Goal: Task Accomplishment & Management: Manage account settings

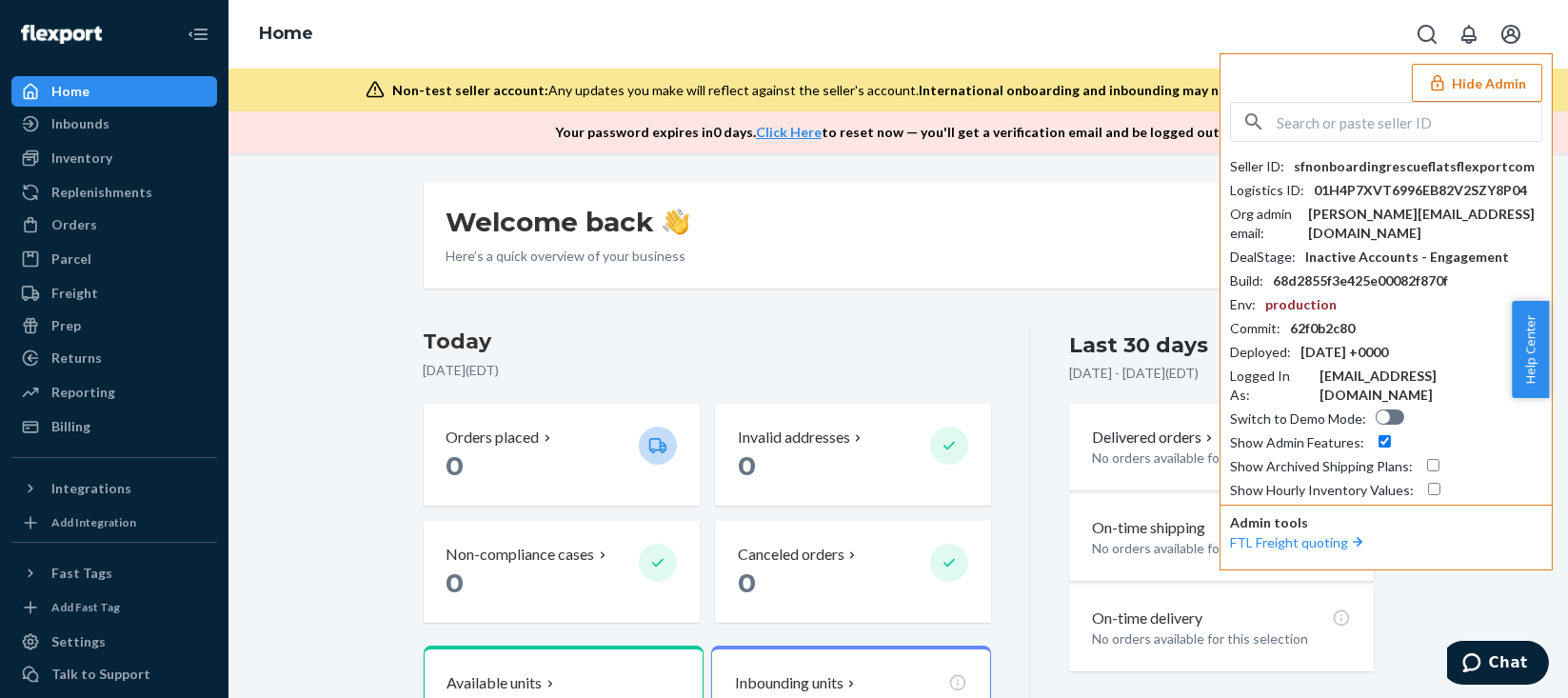
click at [1308, 131] on input "text" at bounding box center [1409, 121] width 264 height 39
paste input "[EMAIL_ADDRESS][DOMAIN_NAME]"
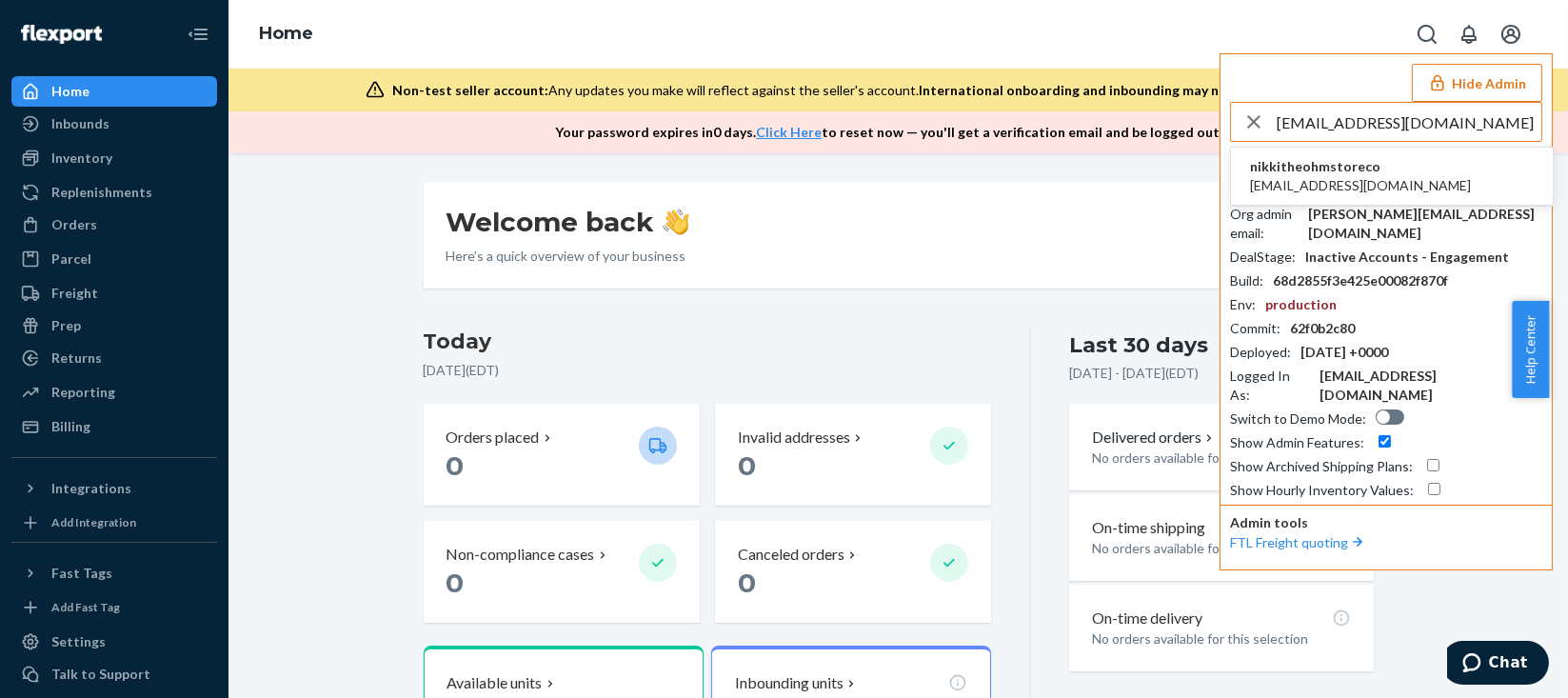
type input "[EMAIL_ADDRESS][DOMAIN_NAME]"
click at [1325, 167] on span "nikkitheohmstoreco" at bounding box center [1361, 166] width 221 height 19
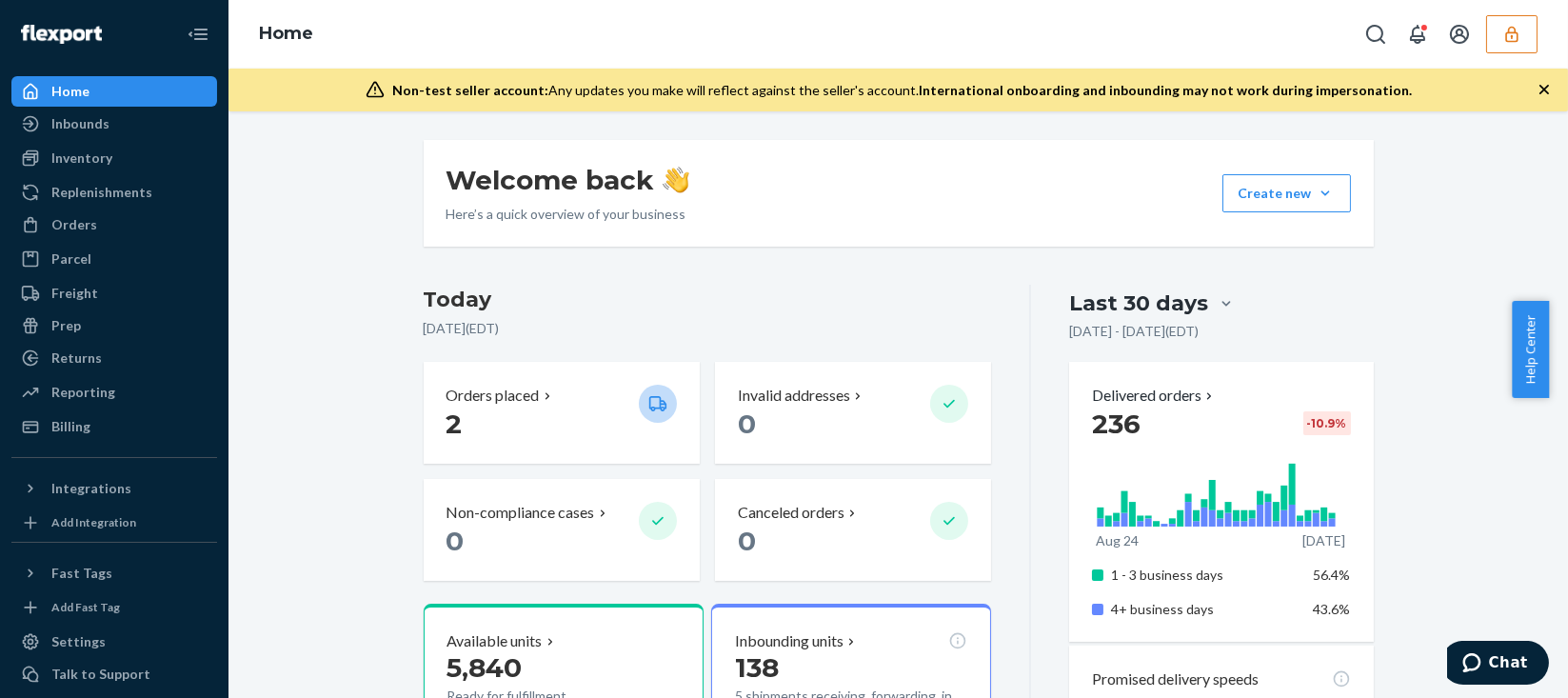
drag, startPoint x: 1507, startPoint y: 40, endPoint x: 1480, endPoint y: 57, distance: 31.9
click at [1505, 39] on icon "button" at bounding box center [1511, 34] width 19 height 19
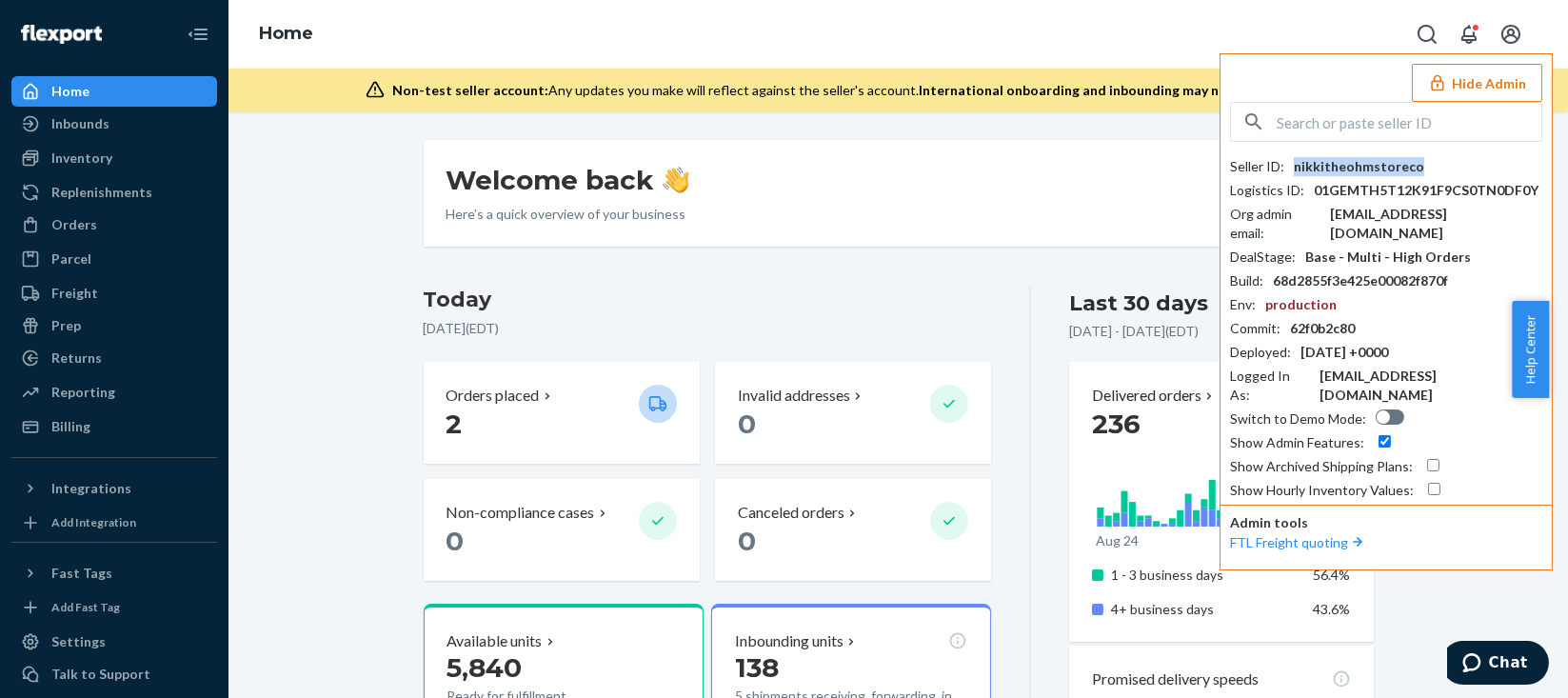
click at [1354, 168] on div "nikkitheohmstoreco" at bounding box center [1359, 166] width 130 height 19
click at [1352, 169] on div "nikkitheohmstoreco" at bounding box center [1359, 166] width 130 height 19
click at [1364, 118] on input "text" at bounding box center [1409, 121] width 264 height 39
paste input "jorge.ruelas@rhinousainc.com"
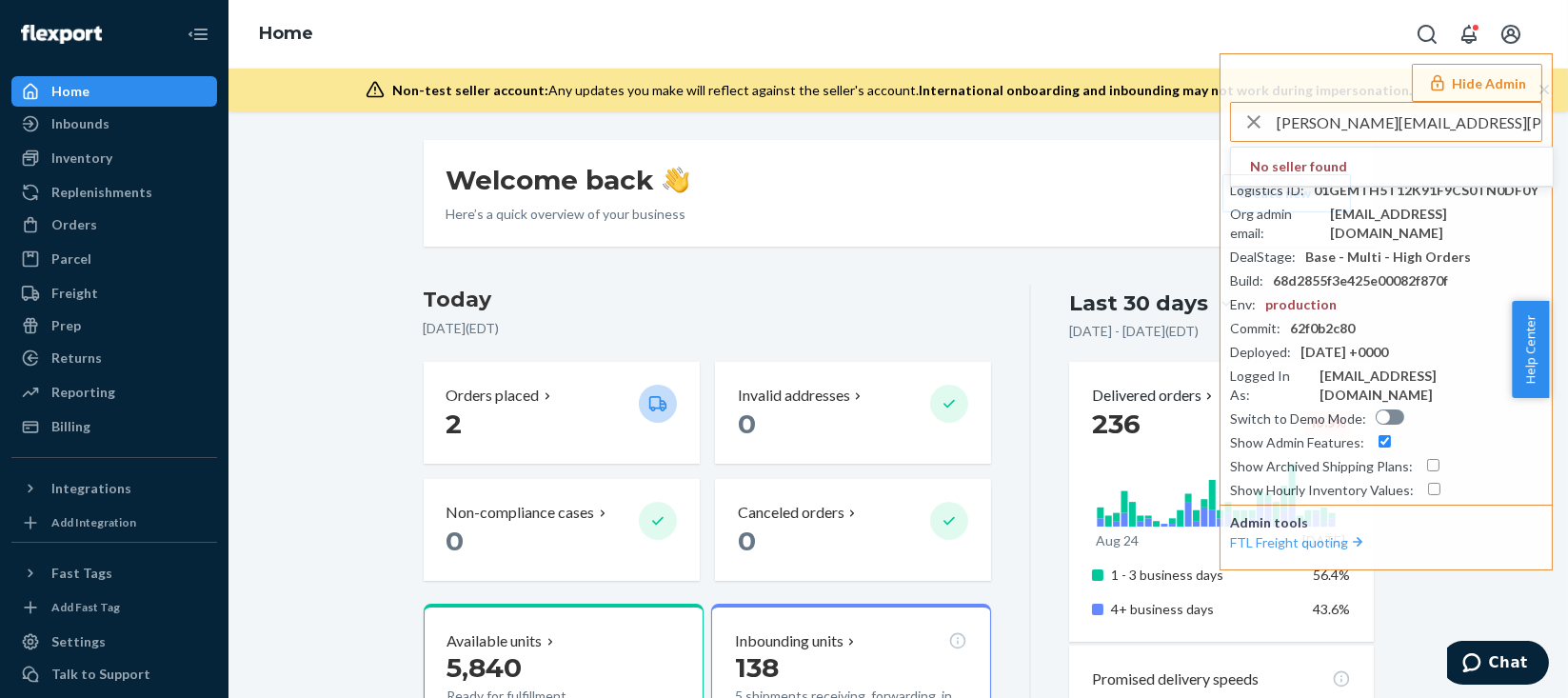
drag, startPoint x: 1364, startPoint y: 121, endPoint x: 1214, endPoint y: 121, distance: 150.0
click at [1214, 121] on div "Home Hide Admin jorge.ruelas@rhinousainc.com No seller found Seller ID : nikkit…" at bounding box center [898, 349] width 1339 height 698
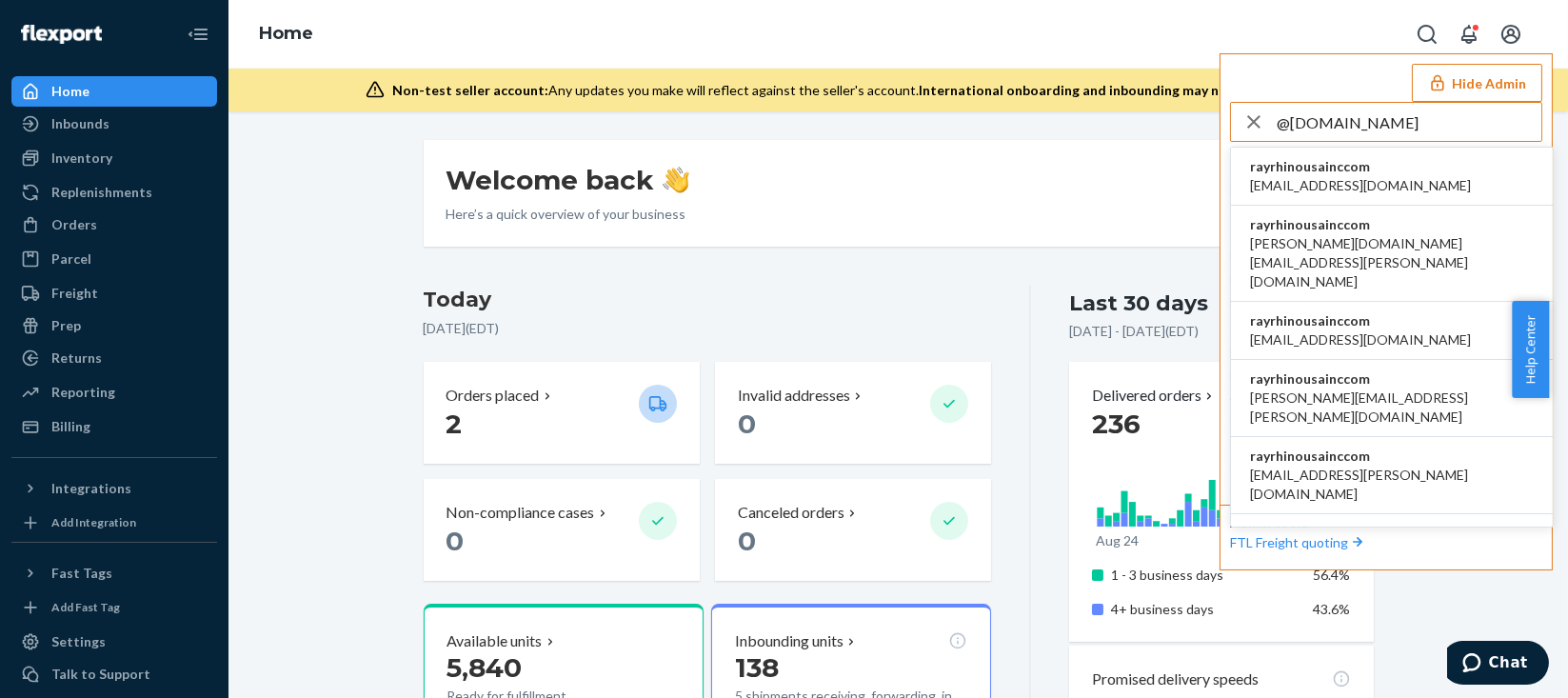
type input "@rhinousainc.com"
click at [1315, 164] on span "rayrhinousainccom" at bounding box center [1361, 166] width 221 height 19
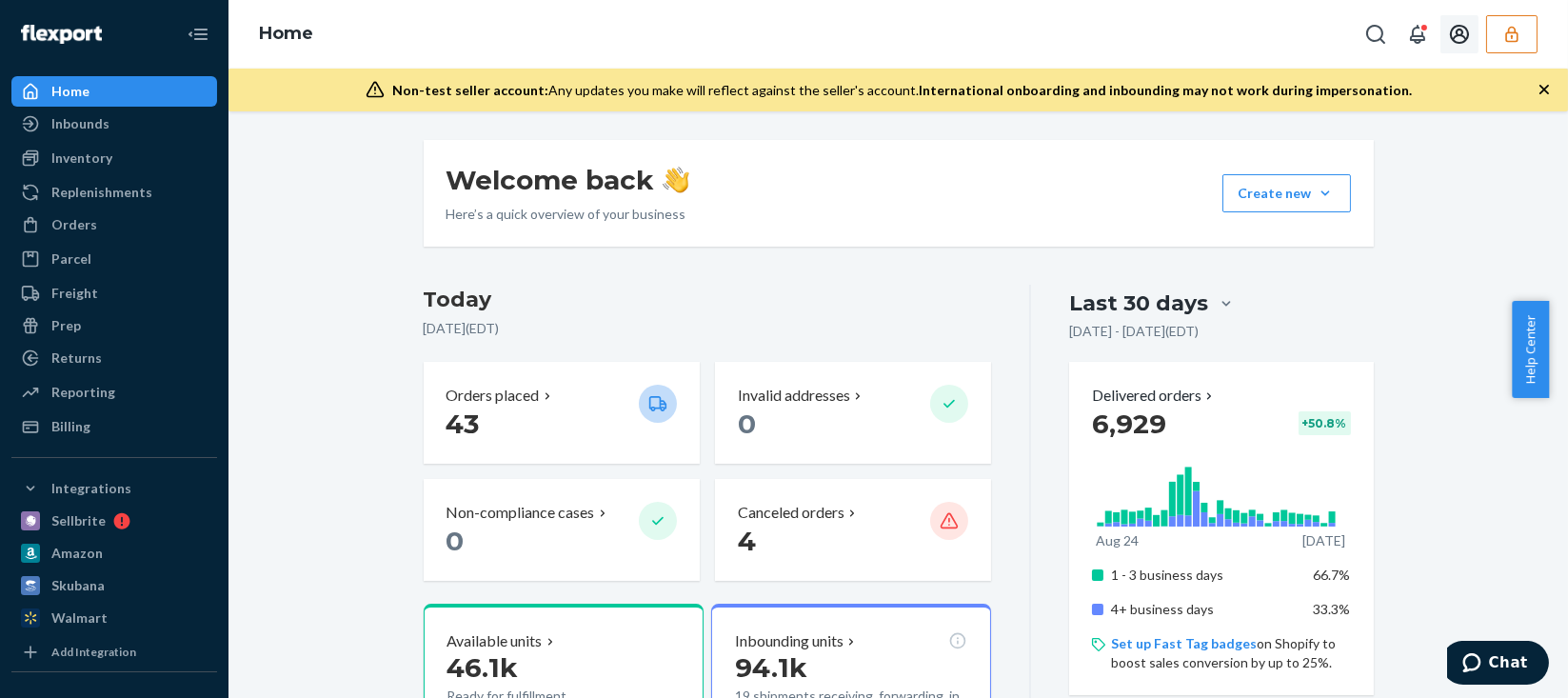
click at [1505, 36] on icon "button" at bounding box center [1511, 34] width 19 height 19
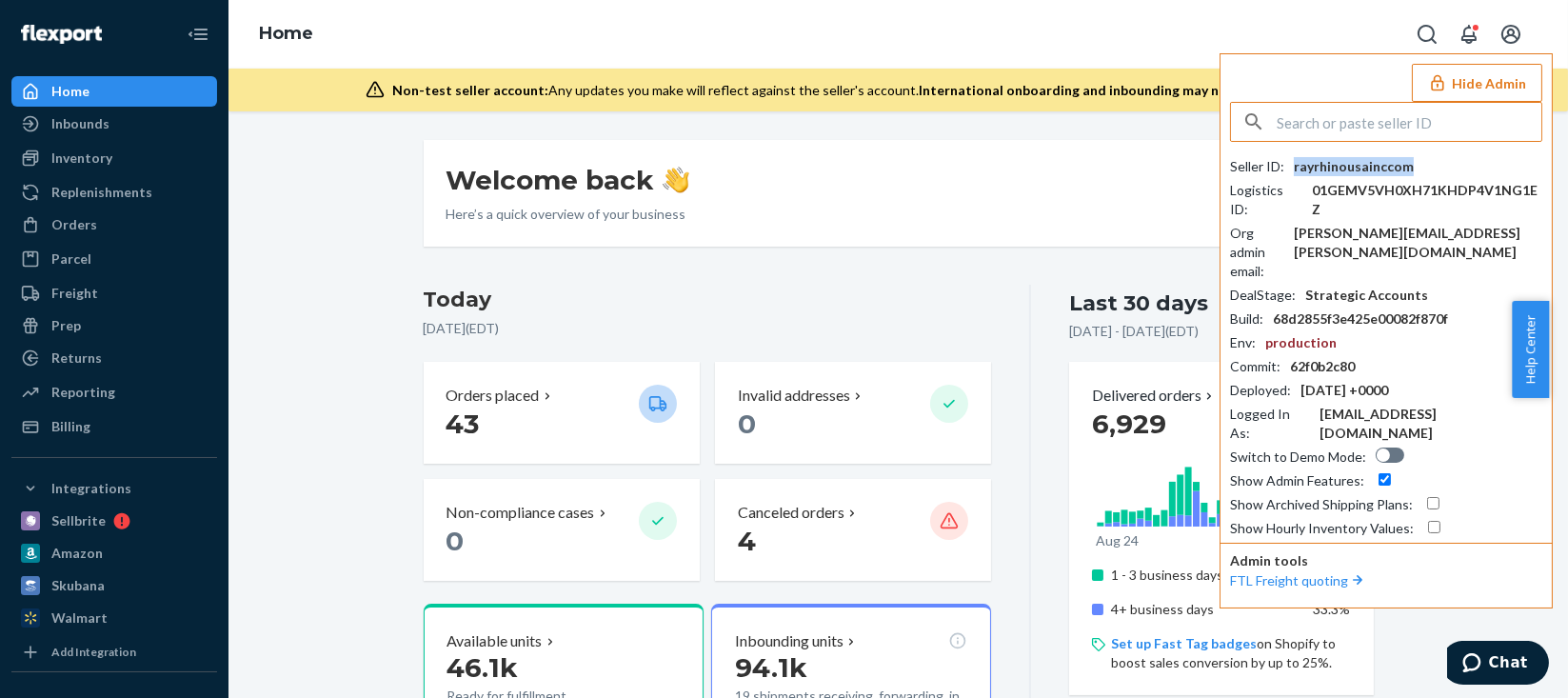
click at [1362, 170] on div "rayrhinousainccom" at bounding box center [1354, 166] width 120 height 19
click at [1362, 169] on div "rayrhinousainccom" at bounding box center [1354, 166] width 120 height 19
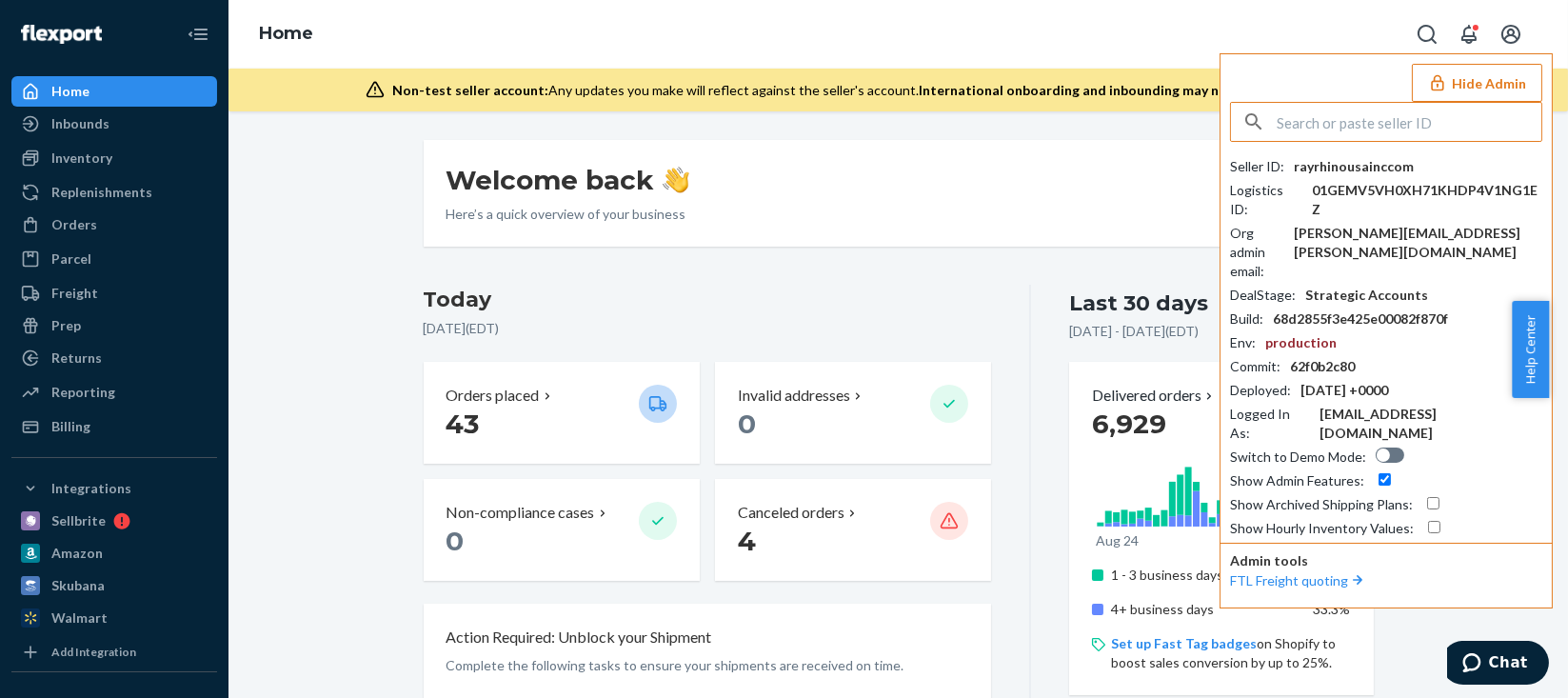
click at [1363, 124] on input "text" at bounding box center [1409, 121] width 264 height 39
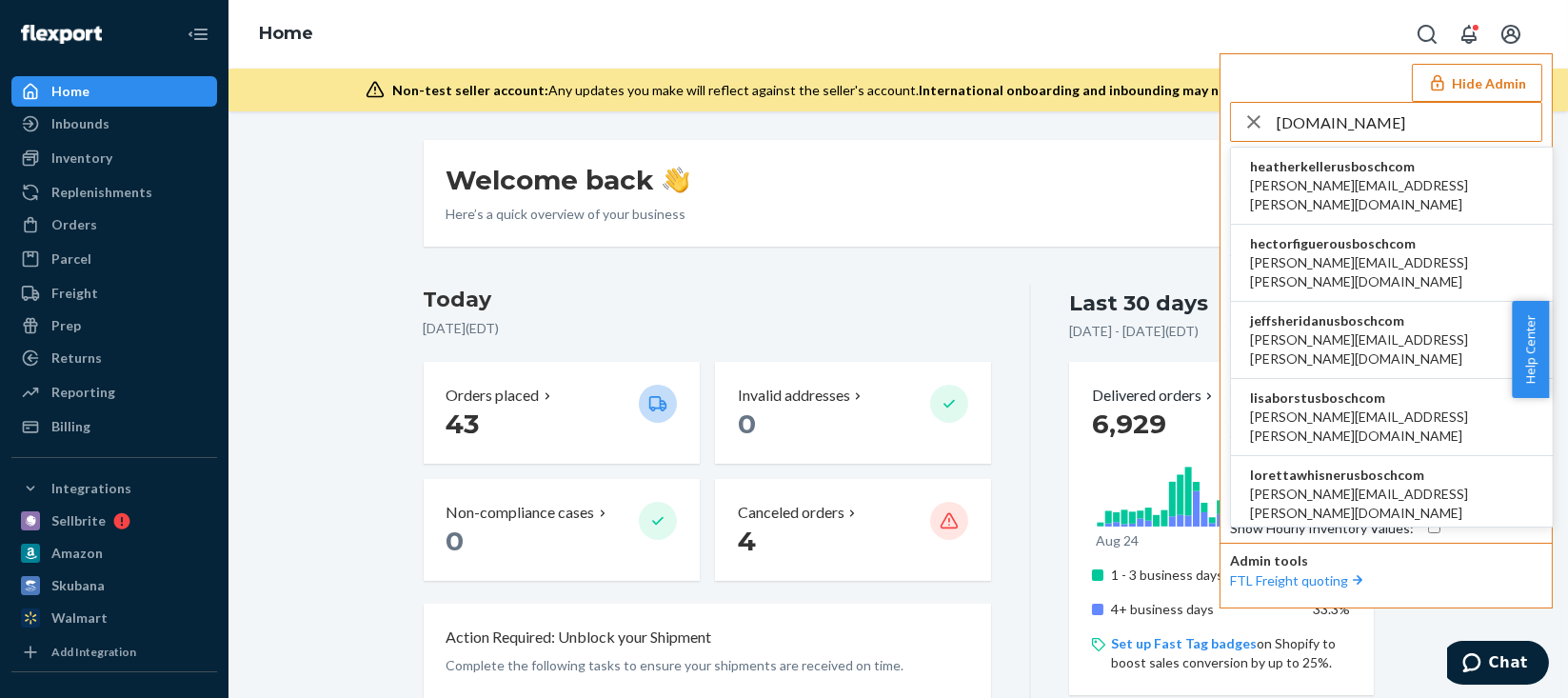
type input "bosch.com"
click at [1427, 225] on li "hectorfiguerousboschcom hector.figuero@us.bosch.com" at bounding box center [1391, 264] width 322 height 77
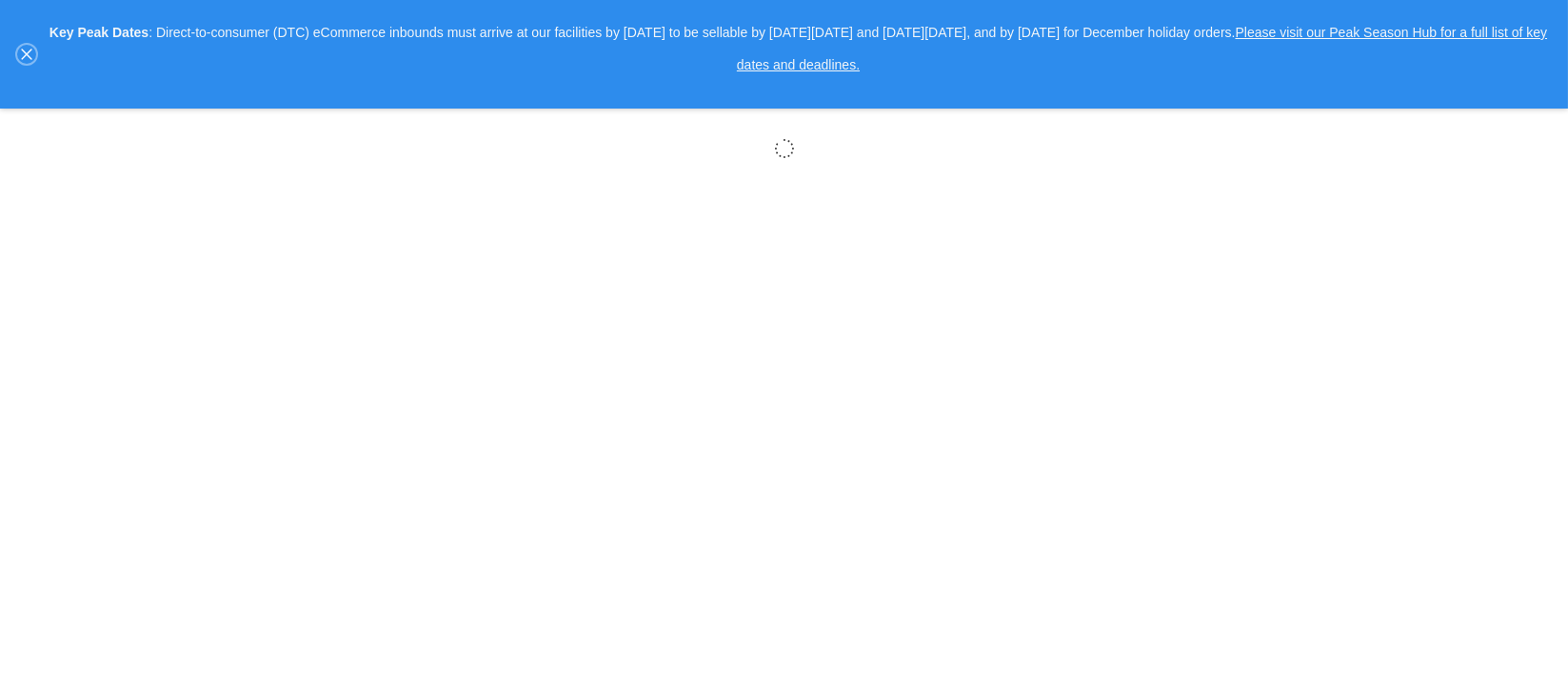
click at [23, 51] on icon "close," at bounding box center [26, 54] width 11 height 11
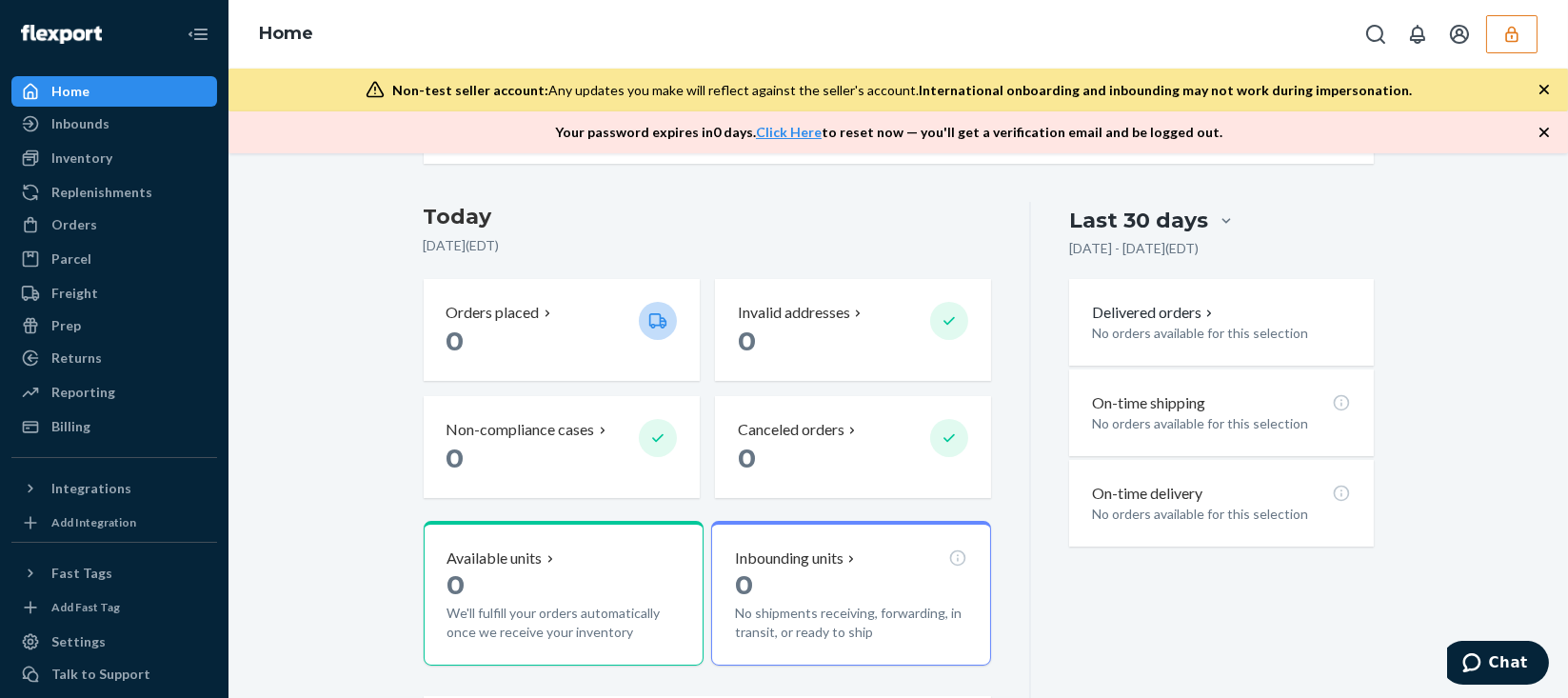
scroll to position [287, 0]
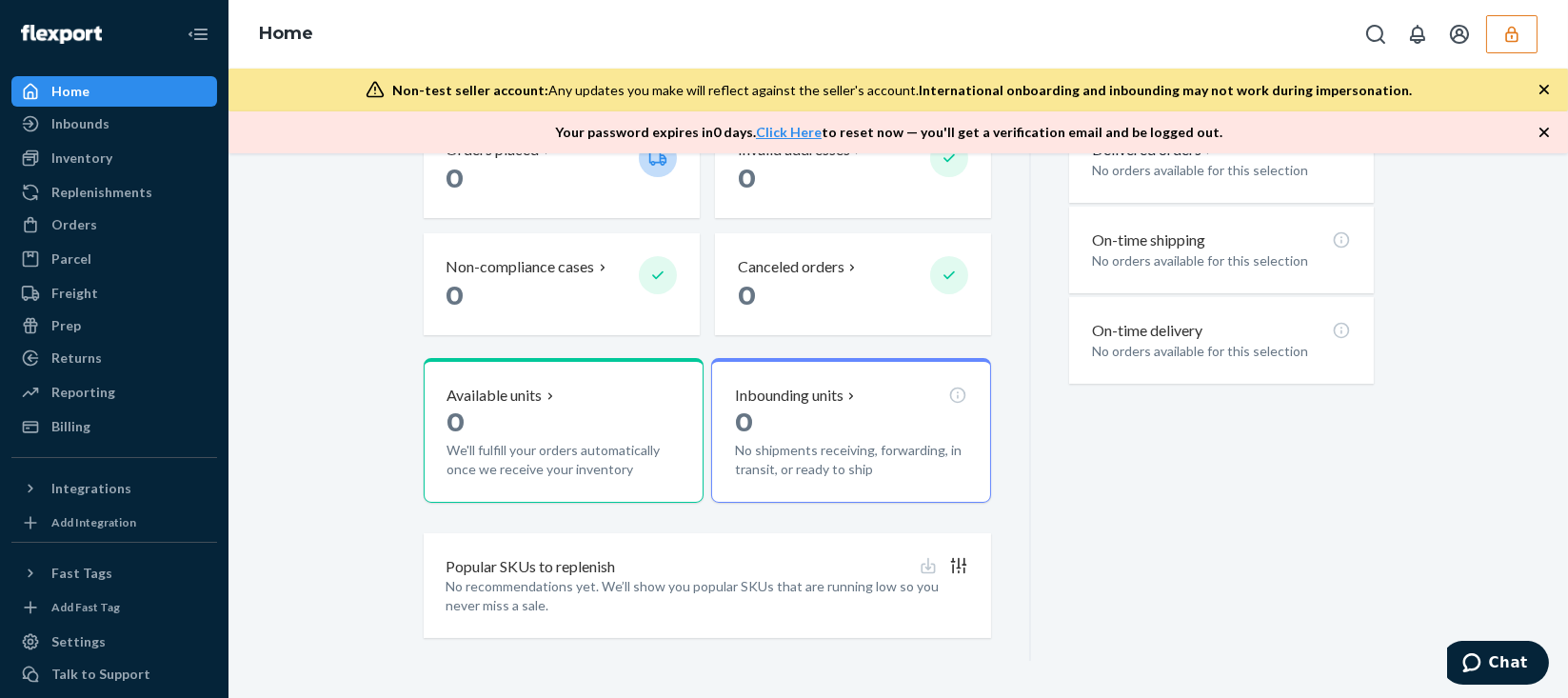
click at [1517, 51] on button "button" at bounding box center [1512, 34] width 51 height 39
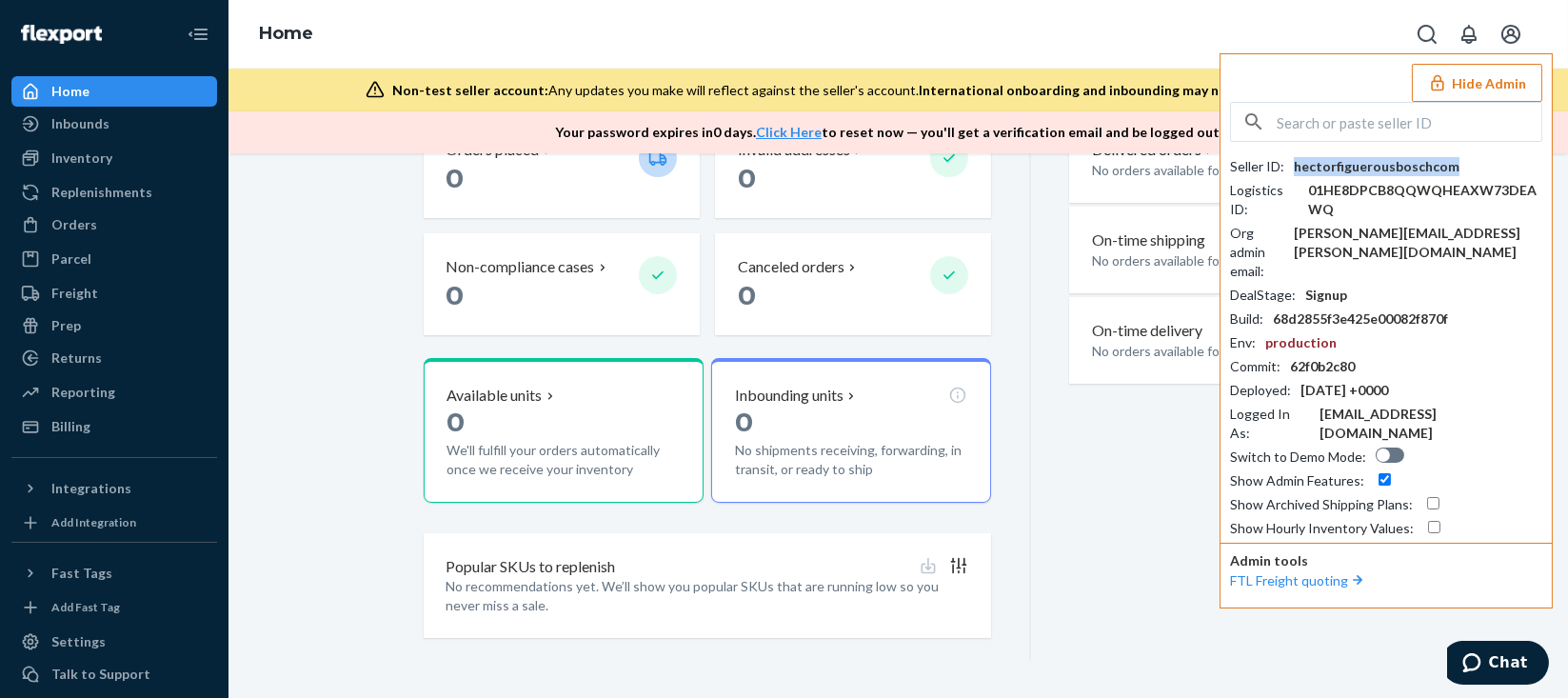
click at [1379, 164] on div "hectorfiguerousboschcom" at bounding box center [1377, 166] width 166 height 19
click at [1379, 165] on div "hectorfiguerousboschcom" at bounding box center [1377, 166] width 166 height 19
click at [1419, 125] on input "text" at bounding box center [1409, 121] width 264 height 39
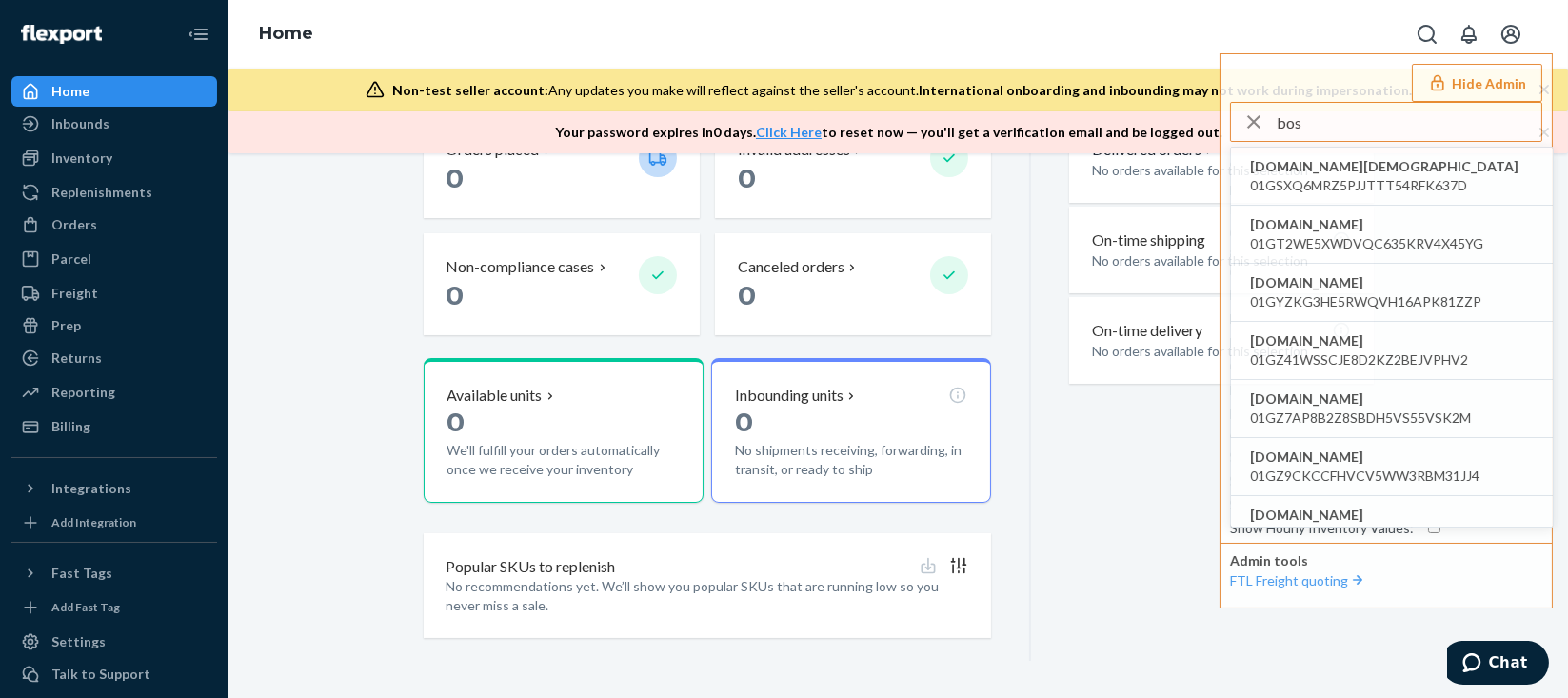
drag, startPoint x: 1353, startPoint y: 121, endPoint x: 1069, endPoint y: 149, distance: 285.4
click at [1017, 125] on div "Home Hide Admin bos boss-chick-glamour.myshopify.com 01GSXQ6MRZ5PJJTTT54RFK637D…" at bounding box center [898, 76] width 1339 height 153
paste input "chris@rhinousainc.com"
type input "chris@rhinousainc.com"
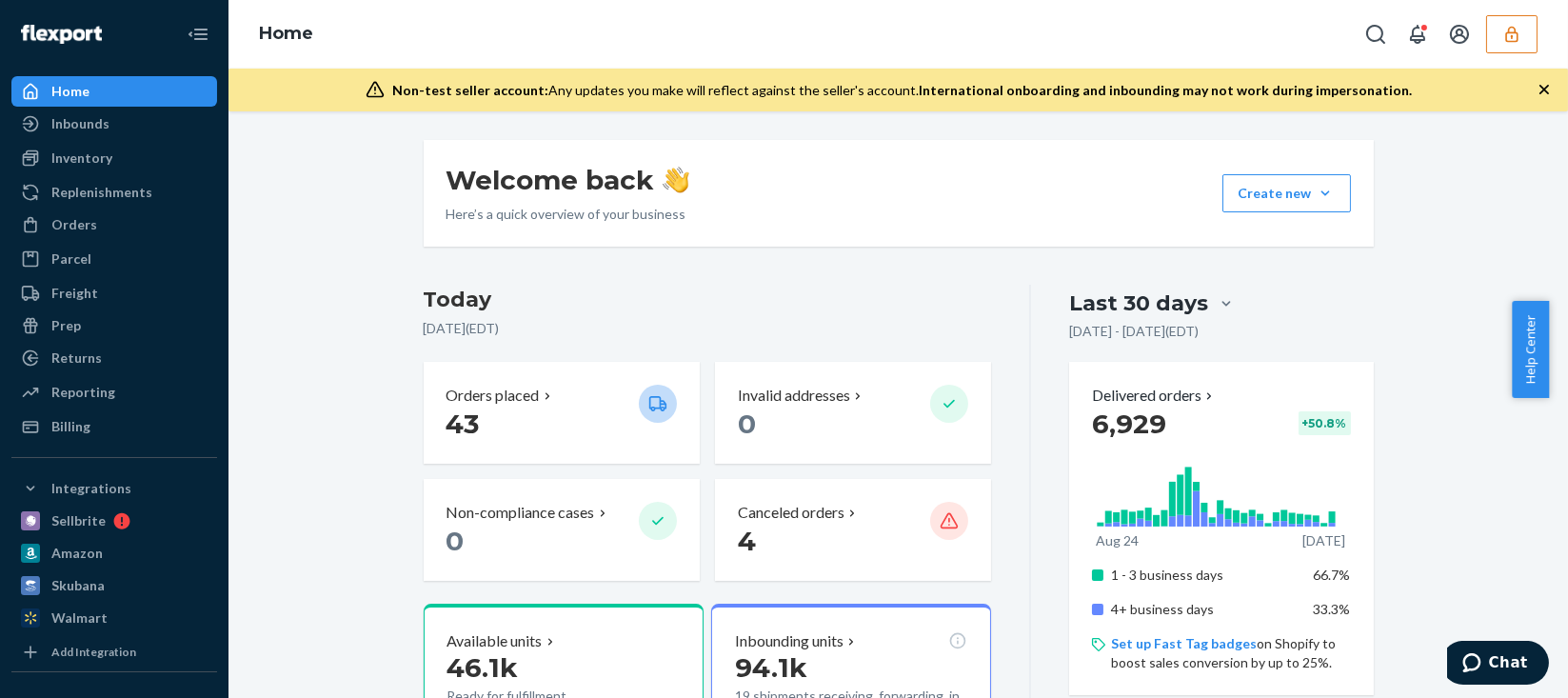
click at [1493, 39] on button "button" at bounding box center [1512, 34] width 51 height 39
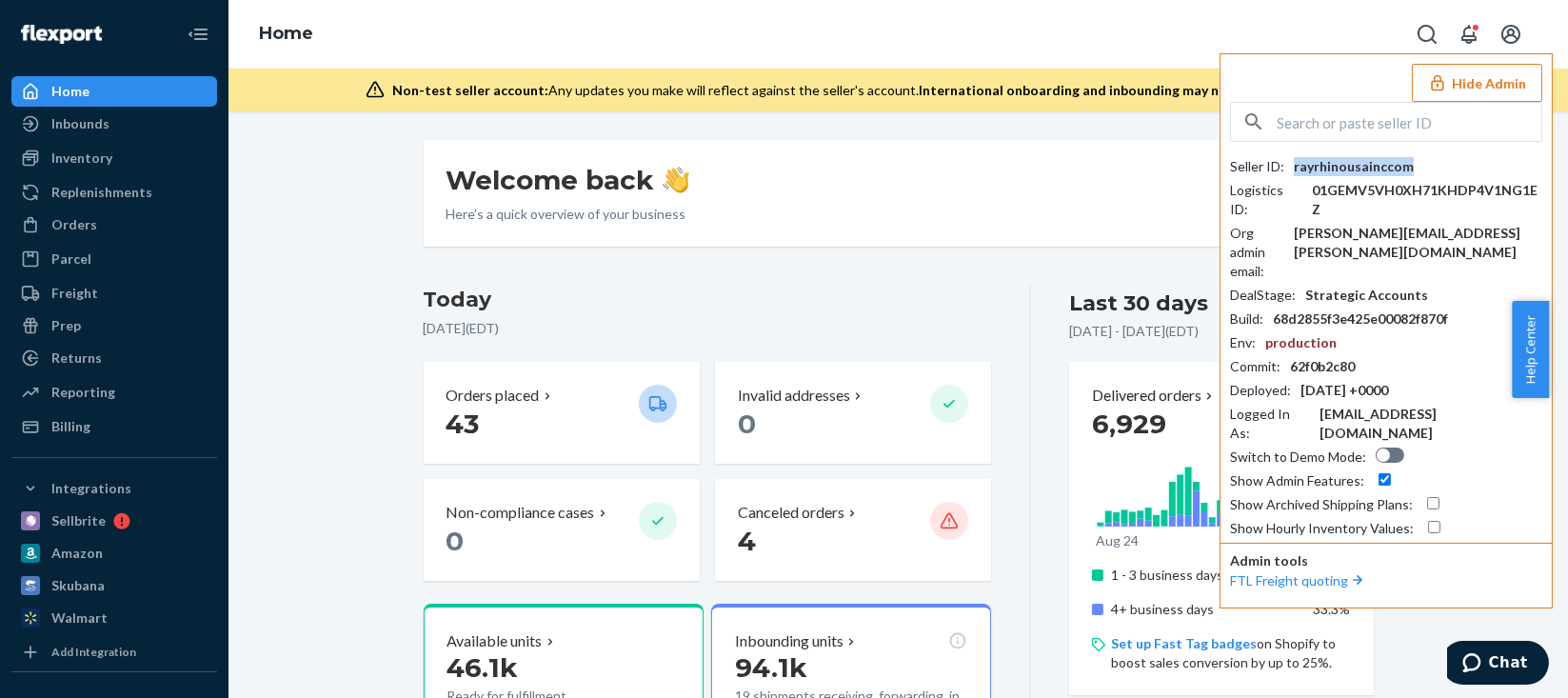
click at [1352, 173] on div "rayrhinousainccom" at bounding box center [1354, 166] width 120 height 19
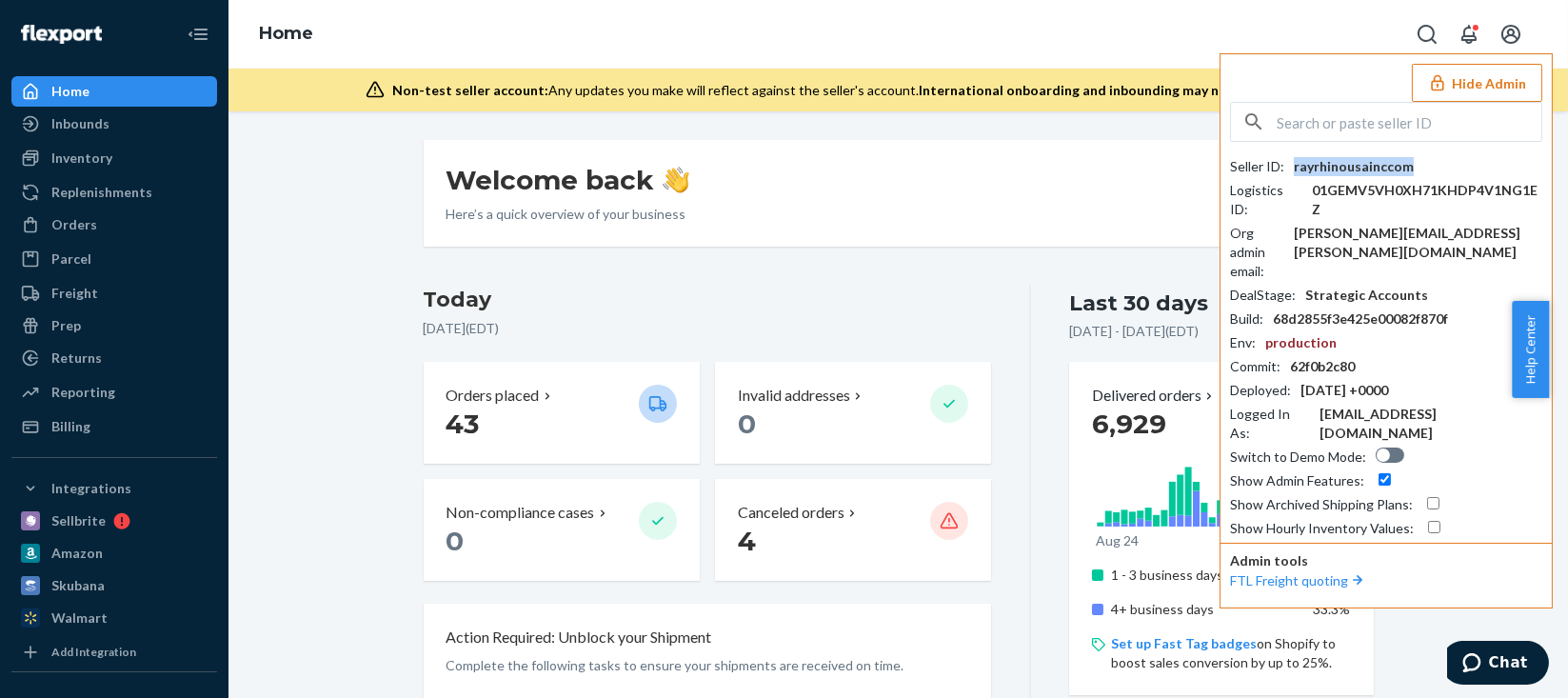
copy div "rayrhinousainccom"
click at [1365, 128] on input "text" at bounding box center [1409, 121] width 264 height 39
paste input "home_depot@flexport.com"
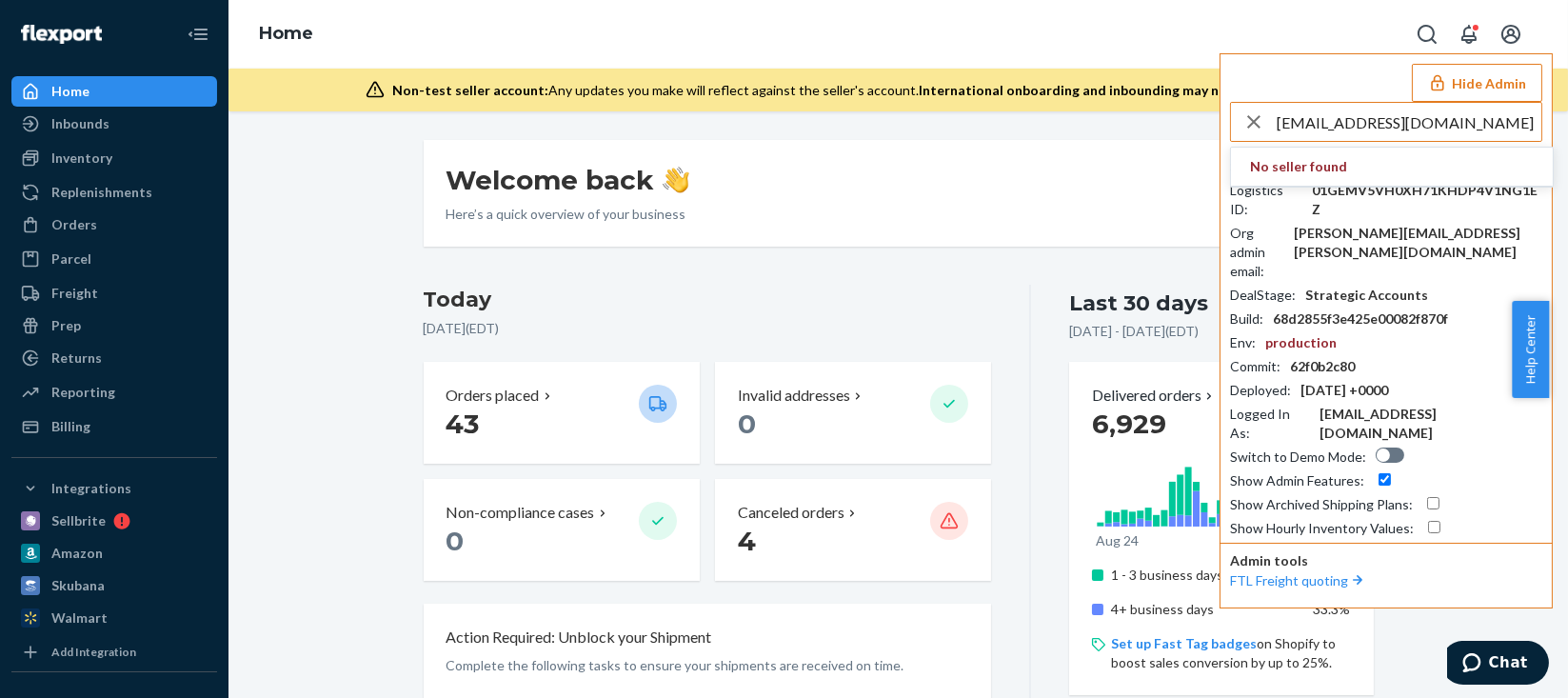
drag, startPoint x: 1365, startPoint y: 126, endPoint x: 1490, endPoint y: 146, distance: 126.6
click at [1490, 146] on div "home_depot@flexport.com No seller found Seller ID : rayrhinousainccom Logistics…" at bounding box center [1385, 320] width 312 height 436
click at [1316, 130] on input "home_depot" at bounding box center [1409, 121] width 264 height 39
click at [1392, 124] on input "homedepot" at bounding box center [1409, 121] width 264 height 39
type input "homedepot"
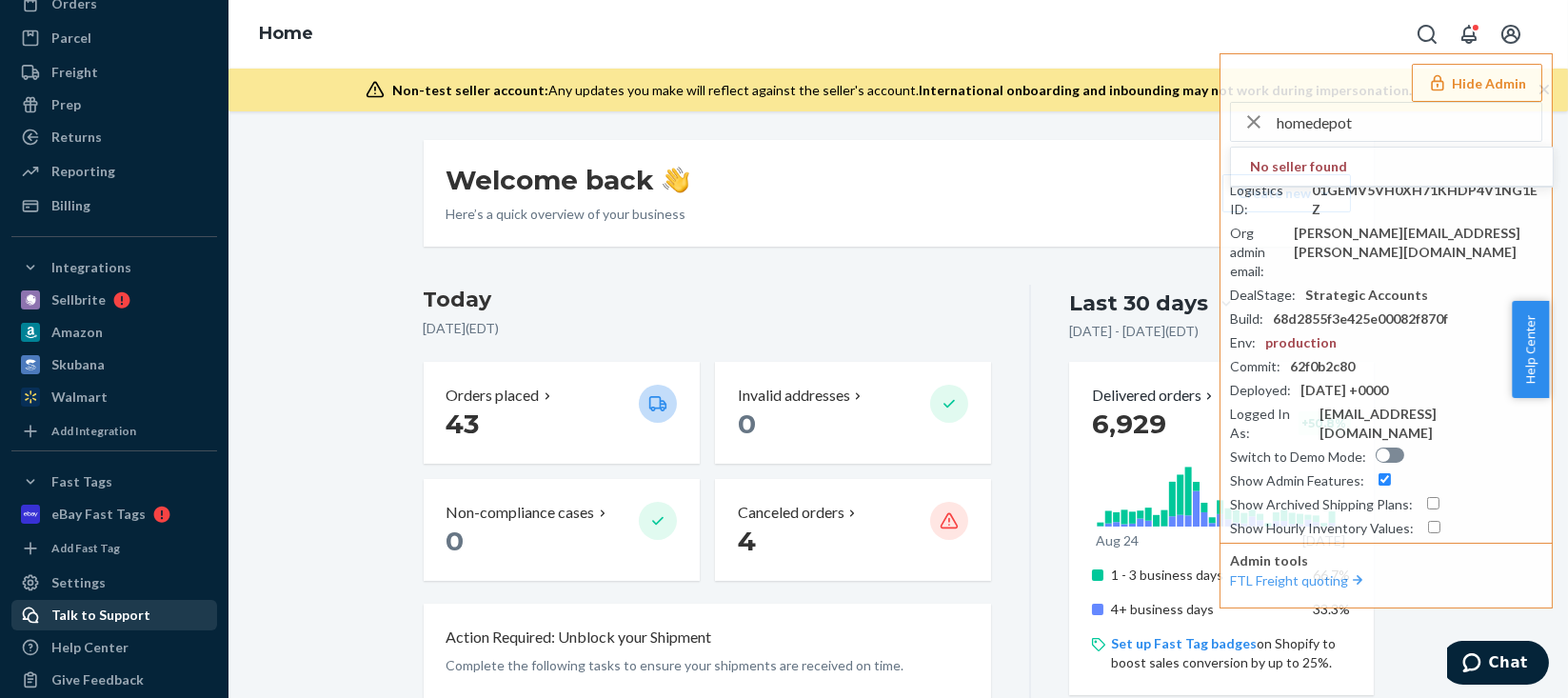
scroll to position [239, 0]
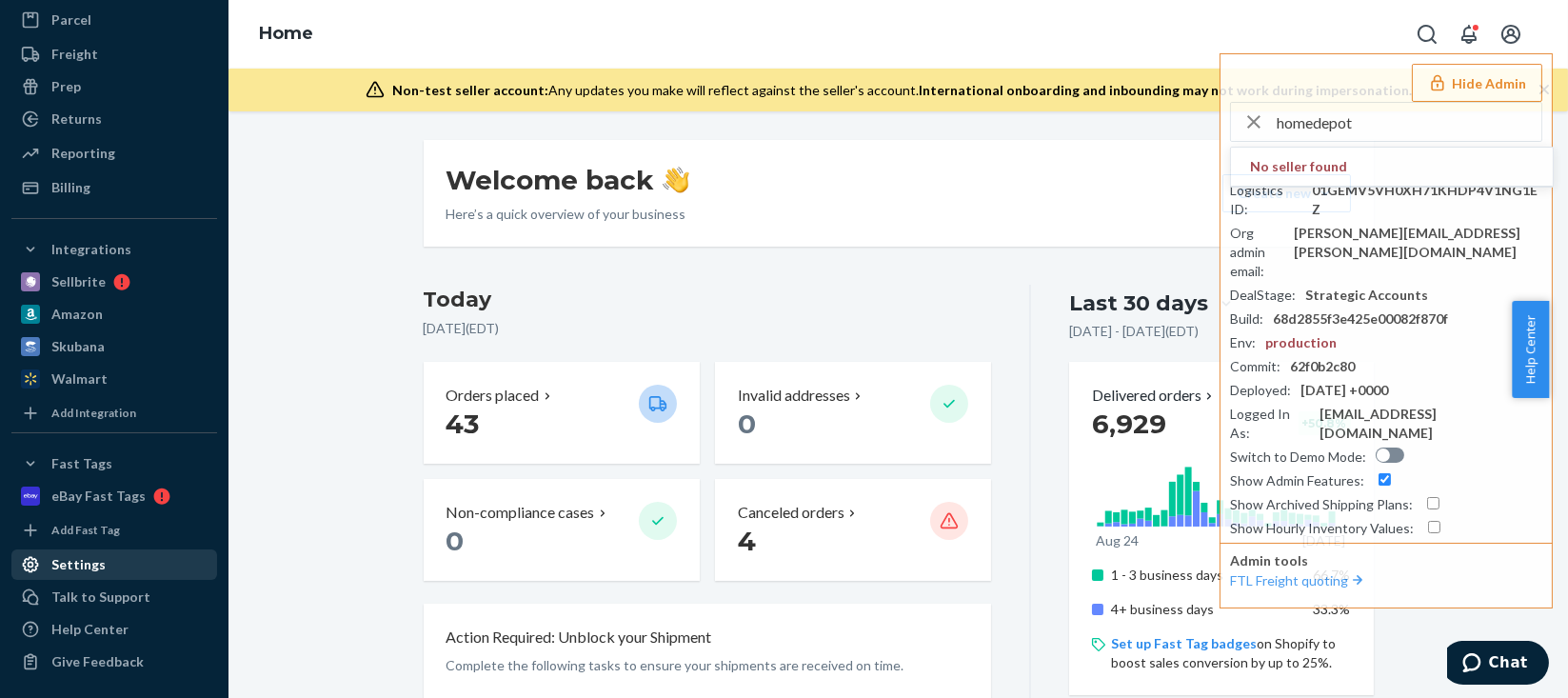
click at [97, 555] on div "Settings" at bounding box center [78, 564] width 54 height 19
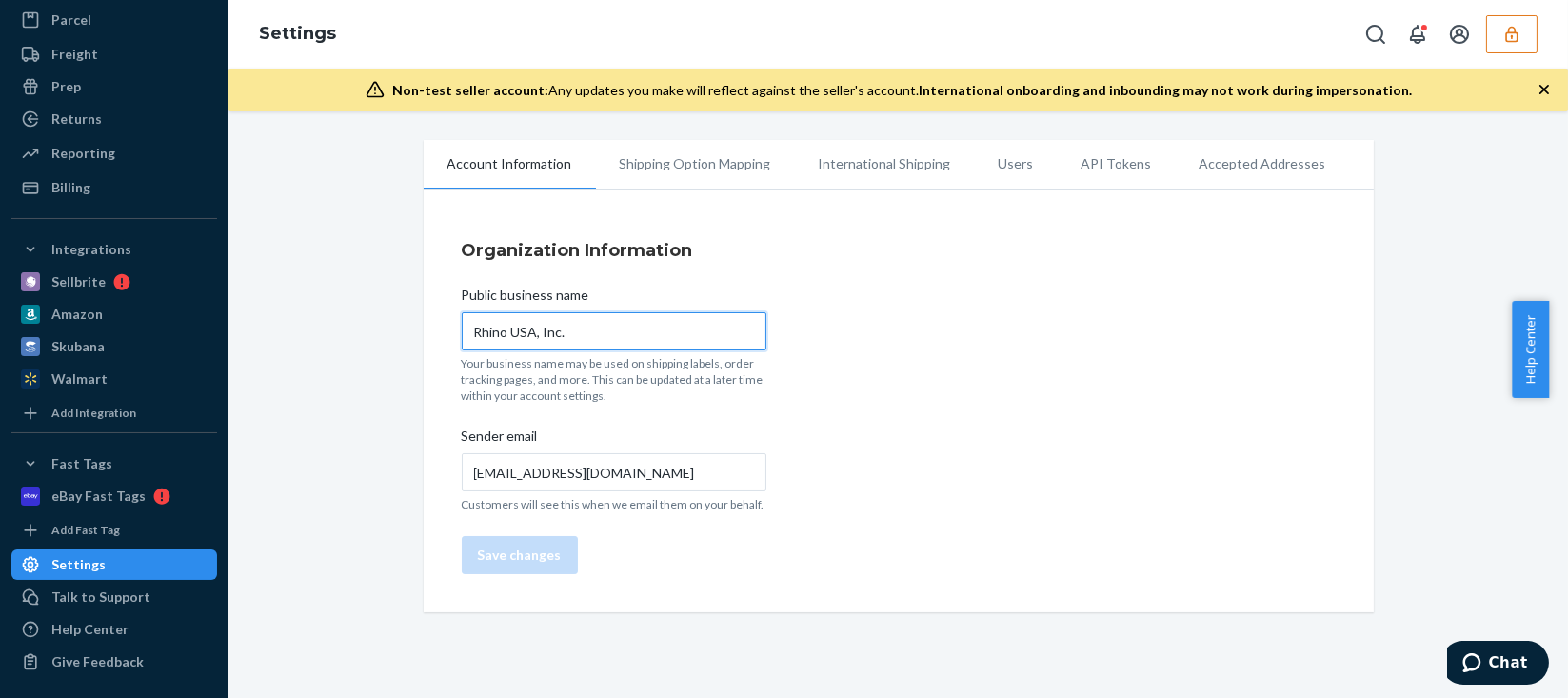
drag, startPoint x: 579, startPoint y: 337, endPoint x: 480, endPoint y: 332, distance: 99.1
click at [434, 331] on div "Organization Information Public business name Rhino USA, Inc. Your business nam…" at bounding box center [898, 407] width 950 height 413
click at [998, 161] on li "Users" at bounding box center [1016, 164] width 83 height 47
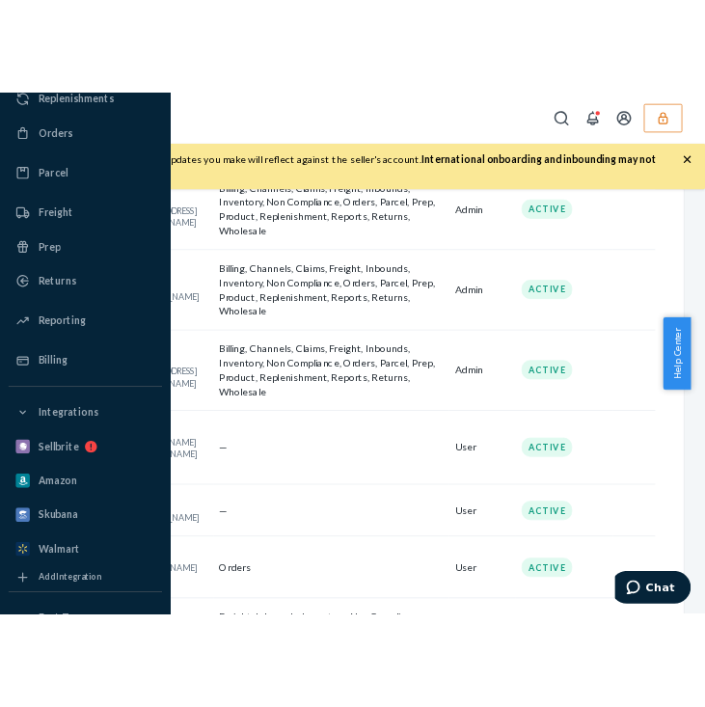
scroll to position [1321, 0]
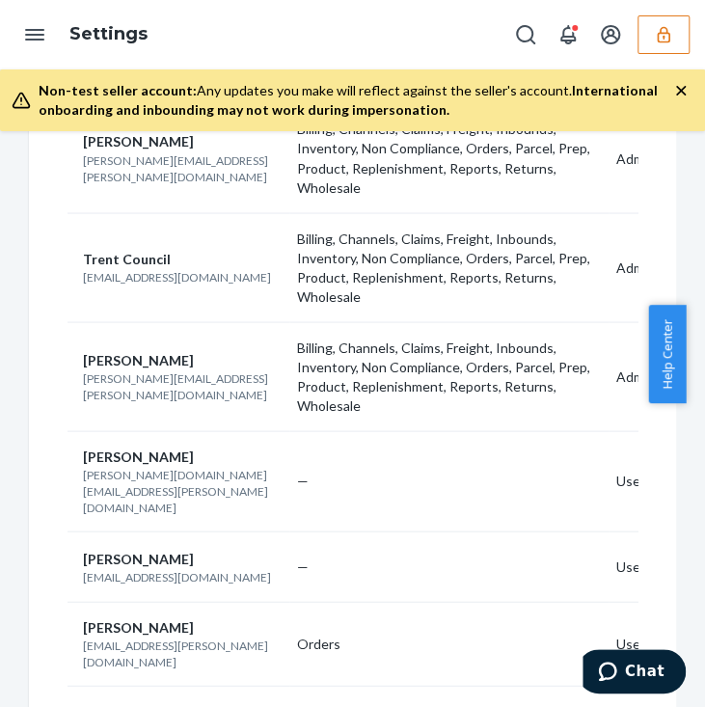
click at [669, 16] on button "button" at bounding box center [664, 34] width 52 height 39
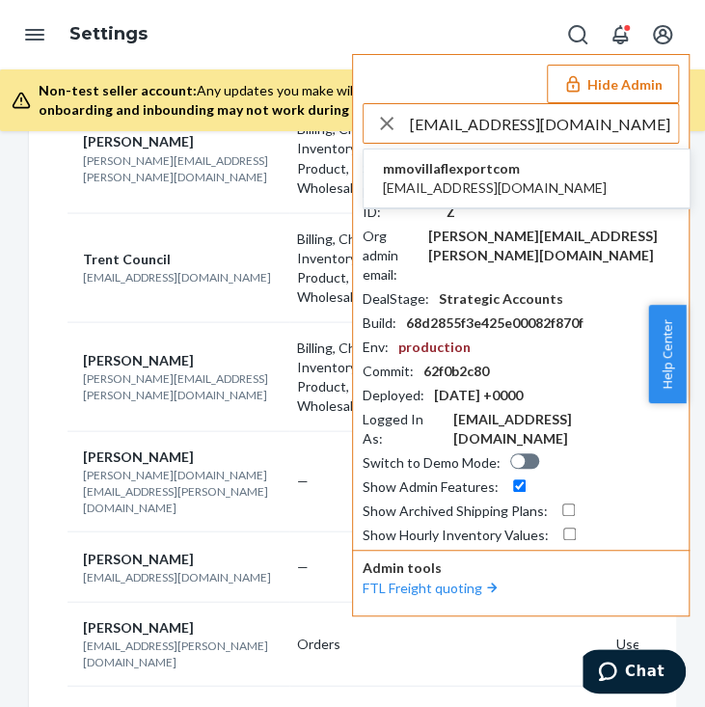
type input "mmovilla@flexport.com"
click at [546, 174] on li "mmovillaflexportcom mmovilla@flexport.com" at bounding box center [527, 179] width 326 height 59
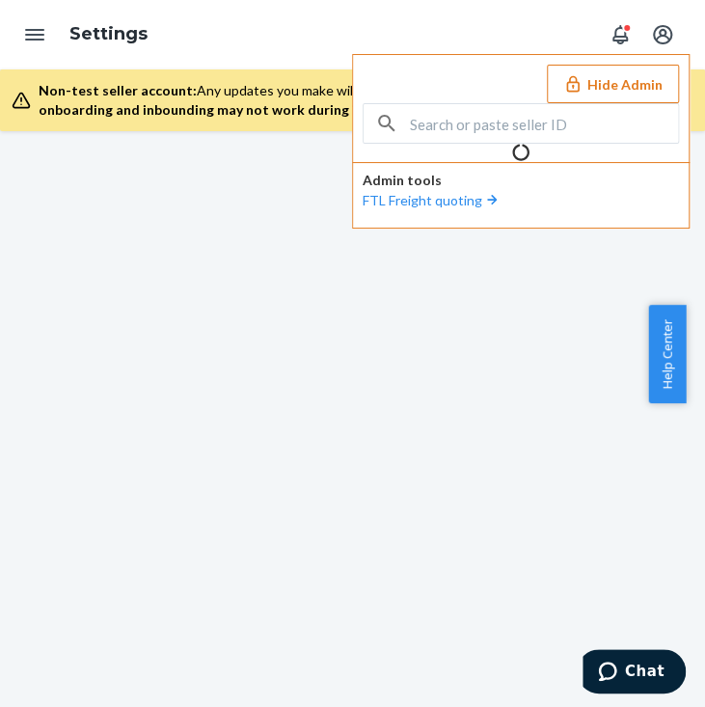
scroll to position [242, 0]
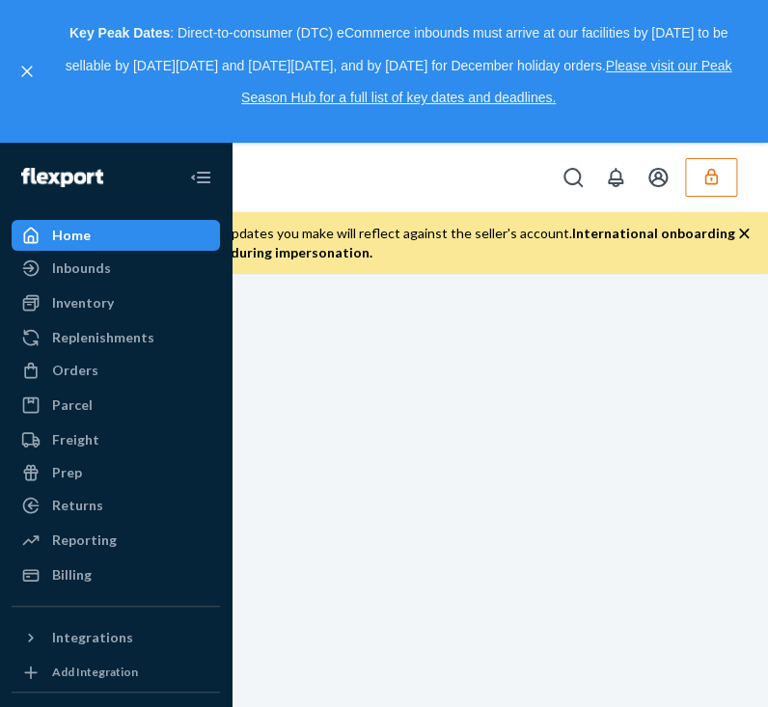
click at [570, 371] on div "Home Inbounds Shipping Plans Problems Inventory Products Replenishments Orders …" at bounding box center [384, 496] width 768 height 707
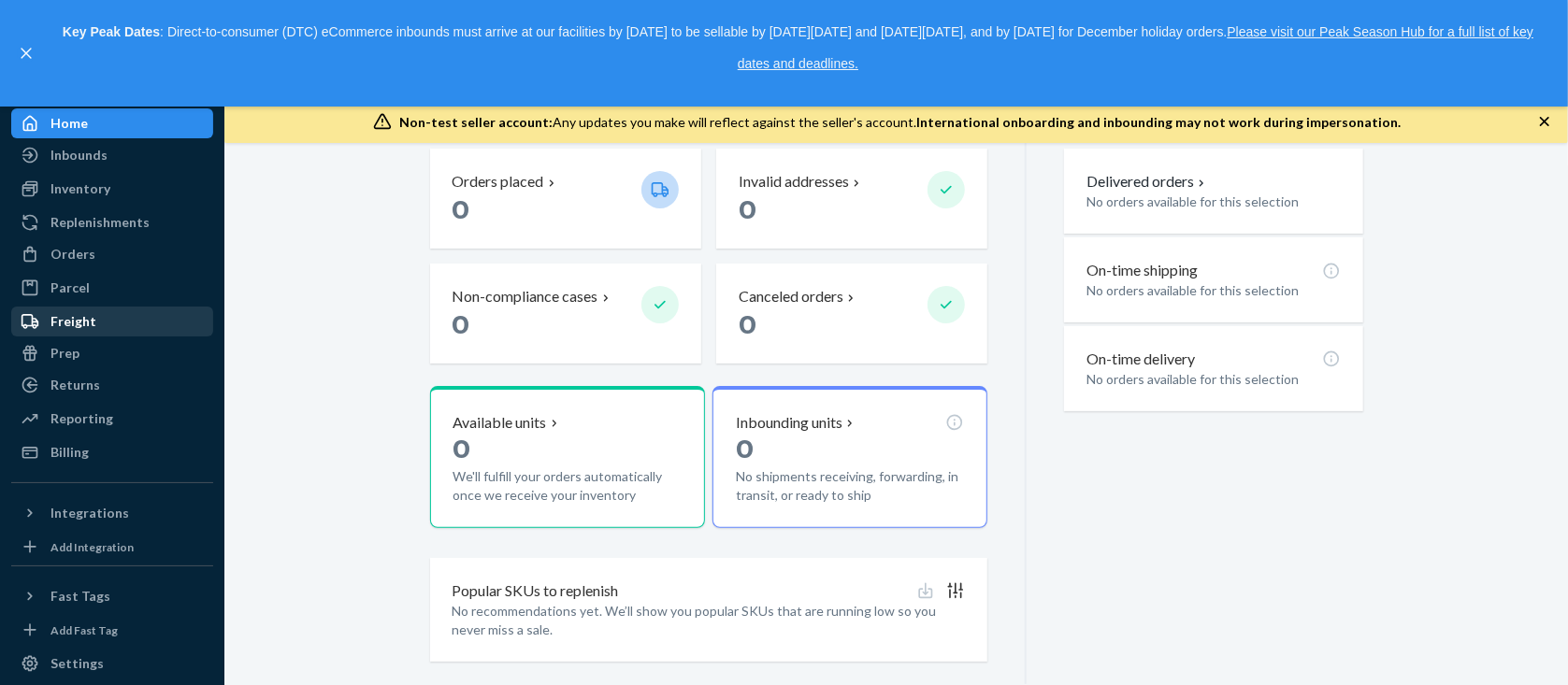
scroll to position [107, 0]
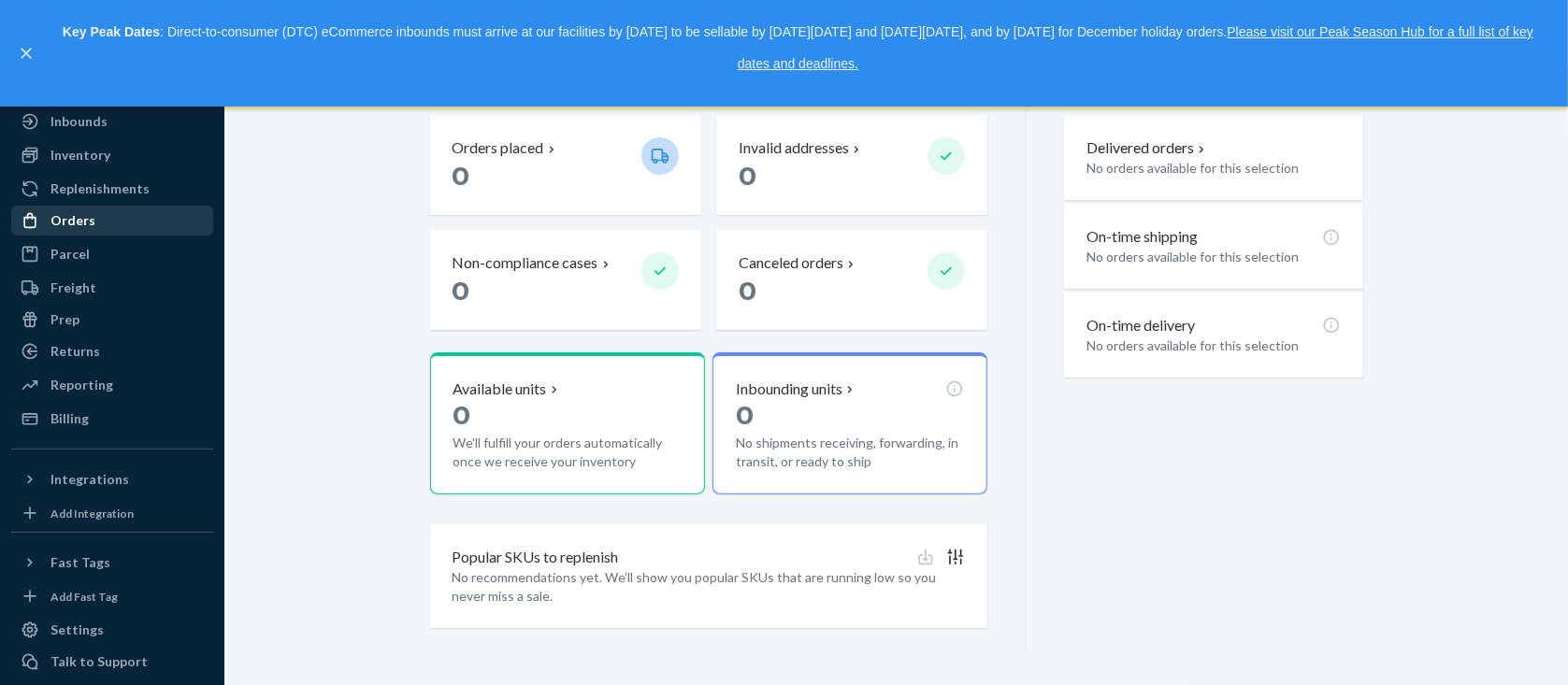
click at [93, 213] on div "Orders" at bounding box center [112, 220] width 198 height 26
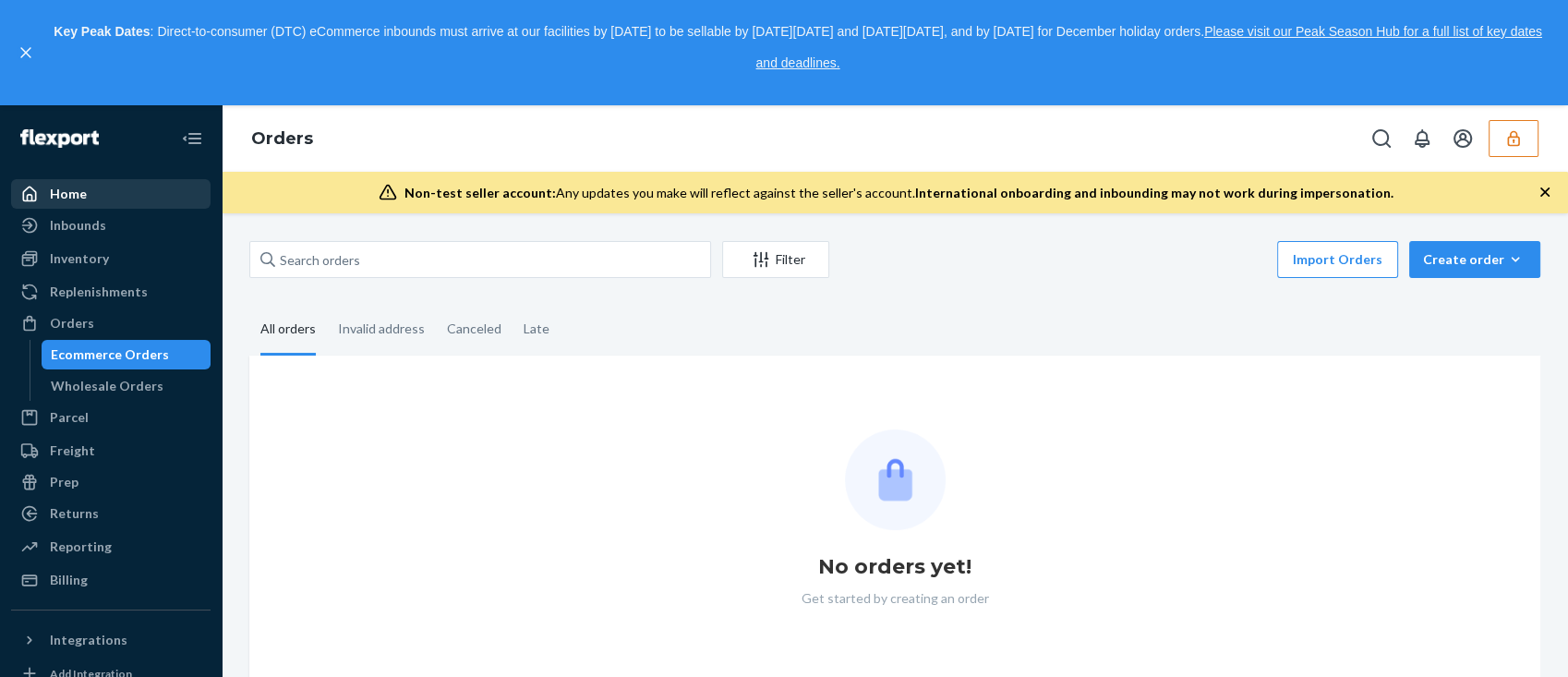
click at [110, 194] on div "Home" at bounding box center [111, 193] width 195 height 26
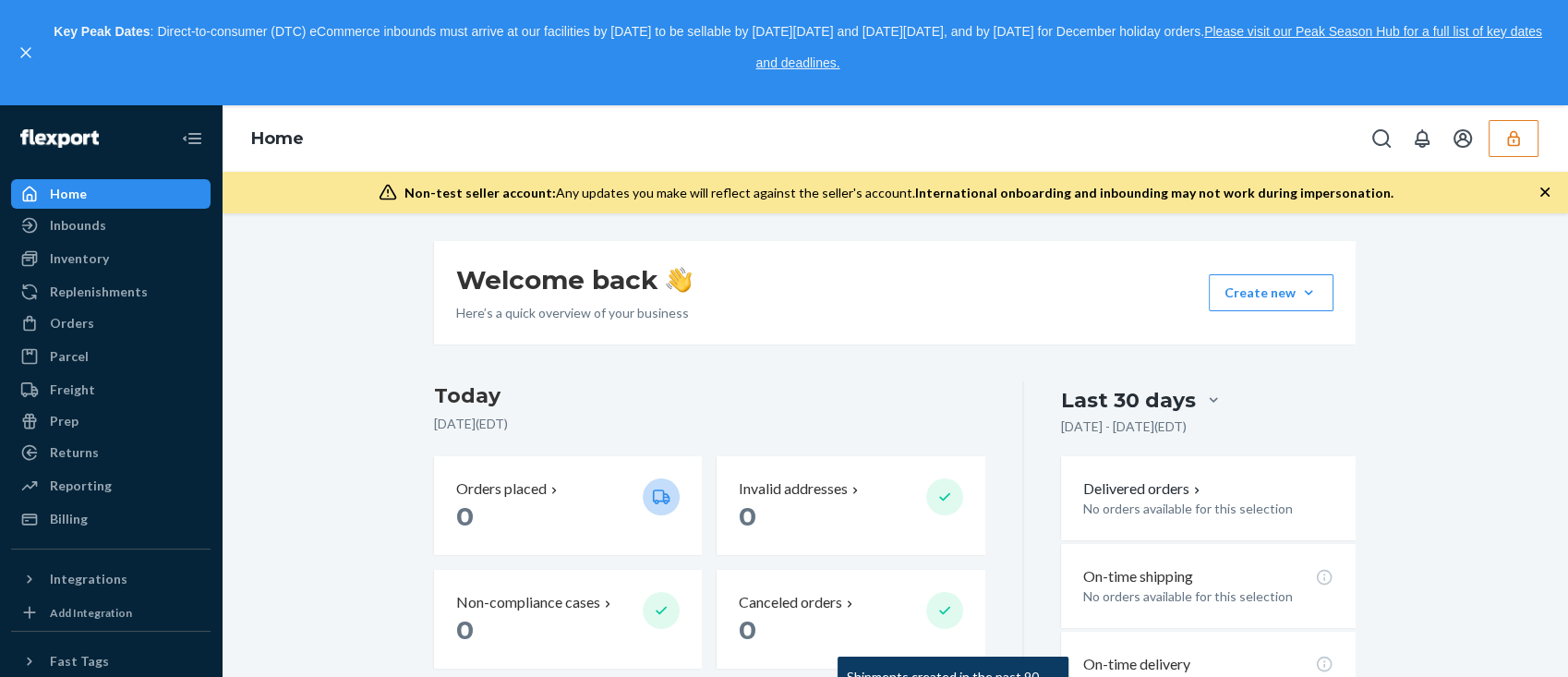
click at [1507, 142] on icon "button" at bounding box center [1512, 138] width 18 height 18
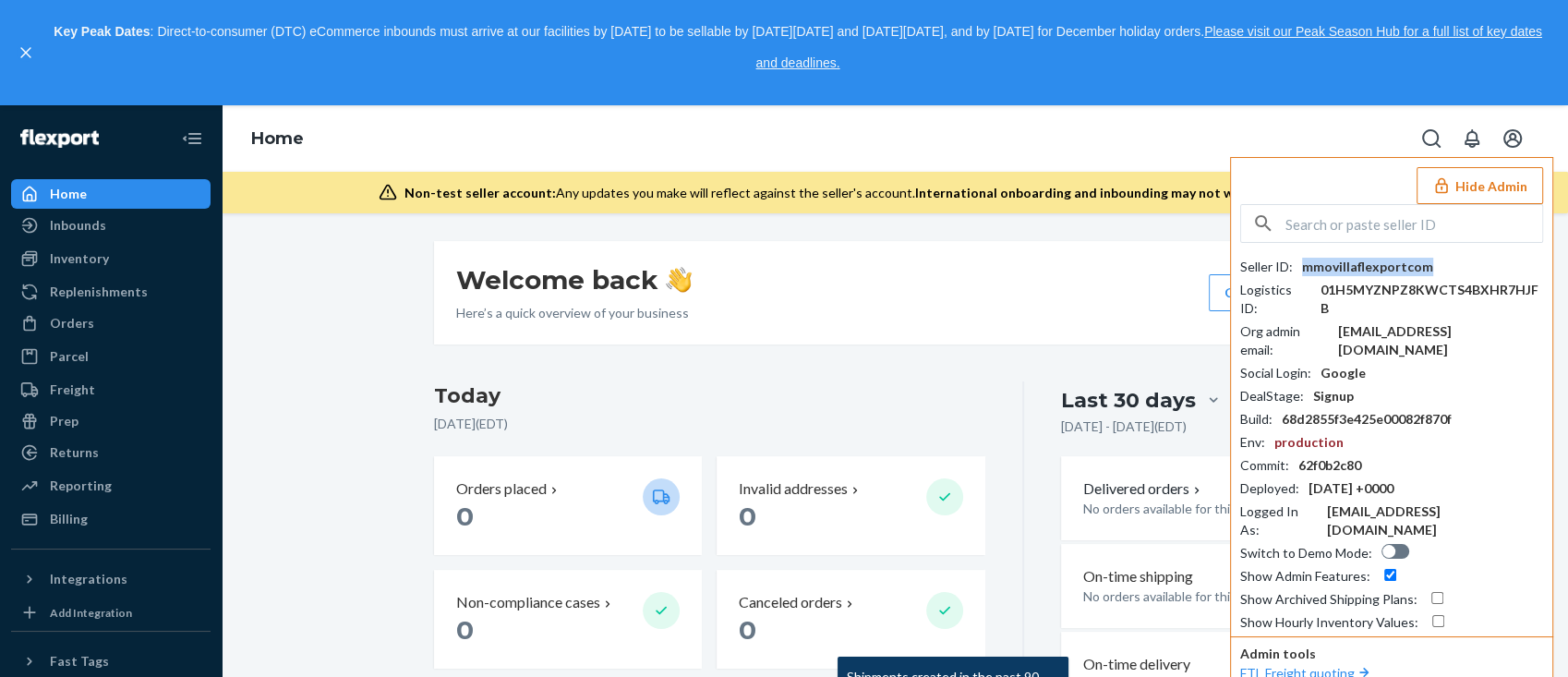
click at [1356, 268] on div "mmovillaflexportcom" at bounding box center [1367, 266] width 131 height 18
click at [1358, 271] on div "mmovillaflexportcom" at bounding box center [1367, 266] width 131 height 18
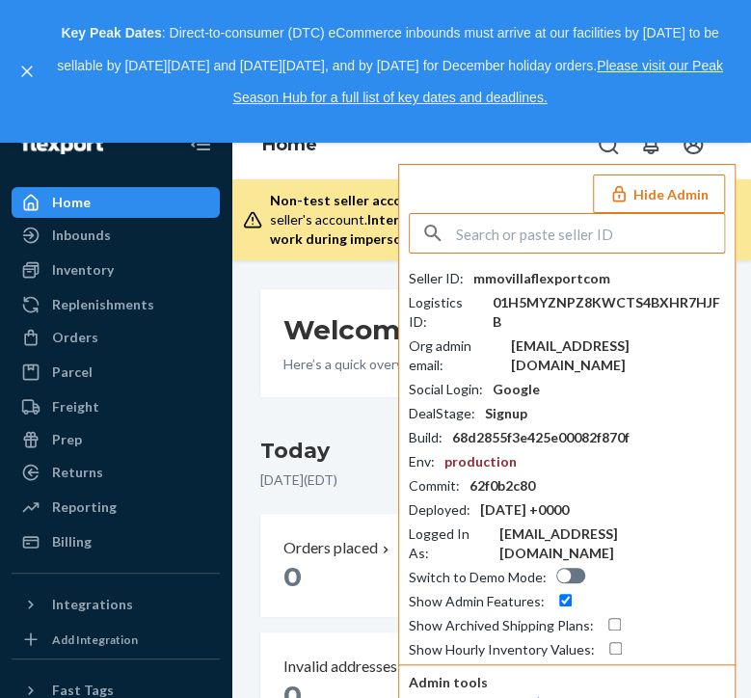
click at [622, 228] on input "text" at bounding box center [590, 233] width 268 height 39
paste input "foamfoam01@163.com"
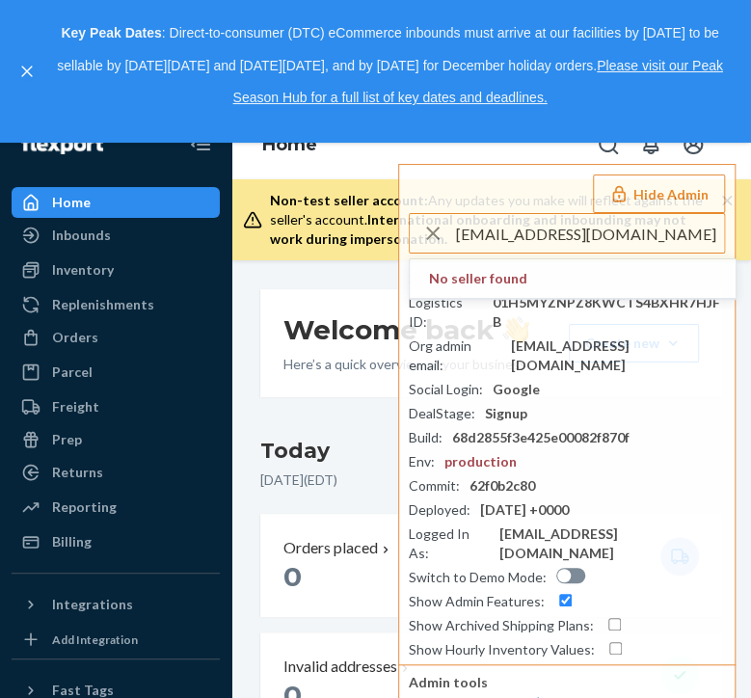
drag, startPoint x: 556, startPoint y: 232, endPoint x: 365, endPoint y: 226, distance: 191.1
click at [365, 226] on div "Home Hide Admin foamfoam01@163.com No seller found Seller ID : mmovillaflexport…" at bounding box center [492, 185] width 520 height 150
type input "163.com"
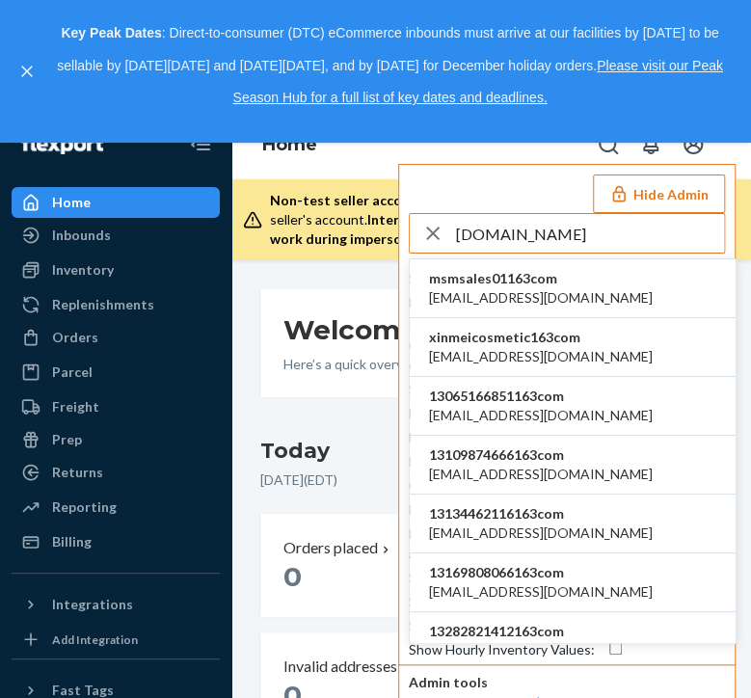
click at [621, 397] on li "13065166851163com 13065166851@163.com" at bounding box center [573, 406] width 326 height 59
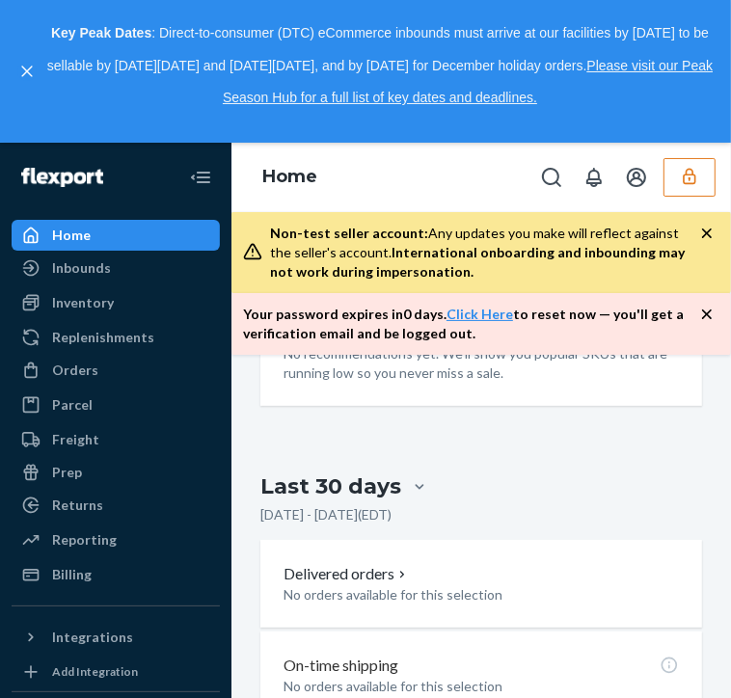
scroll to position [1102, 0]
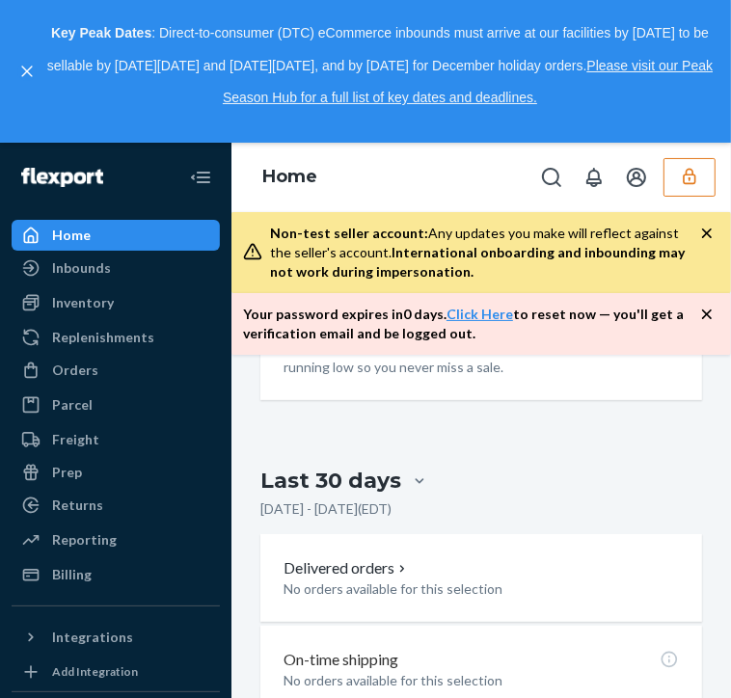
drag, startPoint x: 664, startPoint y: 174, endPoint x: 628, endPoint y: 202, distance: 45.3
click at [680, 174] on icon "button" at bounding box center [689, 176] width 19 height 19
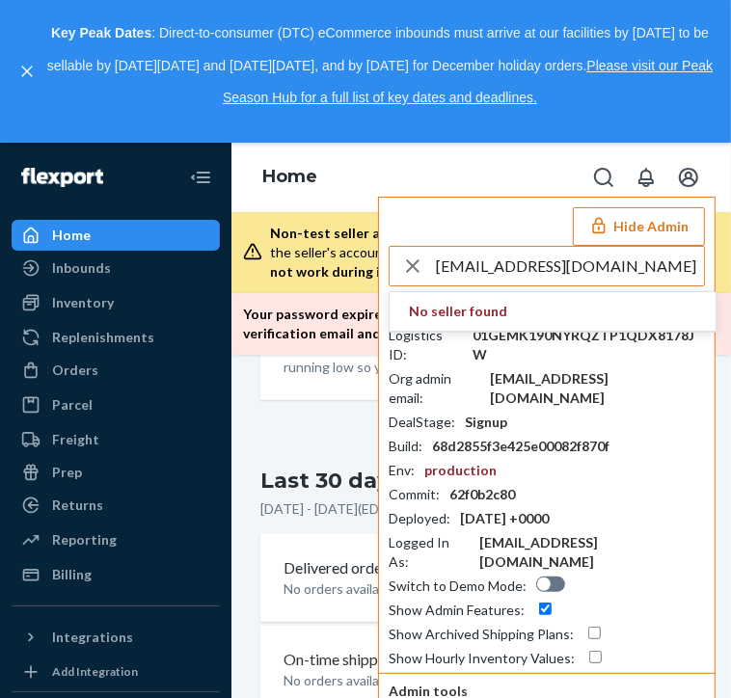
drag, startPoint x: 602, startPoint y: 266, endPoint x: 506, endPoint y: 268, distance: 95.5
click at [506, 268] on input "[EMAIL_ADDRESS][DOMAIN_NAME]" at bounding box center [570, 266] width 268 height 39
click at [526, 268] on input "mhuertas" at bounding box center [570, 266] width 268 height 39
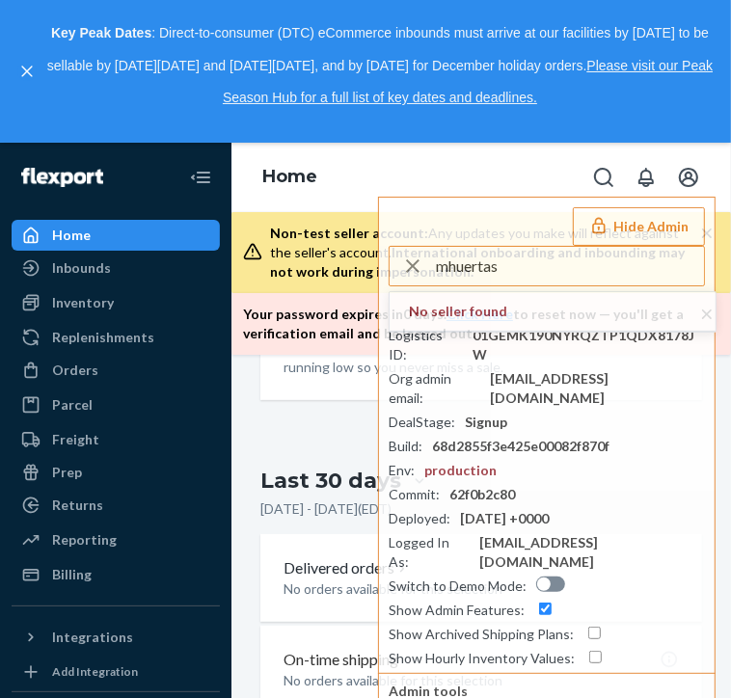
drag, startPoint x: 514, startPoint y: 266, endPoint x: 377, endPoint y: 266, distance: 137.0
click at [377, 266] on div "Home Hide Admin mhuertas No seller found Seller ID : 13065166851163com Logistic…" at bounding box center [482, 249] width 500 height 212
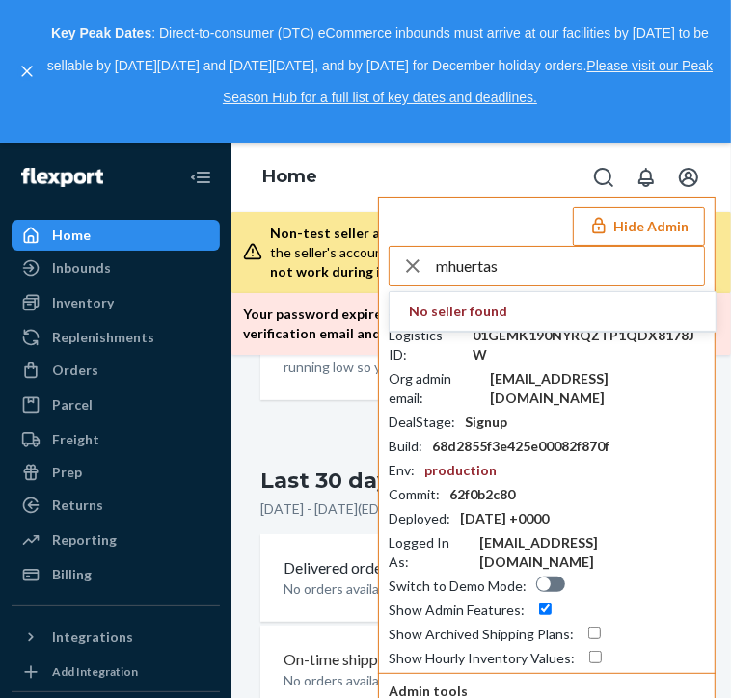
paste input "ia.am@flexport.com"
drag, startPoint x: 614, startPoint y: 267, endPoint x: 488, endPoint y: 269, distance: 126.4
click at [488, 269] on input "mia.am@flexport.com" at bounding box center [570, 266] width 268 height 39
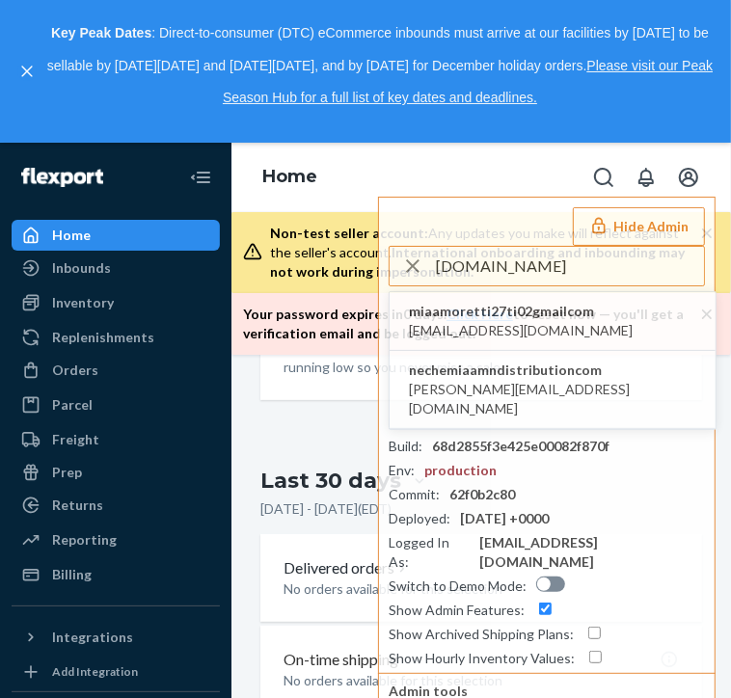
type input "mia.am"
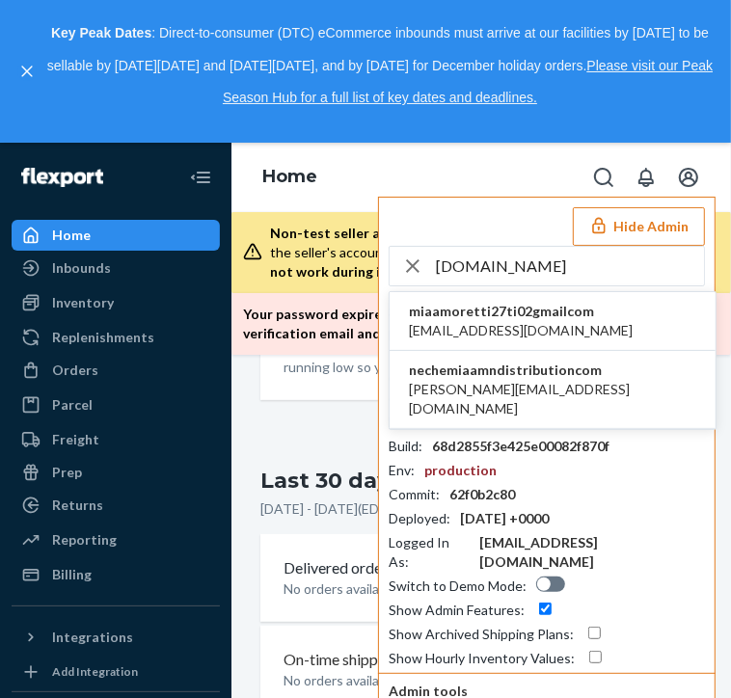
click at [579, 391] on span "nechemia@amndistribution.com" at bounding box center [552, 399] width 287 height 39
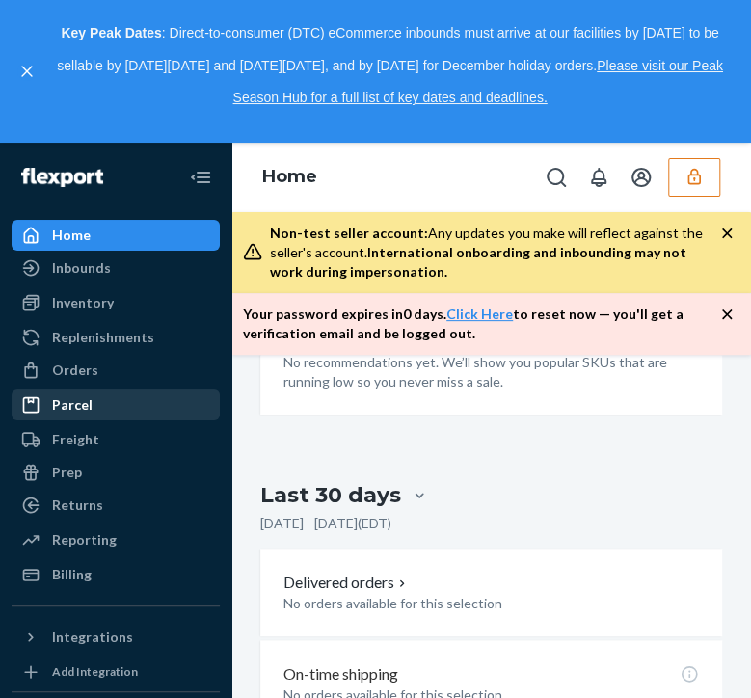
scroll to position [1029, 0]
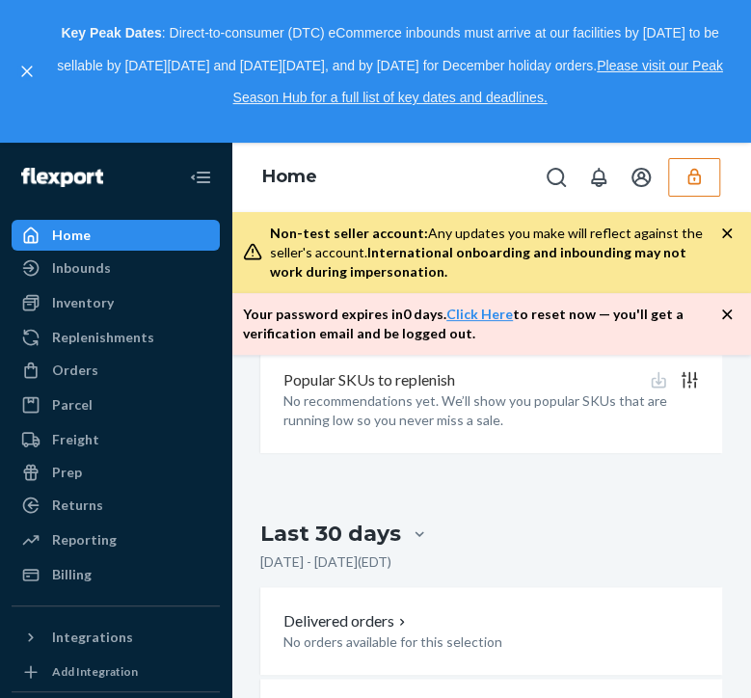
click at [85, 319] on div "Inventory Products" at bounding box center [116, 303] width 208 height 33
click at [62, 357] on div "Orders" at bounding box center [116, 370] width 204 height 27
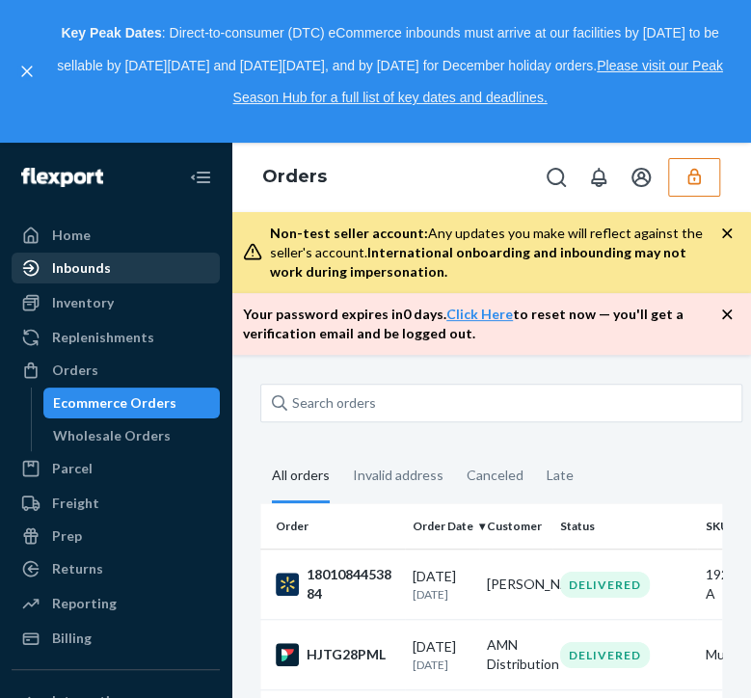
click at [82, 282] on div "Inbounds" at bounding box center [116, 268] width 204 height 27
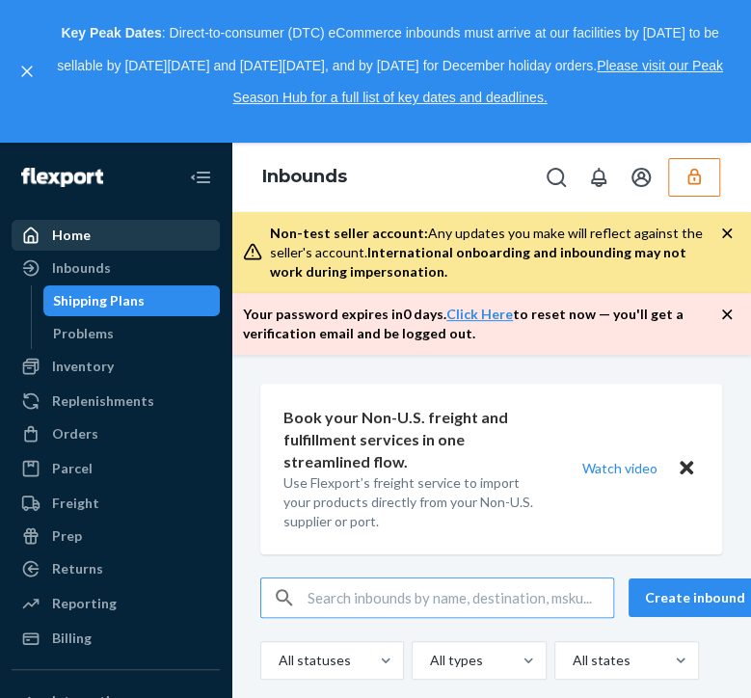
click at [88, 237] on div "Home" at bounding box center [71, 235] width 39 height 19
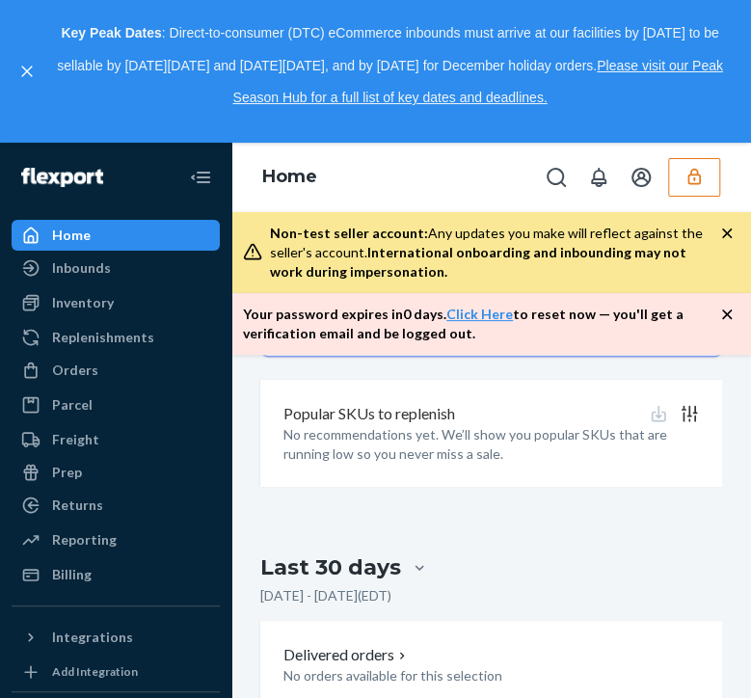
scroll to position [1244, 0]
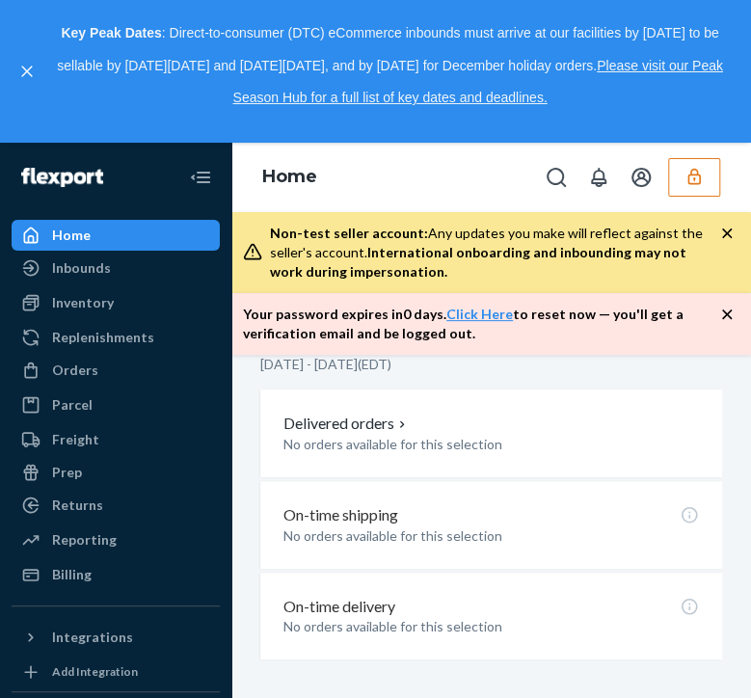
click at [697, 182] on icon "button" at bounding box center [694, 176] width 19 height 19
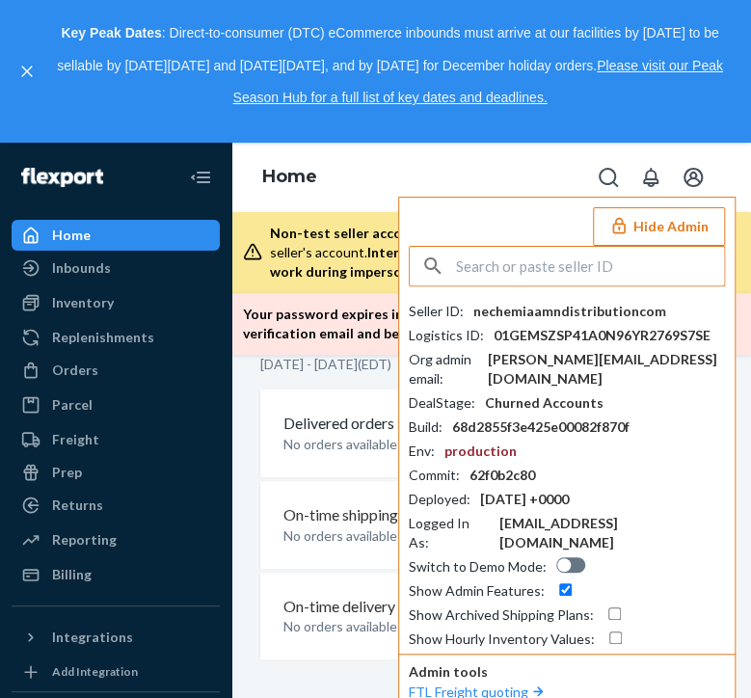
click at [609, 268] on input "text" at bounding box center [590, 266] width 268 height 39
type input "[EMAIL_ADDRESS][DOMAIN_NAME]"
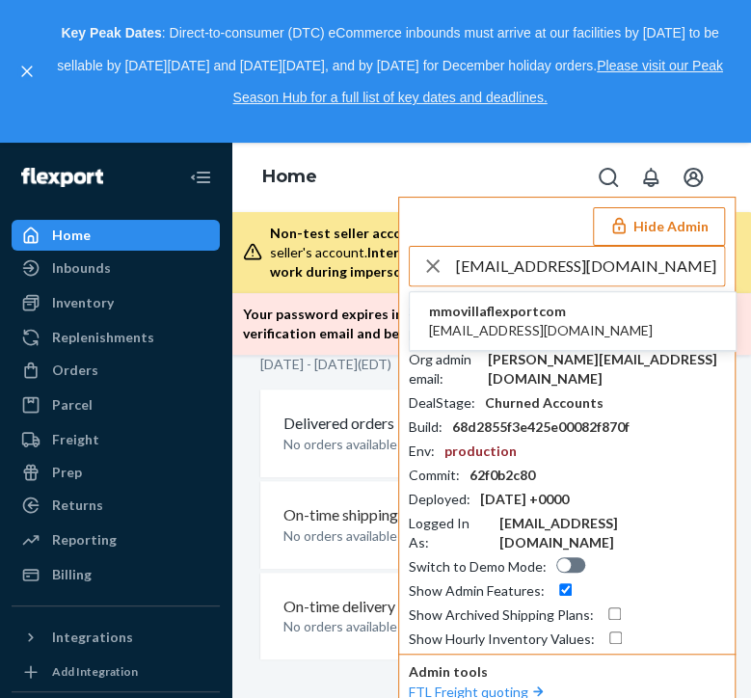
click at [531, 317] on span "mmovillaflexportcom" at bounding box center [541, 311] width 224 height 19
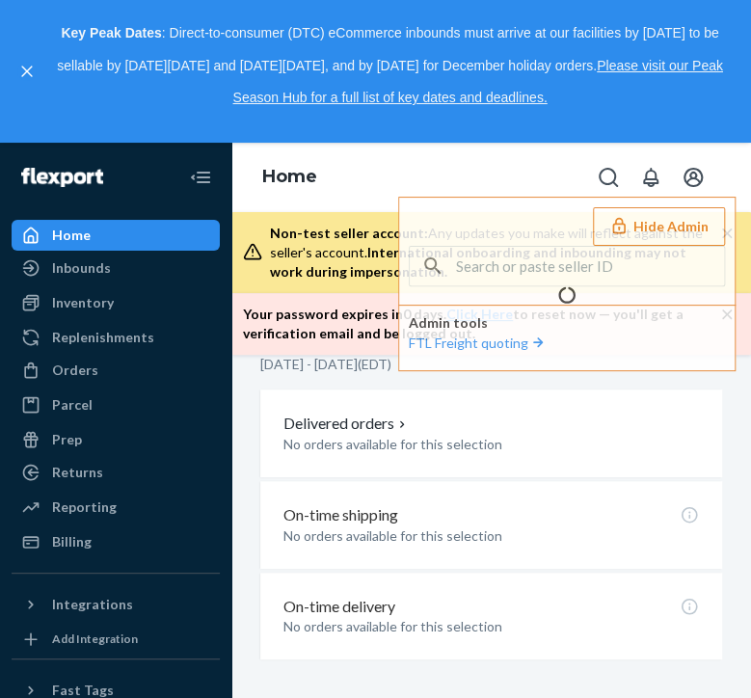
click at [368, 185] on div "Home Hide Admin Admin tools FTL Freight quoting" at bounding box center [492, 177] width 520 height 69
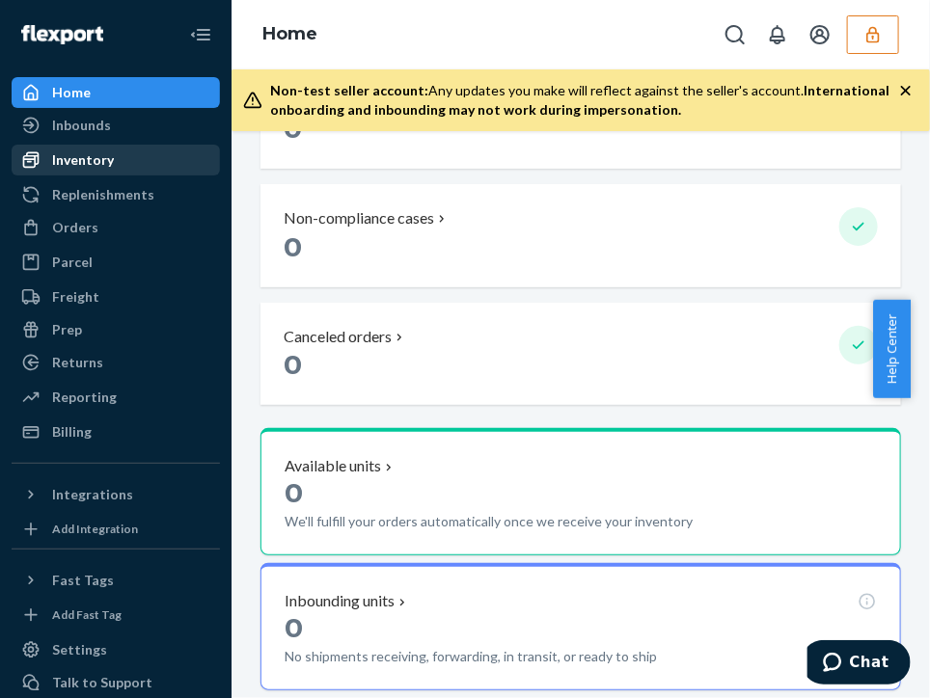
scroll to position [257, 0]
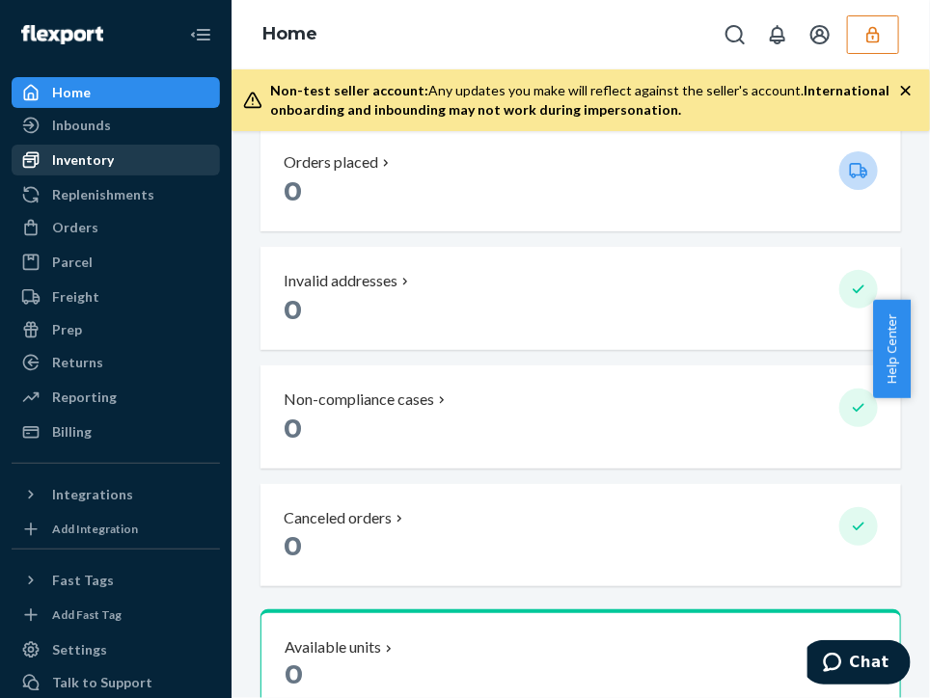
click at [73, 163] on div "Inventory" at bounding box center [83, 159] width 62 height 19
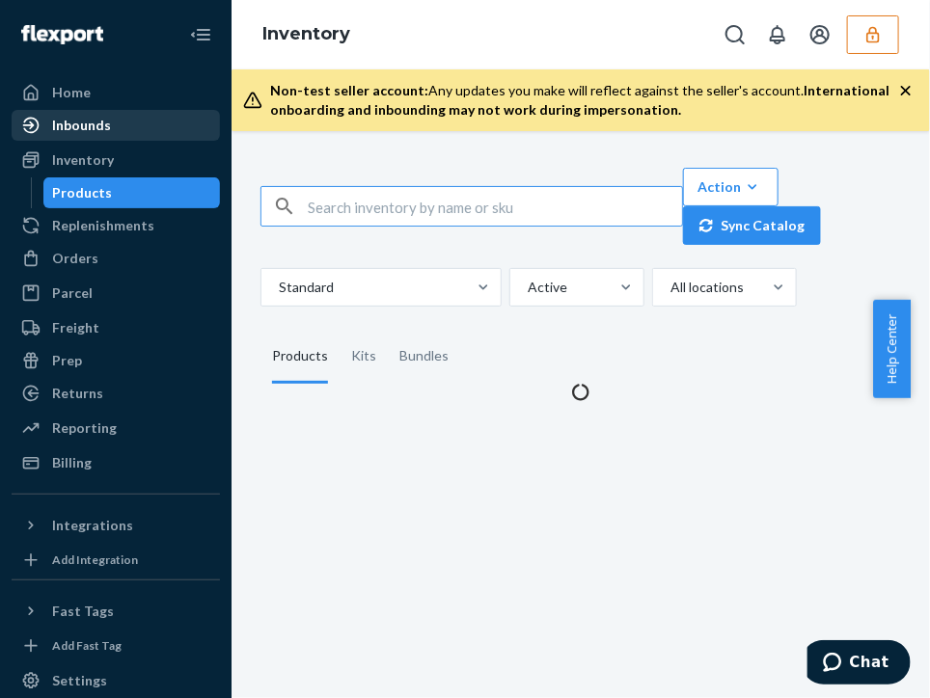
click at [67, 117] on div "Inbounds" at bounding box center [81, 125] width 59 height 19
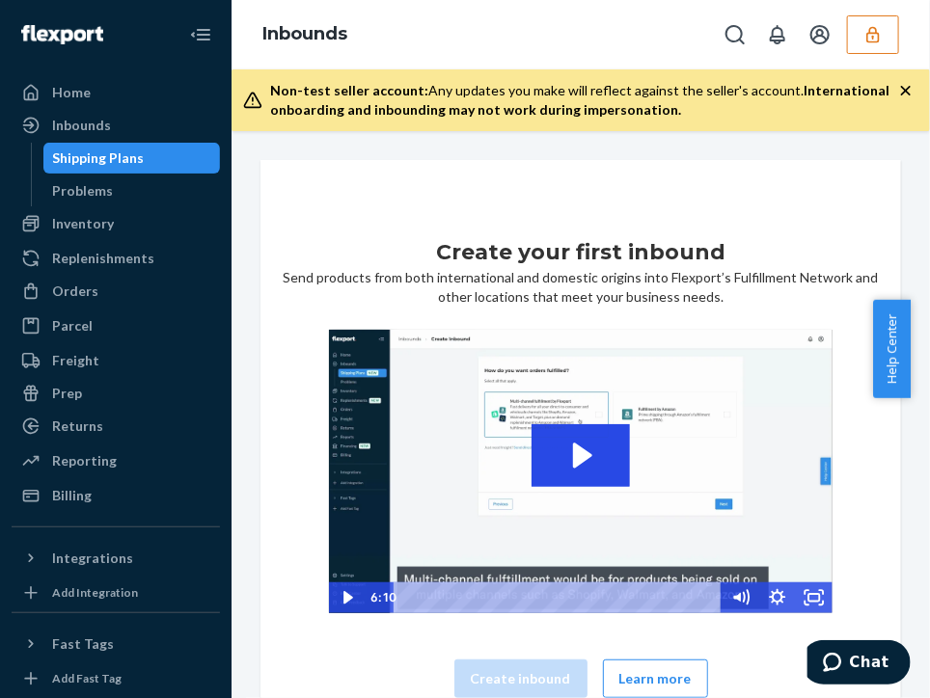
click at [730, 42] on icon "button" at bounding box center [872, 34] width 19 height 19
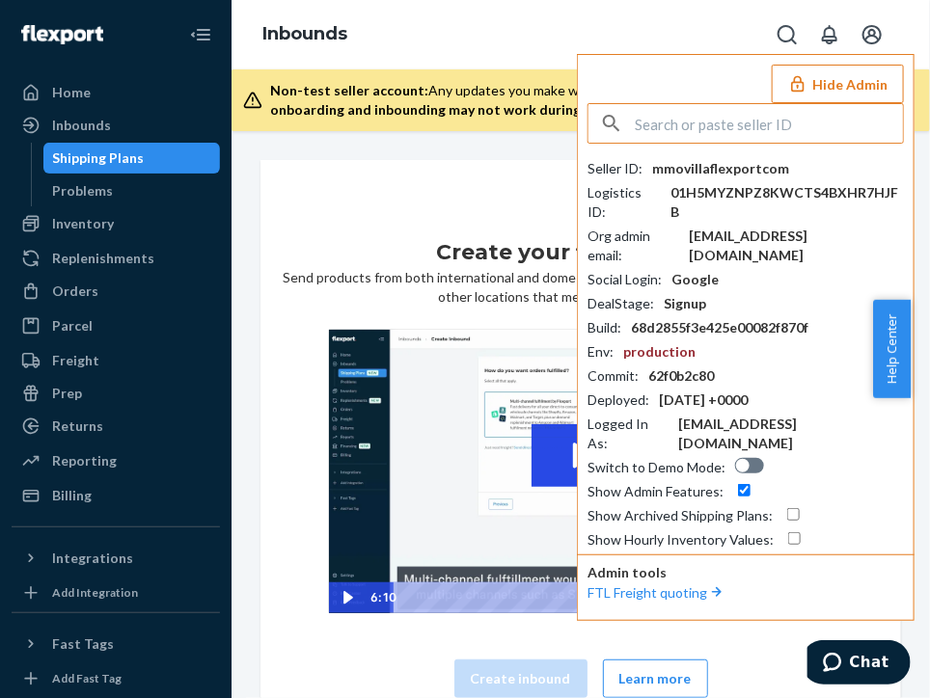
click at [730, 119] on input "text" at bounding box center [769, 123] width 268 height 39
paste input "tfeinberg@flexport.com"
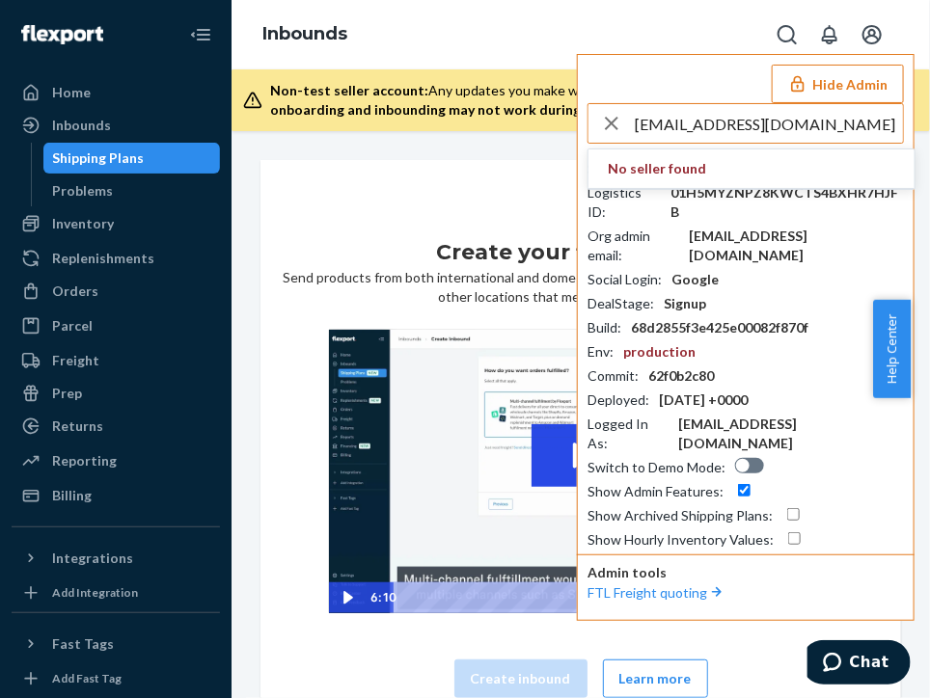
drag, startPoint x: 802, startPoint y: 125, endPoint x: 697, endPoint y: 123, distance: 104.2
click at [697, 123] on input "tfeinberg@flexport.com" at bounding box center [769, 123] width 268 height 39
click at [722, 130] on input "tfeinberg" at bounding box center [769, 123] width 268 height 39
drag, startPoint x: 729, startPoint y: 127, endPoint x: 594, endPoint y: 123, distance: 135.1
click at [594, 123] on div "tfeinberg" at bounding box center [745, 123] width 314 height 39
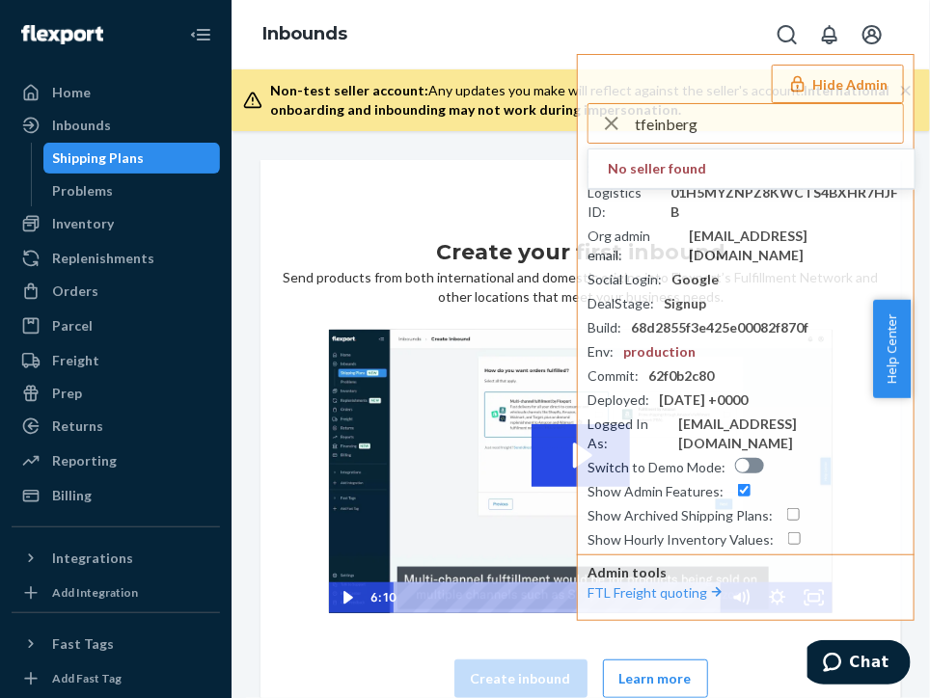
paste input "jnoens@flexport.com"
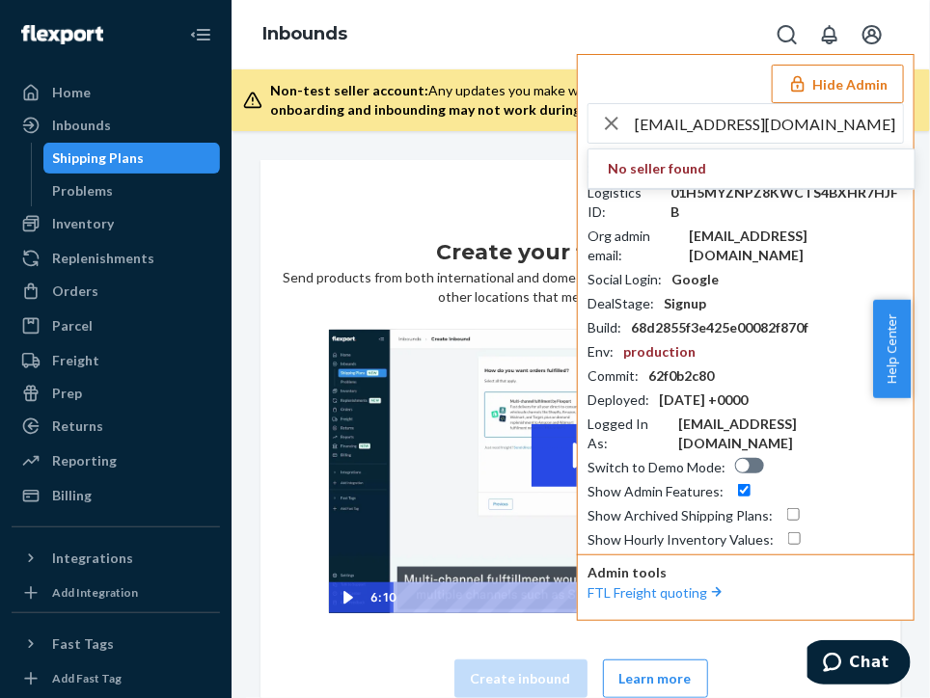
click at [650, 138] on input "jnoens@flexport.com" at bounding box center [769, 123] width 268 height 39
drag, startPoint x: 676, startPoint y: 123, endPoint x: 872, endPoint y: 131, distance: 196.0
click at [730, 131] on input "jnoens@flexport.com" at bounding box center [769, 123] width 268 height 39
click at [725, 136] on input "jnoens" at bounding box center [769, 123] width 268 height 39
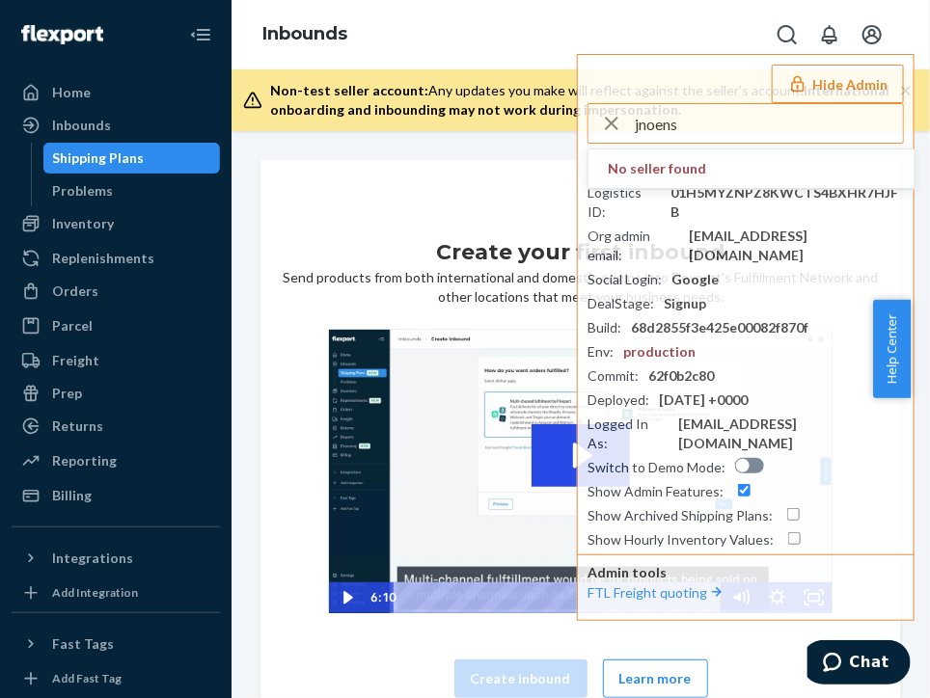
drag, startPoint x: 712, startPoint y: 124, endPoint x: 481, endPoint y: 121, distance: 230.6
click at [480, 119] on div "Inbounds Hide Admin jnoens No seller found Seller ID : mmovillaflexportcom Logi…" at bounding box center [581, 65] width 698 height 131
paste input "sbrink@flexport.com"
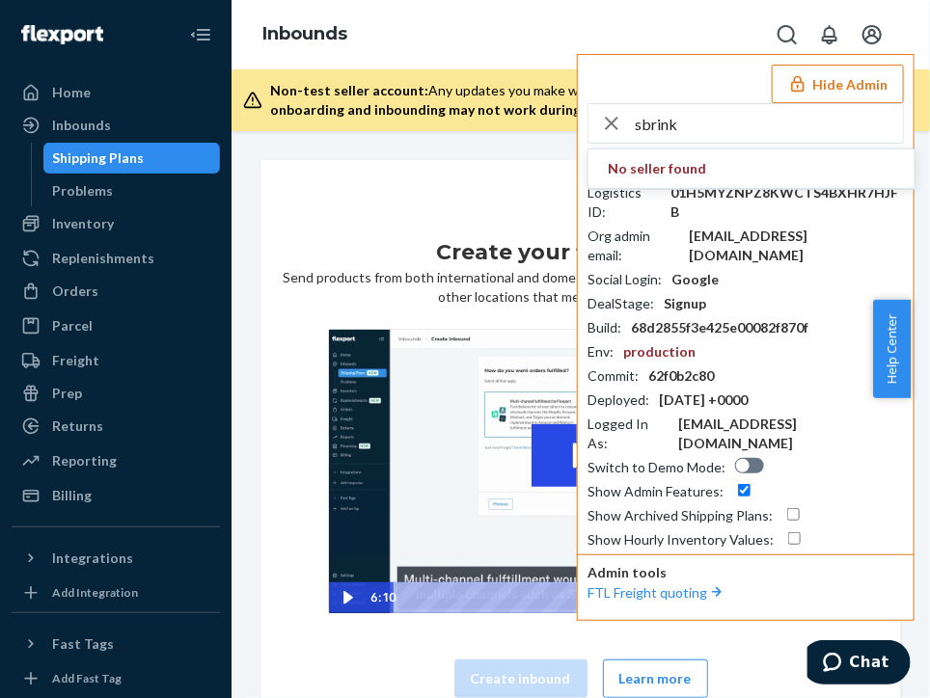
click at [718, 140] on input "sbrink" at bounding box center [769, 123] width 268 height 39
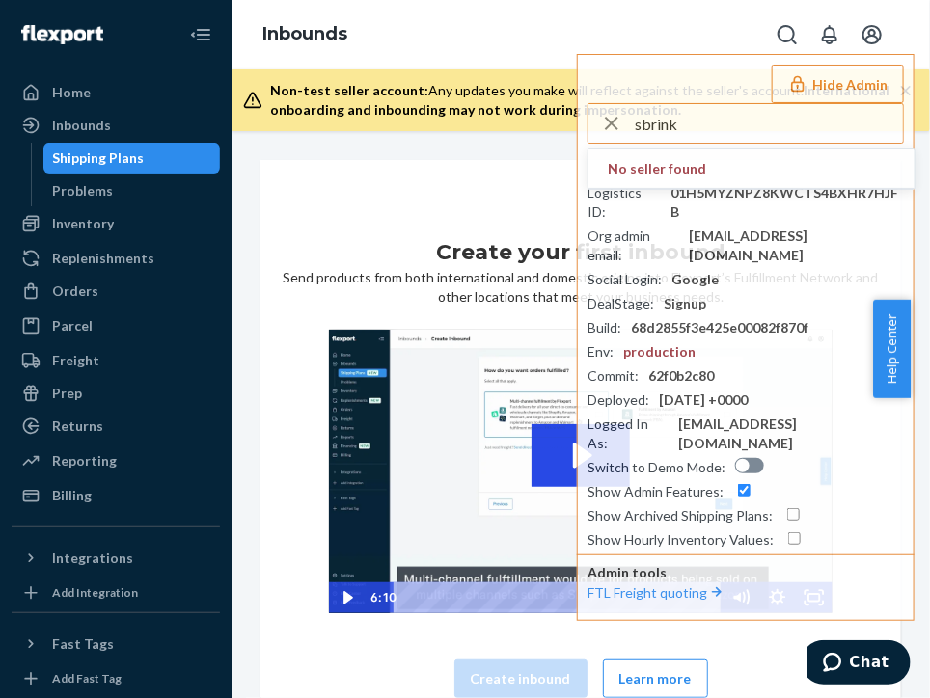
drag, startPoint x: 749, startPoint y: 123, endPoint x: 564, endPoint y: 119, distance: 184.3
click at [564, 119] on div "Inbounds Hide Admin sbrink No seller found Seller ID : mmovillaflexportcom Logi…" at bounding box center [581, 65] width 698 height 131
paste input "andes.chile.pls@flexport.com"
drag, startPoint x: 849, startPoint y: 134, endPoint x: 946, endPoint y: 134, distance: 97.4
click at [730, 134] on html "Home Inbounds Shipping Plans Problems Inventory Products Replenishments Orders …" at bounding box center [465, 349] width 930 height 698
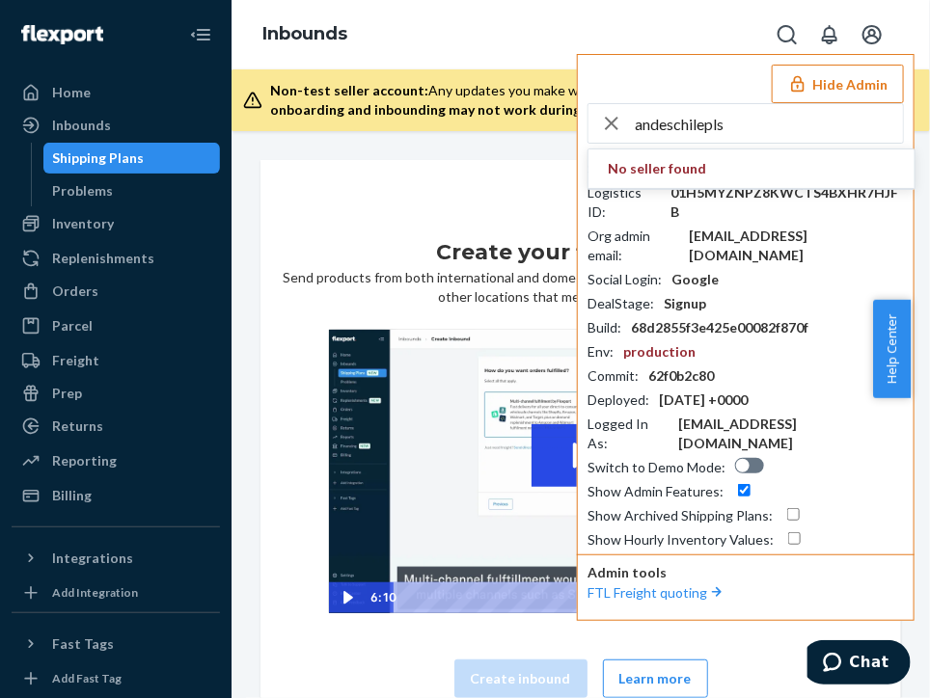
click at [730, 119] on input "andeschilepls" at bounding box center [769, 123] width 268 height 39
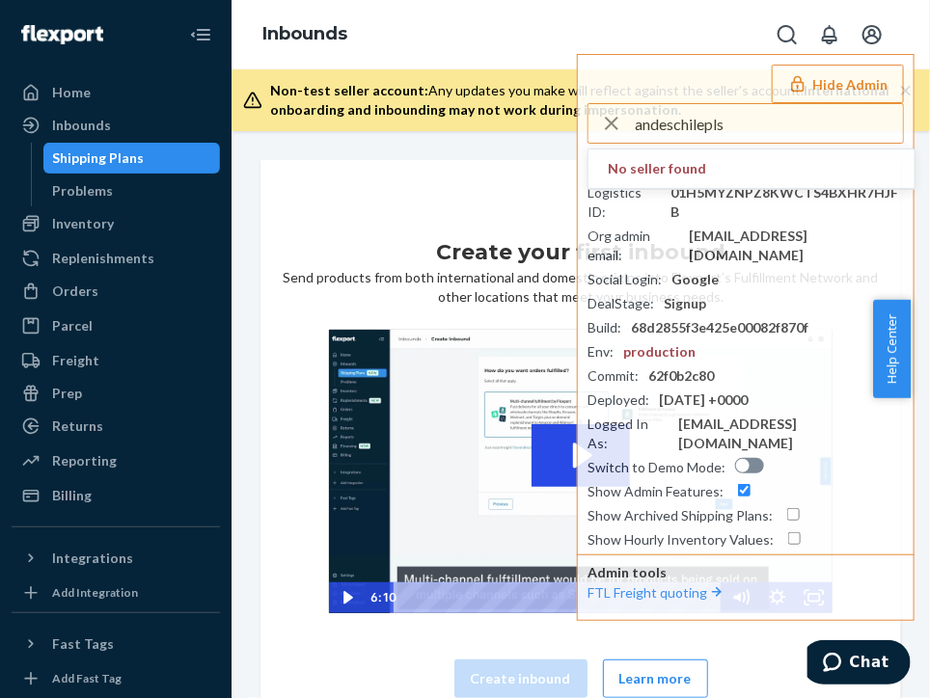
drag, startPoint x: 741, startPoint y: 124, endPoint x: 542, endPoint y: 117, distance: 198.9
click at [533, 120] on div "Inbounds Hide Admin andeschilepls No seller found Seller ID : mmovillaflexportc…" at bounding box center [581, 65] width 698 height 131
paste input "bigbossimportsusa@gmail.com"
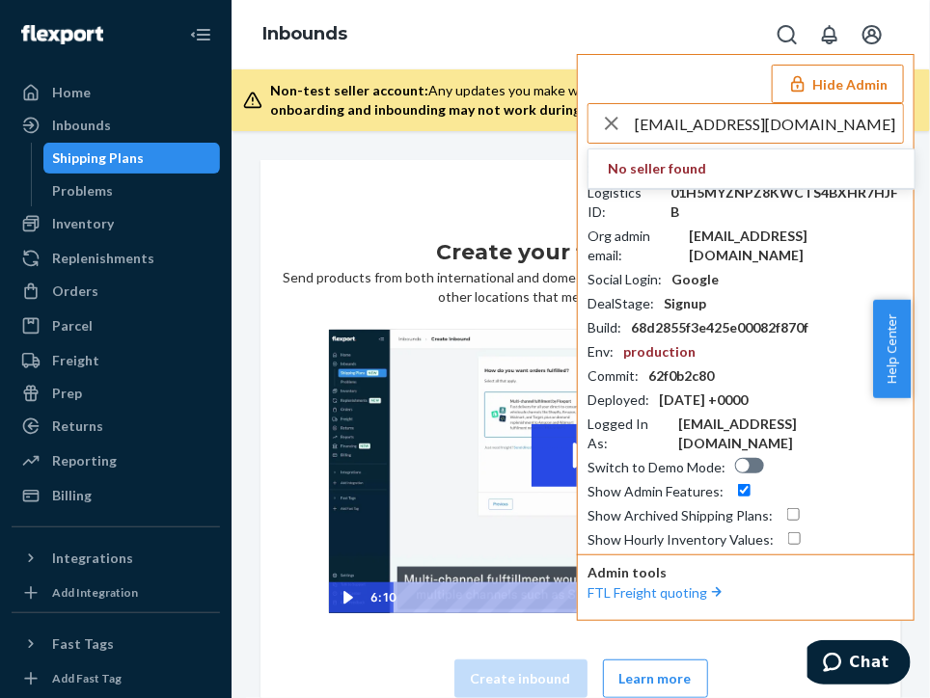
drag, startPoint x: 882, startPoint y: 122, endPoint x: 770, endPoint y: 120, distance: 111.9
click at [730, 120] on input "bigbossimportsusa@gmail.com" at bounding box center [769, 123] width 268 height 39
click at [730, 128] on input "bigbossimportsusa" at bounding box center [769, 123] width 268 height 39
drag, startPoint x: 799, startPoint y: 127, endPoint x: 687, endPoint y: 124, distance: 111.9
click at [687, 124] on input "bigbossimportsusa" at bounding box center [769, 123] width 268 height 39
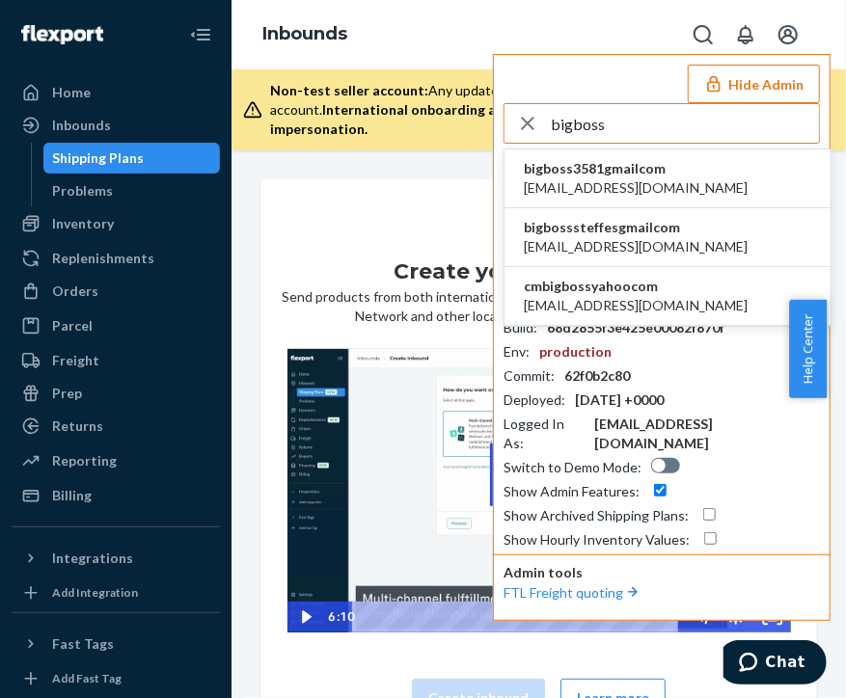
type input "bigboss"
click at [726, 158] on li "bigboss3581gmailcom bigboss3581@gmail.com" at bounding box center [667, 179] width 326 height 59
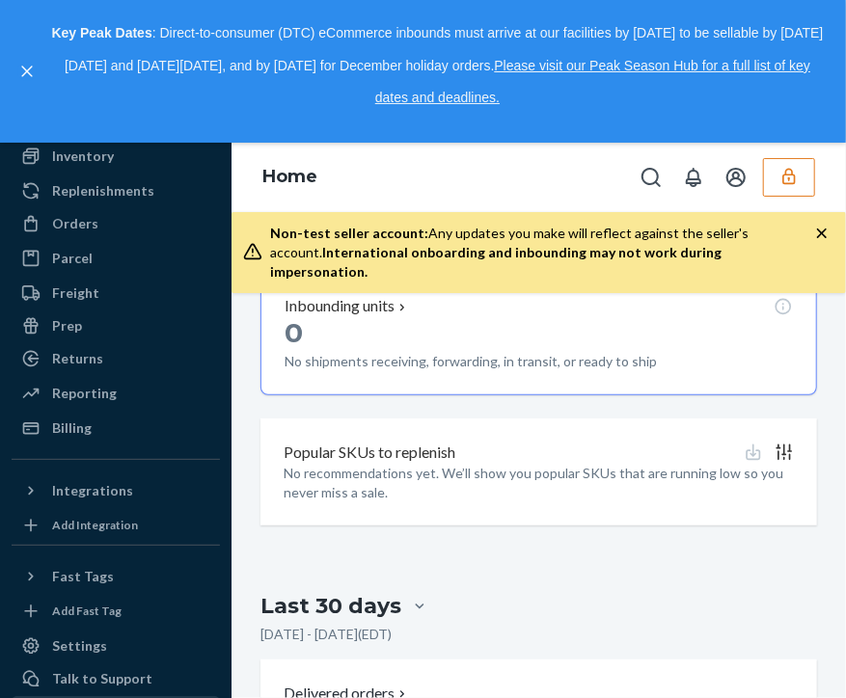
scroll to position [231, 0]
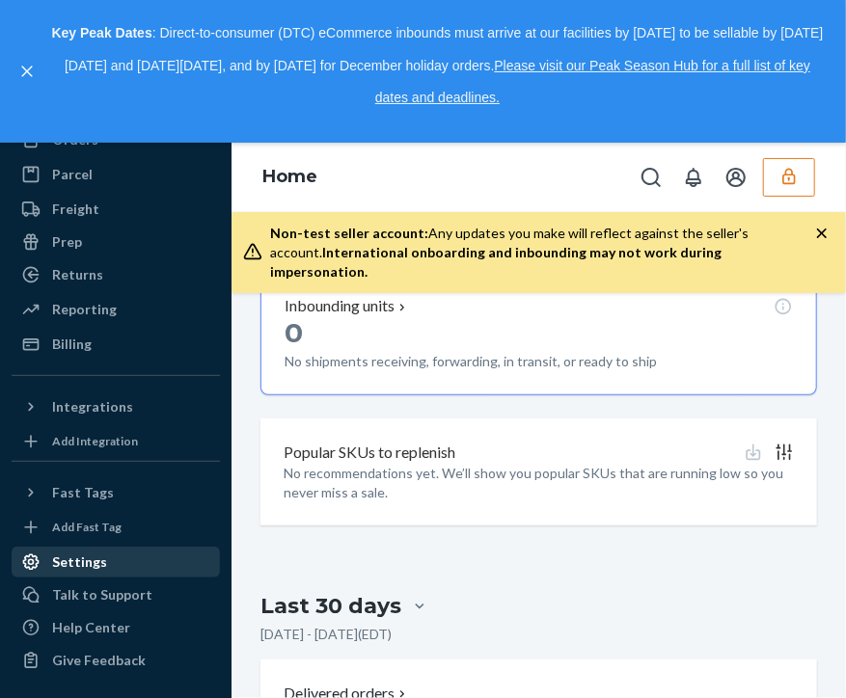
click at [94, 560] on div "Settings" at bounding box center [79, 562] width 55 height 19
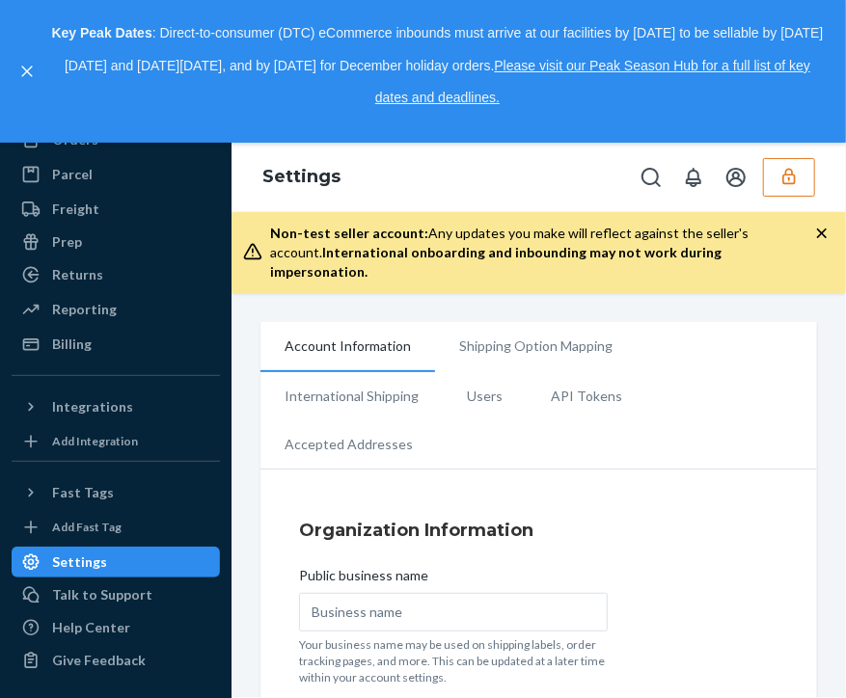
scroll to position [231, 0]
click at [498, 372] on li "Users" at bounding box center [485, 396] width 84 height 48
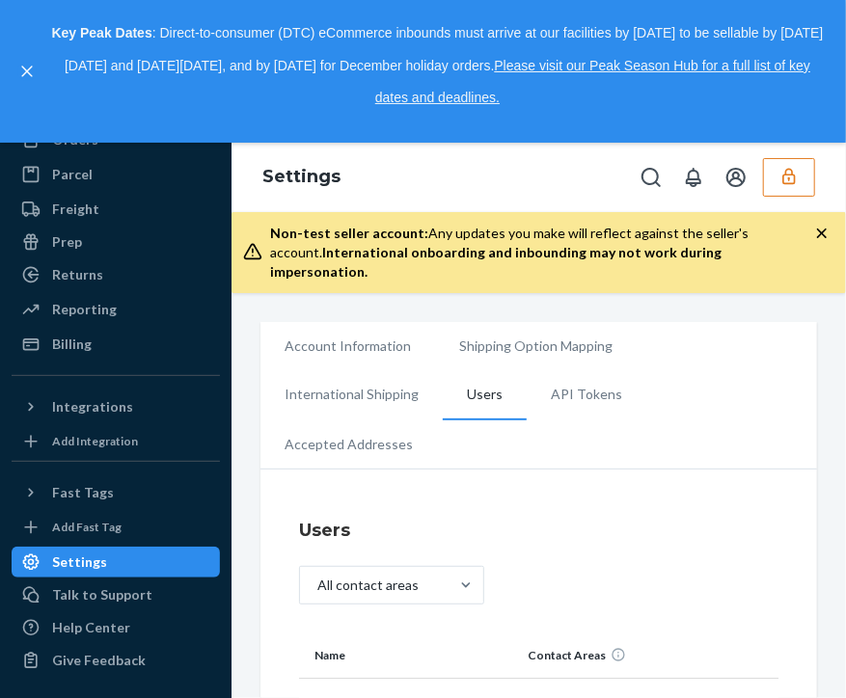
click at [772, 177] on button "button" at bounding box center [789, 177] width 52 height 39
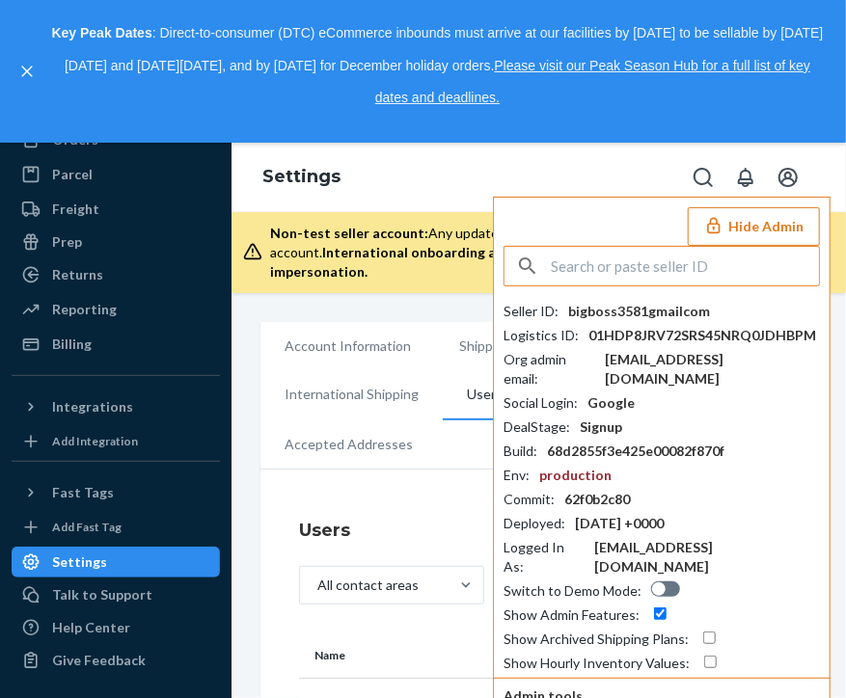
drag, startPoint x: 668, startPoint y: 270, endPoint x: 711, endPoint y: 273, distance: 43.5
click at [677, 265] on input "text" at bounding box center [685, 266] width 268 height 39
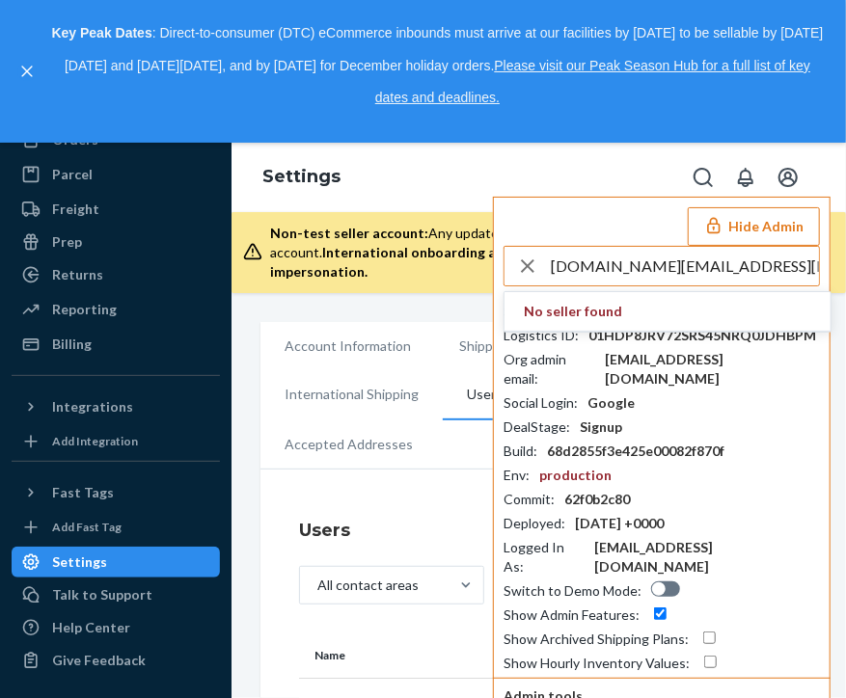
drag, startPoint x: 703, startPoint y: 268, endPoint x: 826, endPoint y: 275, distance: 122.7
click at [826, 275] on div "Hide Admin [DOMAIN_NAME][EMAIL_ADDRESS][DOMAIN_NAME] No seller found Seller ID …" at bounding box center [662, 471] width 338 height 548
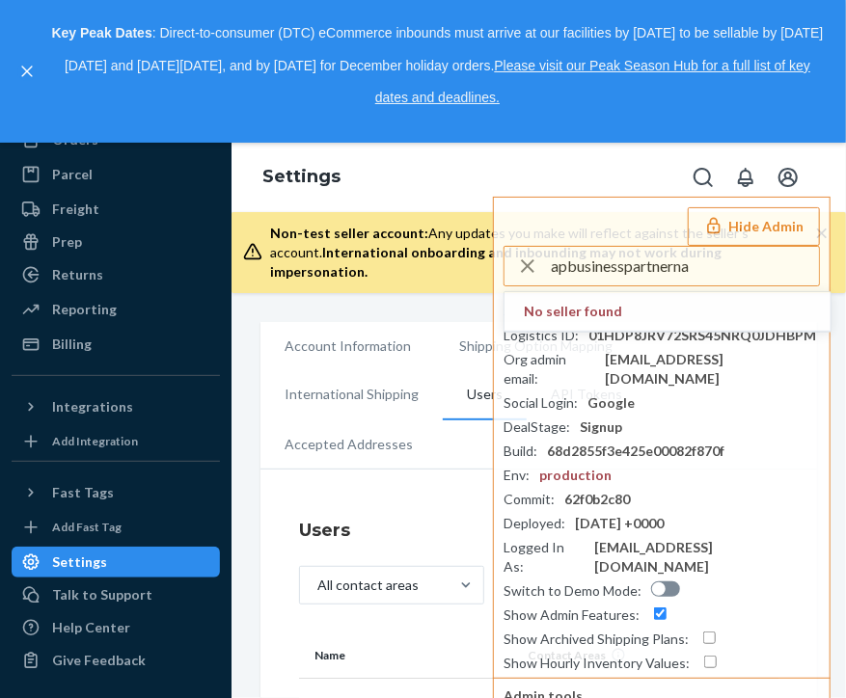
drag, startPoint x: 730, startPoint y: 263, endPoint x: 370, endPoint y: 244, distance: 360.3
click at [370, 244] on div "Settings Hide Admin apbusinesspartnerna No seller found Seller ID : bigboss3581…" at bounding box center [539, 218] width 614 height 150
type input "bosch"
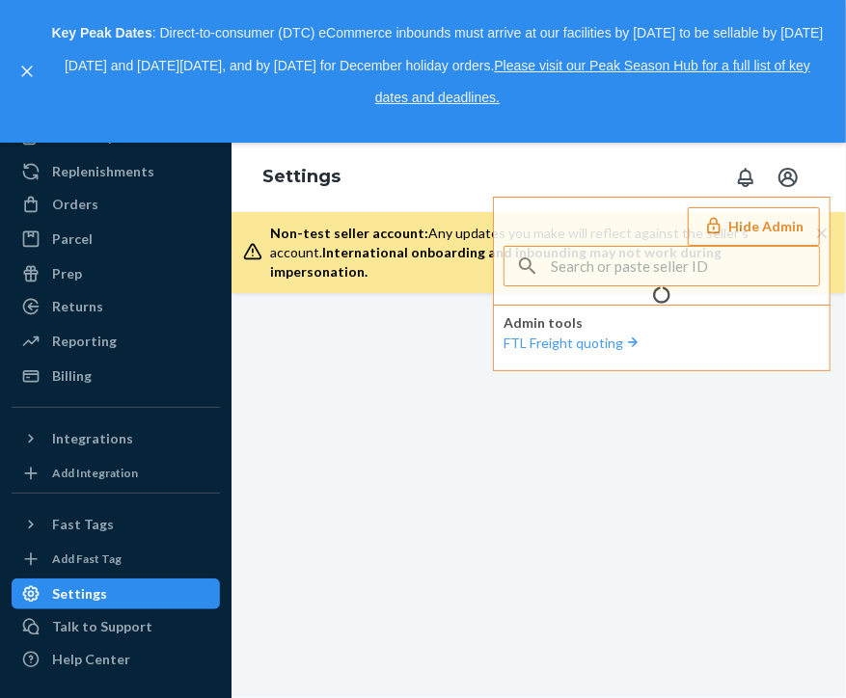
scroll to position [231, 0]
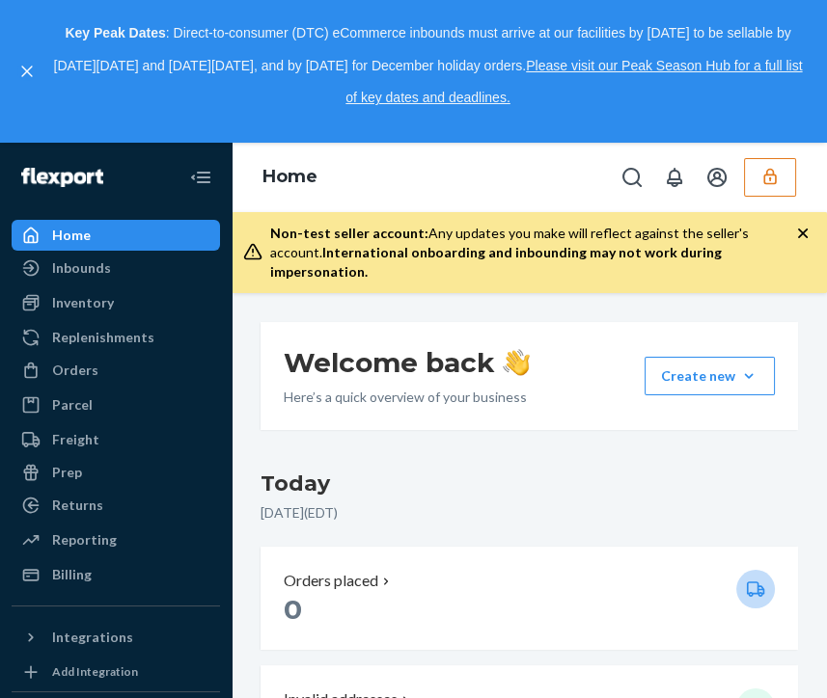
scroll to position [642, 0]
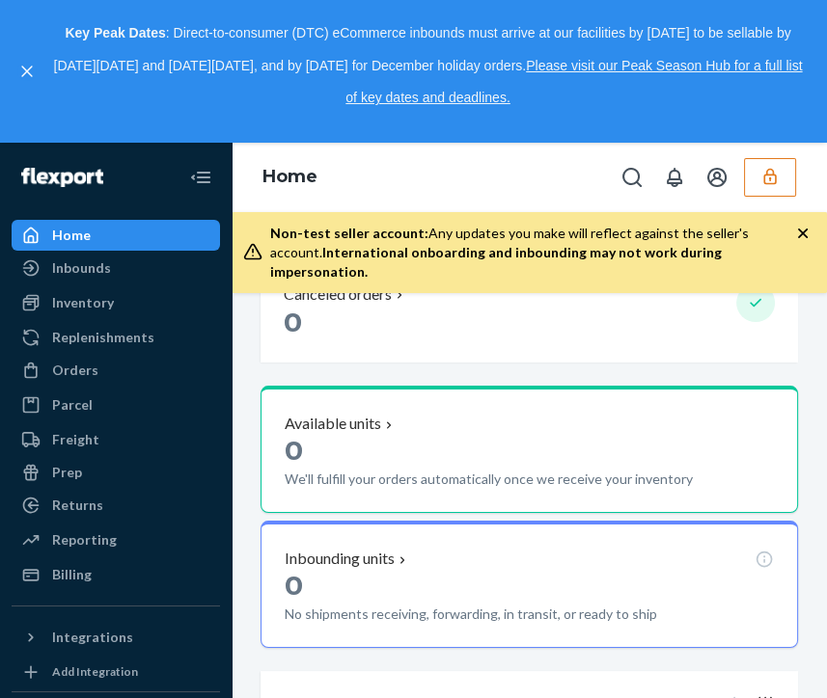
click at [746, 180] on button "button" at bounding box center [770, 177] width 52 height 39
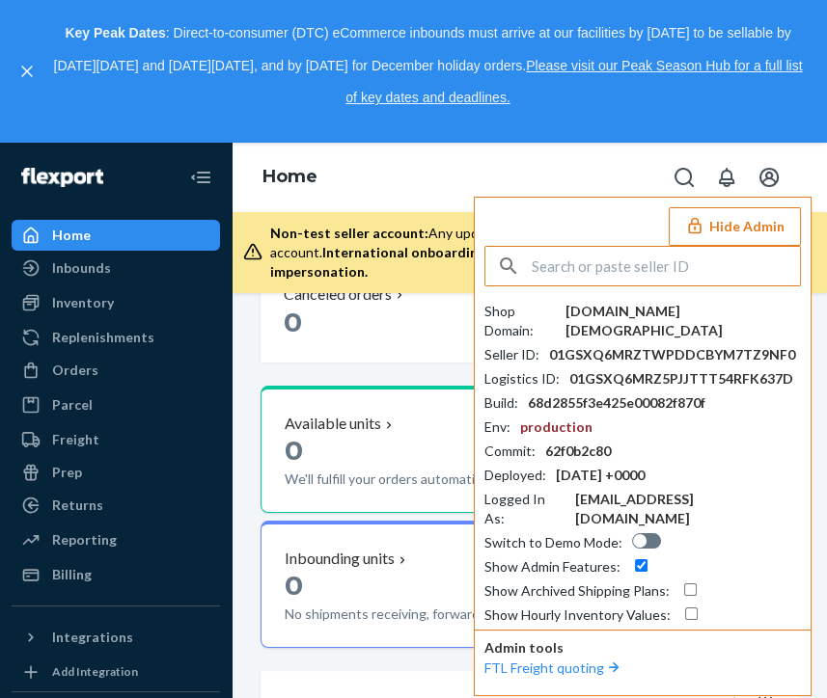
click at [599, 266] on input "text" at bounding box center [665, 266] width 268 height 39
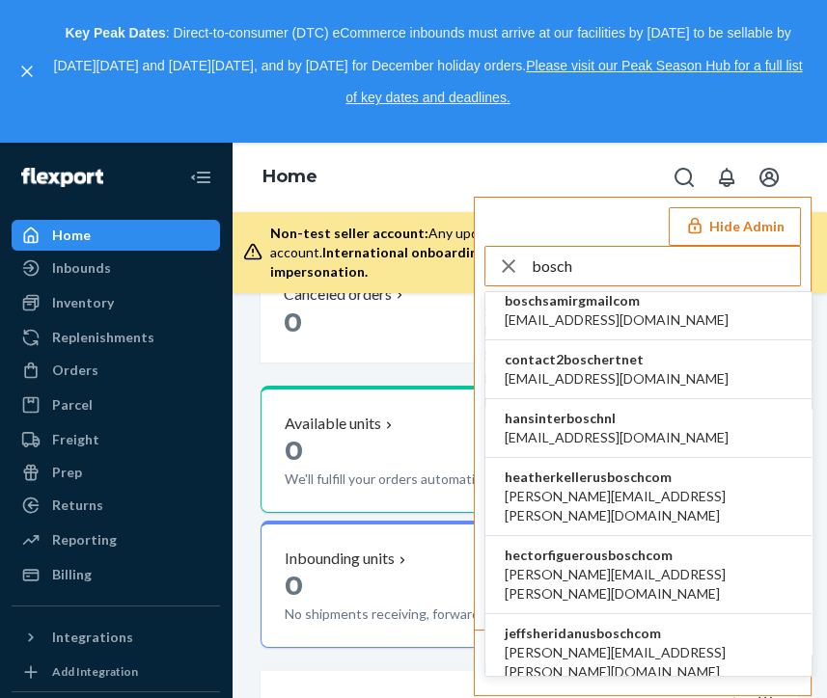
scroll to position [0, 0]
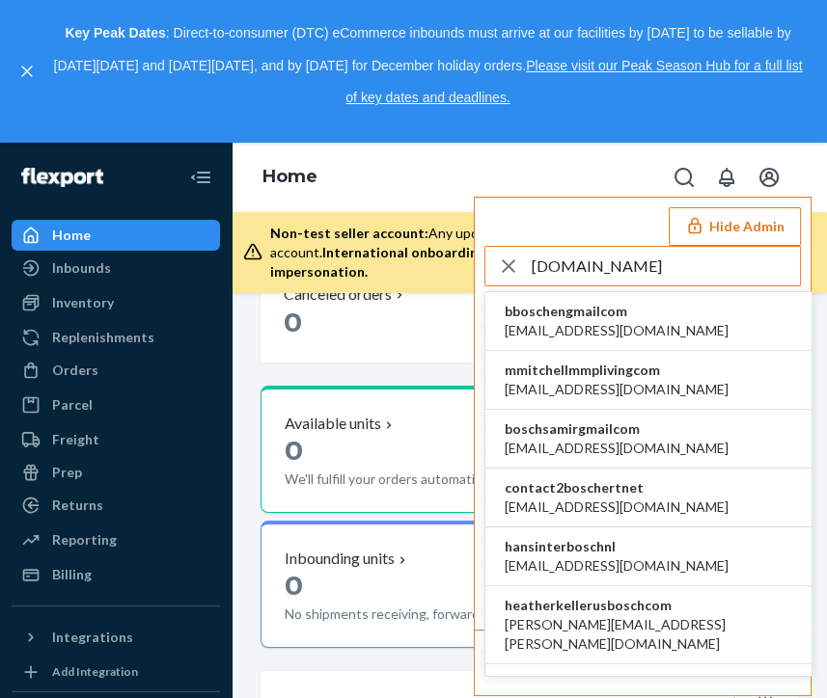
type input "[DOMAIN_NAME]"
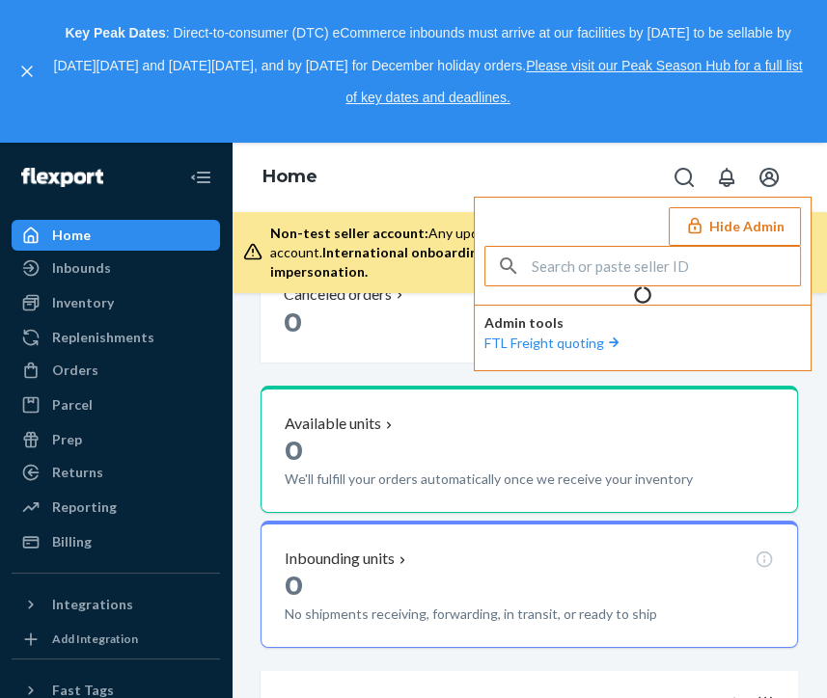
click at [689, 276] on input "text" at bounding box center [665, 266] width 268 height 39
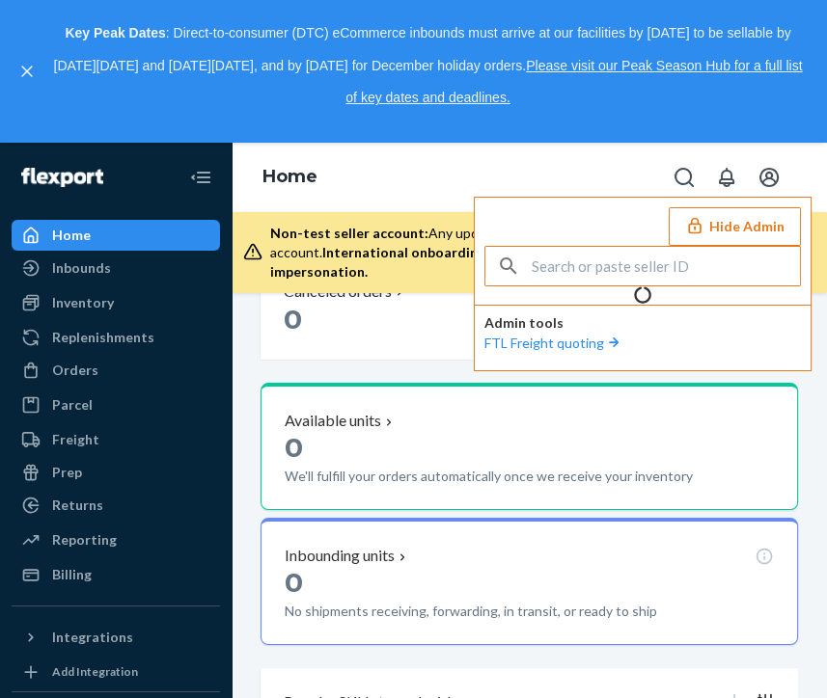
scroll to position [642, 0]
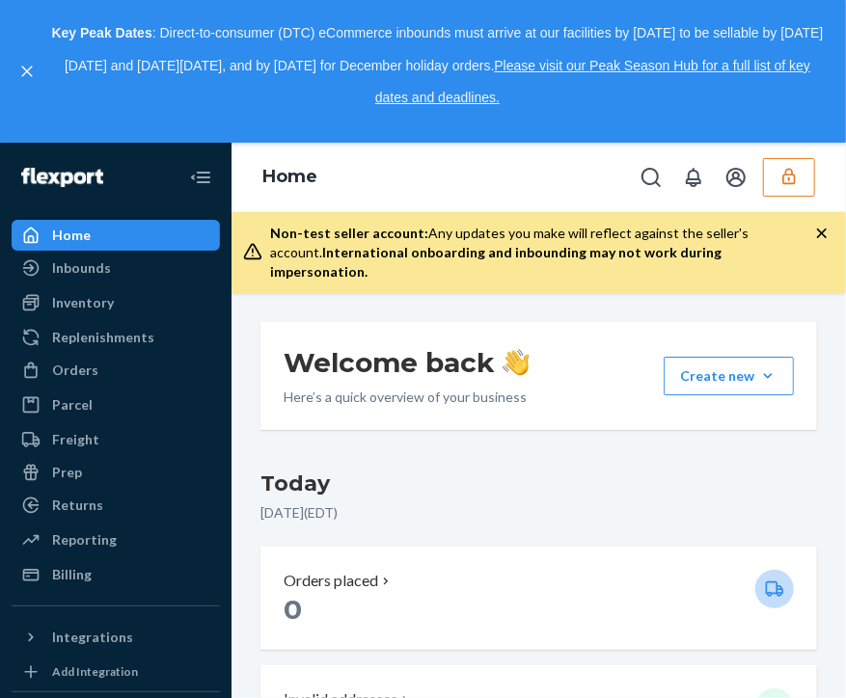
click at [803, 171] on button "button" at bounding box center [789, 177] width 52 height 39
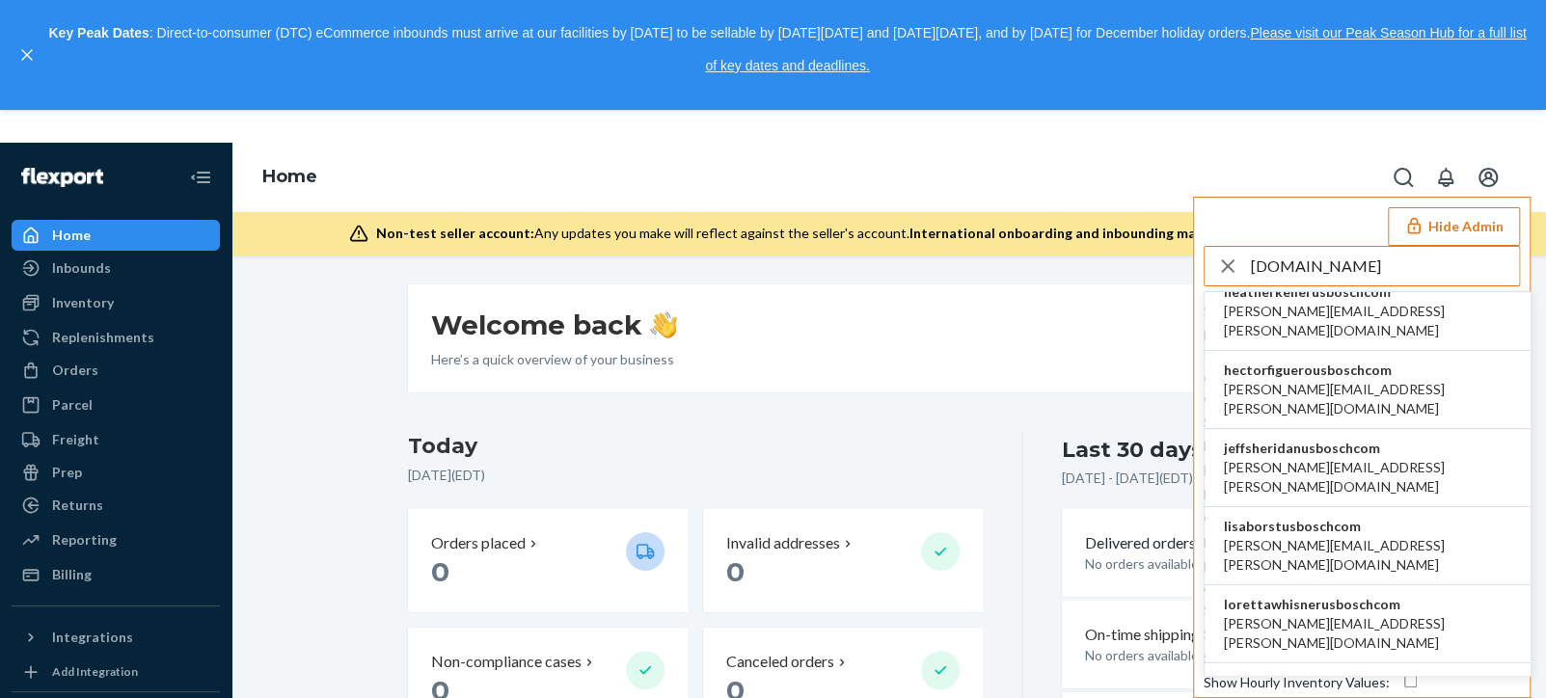
scroll to position [27, 0]
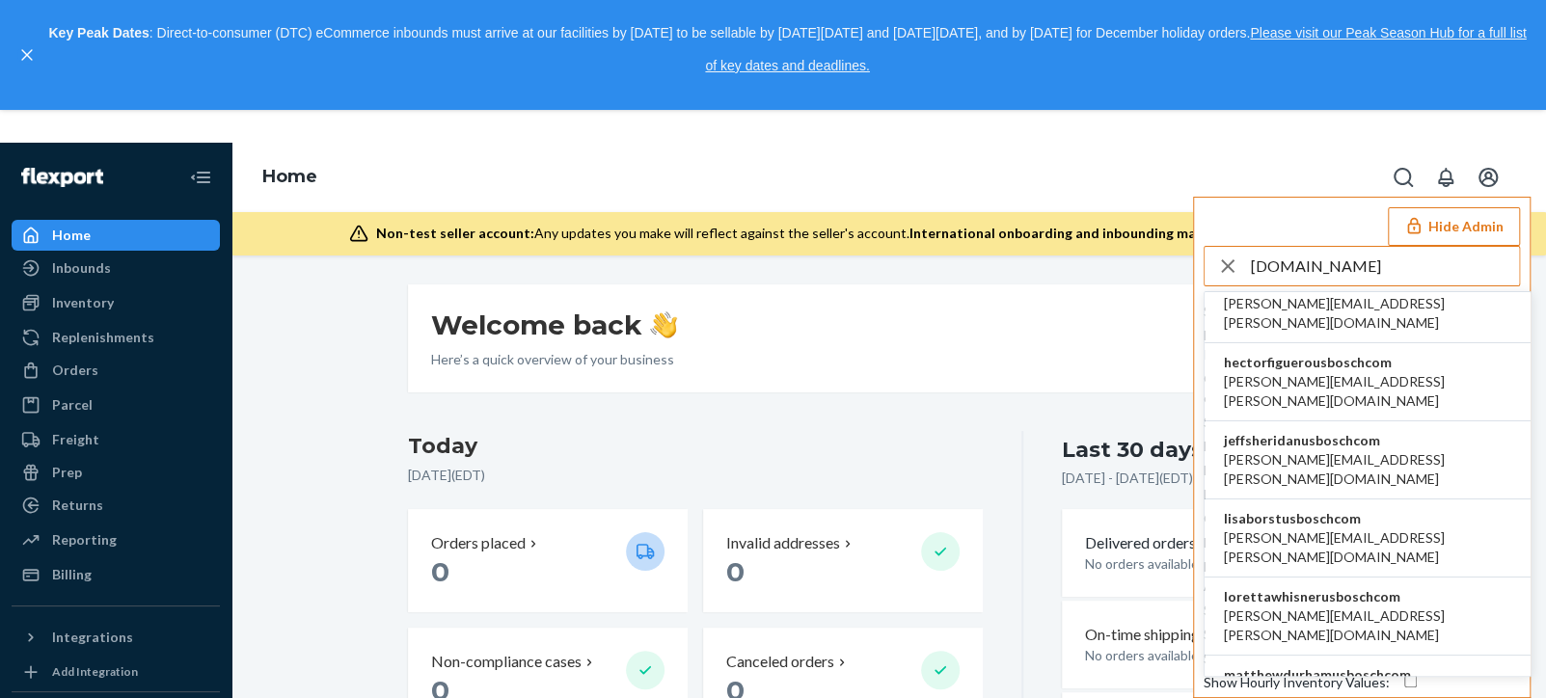
type input "[DOMAIN_NAME]"
click at [826, 500] on li "lisaborstusboschcom [PERSON_NAME][EMAIL_ADDRESS][PERSON_NAME][DOMAIN_NAME]" at bounding box center [1368, 539] width 326 height 78
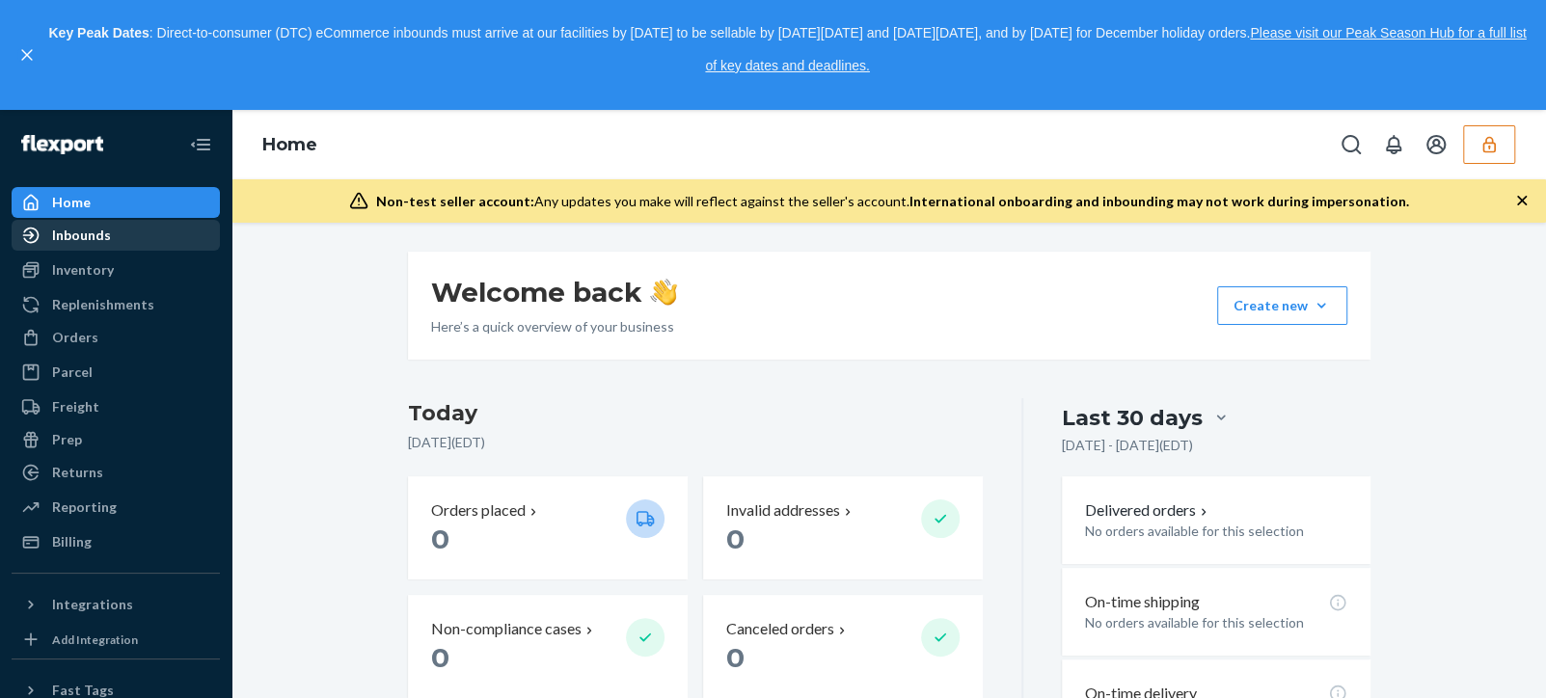
click at [95, 250] on link "Inbounds" at bounding box center [116, 235] width 208 height 31
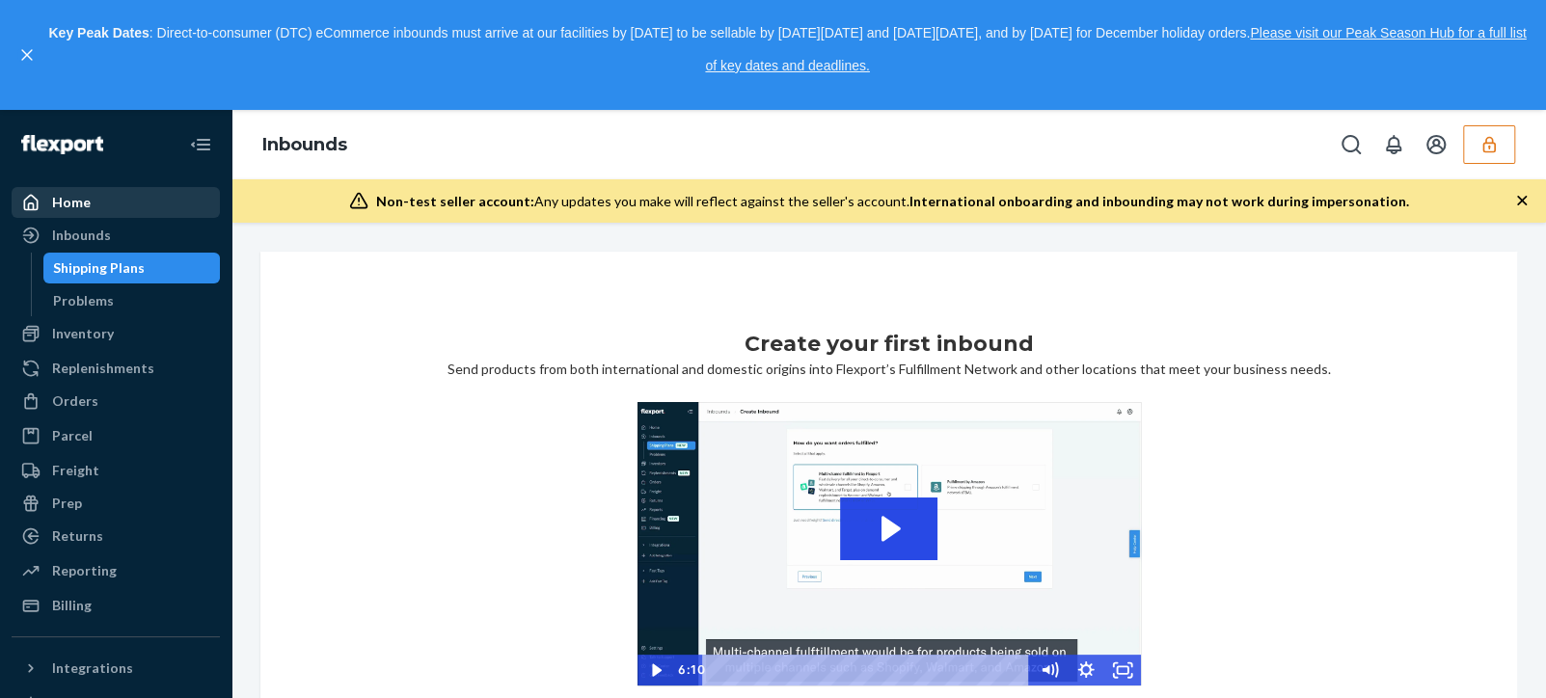
click at [68, 189] on div "Home" at bounding box center [116, 202] width 204 height 27
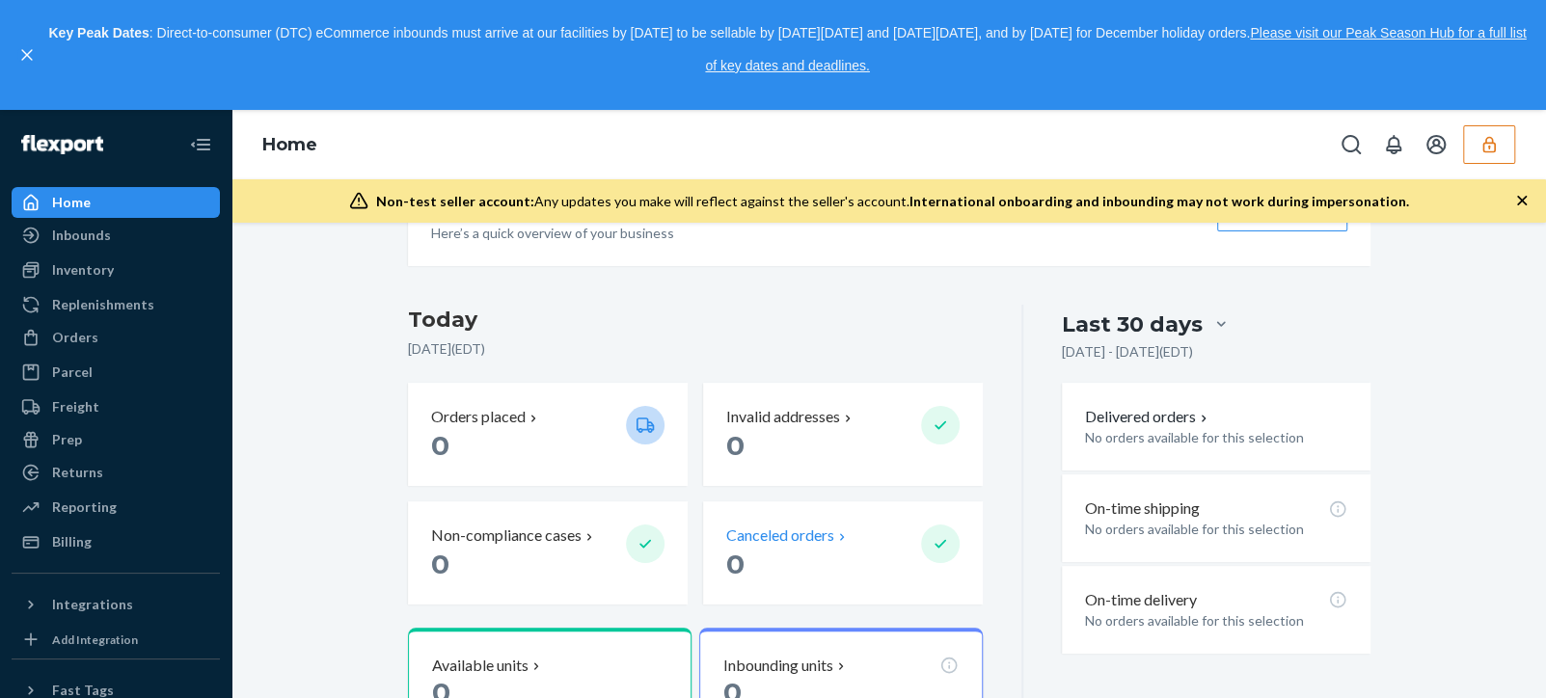
scroll to position [257, 0]
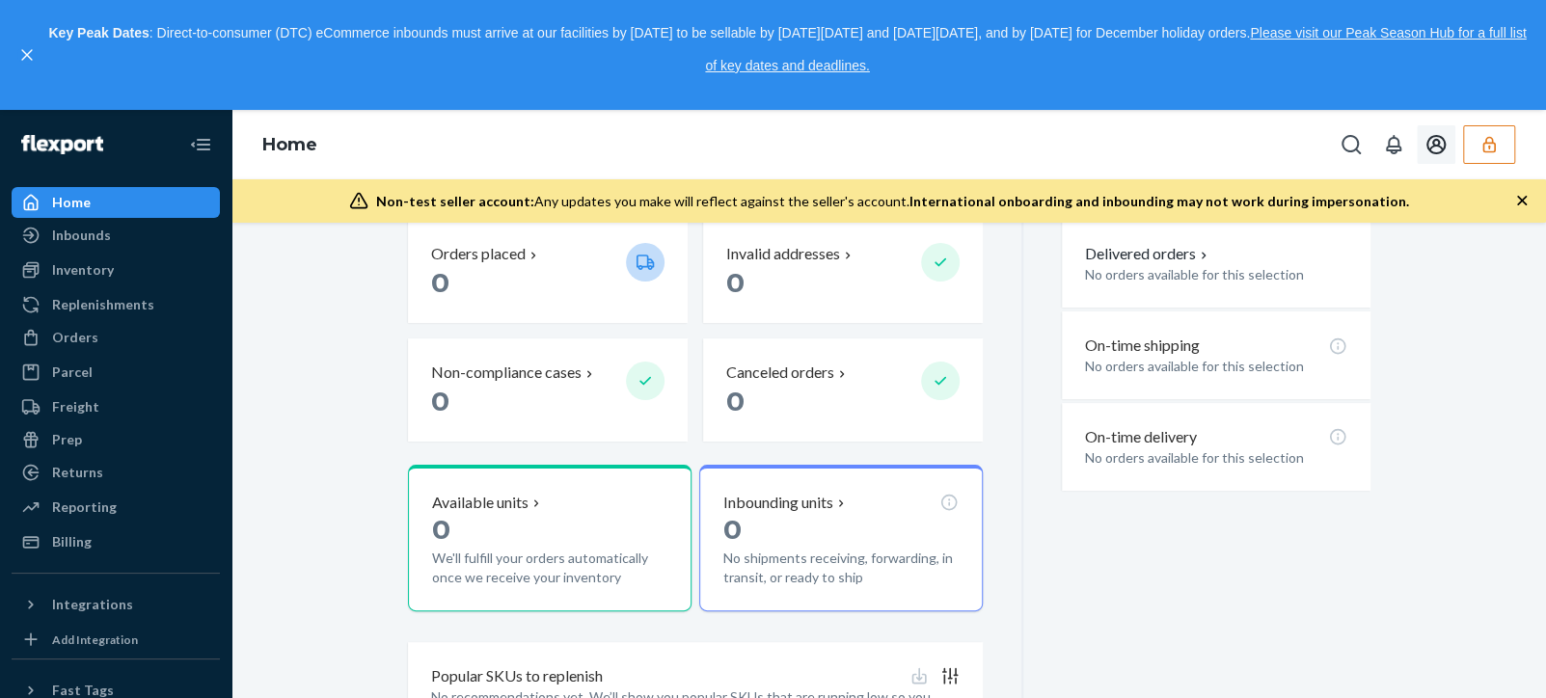
drag, startPoint x: 1487, startPoint y: 146, endPoint x: 1498, endPoint y: 153, distance: 13.1
click at [1497, 153] on icon "button" at bounding box center [1489, 144] width 19 height 19
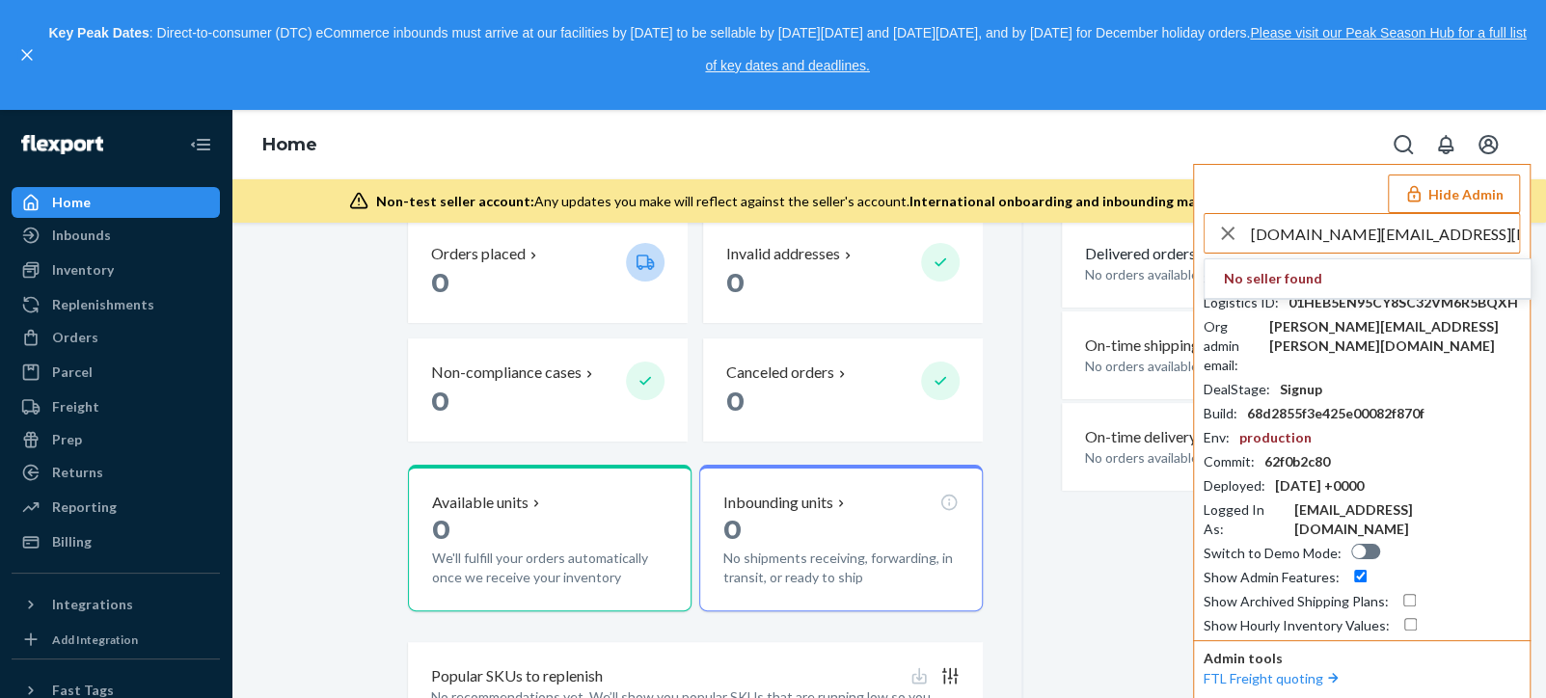
drag, startPoint x: 1409, startPoint y: 233, endPoint x: 1240, endPoint y: 220, distance: 170.3
click at [1205, 232] on div "apbusinesspartner.na@bosch.com" at bounding box center [1362, 233] width 314 height 39
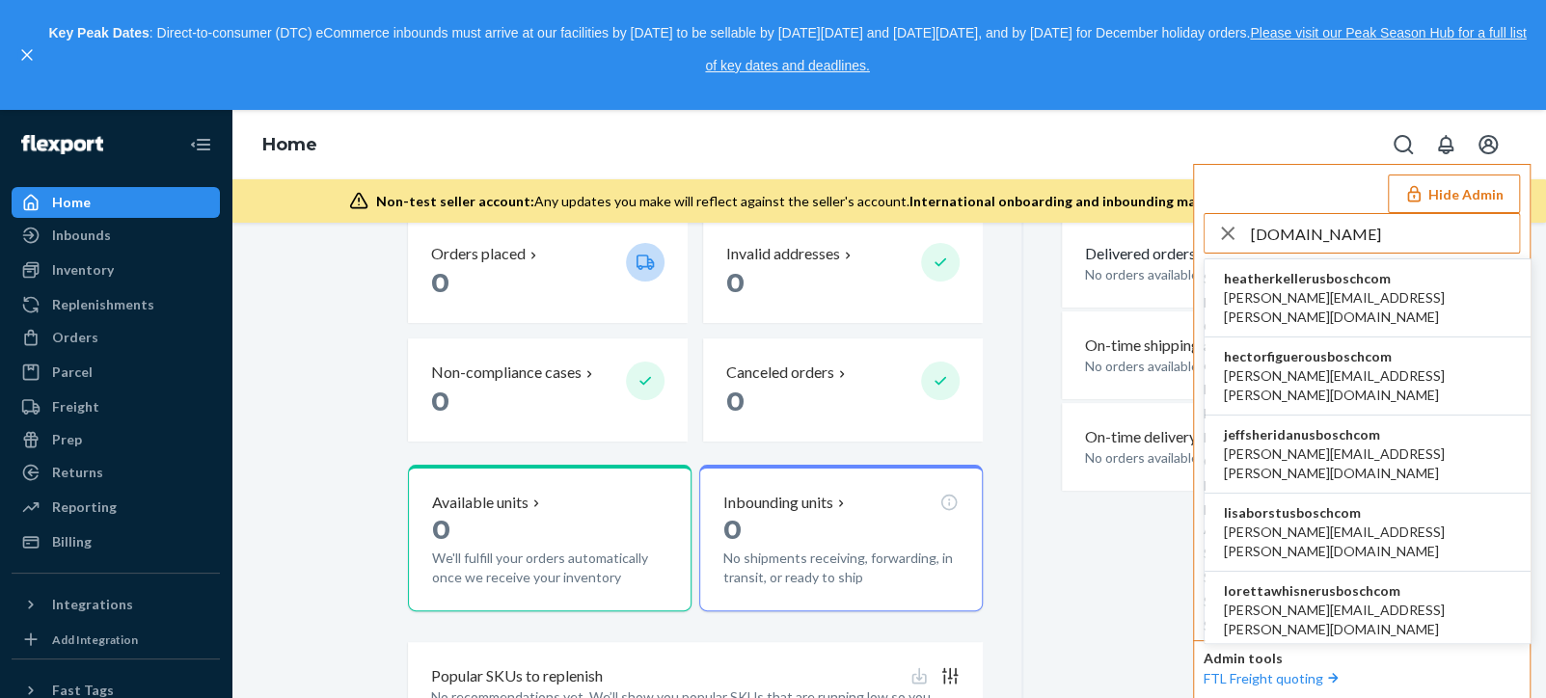
drag, startPoint x: 1376, startPoint y: 236, endPoint x: 1214, endPoint y: 240, distance: 162.1
click at [1163, 233] on div "Home Hide Admin usbosch.com heatherkellerusboschcom heather.keller@us.bosch.com…" at bounding box center [889, 404] width 1315 height 588
type input "[DOMAIN_NAME]"
click at [1387, 311] on li "heatherkellerusboschcom heather.keller@us.bosch.com" at bounding box center [1368, 298] width 326 height 78
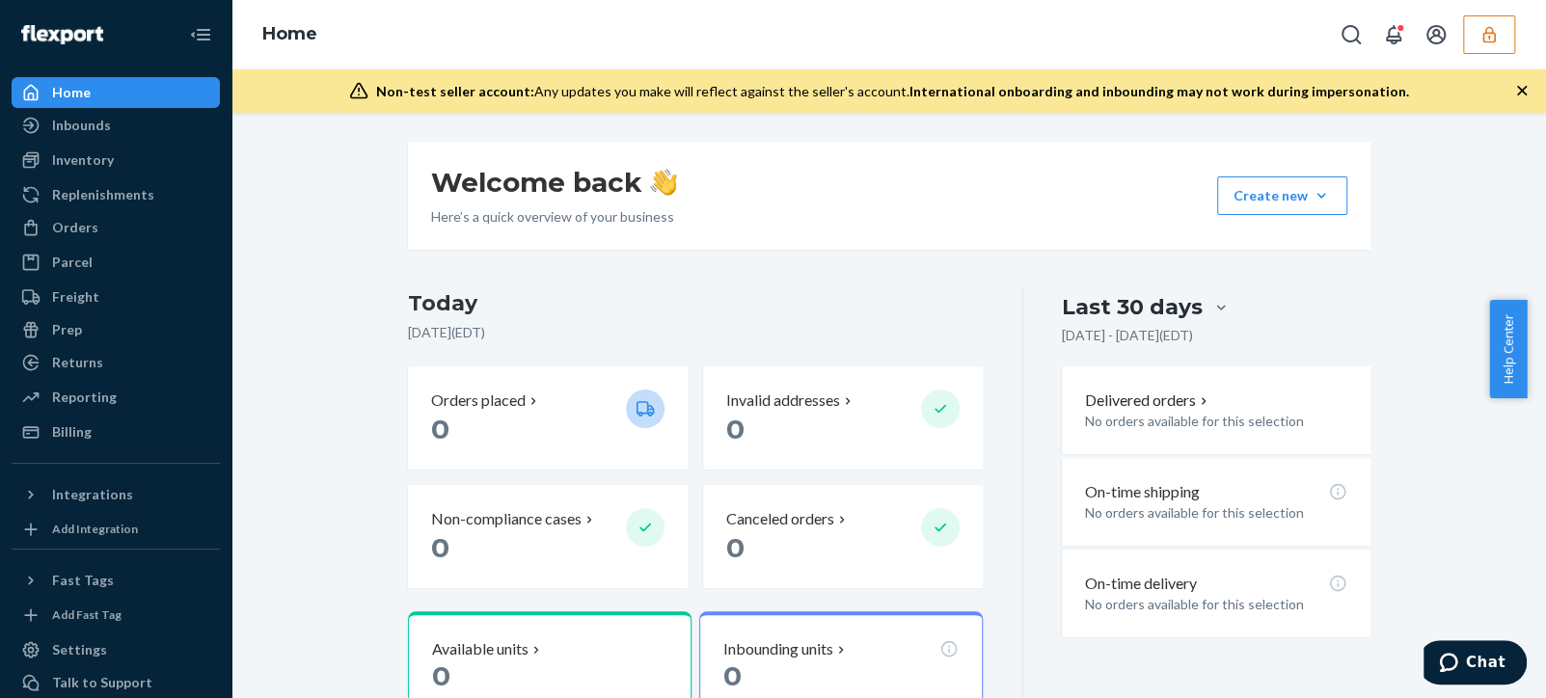
click at [1495, 43] on button "button" at bounding box center [1489, 34] width 52 height 39
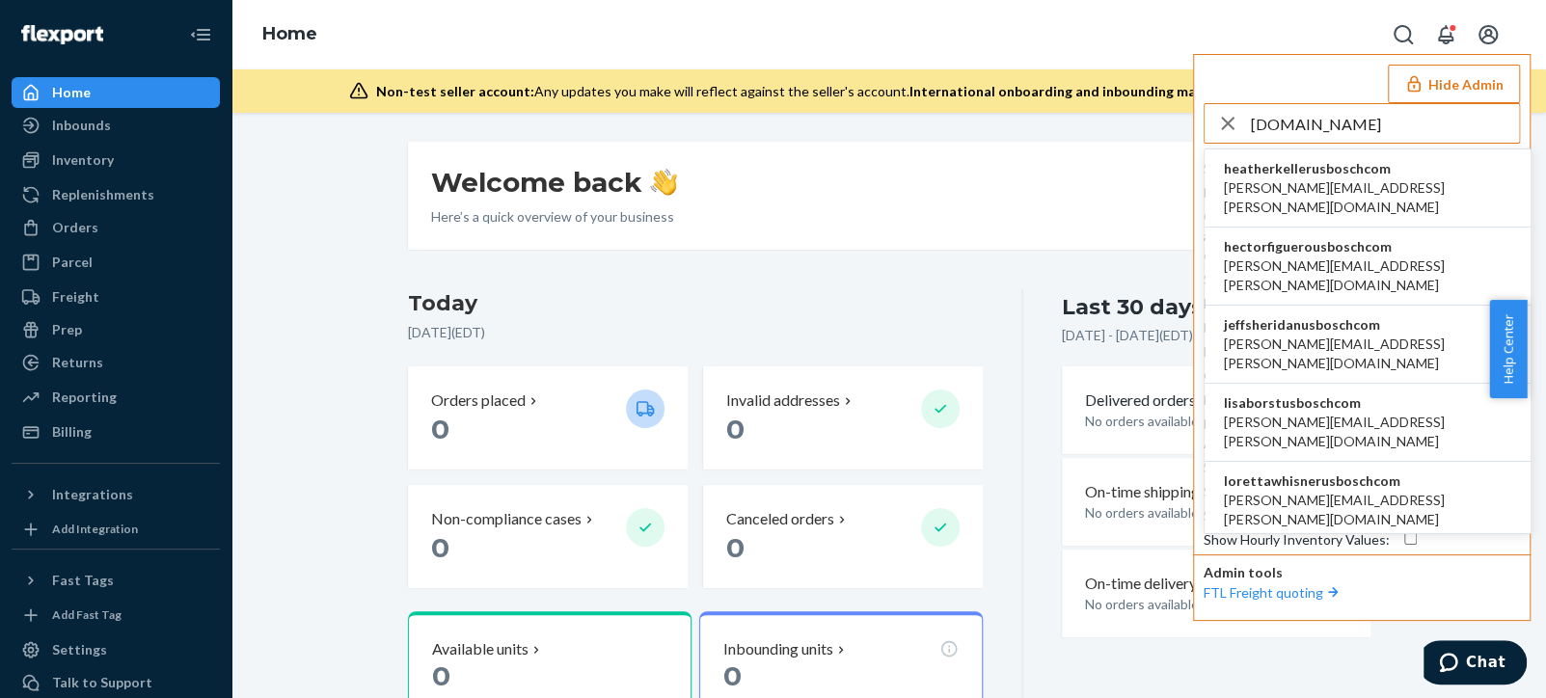
type input "[DOMAIN_NAME]"
click at [1380, 237] on span "hectorfiguerousboschcom" at bounding box center [1367, 246] width 287 height 19
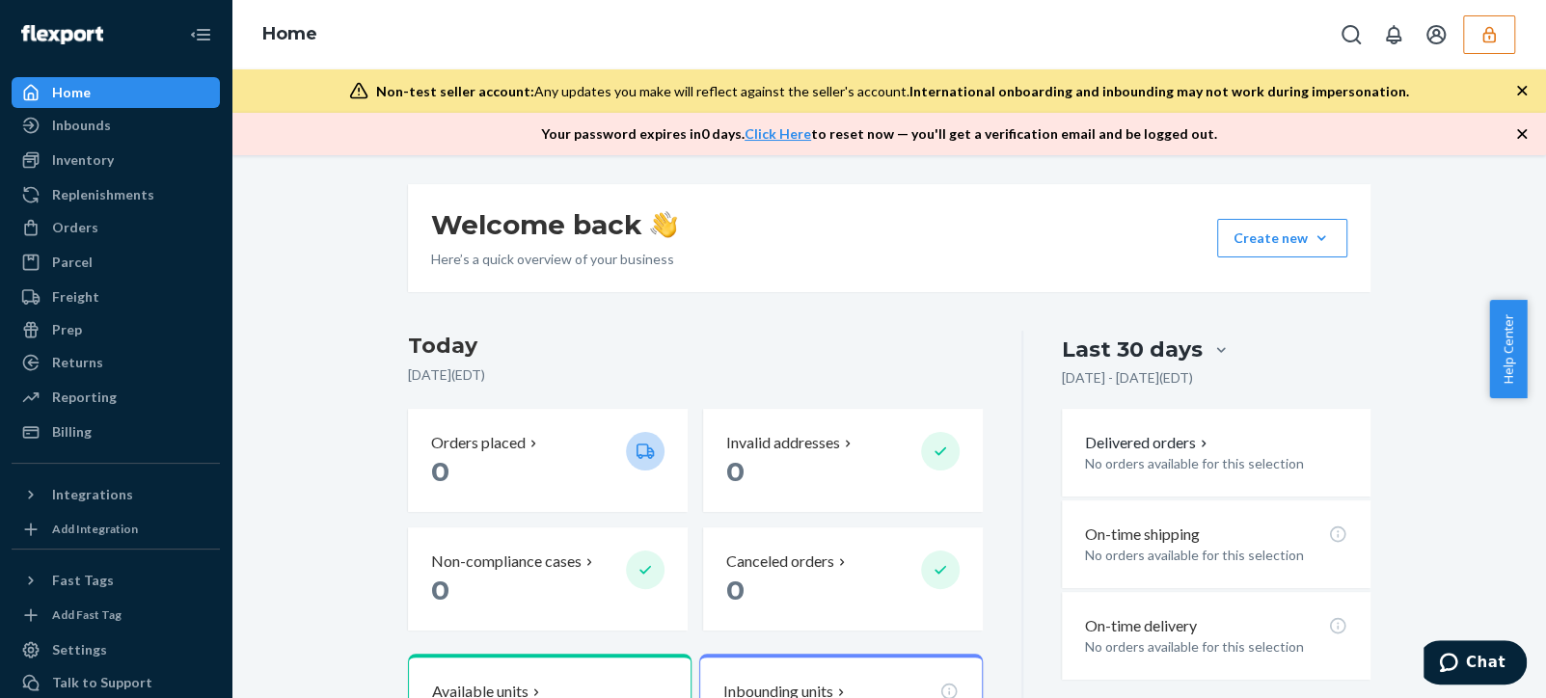
click at [1481, 36] on icon "button" at bounding box center [1489, 34] width 19 height 19
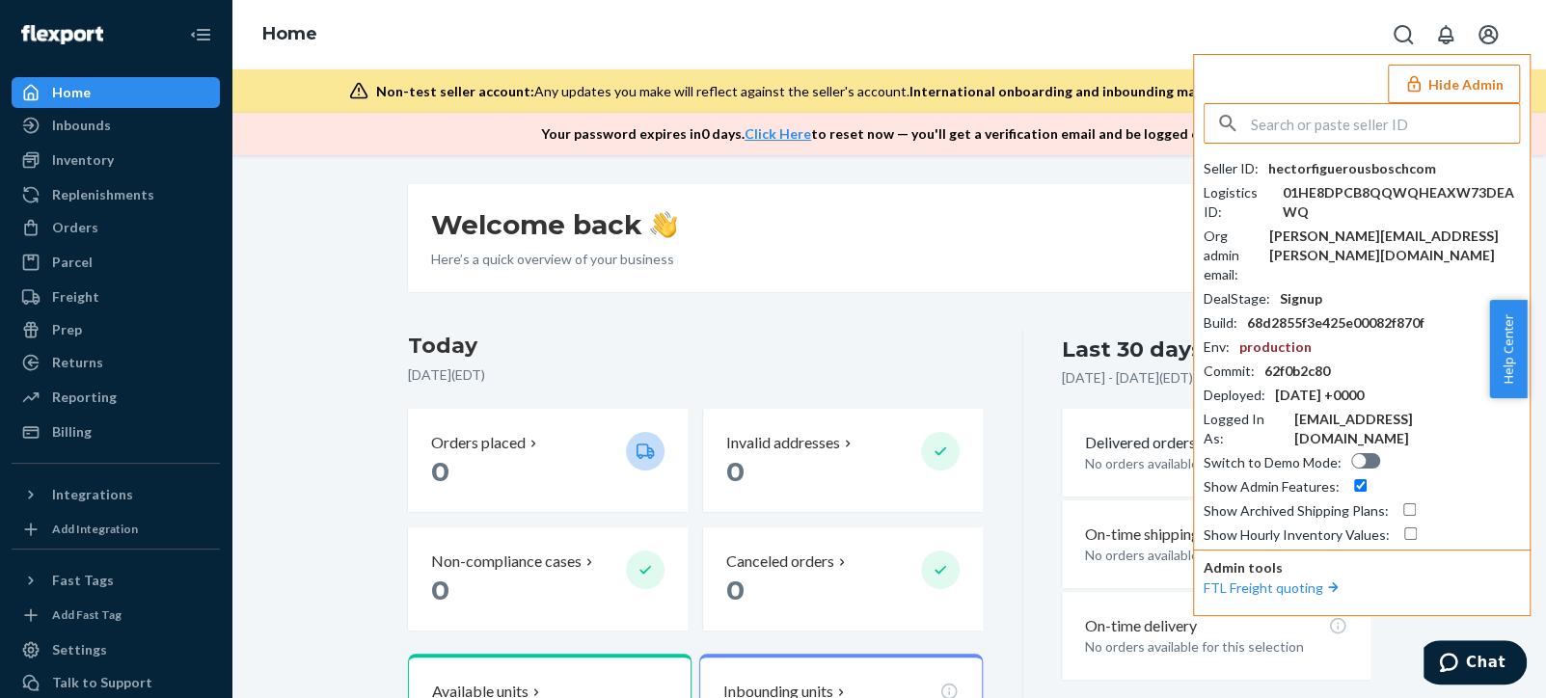
click at [1356, 118] on input "text" at bounding box center [1385, 123] width 268 height 39
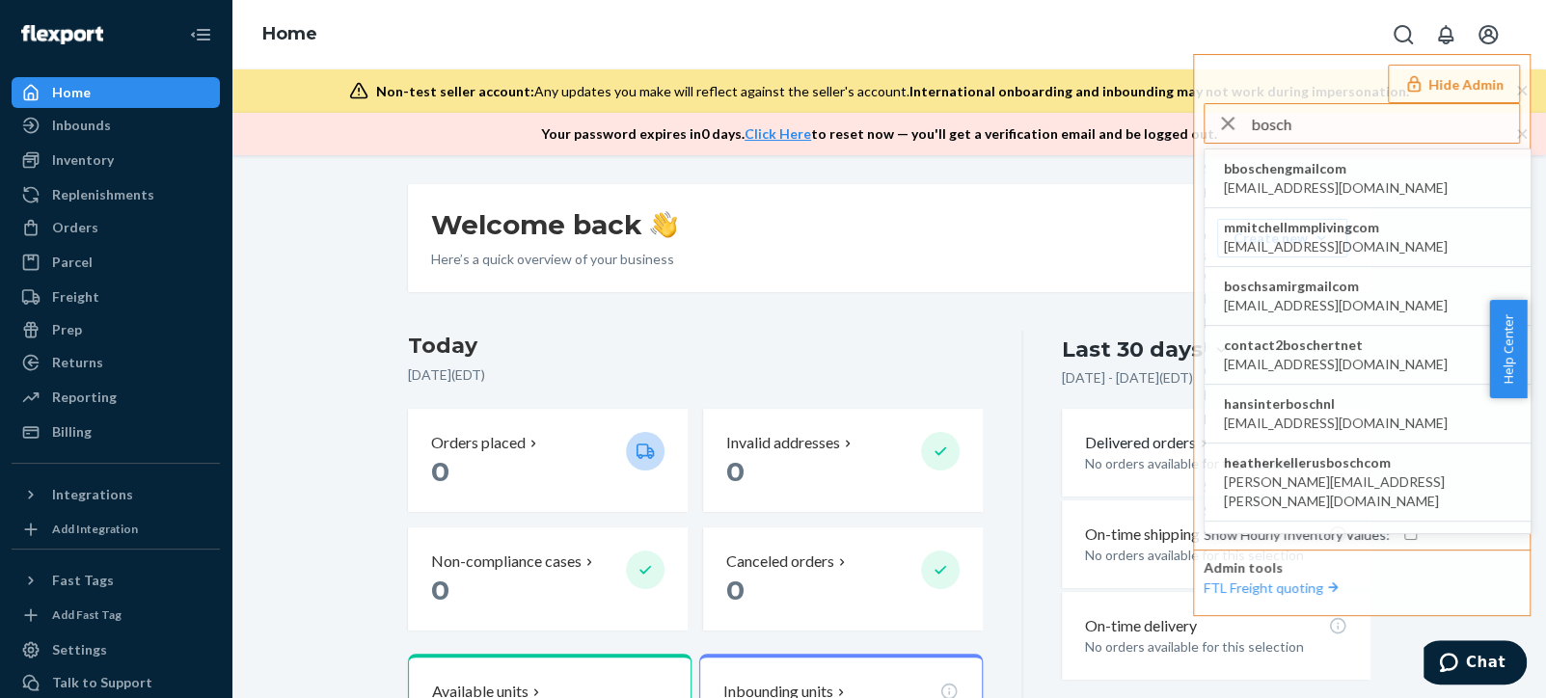
drag, startPoint x: 1358, startPoint y: 115, endPoint x: 1065, endPoint y: 78, distance: 295.5
click at [1118, 102] on div "Home Hide Admin bosch bboschengmailcom [EMAIL_ADDRESS][DOMAIN_NAME] mmitchellmm…" at bounding box center [889, 77] width 1315 height 155
type input "[DOMAIN_NAME]"
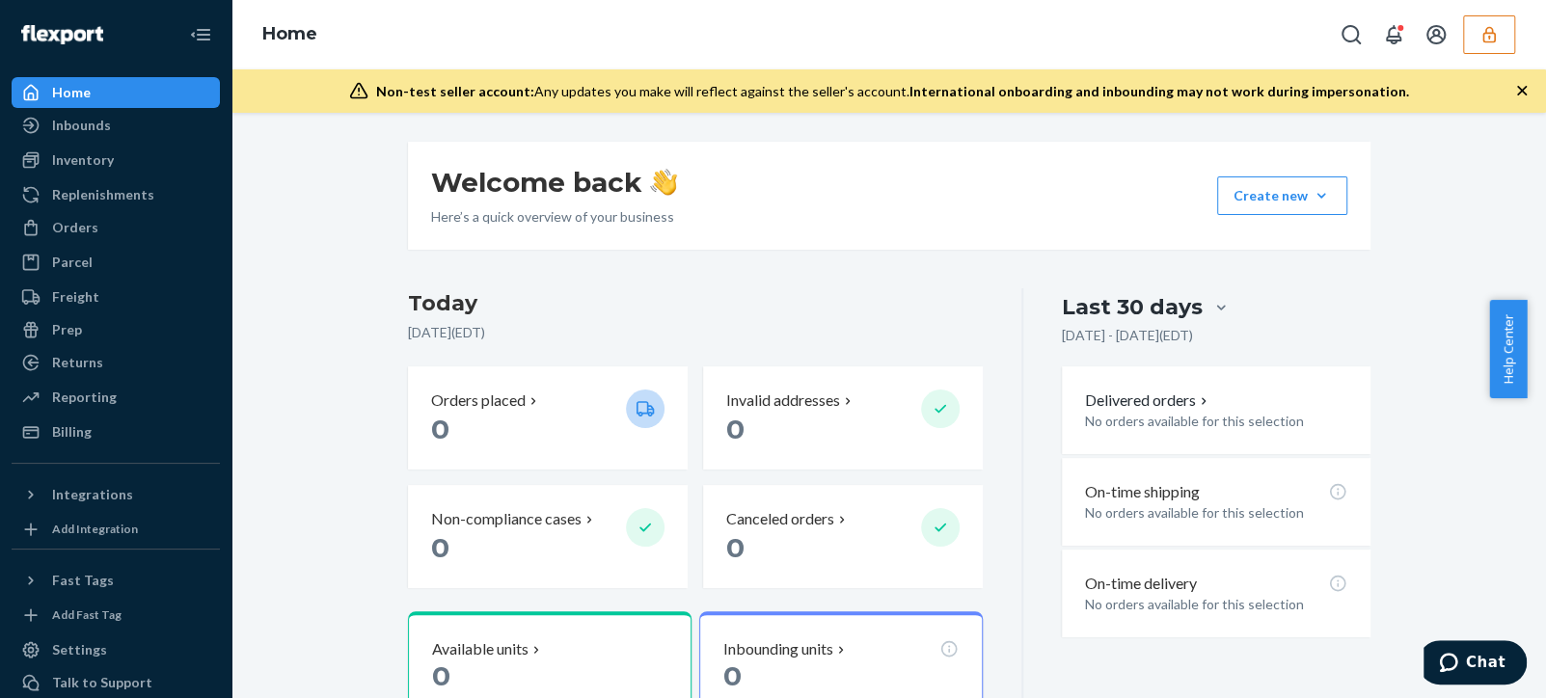
click at [1482, 44] on button "button" at bounding box center [1489, 34] width 52 height 39
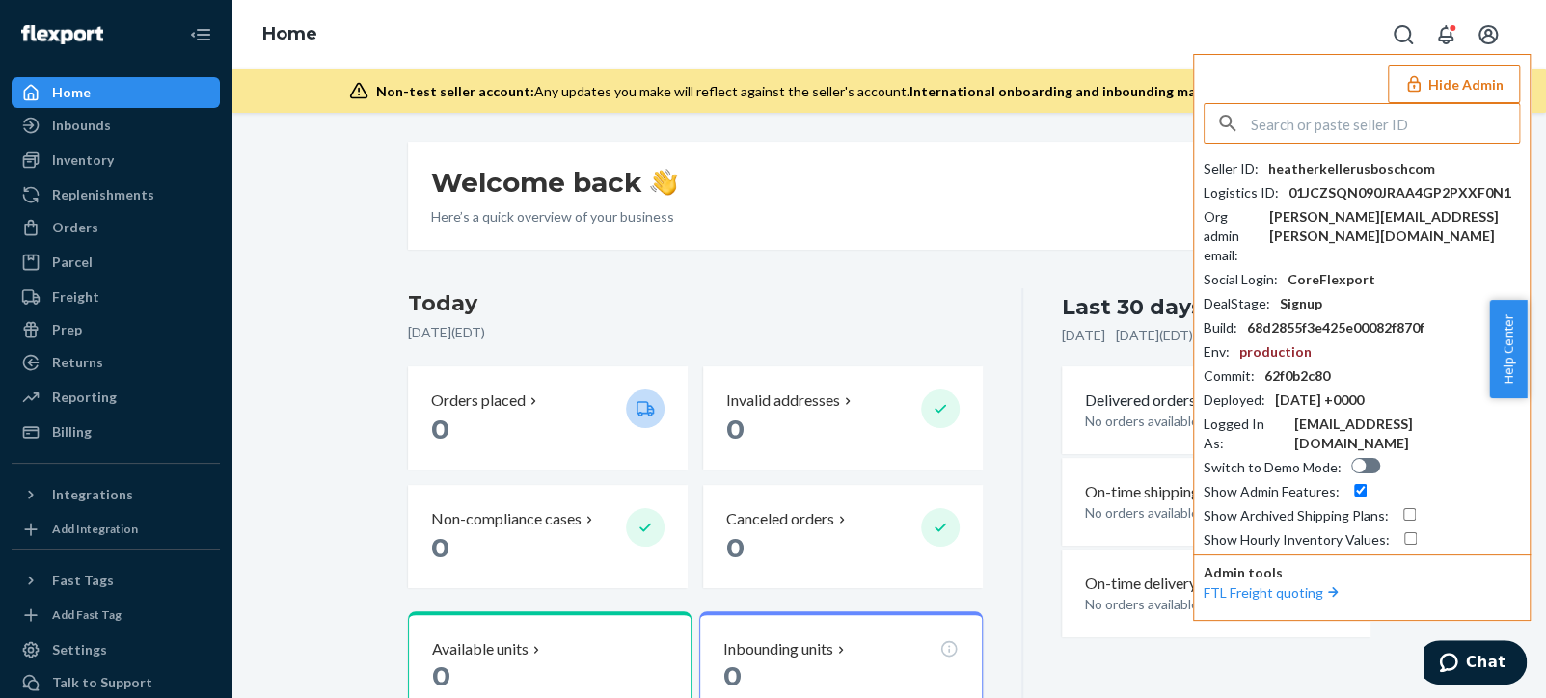
click at [1370, 114] on input "text" at bounding box center [1385, 123] width 268 height 39
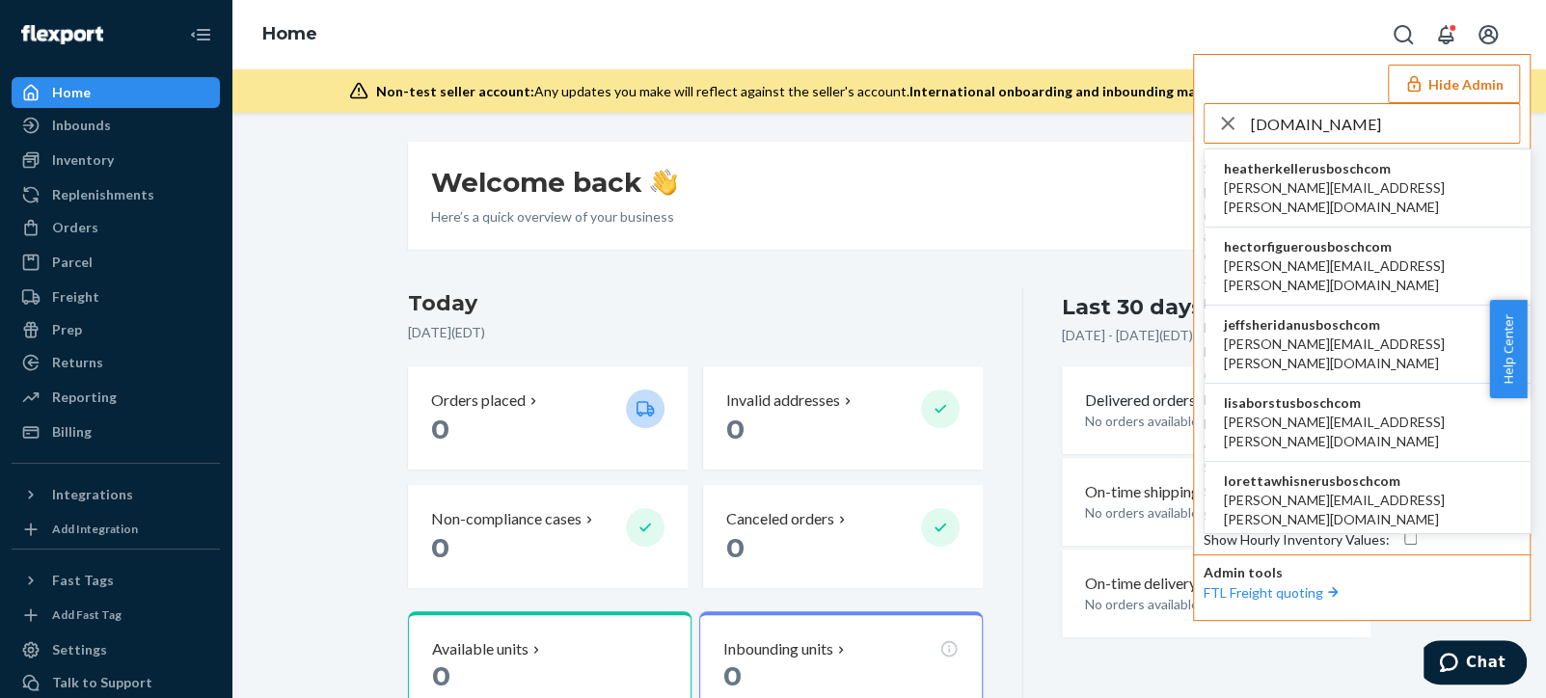
type input "[DOMAIN_NAME]"
click at [1294, 165] on span "heatherkellerusboschcom" at bounding box center [1367, 168] width 287 height 19
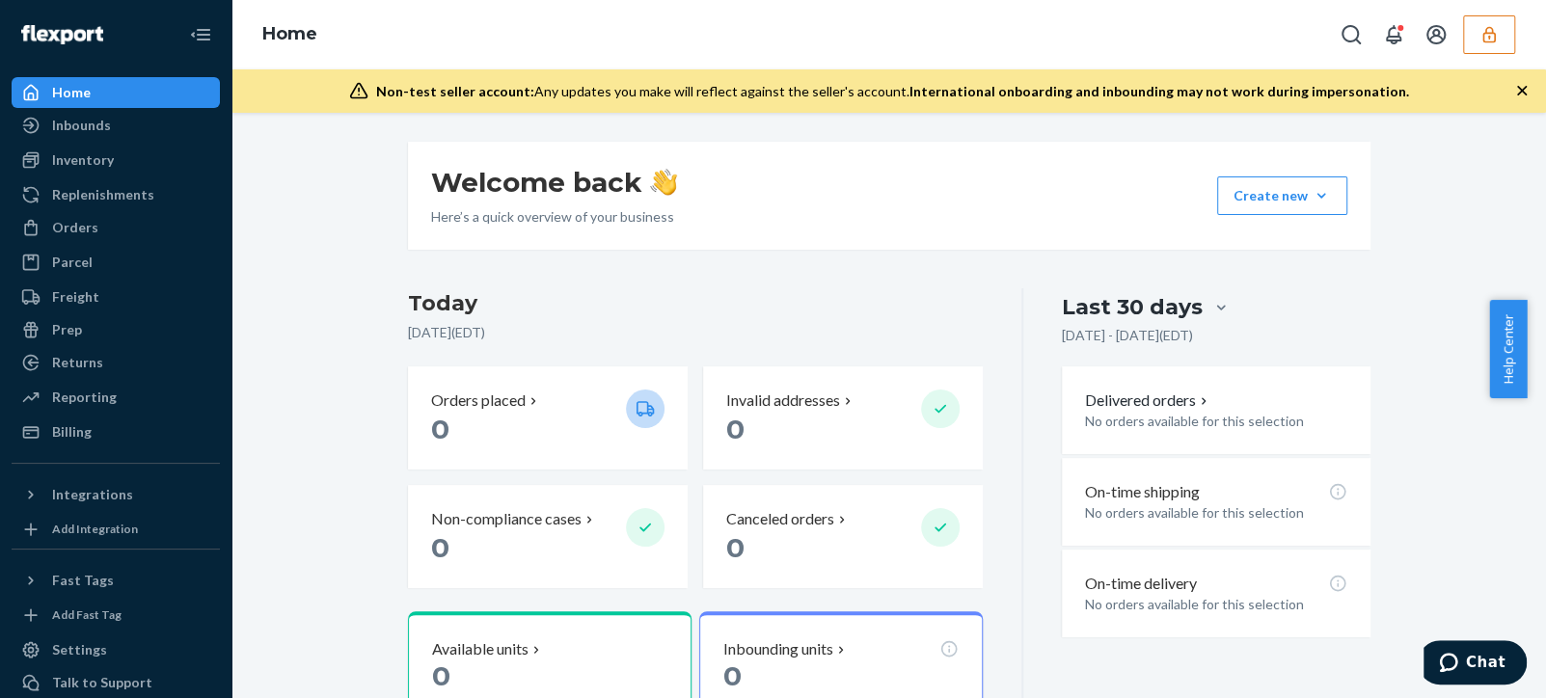
click at [1483, 21] on button "button" at bounding box center [1489, 34] width 52 height 39
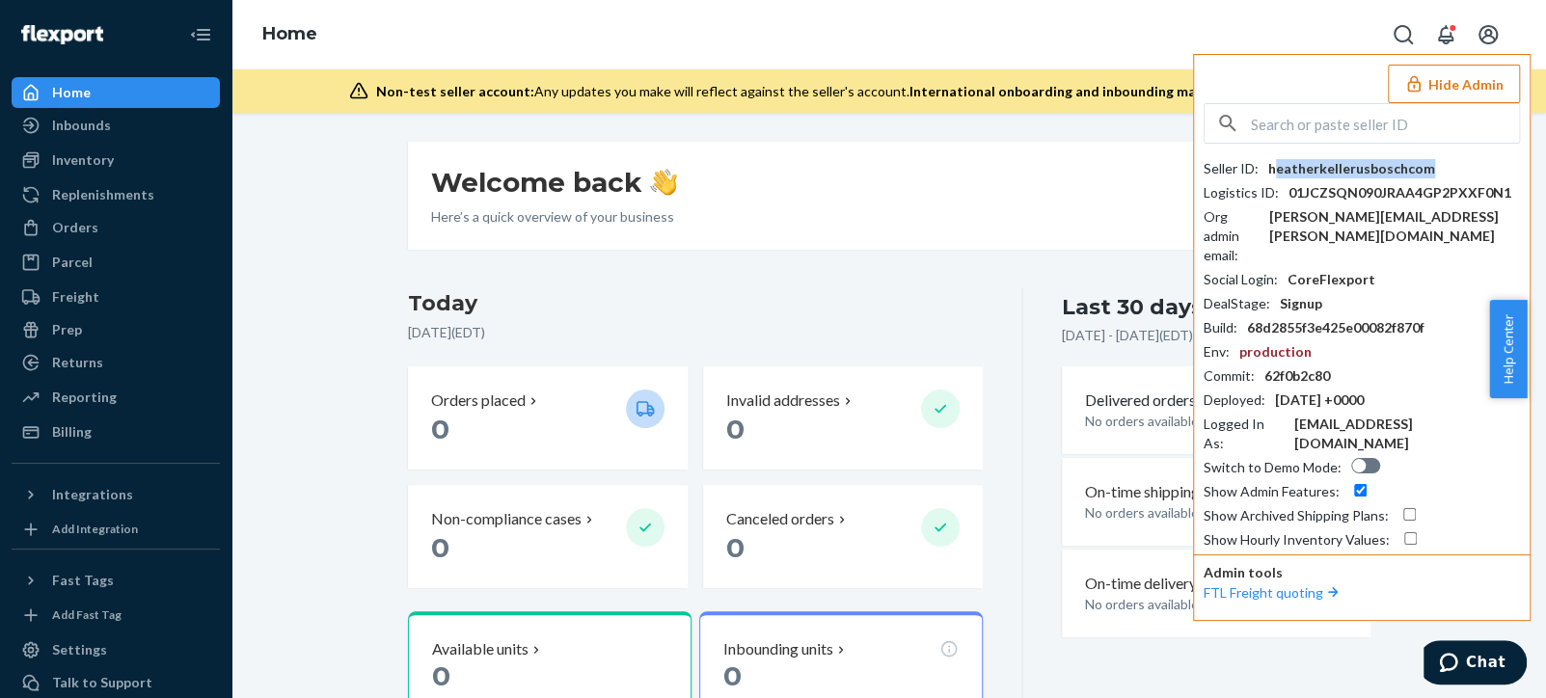
drag, startPoint x: 1450, startPoint y: 167, endPoint x: 1271, endPoint y: 173, distance: 178.5
click at [1271, 173] on div "Seller ID : heatherkellerusboschcom" at bounding box center [1362, 168] width 316 height 19
drag, startPoint x: 1266, startPoint y: 170, endPoint x: 1445, endPoint y: 172, distance: 179.4
click at [1445, 172] on div "Seller ID : heatherkellerusboschcom" at bounding box center [1362, 168] width 316 height 19
copy div "heatherkellerusboschcom"
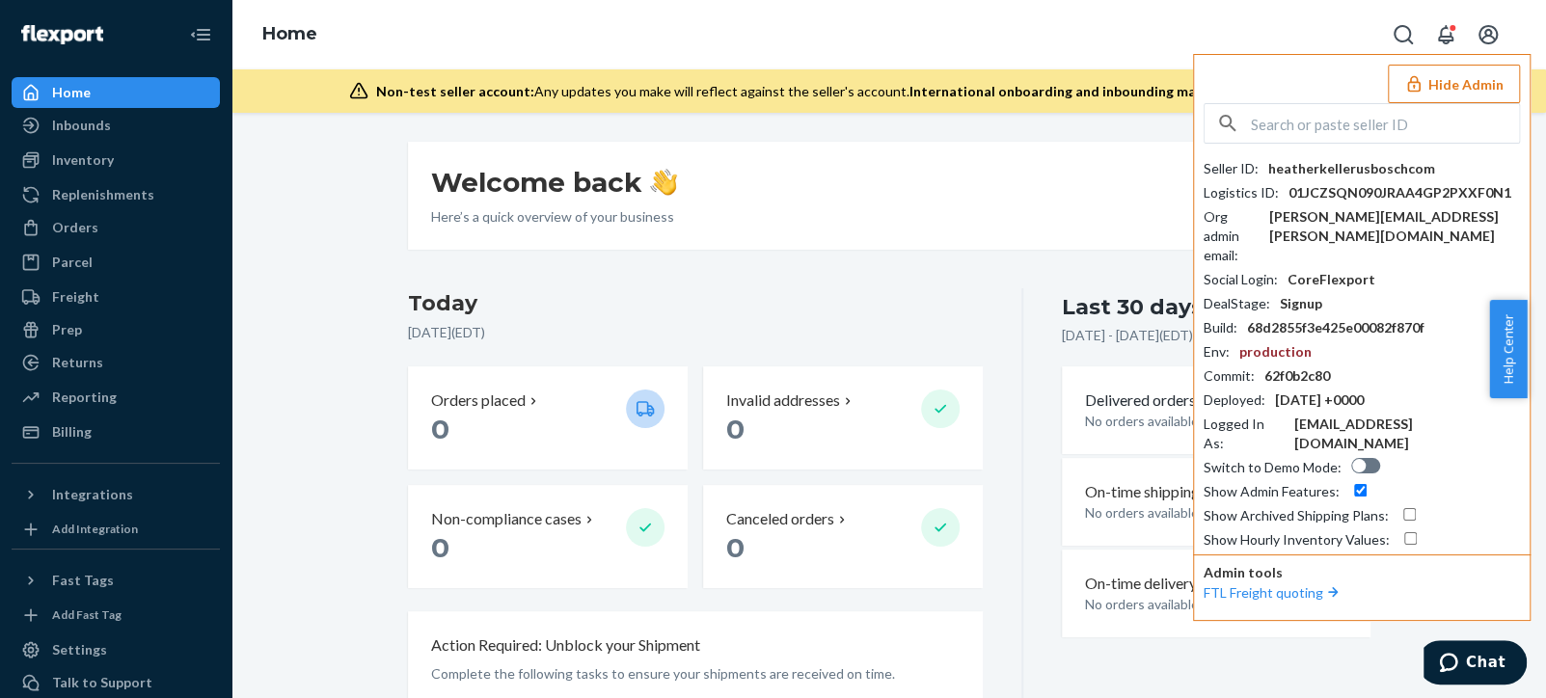
click at [1356, 123] on input "text" at bounding box center [1385, 123] width 268 height 39
paste input "heatherkellerusboschcom"
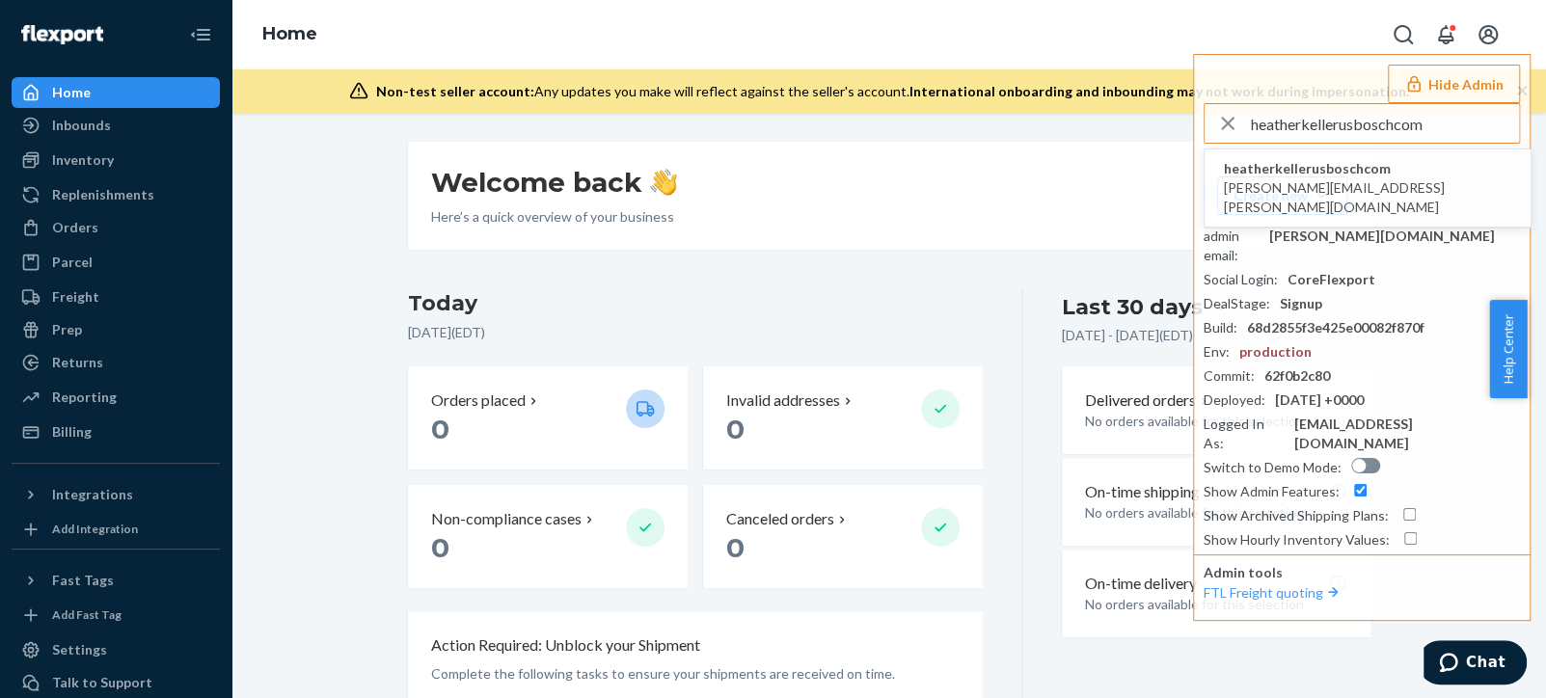
drag, startPoint x: 1344, startPoint y: 127, endPoint x: 1123, endPoint y: 125, distance: 220.9
click at [1123, 125] on div "Home Hide Admin heatherkellerusboschcom heatherkellerusboschcom heather.keller@…" at bounding box center [889, 349] width 1315 height 698
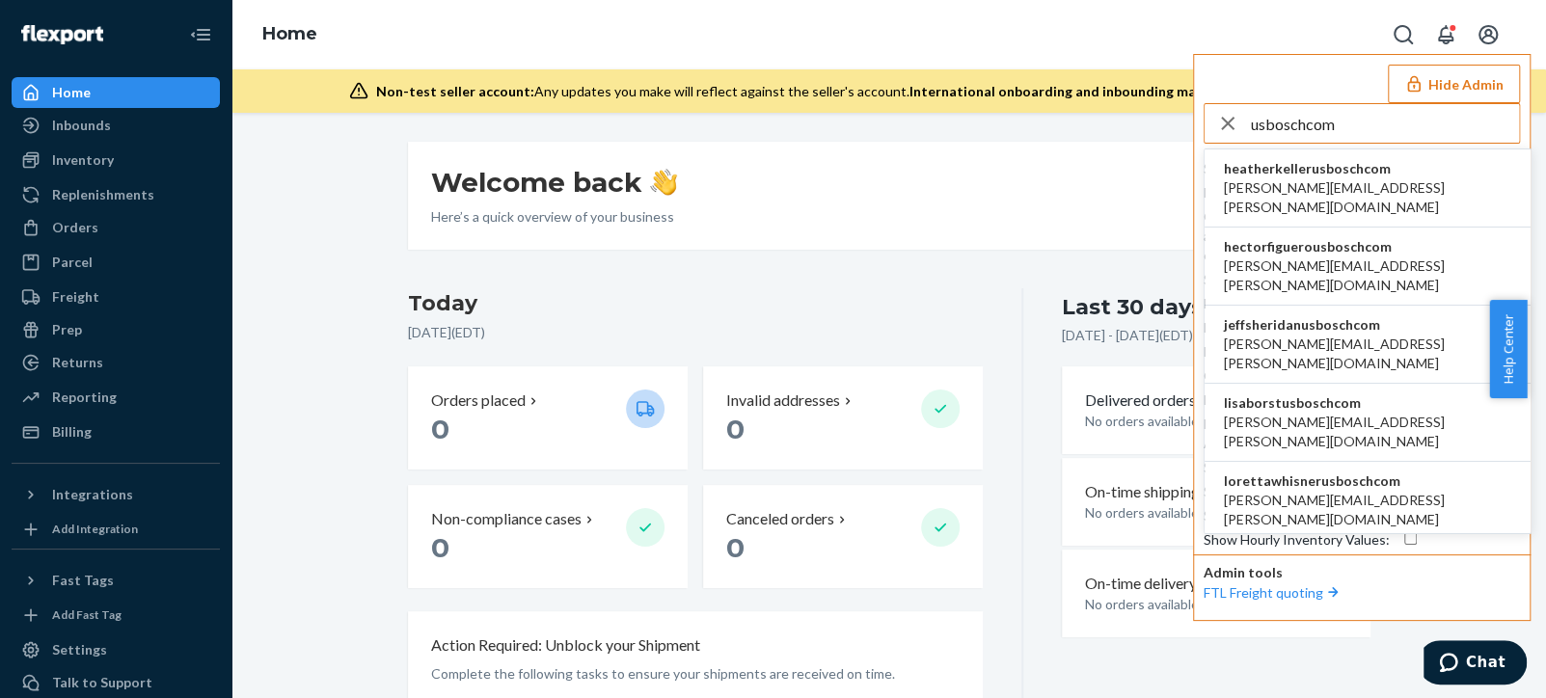
type input "usboschcom"
click at [1324, 550] on span "matthewdurhamusboschcom" at bounding box center [1367, 559] width 287 height 19
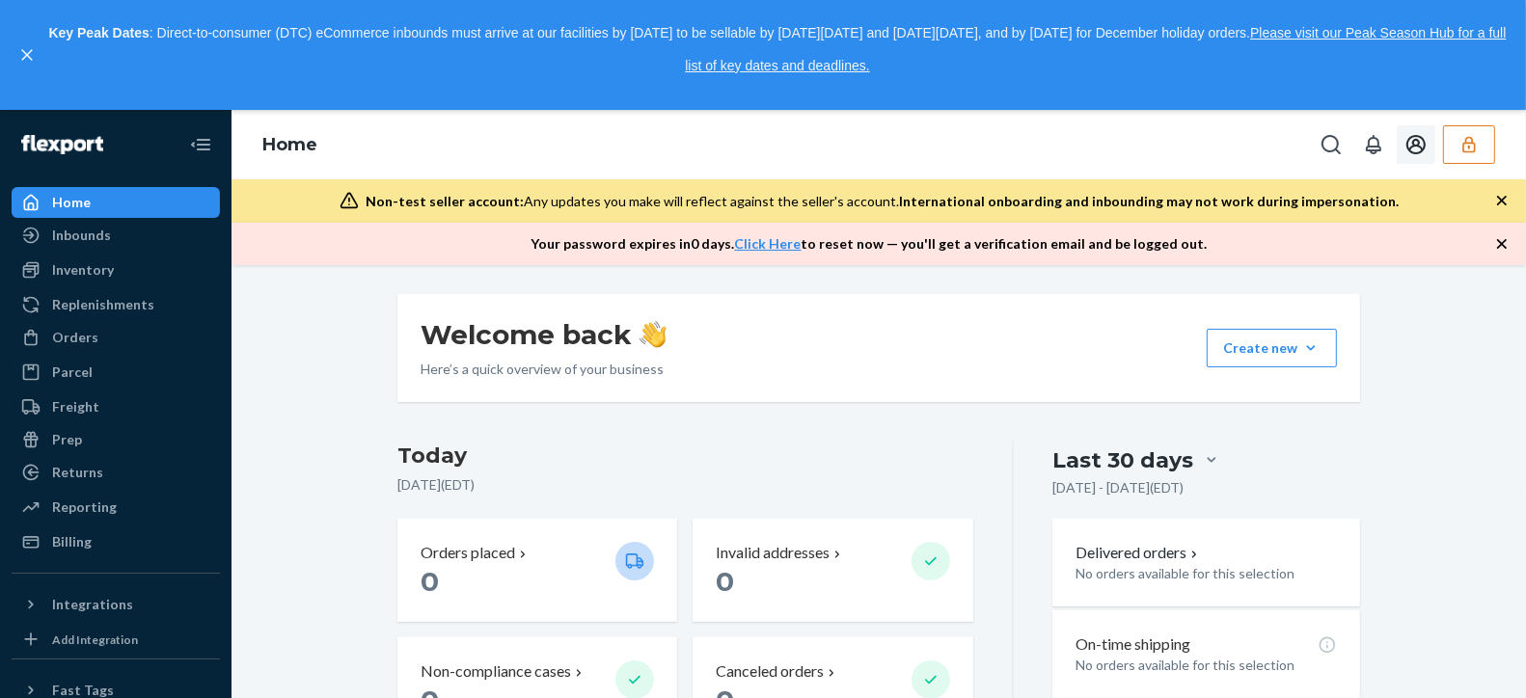
drag, startPoint x: 1476, startPoint y: 141, endPoint x: 1466, endPoint y: 152, distance: 15.1
click at [1476, 142] on icon "button" at bounding box center [1468, 144] width 19 height 19
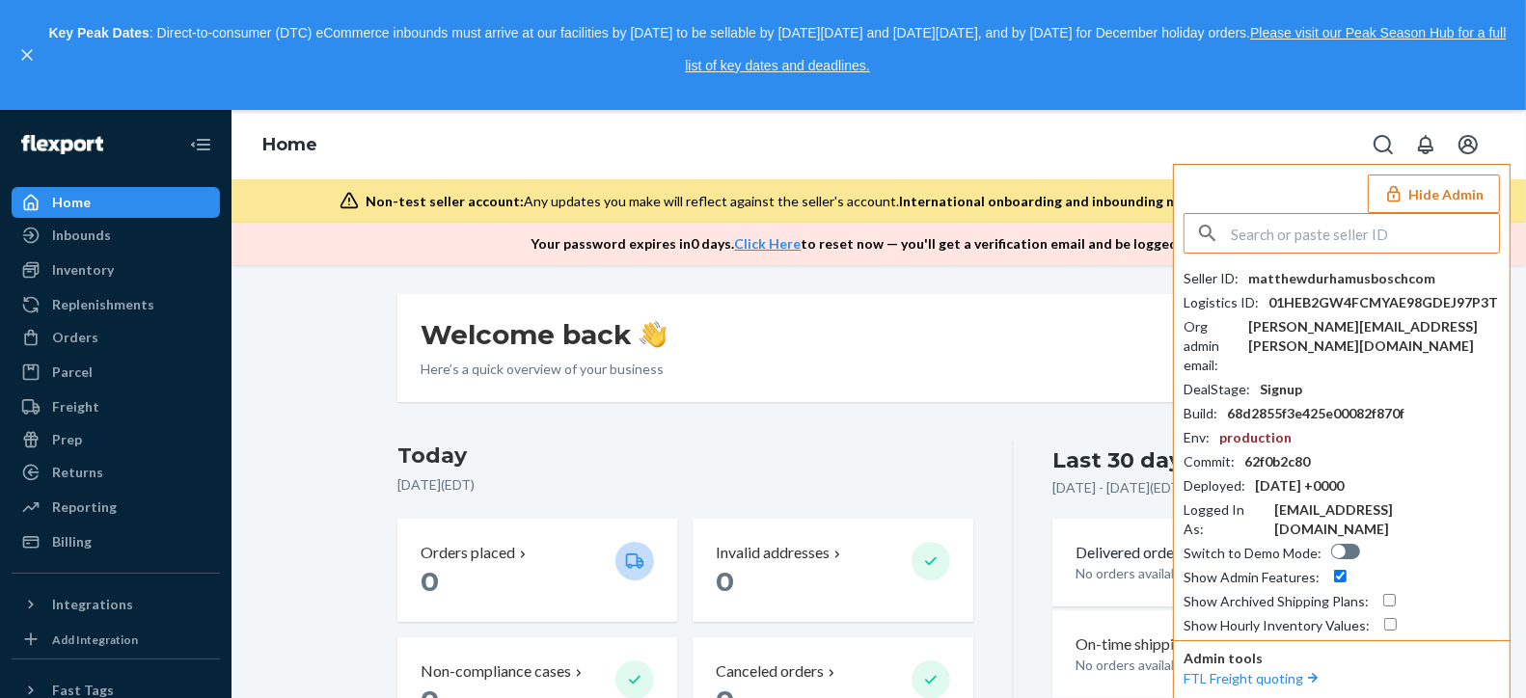
click at [1335, 240] on input "text" at bounding box center [1365, 233] width 268 height 39
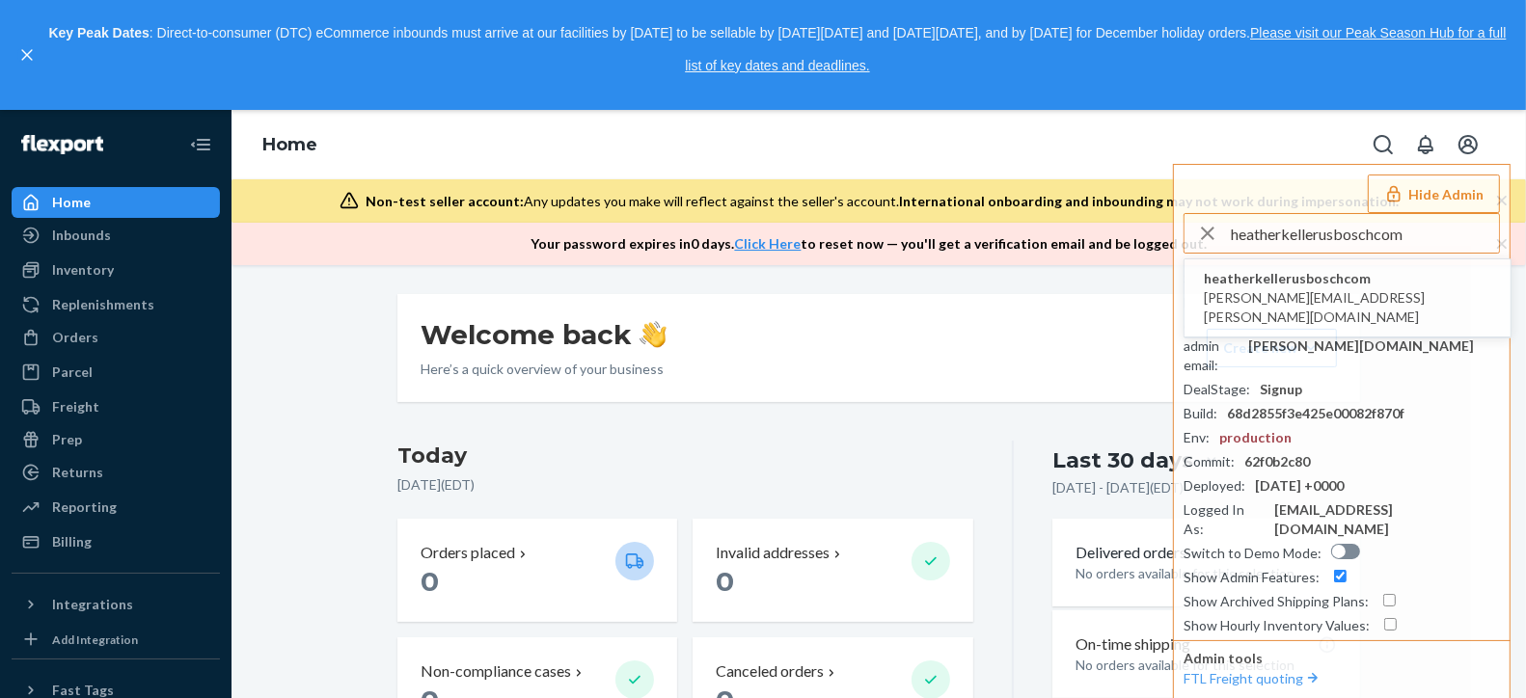
drag, startPoint x: 1323, startPoint y: 231, endPoint x: 989, endPoint y: 251, distance: 335.3
click at [1010, 238] on div "Home Hide Admin heatherkellerusboschcom heatherkellerusboschcom [EMAIL_ADDRESS]…" at bounding box center [879, 187] width 1295 height 155
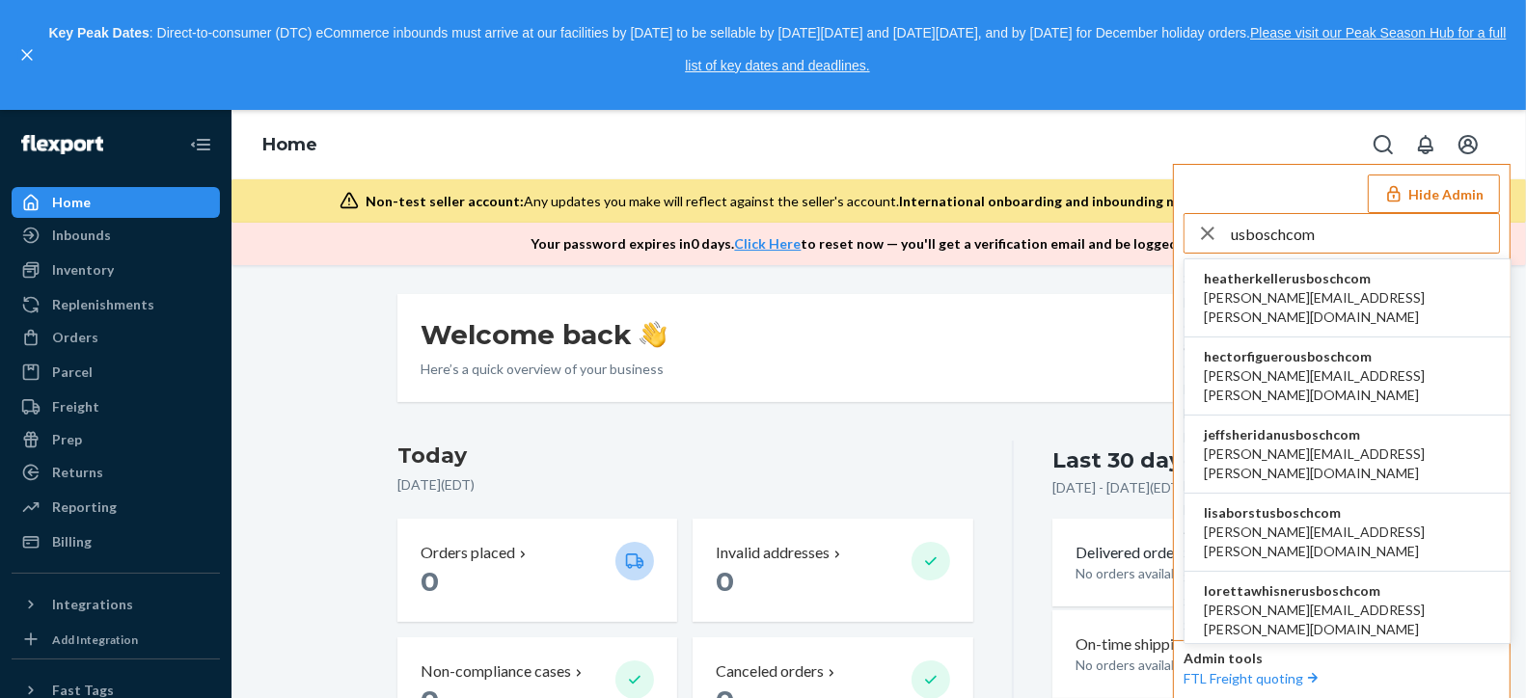
drag, startPoint x: 1320, startPoint y: 248, endPoint x: 1204, endPoint y: 245, distance: 115.8
click at [1204, 245] on div "usboschcom" at bounding box center [1342, 233] width 314 height 39
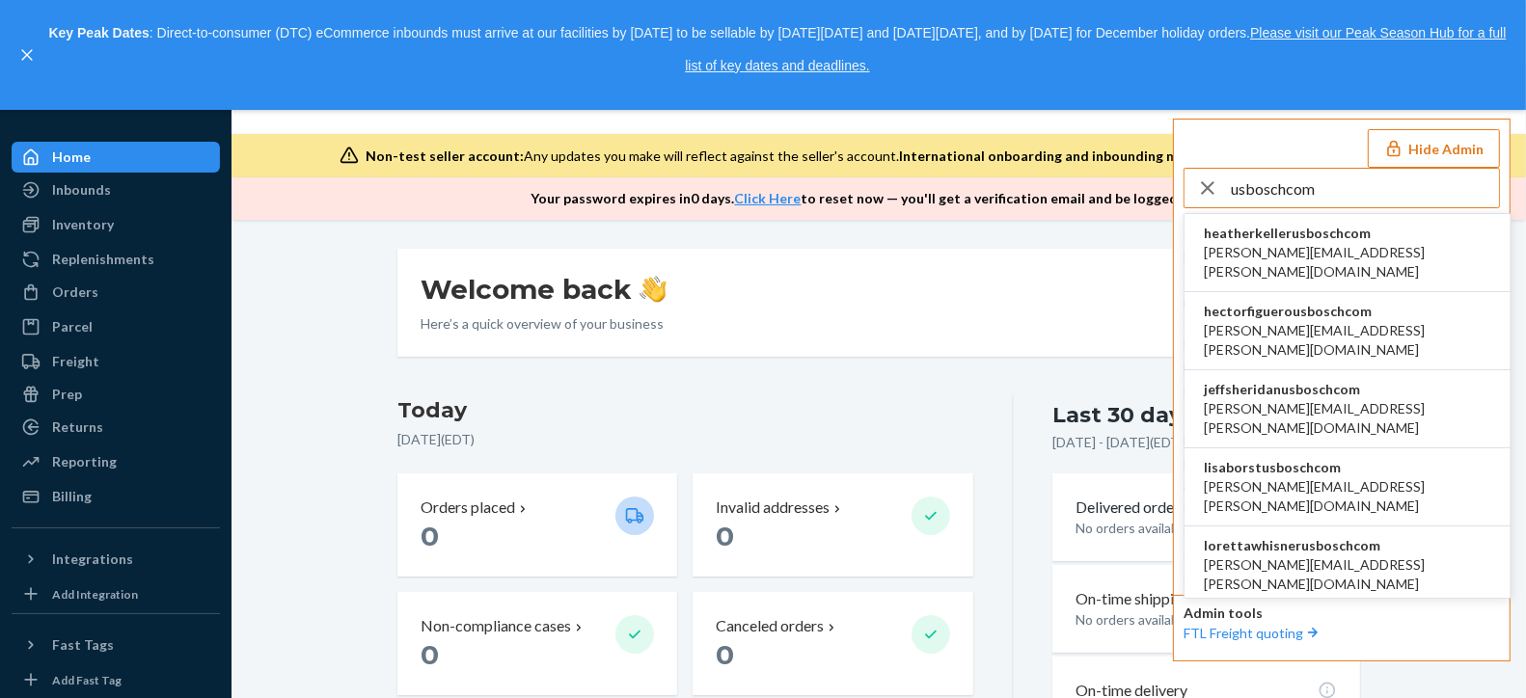
scroll to position [110, 0]
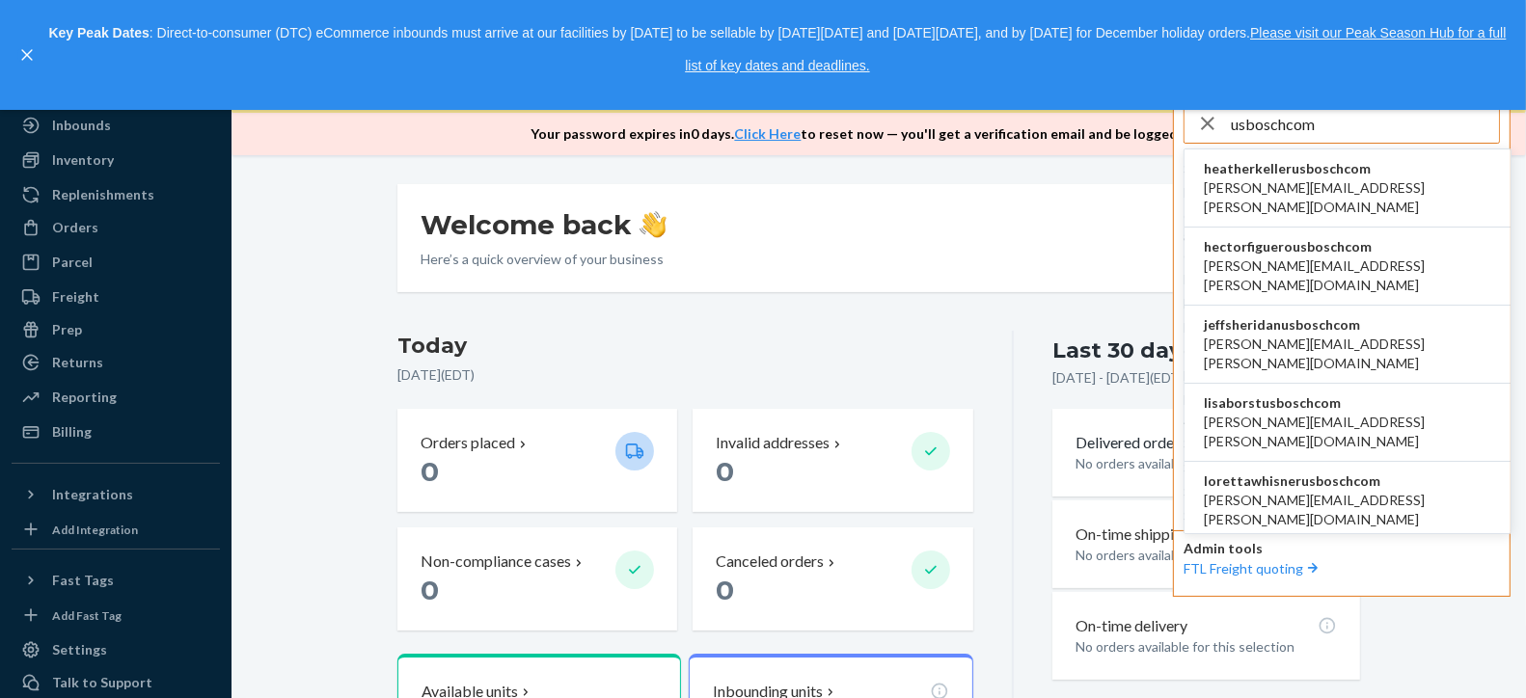
type input "usboschcom"
click at [1314, 491] on span "[PERSON_NAME][EMAIL_ADDRESS][PERSON_NAME][DOMAIN_NAME]" at bounding box center [1347, 510] width 287 height 39
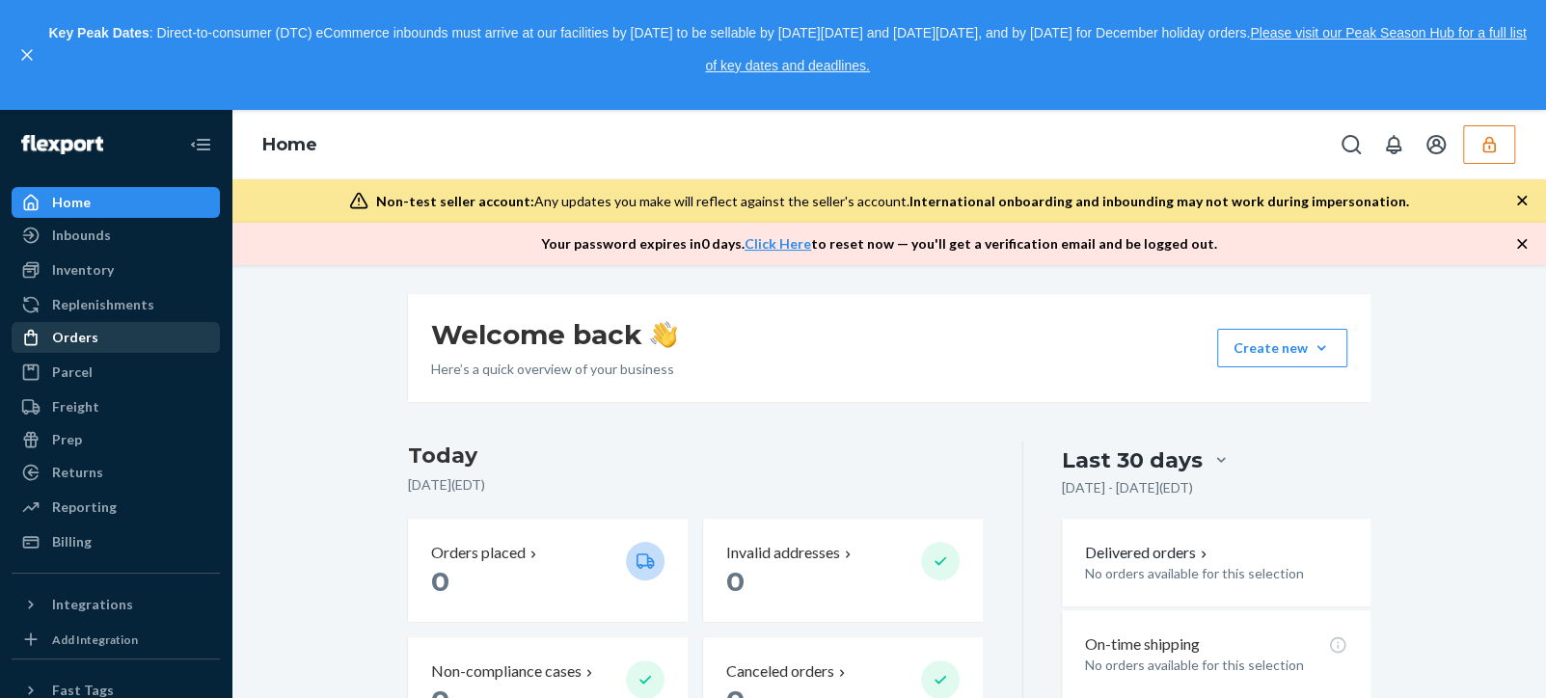
click at [49, 324] on div "Orders" at bounding box center [116, 337] width 204 height 27
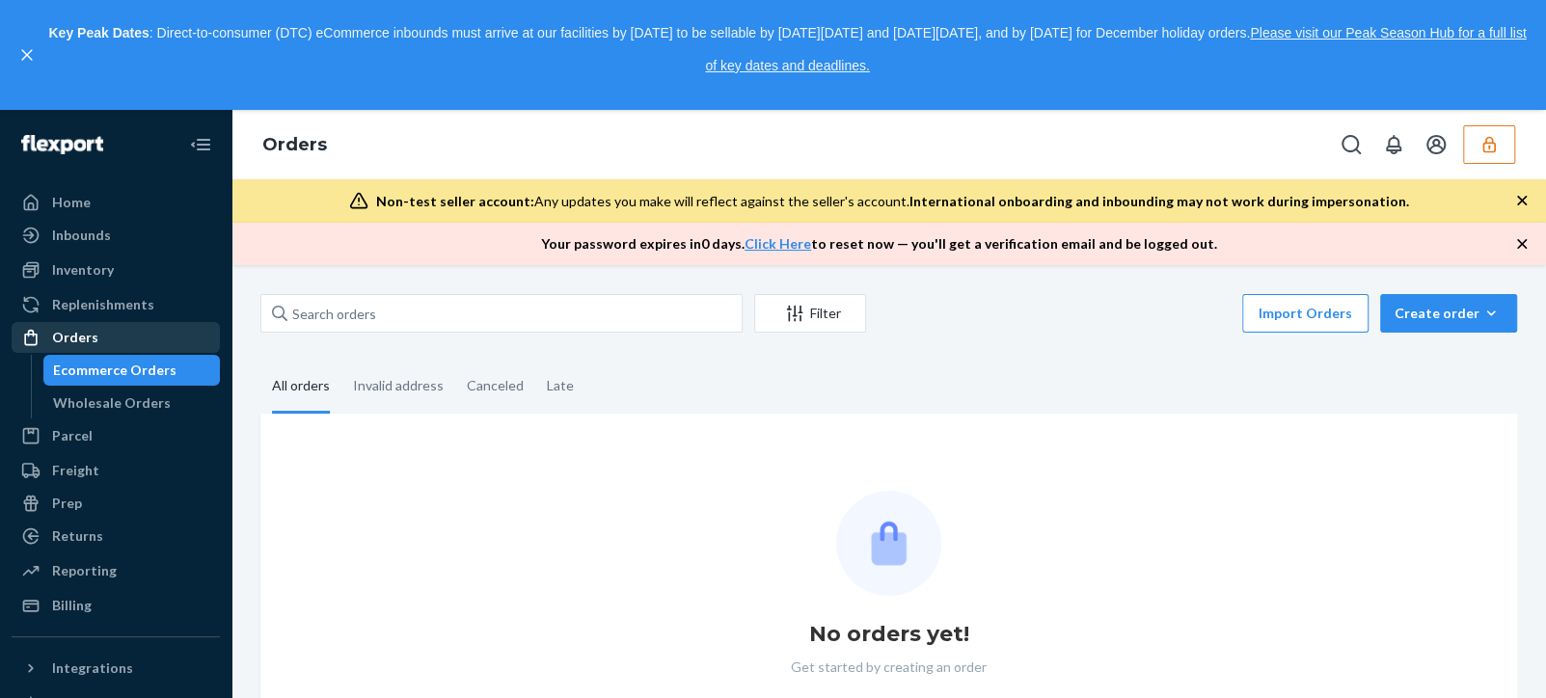
click at [84, 342] on div "Orders" at bounding box center [75, 337] width 46 height 19
click at [95, 339] on div "Orders" at bounding box center [116, 337] width 204 height 27
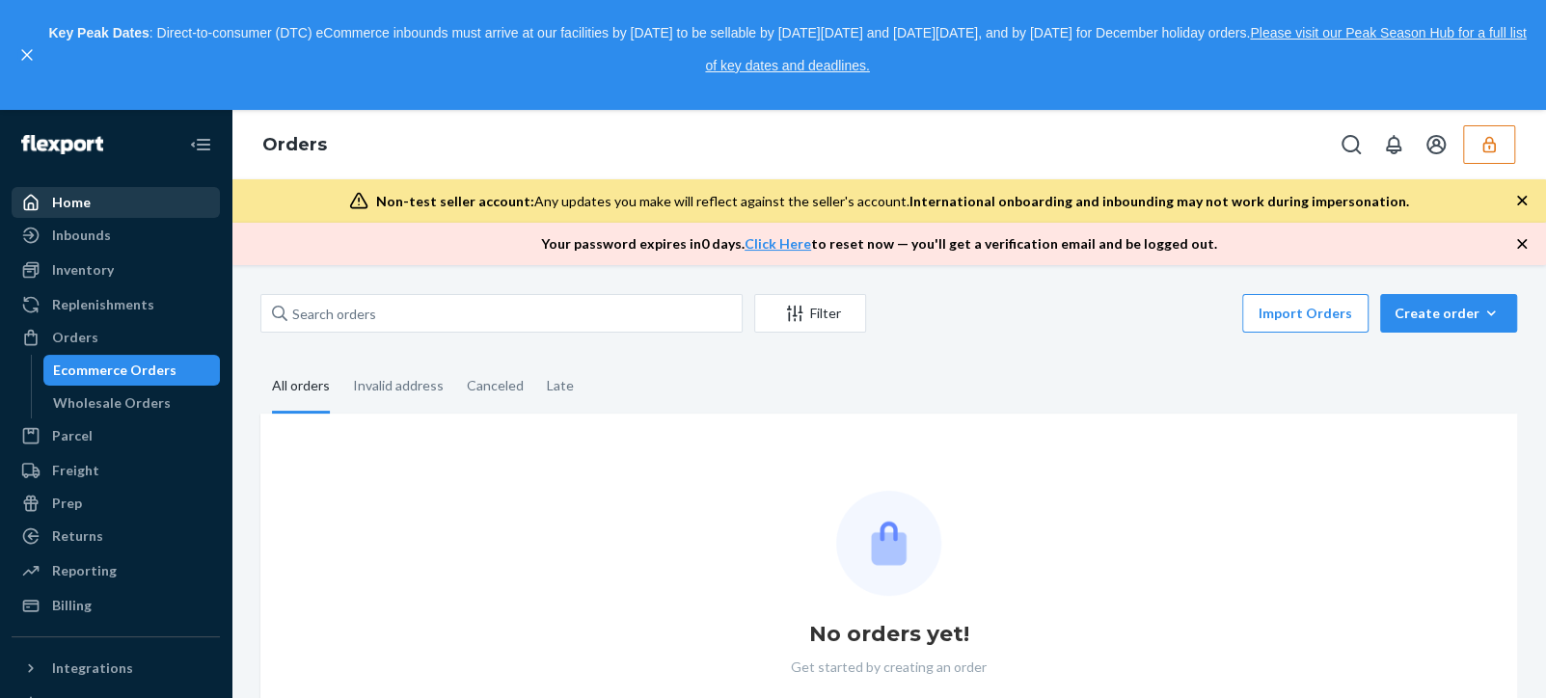
click at [90, 198] on div "Home" at bounding box center [116, 202] width 204 height 27
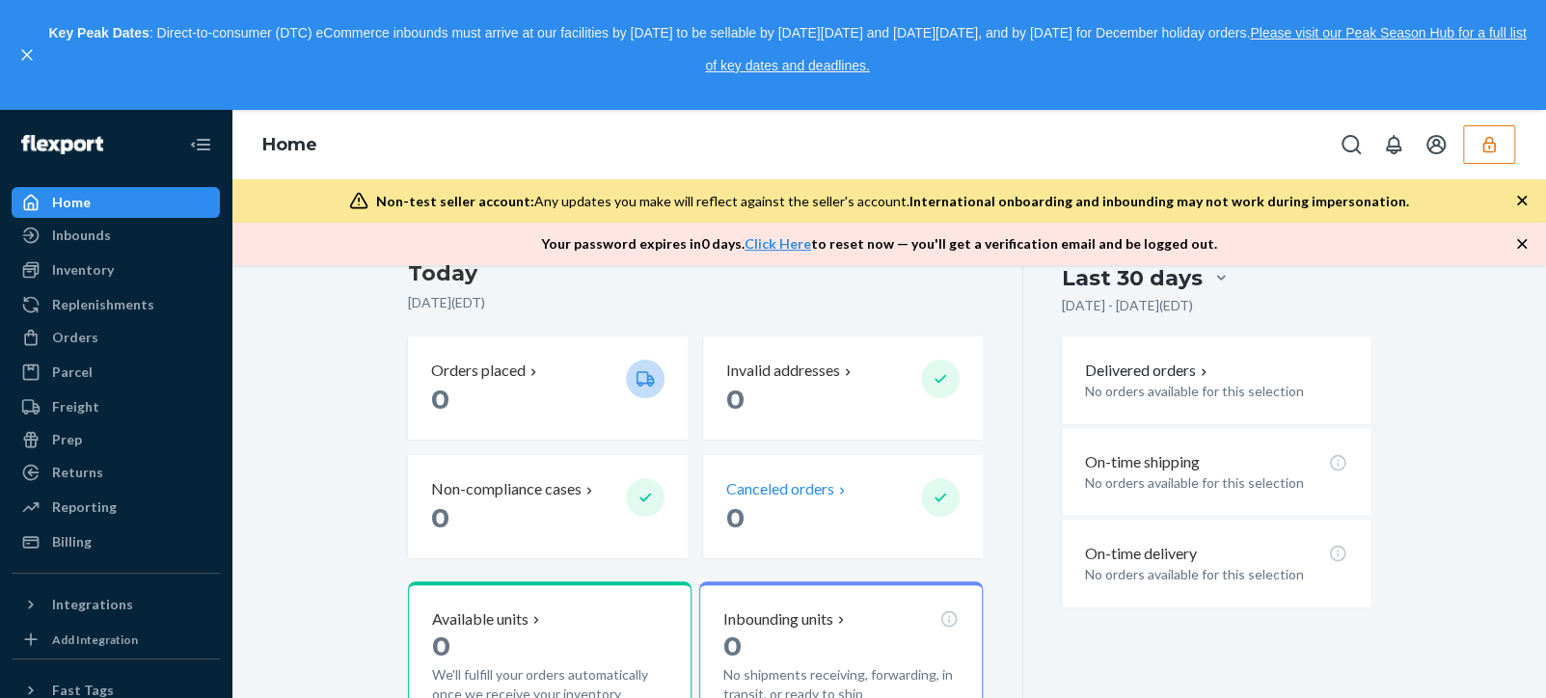
scroll to position [386, 0]
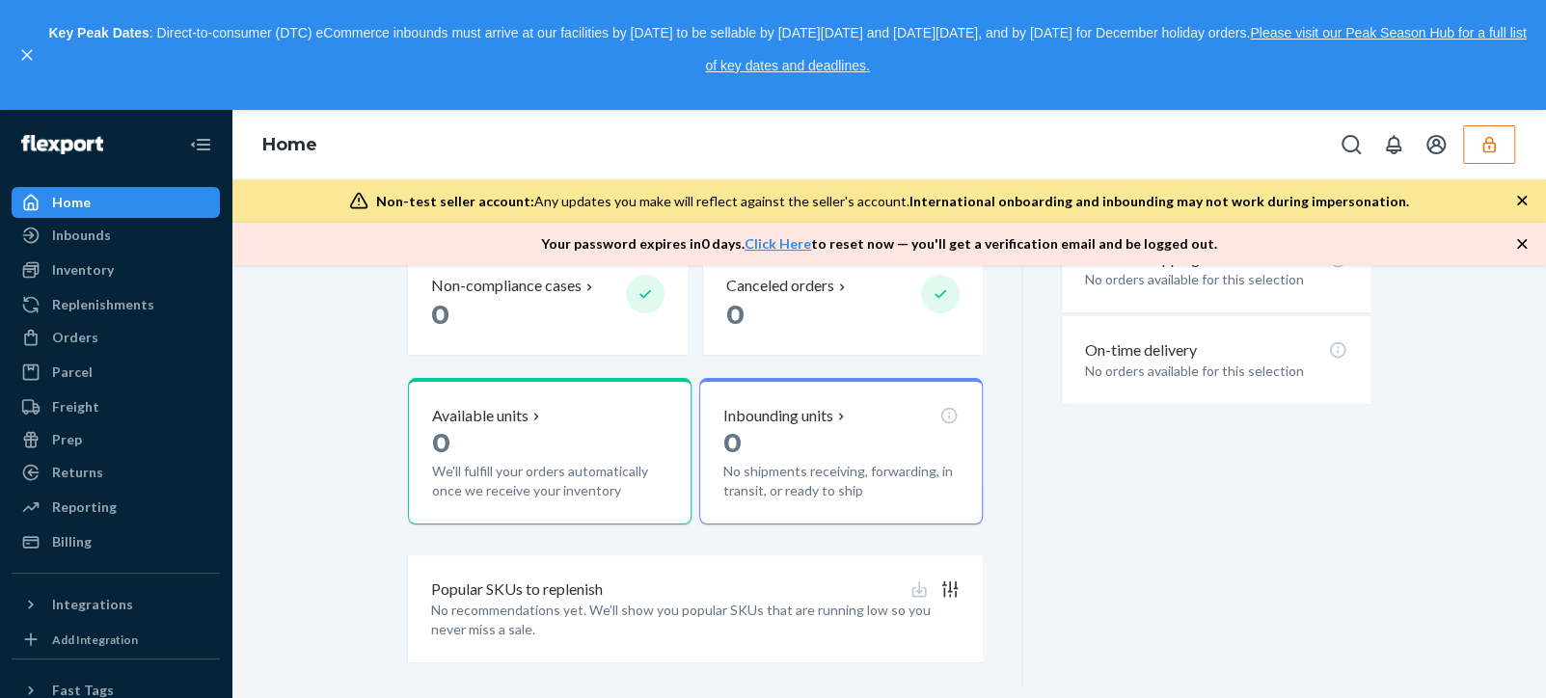
click at [1498, 155] on button "button" at bounding box center [1489, 144] width 52 height 39
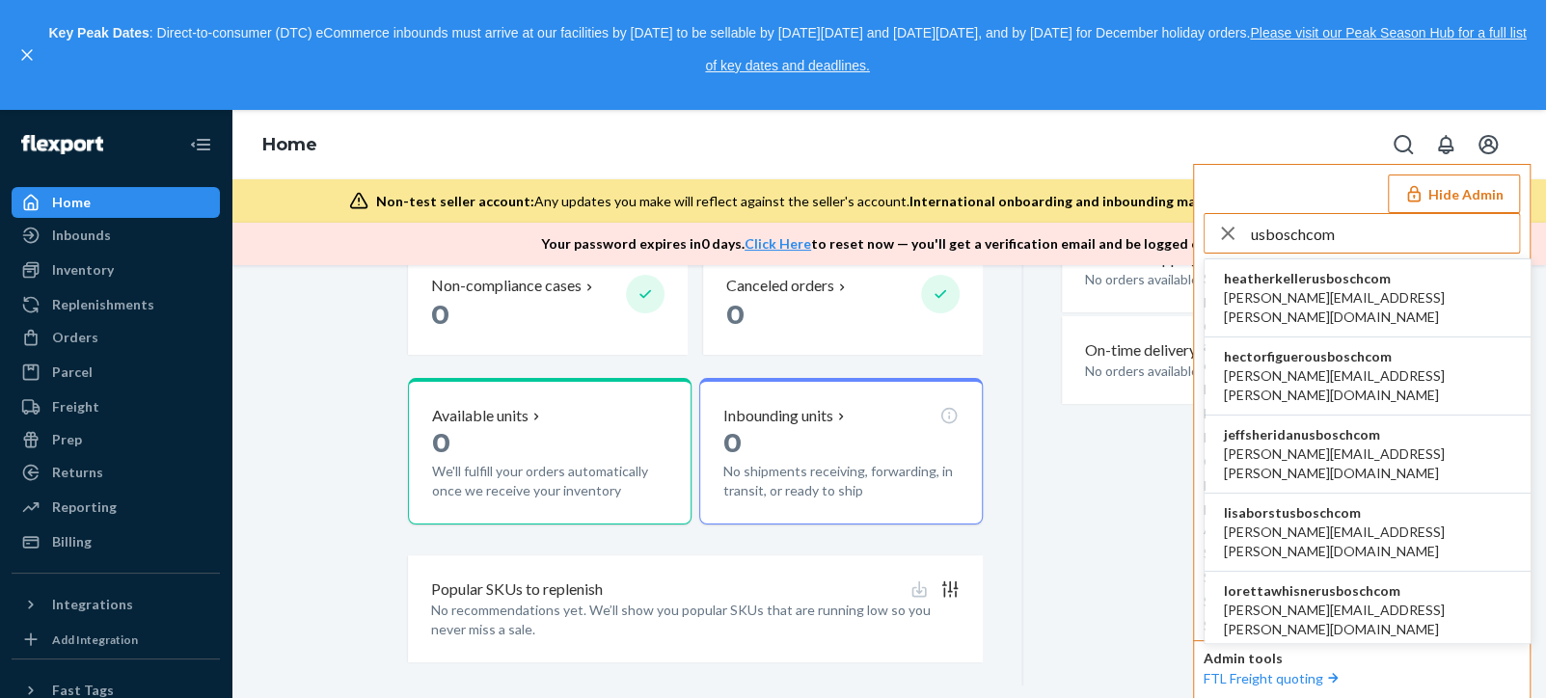
type input "usboschcom"
click at [1376, 494] on li "lisaborstusboschcom [PERSON_NAME][EMAIL_ADDRESS][PERSON_NAME][DOMAIN_NAME]" at bounding box center [1368, 533] width 326 height 78
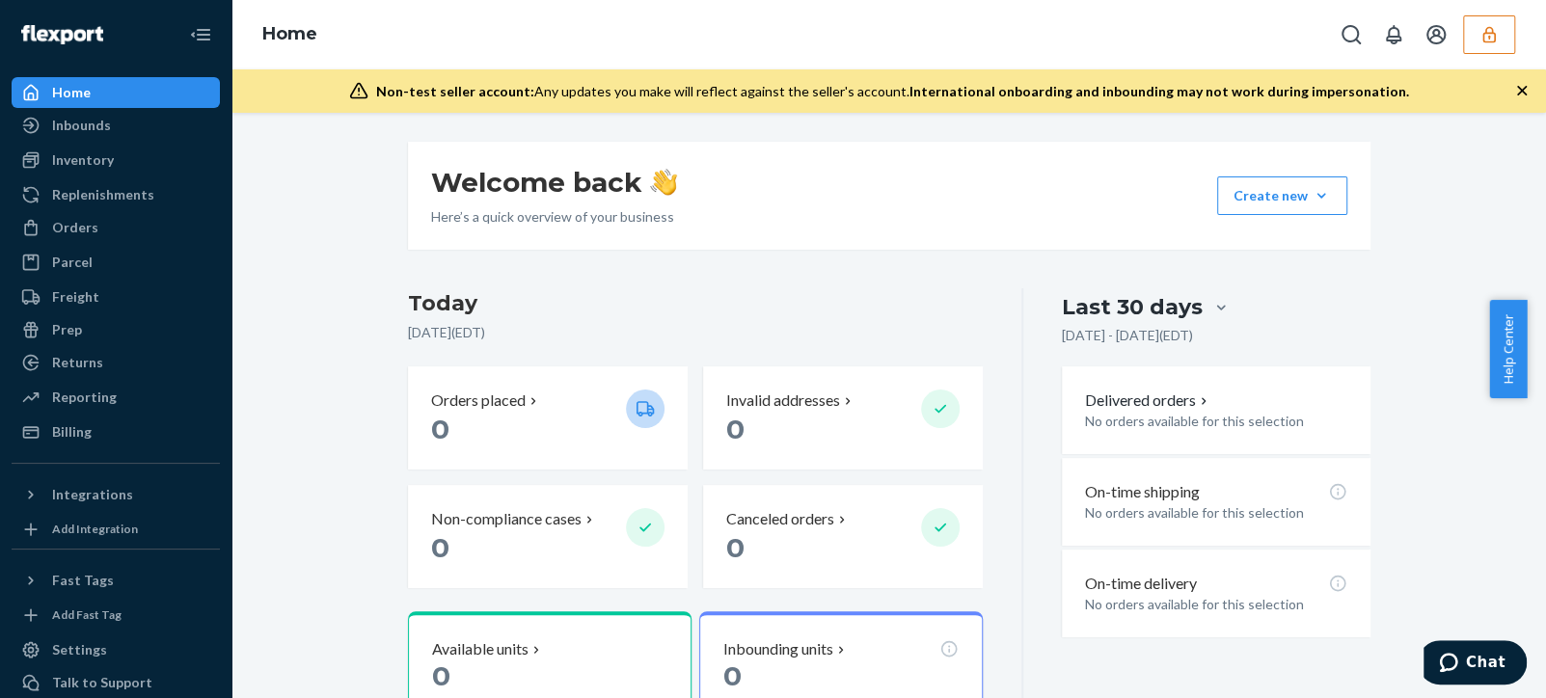
drag, startPoint x: 0, startPoint y: 0, endPoint x: 670, endPoint y: 235, distance: 710.5
click at [670, 235] on div "Welcome back Here’s a quick overview of your business Create new Create new inb…" at bounding box center [889, 196] width 963 height 108
click at [726, 266] on div "Welcome back Here’s a quick overview of your business Create new Create new inb…" at bounding box center [890, 530] width 992 height 777
drag, startPoint x: 1496, startPoint y: 33, endPoint x: 1434, endPoint y: 52, distance: 64.7
click at [1497, 31] on icon "button" at bounding box center [1489, 34] width 19 height 19
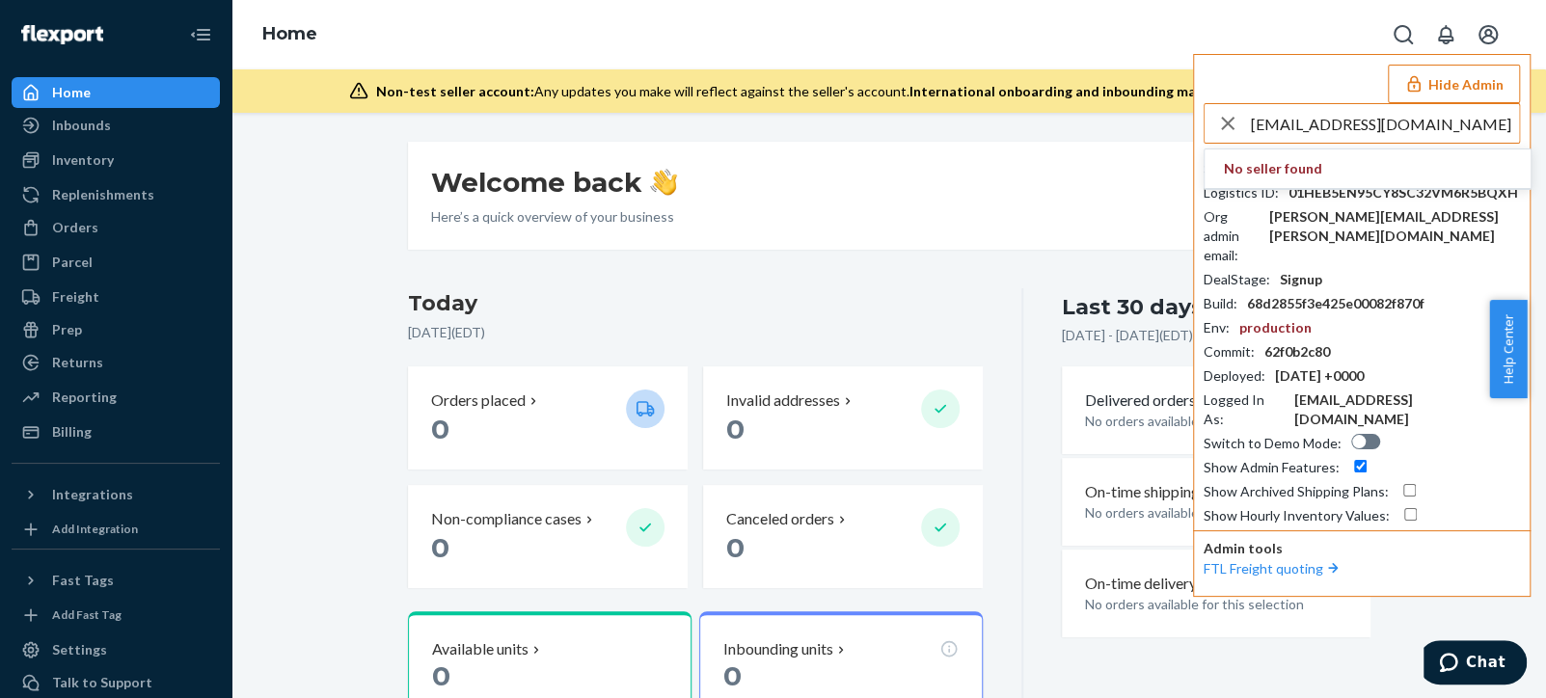
drag, startPoint x: 1475, startPoint y: 120, endPoint x: 1302, endPoint y: 124, distance: 172.7
click at [1302, 124] on input "fgaudio@flexport.com" at bounding box center [1385, 123] width 268 height 39
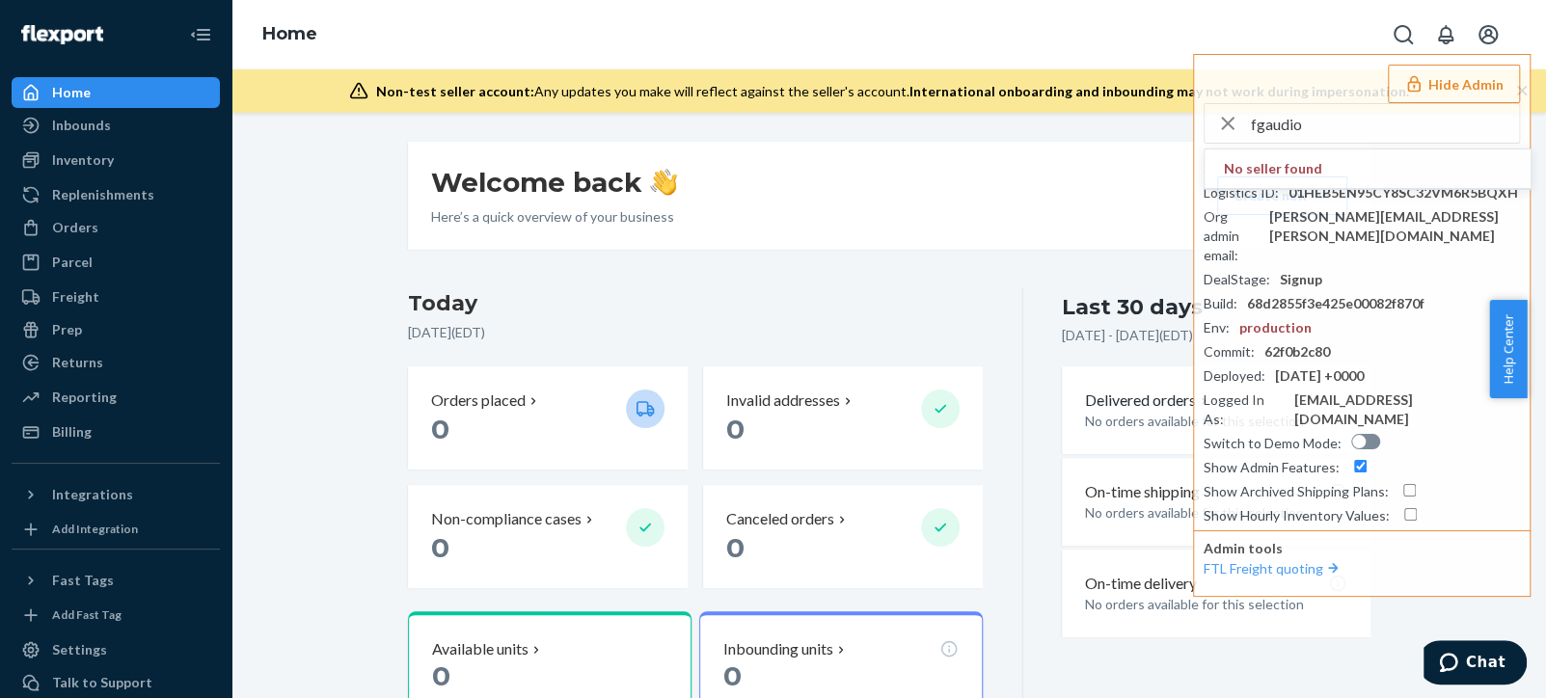
click at [627, 274] on div "Welcome back Here’s a quick overview of your business Create new Create new inb…" at bounding box center [890, 530] width 992 height 777
drag, startPoint x: 1369, startPoint y: 109, endPoint x: 1117, endPoint y: 104, distance: 251.8
click at [1117, 104] on div "Home Hide Admin fgaudio No seller found Seller ID : lisaborstusboschcom Logisti…" at bounding box center [889, 56] width 1315 height 113
paste input "eastcoastflexers@flexport.com"
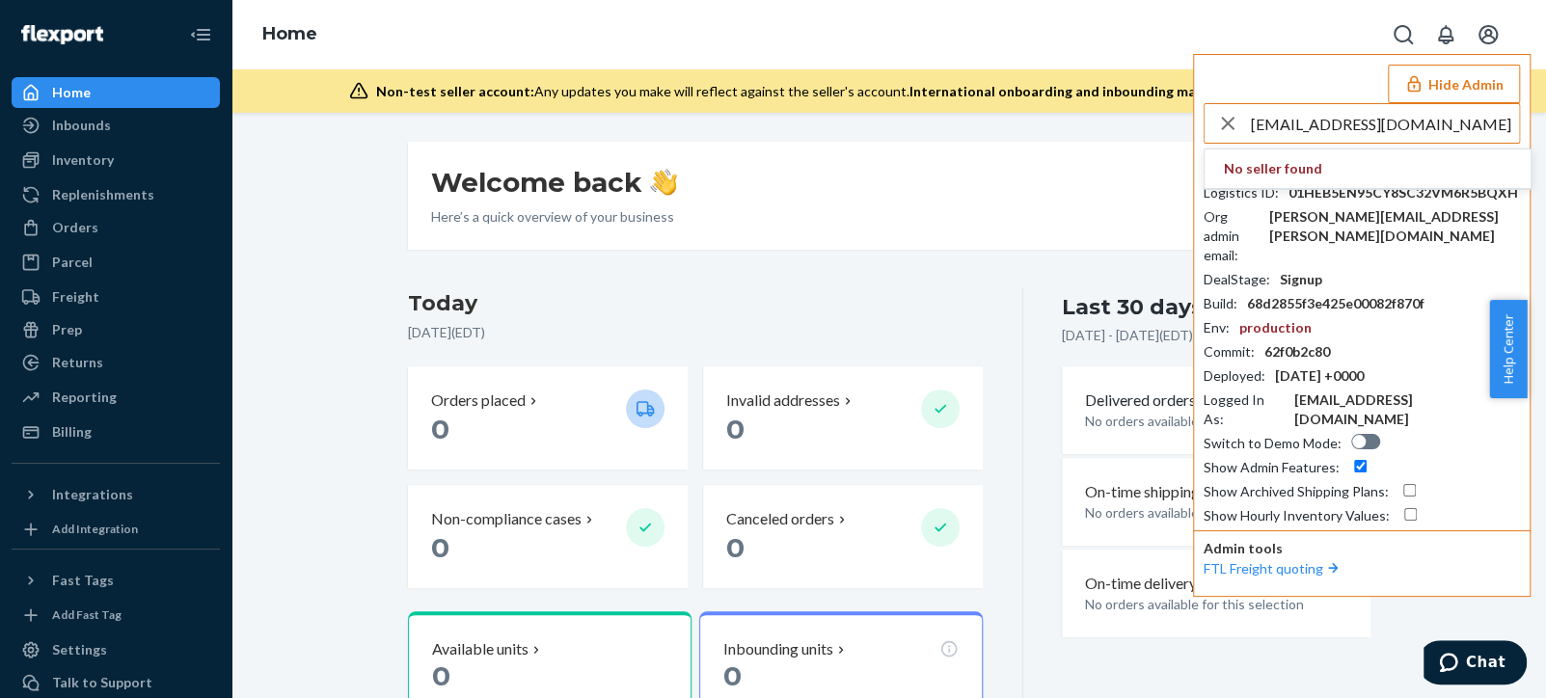
drag, startPoint x: 1491, startPoint y: 121, endPoint x: 1360, endPoint y: 123, distance: 131.2
click at [1360, 123] on input "eastcoastflexers@flexport.com" at bounding box center [1385, 123] width 268 height 39
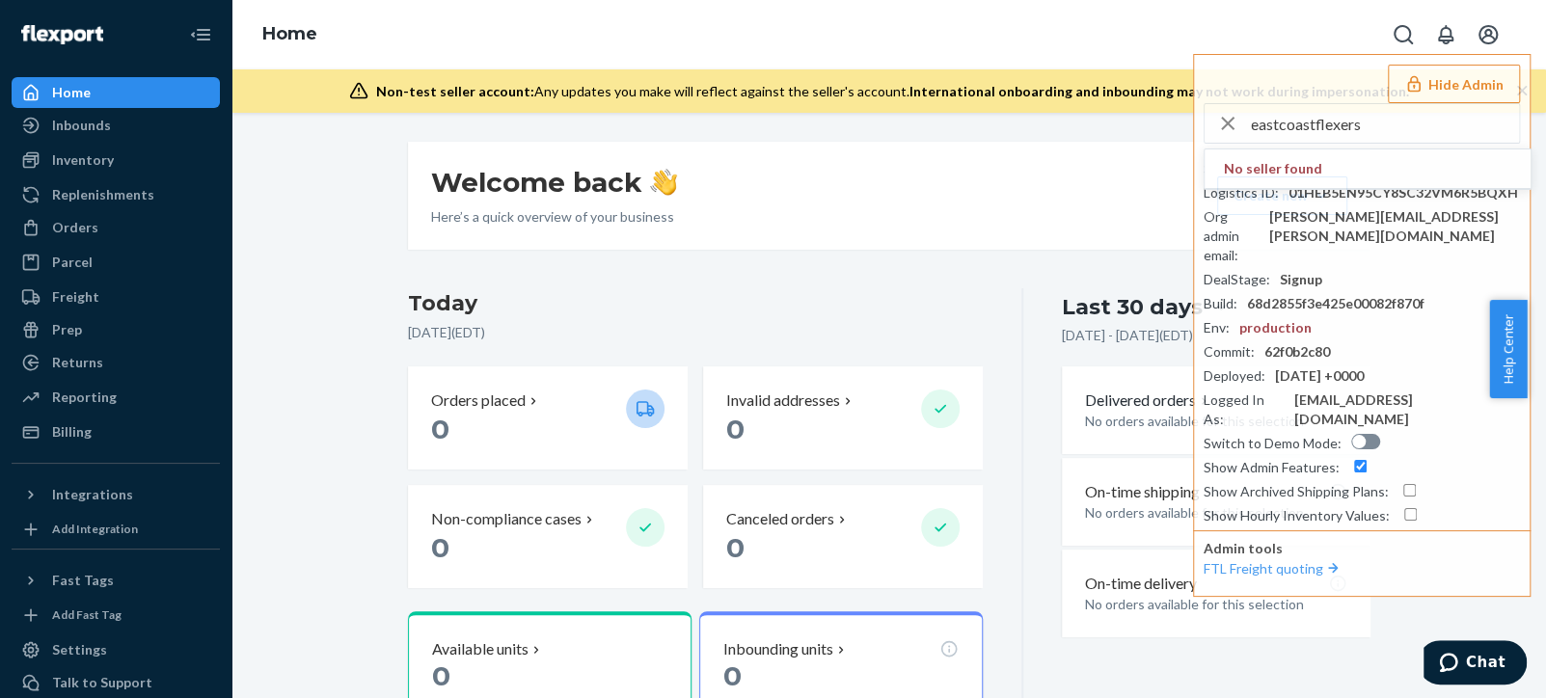
click at [712, 298] on h3 "Today" at bounding box center [696, 303] width 576 height 31
drag, startPoint x: 1351, startPoint y: 123, endPoint x: 1370, endPoint y: 127, distance: 19.0
click at [1349, 126] on input "eastcoastflexers" at bounding box center [1385, 123] width 268 height 39
drag, startPoint x: 1284, startPoint y: 119, endPoint x: 1135, endPoint y: 104, distance: 149.3
click at [1135, 104] on div "Home Hide Admin eastcoastflexers No seller found Seller ID : lisaborstusboschco…" at bounding box center [889, 56] width 1315 height 113
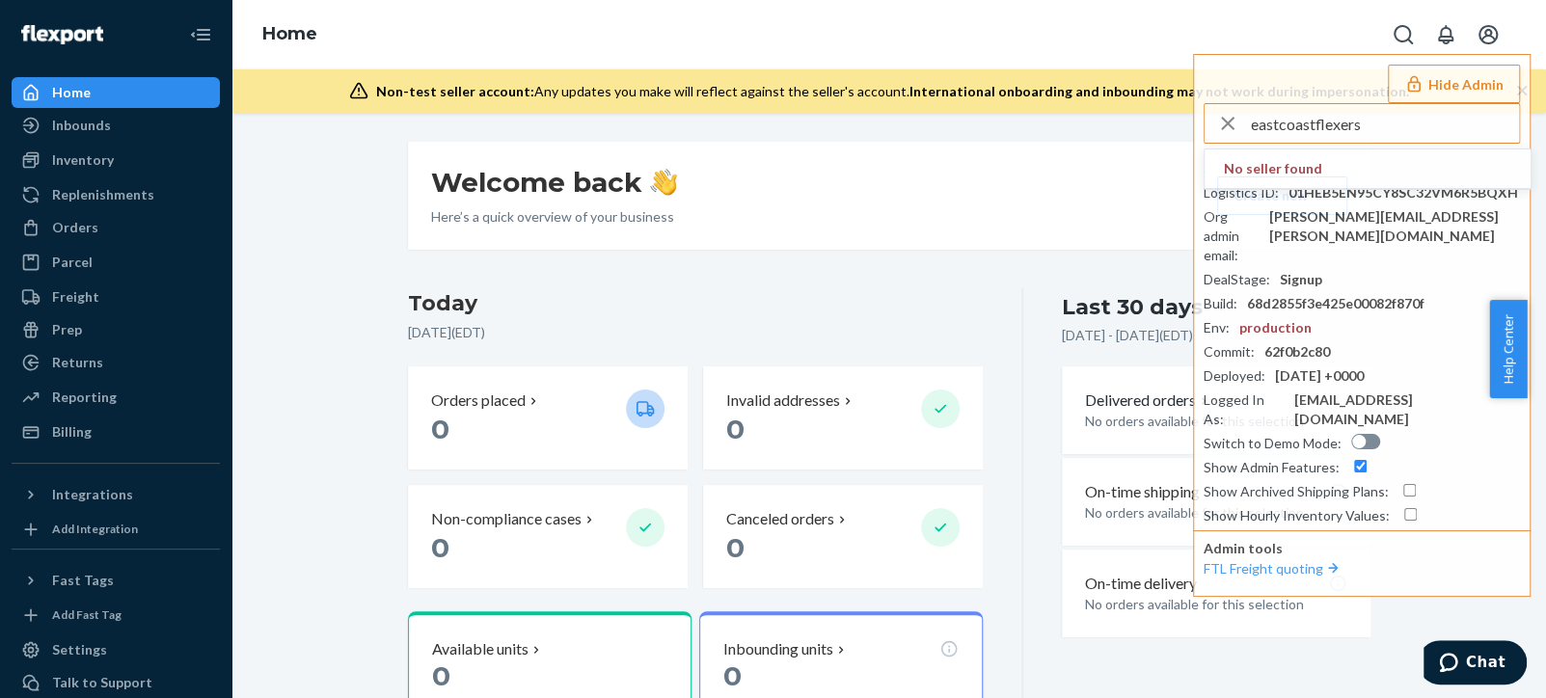
paste input "gerenewable"
drag, startPoint x: 342, startPoint y: 171, endPoint x: 494, endPoint y: 109, distance: 163.5
click at [344, 171] on div "Welcome back Here’s a quick overview of your business Create new Create new inb…" at bounding box center [889, 530] width 1286 height 777
drag, startPoint x: 1293, startPoint y: 124, endPoint x: 1034, endPoint y: 134, distance: 258.7
click at [1034, 134] on div "Home Hide Admin gerenewable No seller found Seller ID : lisaborstusboschcom Log…" at bounding box center [889, 349] width 1315 height 698
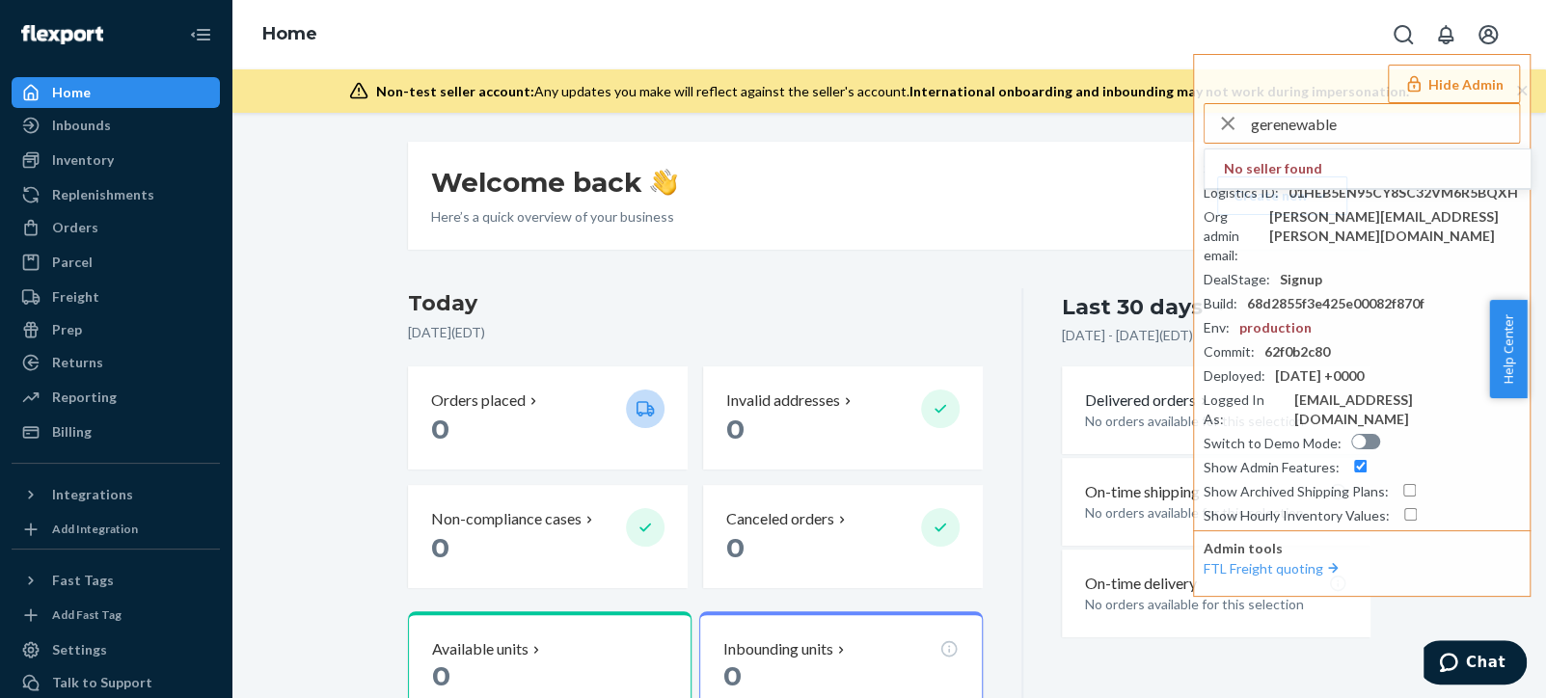
paste input "celia19888@163.com"
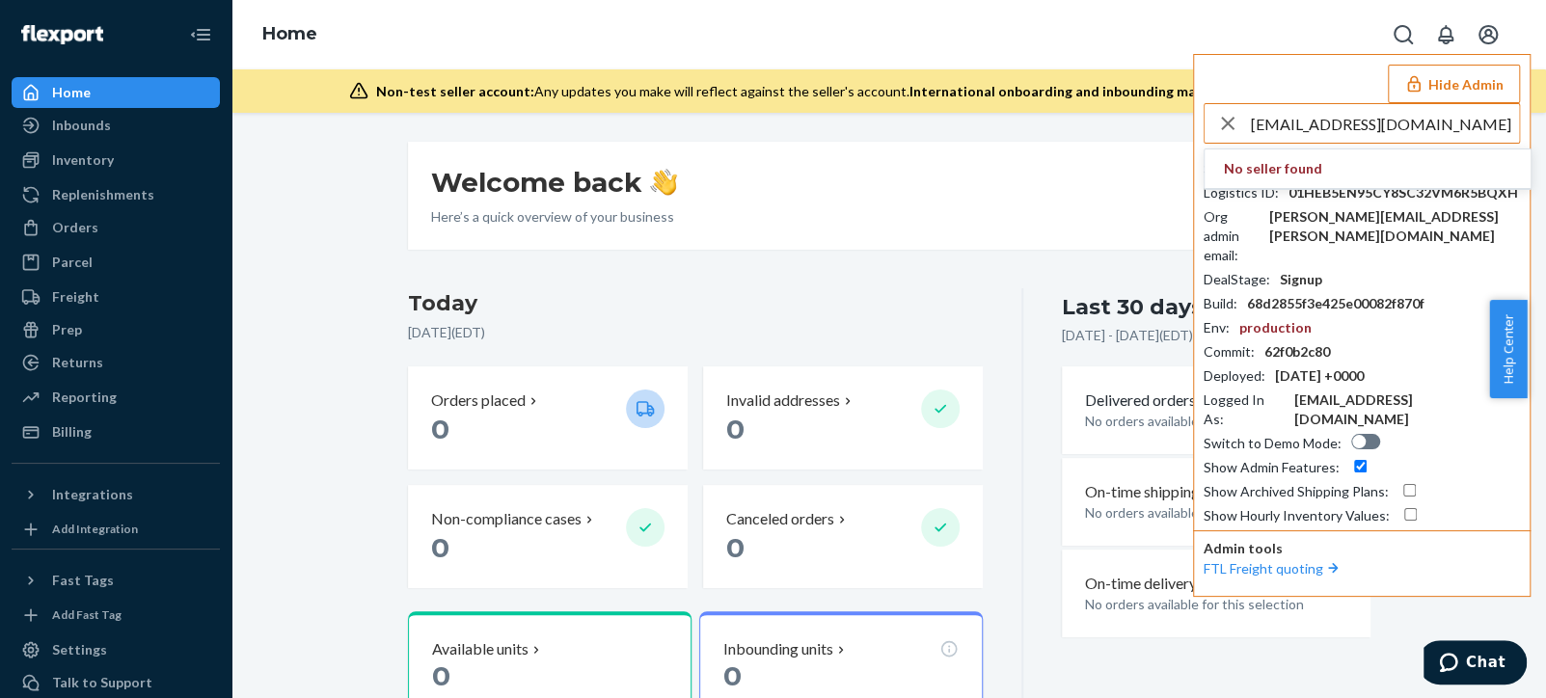
drag, startPoint x: 1442, startPoint y: 127, endPoint x: 1325, endPoint y: 144, distance: 117.9
click at [1325, 133] on input "celia19888@163.com" at bounding box center [1385, 123] width 268 height 39
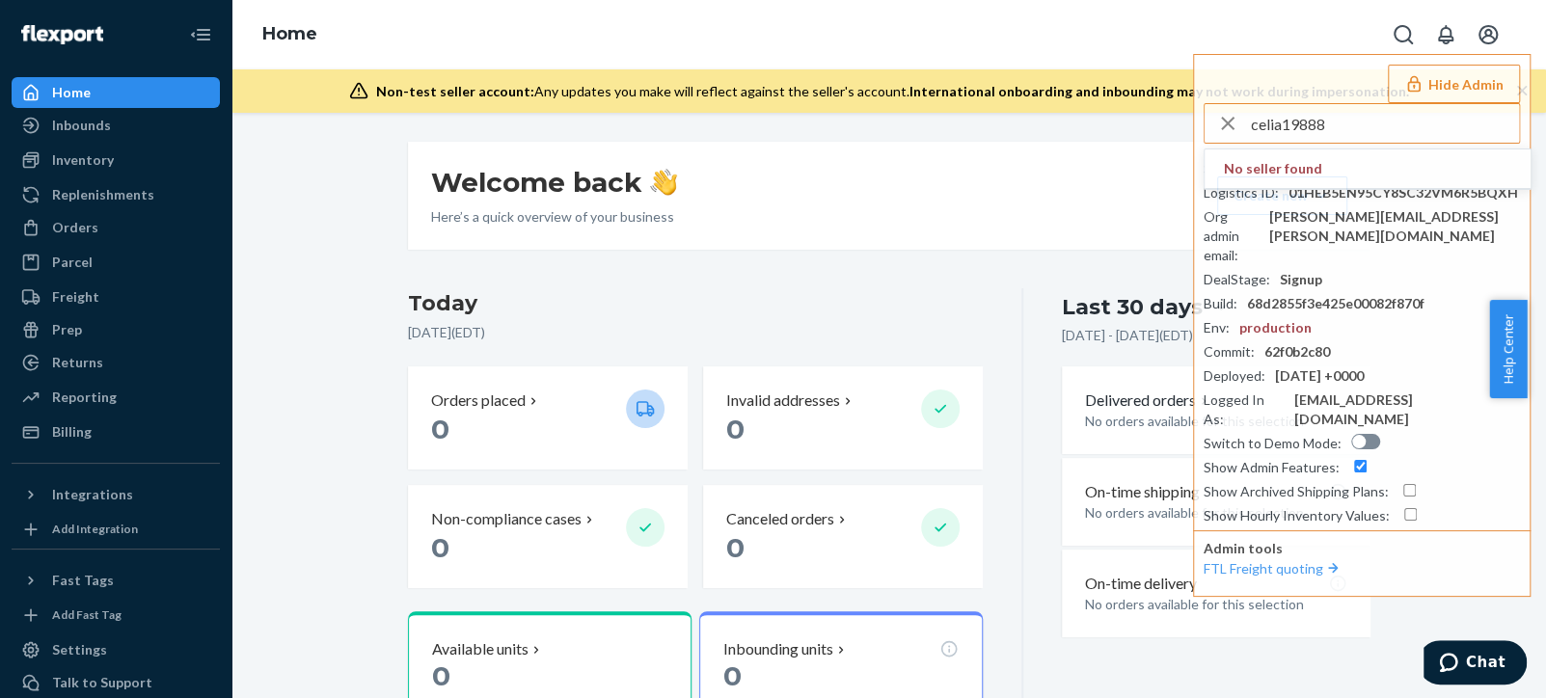
drag, startPoint x: 1222, startPoint y: 126, endPoint x: 994, endPoint y: 177, distance: 234.1
click at [1026, 160] on div "Home Hide Admin celia19888 No seller found Seller ID : lisaborstusboschcom Logi…" at bounding box center [889, 349] width 1315 height 698
paste input "[EMAIL_ADDRESS][DOMAIN_NAME]"
click at [646, 291] on h3 "Today" at bounding box center [696, 303] width 576 height 31
drag, startPoint x: 1460, startPoint y: 125, endPoint x: 1174, endPoint y: 107, distance: 287.1
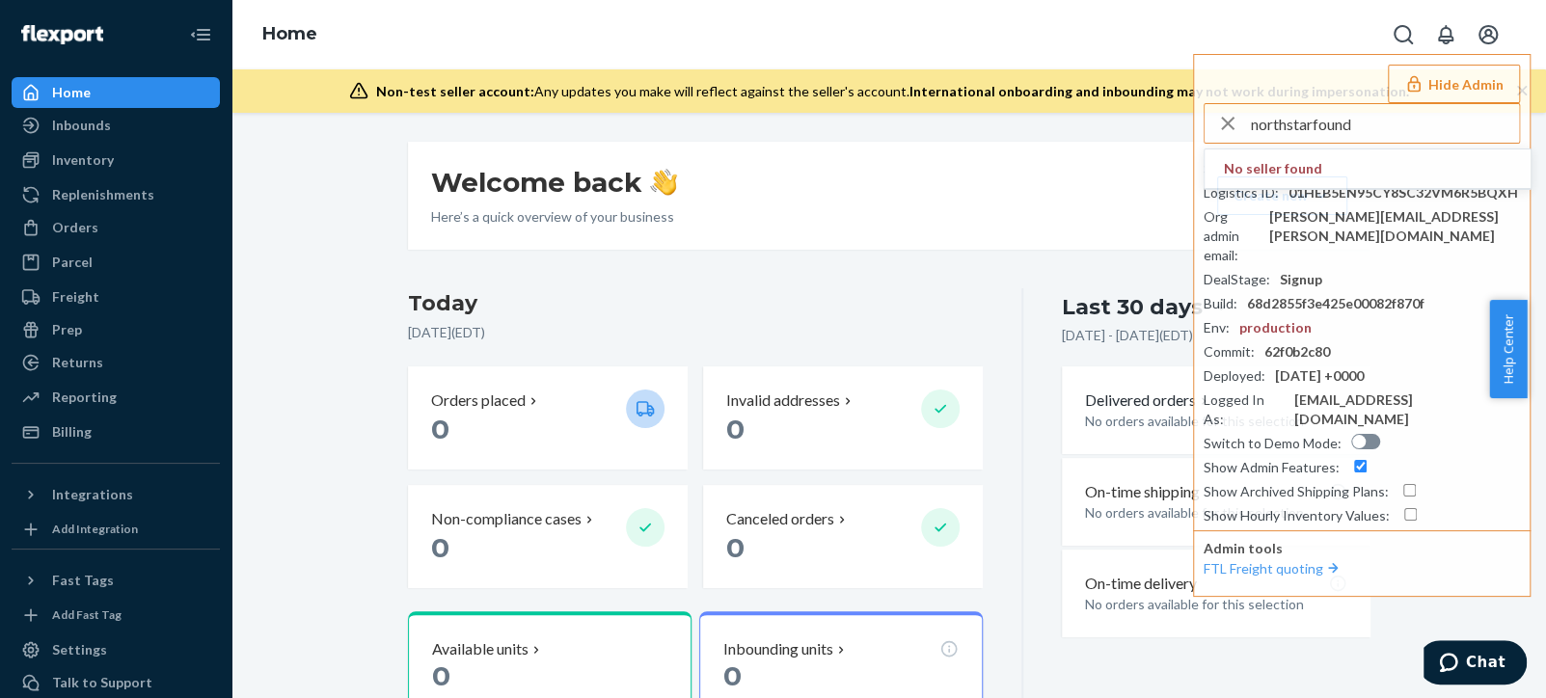
click at [1174, 112] on div "Home Hide Admin northstarfound No seller found Seller ID : lisaborstusboschcom …" at bounding box center [889, 56] width 1315 height 113
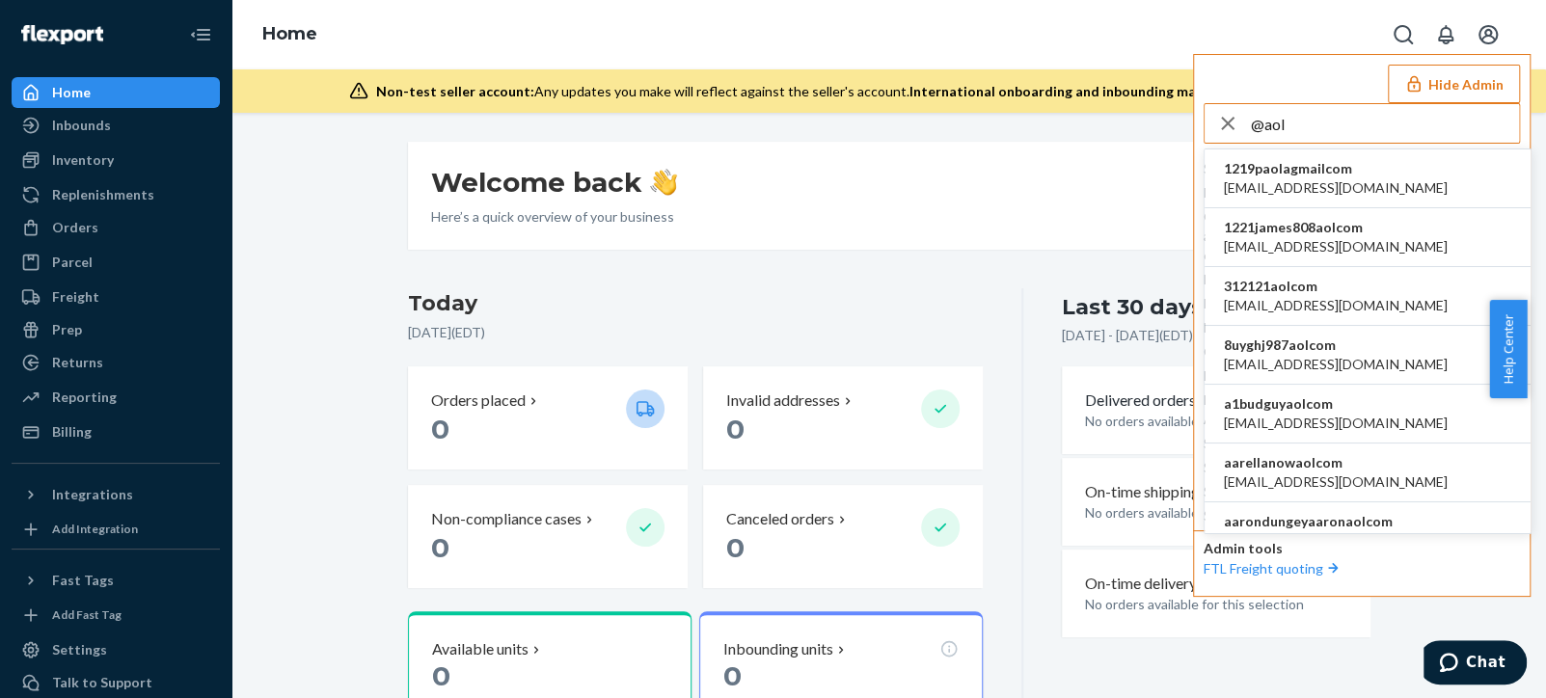
type input "@aol"
click at [1377, 240] on li "1221james808aolcom 1221james808@aol.com" at bounding box center [1368, 237] width 326 height 59
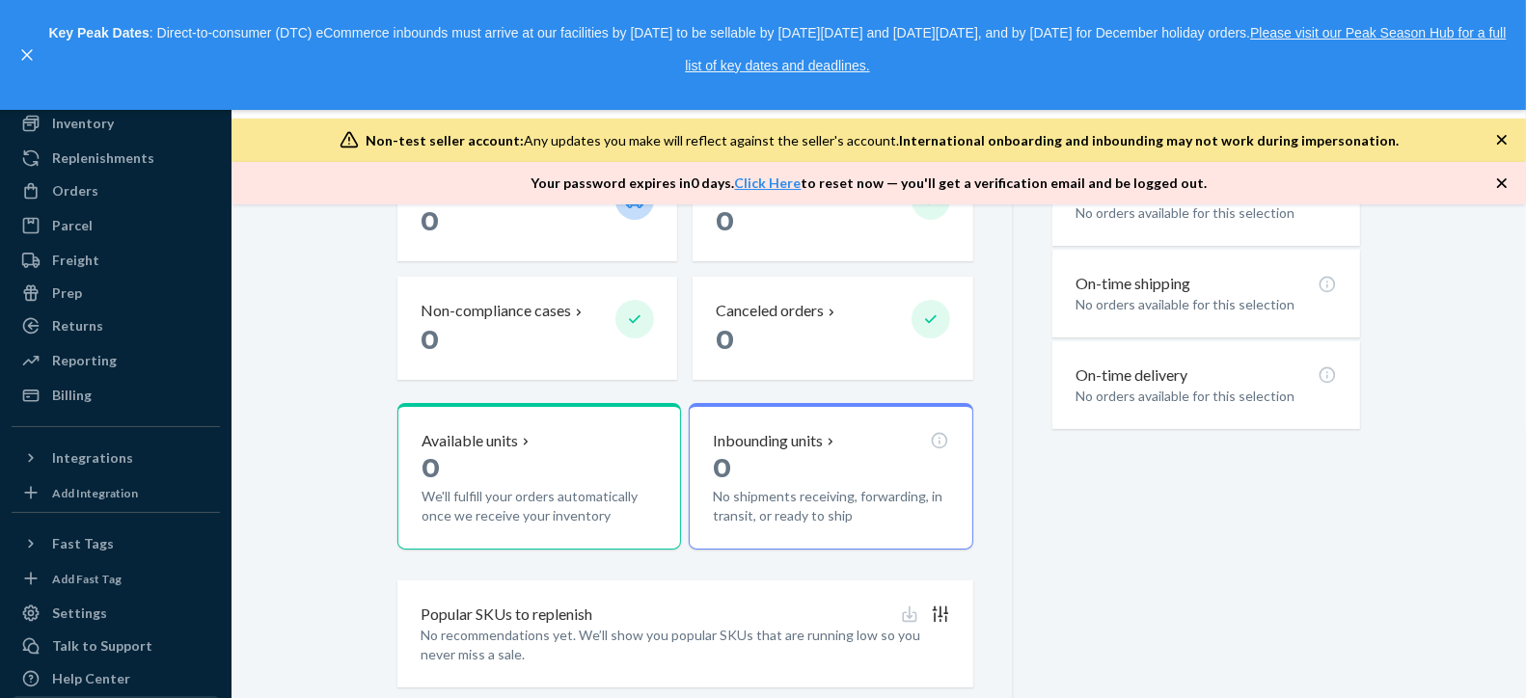
scroll to position [110, 0]
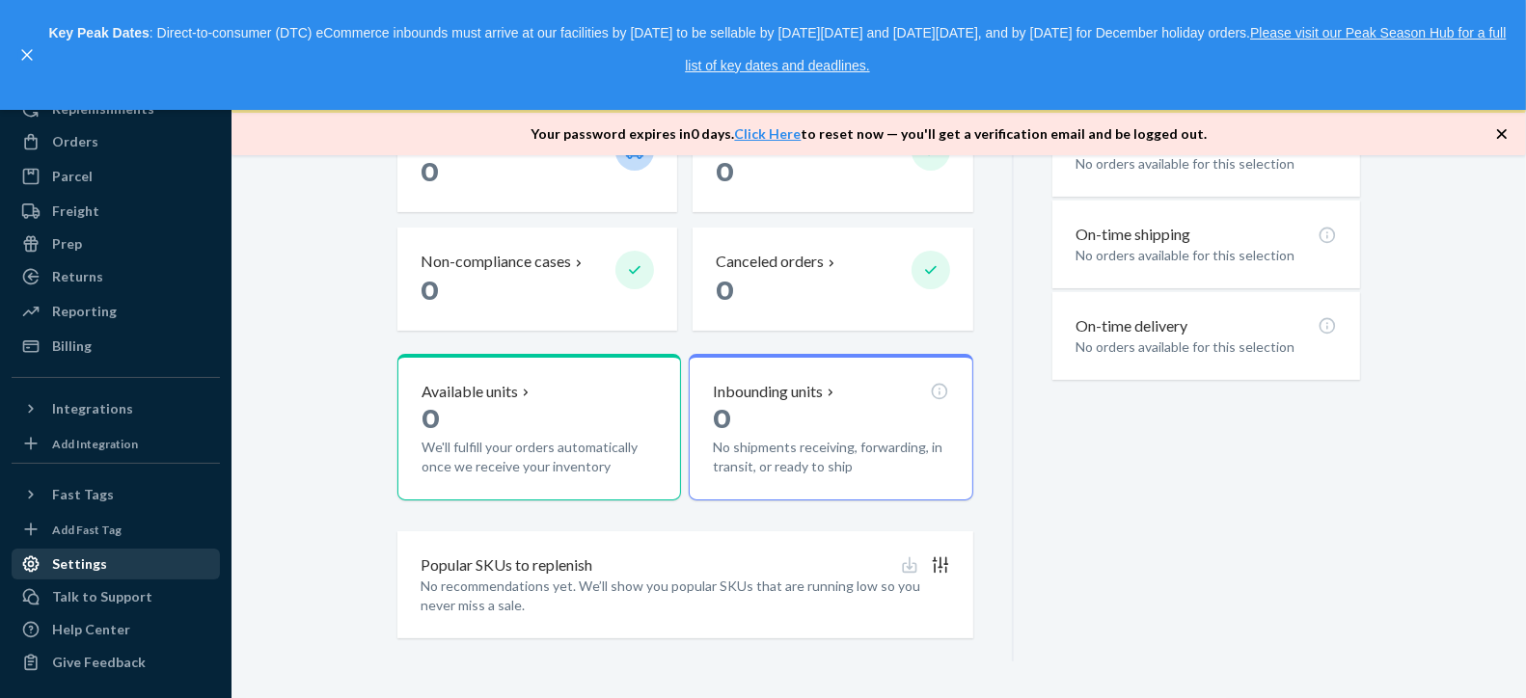
click at [88, 570] on div "Settings" at bounding box center [79, 564] width 55 height 19
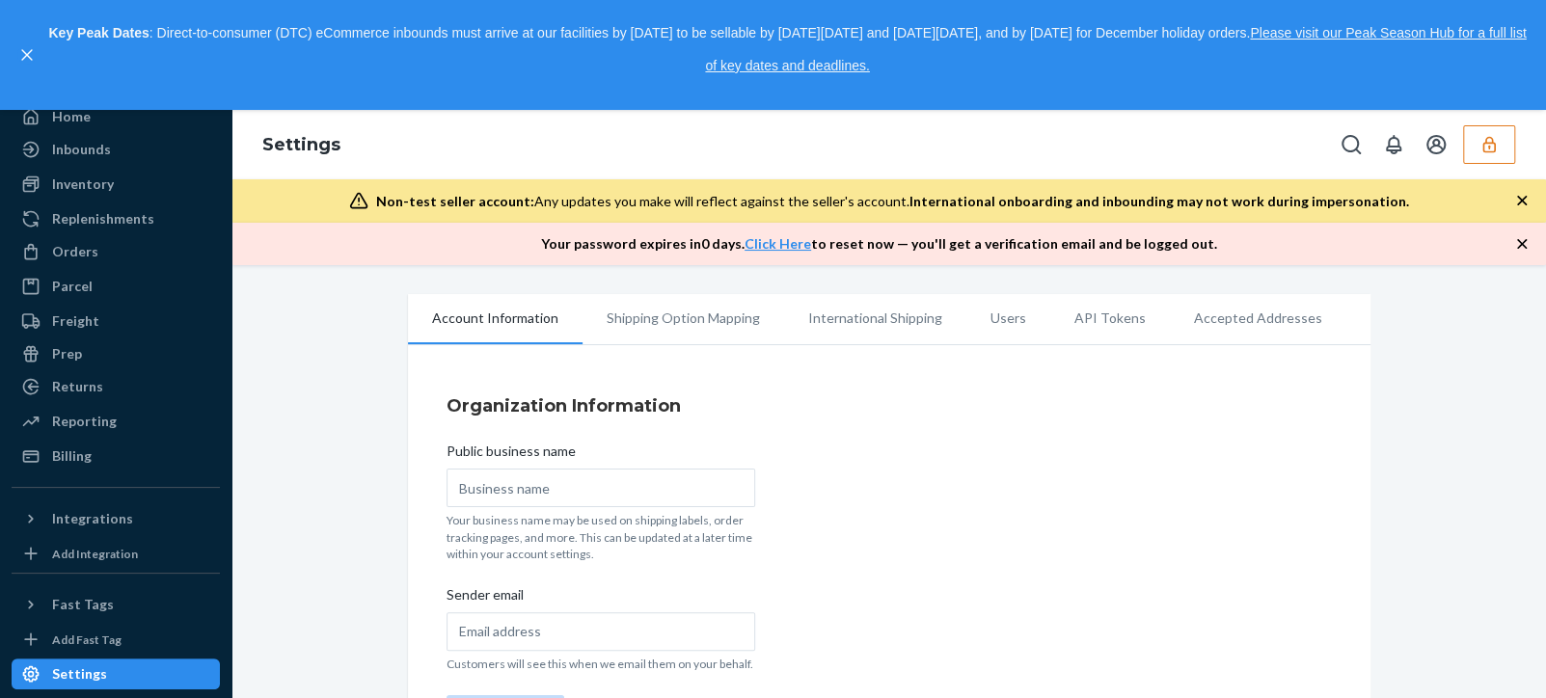
click at [992, 333] on li "Users" at bounding box center [1009, 318] width 84 height 48
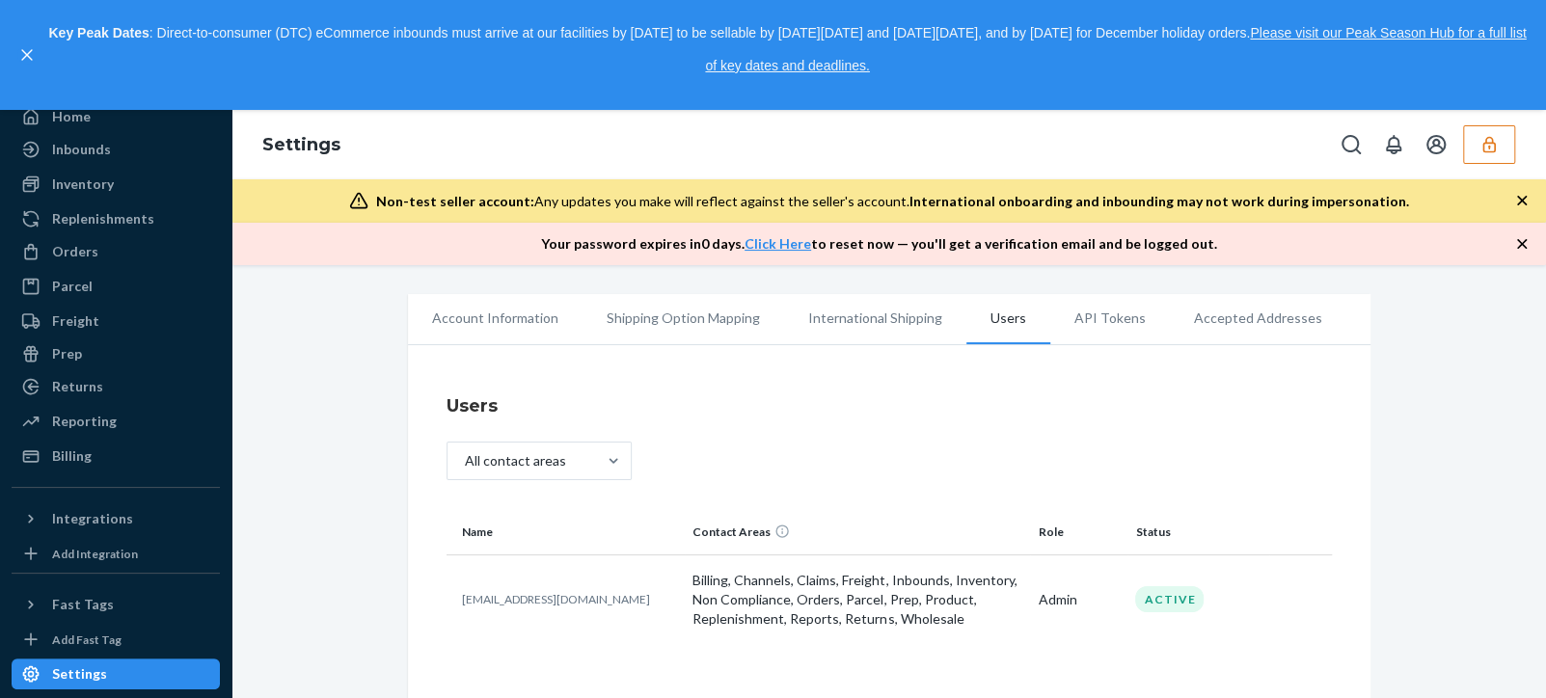
scroll to position [3, 0]
click at [1496, 153] on icon "button" at bounding box center [1489, 144] width 19 height 19
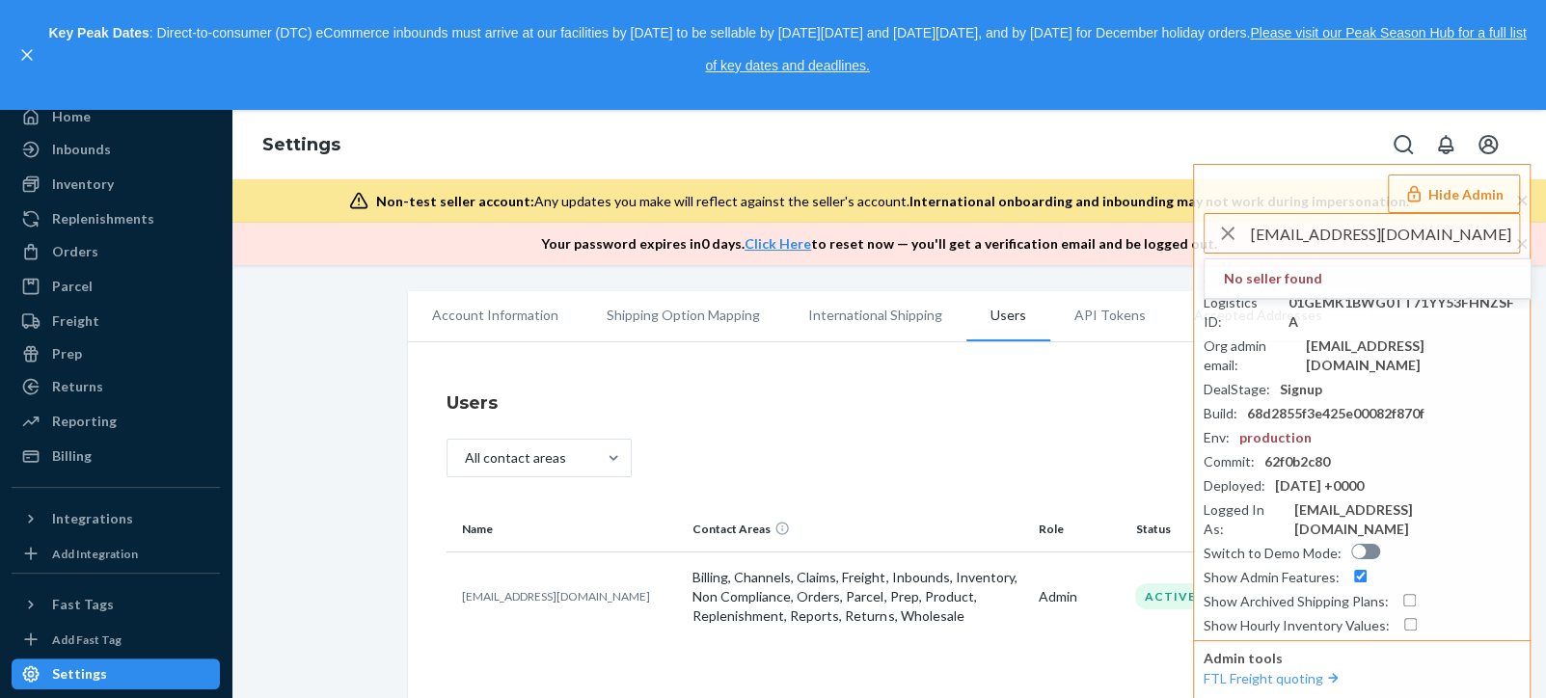
drag, startPoint x: 1355, startPoint y: 243, endPoint x: 1175, endPoint y: 251, distance: 180.5
click at [1173, 248] on div "Settings Hide Admin [EMAIL_ADDRESS][DOMAIN_NAME] No seller found Seller ID : 12…" at bounding box center [889, 187] width 1315 height 155
type input "@[DOMAIN_NAME]"
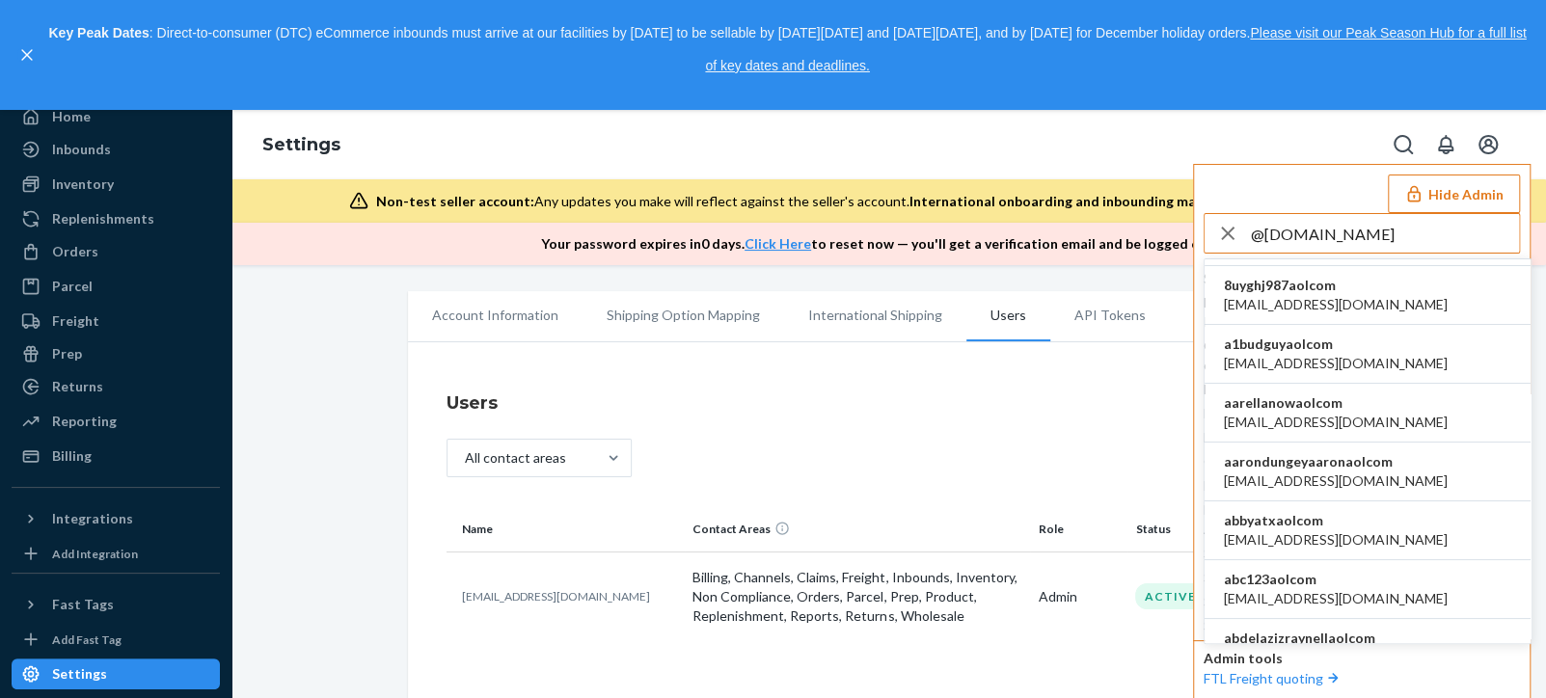
scroll to position [128, 0]
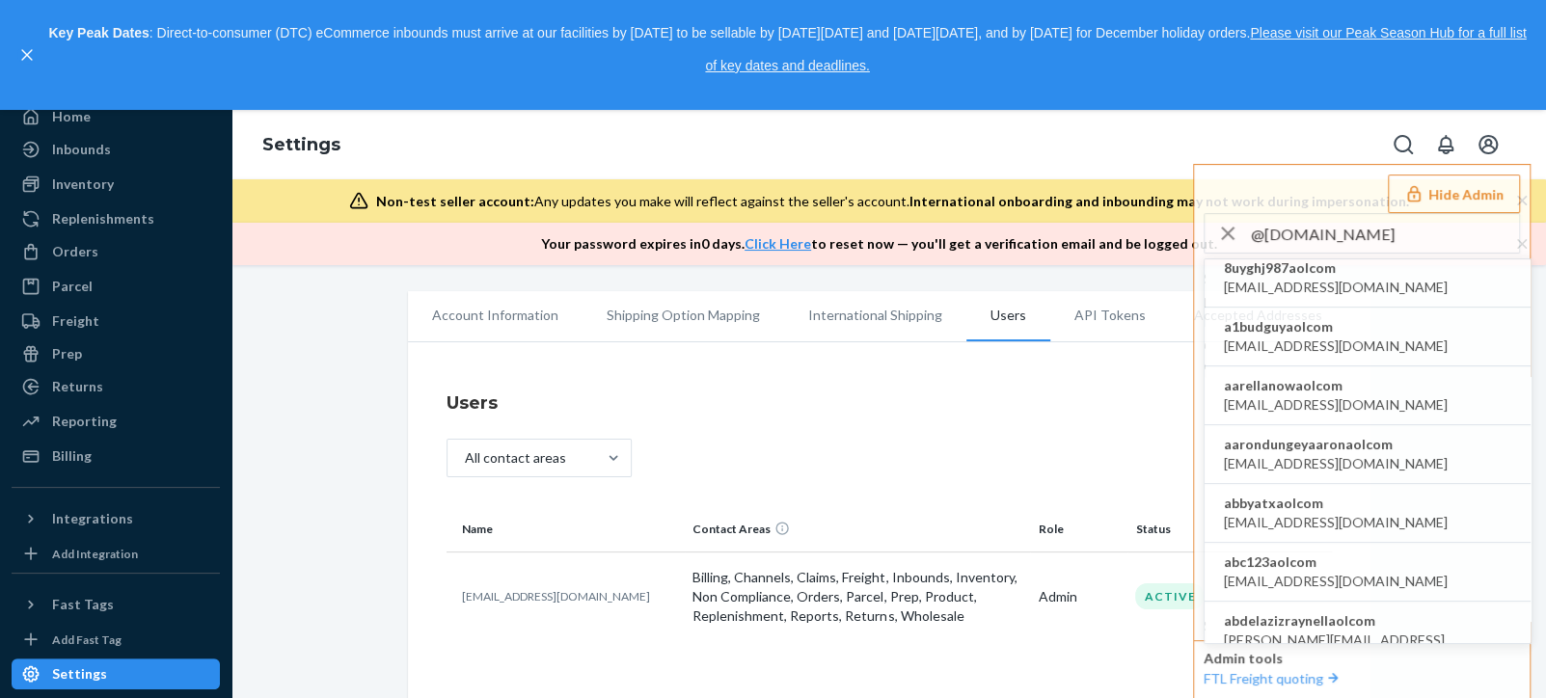
click at [684, 367] on div "Users All contact areas Name Contact Areas Role Status [EMAIL_ADDRESS][DOMAIN_N…" at bounding box center [889, 525] width 963 height 347
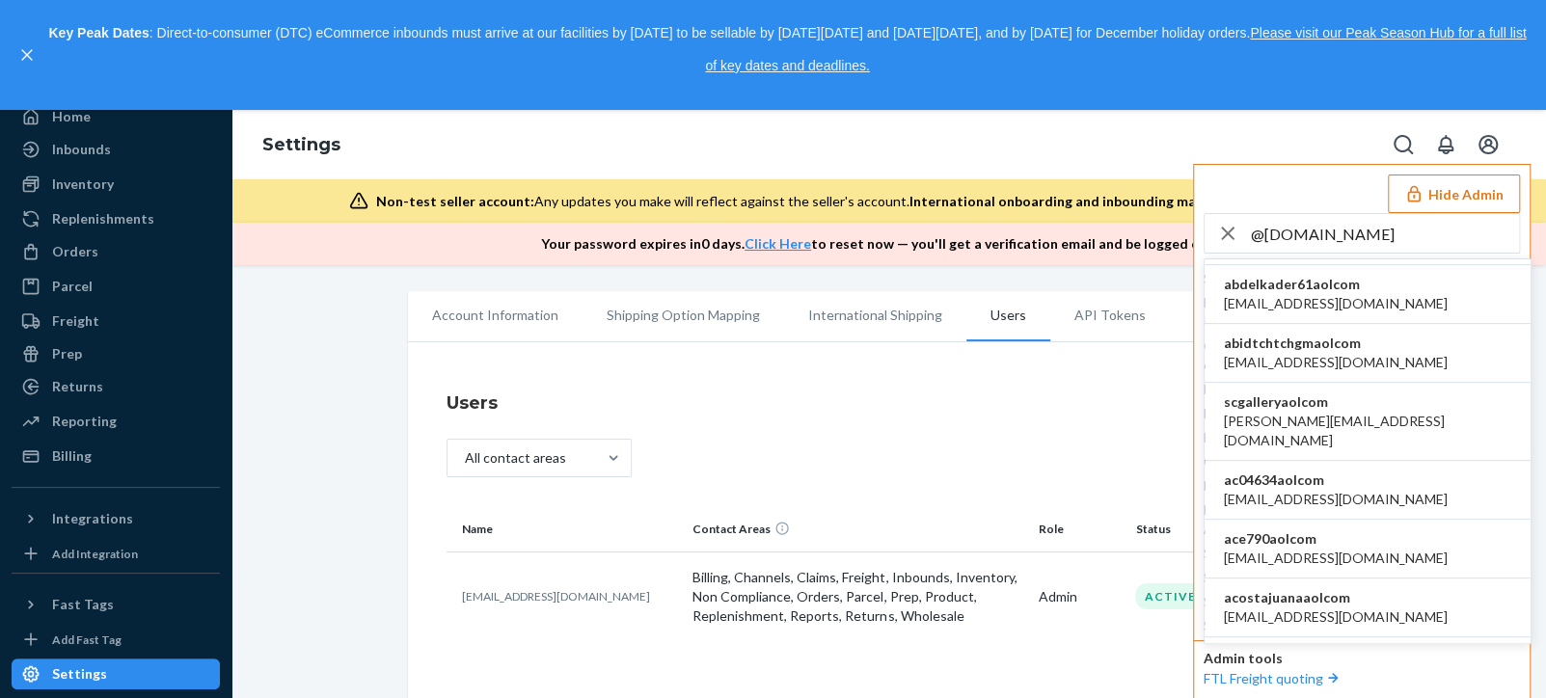
scroll to position [790, 0]
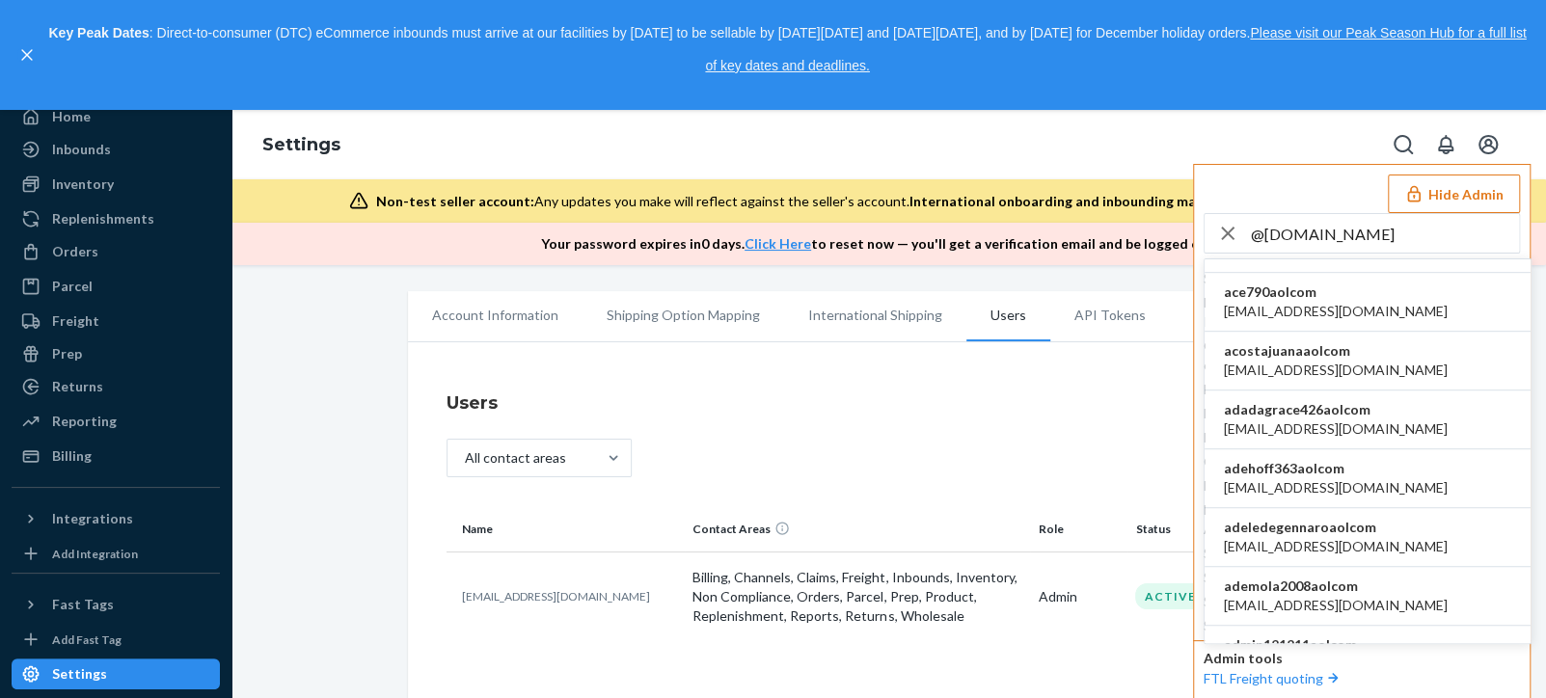
click at [1372, 630] on li "admin121211aolcom [EMAIL_ADDRESS][DOMAIN_NAME]" at bounding box center [1368, 655] width 326 height 59
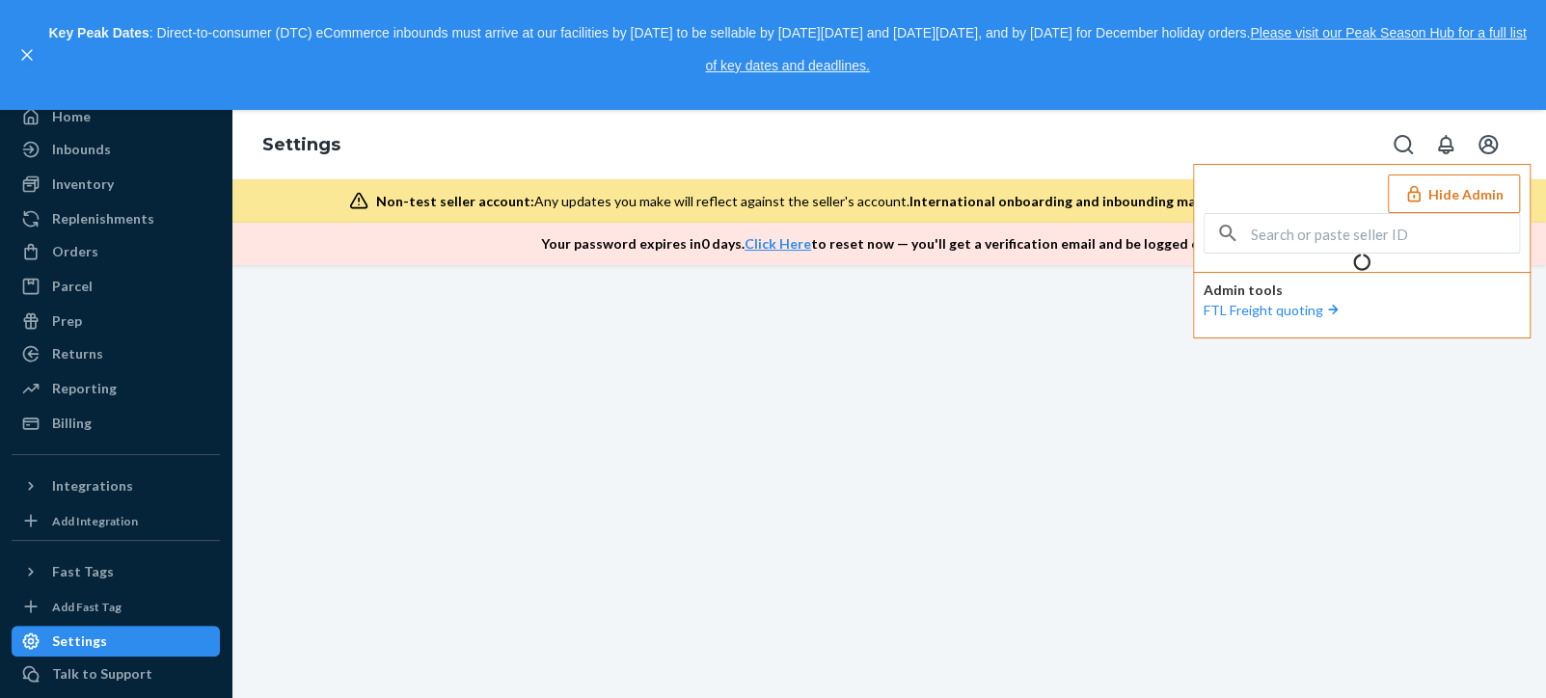
scroll to position [0, 0]
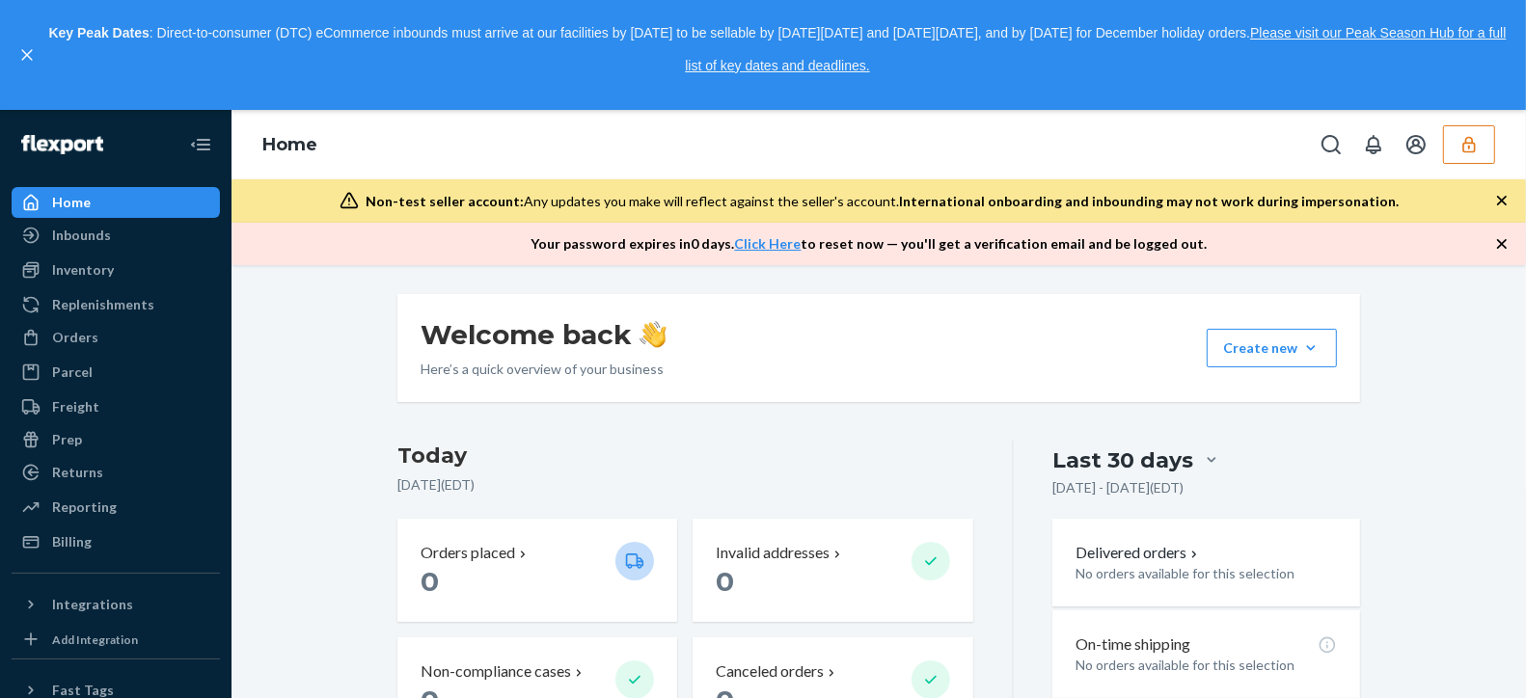
scroll to position [300, 0]
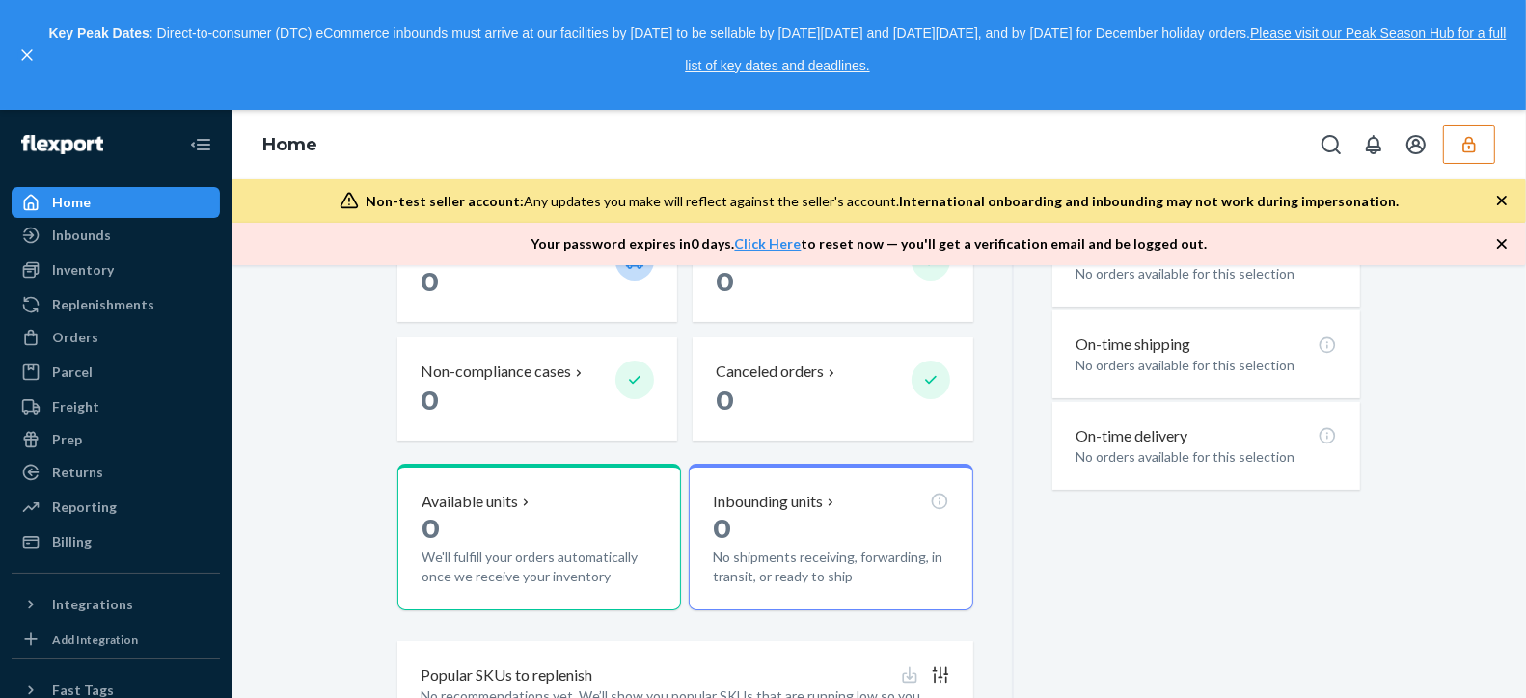
click at [1492, 150] on button "button" at bounding box center [1469, 144] width 52 height 39
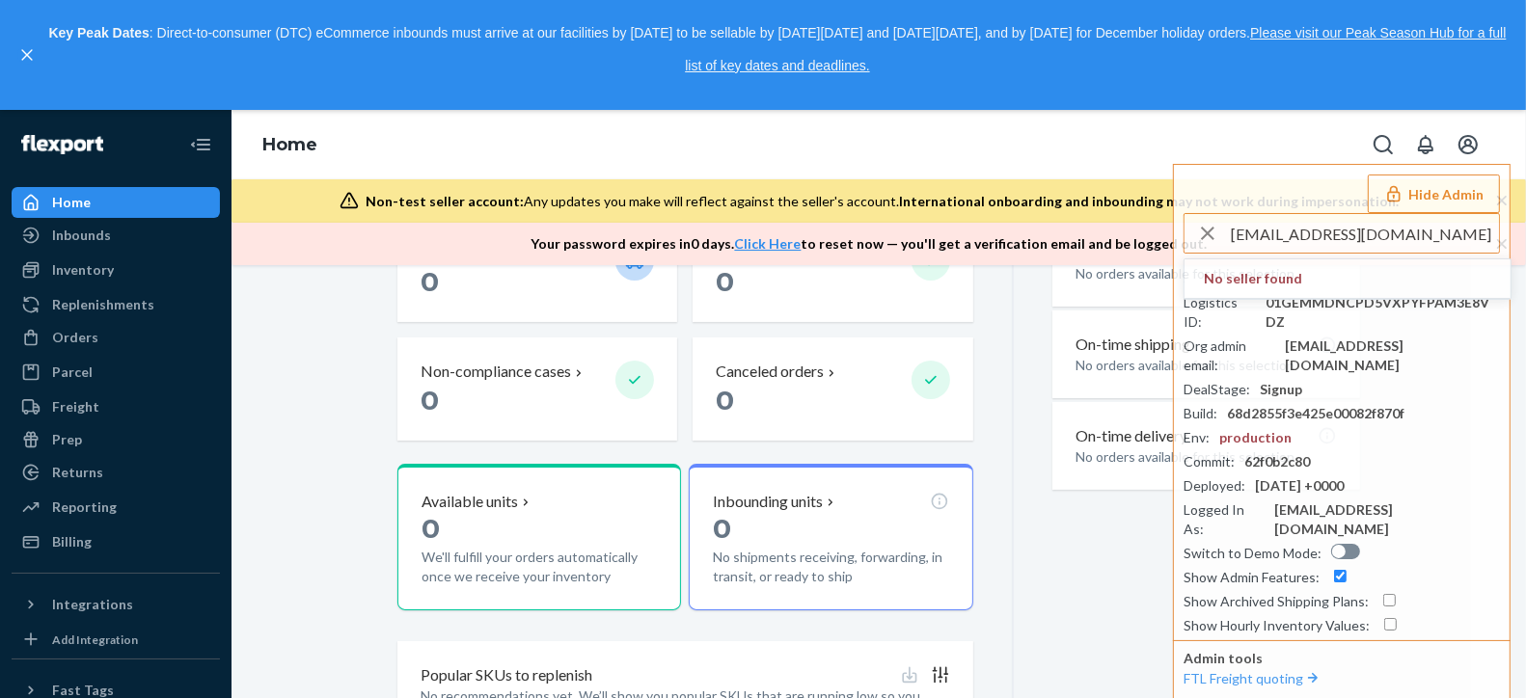
drag, startPoint x: 1335, startPoint y: 235, endPoint x: 1091, endPoint y: 243, distance: 244.2
click at [1099, 240] on div "Home Hide Admin northstarfound@aol.com No seller found Seller ID : admin121211a…" at bounding box center [879, 187] width 1295 height 155
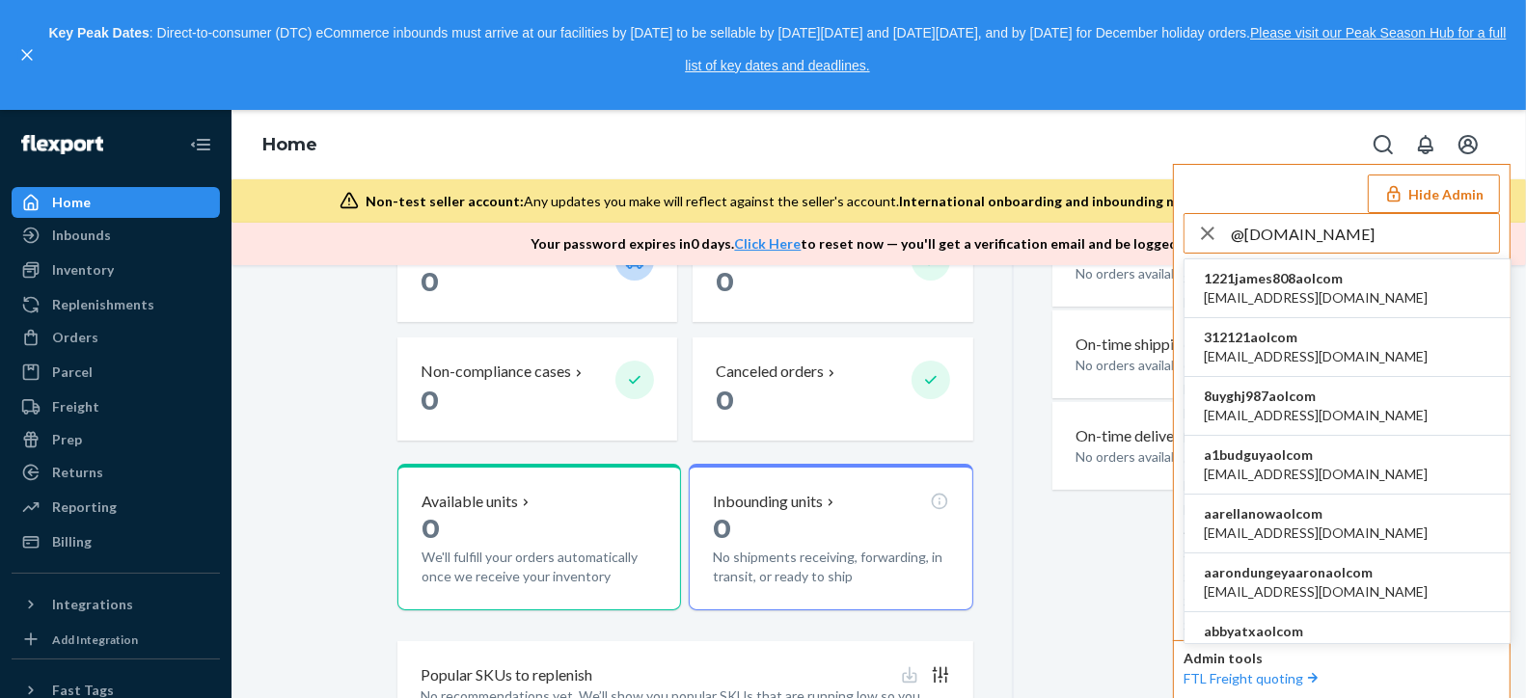
scroll to position [128, 0]
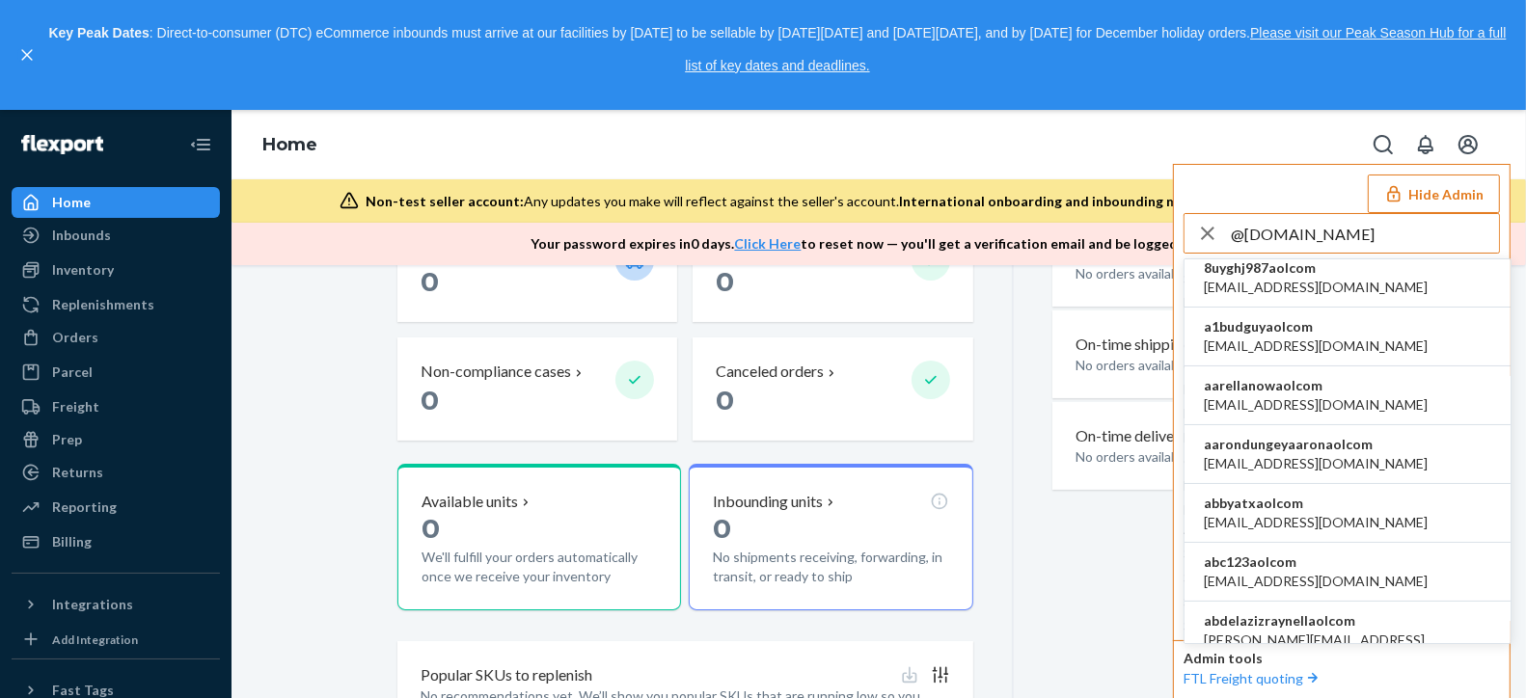
type input "@aol.com"
click at [1380, 400] on li "aarellanowaolcom aarellanow@aol.com" at bounding box center [1348, 396] width 326 height 59
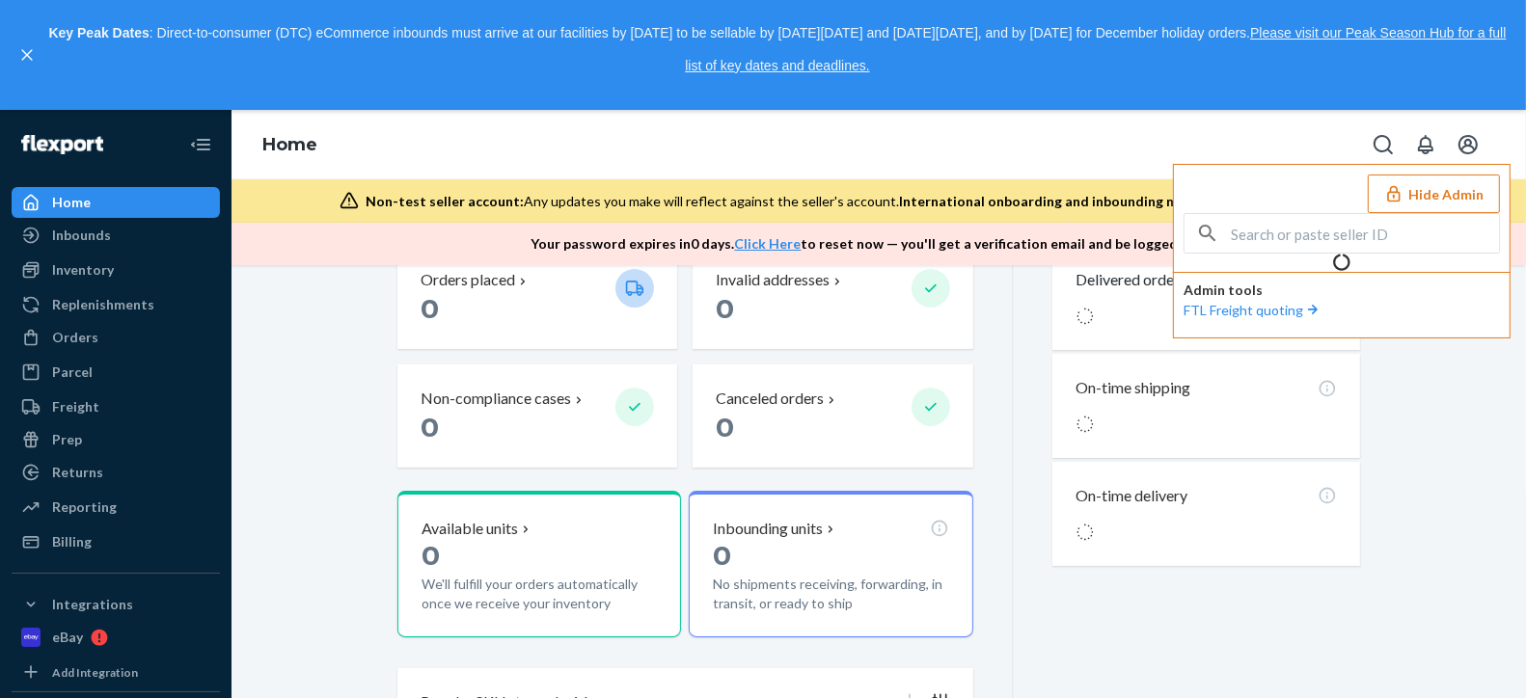
scroll to position [300, 0]
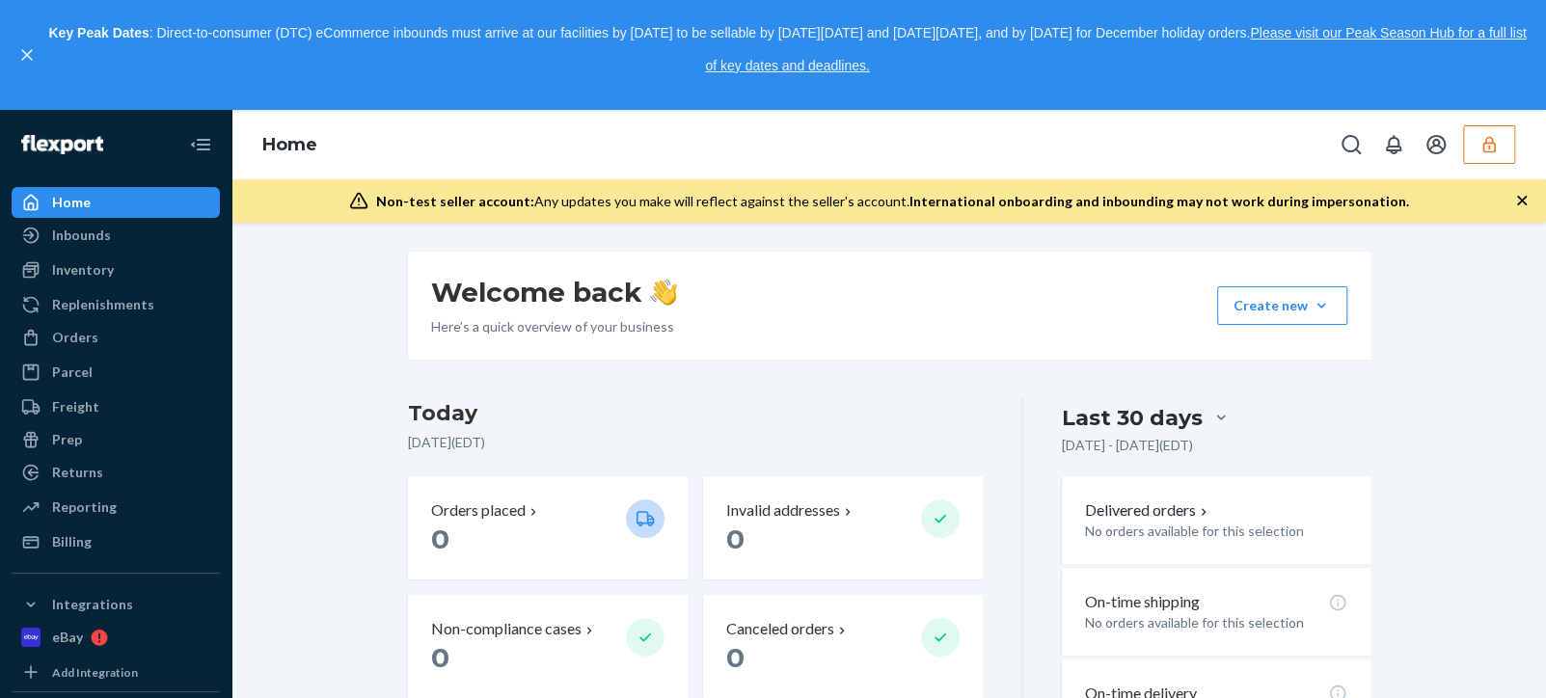
click at [15, 2] on div "Key Peak Dates : Direct-to-consumer (DTC) eCommerce inbounds must arrive at our…" at bounding box center [773, 55] width 1546 height 110
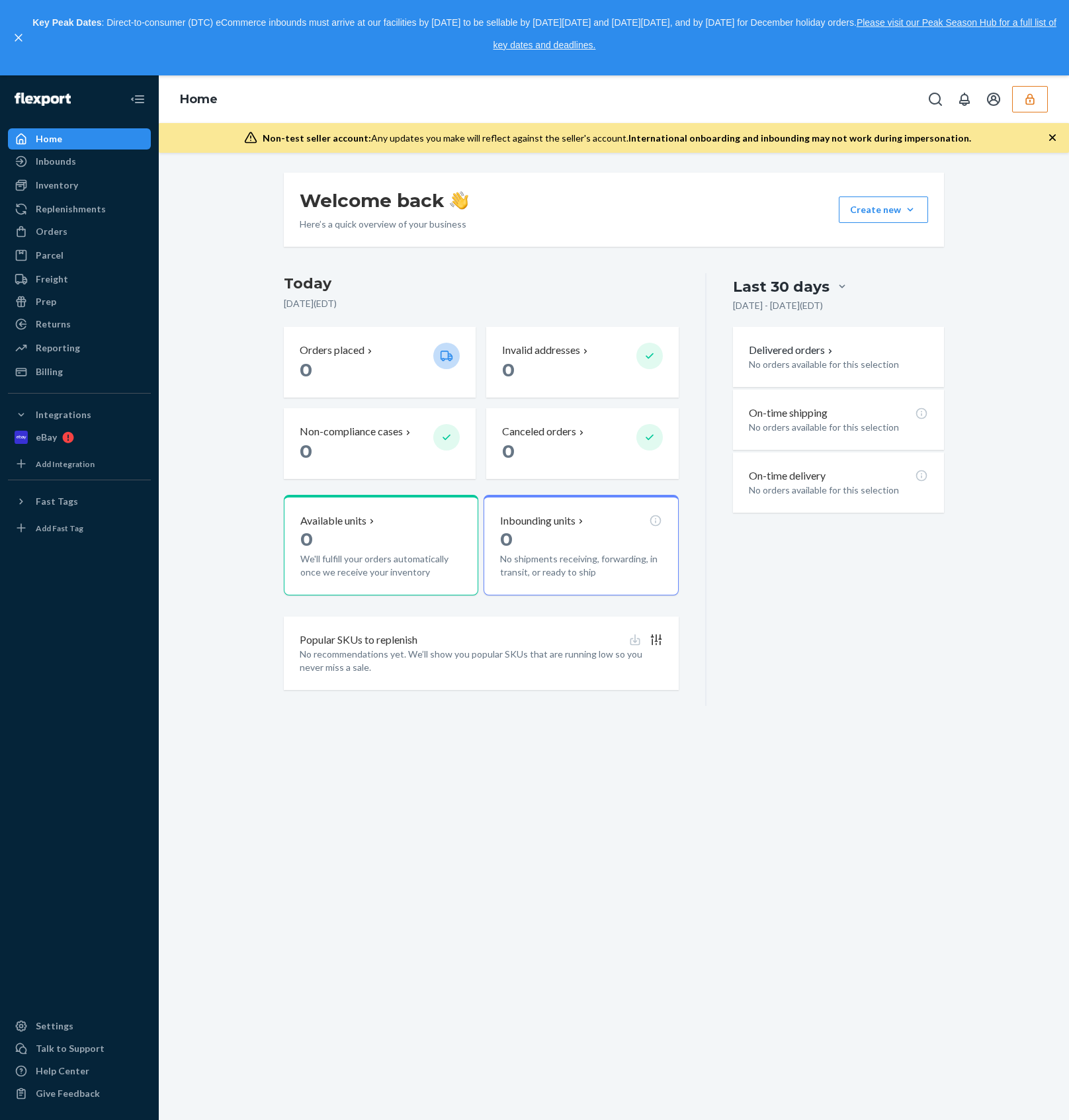
click at [1031, 97] on icon "button" at bounding box center [1029, 99] width 13 height 13
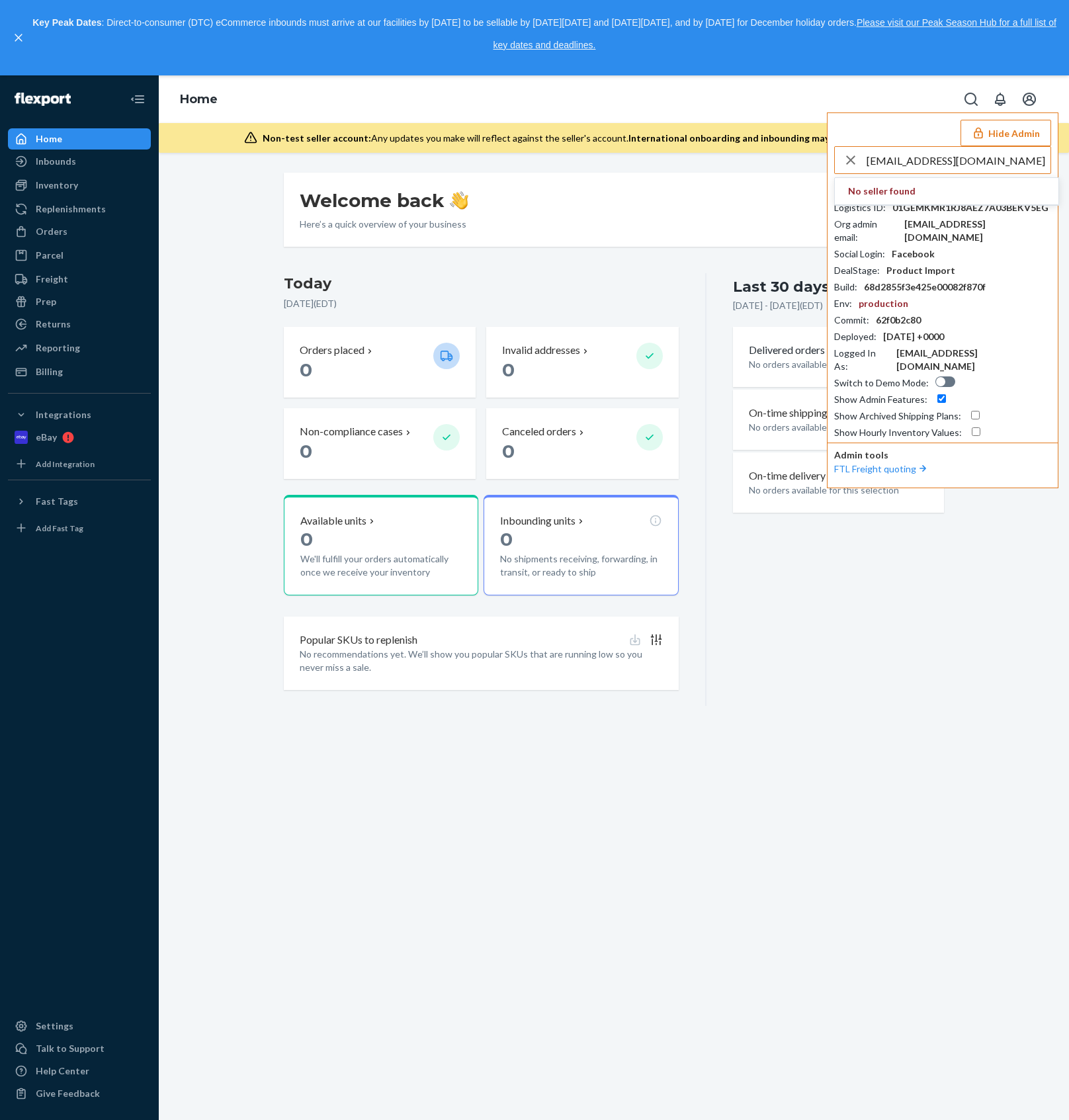
click at [966, 156] on input "olrpayable@bill.com" at bounding box center [959, 160] width 184 height 27
drag, startPoint x: 963, startPoint y: 163, endPoint x: 915, endPoint y: 159, distance: 48.2
click at [915, 159] on input "olrpayable@bill.com" at bounding box center [959, 160] width 184 height 27
drag, startPoint x: 963, startPoint y: 165, endPoint x: 676, endPoint y: 182, distance: 287.5
click at [676, 182] on div "Home Hide Admin olrpayable No seller found Seller ID : aarellanowaolcom Logisti…" at bounding box center [614, 597] width 910 height 1045
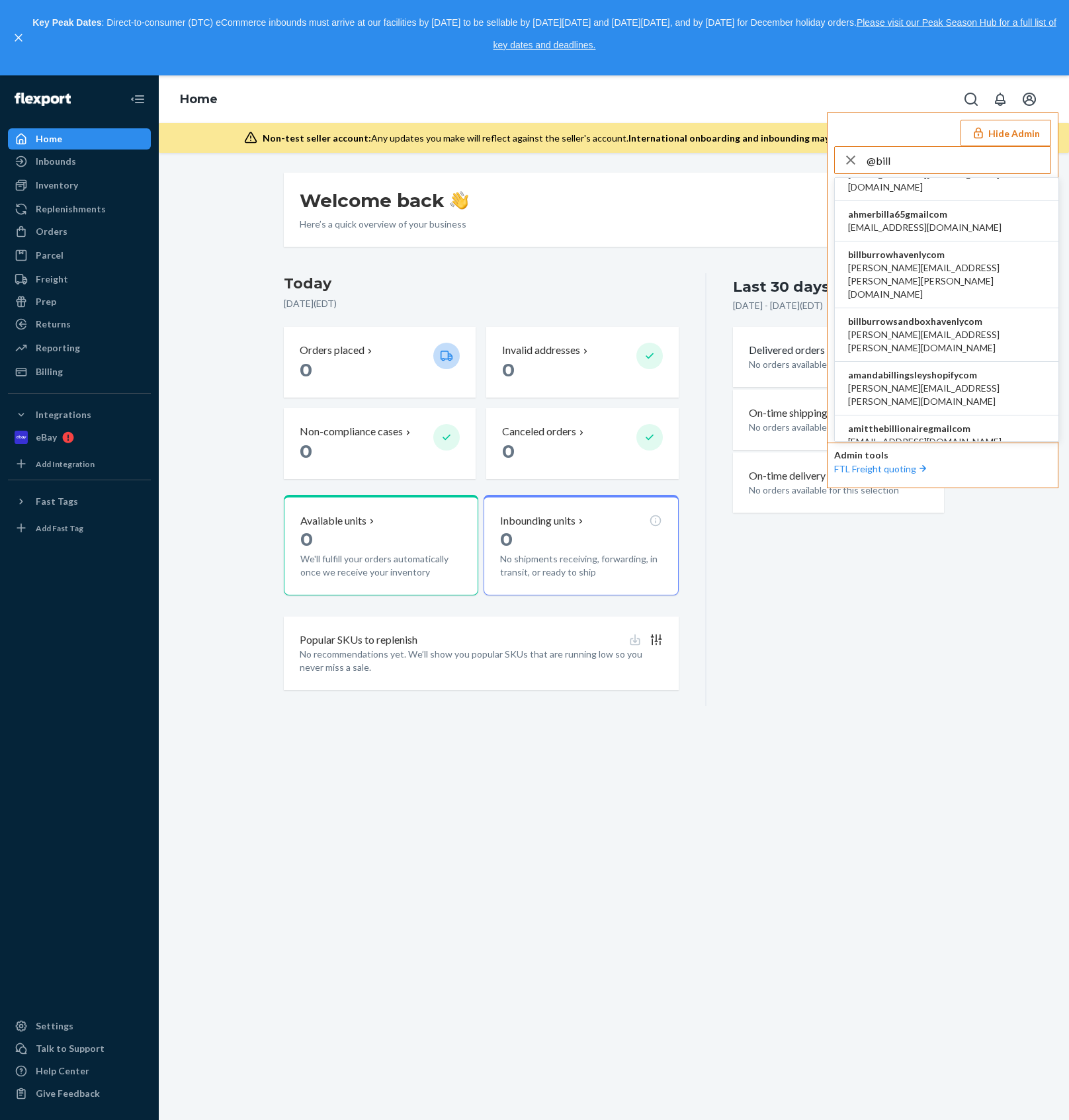
scroll to position [265, 0]
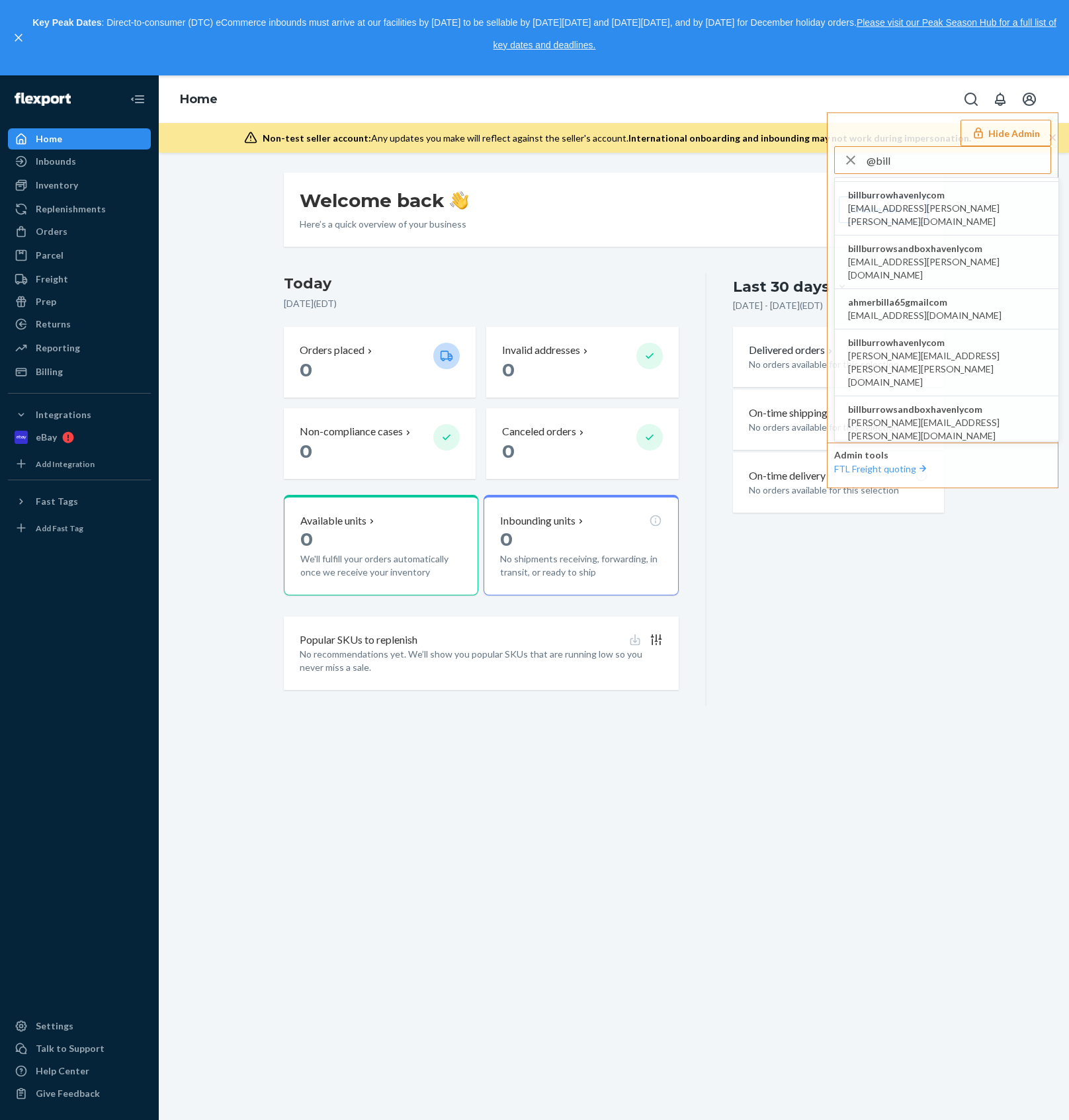
drag, startPoint x: 900, startPoint y: 161, endPoint x: 813, endPoint y: 161, distance: 87.0
click at [813, 161] on div "Home Hide Admin @bill 229billsgmailcom 229bills@gmail.com 4queenbilliegmailcom …" at bounding box center [614, 597] width 910 height 1045
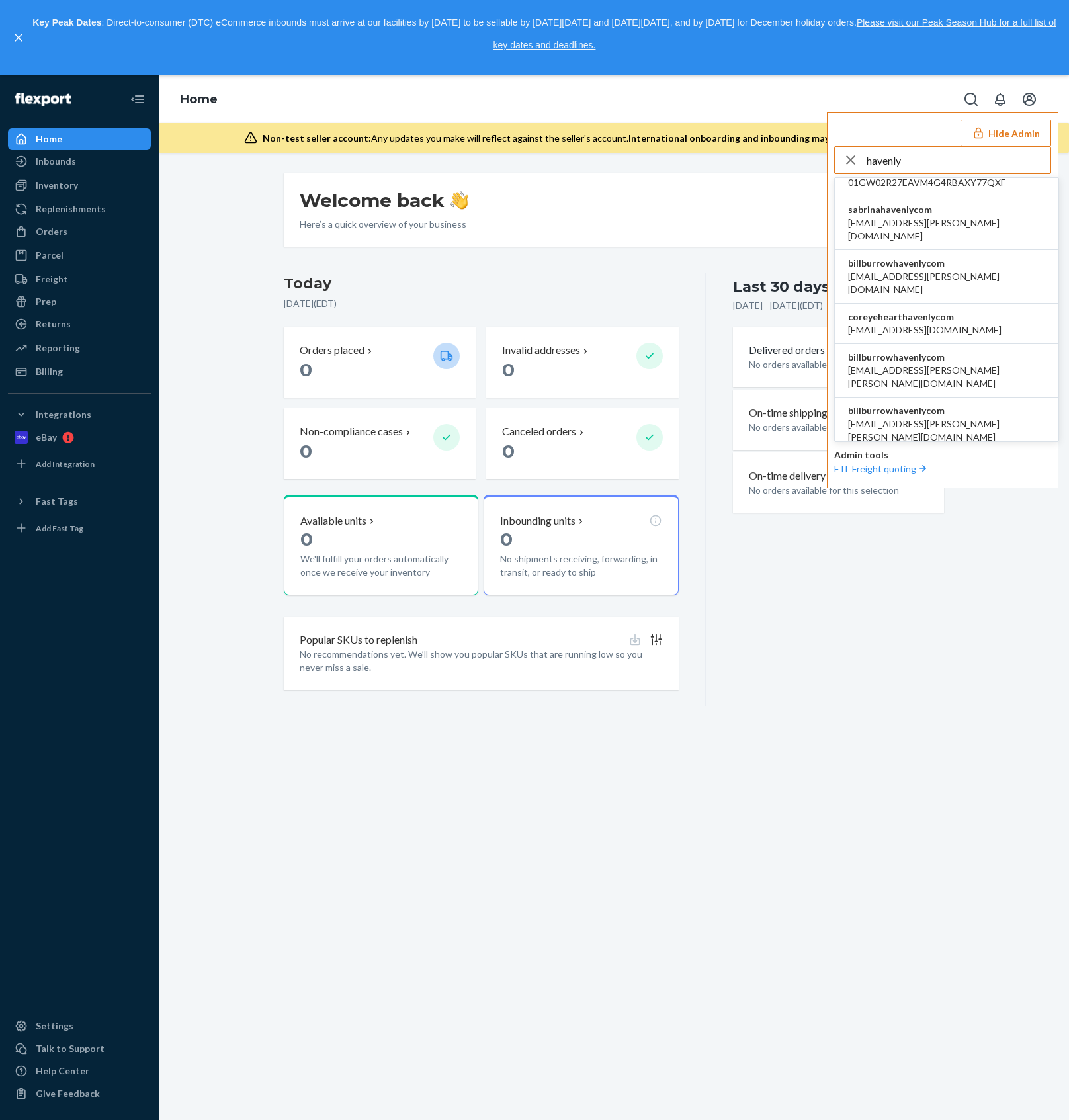
scroll to position [0, 0]
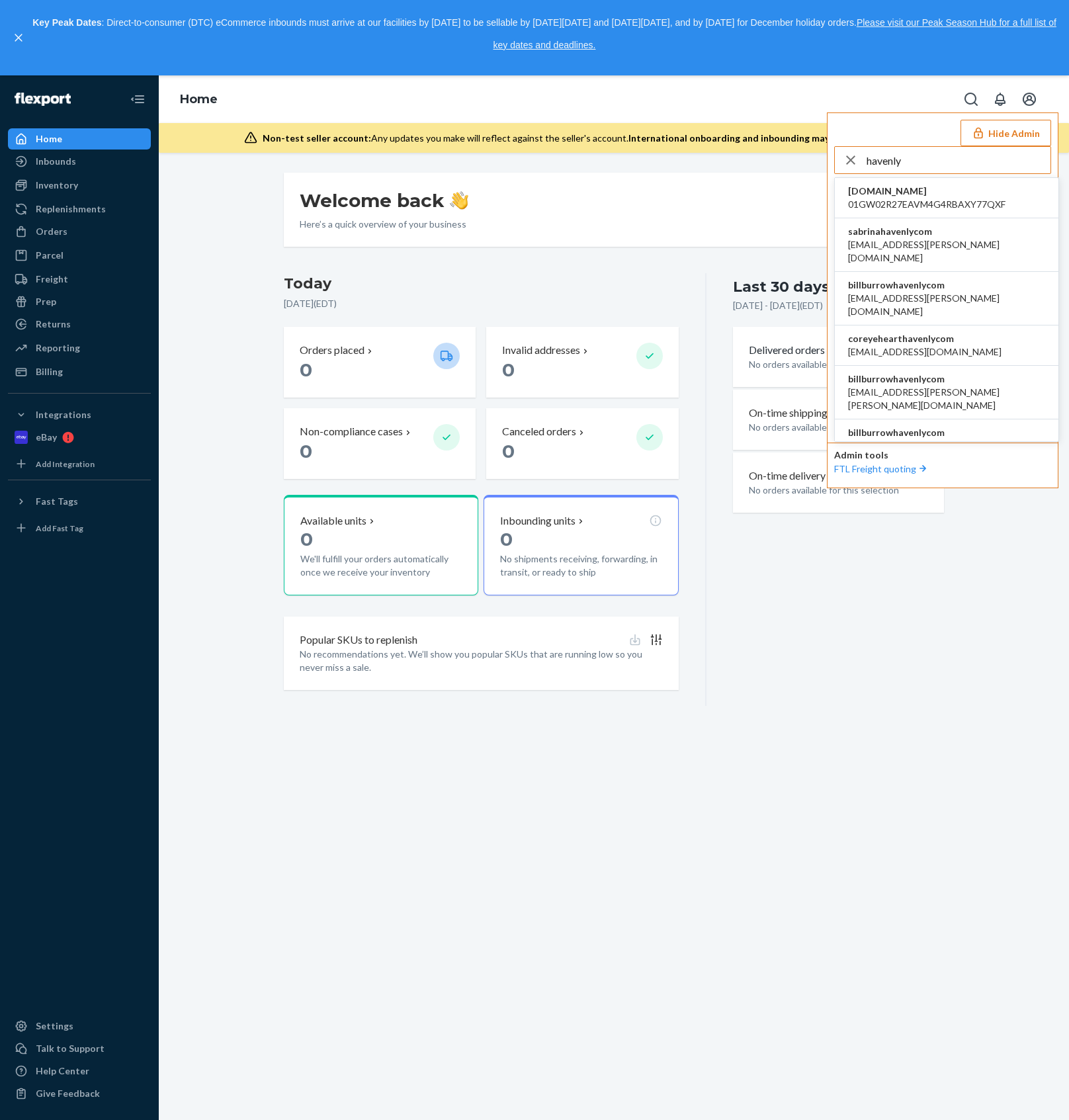
type input "havenly"
drag, startPoint x: 942, startPoint y: 274, endPoint x: 845, endPoint y: 273, distance: 97.0
click at [845, 273] on li "billburrowhavenlycom acummings+burrow@havenly.com" at bounding box center [946, 298] width 224 height 53
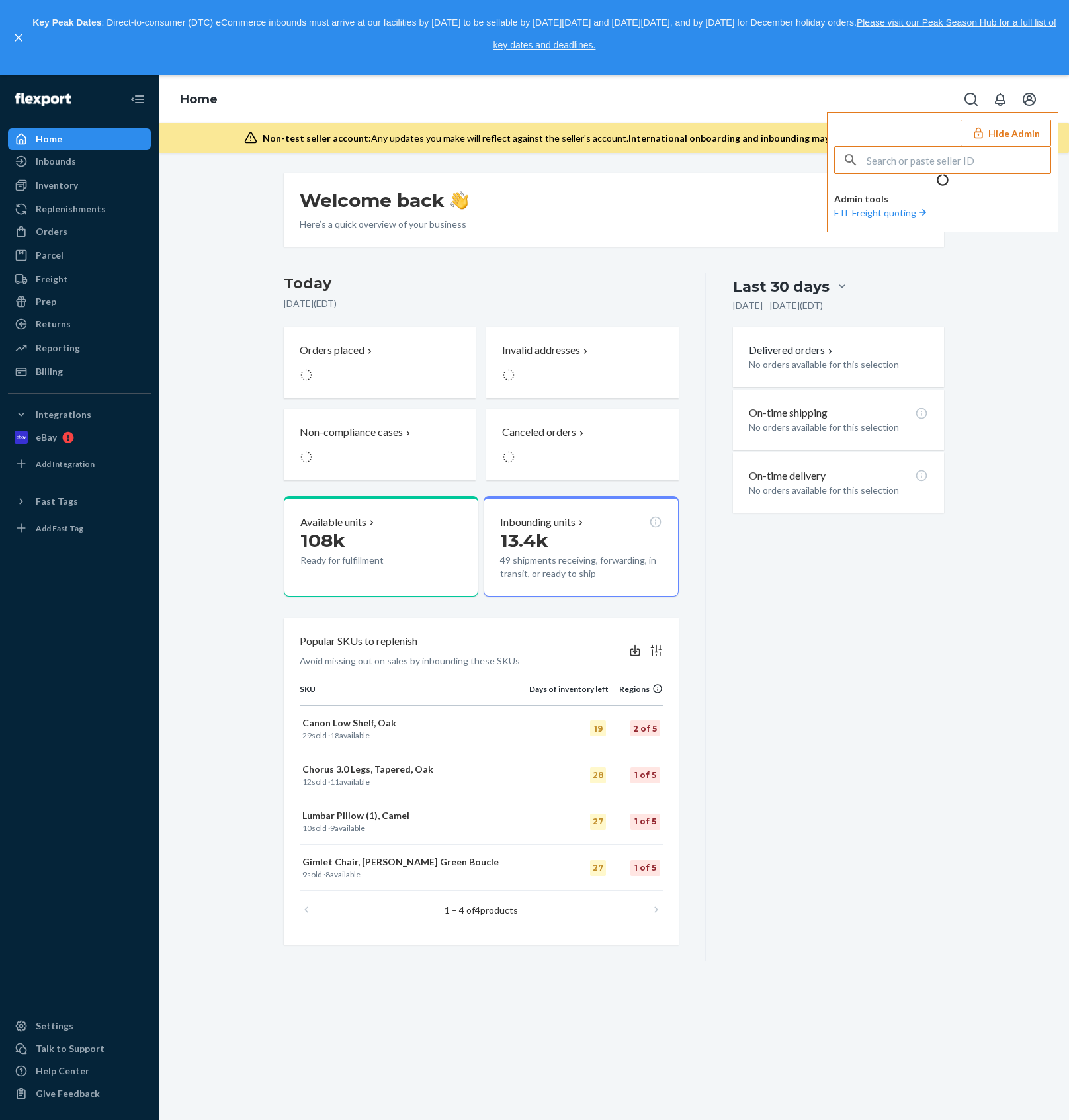
click at [928, 157] on input "text" at bounding box center [959, 160] width 184 height 27
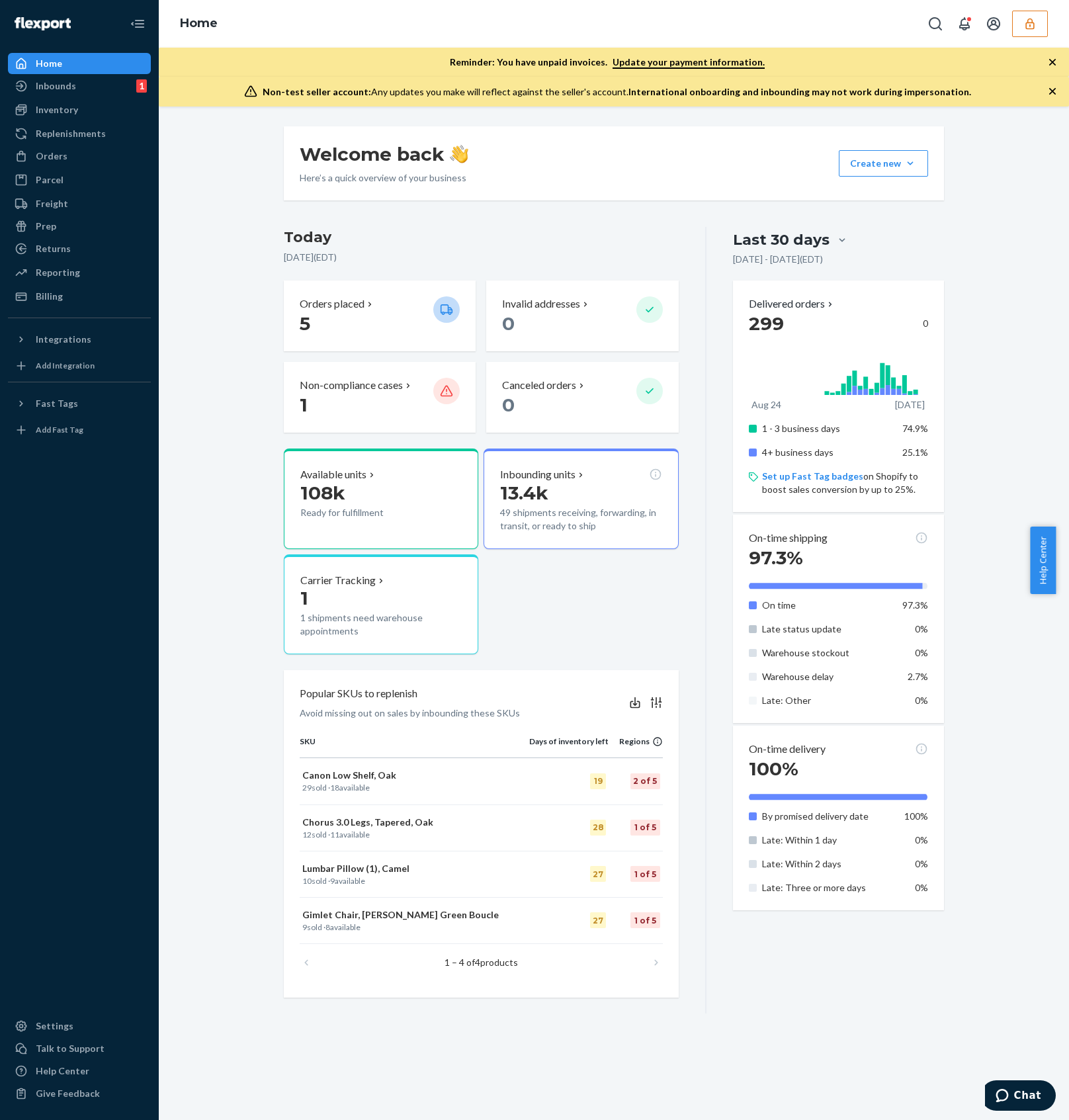
click at [1016, 29] on button "button" at bounding box center [1030, 23] width 36 height 27
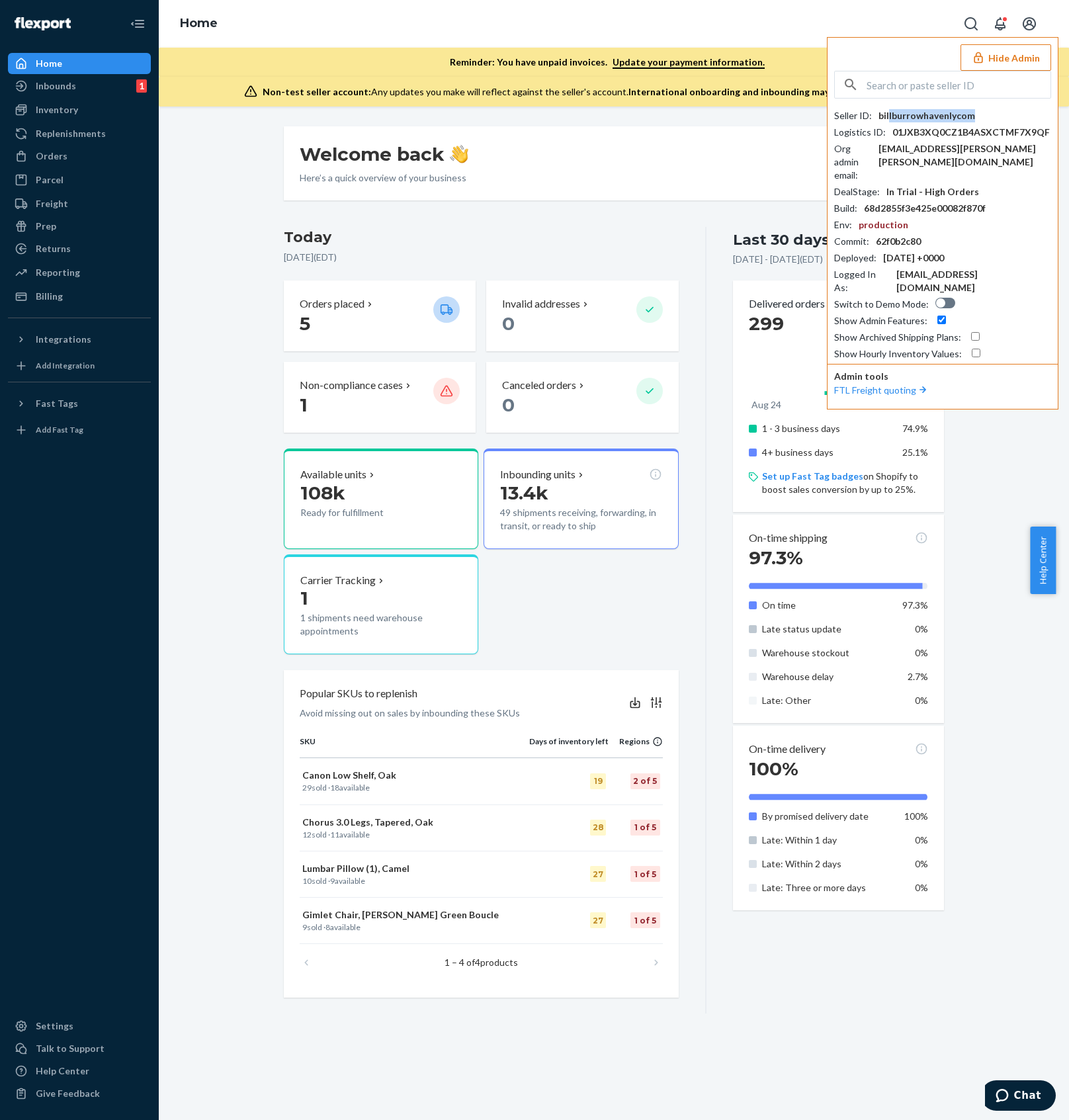
drag, startPoint x: 971, startPoint y: 112, endPoint x: 888, endPoint y: 115, distance: 83.1
click at [888, 115] on div "Seller ID : billburrowhavenlycom" at bounding box center [942, 115] width 217 height 13
click at [886, 115] on div "billburrowhavenlycom" at bounding box center [926, 115] width 97 height 13
click at [978, 119] on div "Seller ID : billburrowhavenlycom" at bounding box center [942, 115] width 217 height 13
drag, startPoint x: 972, startPoint y: 114, endPoint x: 878, endPoint y: 114, distance: 94.0
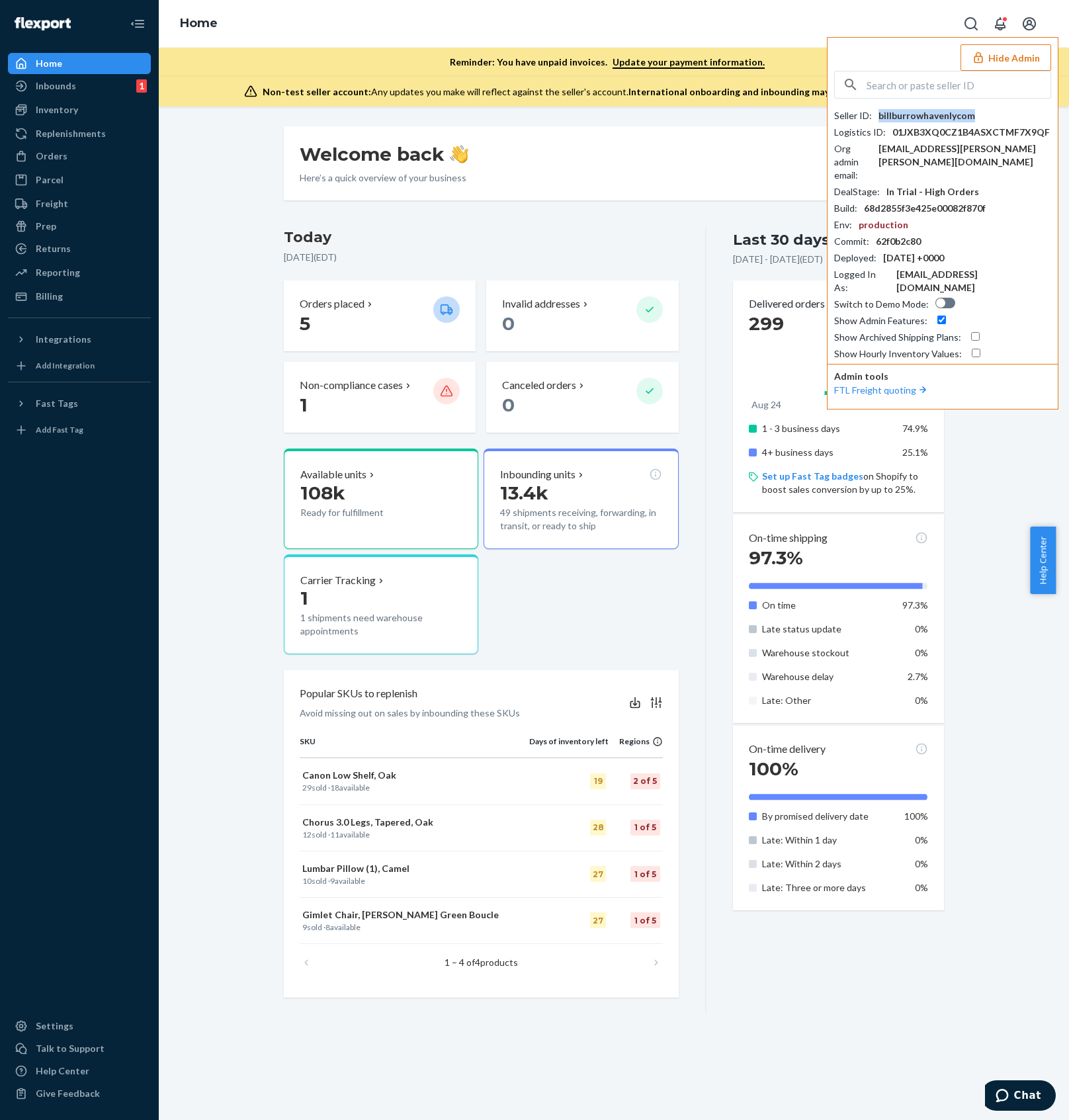
click at [878, 114] on div "Seller ID : billburrowhavenlycom" at bounding box center [942, 115] width 217 height 13
copy div "billburrowhavenlycom"
click at [961, 90] on input "text" at bounding box center [959, 84] width 184 height 27
type input "havenly"
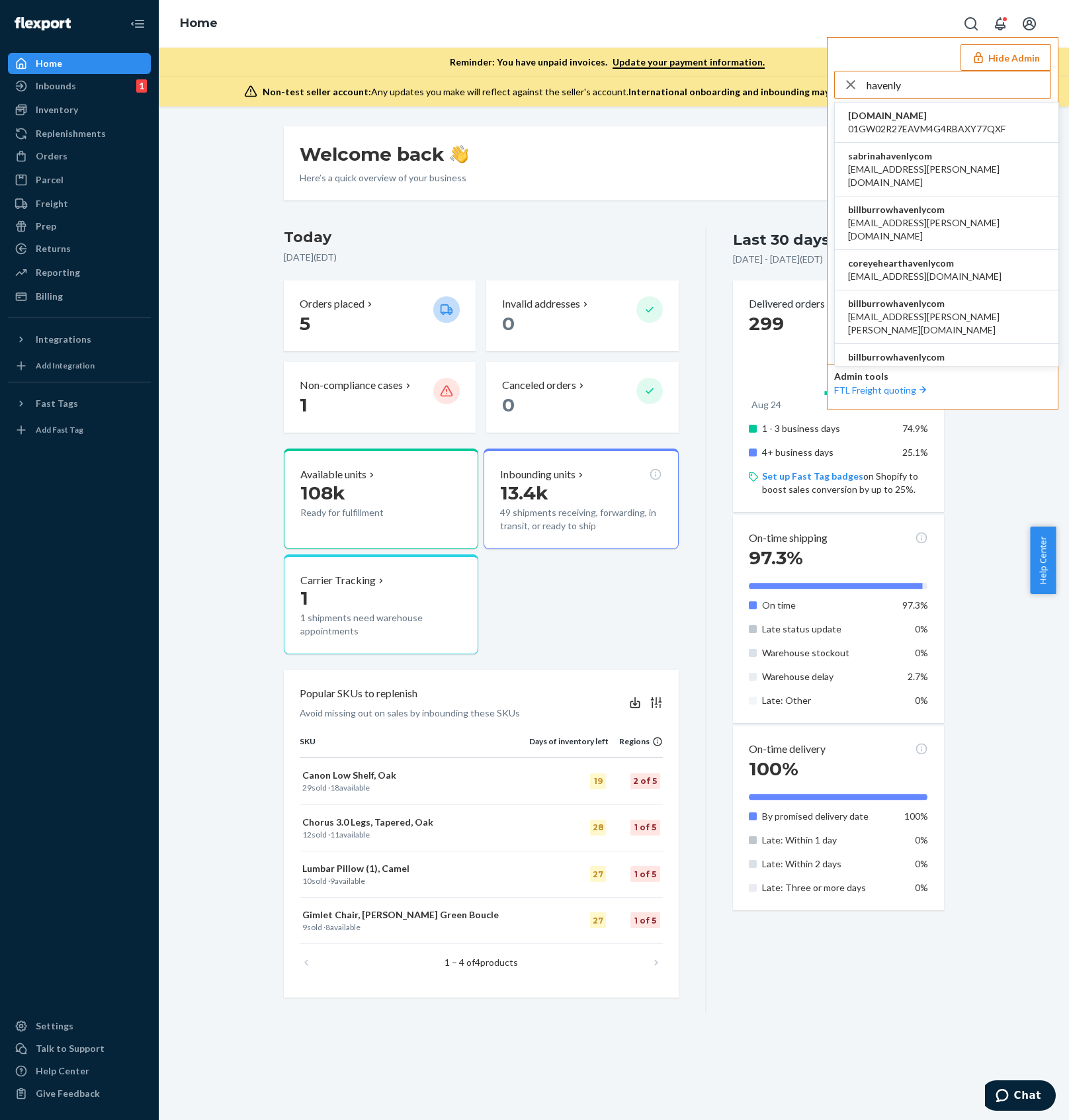
click at [950, 257] on span "coreyehearthavenlycom" at bounding box center [925, 263] width 154 height 13
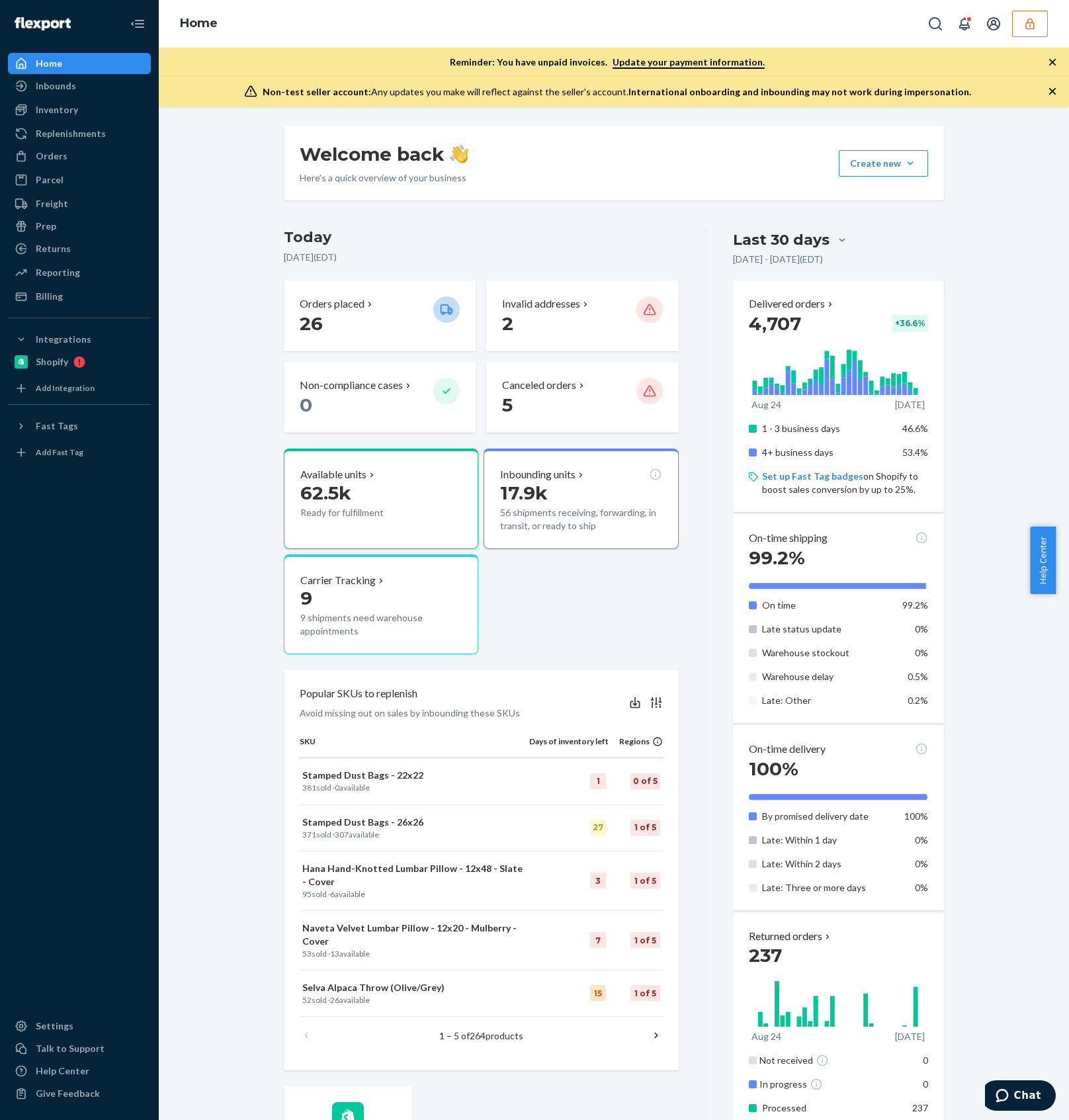
click at [1021, 40] on div "Home" at bounding box center [614, 23] width 910 height 47
click at [1023, 29] on icon "button" at bounding box center [1029, 23] width 13 height 13
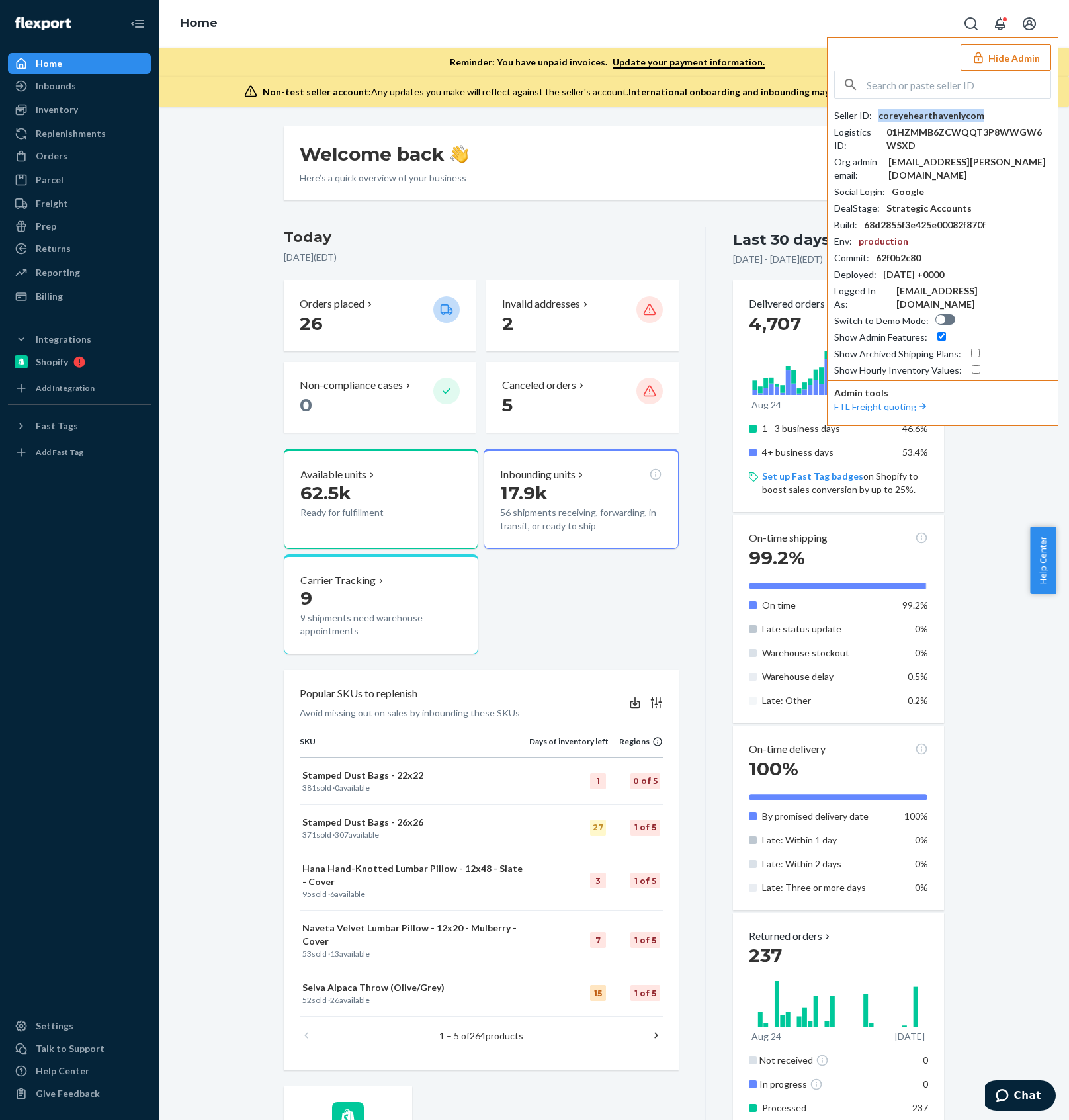
drag, startPoint x: 966, startPoint y: 108, endPoint x: 874, endPoint y: 112, distance: 92.1
click at [874, 112] on div "Seller ID : coreyehearthavenlycom" at bounding box center [942, 115] width 217 height 13
copy div "coreyehearthavenlycom"
click at [985, 83] on input "text" at bounding box center [959, 84] width 184 height 27
type input "g"
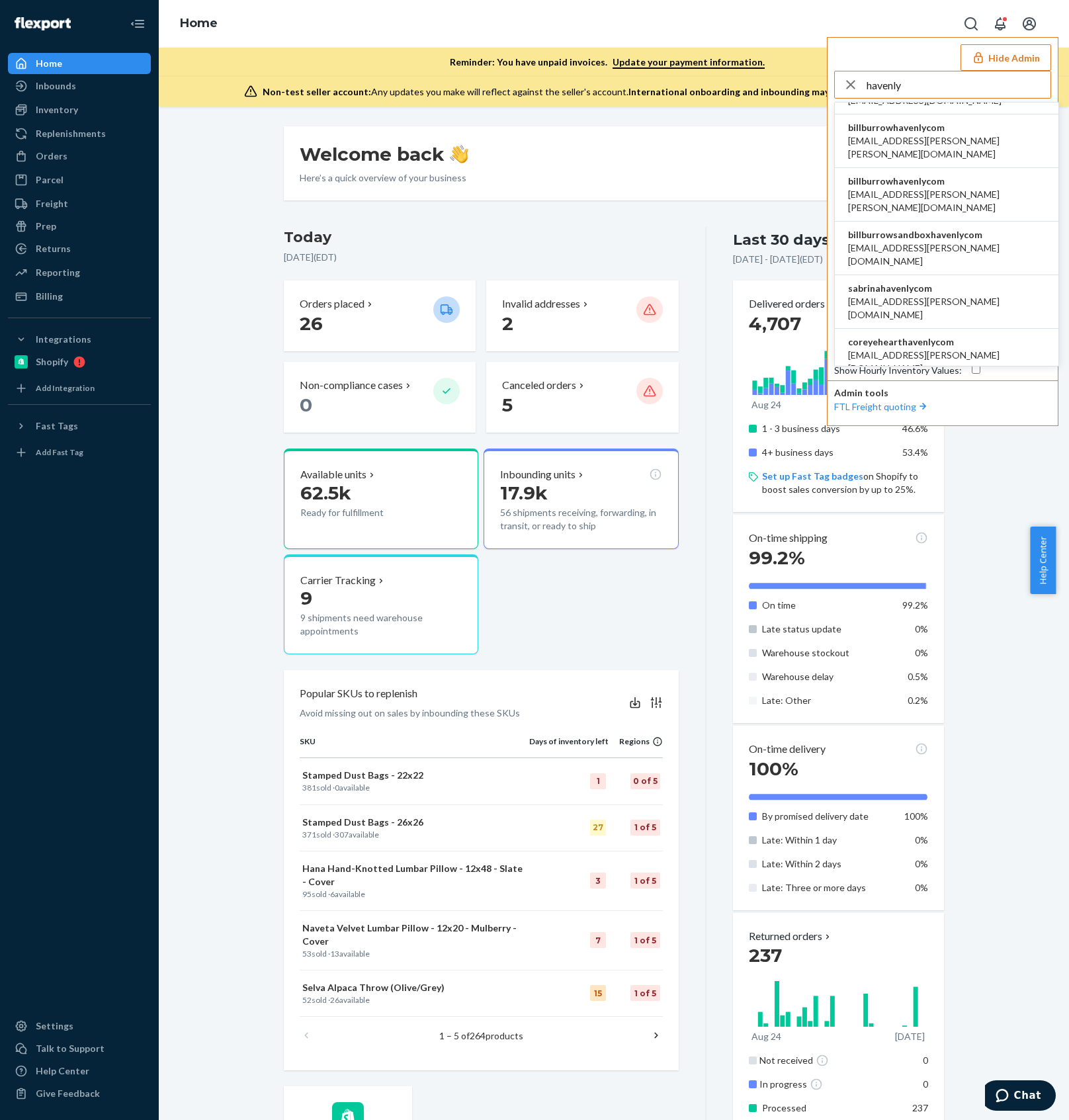
scroll to position [440, 0]
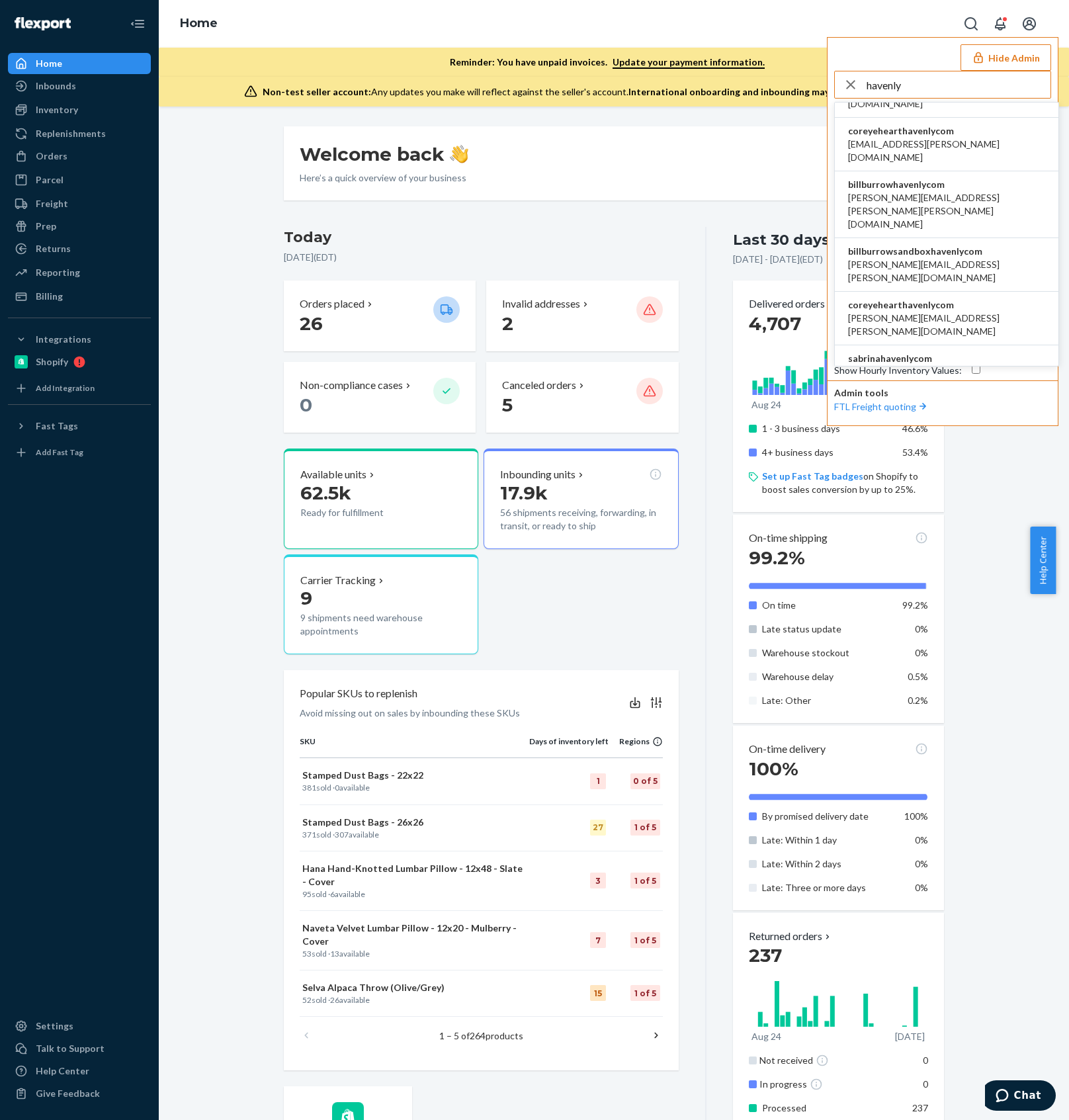
type input "havenly"
click at [990, 365] on span "[PERSON_NAME][EMAIL_ADDRESS][PERSON_NAME][DOMAIN_NAME]" at bounding box center [946, 378] width 197 height 27
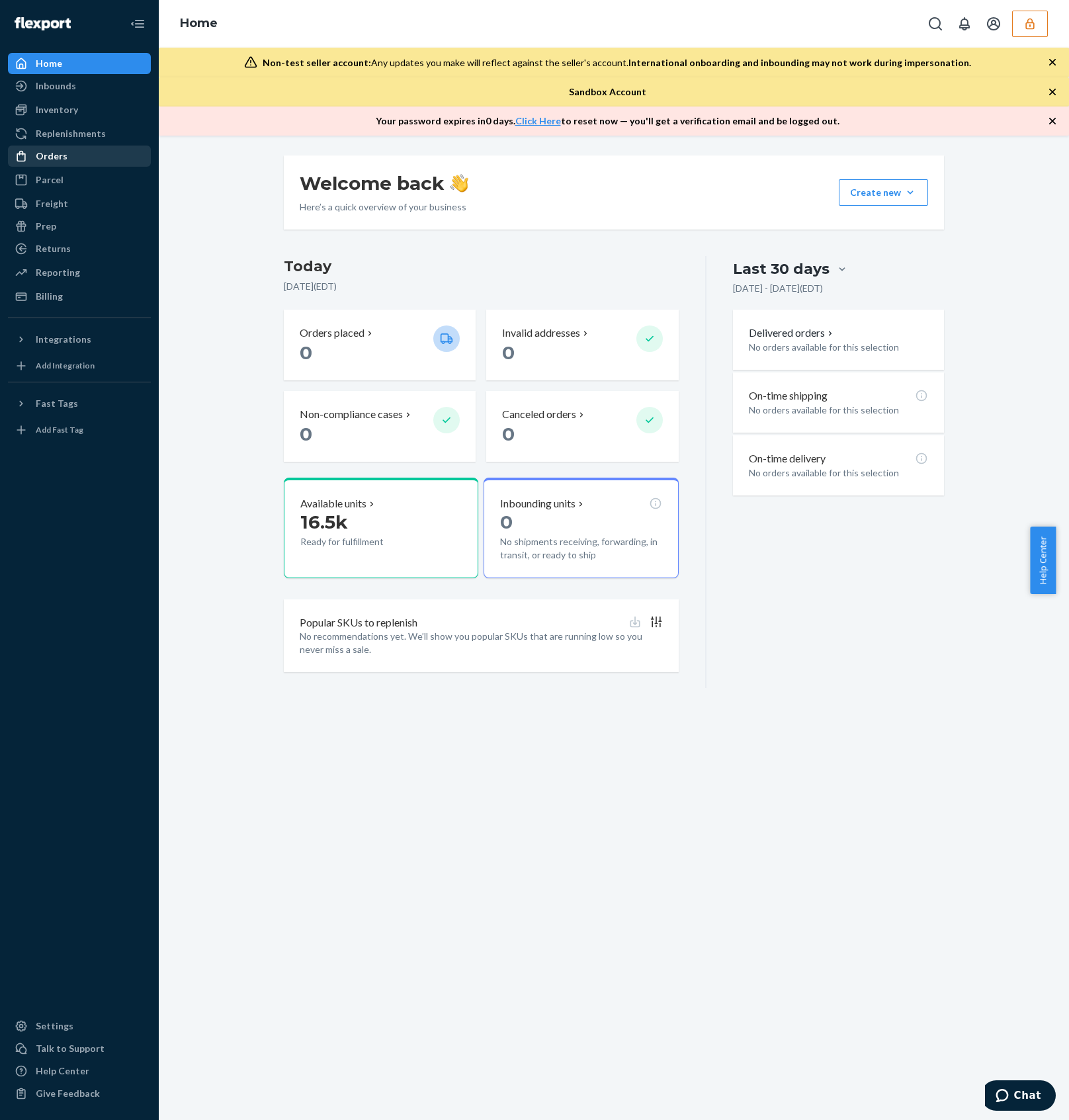
click at [44, 150] on div "Orders" at bounding box center [51, 156] width 32 height 13
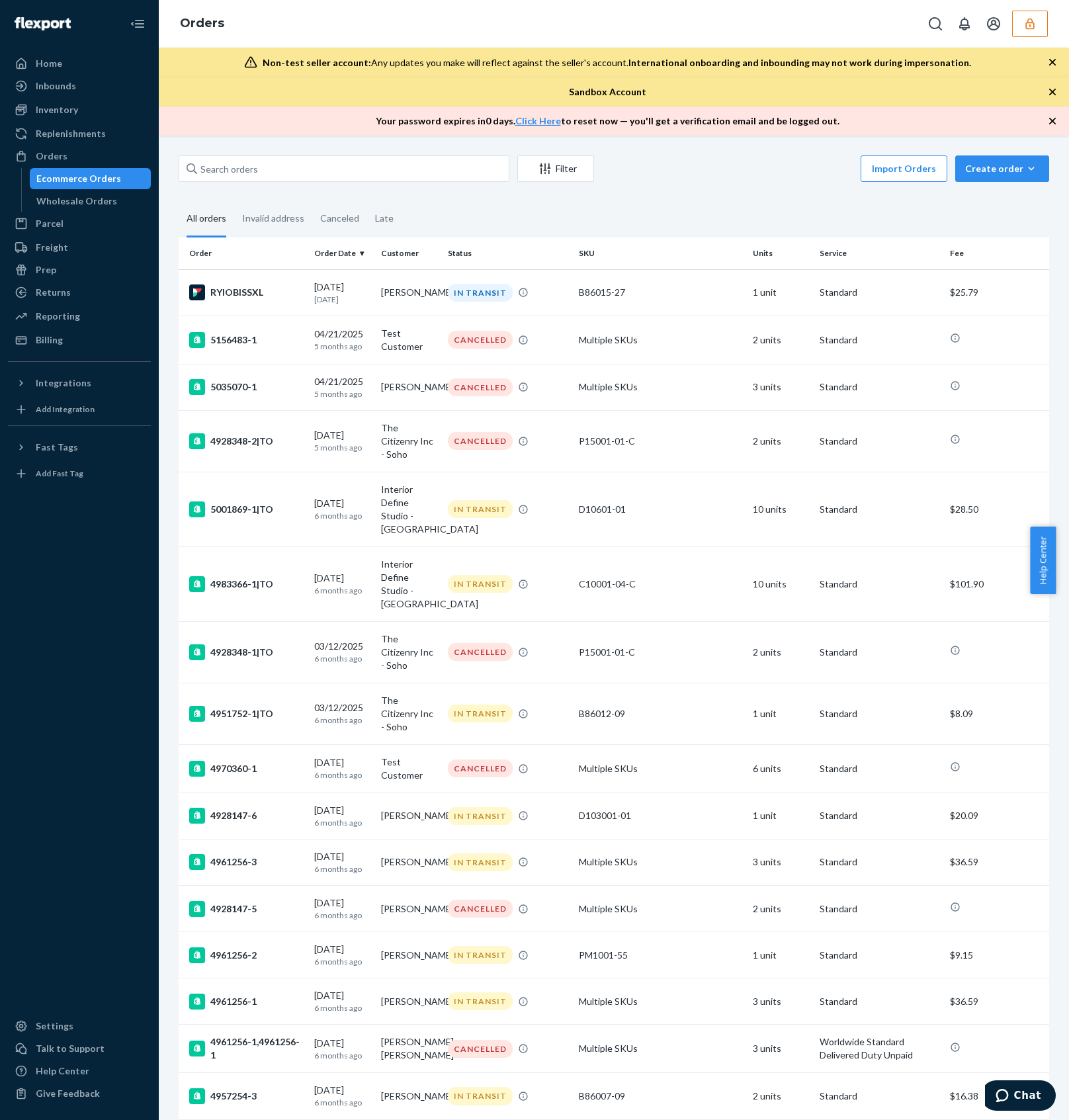
click at [1032, 21] on icon "button" at bounding box center [1029, 23] width 9 height 11
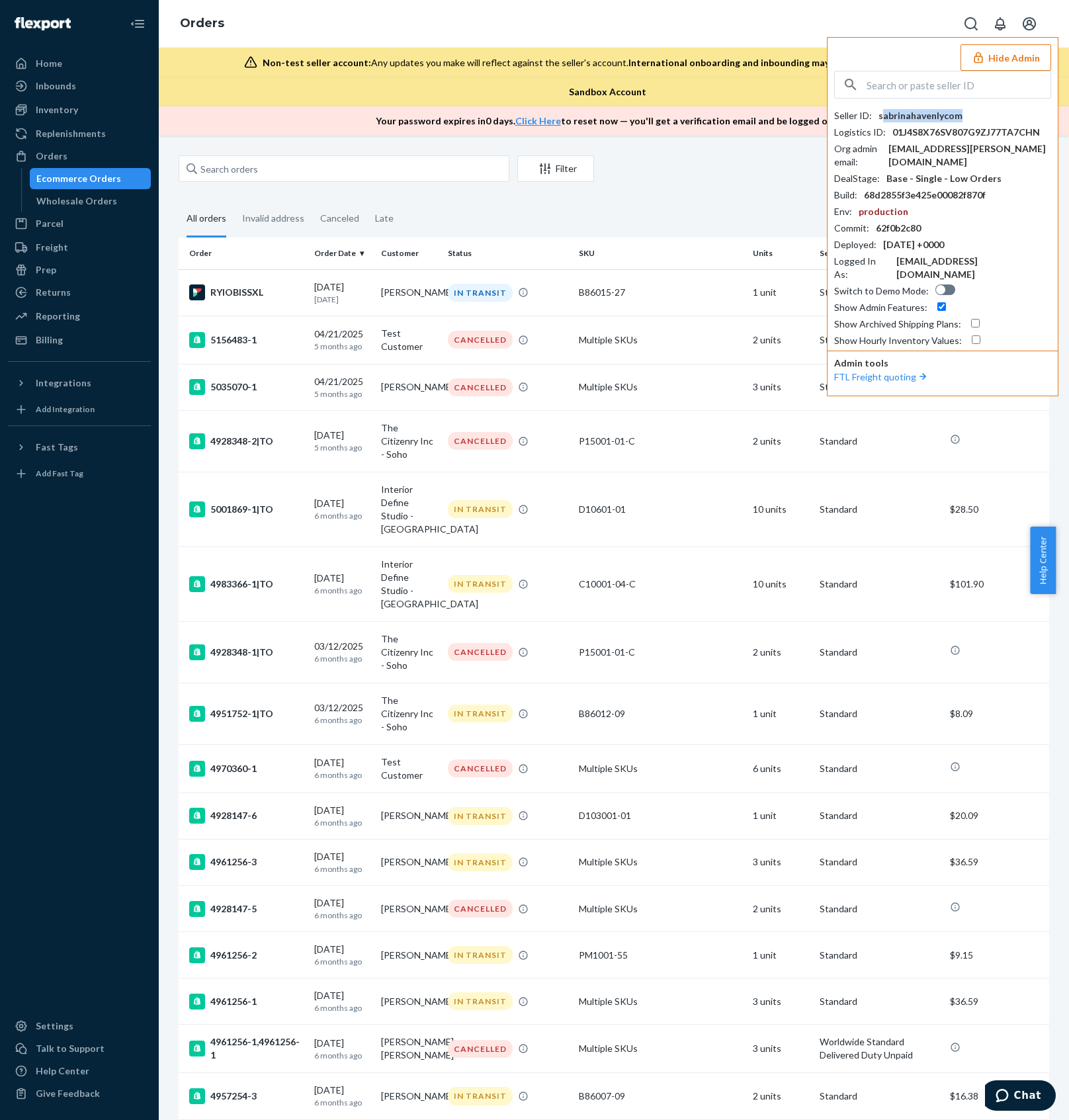
drag, startPoint x: 970, startPoint y: 110, endPoint x: 882, endPoint y: 115, distance: 88.1
click at [882, 115] on div "Seller ID : sabrinahavenlycom" at bounding box center [942, 115] width 217 height 13
copy div "abrinahavenlycom"
click at [892, 104] on div "Seller ID : sabrinahavenlycom Logistics ID : 01J4S8X76SV807G9ZJ77TA7CHN Org adm…" at bounding box center [942, 208] width 217 height 276
drag, startPoint x: 968, startPoint y: 112, endPoint x: 871, endPoint y: 118, distance: 97.2
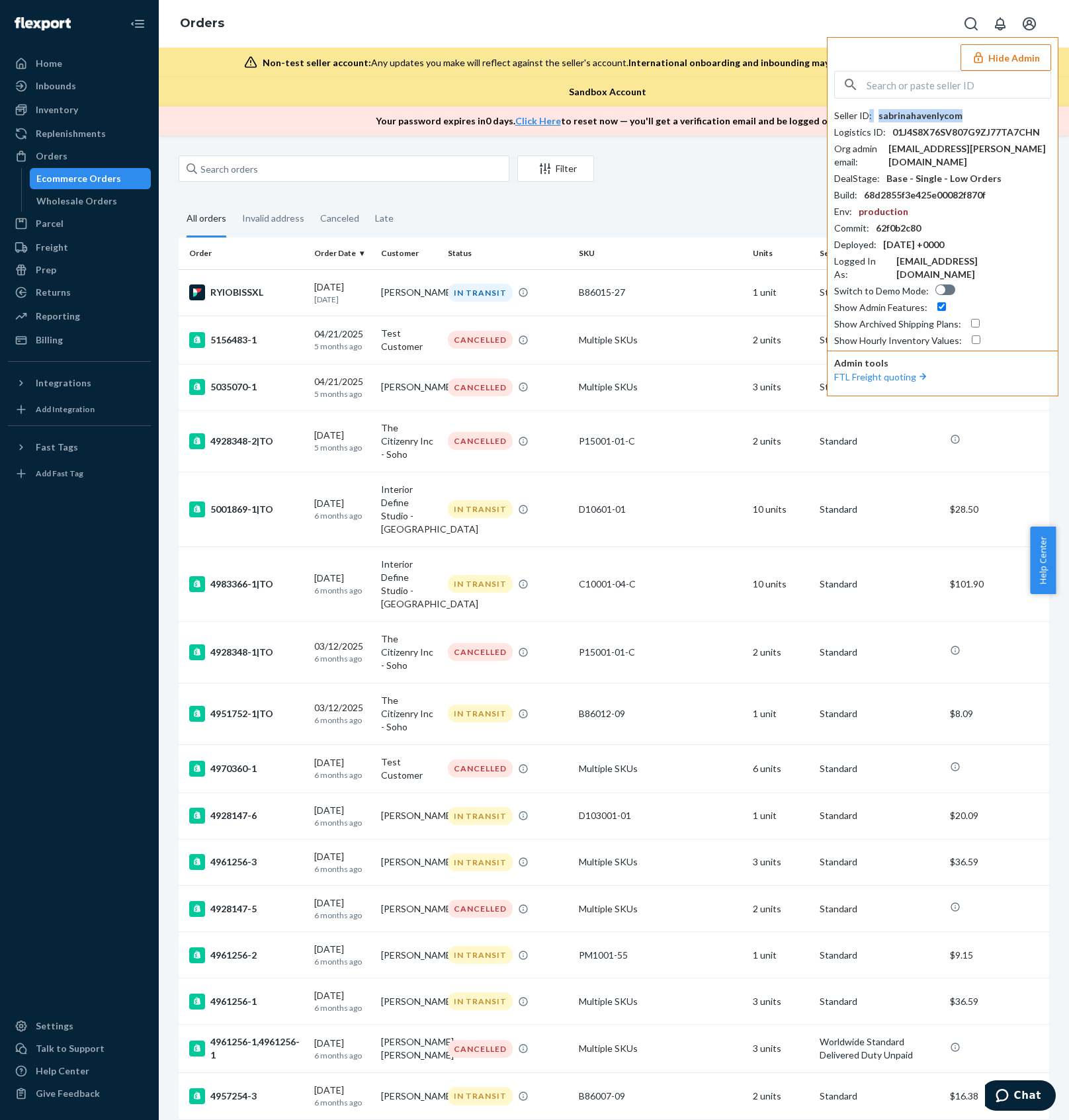
click at [867, 119] on div "Seller ID : sabrinahavenlycom" at bounding box center [942, 115] width 217 height 13
click at [878, 115] on div "sabrinahavenlycom" at bounding box center [920, 115] width 84 height 13
drag, startPoint x: 878, startPoint y: 115, endPoint x: 949, endPoint y: 114, distance: 71.0
click at [966, 109] on div "Seller ID : sabrinahavenlycom" at bounding box center [942, 115] width 217 height 13
click at [969, 85] on input "text" at bounding box center [959, 84] width 184 height 27
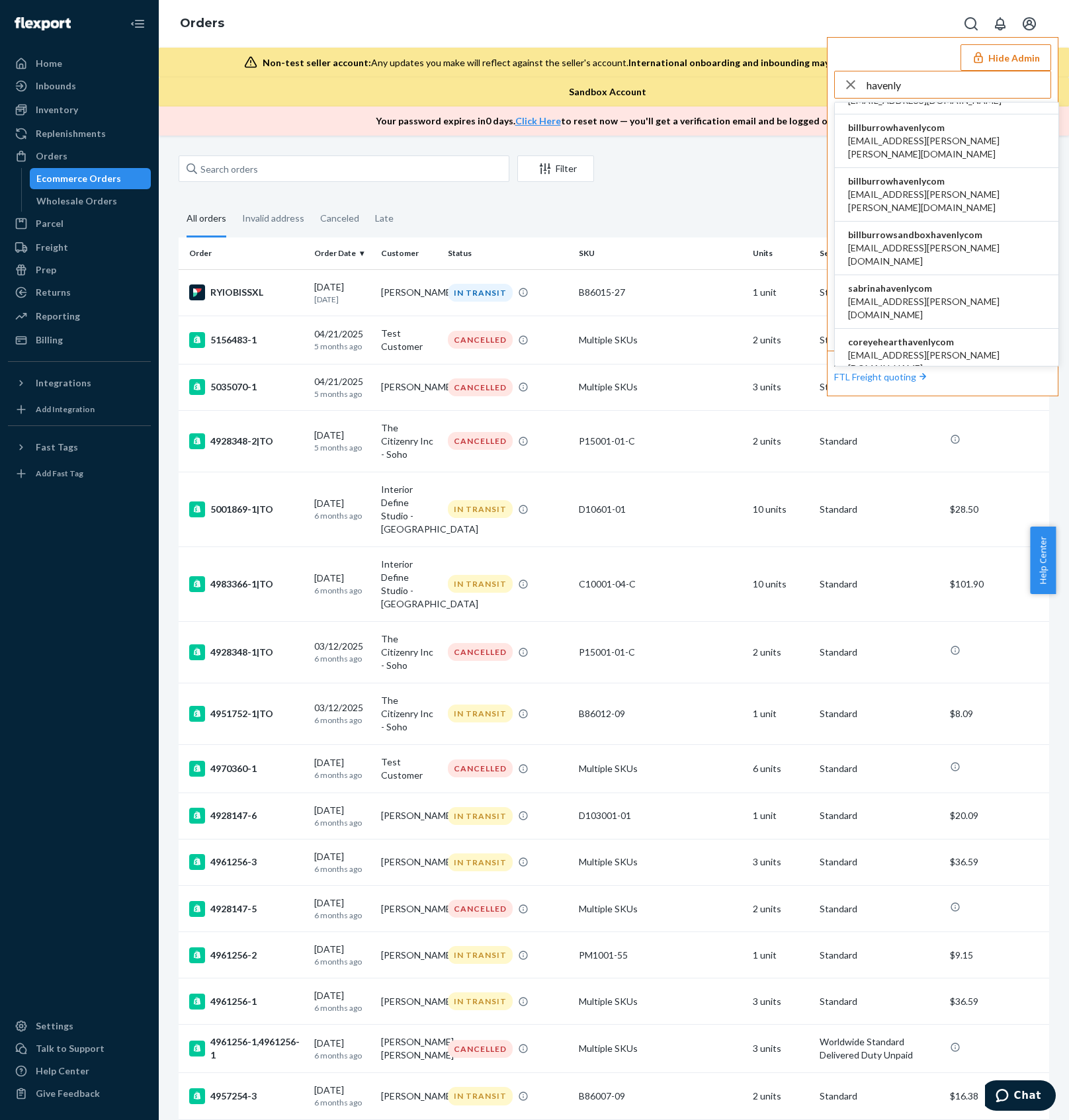
scroll to position [265, 0]
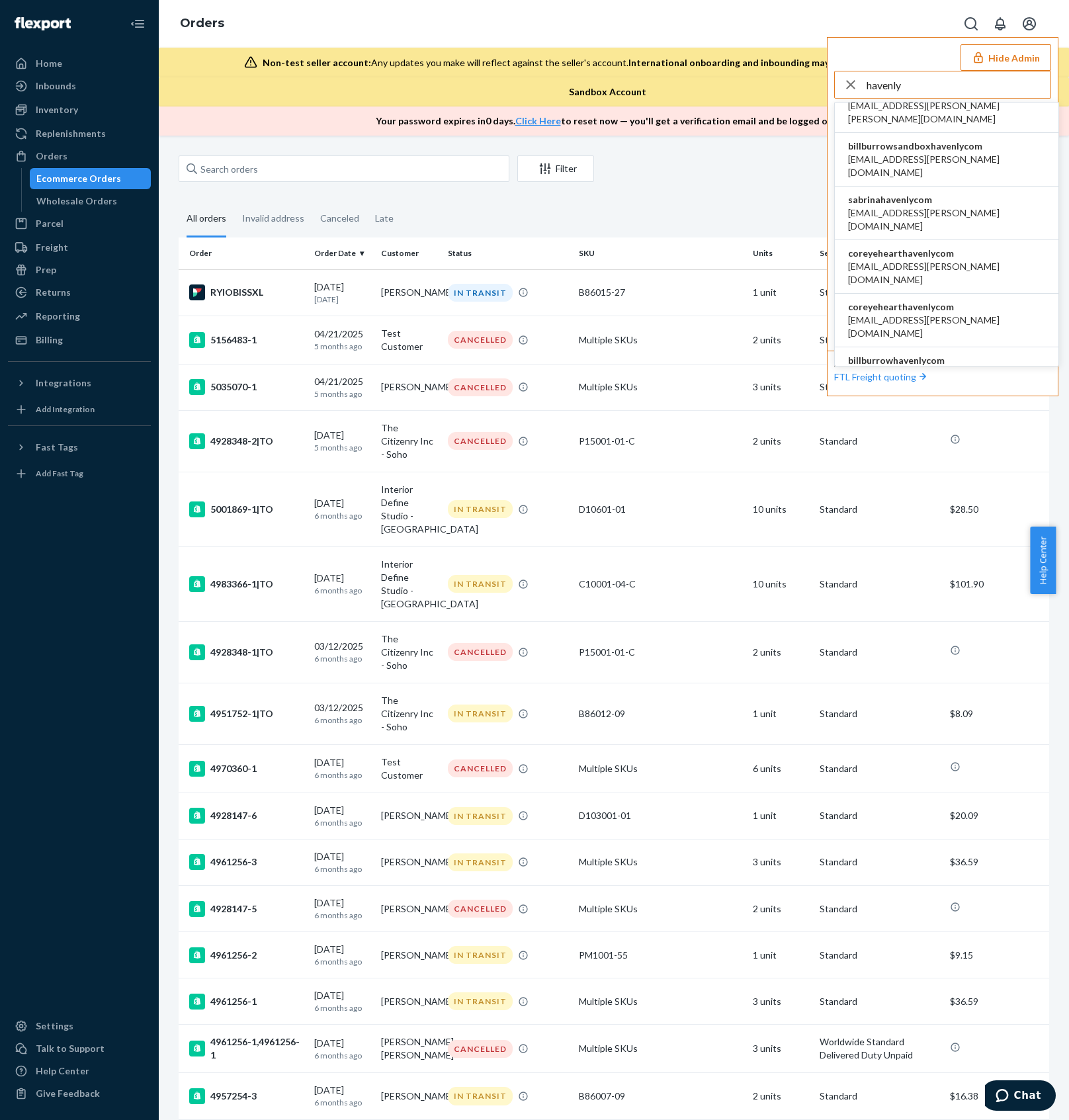
type input "havenly"
click at [972, 206] on span "[EMAIL_ADDRESS][PERSON_NAME][DOMAIN_NAME]" at bounding box center [946, 219] width 197 height 27
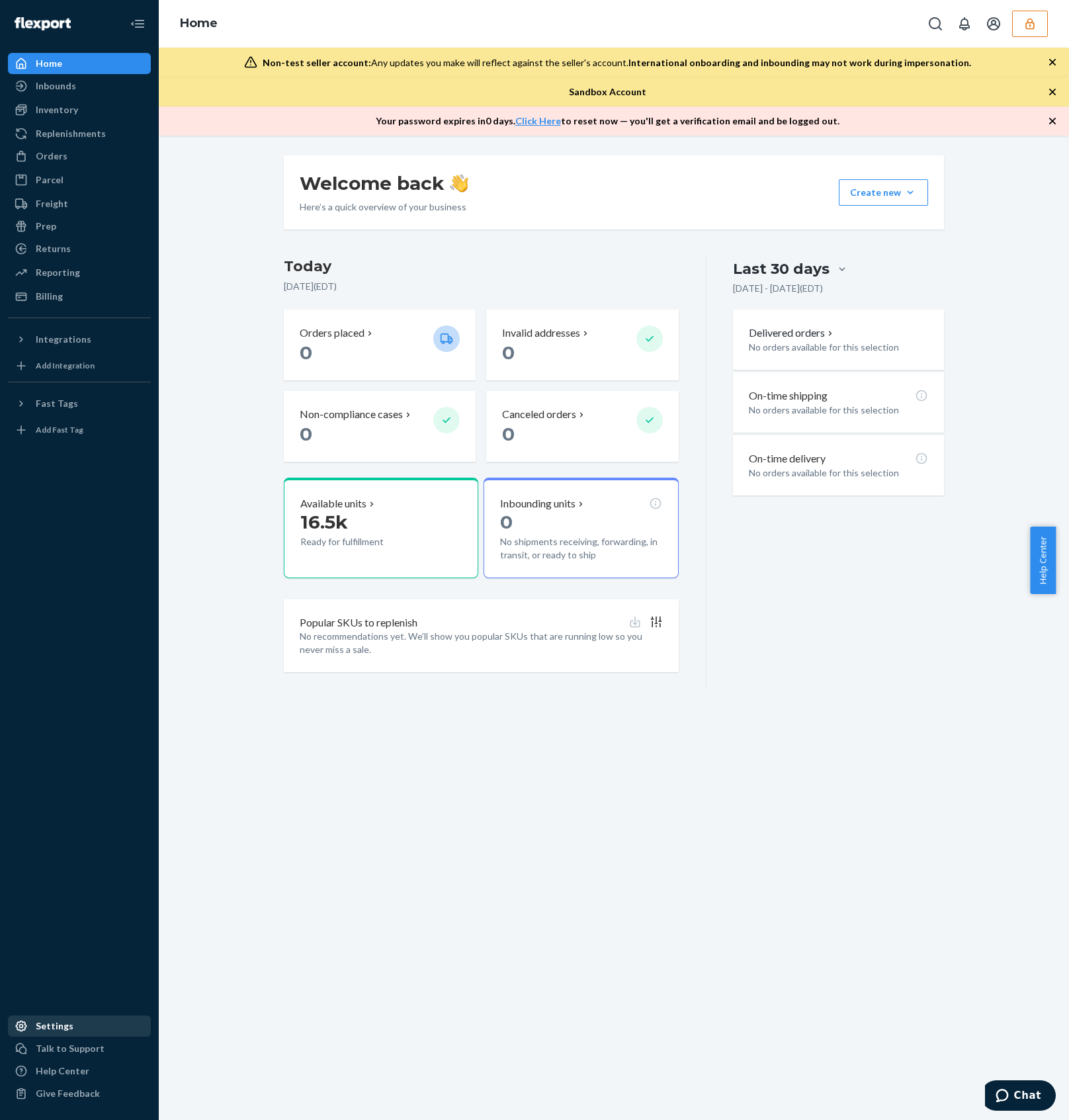
click at [77, 1024] on div "Settings" at bounding box center [80, 1026] width 140 height 19
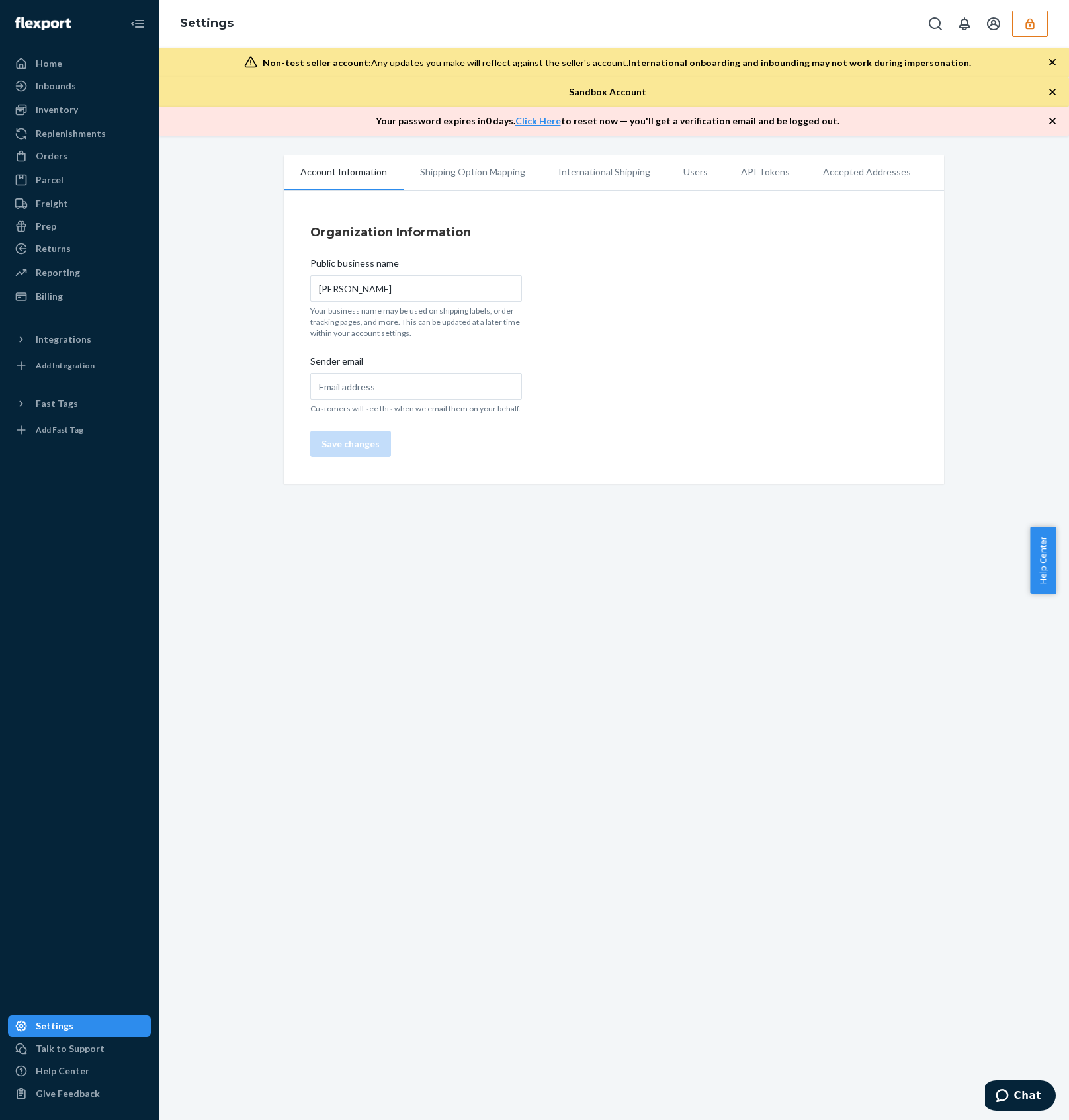
click at [666, 169] on li "Users" at bounding box center [695, 172] width 58 height 33
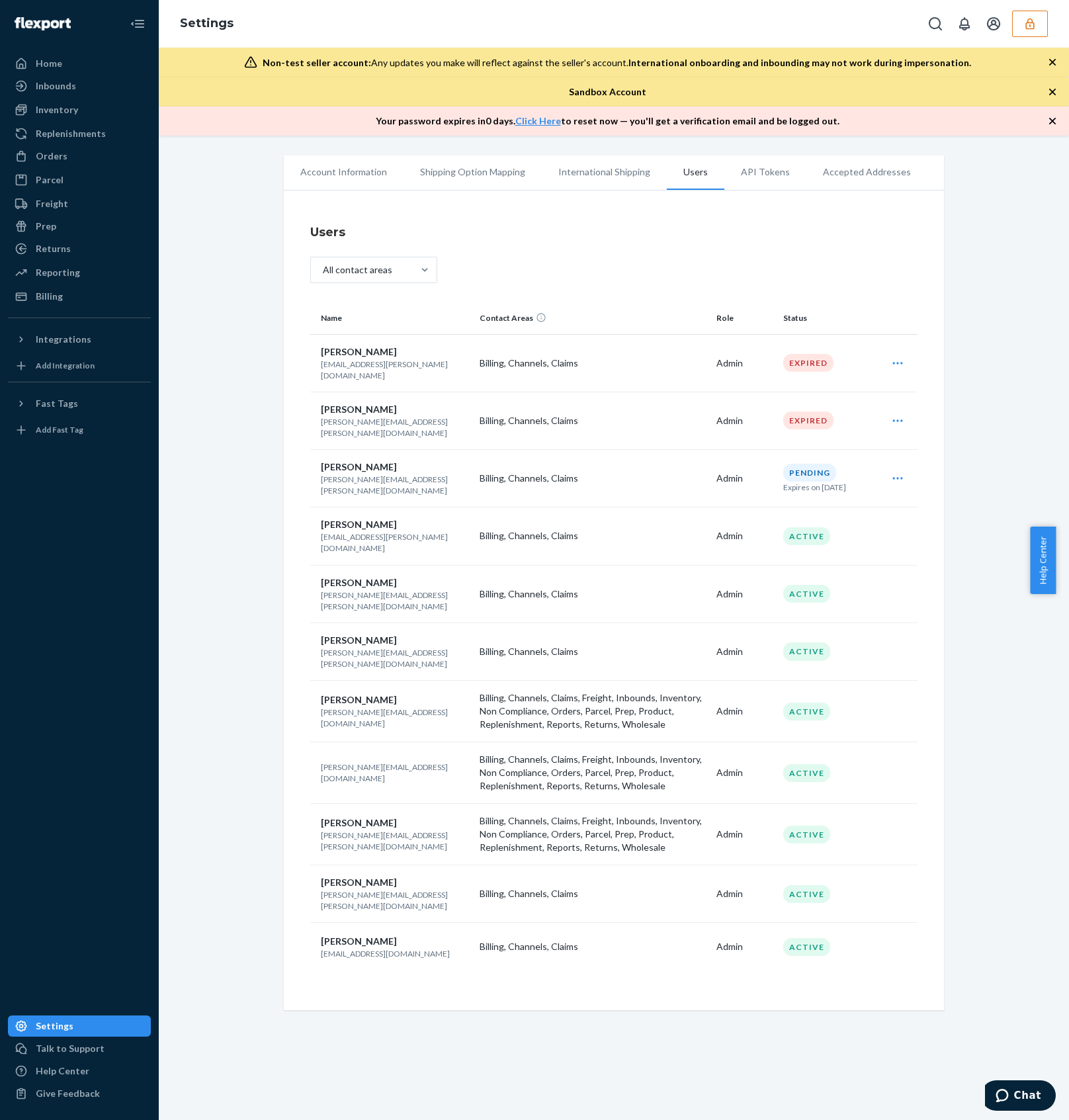
click at [1033, 41] on div "Settings" at bounding box center [614, 23] width 910 height 47
click at [1034, 30] on button "button" at bounding box center [1030, 23] width 36 height 27
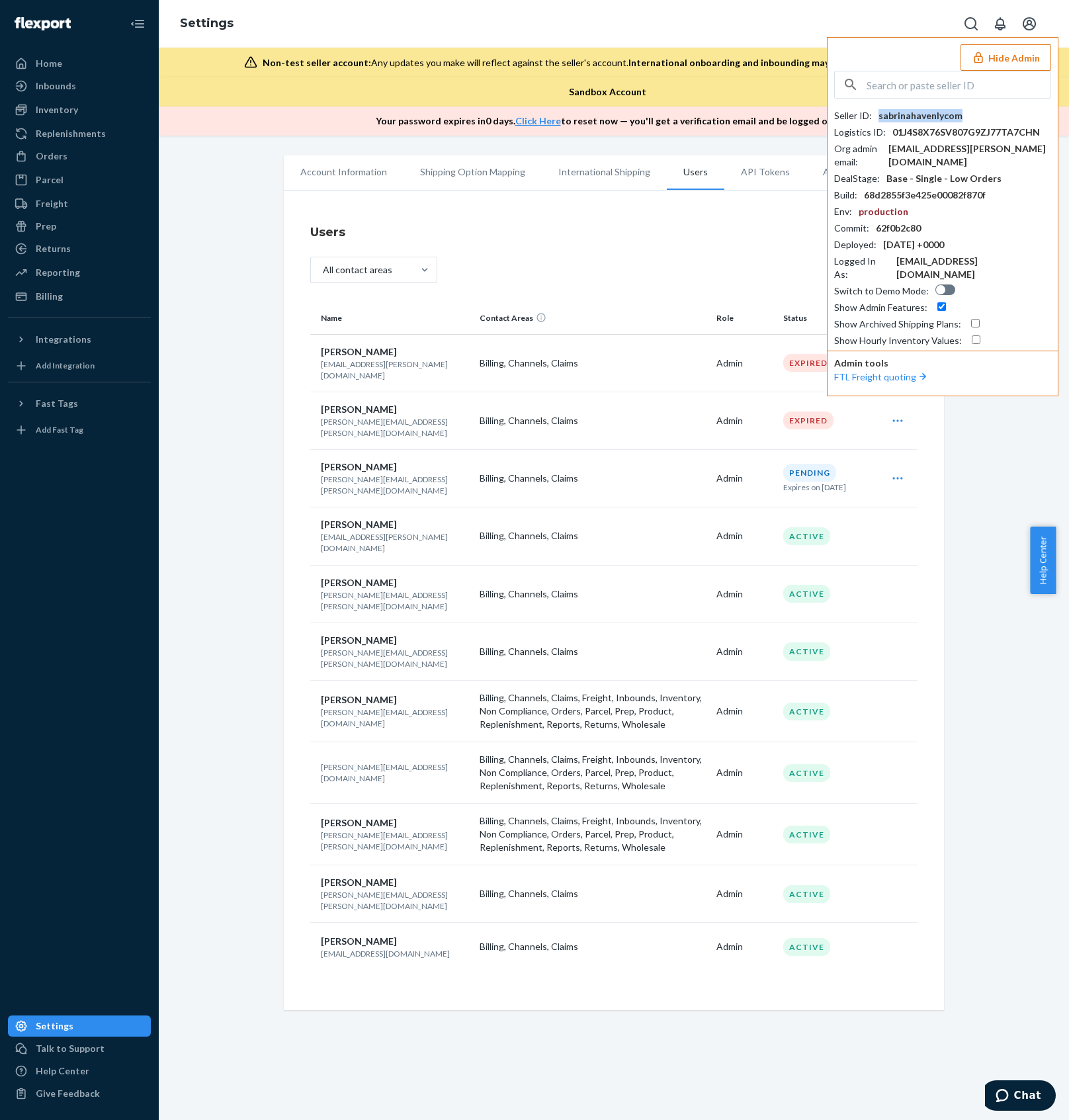
click at [947, 114] on div "sabrinahavenlycom" at bounding box center [920, 115] width 84 height 13
click at [963, 96] on input "text" at bounding box center [959, 84] width 184 height 27
paste input "[PERSON_NAME][EMAIL_ADDRESS][DOMAIN_NAME]"
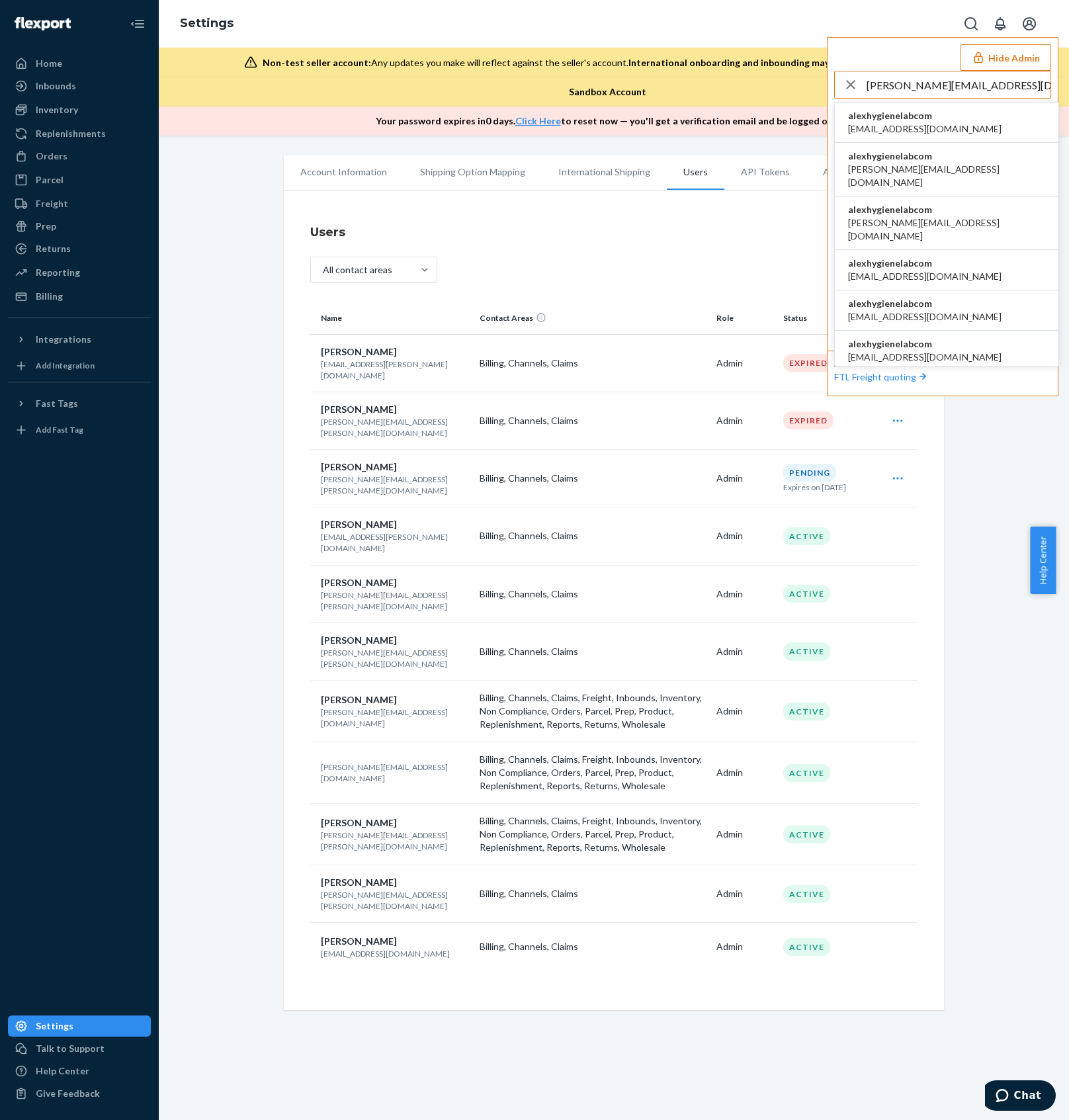
type input "[PERSON_NAME][EMAIL_ADDRESS][DOMAIN_NAME]"
click at [974, 121] on li "alexhygienelabcom accounting@hygienelab.com" at bounding box center [946, 123] width 224 height 40
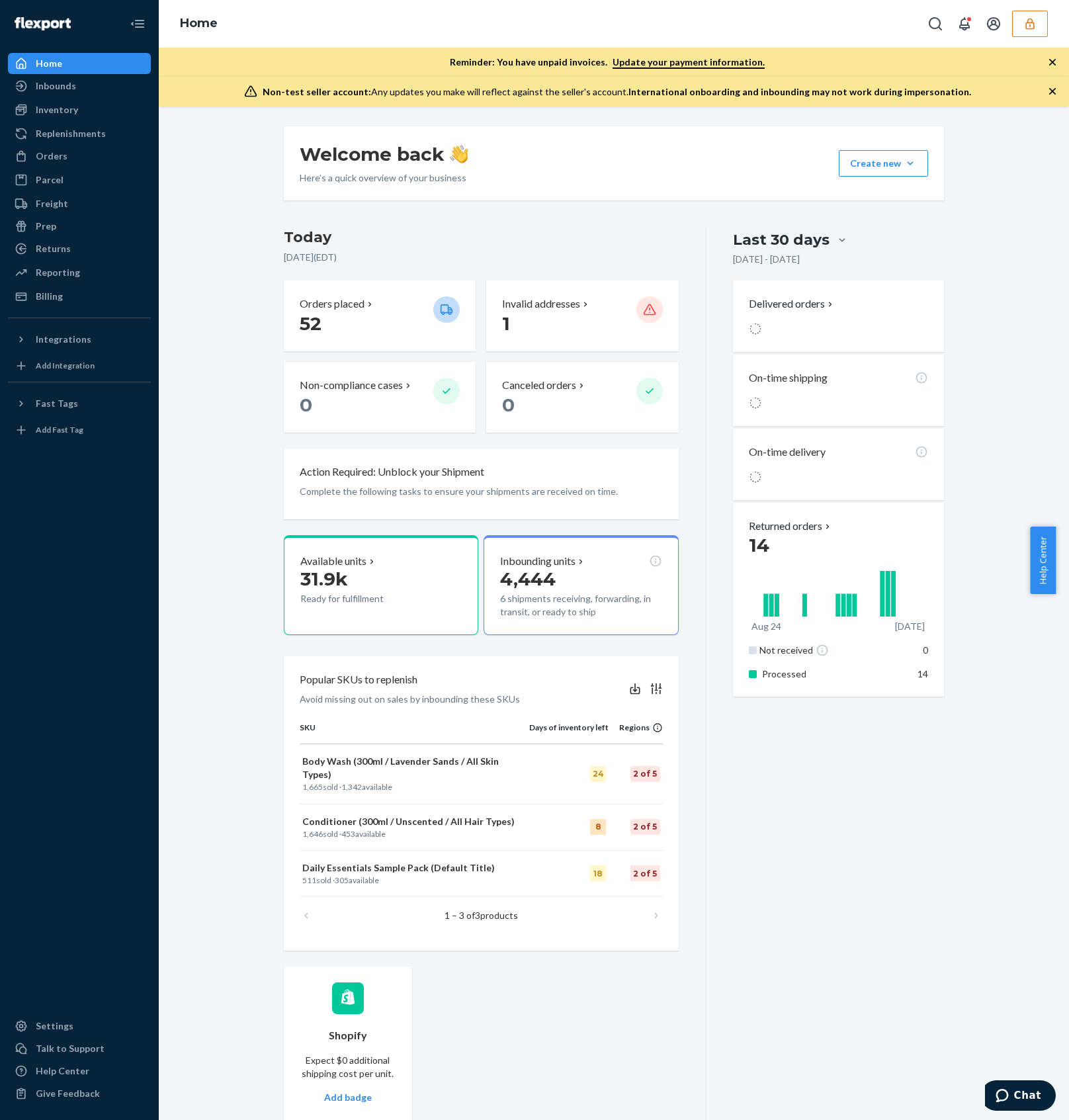
click at [1044, 24] on button "button" at bounding box center [1030, 23] width 36 height 27
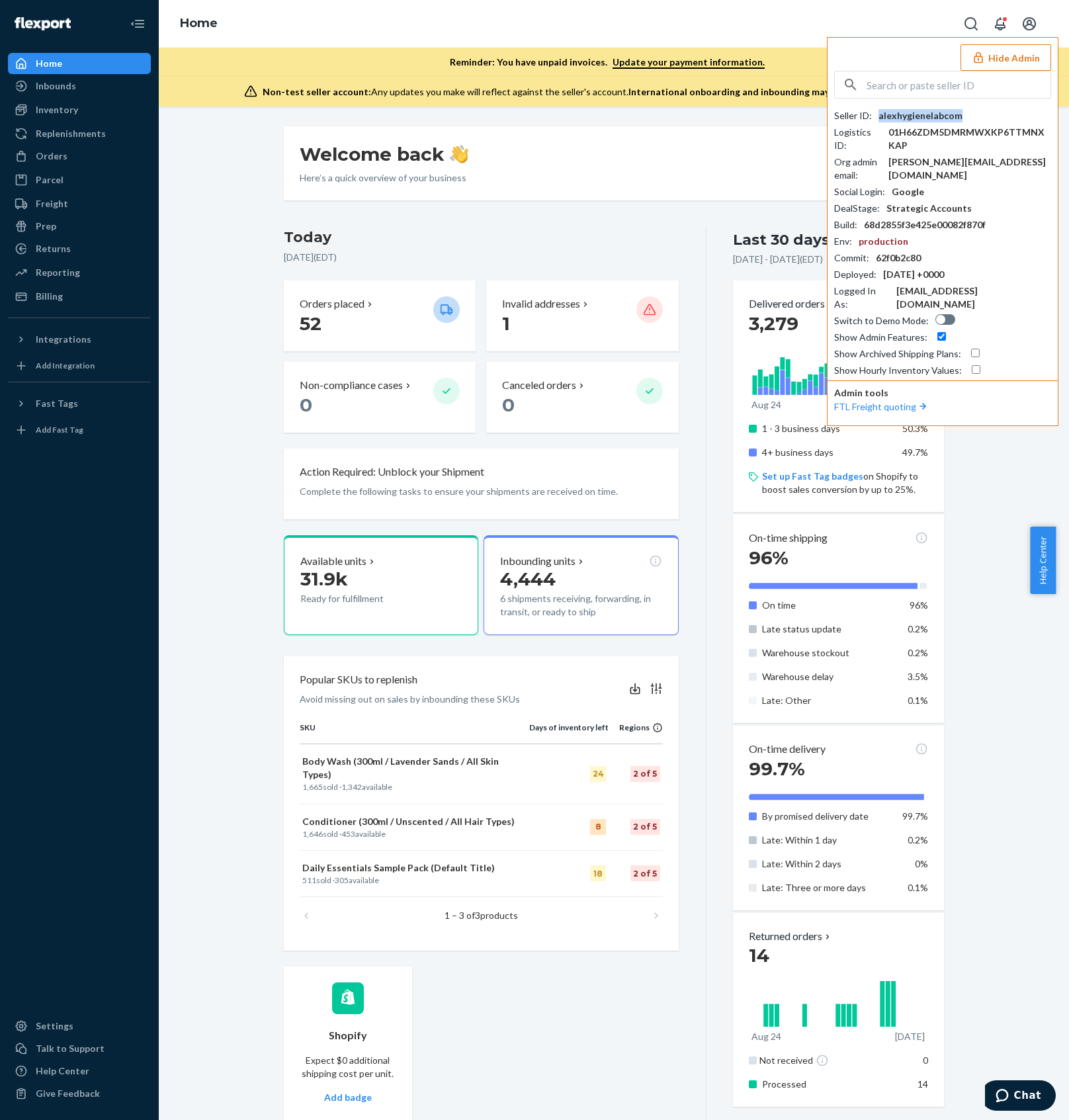
click at [901, 109] on div "alexhygienelabcom" at bounding box center [920, 115] width 84 height 13
drag, startPoint x: 932, startPoint y: 70, endPoint x: 936, endPoint y: 83, distance: 13.6
click at [933, 72] on div "Hide Admin Seller ID : alexhygienelabcom Logistics ID : 01H66ZDM5DMRMWXKP6TTMNX…" at bounding box center [943, 231] width 232 height 389
click at [947, 86] on input "text" at bounding box center [959, 84] width 184 height 27
paste input "[EMAIL_ADDRESS][DOMAIN_NAME]"
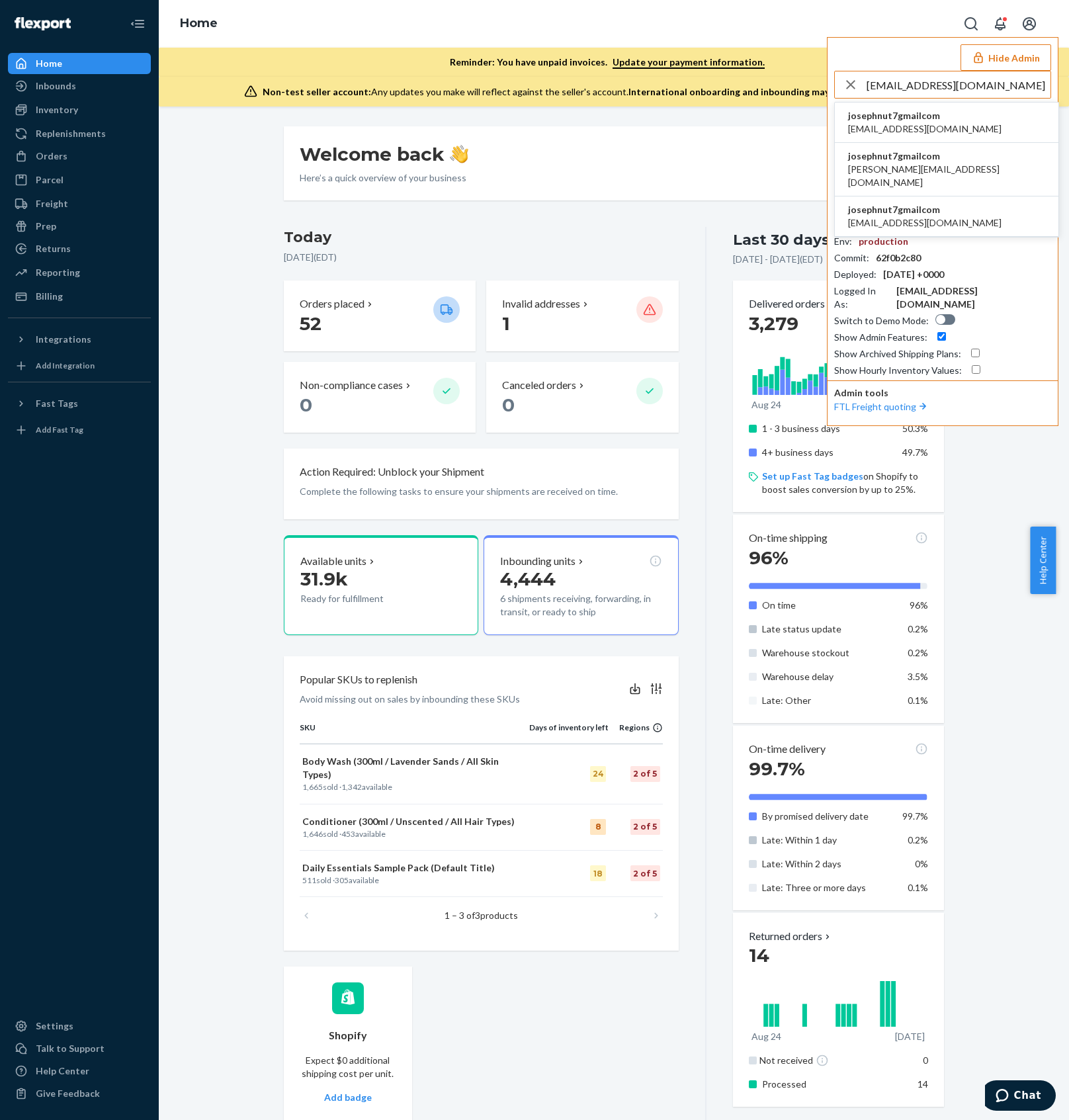
type input "[EMAIL_ADDRESS][DOMAIN_NAME]"
click at [972, 115] on li "josephnut7gmailcom alexa@ridgelineagency.com" at bounding box center [946, 123] width 224 height 40
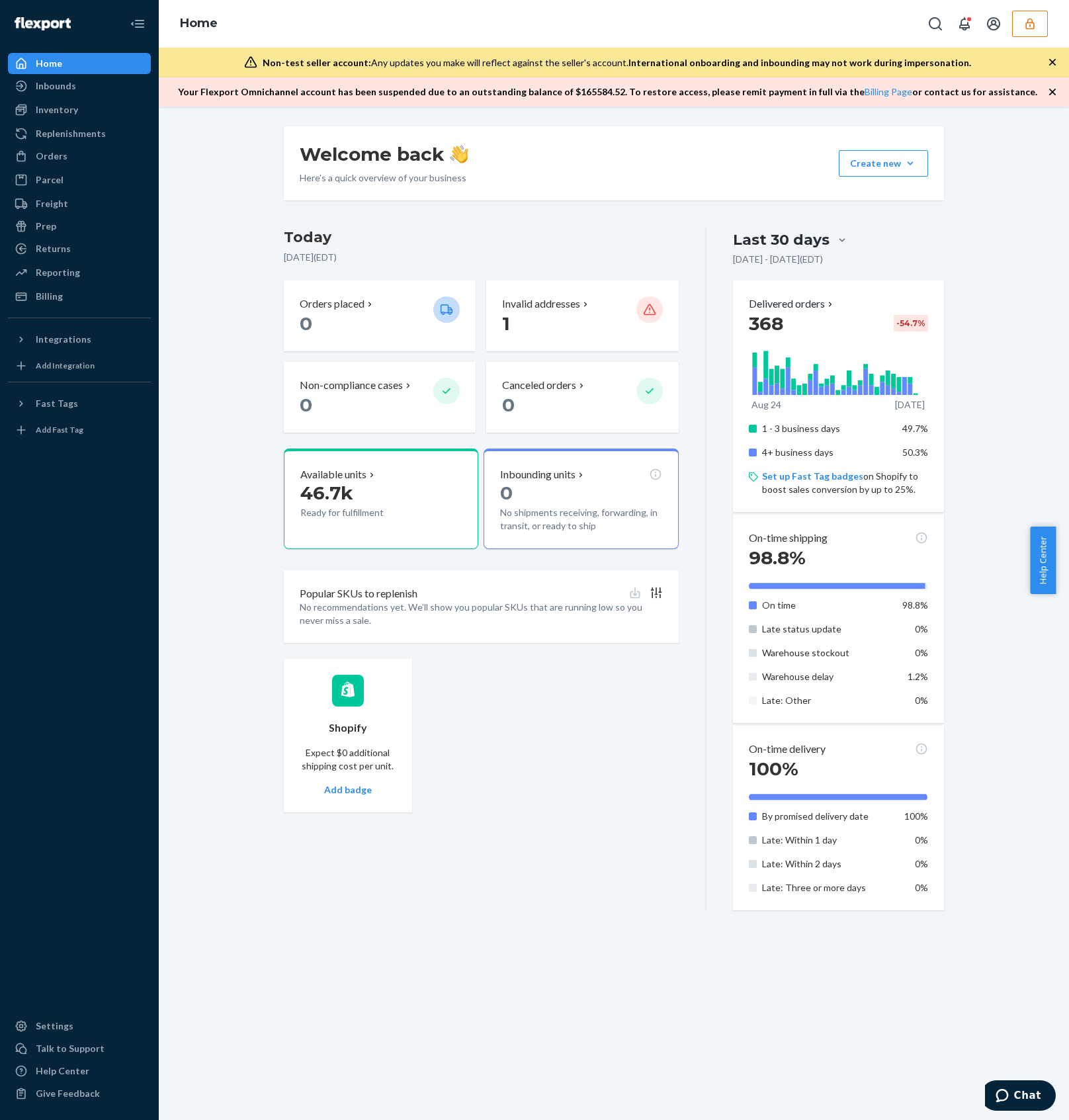
click at [1026, 24] on icon "button" at bounding box center [1029, 23] width 13 height 13
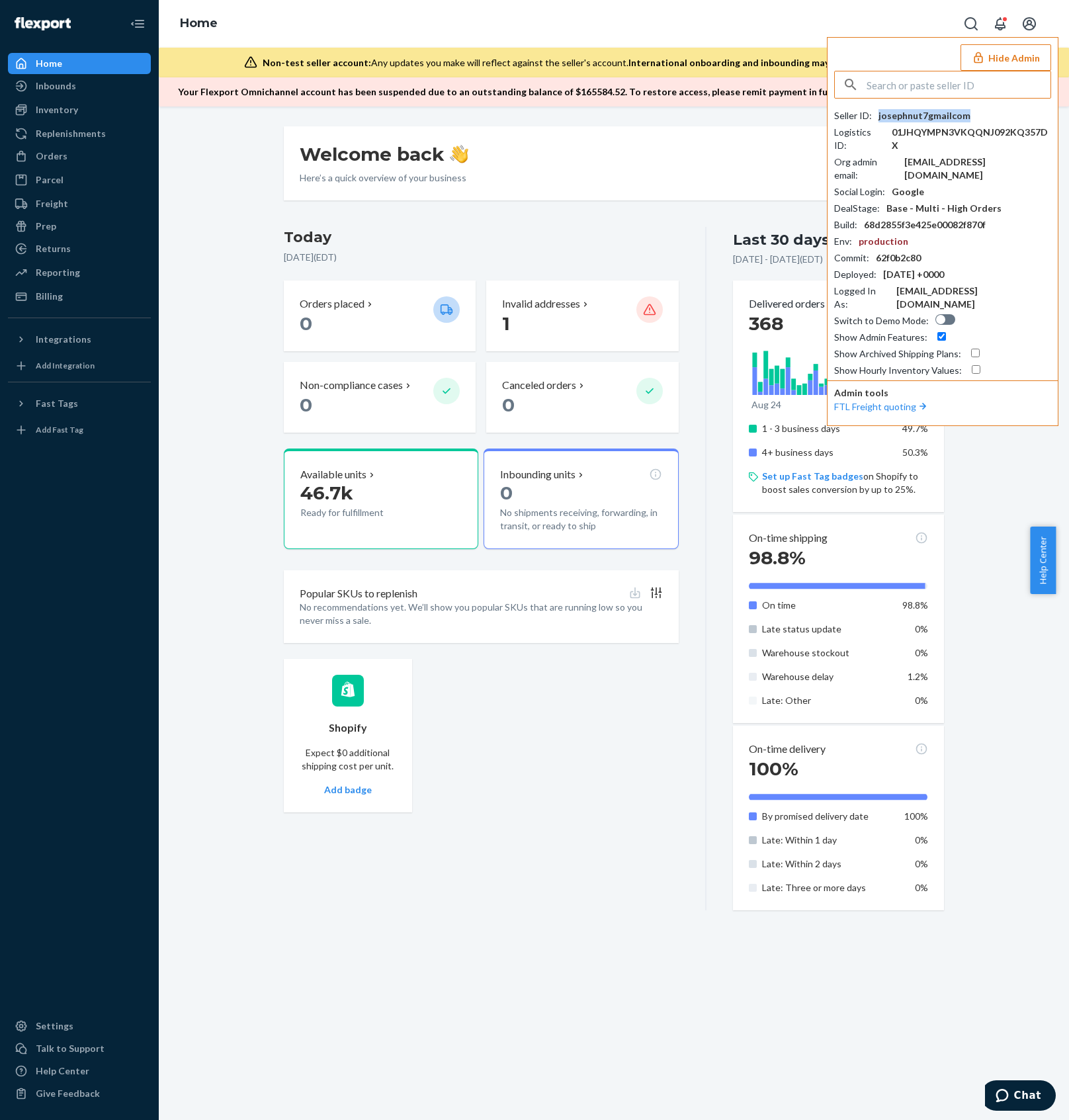
click at [951, 115] on div "josephnut7gmailcom" at bounding box center [924, 115] width 92 height 13
click at [935, 91] on input "text" at bounding box center [959, 84] width 184 height 27
paste input "[PERSON_NAME][EMAIL_ADDRESS][DOMAIN_NAME]"
type input "[PERSON_NAME][EMAIL_ADDRESS][DOMAIN_NAME]"
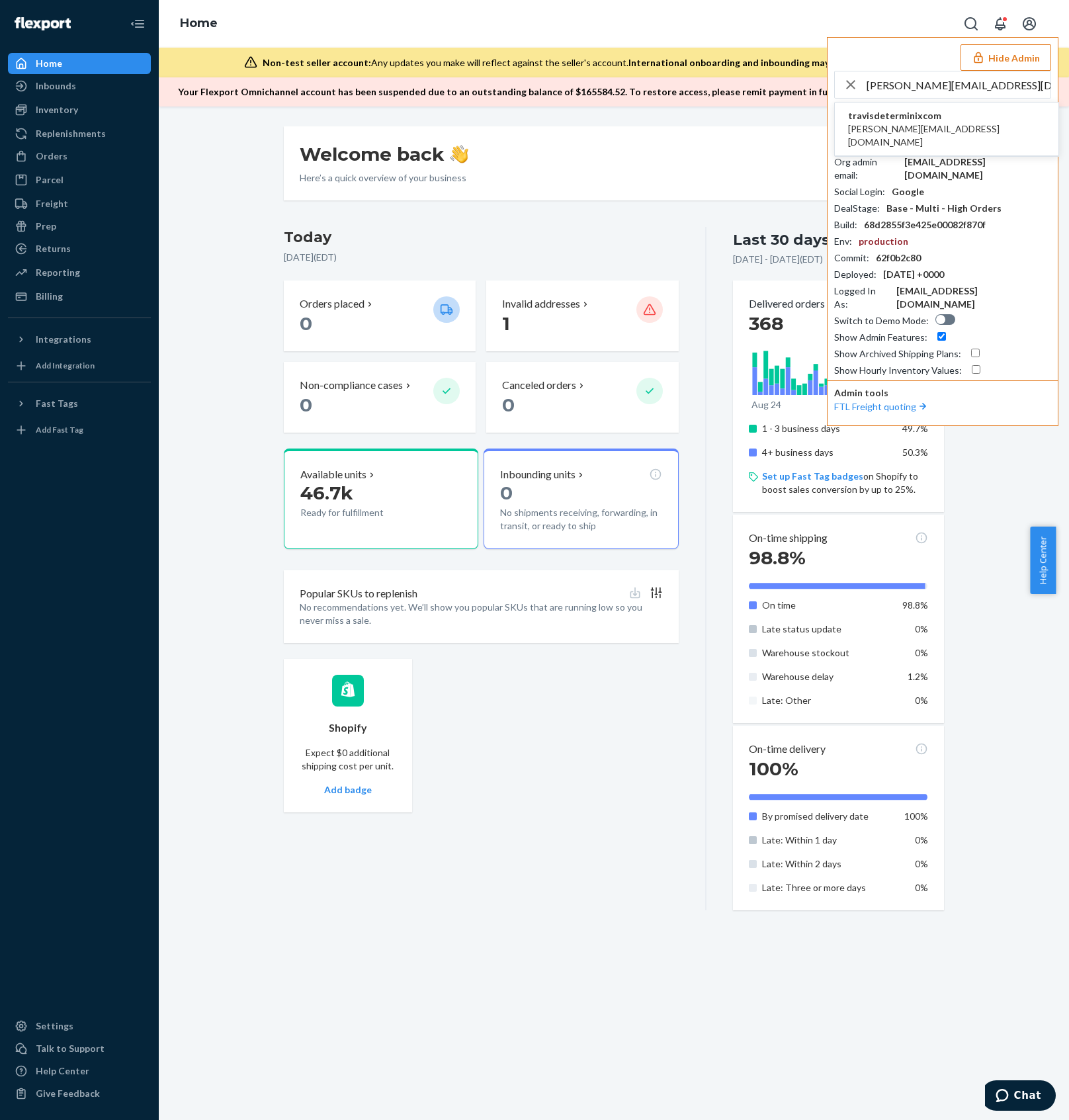
click at [920, 117] on span "travisdeterminixcom" at bounding box center [946, 115] width 197 height 13
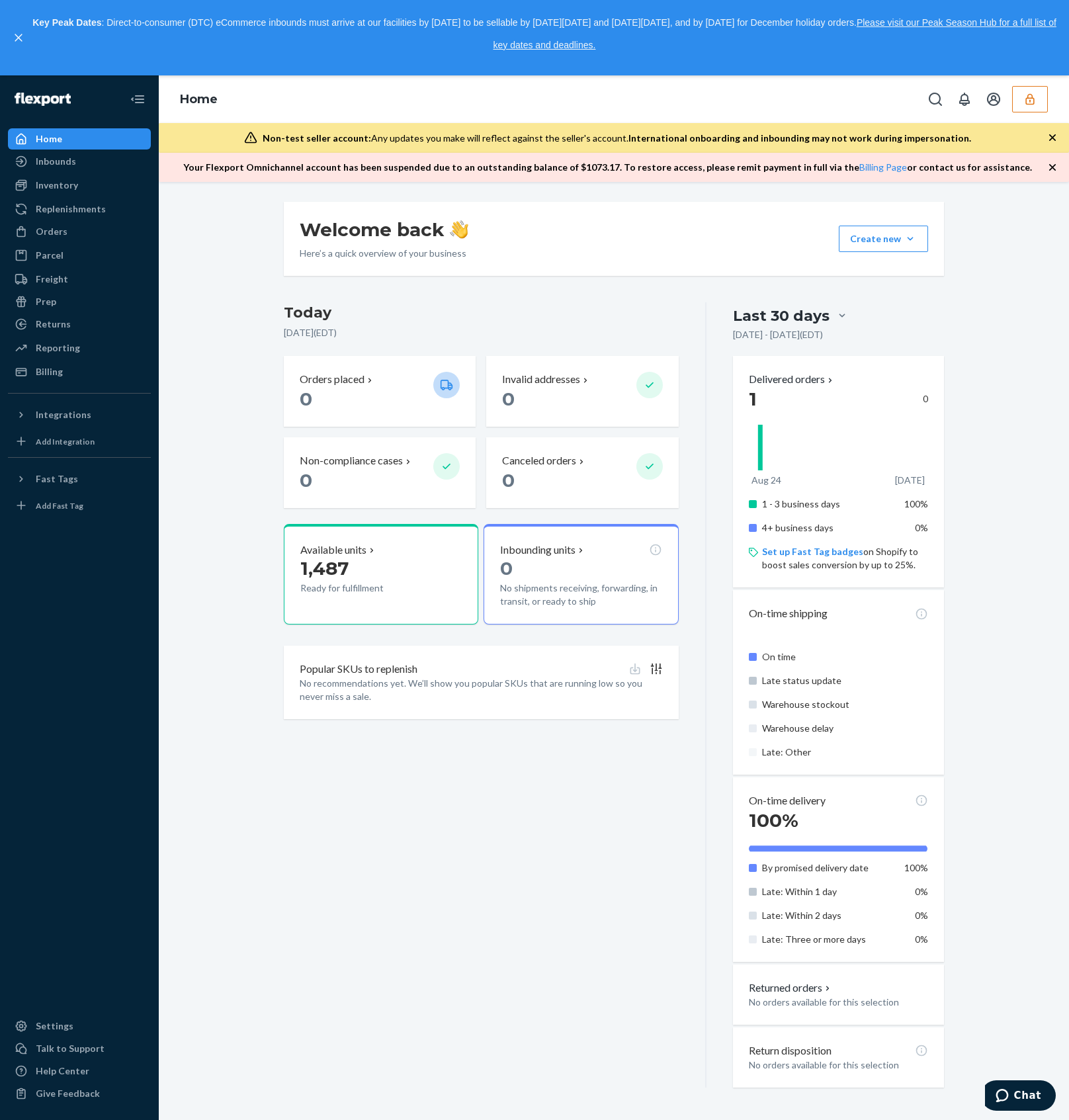
click at [1042, 96] on button "button" at bounding box center [1030, 99] width 36 height 27
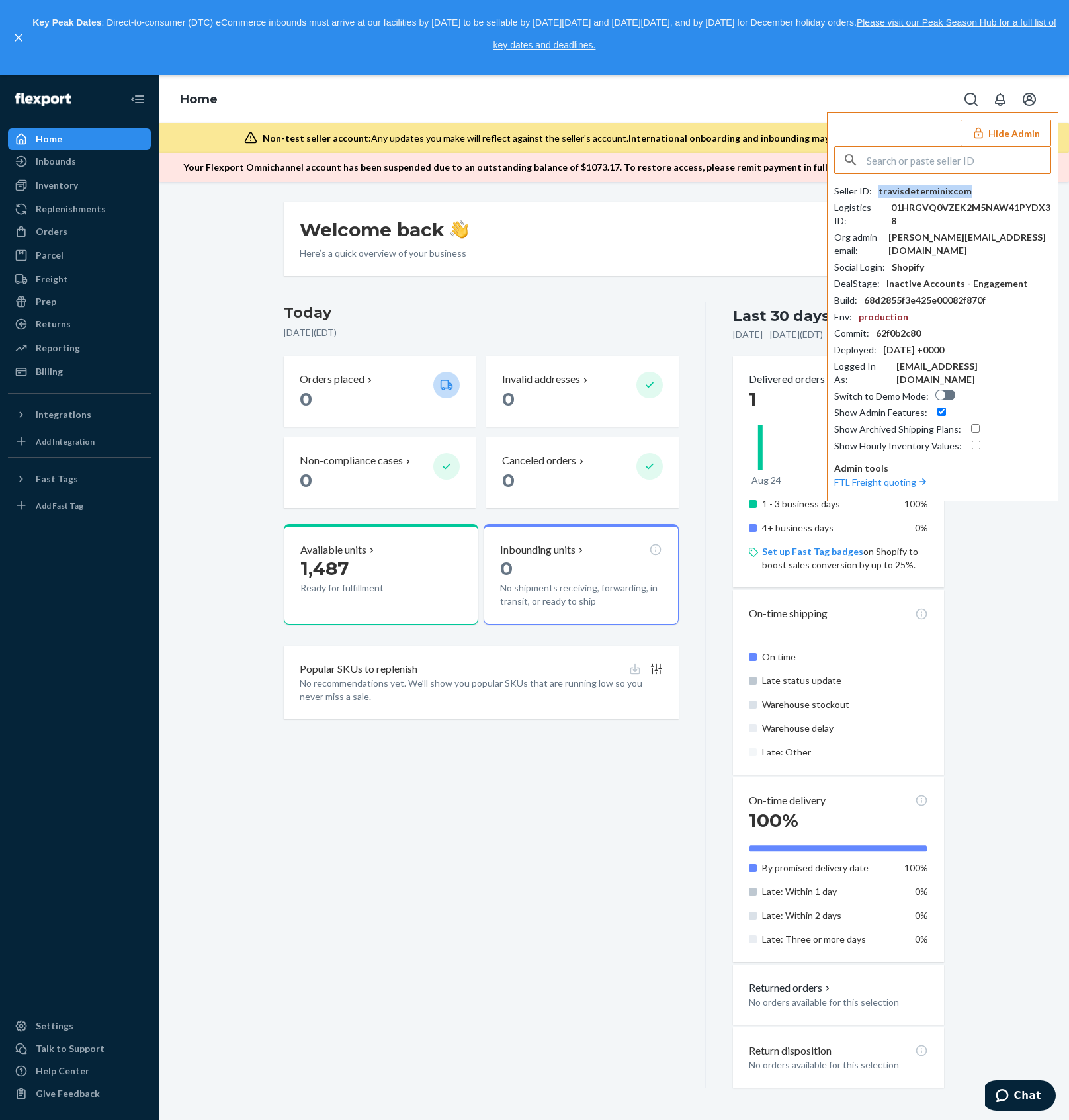
click at [918, 193] on div "travisdeterminixcom" at bounding box center [925, 191] width 93 height 13
click at [924, 159] on input "text" at bounding box center [959, 160] width 184 height 27
paste input "orders@shopmoment.com"
type input "orders@shopmoment.com"
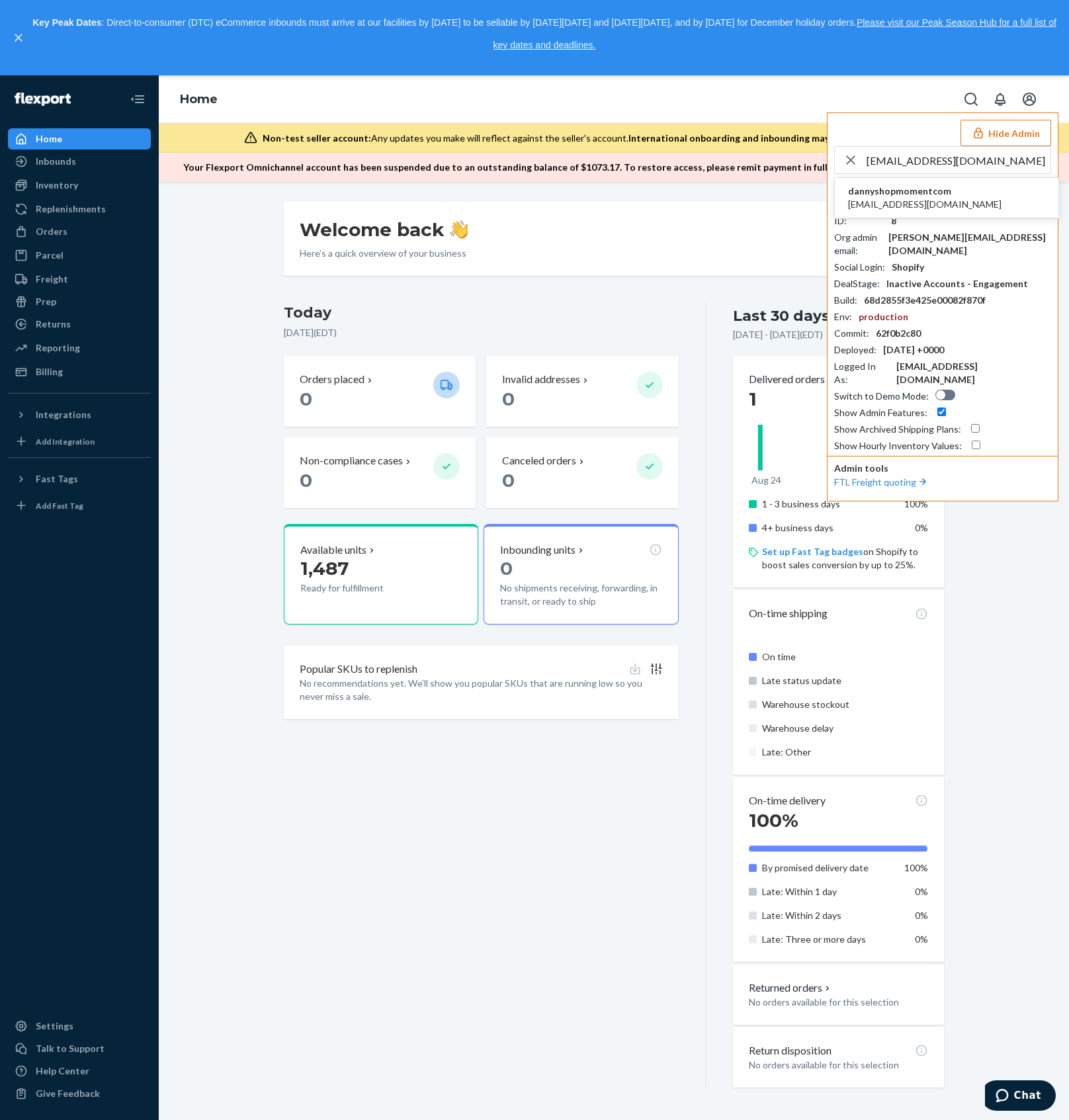
click at [969, 193] on li "dannyshopmomentcom orders@shopmoment.com" at bounding box center [946, 198] width 224 height 40
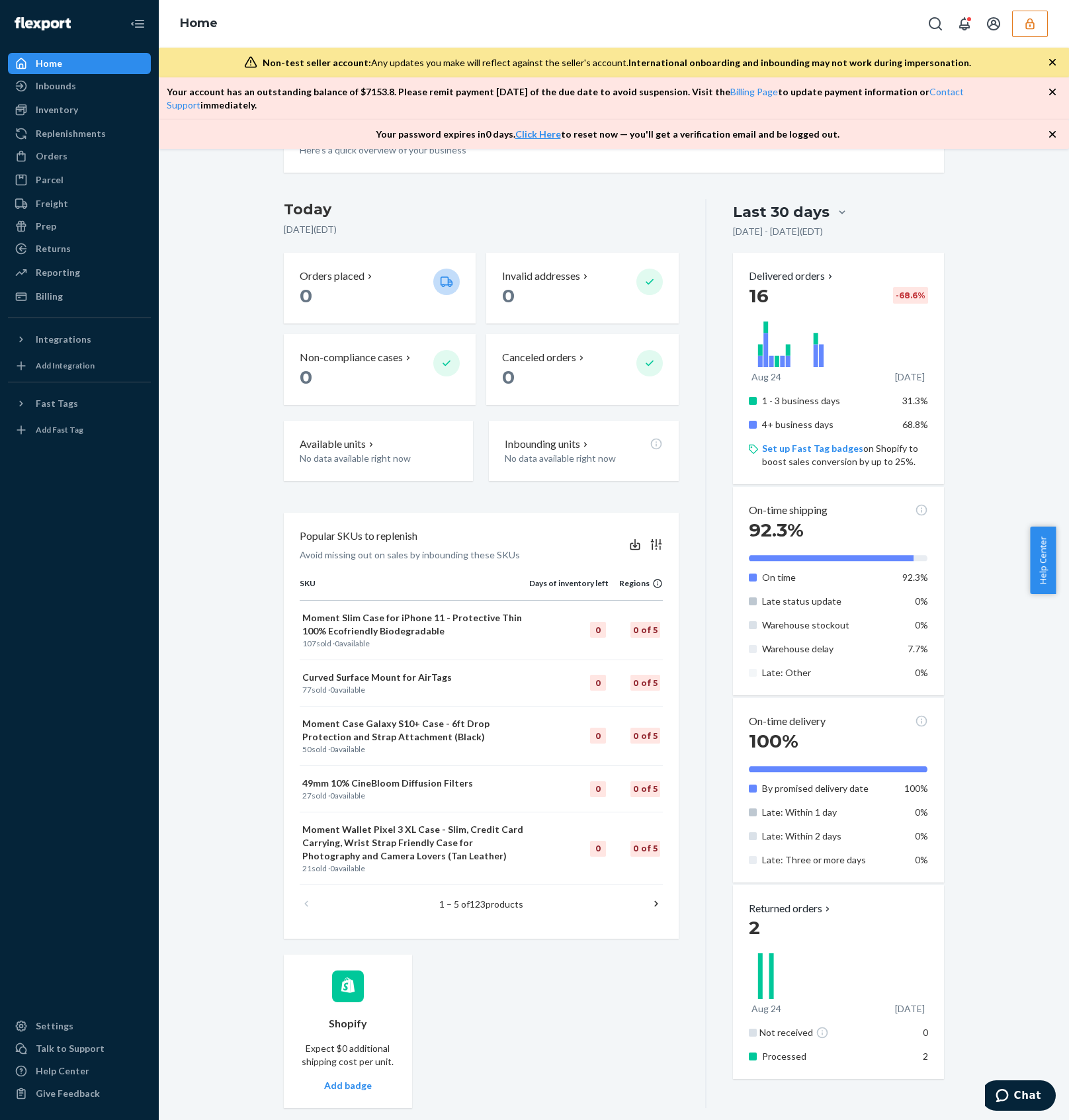
scroll to position [70, 0]
click at [1015, 28] on button "button" at bounding box center [1030, 23] width 36 height 27
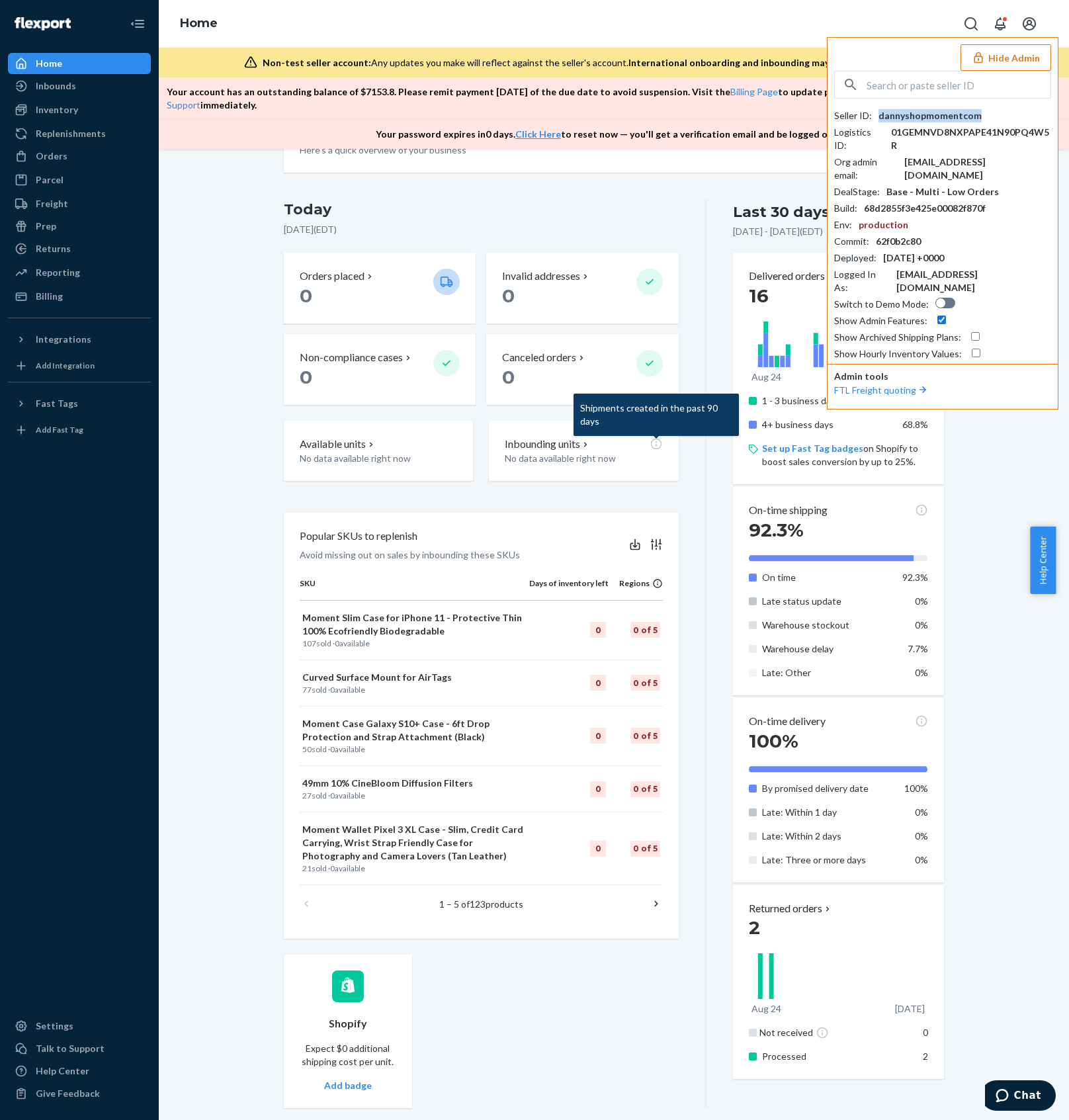
click at [927, 114] on div "dannyshopmomentcom" at bounding box center [930, 115] width 103 height 13
click at [921, 91] on input "text" at bounding box center [959, 84] width 184 height 27
paste input "email"
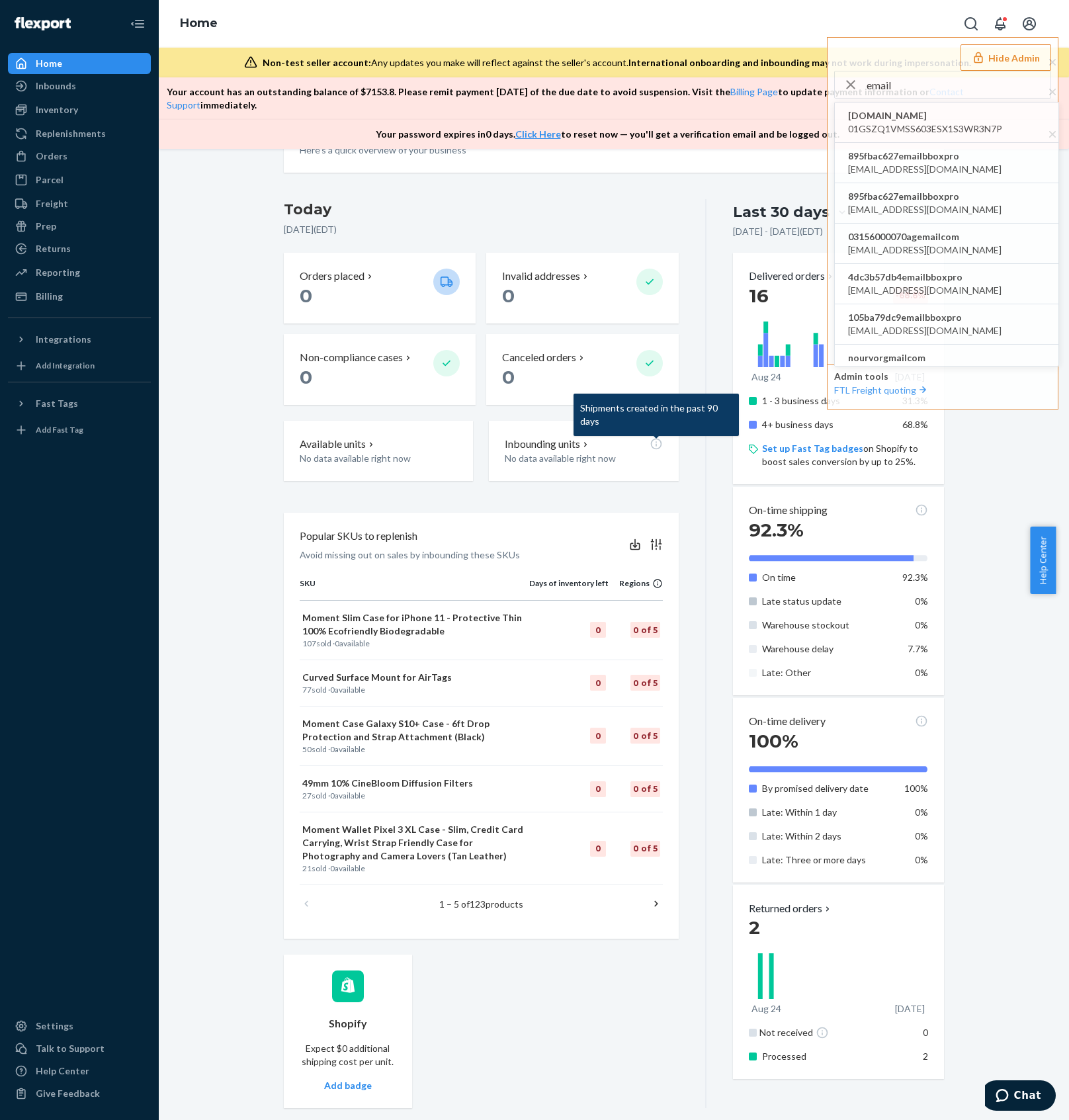
drag, startPoint x: 937, startPoint y: 88, endPoint x: 697, endPoint y: 91, distance: 240.0
click at [697, 91] on div "Home Hide Admin email [DOMAIN_NAME] 01GSZQ1VMSS603ESX1S3WR3N7P 895fbac627emailb…" at bounding box center [614, 74] width 910 height 149
paste input "[EMAIL_ADDRESS][DOMAIN_NAME]"
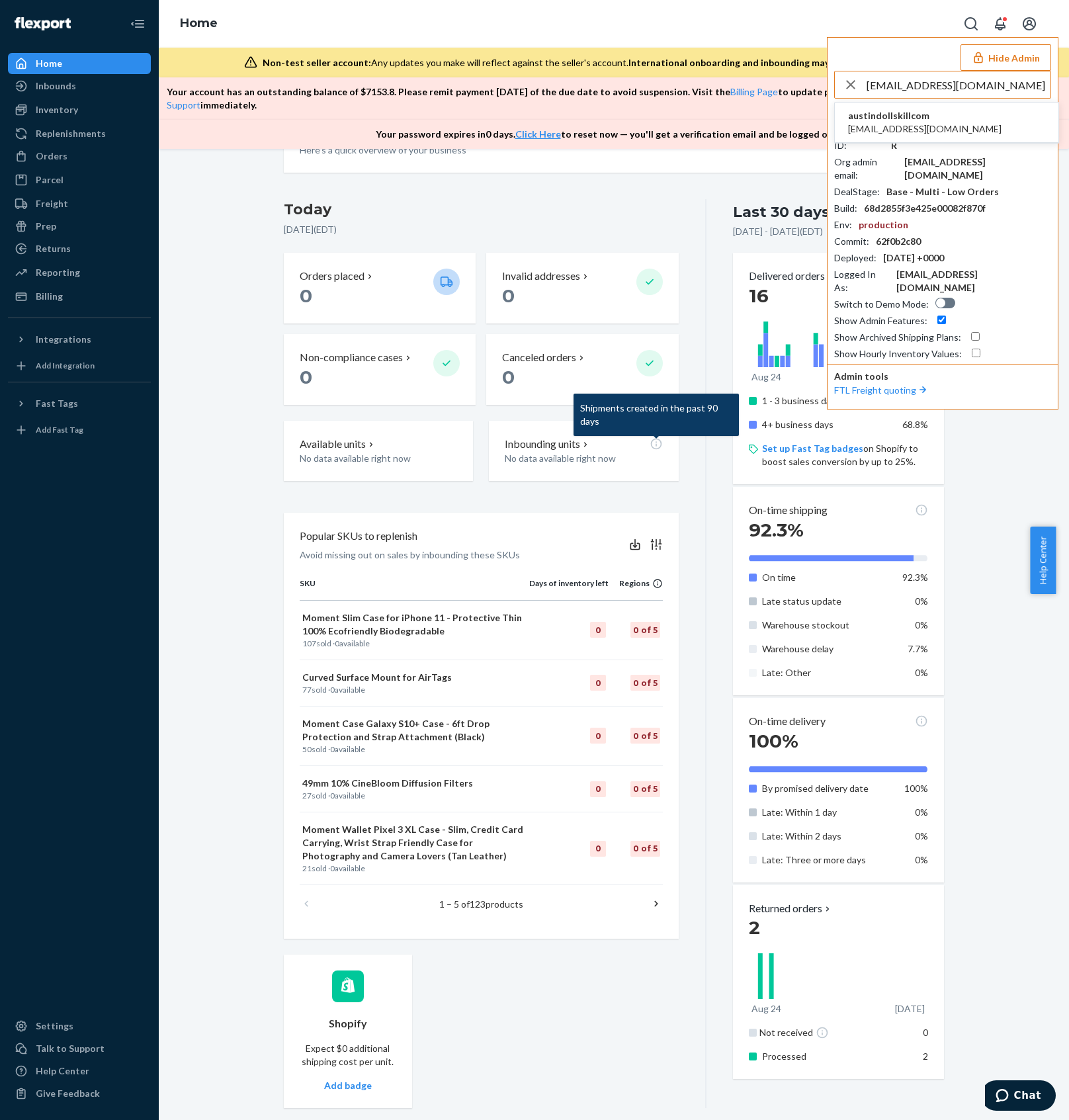
type input "[EMAIL_ADDRESS][DOMAIN_NAME]"
click at [968, 116] on li "austindollskillcom [EMAIL_ADDRESS][DOMAIN_NAME]" at bounding box center [946, 123] width 224 height 40
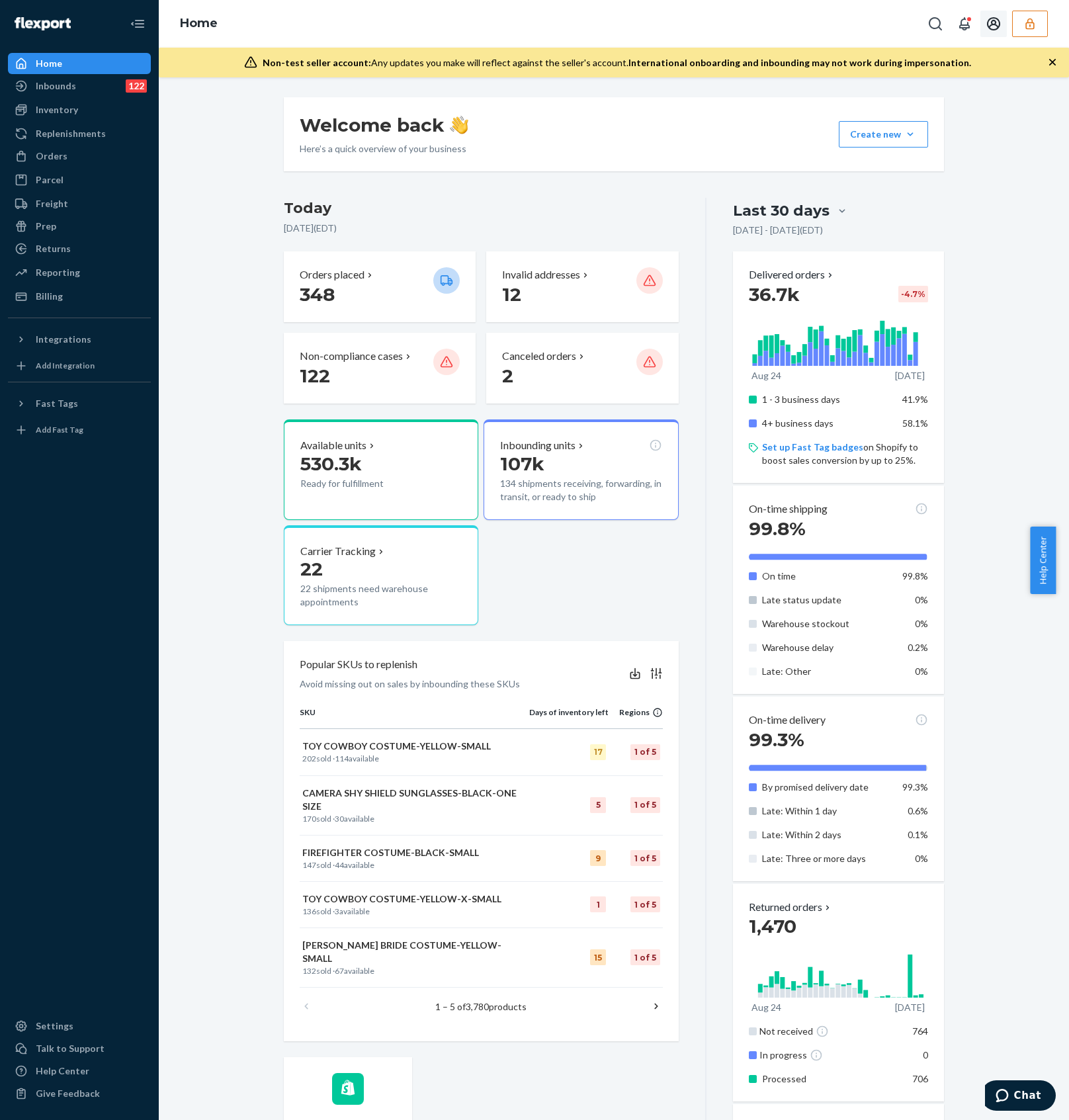
click at [1041, 18] on button "button" at bounding box center [1030, 23] width 36 height 27
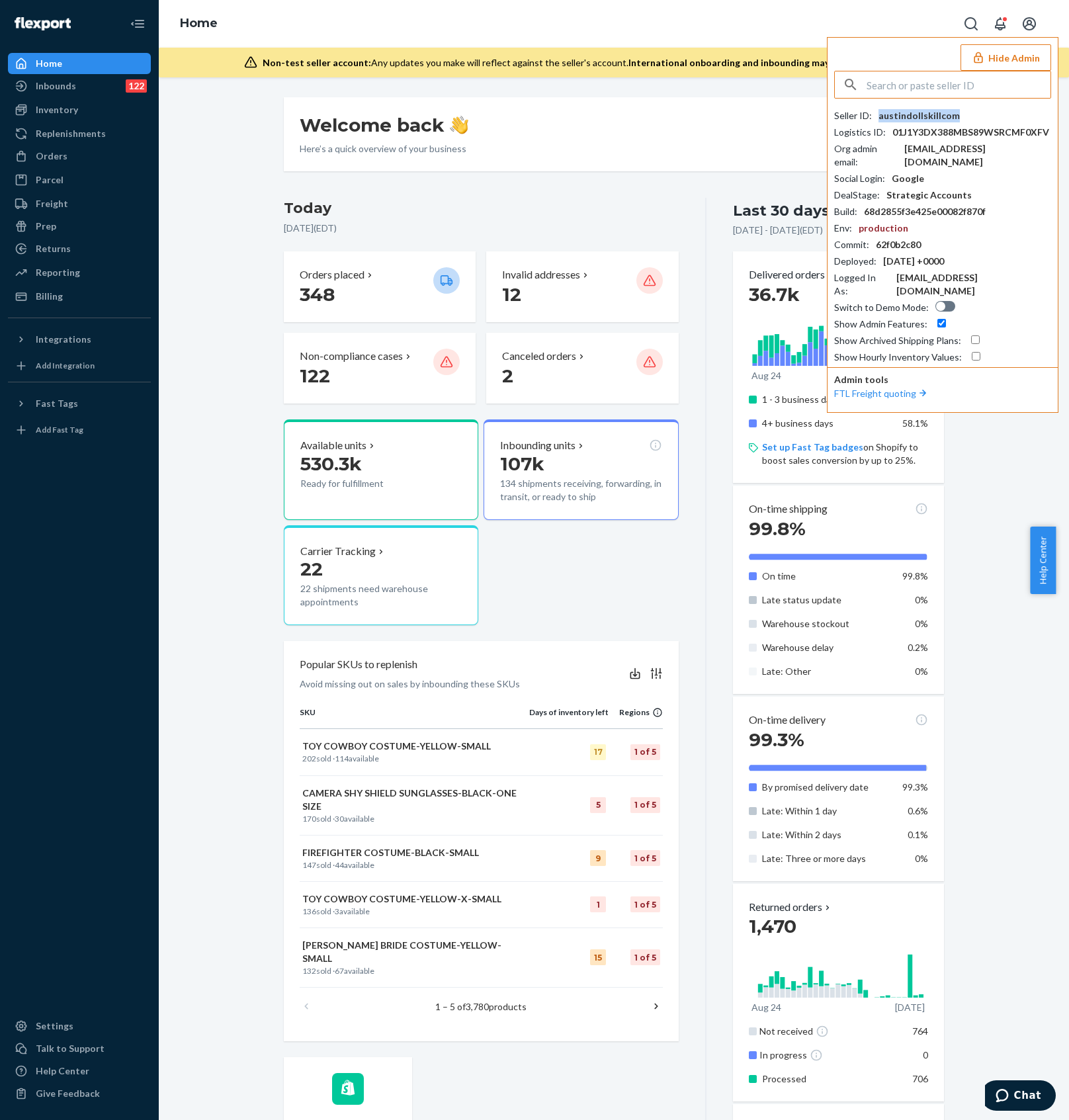
click at [935, 117] on div "austindollskillcom" at bounding box center [919, 115] width 82 height 13
copy div "austindollskillcom"
click at [912, 86] on input "text" at bounding box center [959, 84] width 184 height 27
paste input "accountspayable@the-citizenry.com"
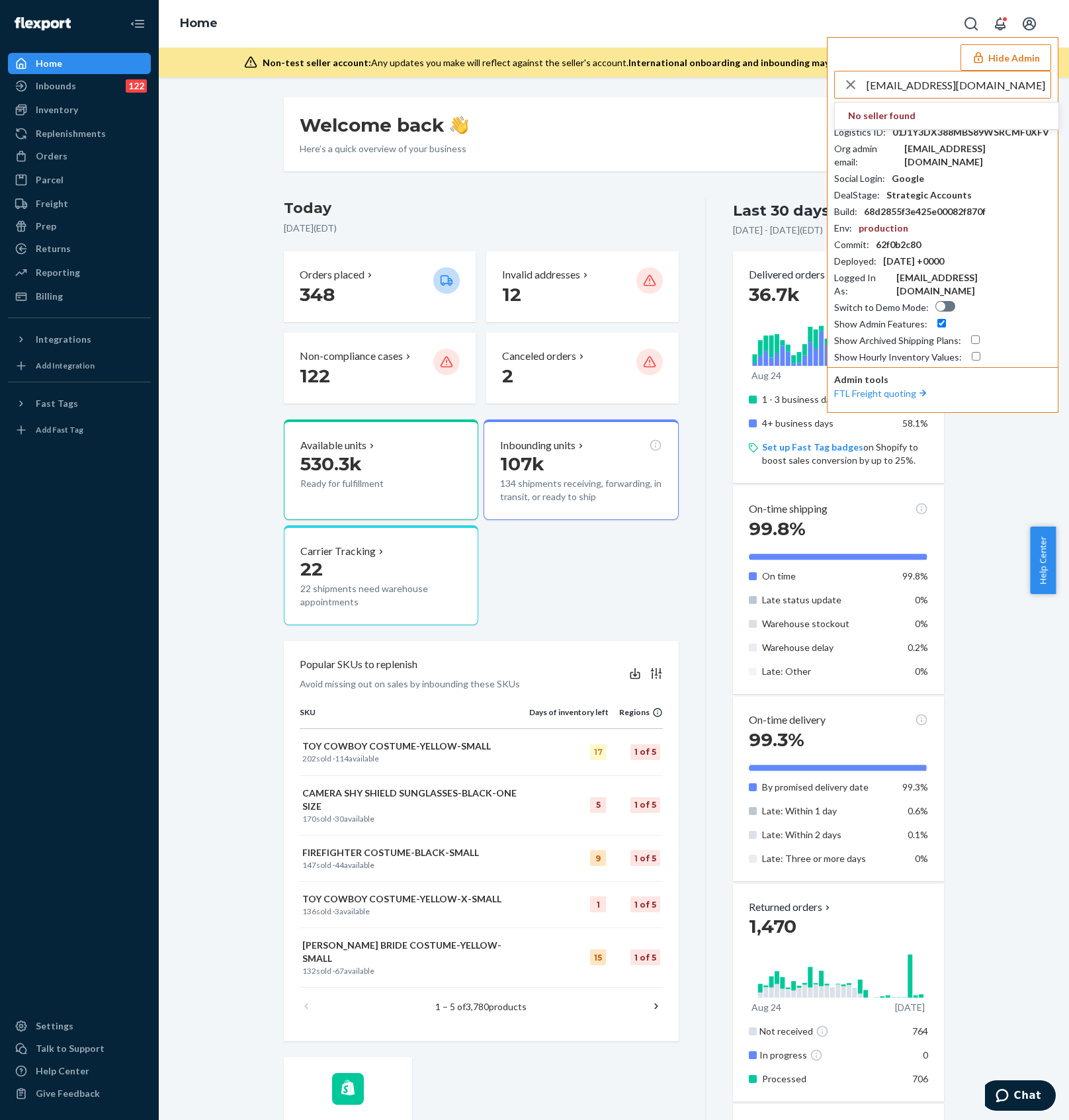
click at [1032, 79] on input "accountspayable@the-citizenry.com" at bounding box center [959, 84] width 184 height 27
drag, startPoint x: 944, startPoint y: 83, endPoint x: 711, endPoint y: 86, distance: 233.0
click at [720, 83] on div "Home Hide Admin accountspayable@the-citizenry.com No seller found Seller ID : a…" at bounding box center [614, 560] width 910 height 1120
type input "@the-citizenry.com"
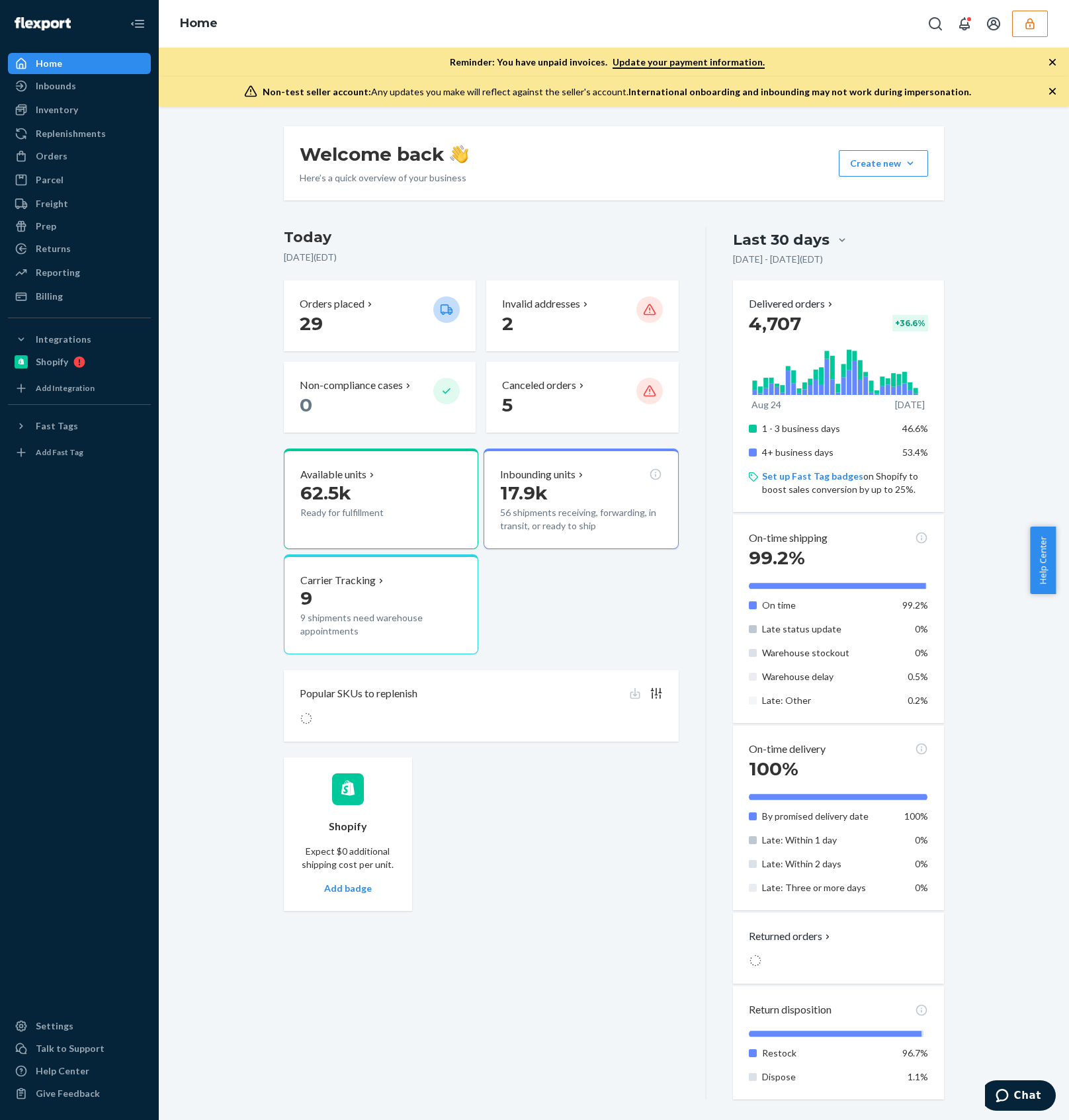
click at [1029, 28] on icon "button" at bounding box center [1029, 23] width 9 height 11
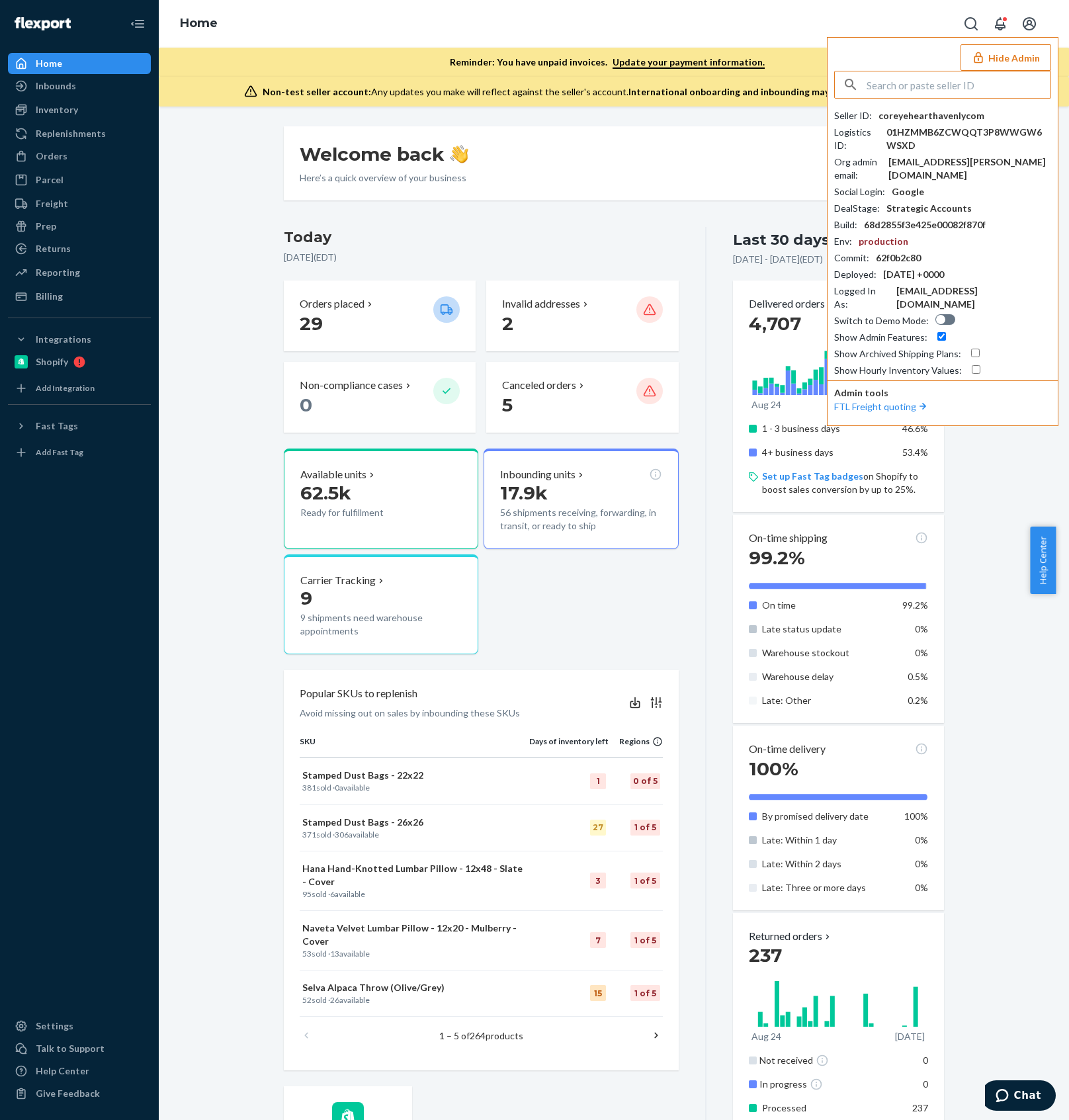
click at [945, 75] on input "text" at bounding box center [959, 84] width 184 height 27
paste input "thecitizenry@ap.ramp.com"
drag, startPoint x: 1020, startPoint y: 84, endPoint x: 926, endPoint y: 82, distance: 94.0
click at [926, 82] on input "thecitizenry@ap.ramp.com" at bounding box center [959, 84] width 184 height 27
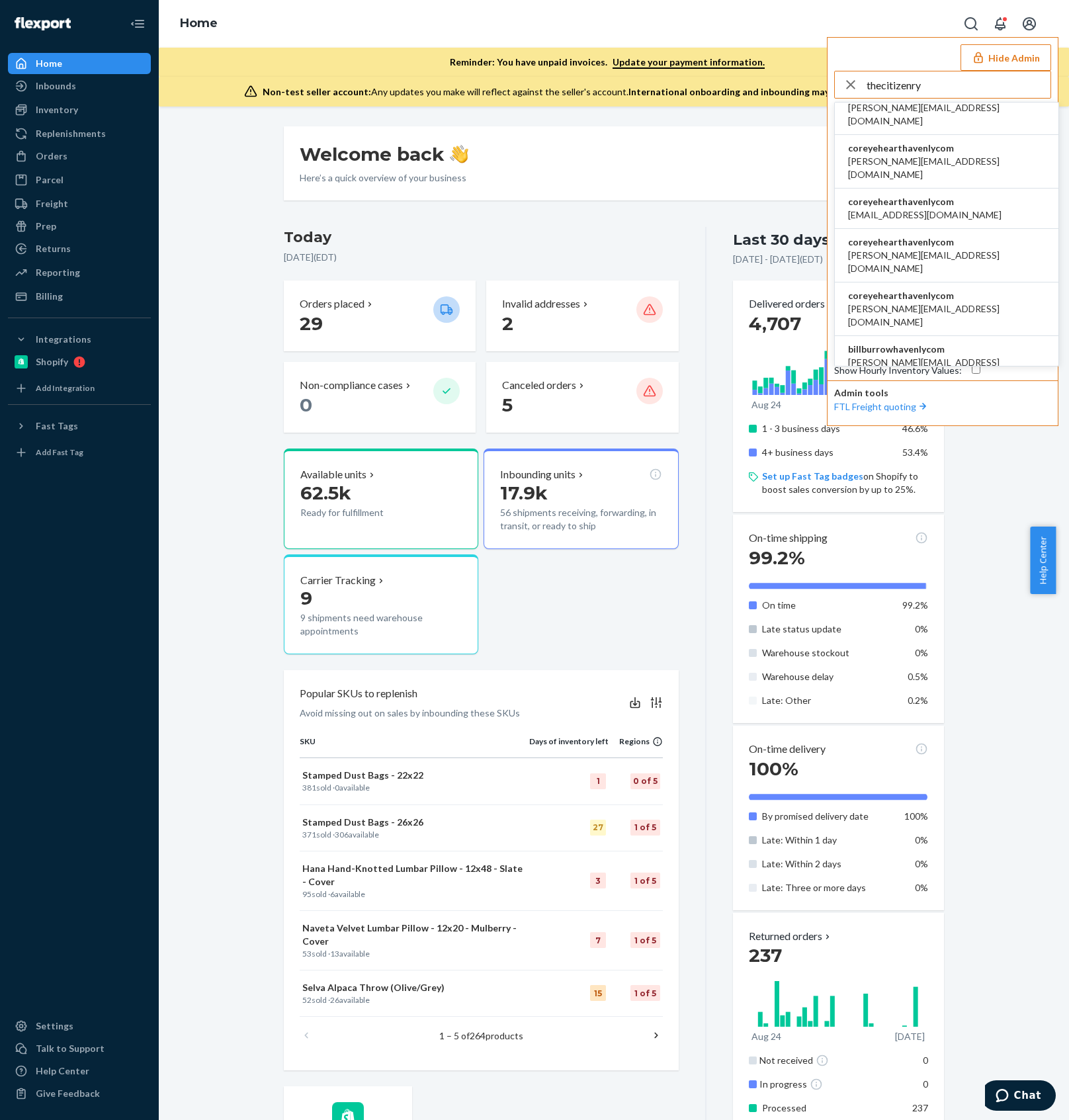
scroll to position [139, 0]
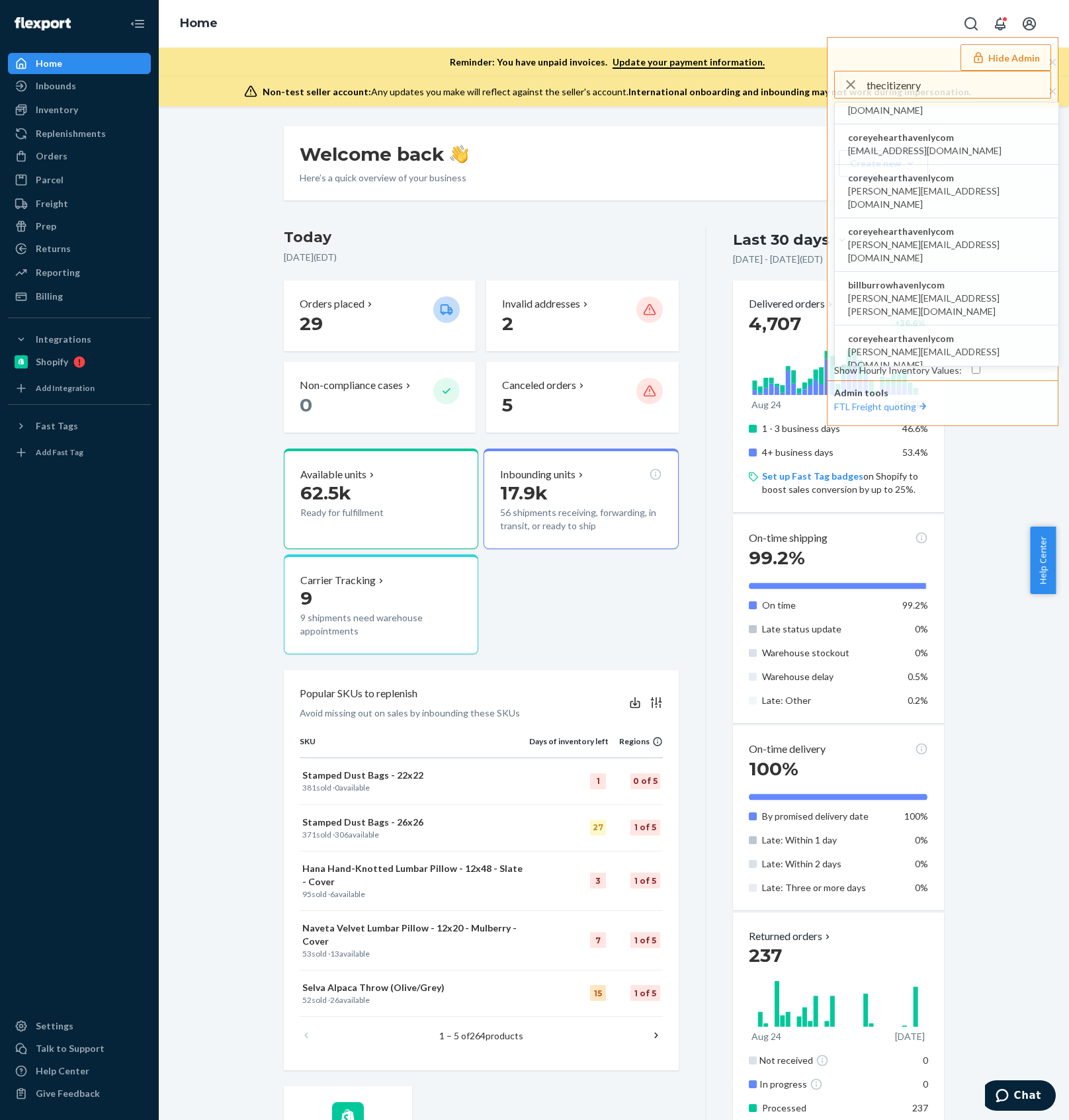
drag, startPoint x: 944, startPoint y: 80, endPoint x: 821, endPoint y: 82, distance: 123.0
click at [821, 82] on div "Home Hide Admin thecitizenry coreyehearthavenlycom becki@the-citizenry.com core…" at bounding box center [614, 53] width 910 height 106
paste input "burrow@ap.ramp.com"
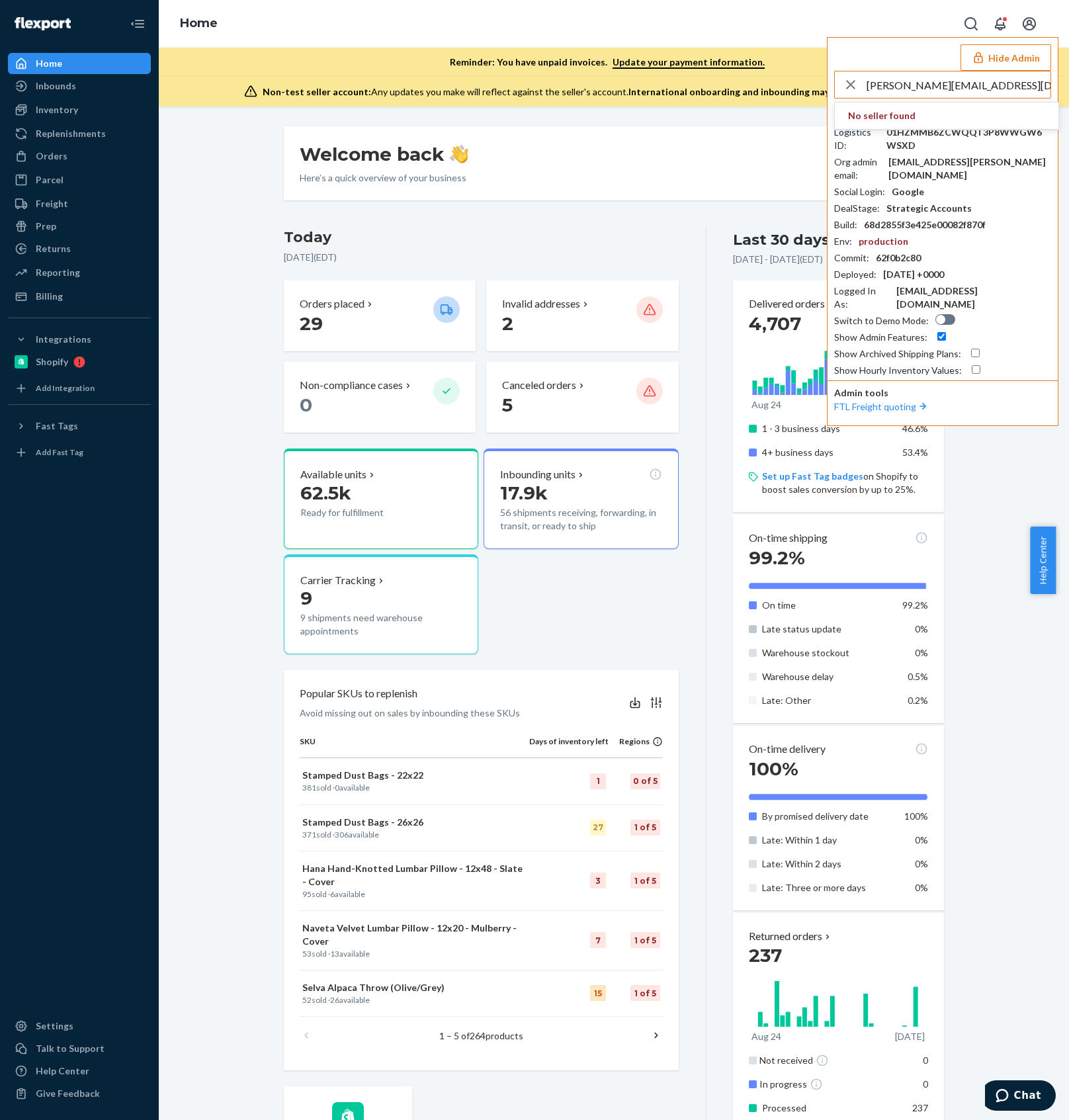
drag, startPoint x: 987, startPoint y: 86, endPoint x: 903, endPoint y: 85, distance: 84.0
click at [903, 85] on input "burrow@ap.ramp.com" at bounding box center [959, 84] width 184 height 27
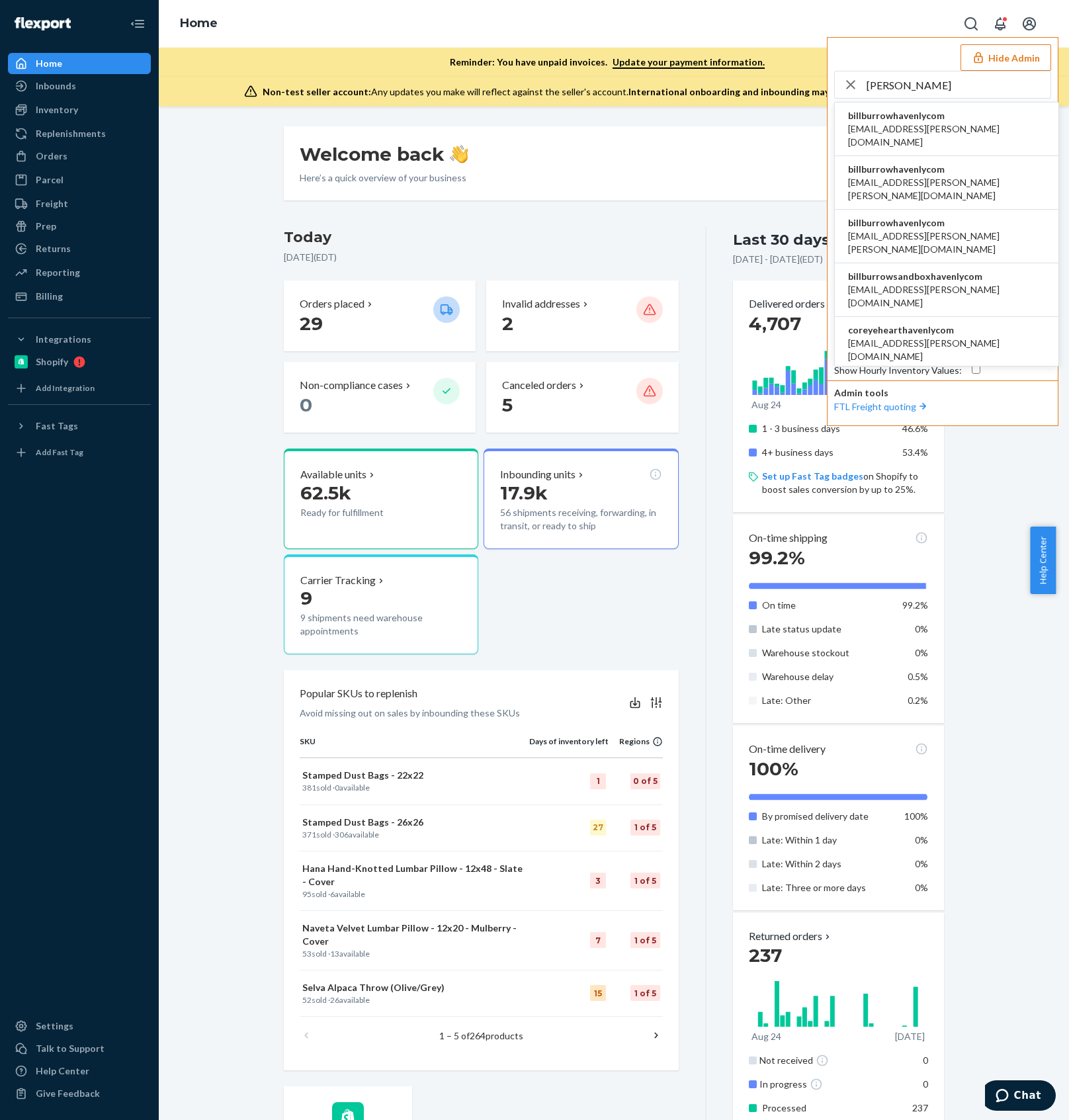
click at [935, 77] on input "burrow" at bounding box center [959, 84] width 184 height 27
drag, startPoint x: 866, startPoint y: 63, endPoint x: 800, endPoint y: 64, distance: 66.0
click at [800, 62] on div "Home Hide Admin burrow billburrowhavenlycom acummings+burrow@havenly.com billbu…" at bounding box center [614, 53] width 910 height 106
paste input "alex@hostagetape.com"
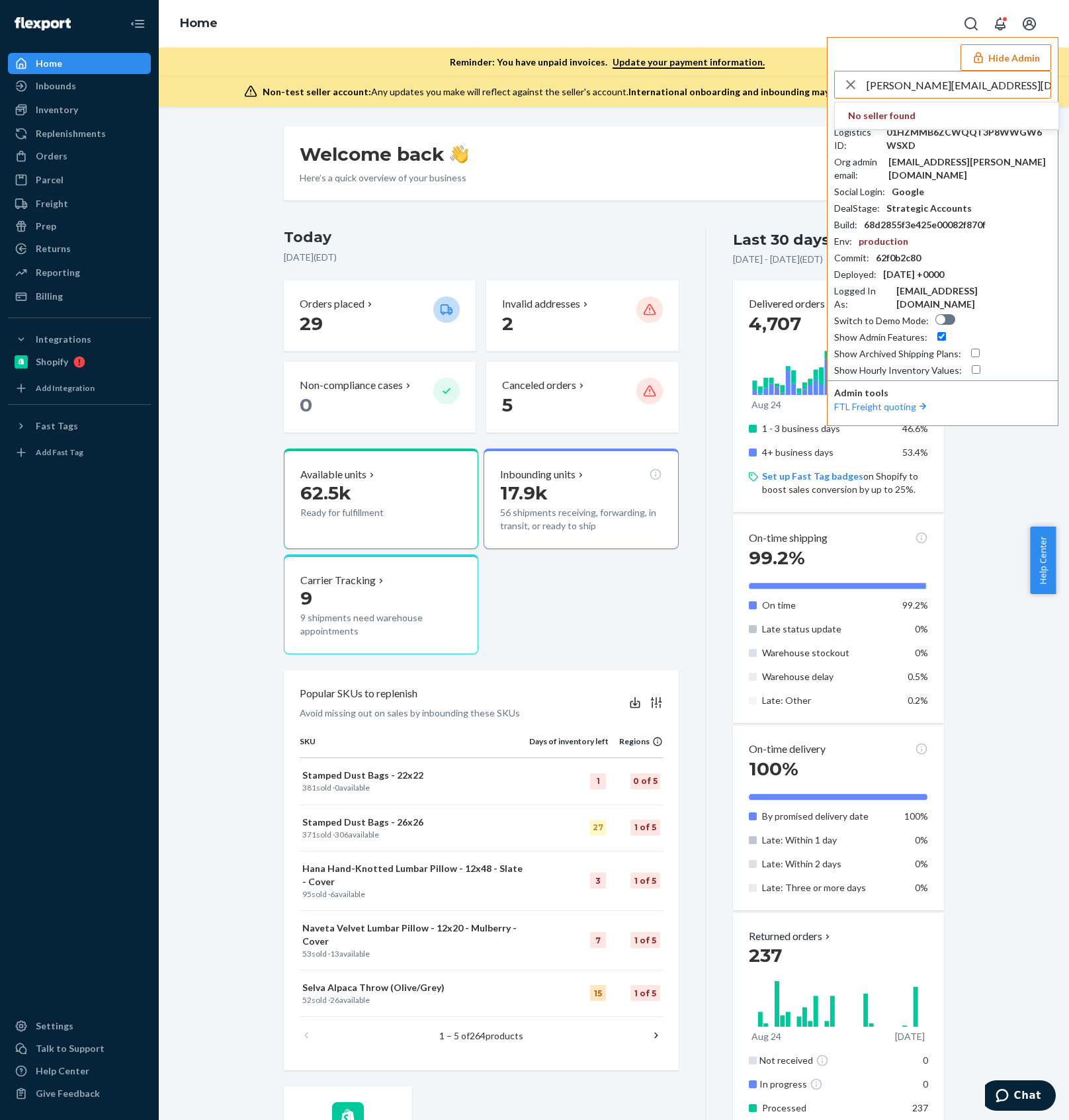
drag, startPoint x: 884, startPoint y: 87, endPoint x: 841, endPoint y: 91, distance: 43.2
click at [841, 91] on div "alex@hostagetape.com" at bounding box center [942, 84] width 215 height 27
type input "@hostagetape.com"
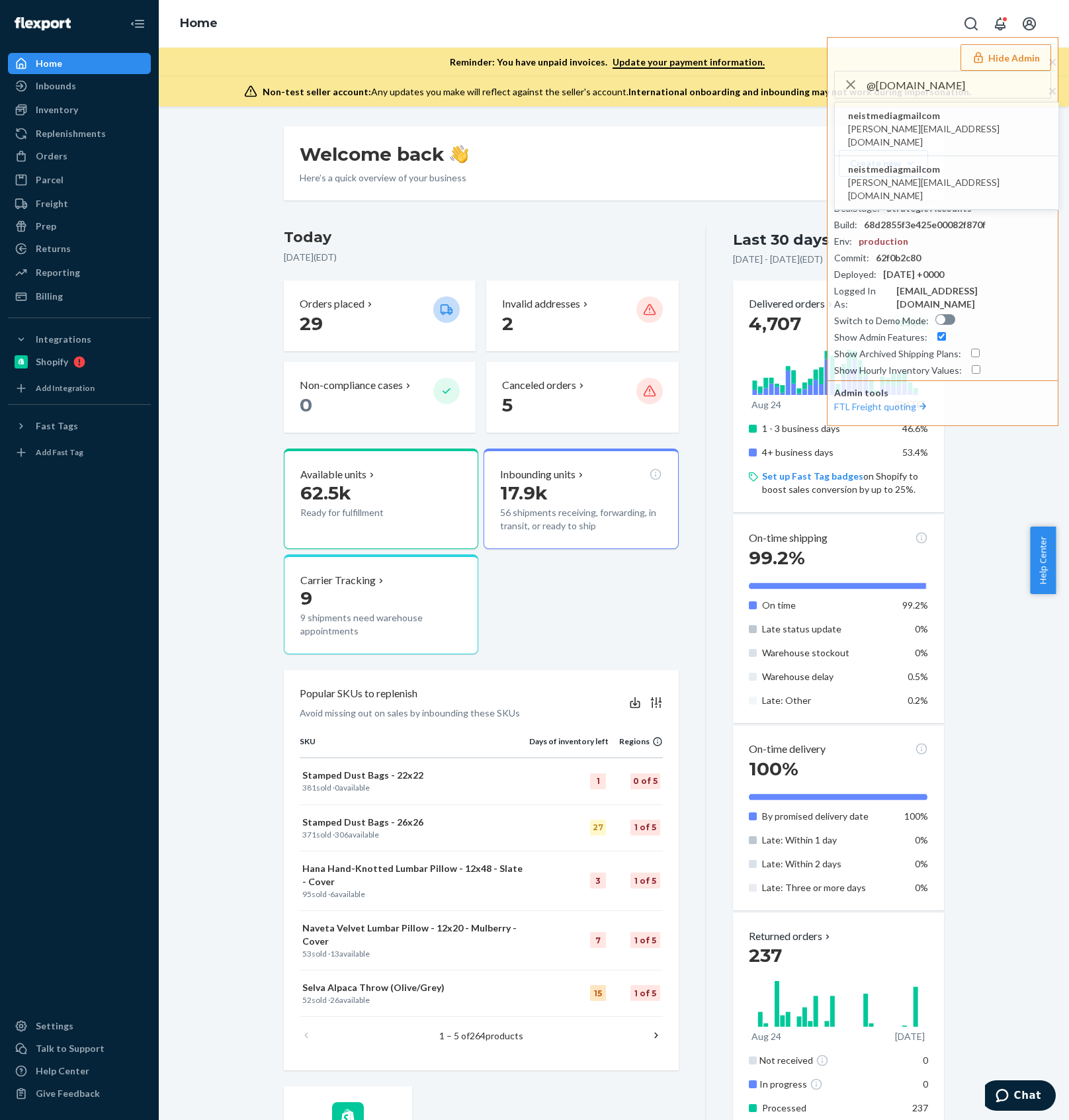
click at [971, 121] on li "neistmediagmailcom dylan@hostagetape.com" at bounding box center [946, 130] width 224 height 53
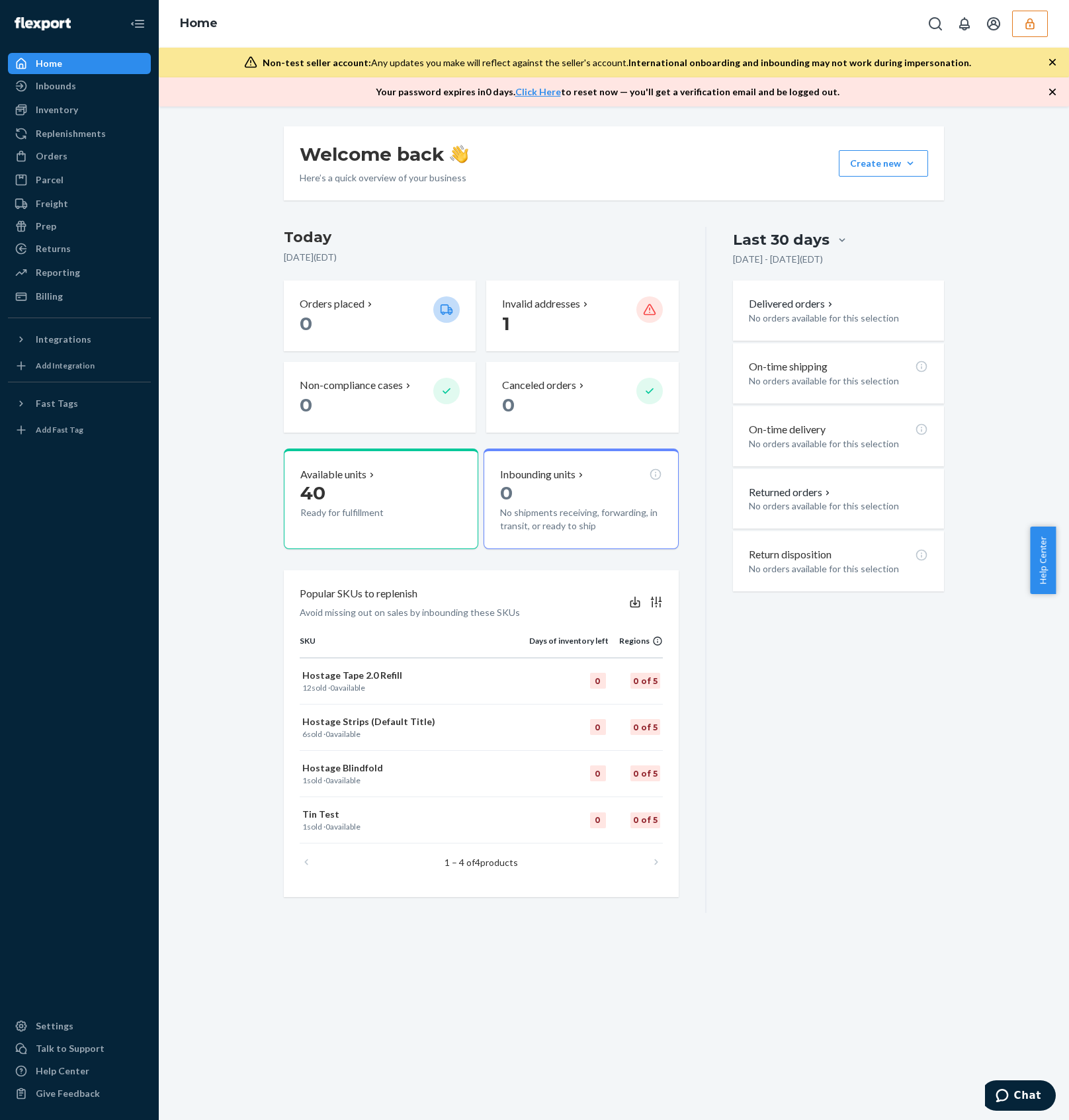
click at [1035, 23] on icon "button" at bounding box center [1029, 23] width 13 height 13
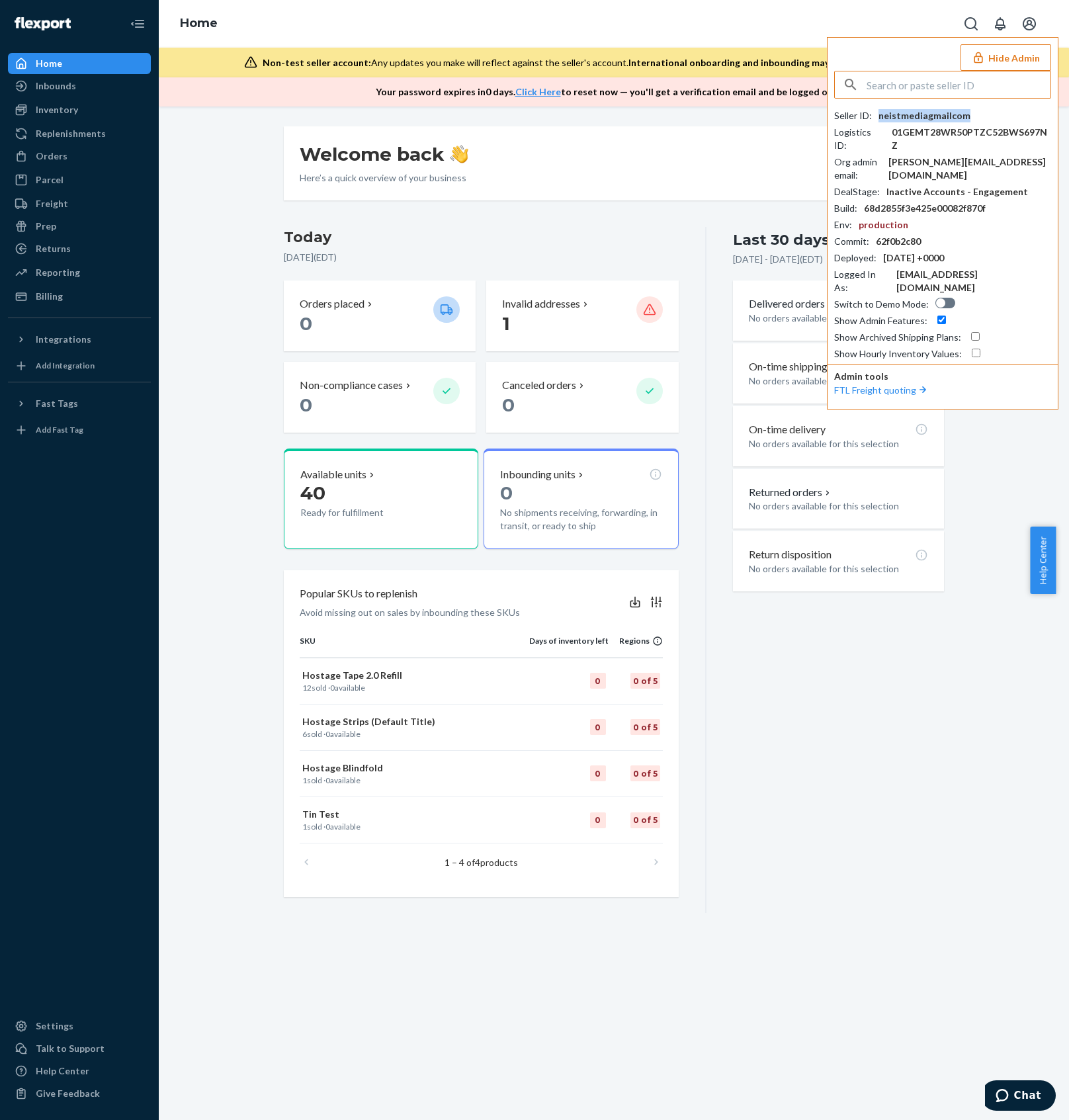
click at [926, 114] on div "neistmediagmailcom" at bounding box center [924, 115] width 92 height 13
copy div "neistmediagmailcom"
click at [983, 89] on input "text" at bounding box center [959, 84] width 184 height 27
paste input "[EMAIL_ADDRESS][DOMAIN_NAME]"
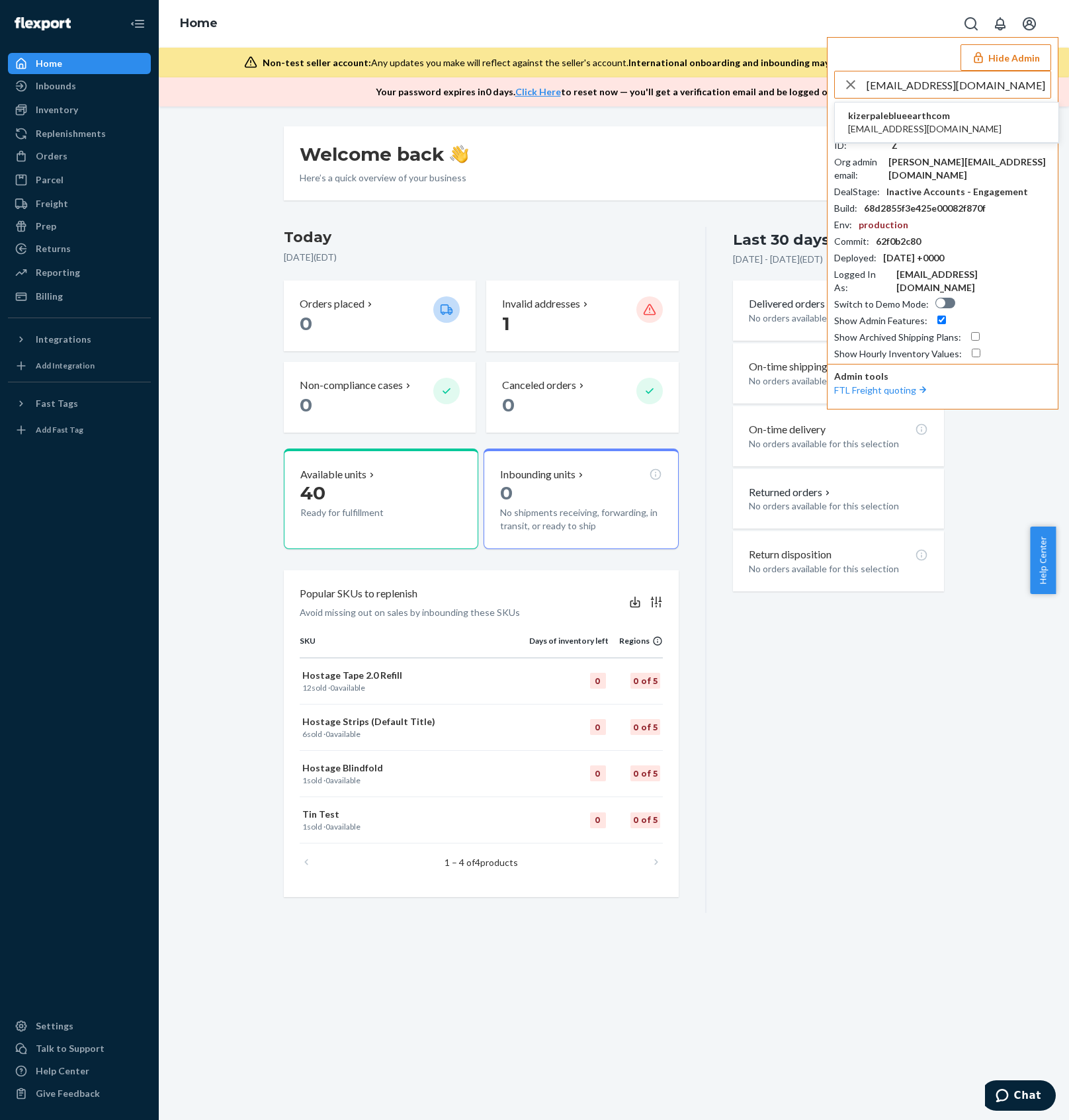
type input "[EMAIL_ADDRESS][DOMAIN_NAME]"
click at [955, 115] on span "kizerpaleblueearthcom" at bounding box center [925, 115] width 154 height 13
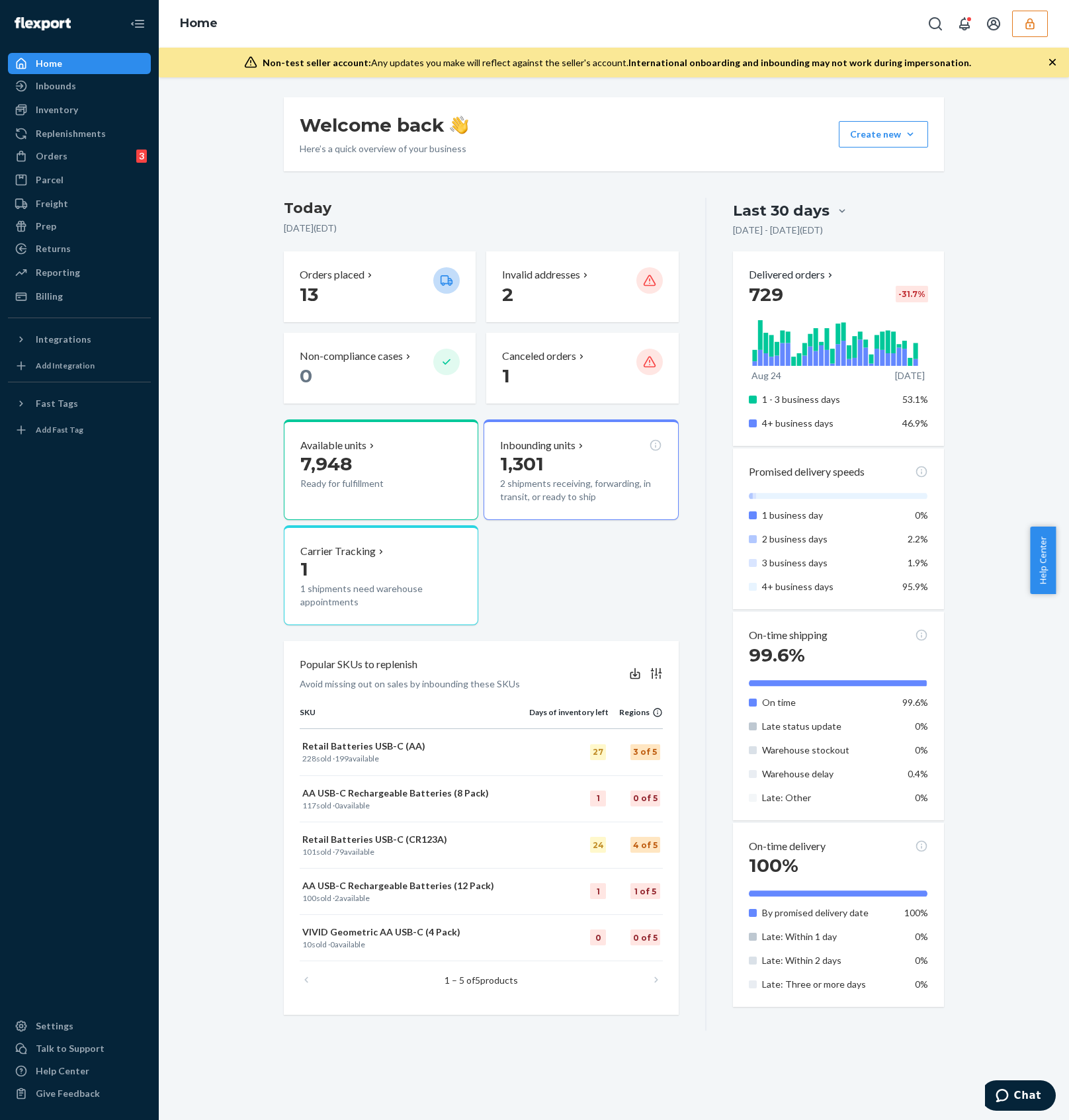
click at [1027, 18] on icon "button" at bounding box center [1029, 23] width 13 height 13
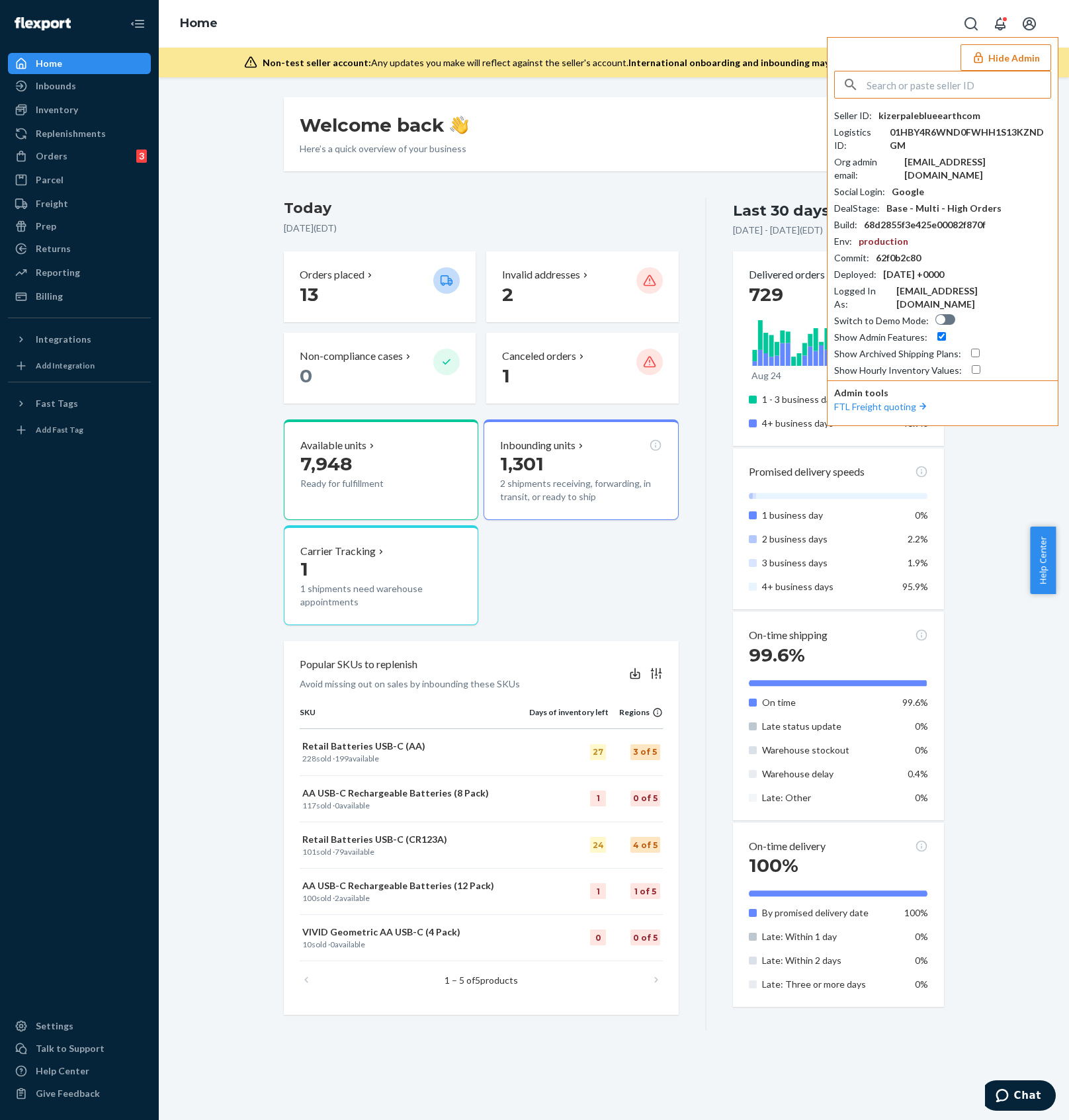
click at [939, 106] on div "Seller ID : kizerpaleblueearthcom Logistics ID : 01HBY4R6WND0FWHH1S13KZNDGM Org…" at bounding box center [942, 224] width 217 height 307
click at [937, 111] on div "kizerpaleblueearthcom" at bounding box center [929, 115] width 102 height 13
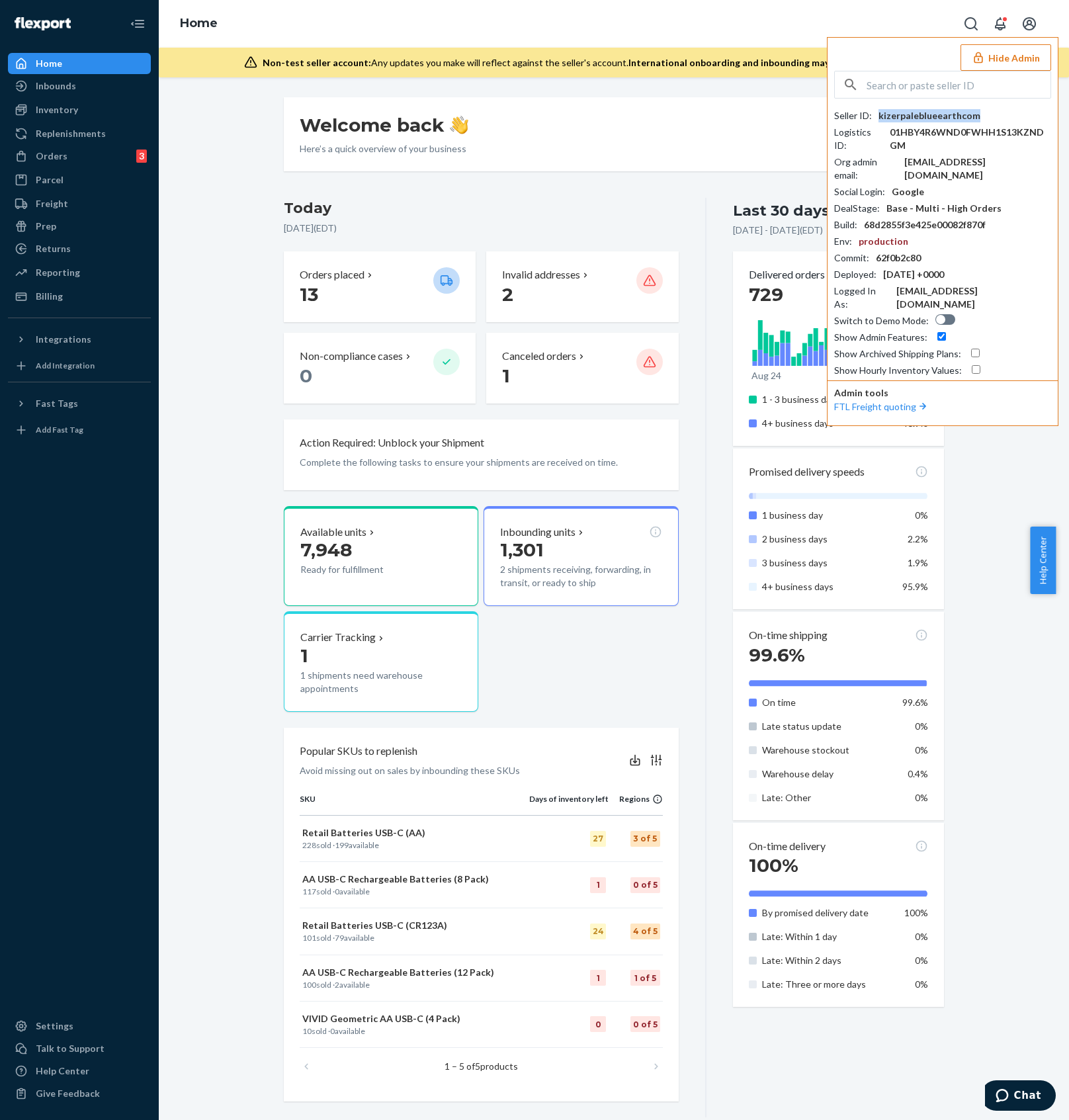
copy div "kizerpaleblueearthcom"
drag, startPoint x: 926, startPoint y: 99, endPoint x: 926, endPoint y: 91, distance: 8.0
click at [926, 99] on div "Seller ID : kizerpaleblueearthcom Logistics ID : 01HBY4R6WND0FWHH1S13KZNDGM Org…" at bounding box center [942, 224] width 217 height 307
click at [926, 91] on input "text" at bounding box center [959, 84] width 184 height 27
paste input "[EMAIL_ADDRESS][DOMAIN_NAME]"
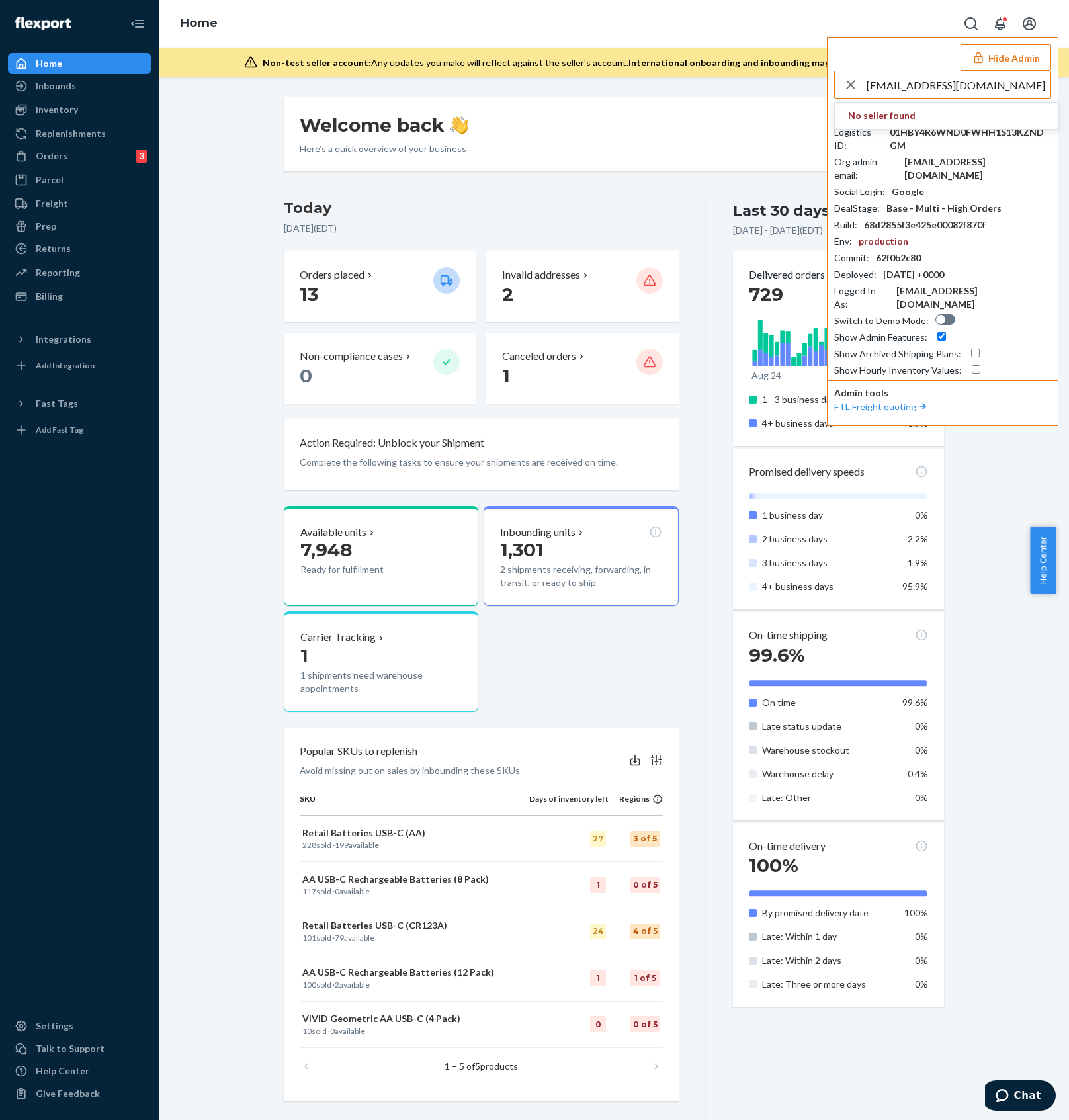
click at [1032, 82] on input "[EMAIL_ADDRESS][DOMAIN_NAME]" at bounding box center [959, 84] width 184 height 27
drag, startPoint x: 1048, startPoint y: 87, endPoint x: 1032, endPoint y: 88, distance: 16.0
click at [1032, 88] on input "[EMAIL_ADDRESS][DOMAIN_NAME]" at bounding box center [959, 84] width 184 height 27
drag, startPoint x: 947, startPoint y: 86, endPoint x: 788, endPoint y: 86, distance: 159.0
click at [788, 86] on div "Home Hide Admin accountspayable@trovebrands.com No seller found Seller ID : kiz…" at bounding box center [614, 560] width 910 height 1120
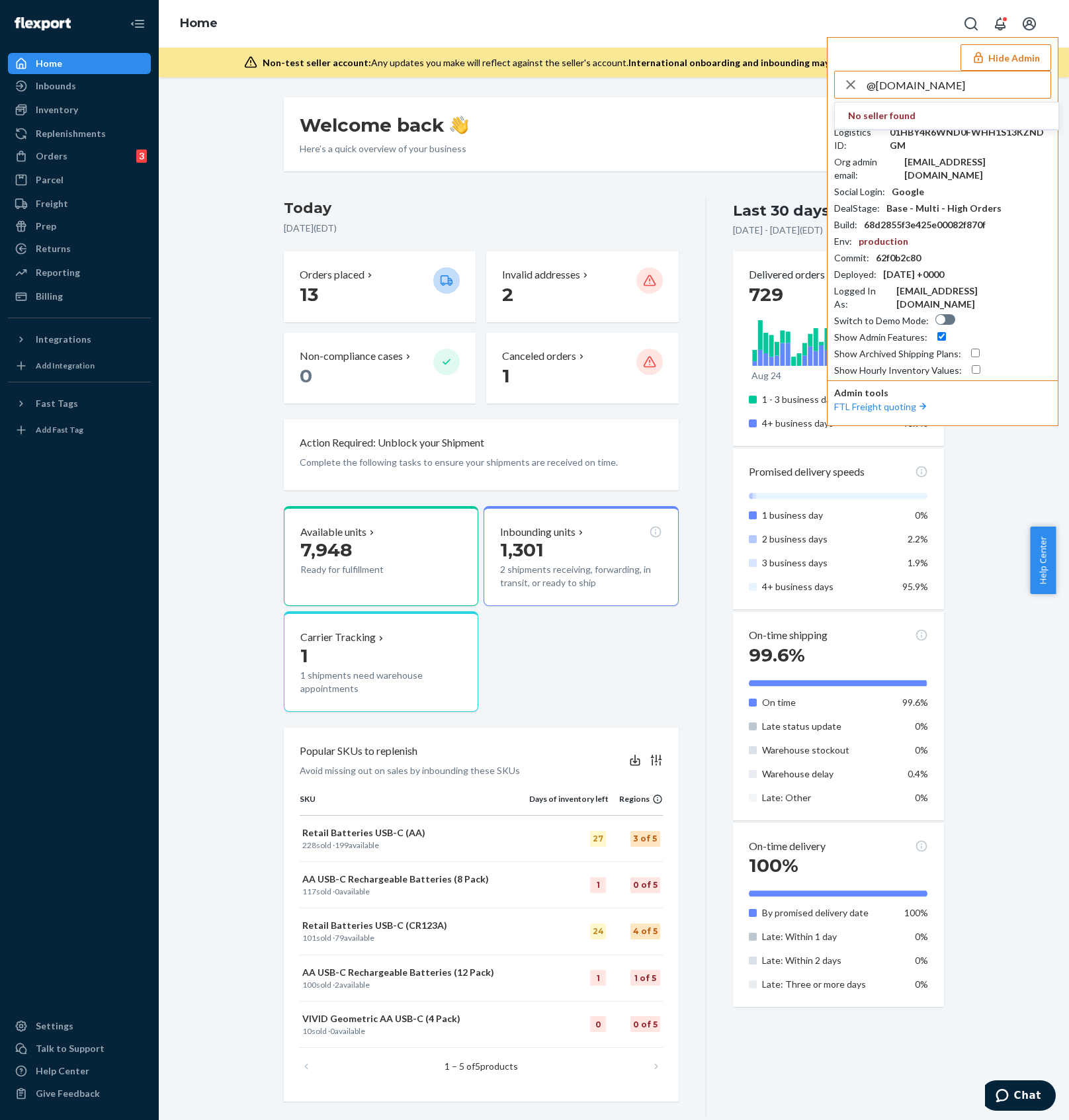
type input "@trovebrands.com"
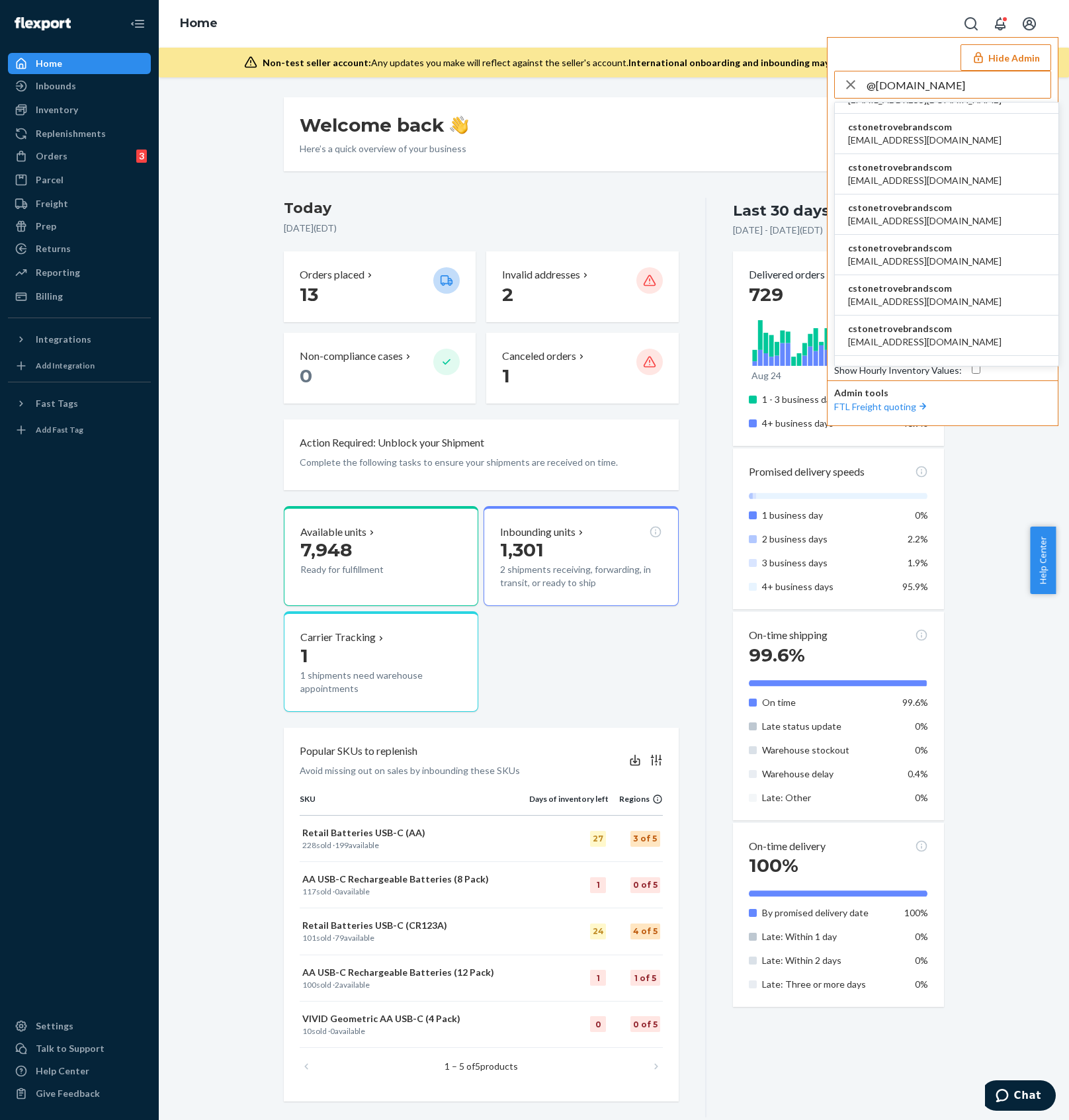
scroll to position [529, 0]
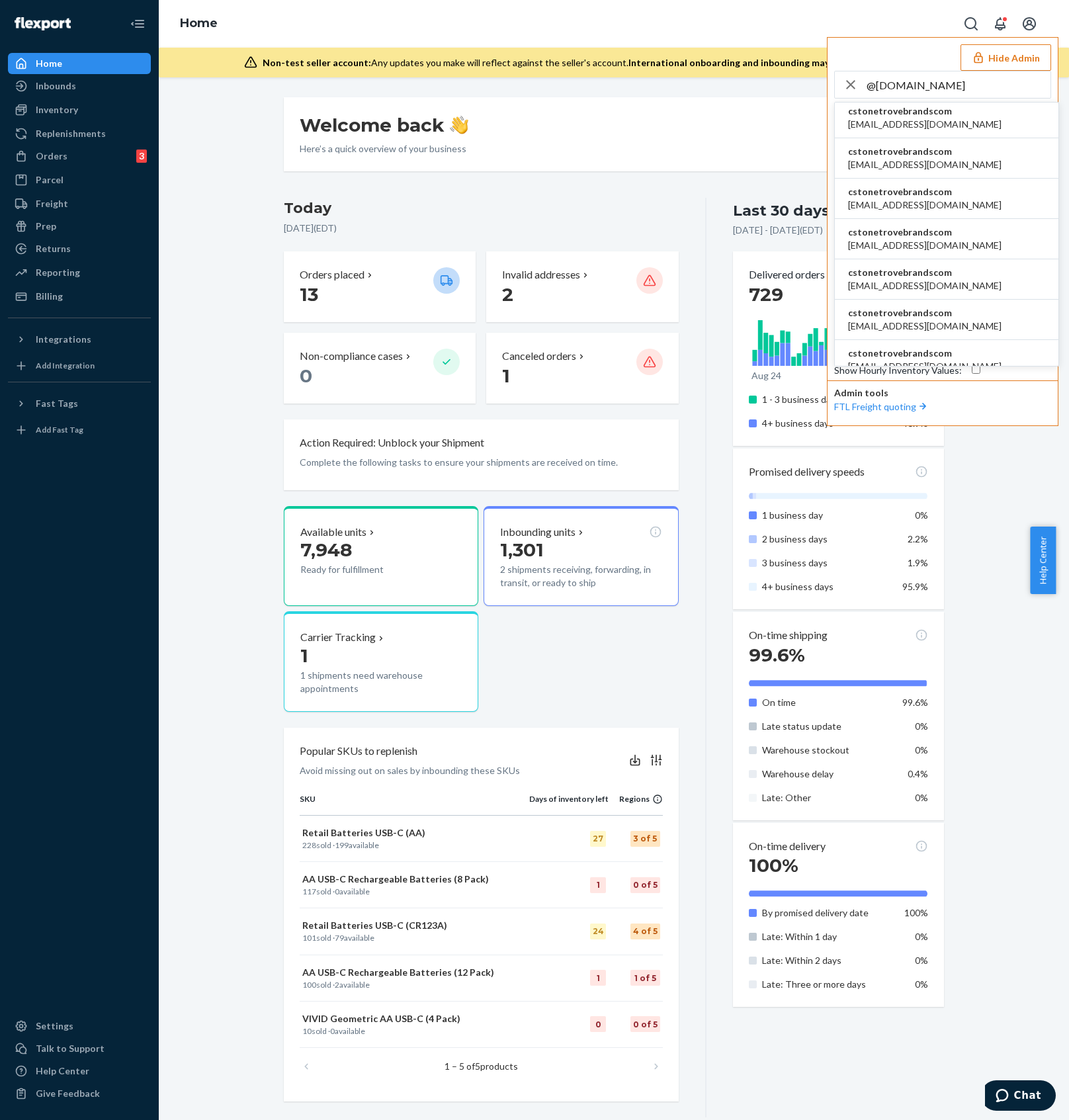
click at [983, 184] on li "cstonetrovebrandscom jpicardo@trovebrands.com" at bounding box center [946, 198] width 224 height 40
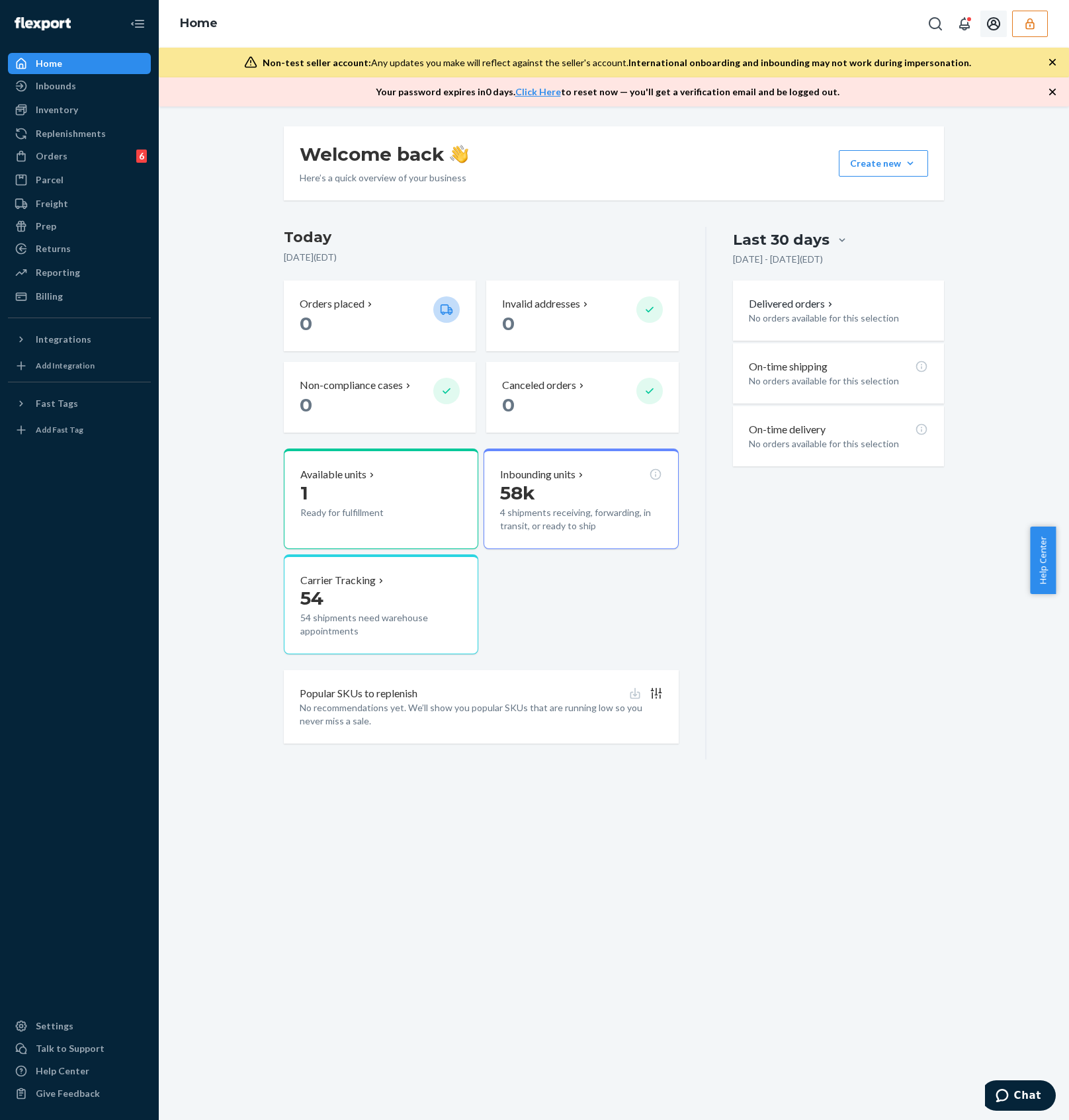
click at [1040, 25] on button "button" at bounding box center [1030, 23] width 36 height 27
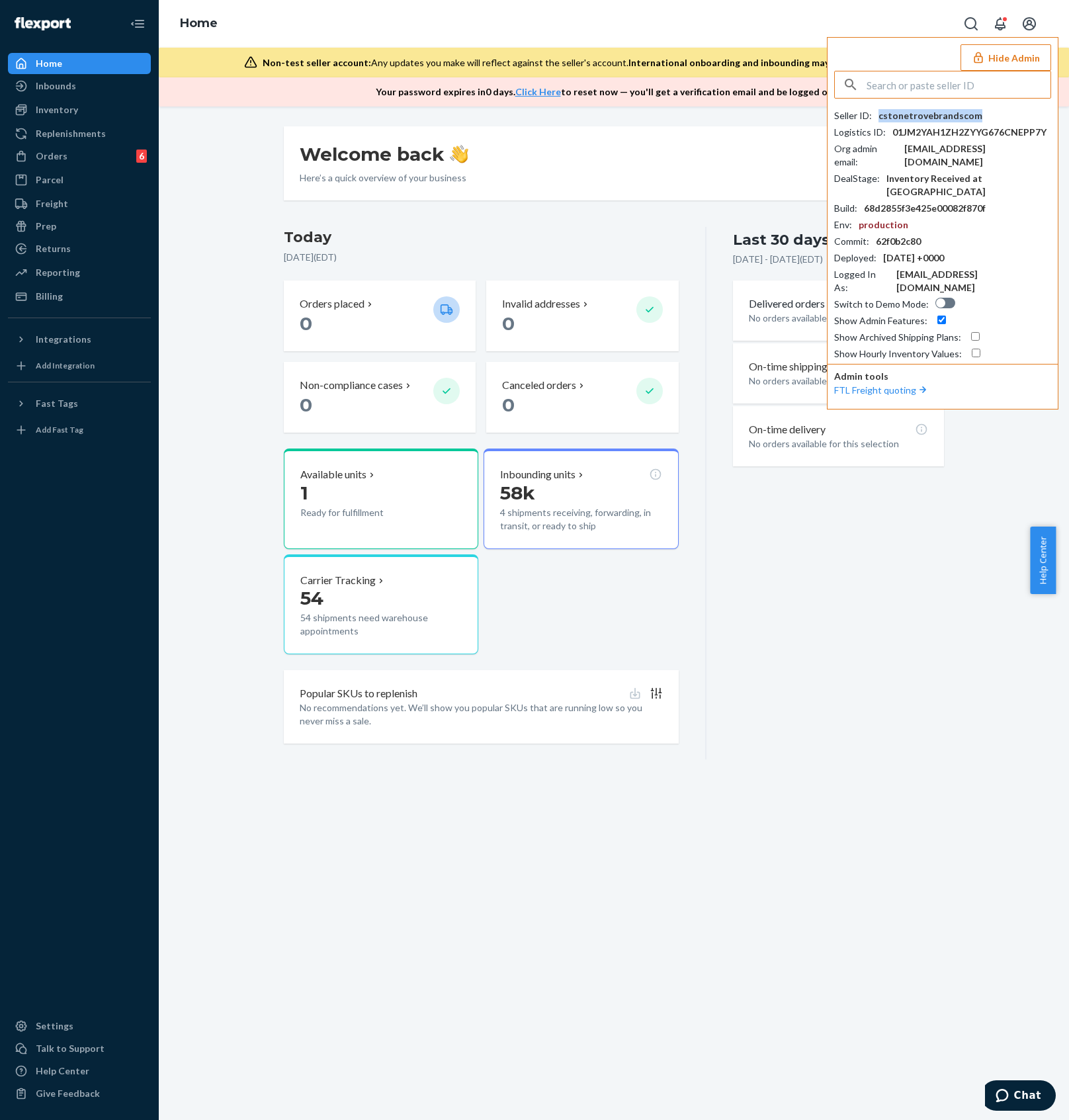
click at [934, 110] on div "cstonetrovebrandscom" at bounding box center [930, 115] width 104 height 13
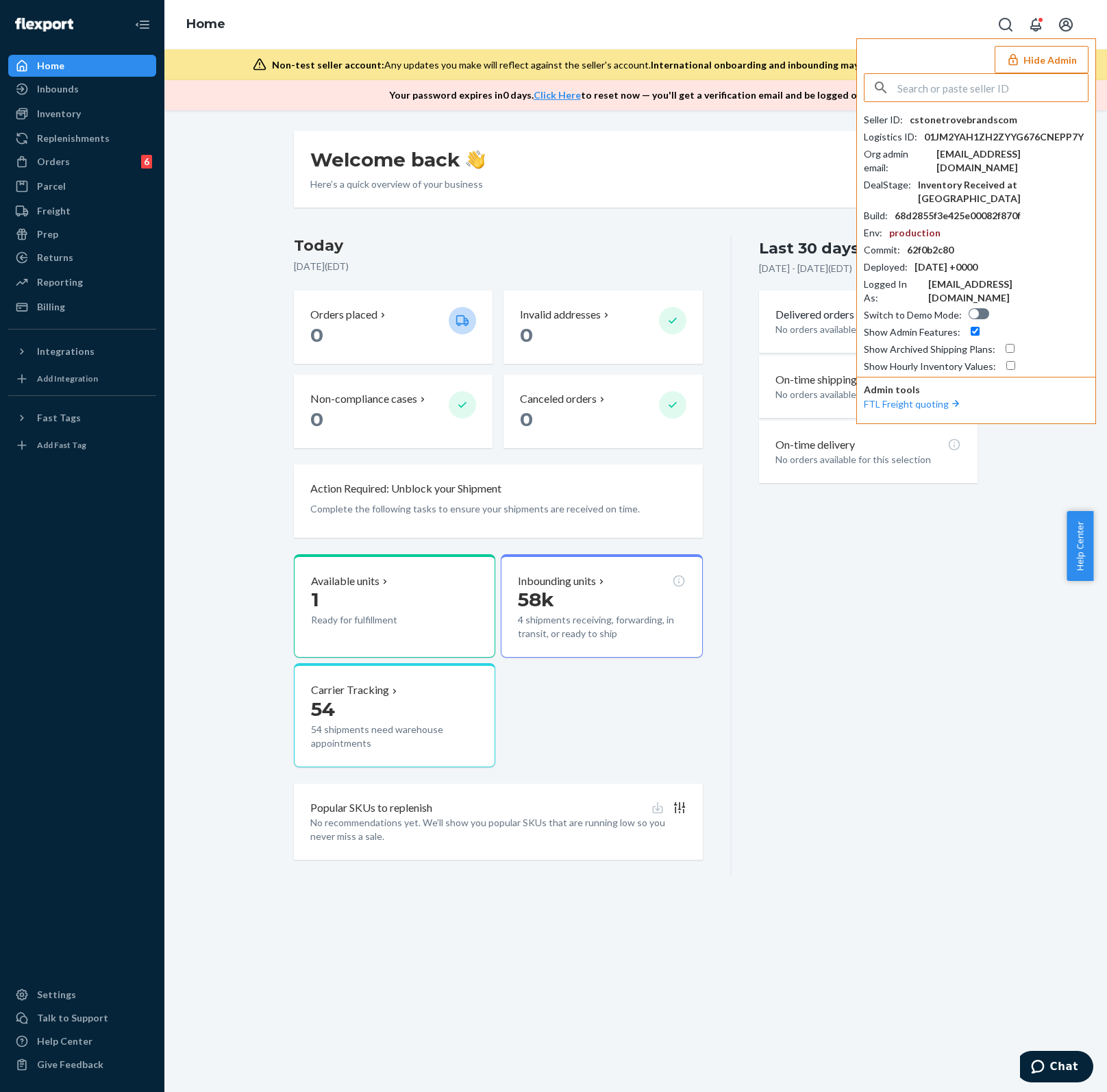
click at [980, 96] on input "text" at bounding box center [993, 87] width 190 height 28
paste input "[EMAIL_ADDRESS][DOMAIN_NAME]"
drag, startPoint x: 984, startPoint y: 87, endPoint x: 827, endPoint y: 84, distance: 157.0
click at [827, 84] on div "Home Hide Admin [EMAIL_ADDRESS][DOMAIN_NAME] No seller found Seller ID : cstone…" at bounding box center [636, 55] width 942 height 110
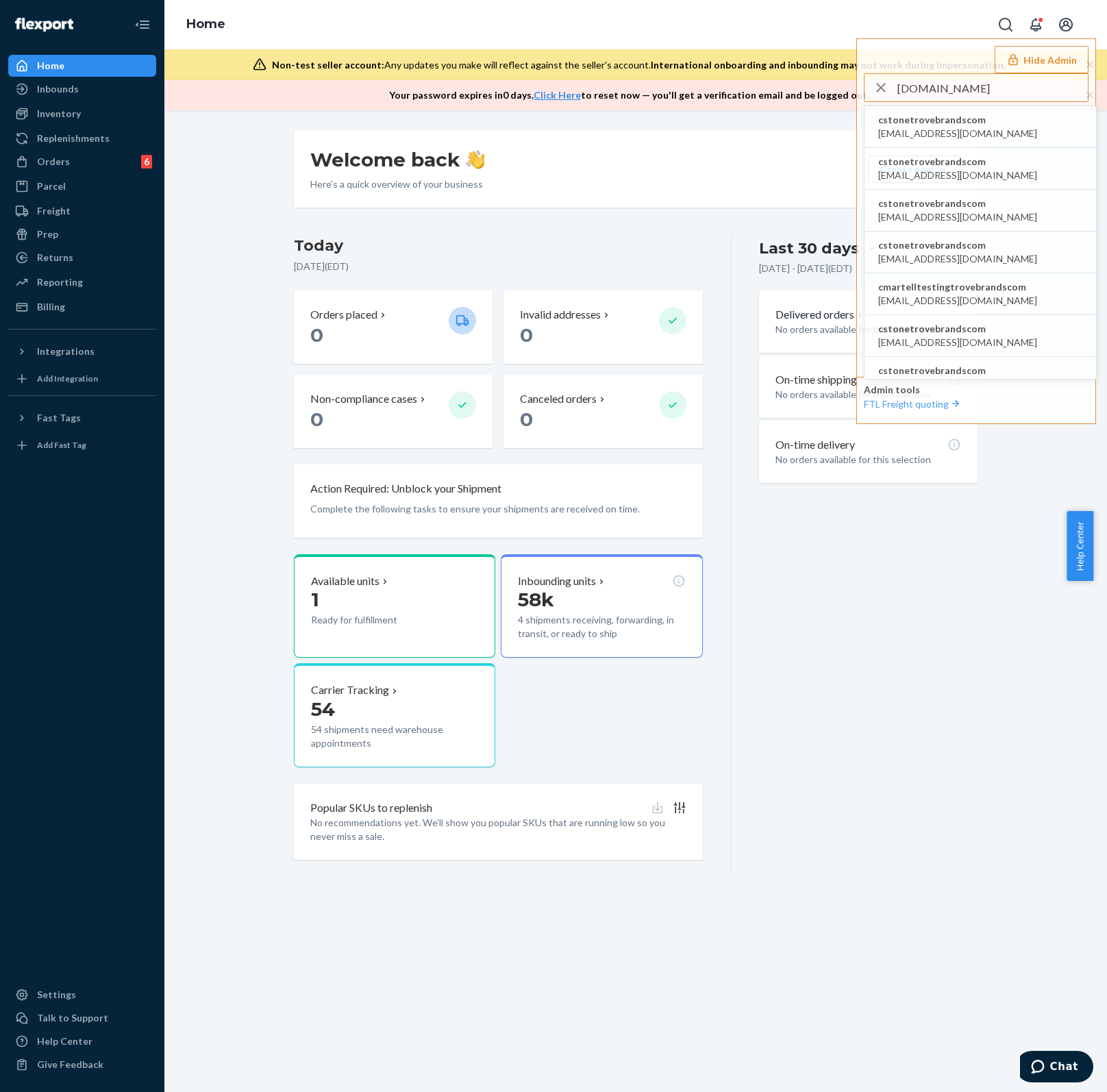
drag, startPoint x: 996, startPoint y: 90, endPoint x: 843, endPoint y: 87, distance: 153.0
click at [843, 87] on div "Home Hide Admin trovebrands.com cstonetrovebrandscom aangerhofer@trovebrands.co…" at bounding box center [636, 55] width 942 height 110
paste input "contact@axxessglobal"
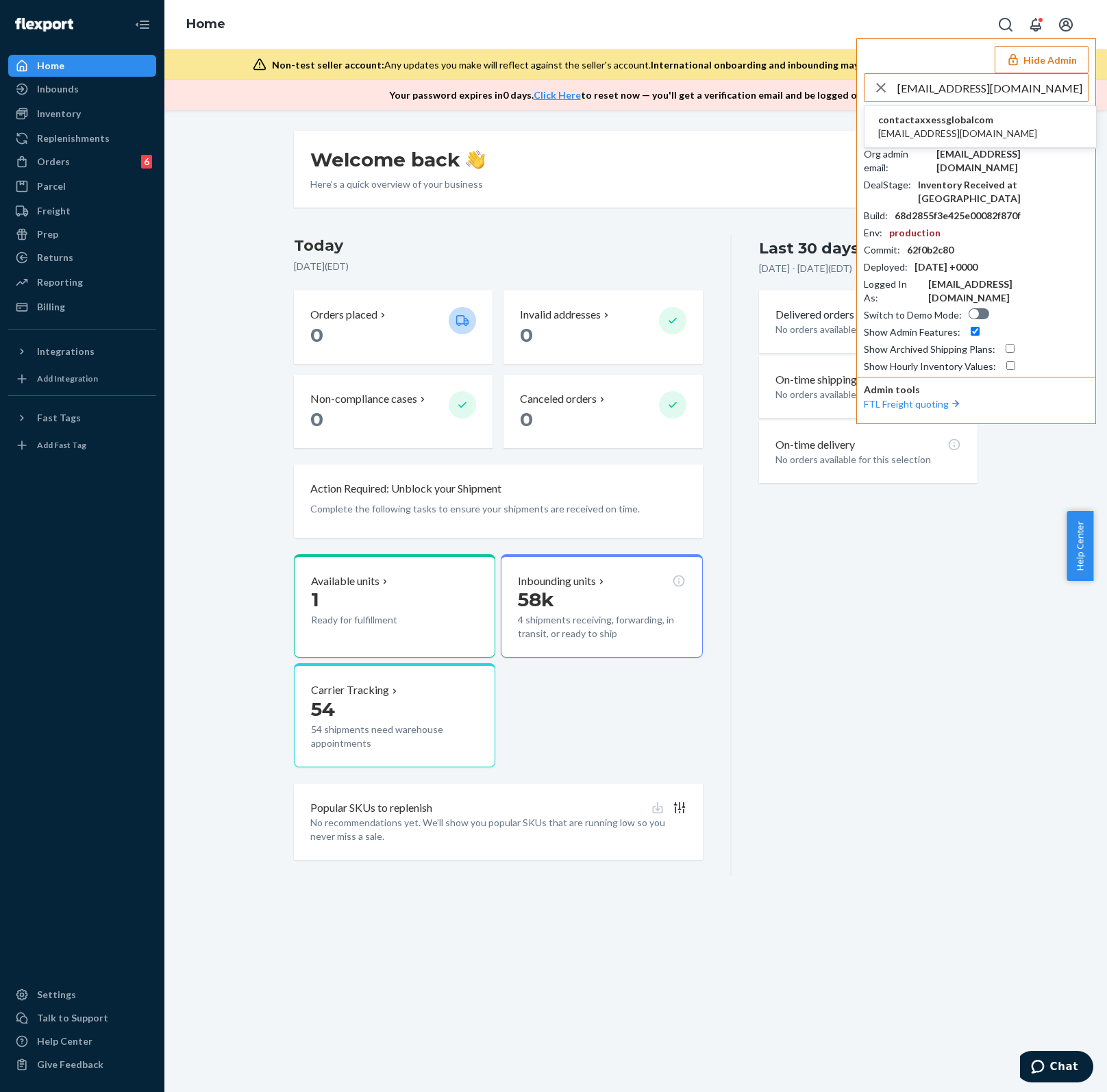
type input "[EMAIL_ADDRESS][DOMAIN_NAME]"
click at [954, 145] on li "contactaxxessglobalcom contact@axxessglobal.com" at bounding box center [980, 127] width 231 height 42
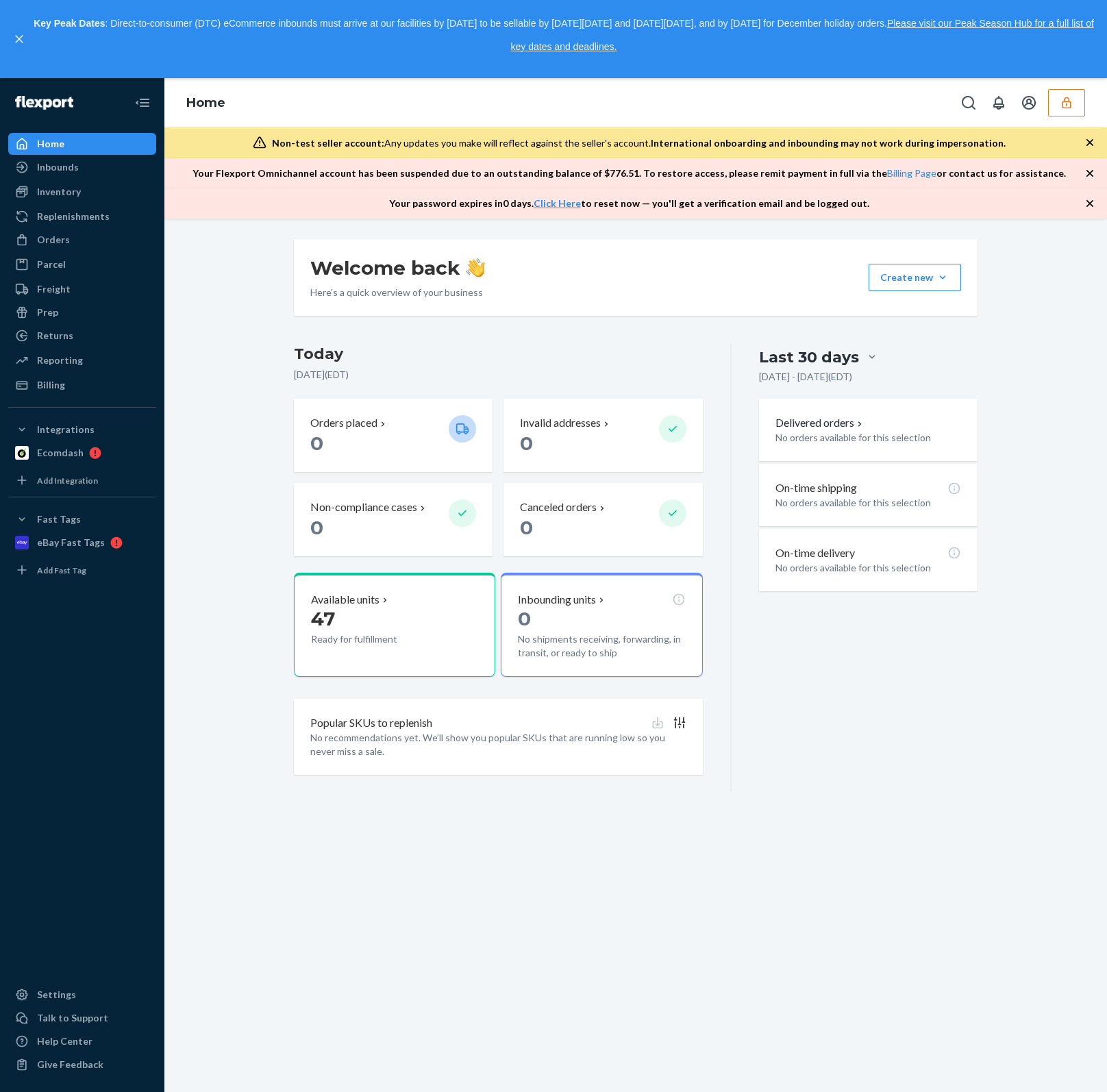
click at [1064, 100] on icon "button" at bounding box center [1066, 102] width 13 height 13
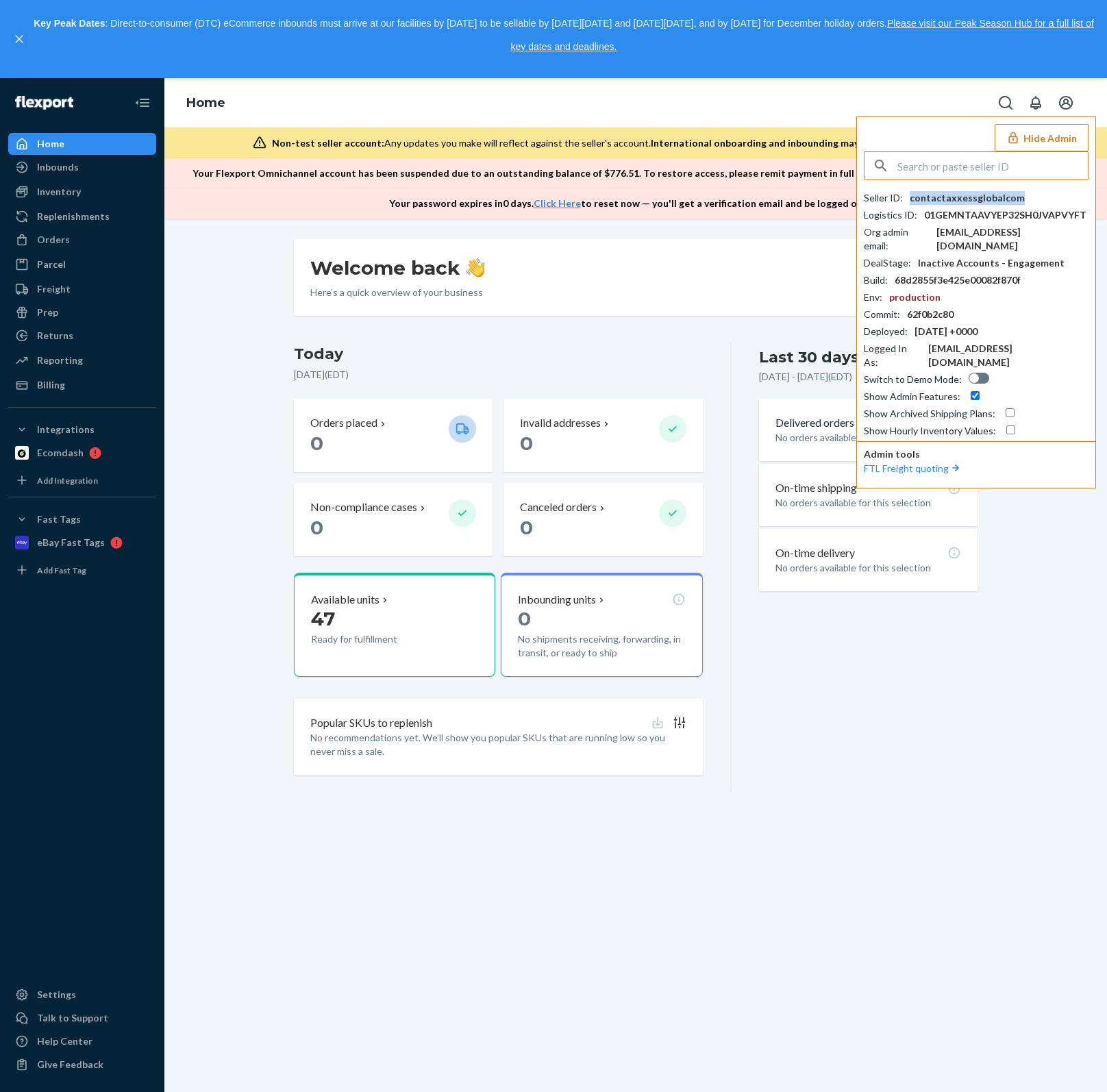
click at [967, 197] on div "contactaxxessglobalcom" at bounding box center [967, 197] width 115 height 13
copy div "contactaxxessglobalcom"
click at [962, 168] on input "text" at bounding box center [993, 165] width 190 height 28
paste input "[EMAIL_ADDRESS][DOMAIN_NAME]"
type input "[EMAIL_ADDRESS][DOMAIN_NAME]"
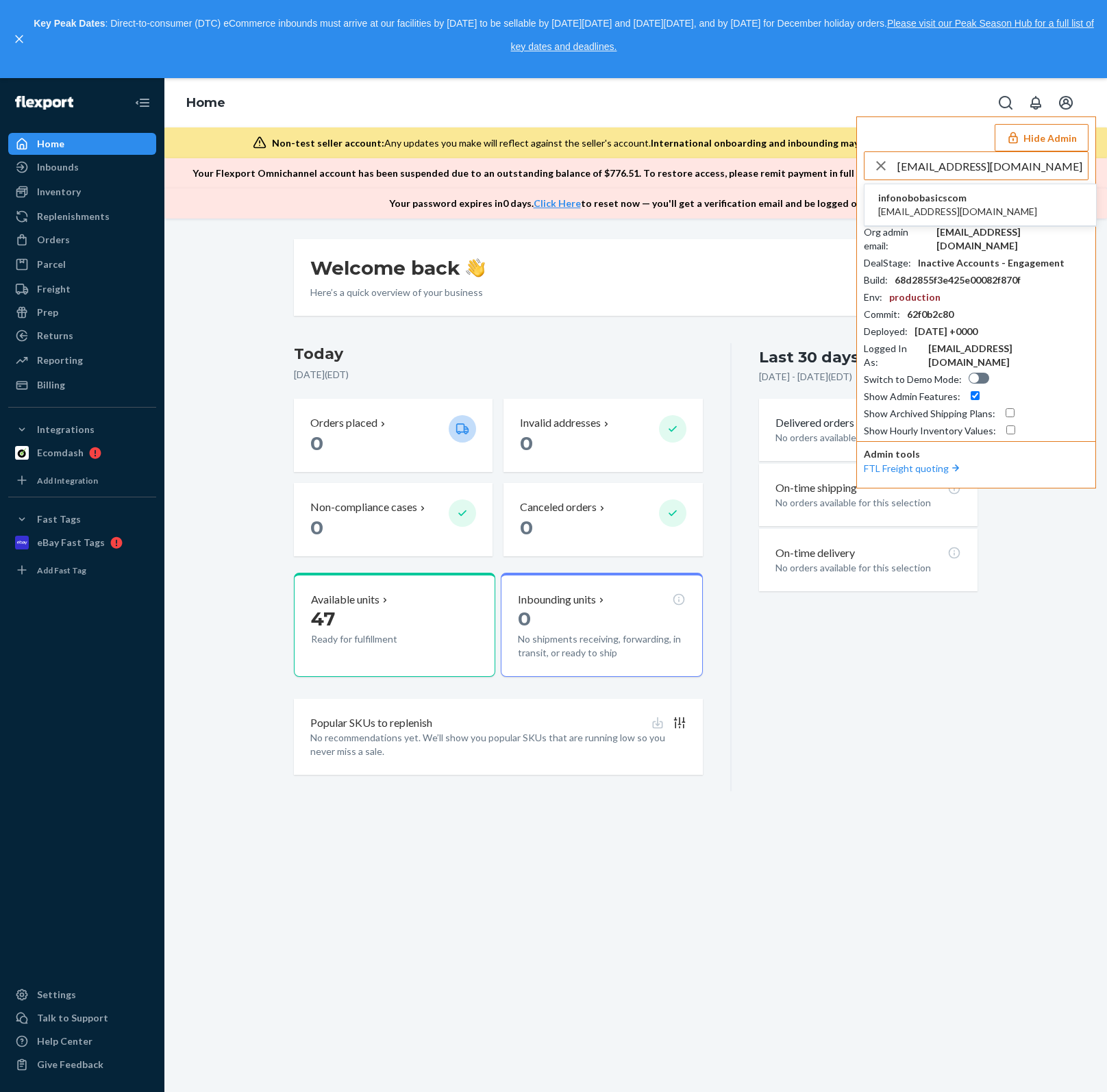
click at [988, 202] on li "infonobobasicscom [EMAIL_ADDRESS][DOMAIN_NAME]" at bounding box center [980, 204] width 231 height 42
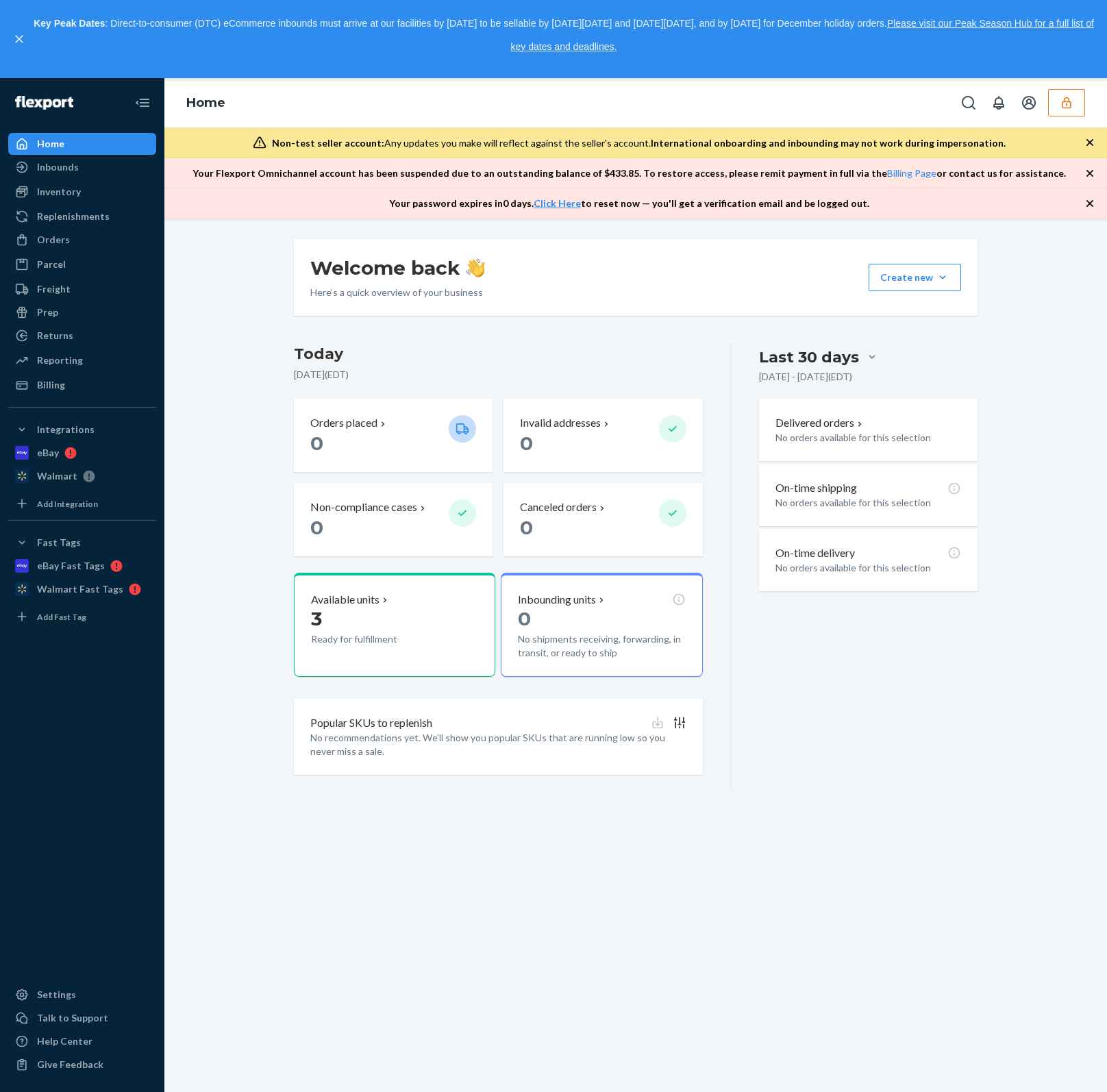
click at [1079, 101] on button "button" at bounding box center [1067, 102] width 37 height 28
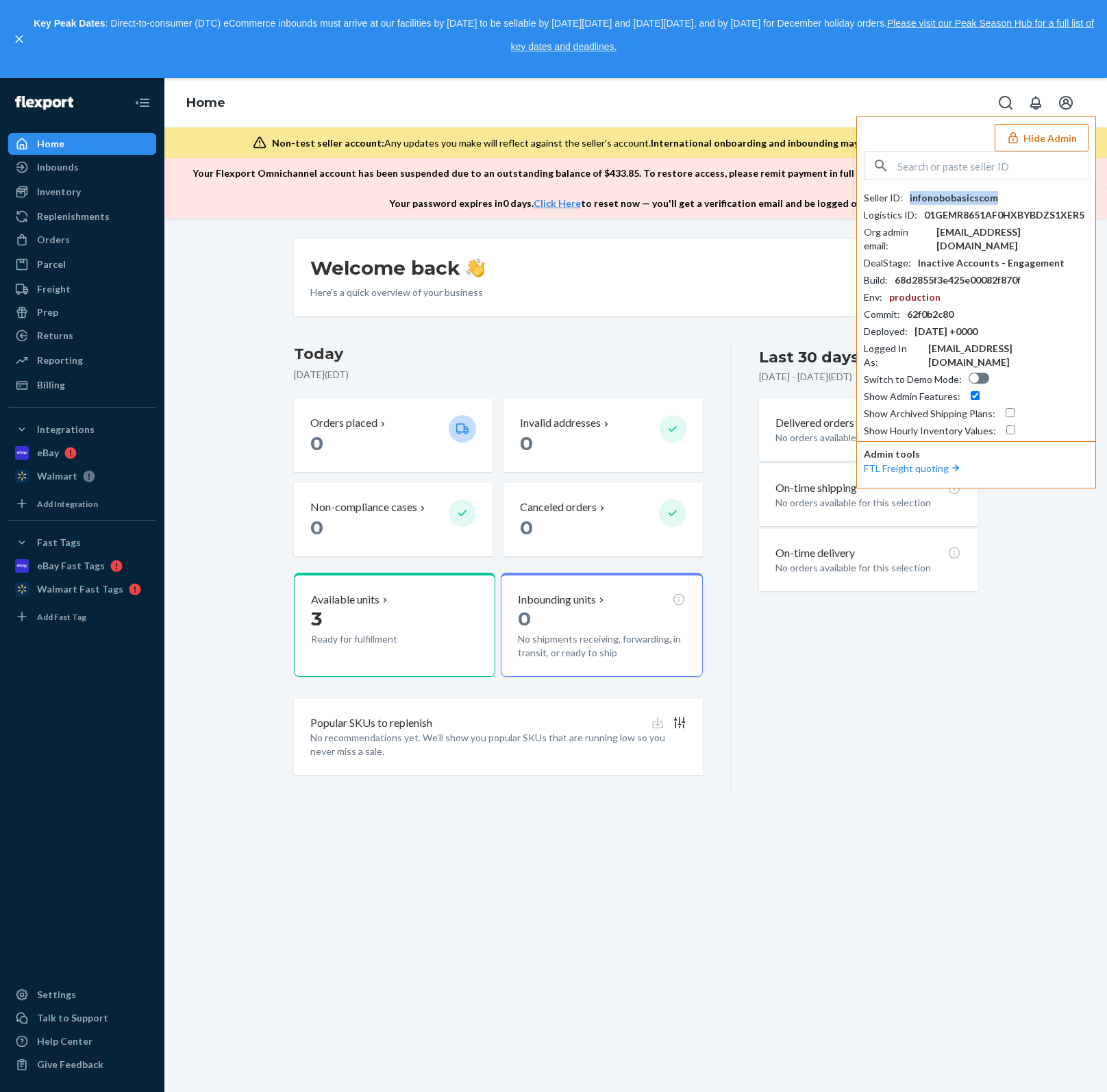
click at [976, 197] on div "infonobobasicscom" at bounding box center [954, 197] width 88 height 13
click at [991, 172] on input "text" at bounding box center [993, 165] width 190 height 28
paste input "[EMAIL_ADDRESS][DOMAIN_NAME]"
type input "[EMAIL_ADDRESS][DOMAIN_NAME]"
click at [945, 206] on span "[EMAIL_ADDRESS][DOMAIN_NAME]" at bounding box center [958, 211] width 159 height 13
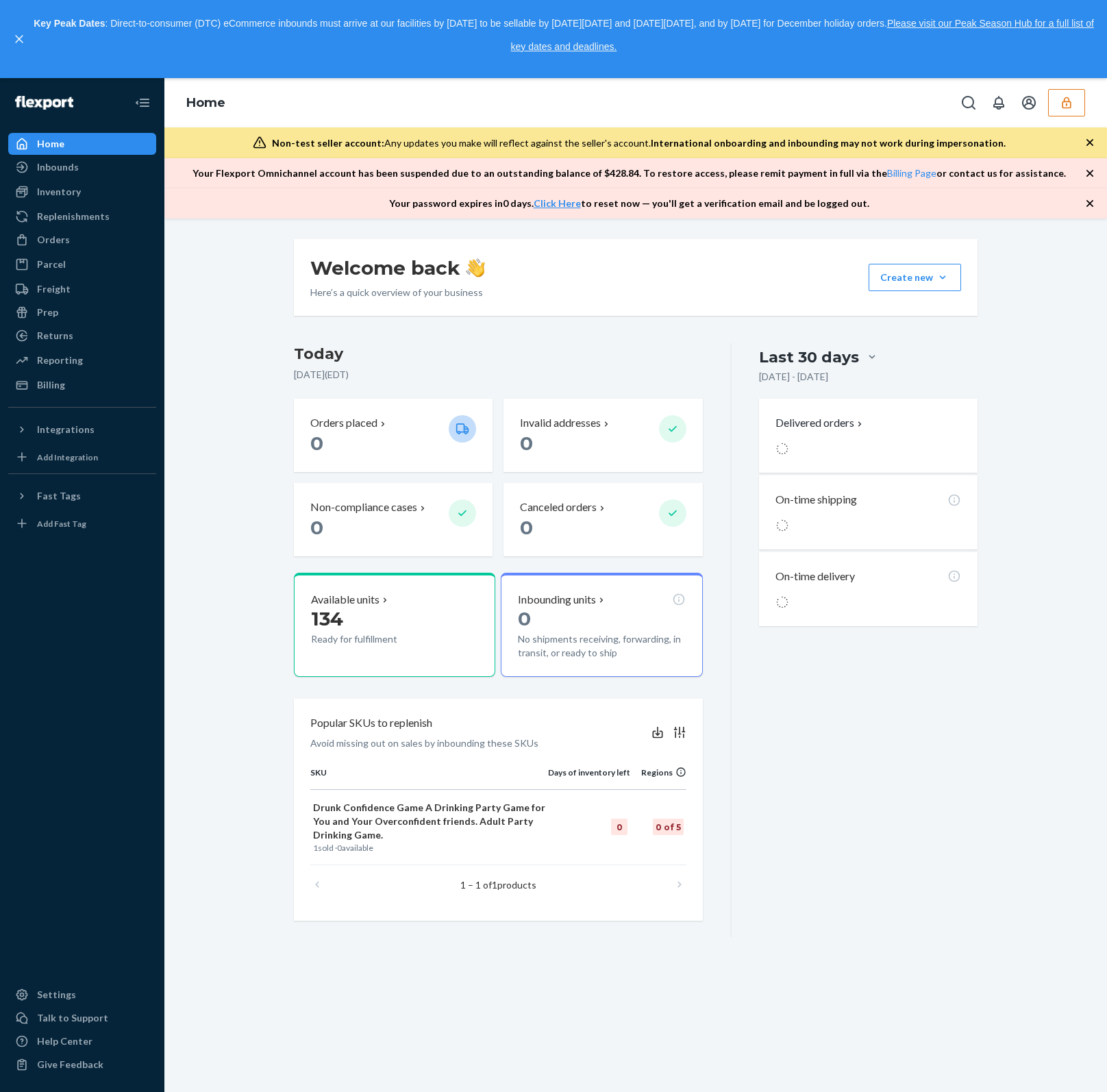
click at [1071, 110] on button "button" at bounding box center [1067, 102] width 37 height 28
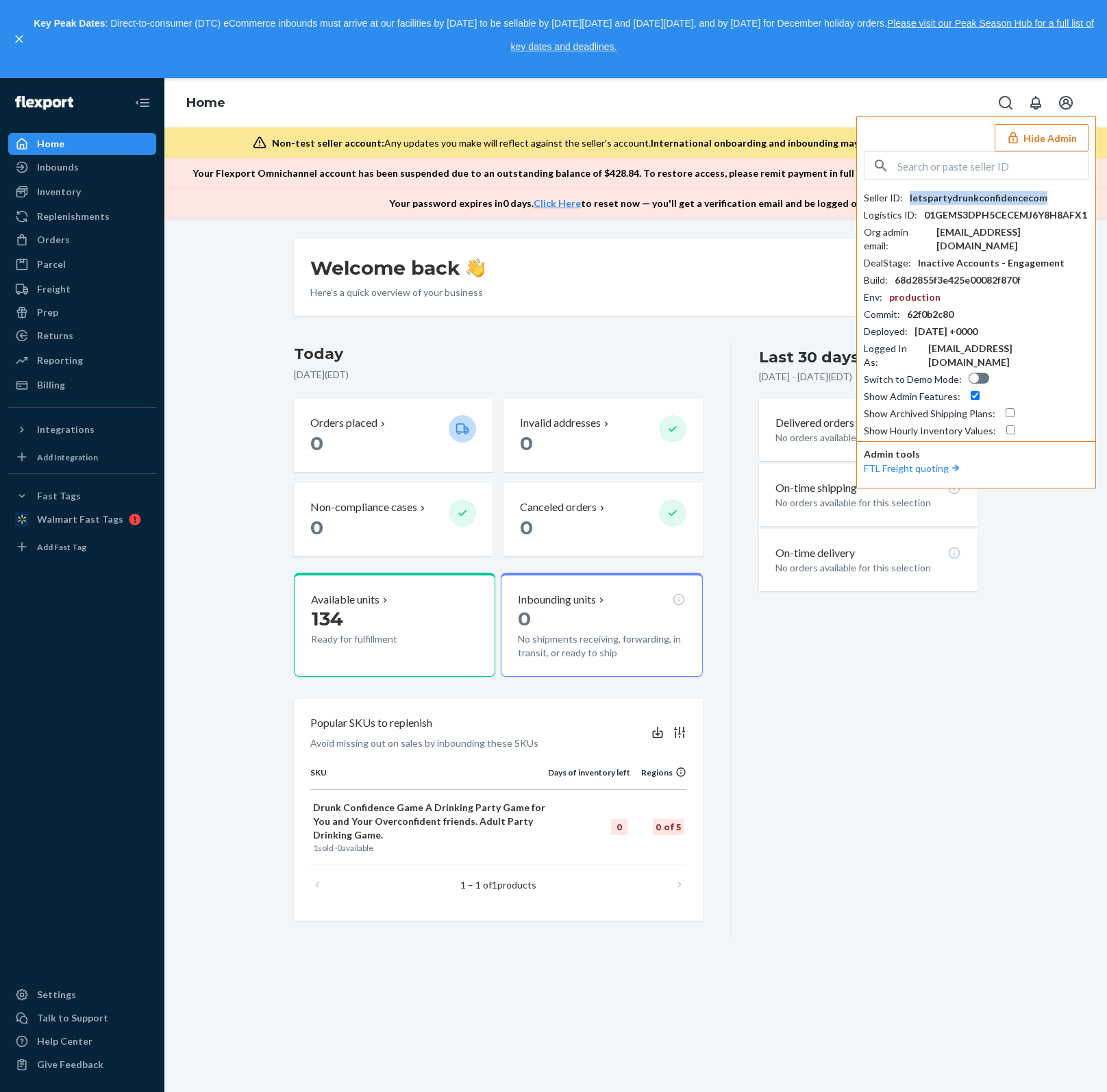
click at [1010, 197] on div "letspartydrunkconfidencecom" at bounding box center [978, 197] width 138 height 13
copy div "letspartydrunkconfidencecom"
click at [1026, 166] on input "text" at bounding box center [993, 165] width 190 height 28
paste input "[PERSON_NAME][EMAIL_ADDRESS][PERSON_NAME][DOMAIN_NAME]"
type input "[PERSON_NAME][EMAIL_ADDRESS][PERSON_NAME][DOMAIN_NAME]"
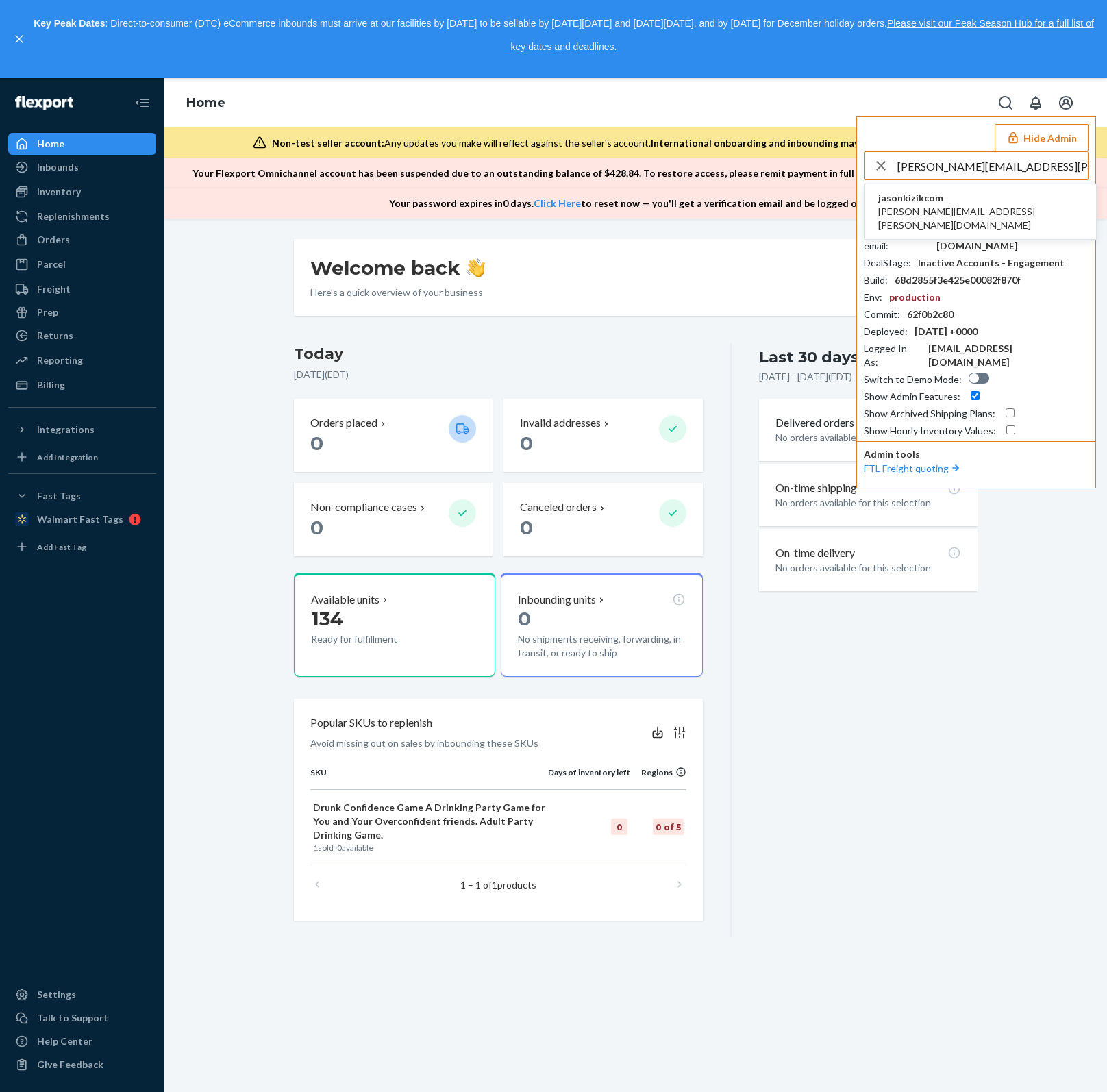
click at [976, 213] on li "jasonkizikcom [PERSON_NAME][EMAIL_ADDRESS][PERSON_NAME][DOMAIN_NAME]" at bounding box center [980, 212] width 231 height 55
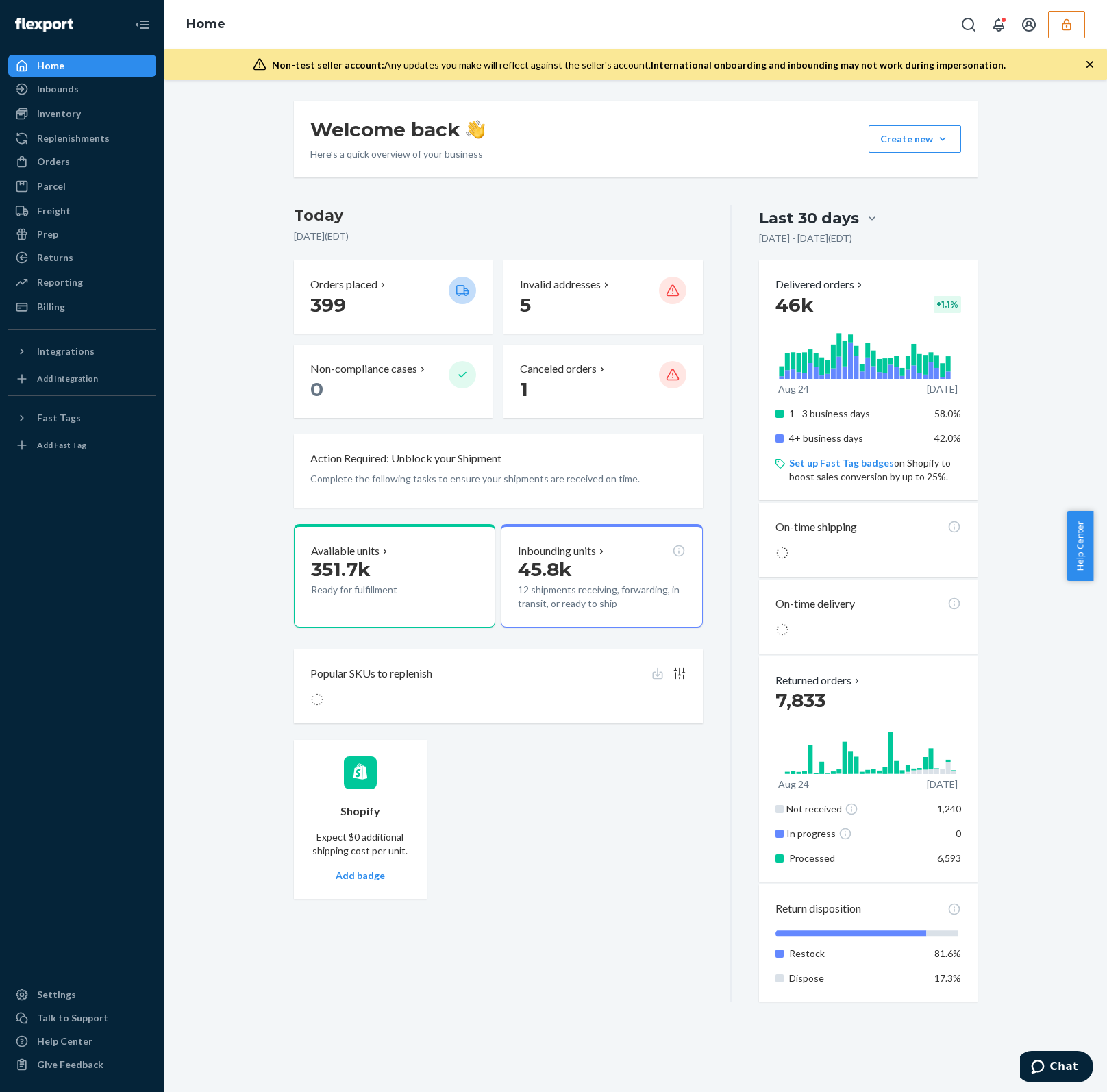
click at [1067, 35] on button "button" at bounding box center [1067, 24] width 37 height 28
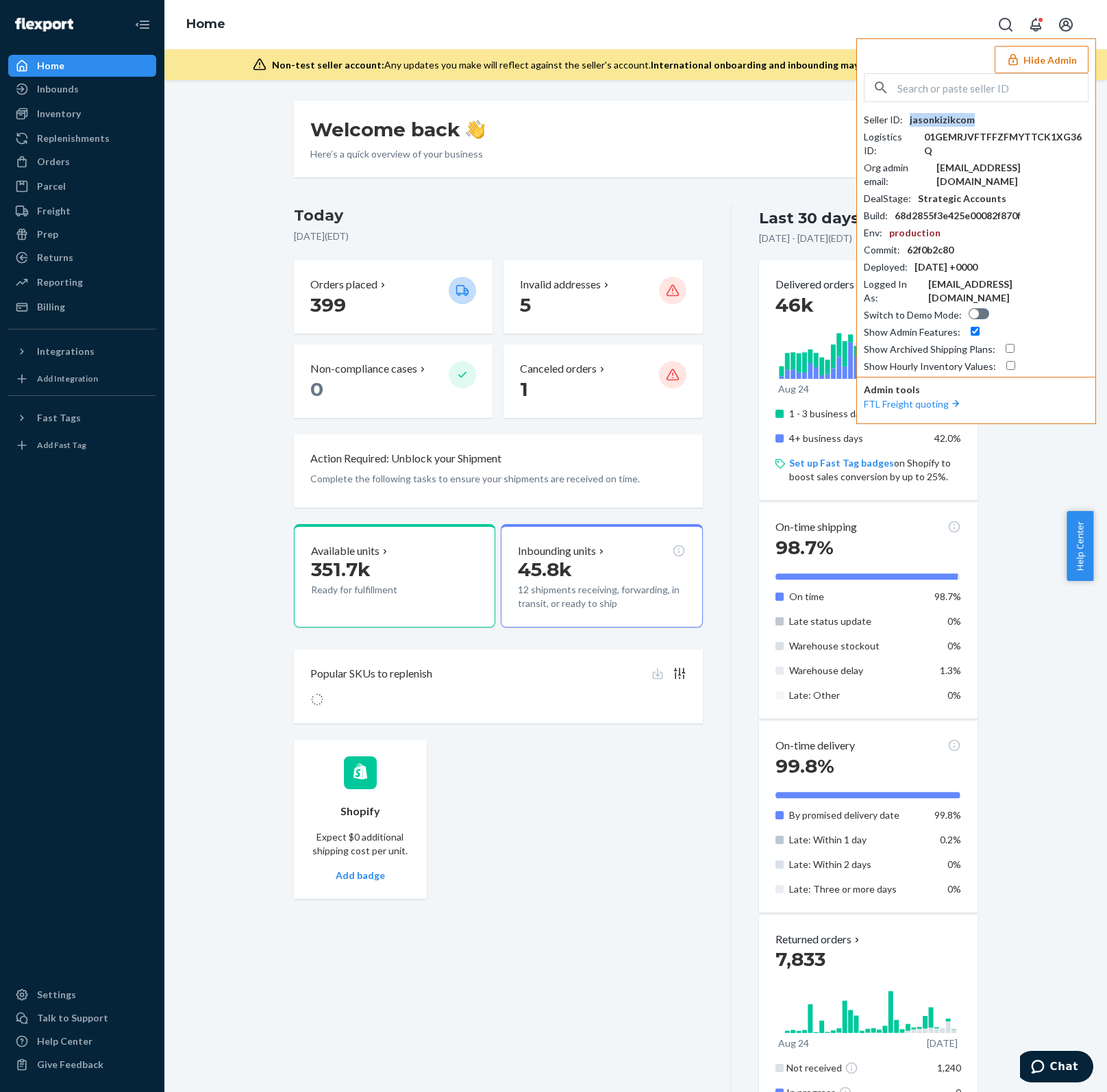
copy div "jasonkizikcom"
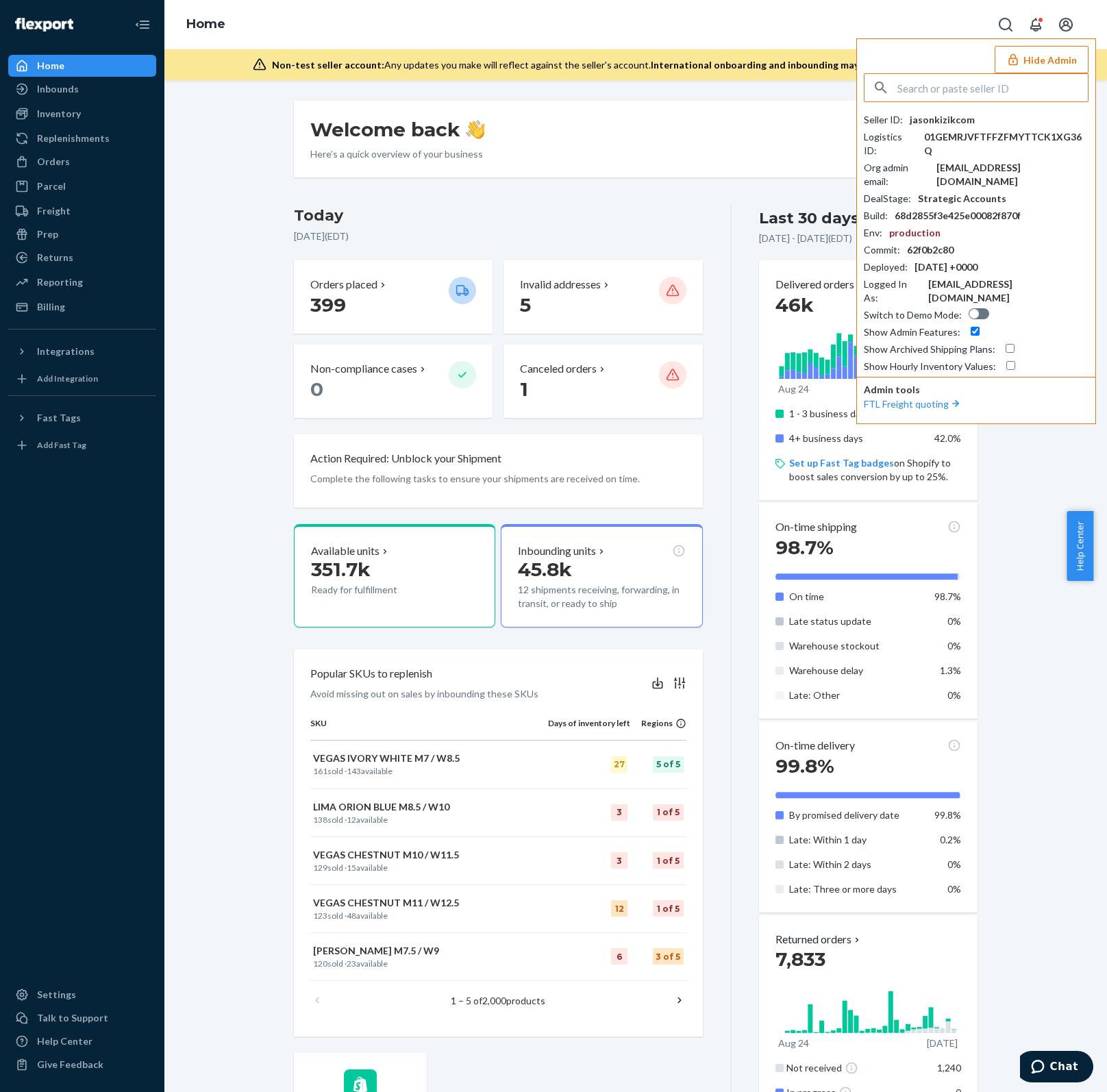
click at [970, 98] on input "text" at bounding box center [993, 87] width 190 height 28
paste input "[EMAIL_ADDRESS][DOMAIN_NAME]"
drag, startPoint x: 921, startPoint y: 90, endPoint x: 826, endPoint y: 81, distance: 95.4
click at [826, 81] on div "Home Hide Admin cw@shiftpod.com No seller found Seller ID : jasonkizikcom Logis…" at bounding box center [636, 546] width 942 height 1092
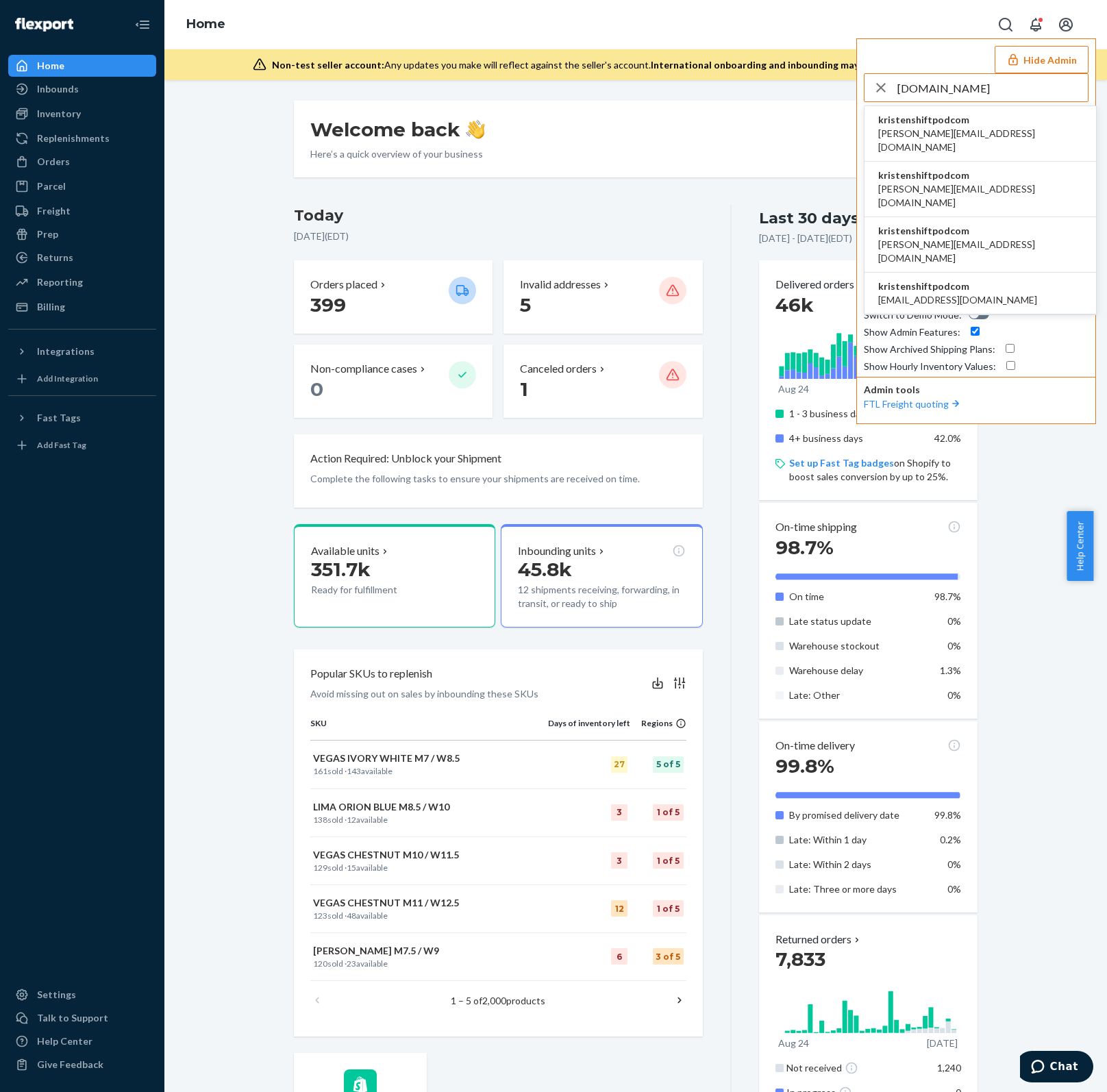
click at [989, 81] on input "shiftpod.com" at bounding box center [993, 87] width 190 height 28
type input "shiftpod.com"
click at [993, 119] on li "kristenshiftpodcom chrissy@shiftpod.com" at bounding box center [980, 134] width 231 height 55
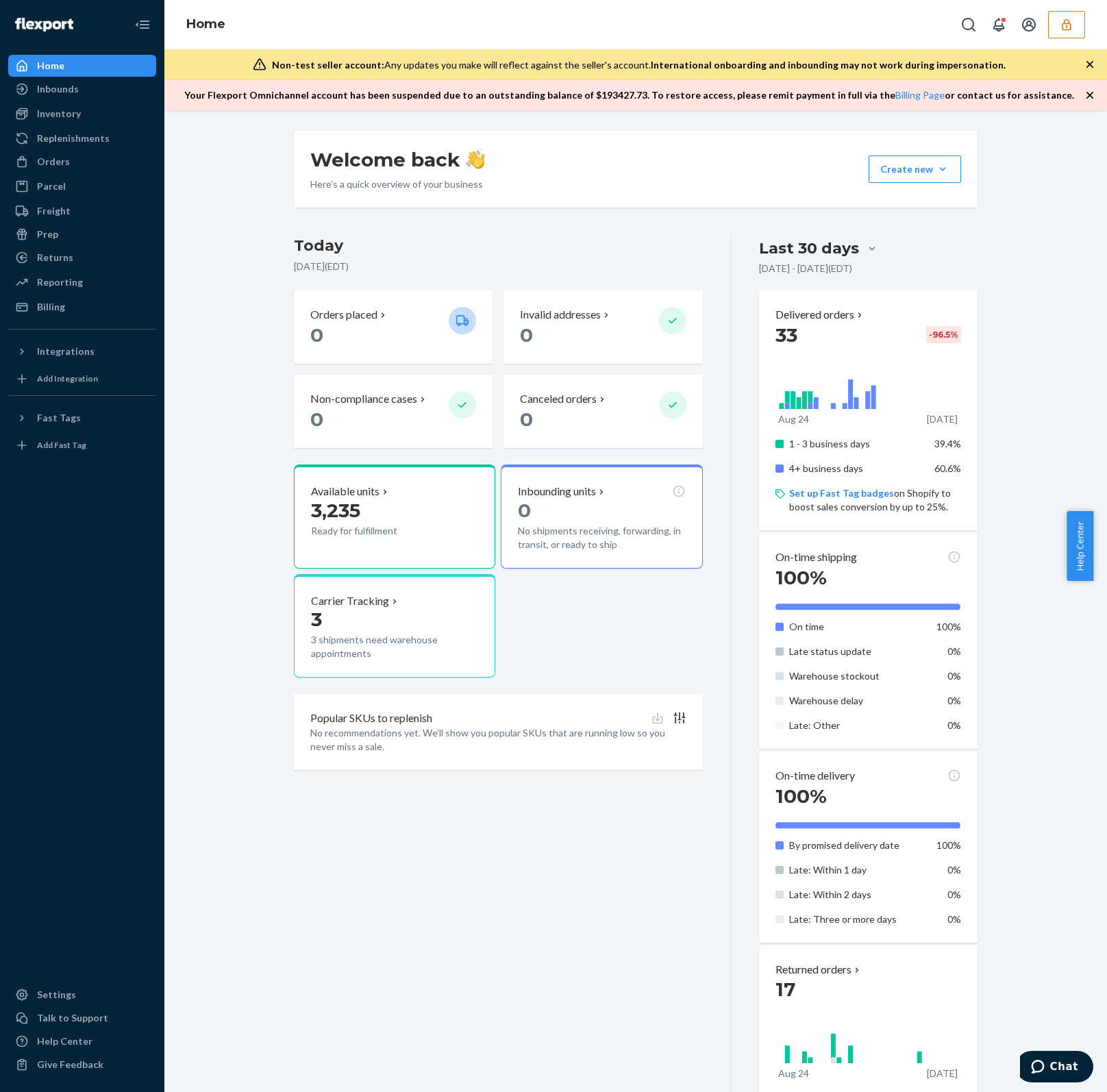
click at [1084, 29] on button "button" at bounding box center [1067, 24] width 37 height 28
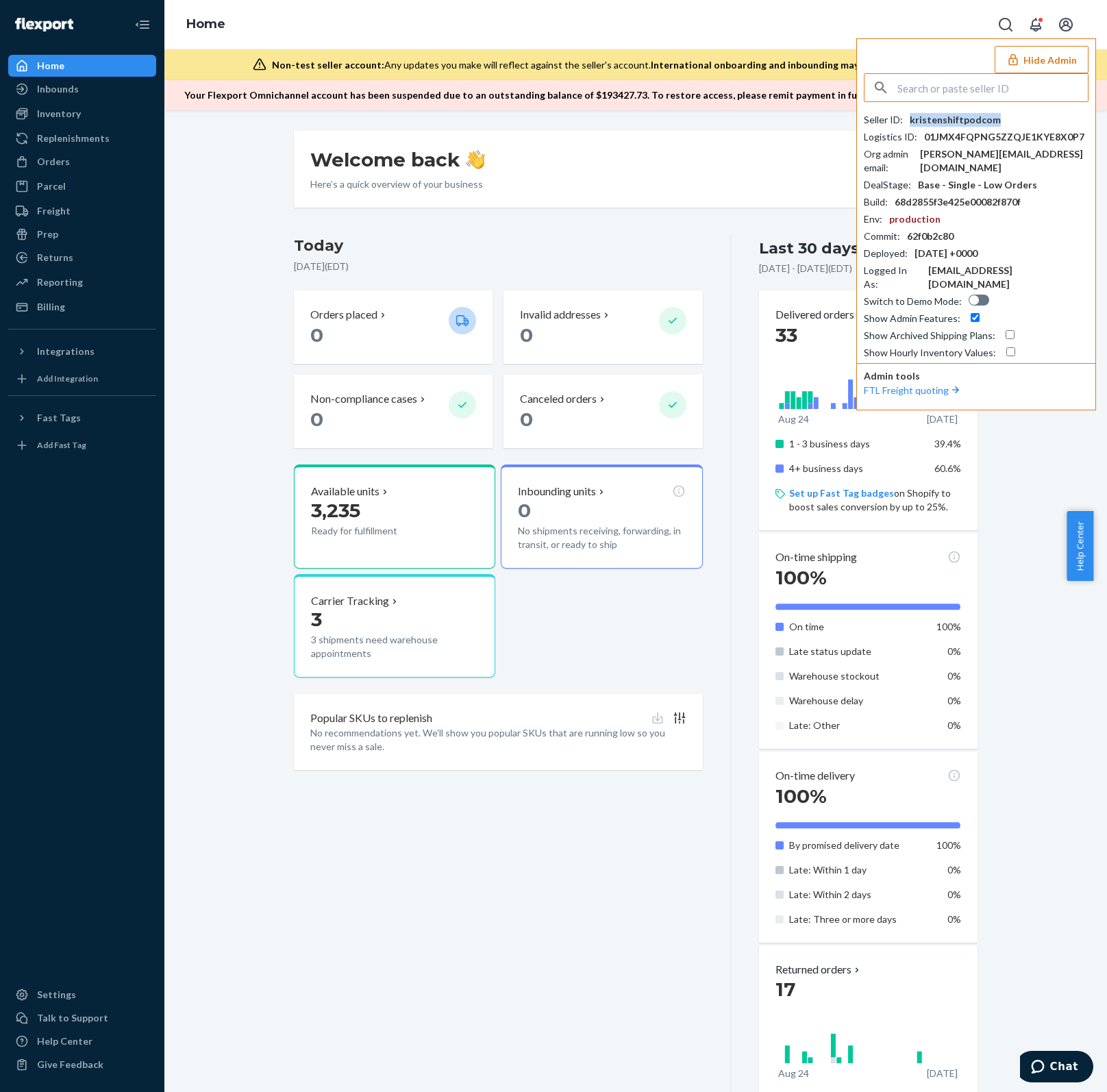
click at [957, 123] on div "kristenshiftpodcom" at bounding box center [955, 119] width 91 height 13
click at [937, 88] on input "text" at bounding box center [993, 87] width 190 height 28
paste input "kristenshiftpodcom"
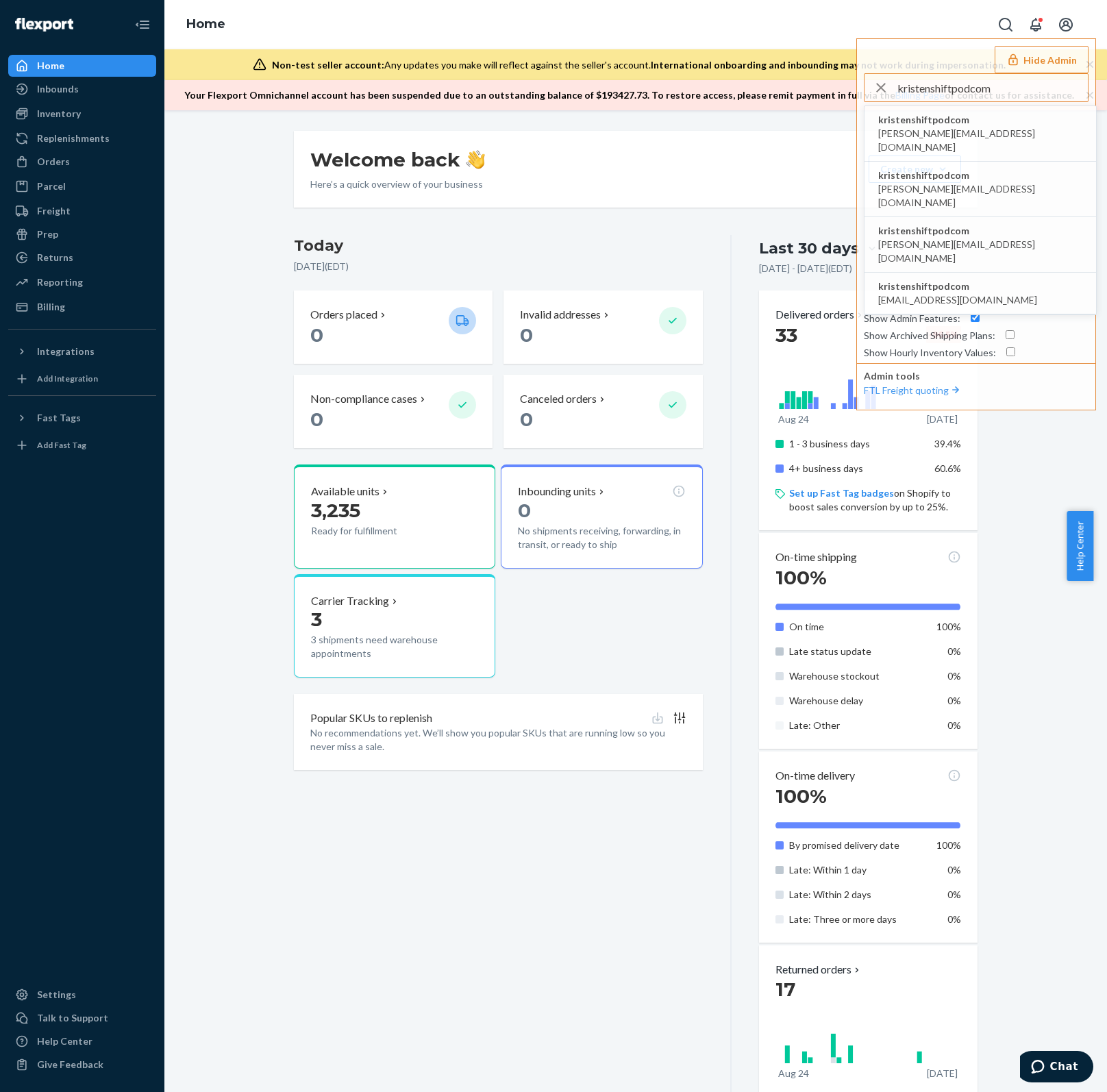
drag, startPoint x: 1003, startPoint y: 90, endPoint x: 823, endPoint y: 91, distance: 180.0
click at [823, 91] on div "Home Hide Admin kristenshiftpodcom kristenshiftpodcom chrissy@shiftpod.com kris…" at bounding box center [636, 55] width 942 height 110
paste input "ap@meundies."
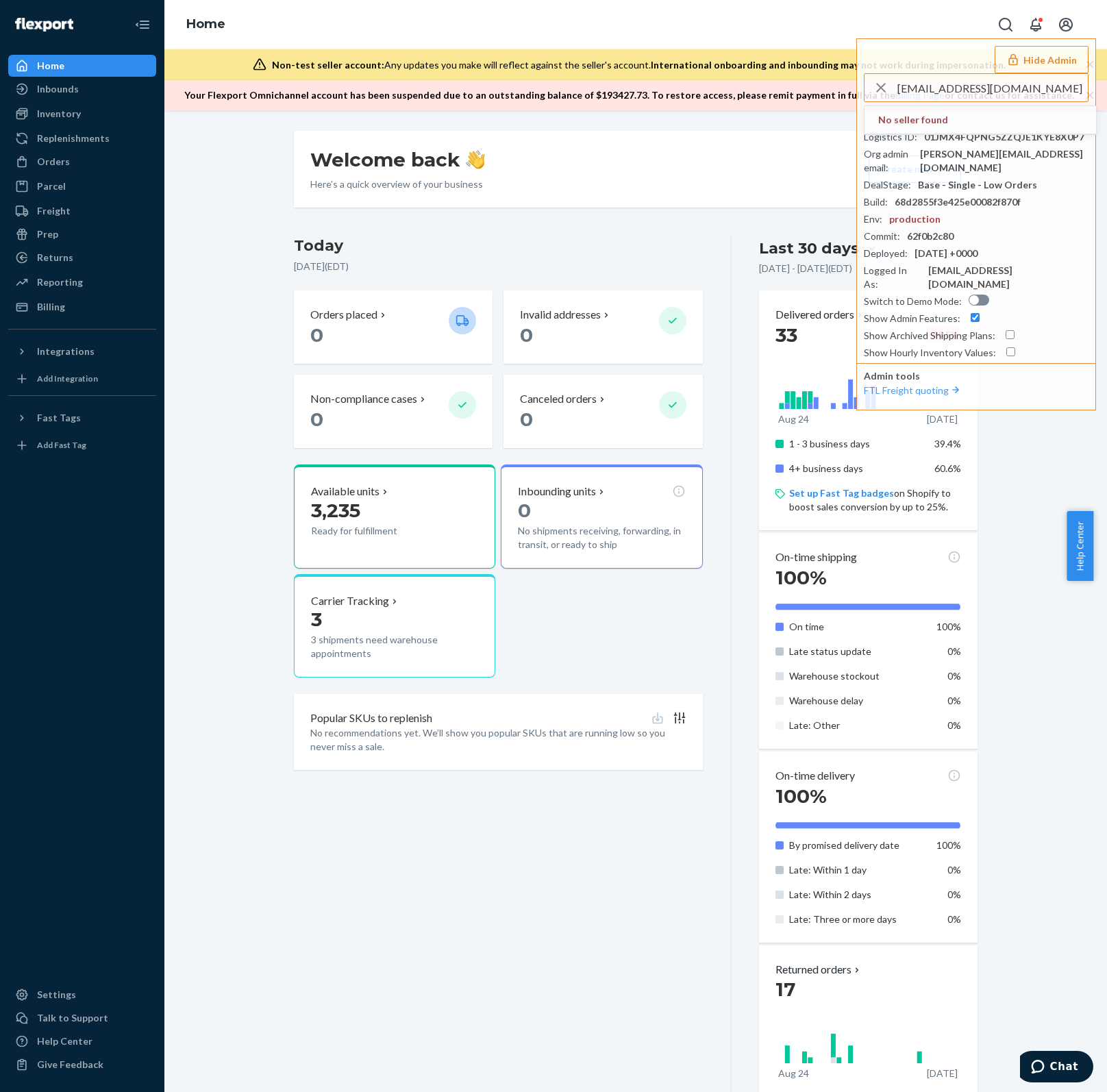
drag, startPoint x: 917, startPoint y: 87, endPoint x: 781, endPoint y: 90, distance: 136.0
click at [781, 90] on div "Home Hide Admin ap@meundies.com No seller found Seller ID : kristenshiftpodcom …" at bounding box center [636, 55] width 942 height 110
type input "meundies.com"
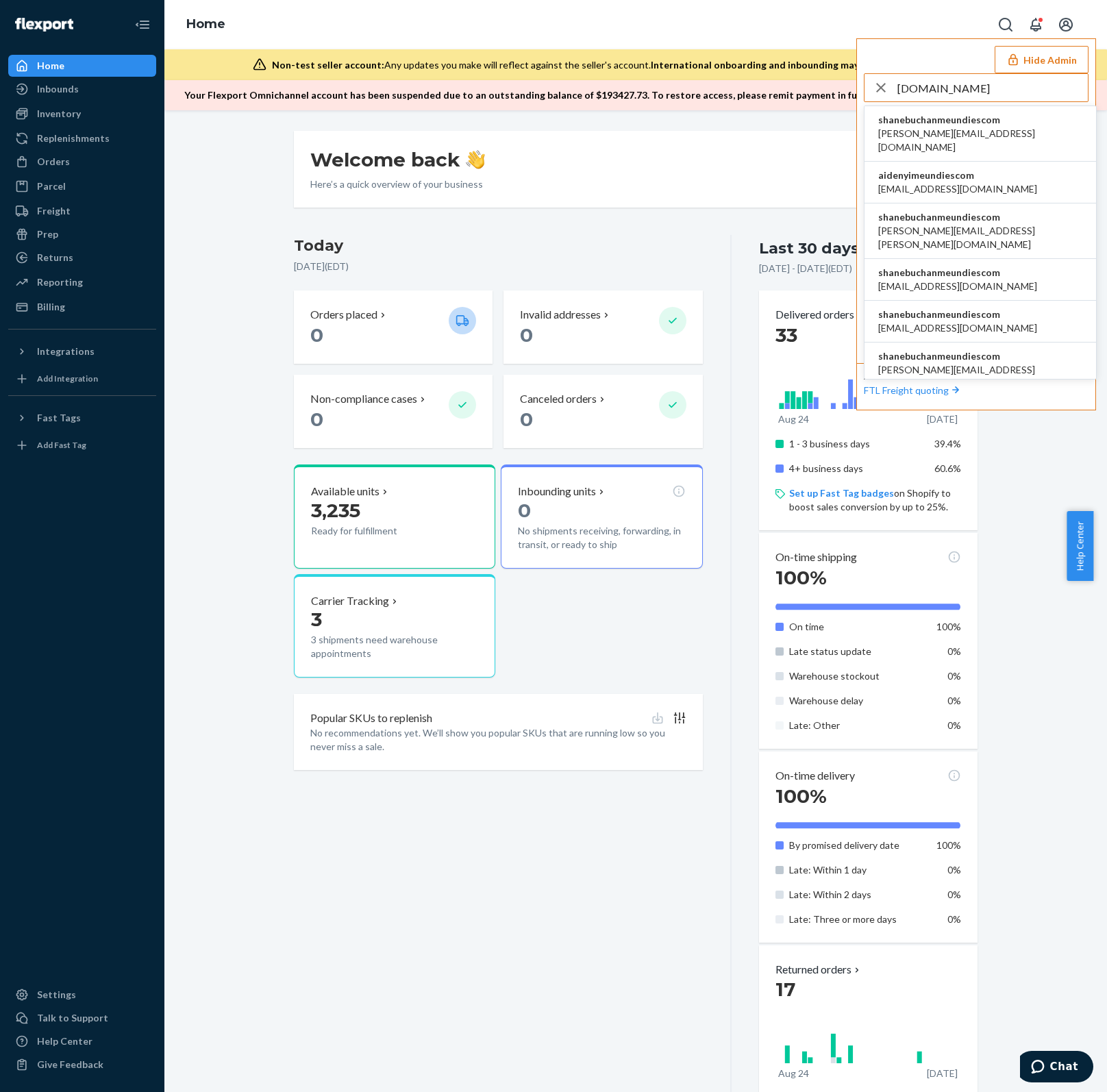
click at [1010, 121] on span "shanebuchanmeundiescom" at bounding box center [980, 119] width 204 height 13
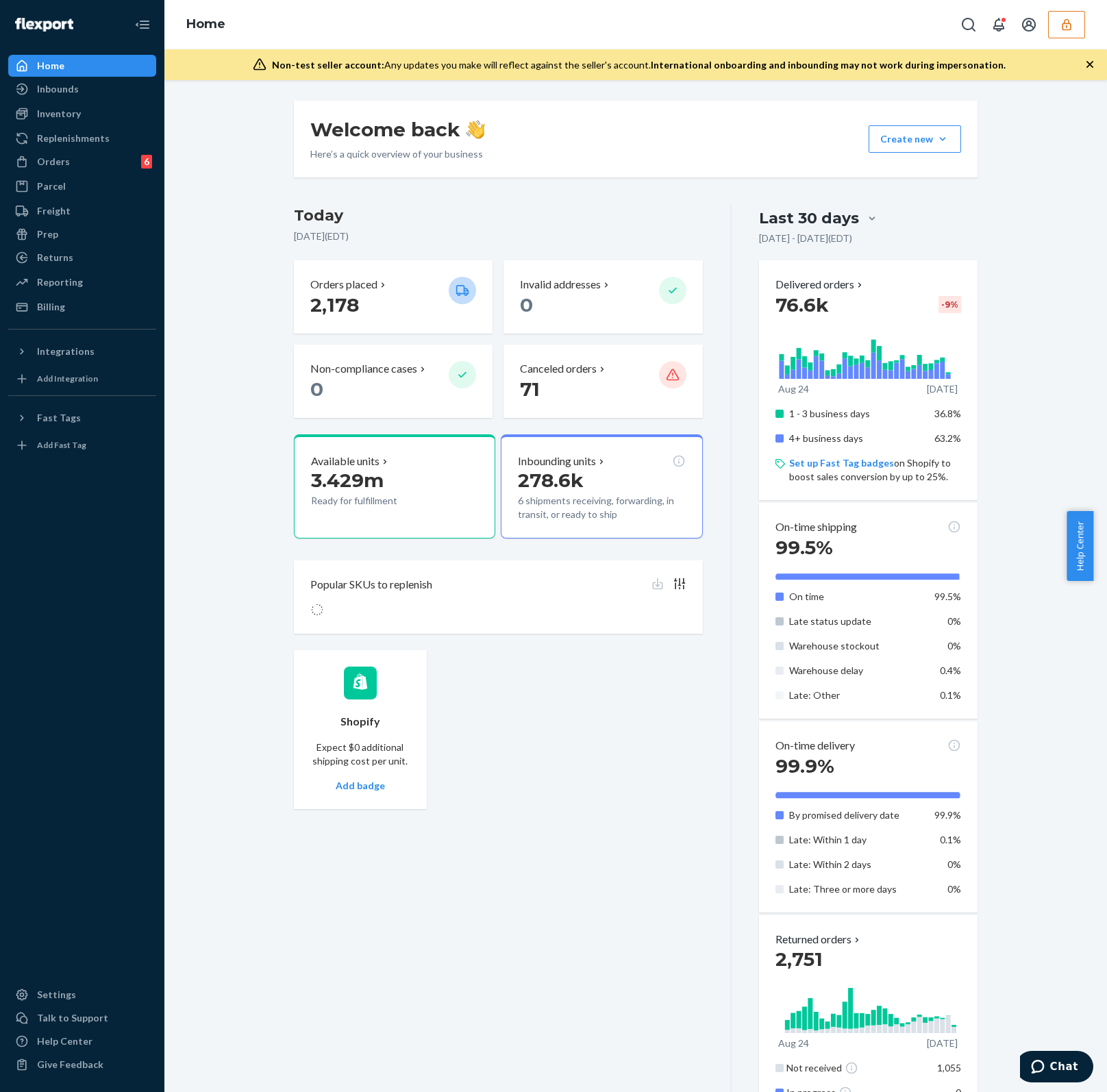
click at [1079, 25] on button "button" at bounding box center [1067, 24] width 37 height 28
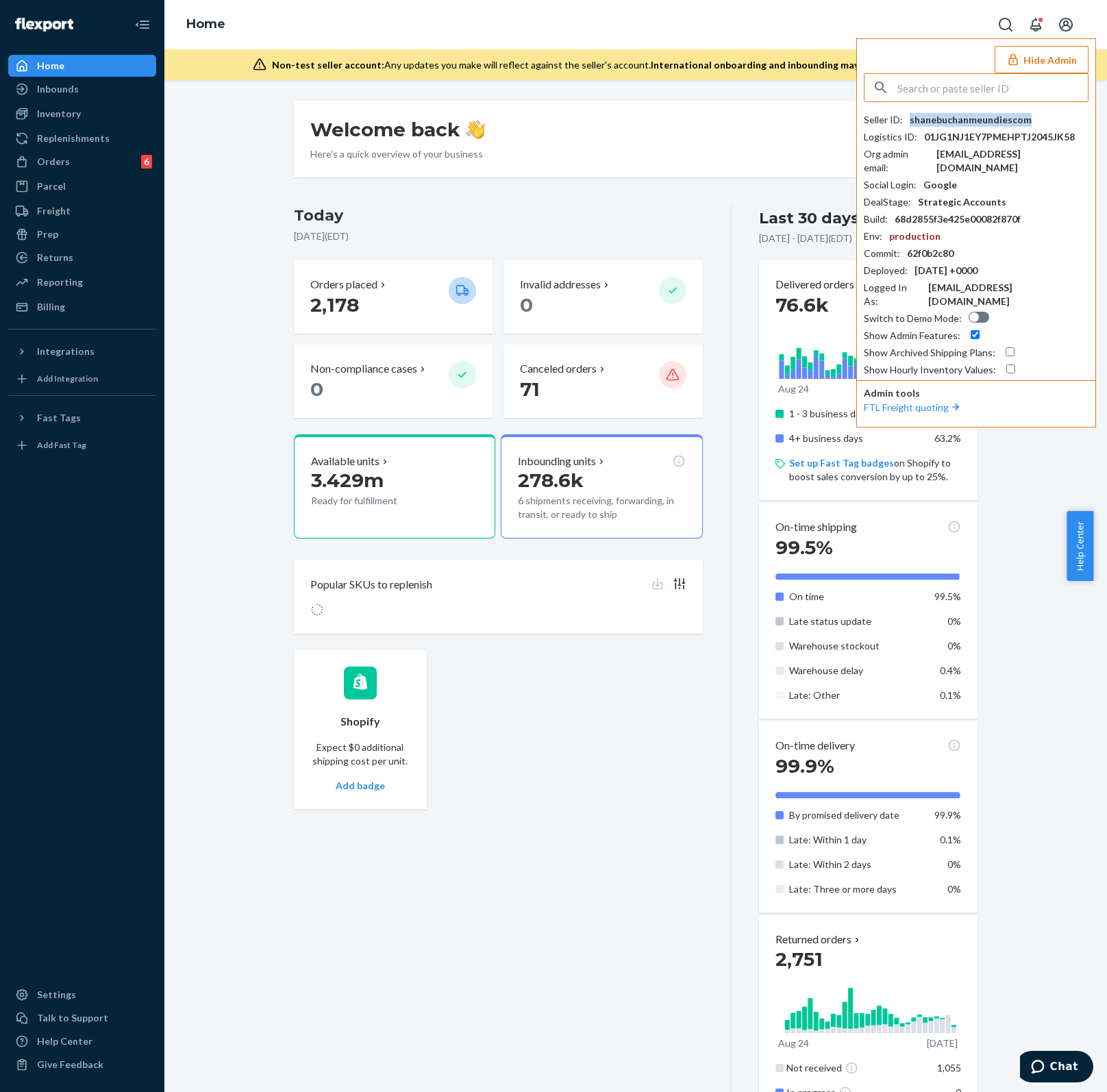
click at [981, 114] on div "shanebuchanmeundiescom" at bounding box center [971, 119] width 122 height 13
click at [941, 88] on input "text" at bounding box center [993, 87] width 190 height 28
paste input "shanebuchanmeundiescom"
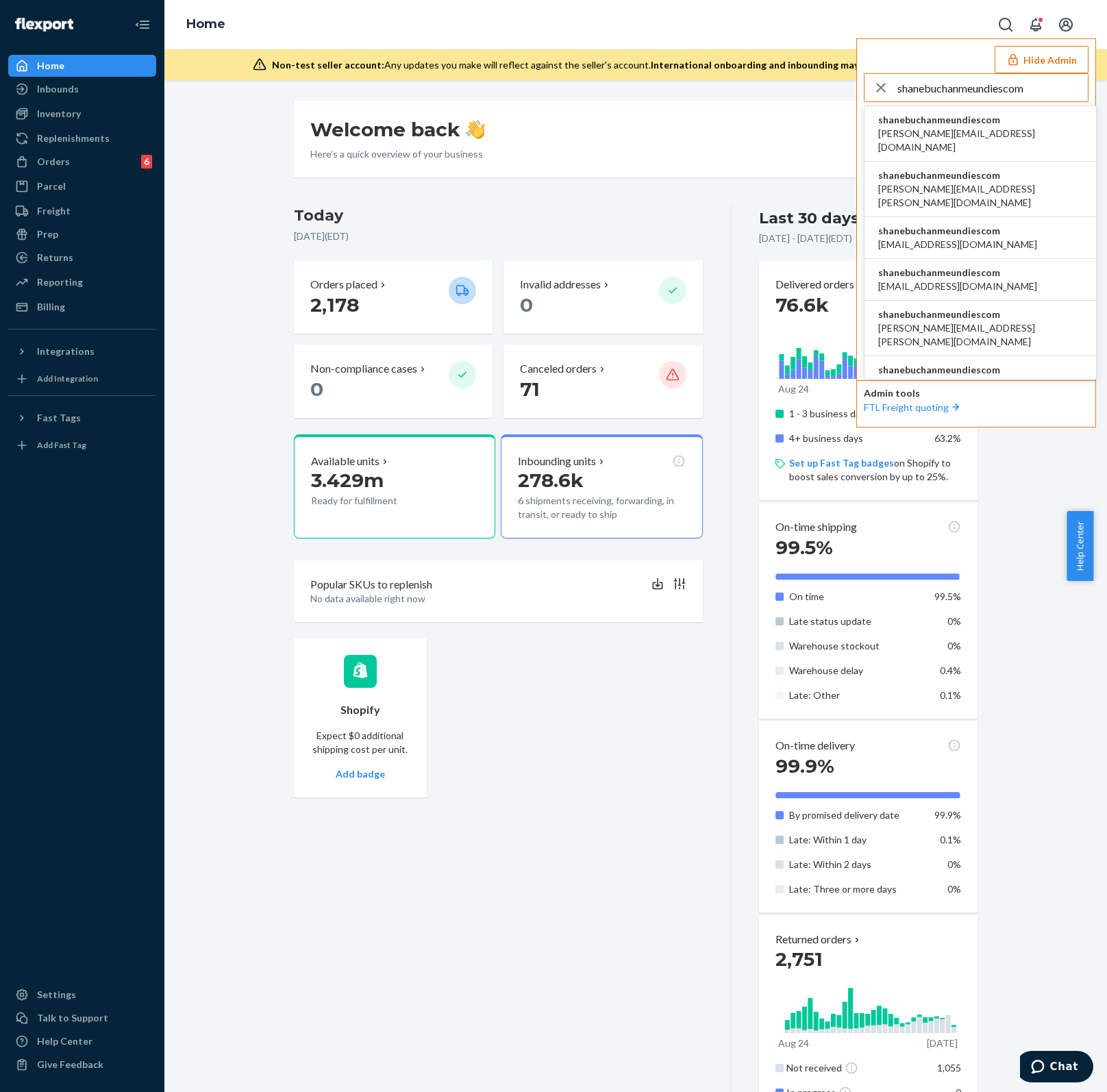
drag, startPoint x: 959, startPoint y: 88, endPoint x: 861, endPoint y: 90, distance: 98.0
click at [861, 89] on div "Hide Admin shanebuchanmeundiescom shanebuchanmeundiescom aaronjhon.ygay@awesome…" at bounding box center [976, 233] width 240 height 389
type input "meundiescom"
click at [977, 168] on span "aidenyimeundiescom" at bounding box center [958, 175] width 159 height 13
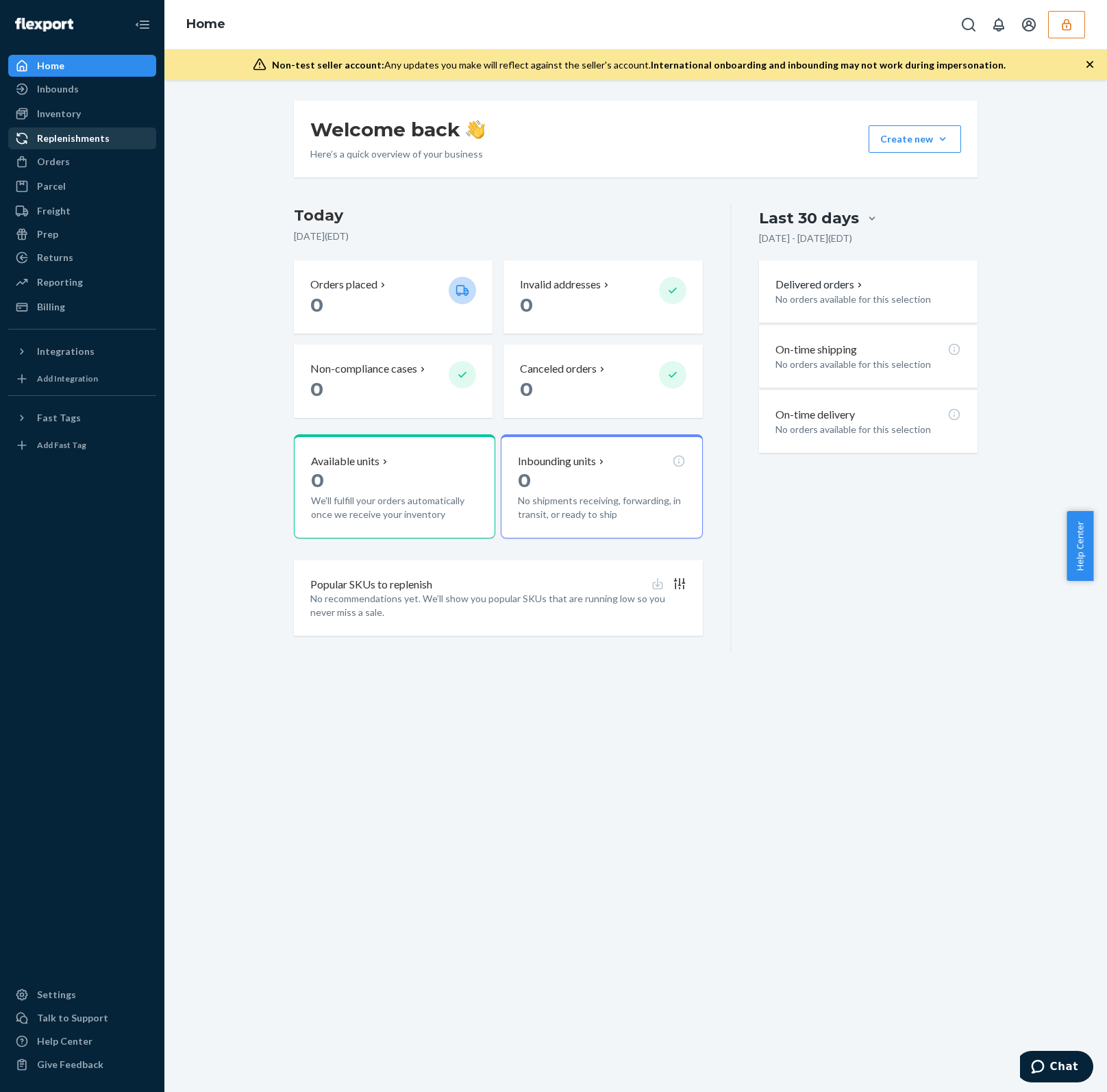
click at [26, 148] on link "Replenishments" at bounding box center [82, 138] width 148 height 22
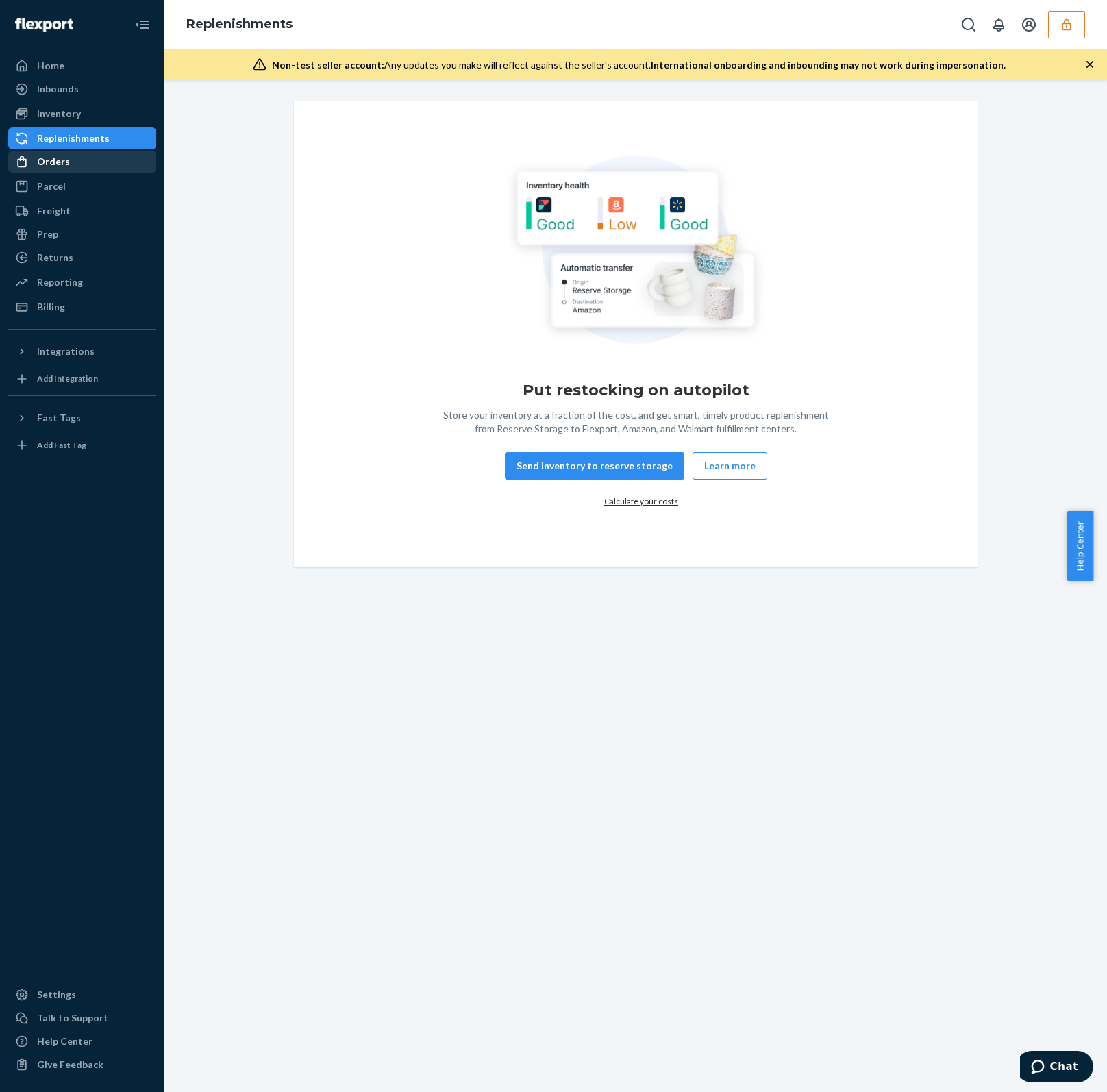
click at [27, 156] on icon at bounding box center [21, 161] width 13 height 13
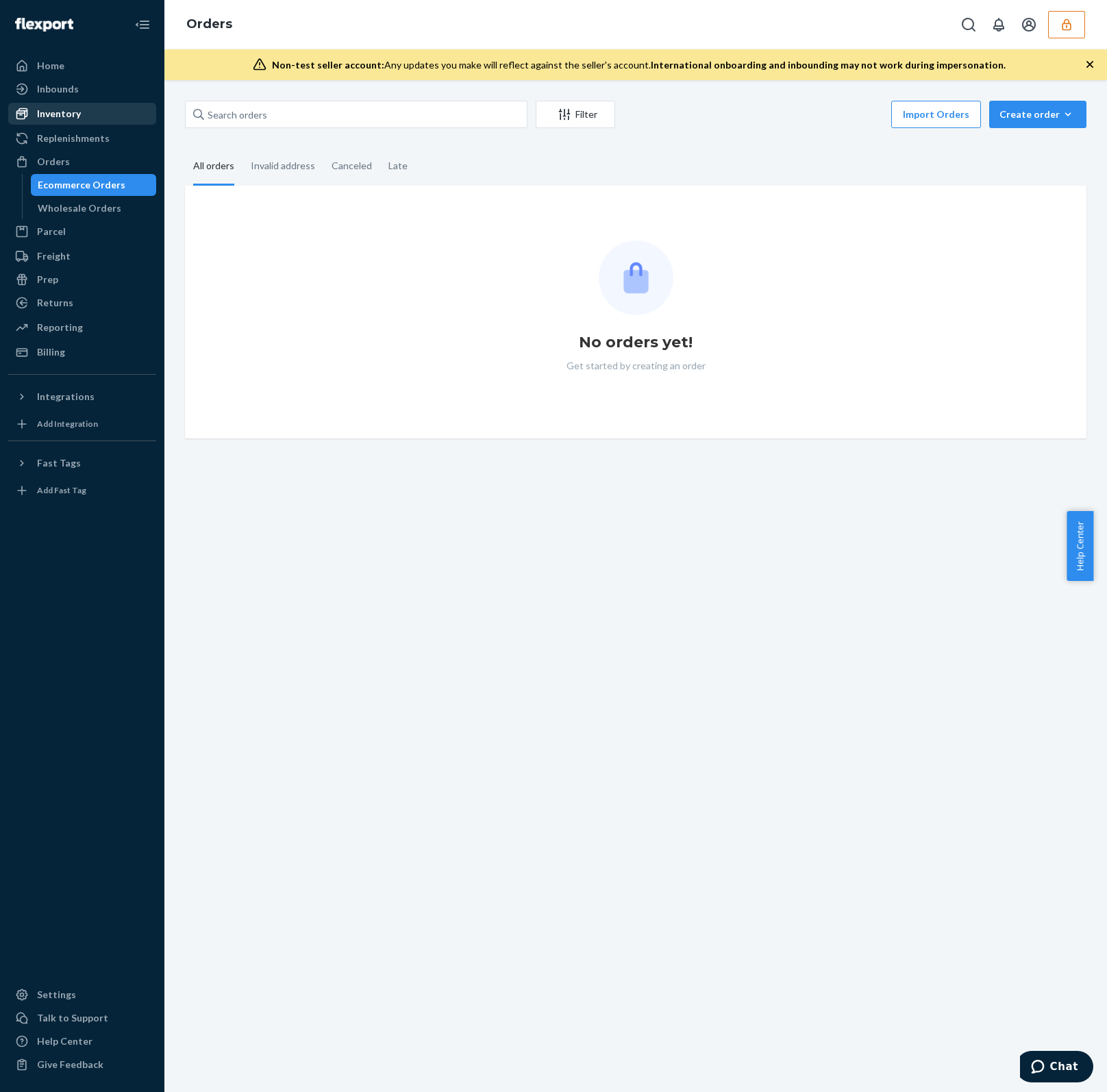
click at [27, 67] on icon at bounding box center [21, 66] width 10 height 11
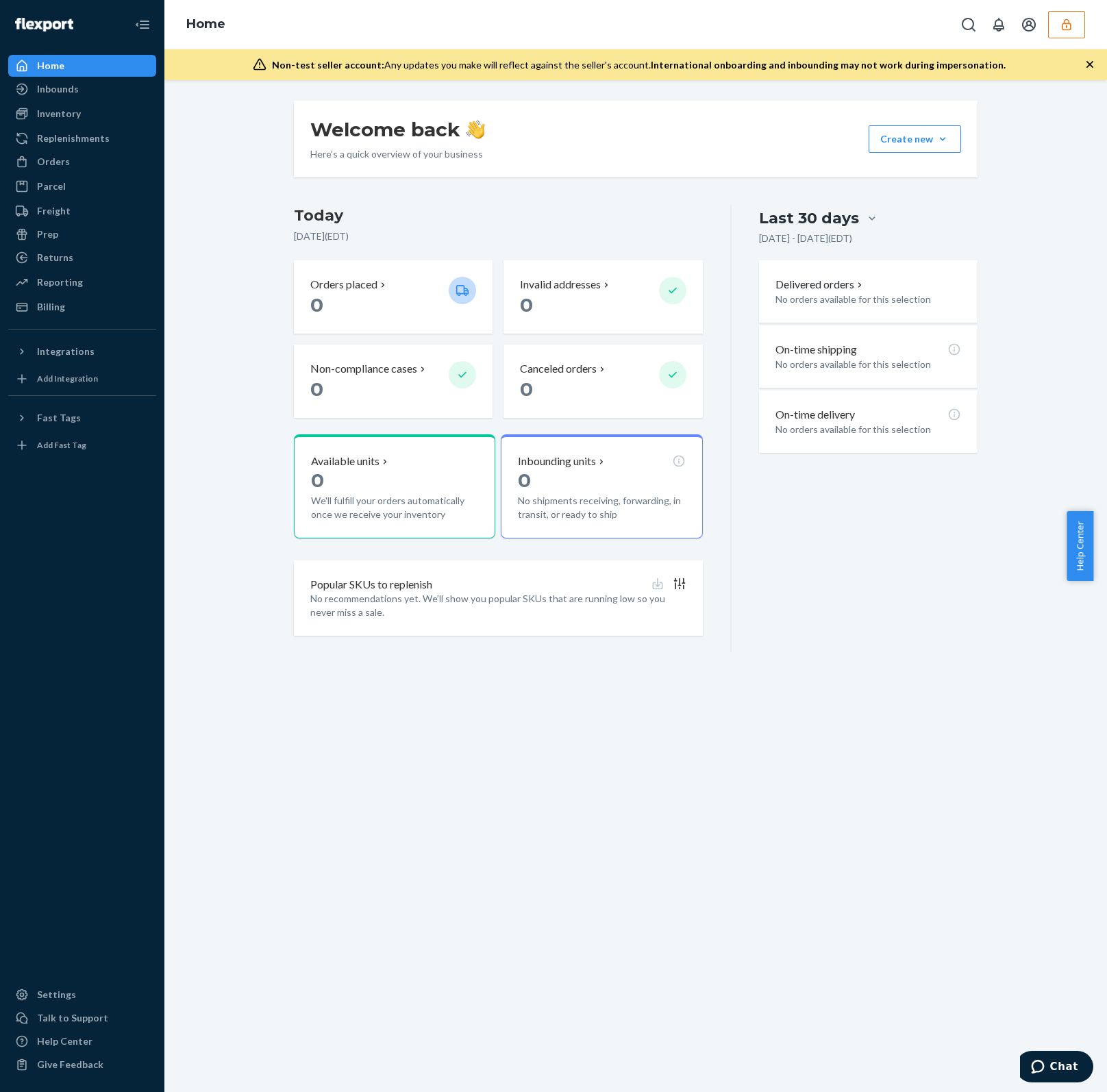
click at [1059, 19] on icon "button" at bounding box center [1066, 24] width 13 height 13
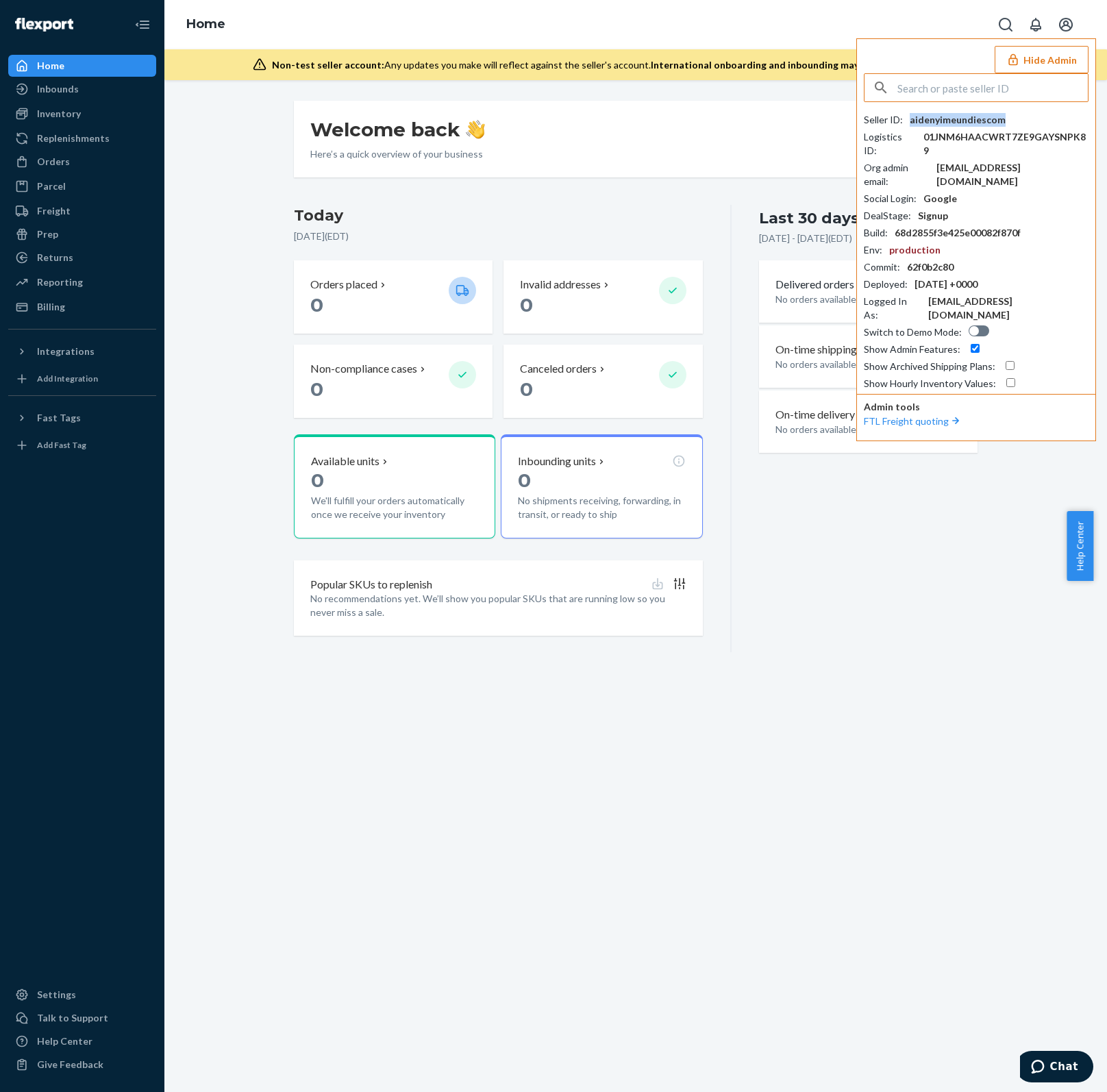
click at [939, 118] on div "aidenyimeundiescom" at bounding box center [957, 119] width 96 height 13
click at [965, 87] on input "text" at bounding box center [993, 87] width 190 height 28
paste input "[EMAIL_ADDRESS][DOMAIN_NAME]"
drag, startPoint x: 916, startPoint y: 91, endPoint x: 830, endPoint y: 92, distance: 86.0
click at [830, 92] on div "Home Hide Admin [EMAIL_ADDRESS][DOMAIN_NAME] No seller found Seller ID : aideny…" at bounding box center [636, 546] width 942 height 1092
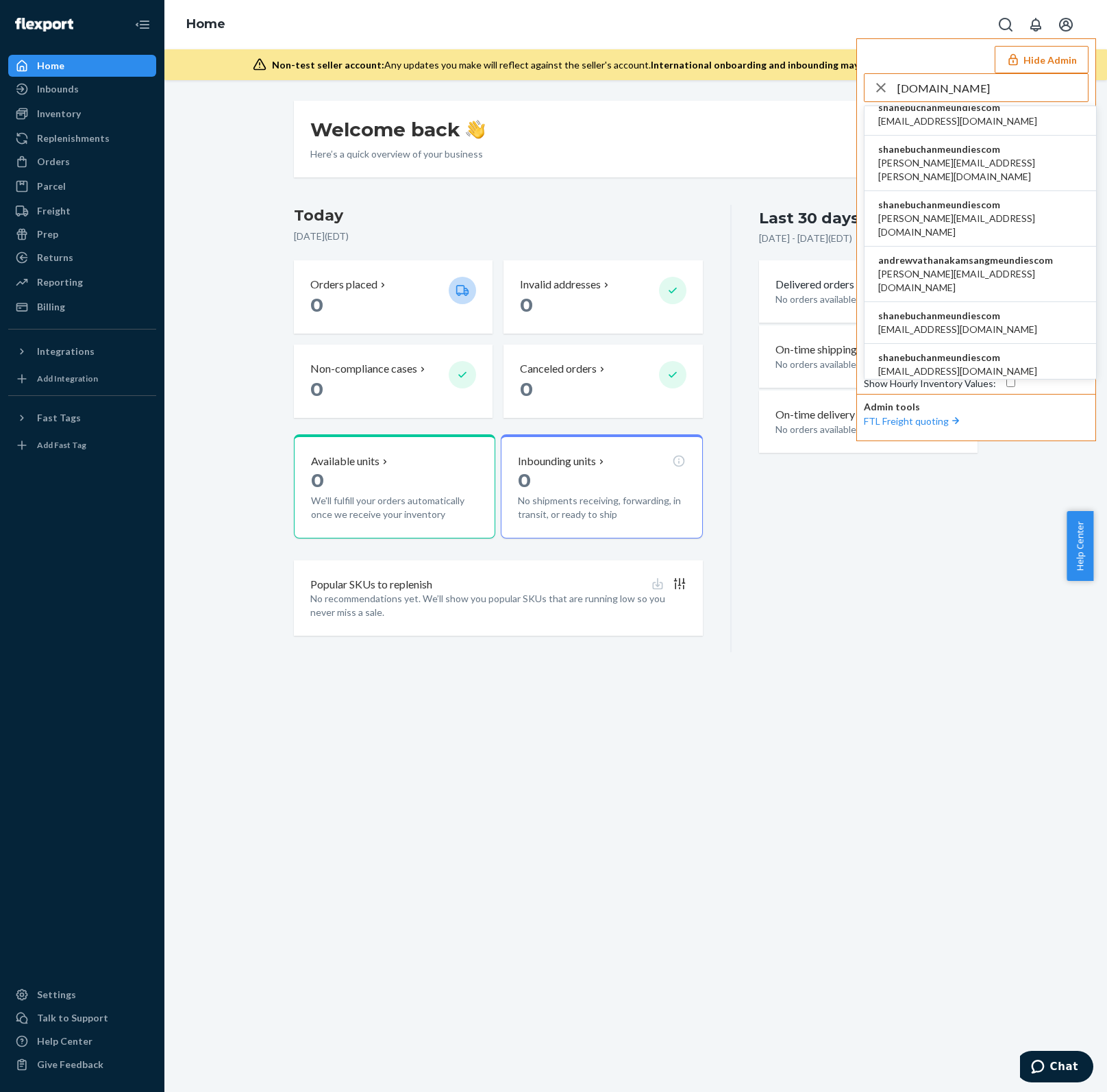
scroll to position [104, 0]
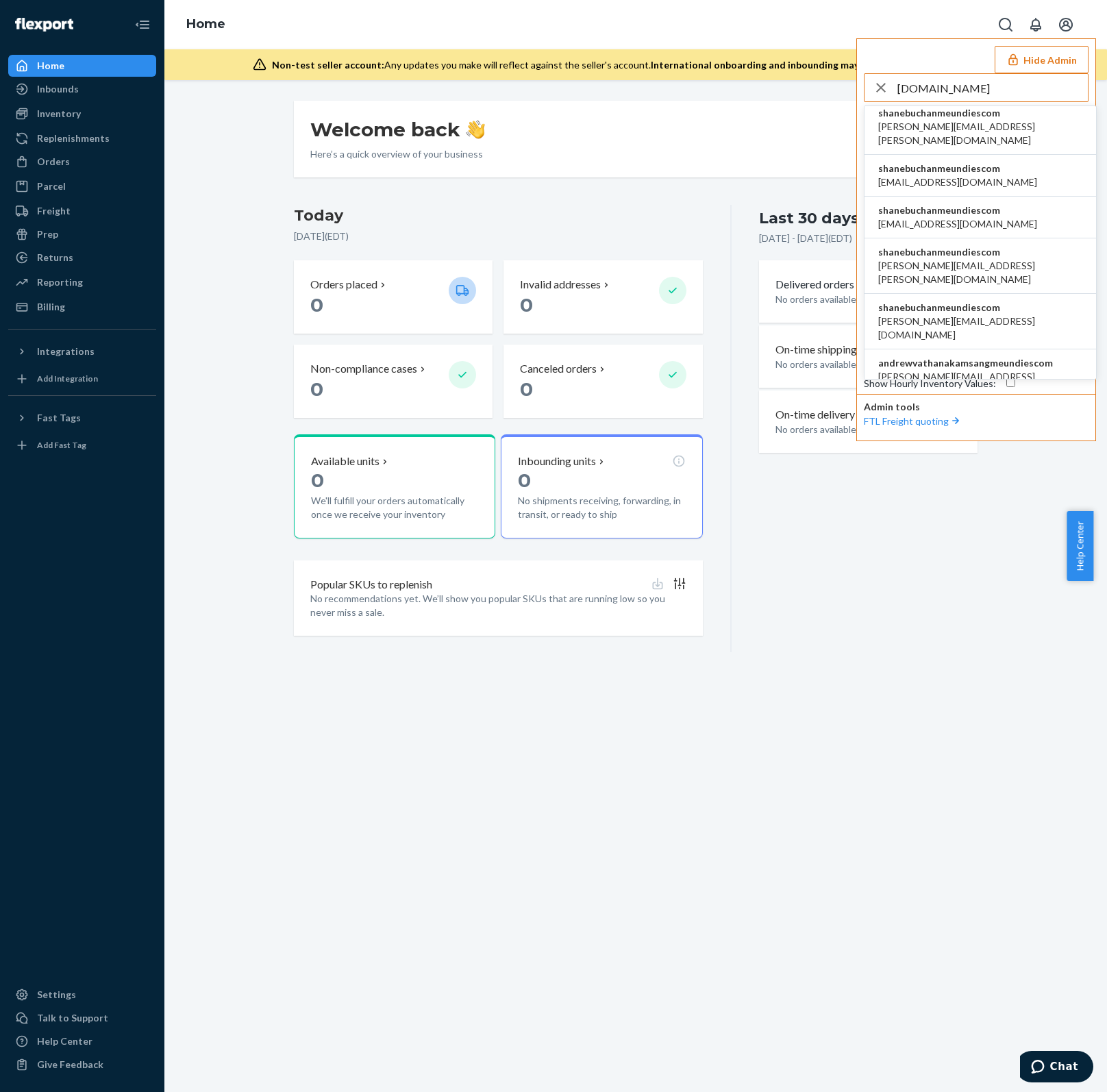
type input "[DOMAIN_NAME]"
click at [1035, 356] on span "andrewvathanakamsangmeundiescom" at bounding box center [980, 363] width 204 height 13
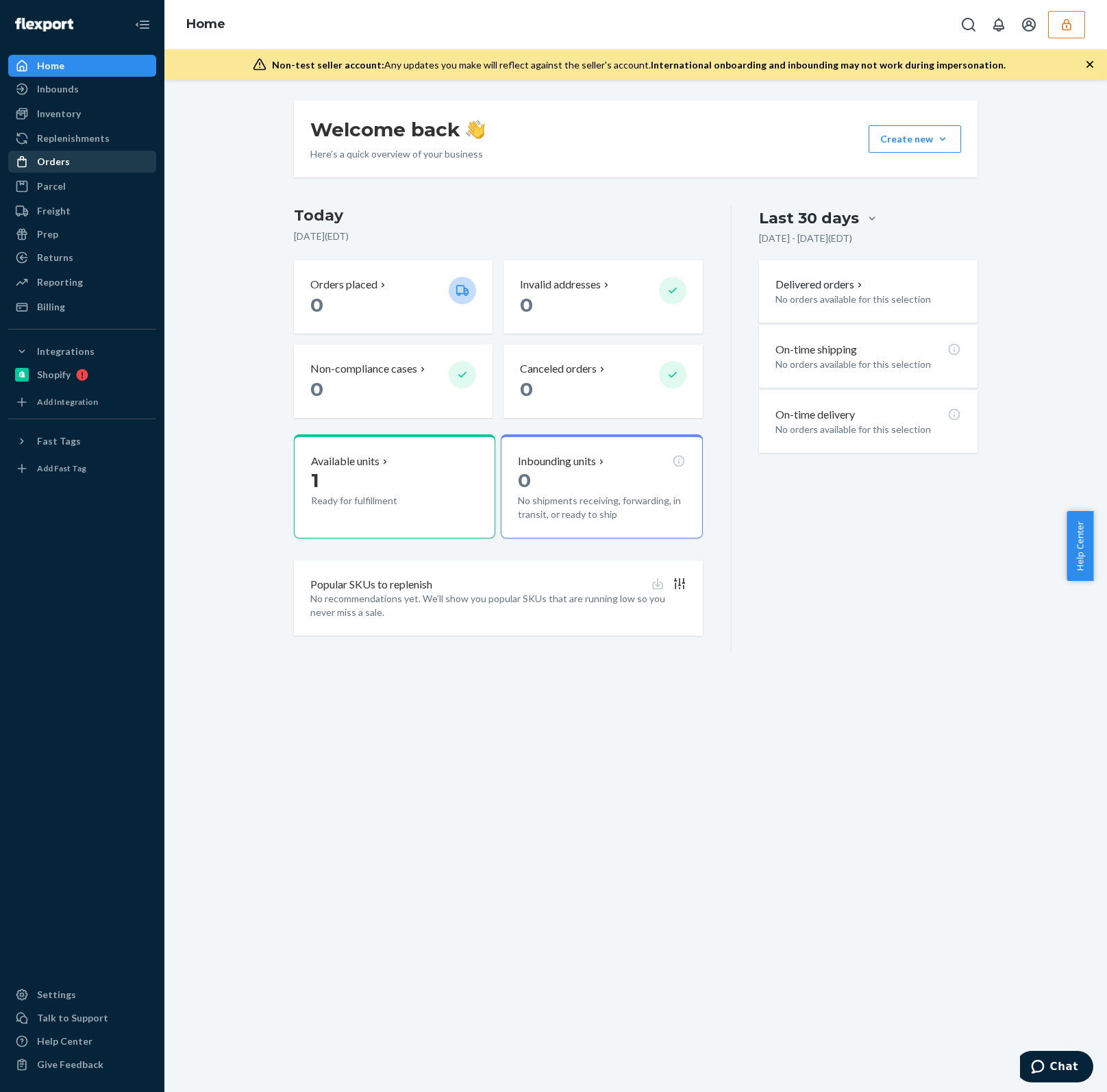
click at [74, 160] on div "Orders" at bounding box center [82, 161] width 145 height 19
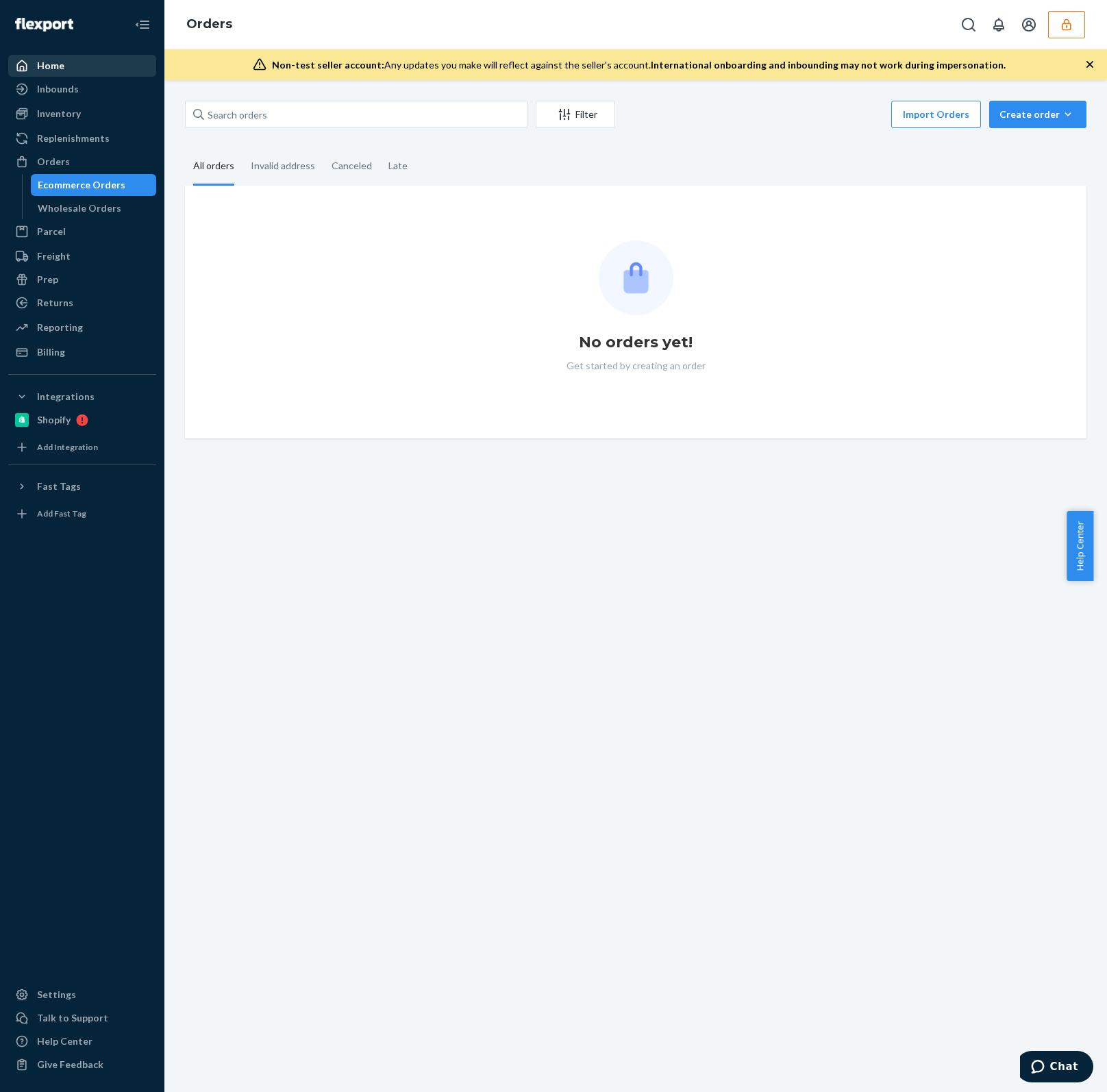
click at [72, 66] on div "Home" at bounding box center [82, 65] width 145 height 19
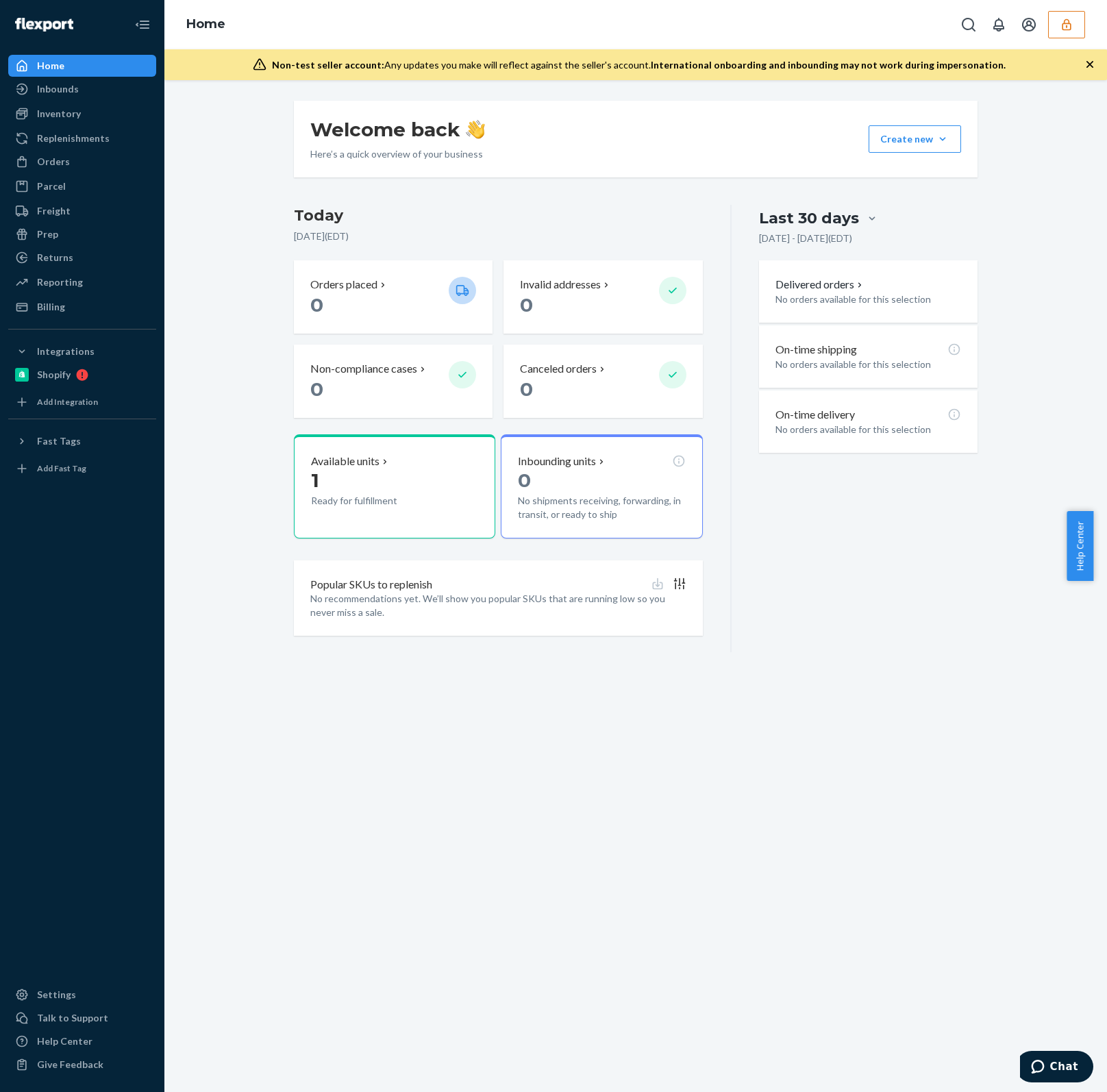
click at [1079, 29] on button "button" at bounding box center [1067, 24] width 37 height 28
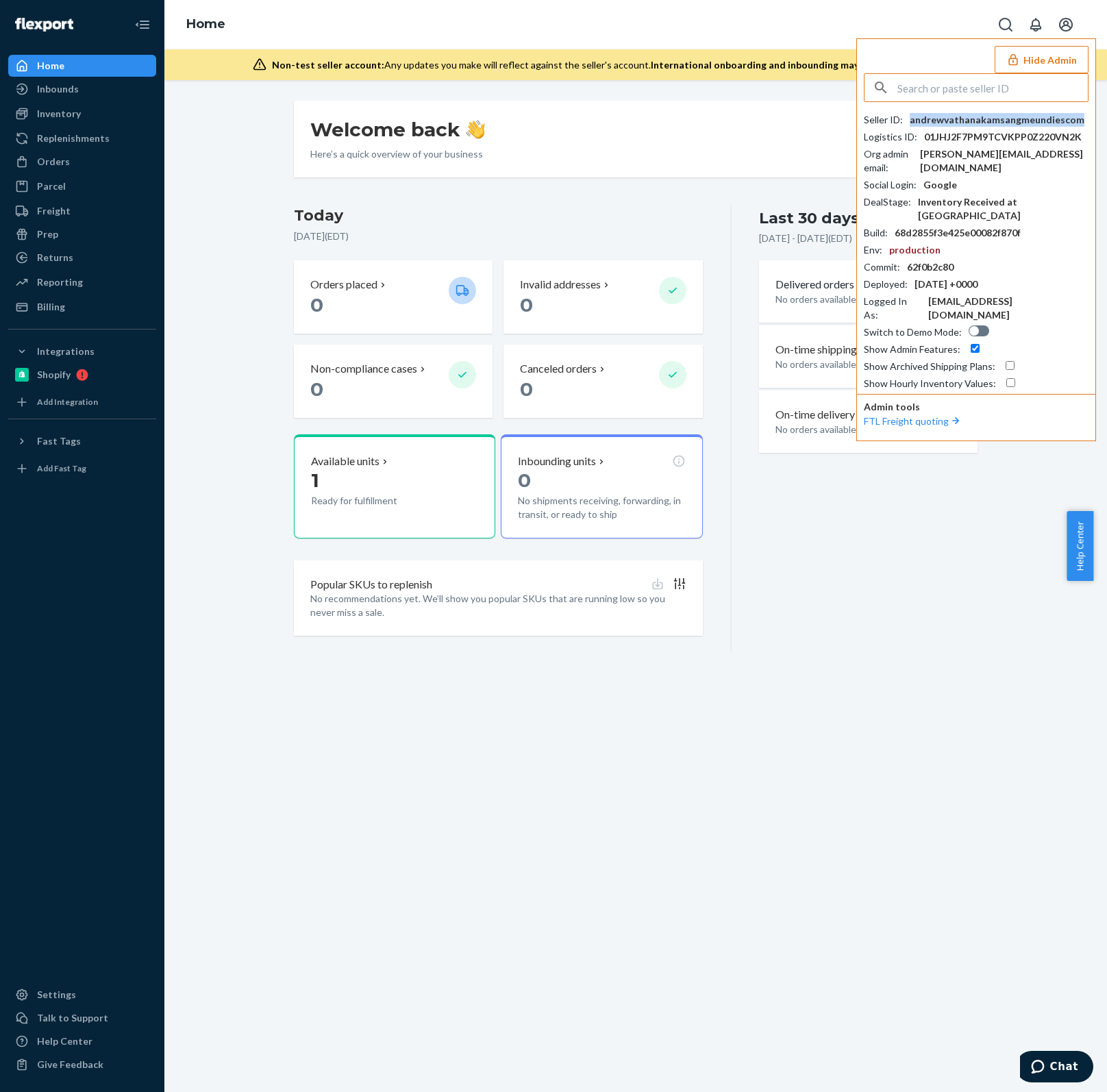
click at [956, 117] on div "andrewvathanakamsangmeundiescom" at bounding box center [997, 119] width 175 height 13
click at [1018, 87] on input "text" at bounding box center [993, 87] width 190 height 28
paste input "andrewvathanakamsangmeundiescom"
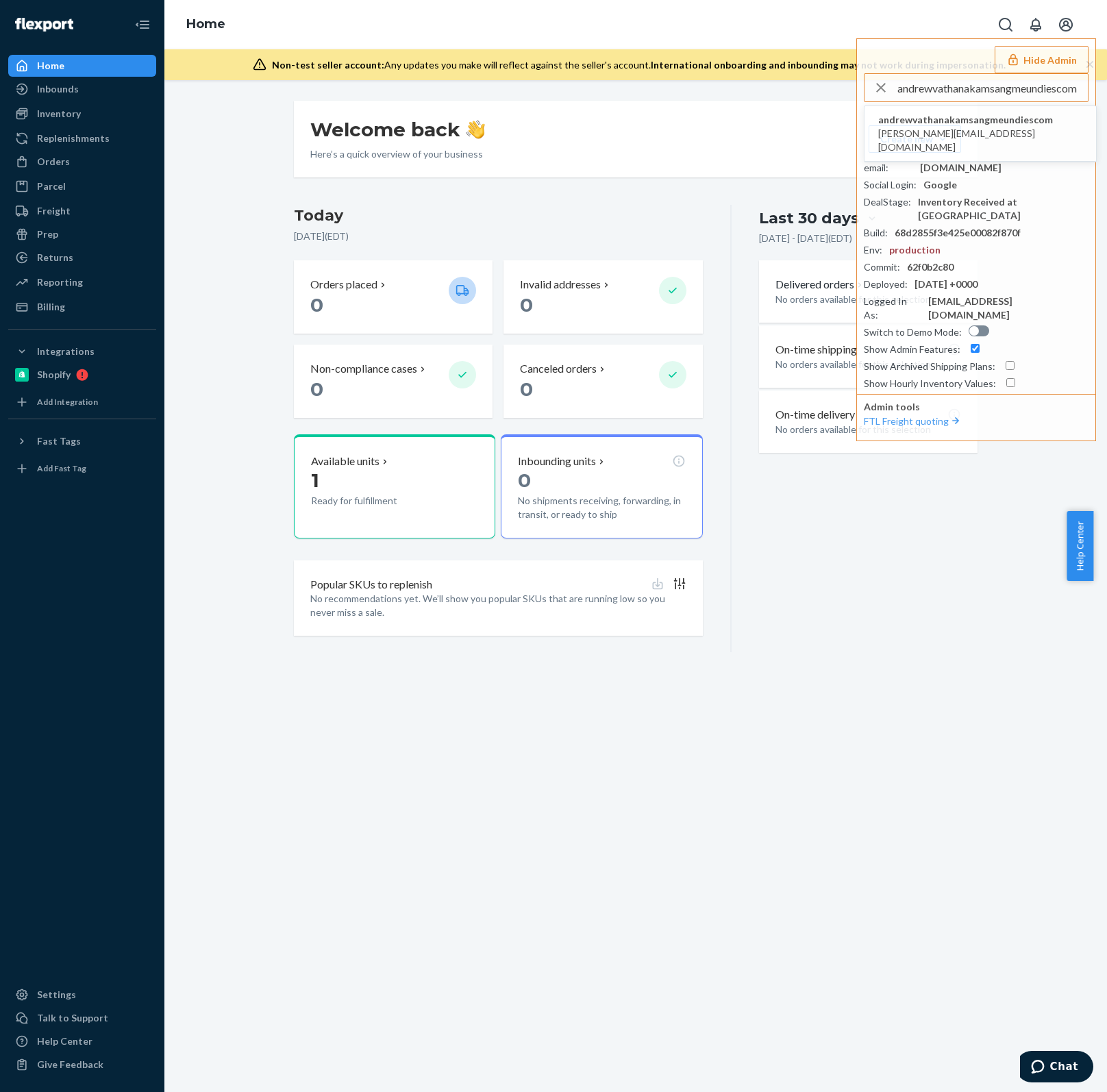
drag, startPoint x: 1015, startPoint y: 89, endPoint x: 824, endPoint y: 119, distance: 193.3
click at [833, 85] on div "Home Hide Admin andrewvathanakamsangmeundiescom andrewvathanakamsangmeundiescom…" at bounding box center [636, 546] width 942 height 1092
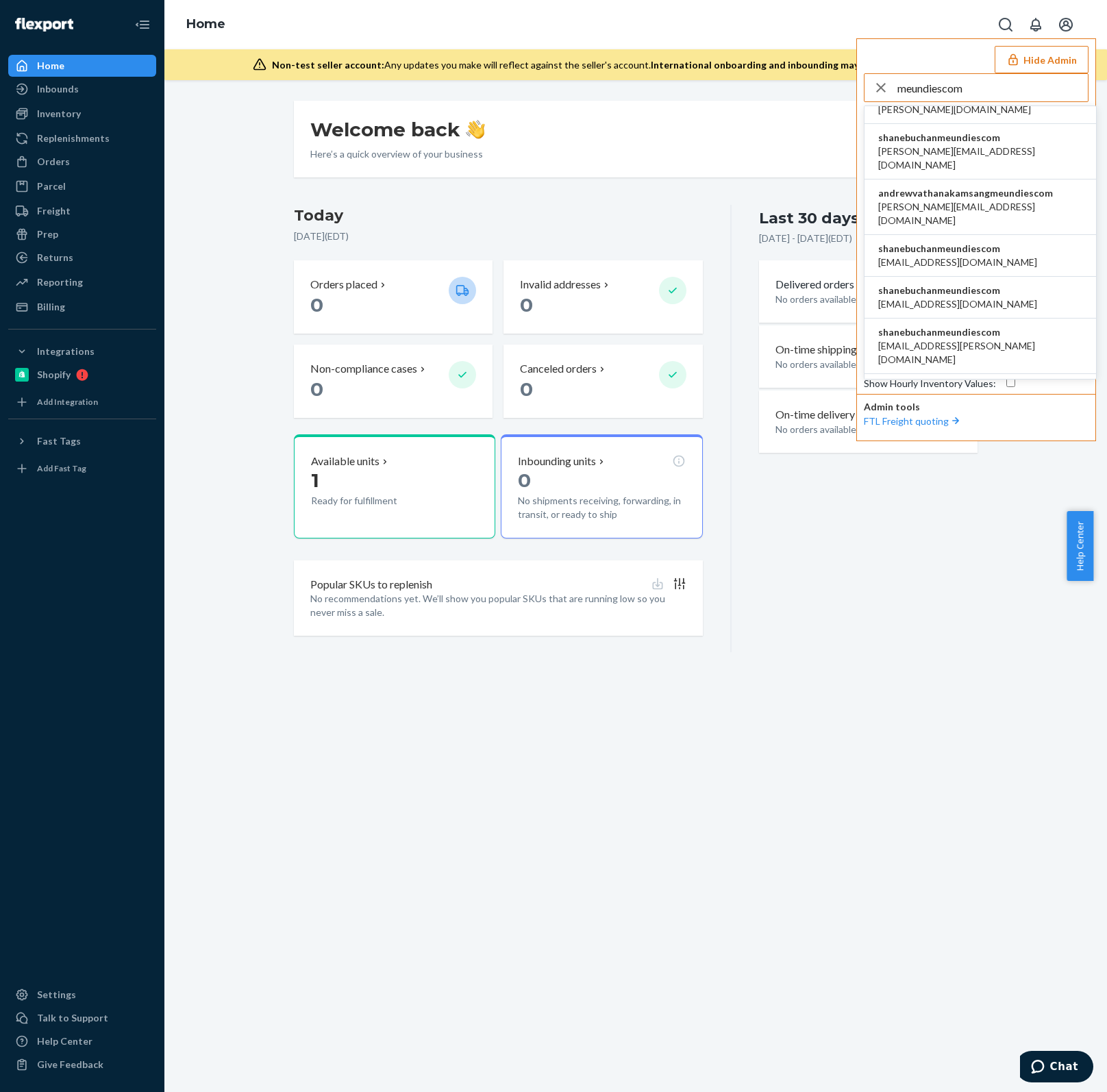
scroll to position [365, 0]
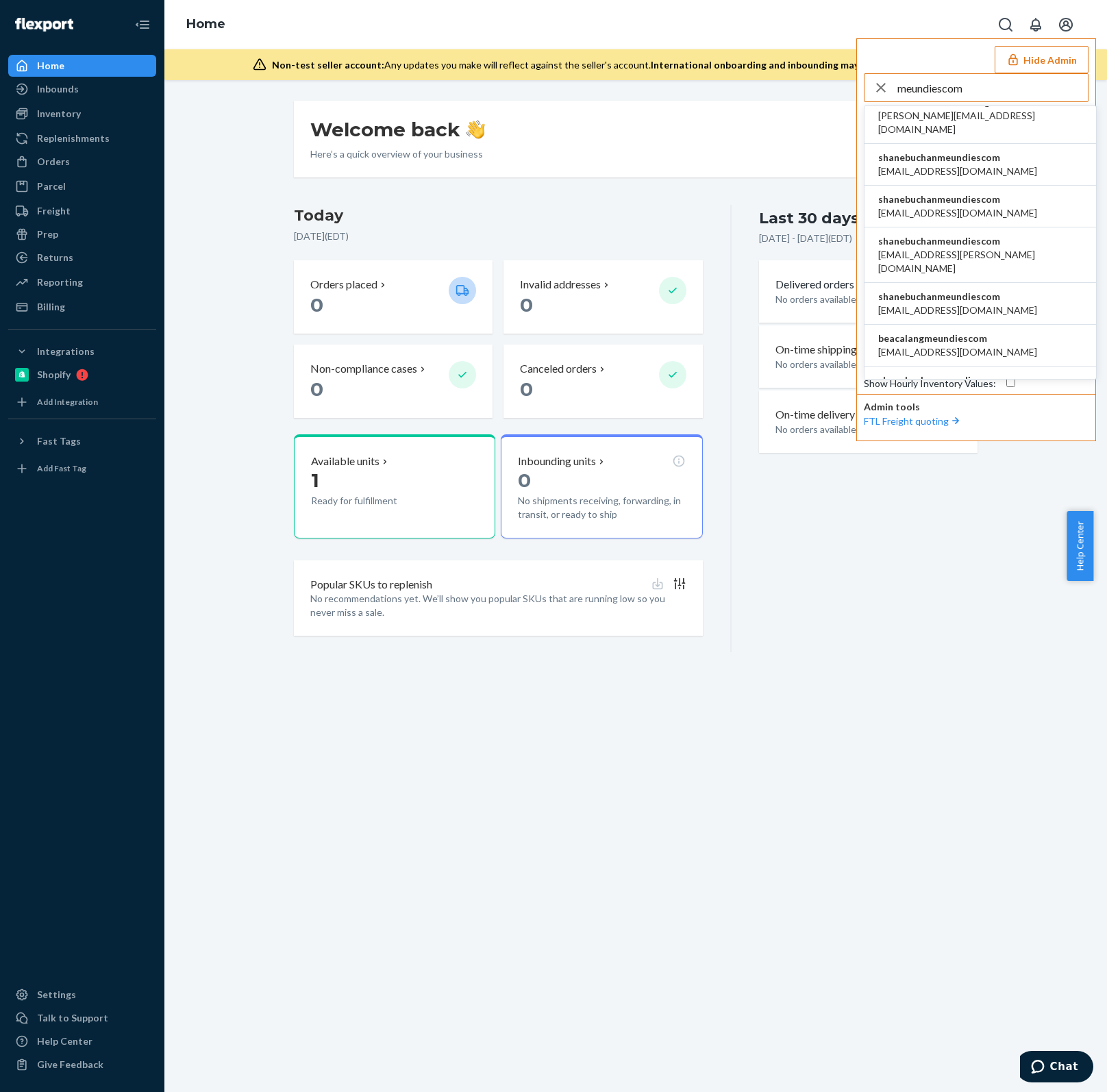
type input "meundiescom"
click at [939, 332] on span "beacalangmeundiescom" at bounding box center [958, 338] width 159 height 13
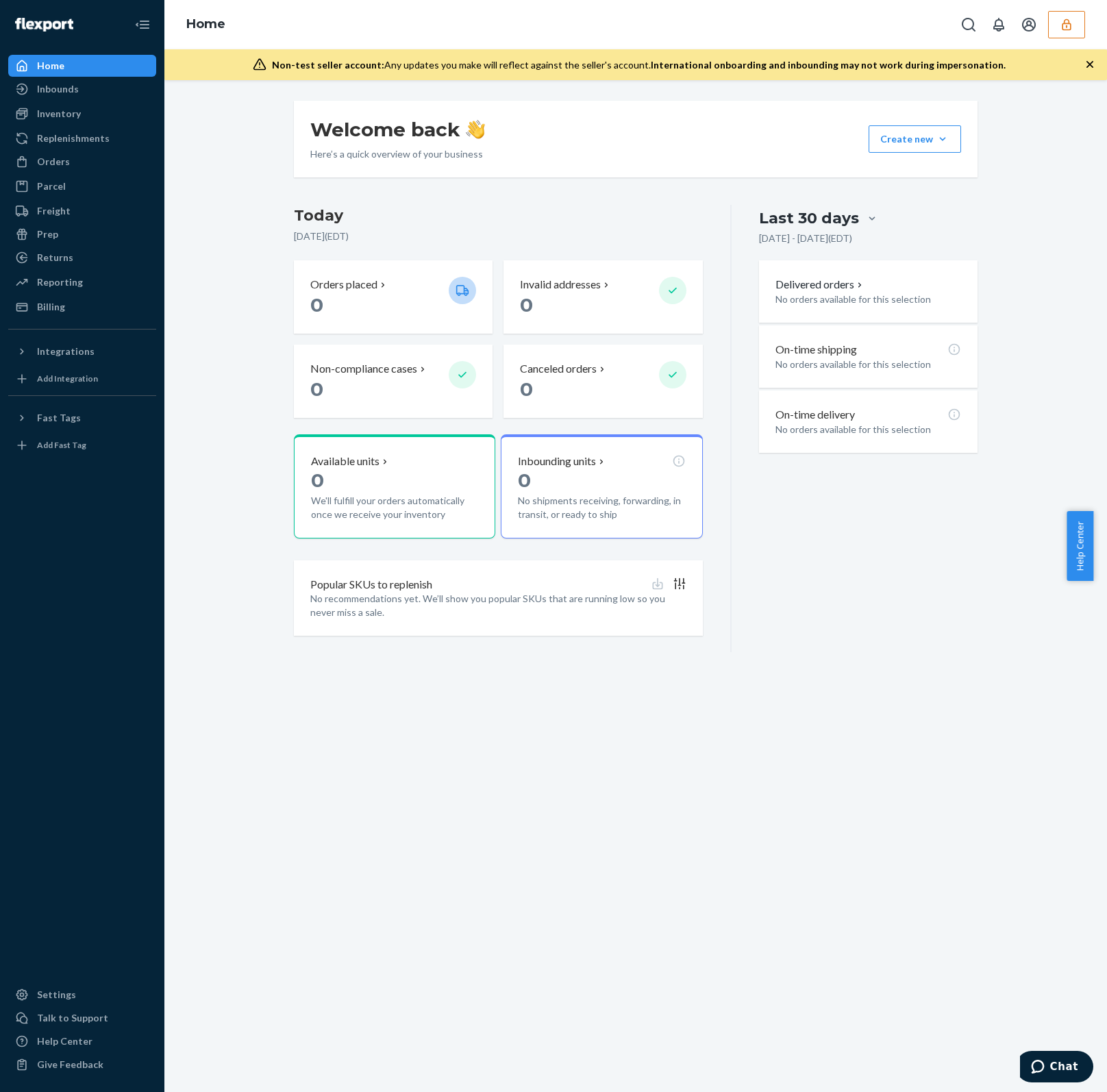
click at [1065, 18] on icon "button" at bounding box center [1066, 24] width 13 height 13
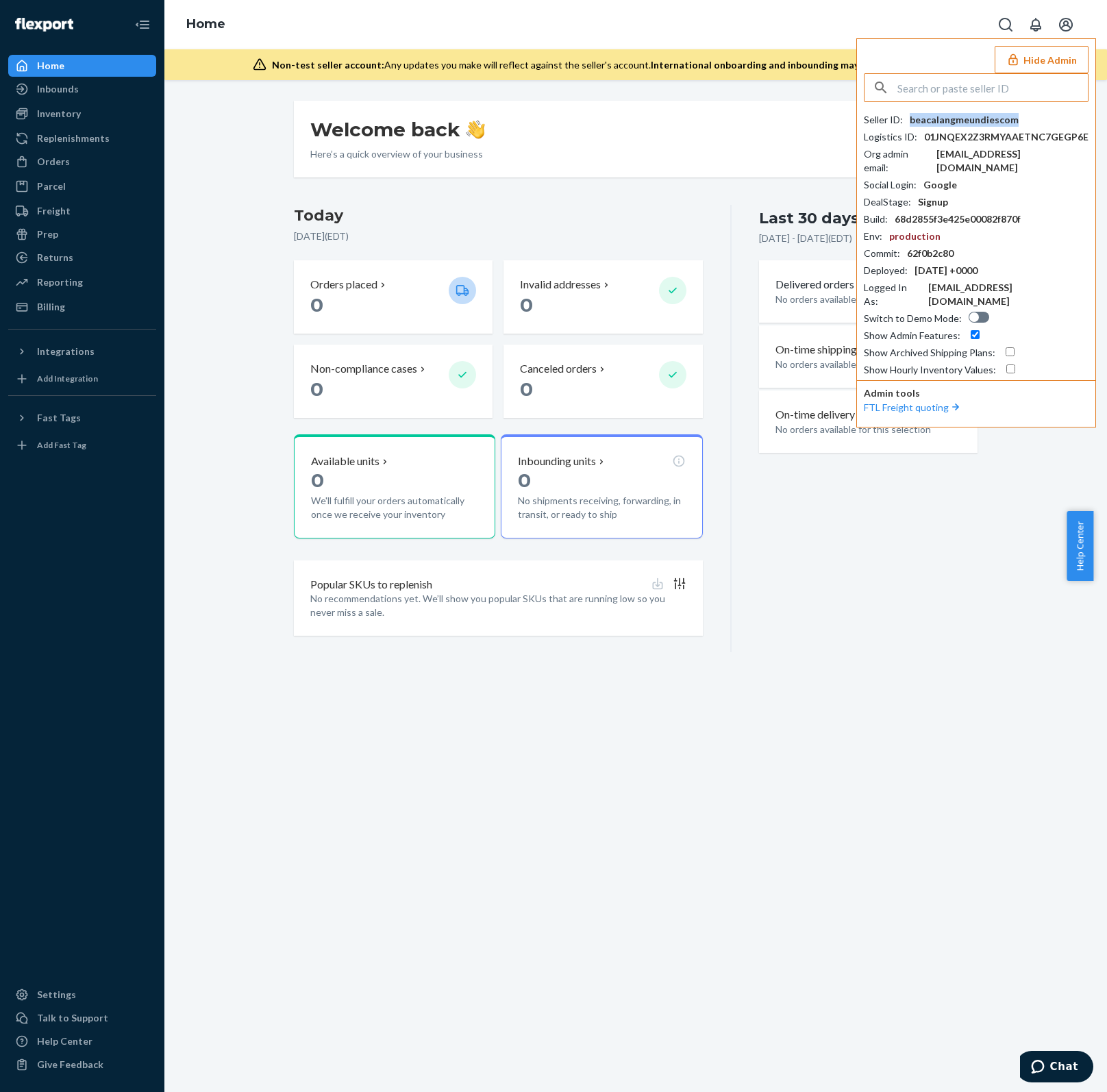
click at [993, 118] on div "beacalangmeundiescom" at bounding box center [964, 119] width 109 height 13
click at [922, 90] on input "text" at bounding box center [993, 87] width 190 height 28
paste input "[PERSON_NAME][EMAIL_ADDRESS][DOMAIN_NAME]"
type input "[PERSON_NAME][EMAIL_ADDRESS][DOMAIN_NAME]"
click at [975, 128] on li "nikkitheohmstoreco [PERSON_NAME][EMAIL_ADDRESS][DOMAIN_NAME]" at bounding box center [980, 134] width 231 height 55
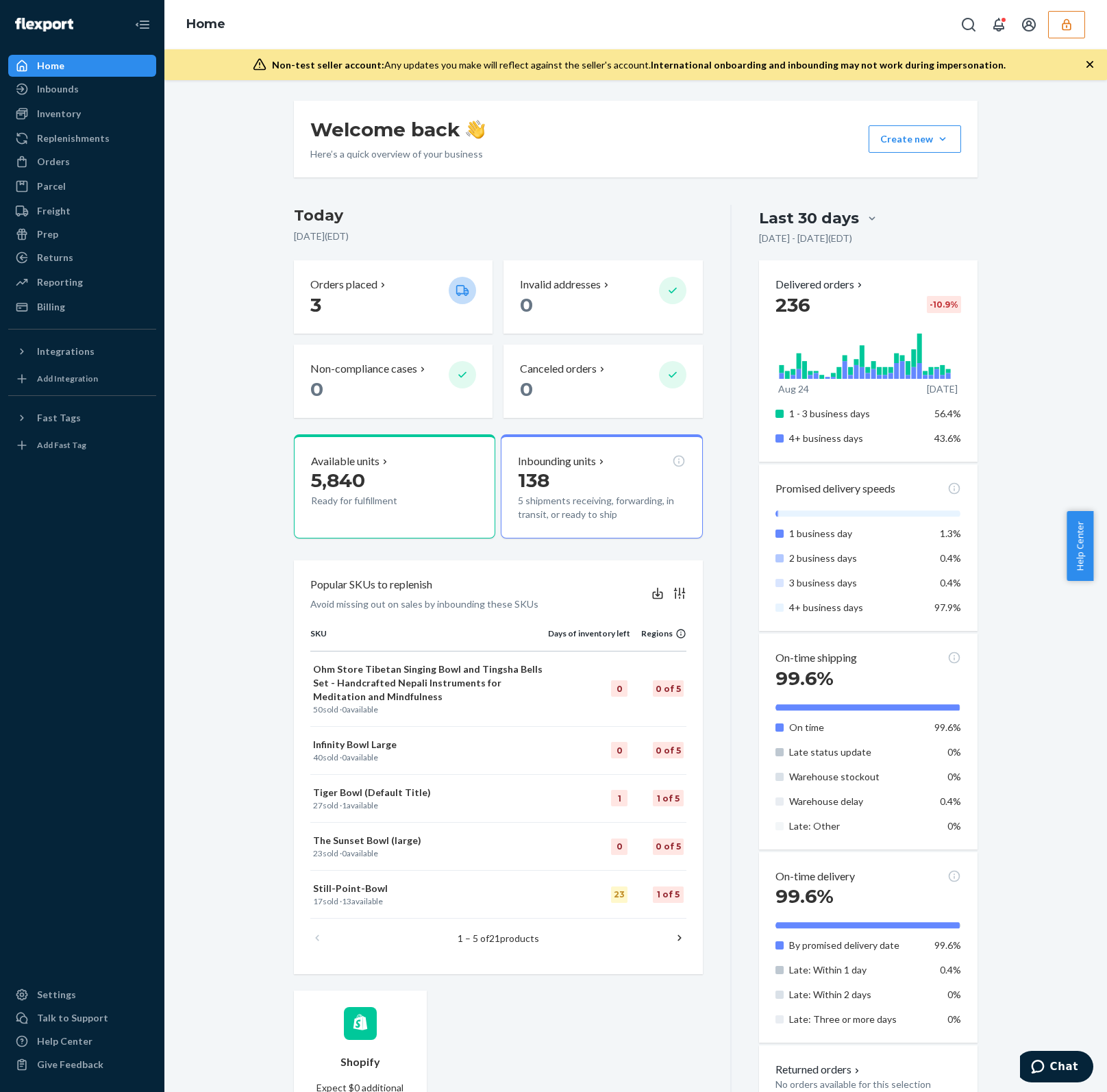
click at [1064, 37] on button "button" at bounding box center [1067, 24] width 37 height 28
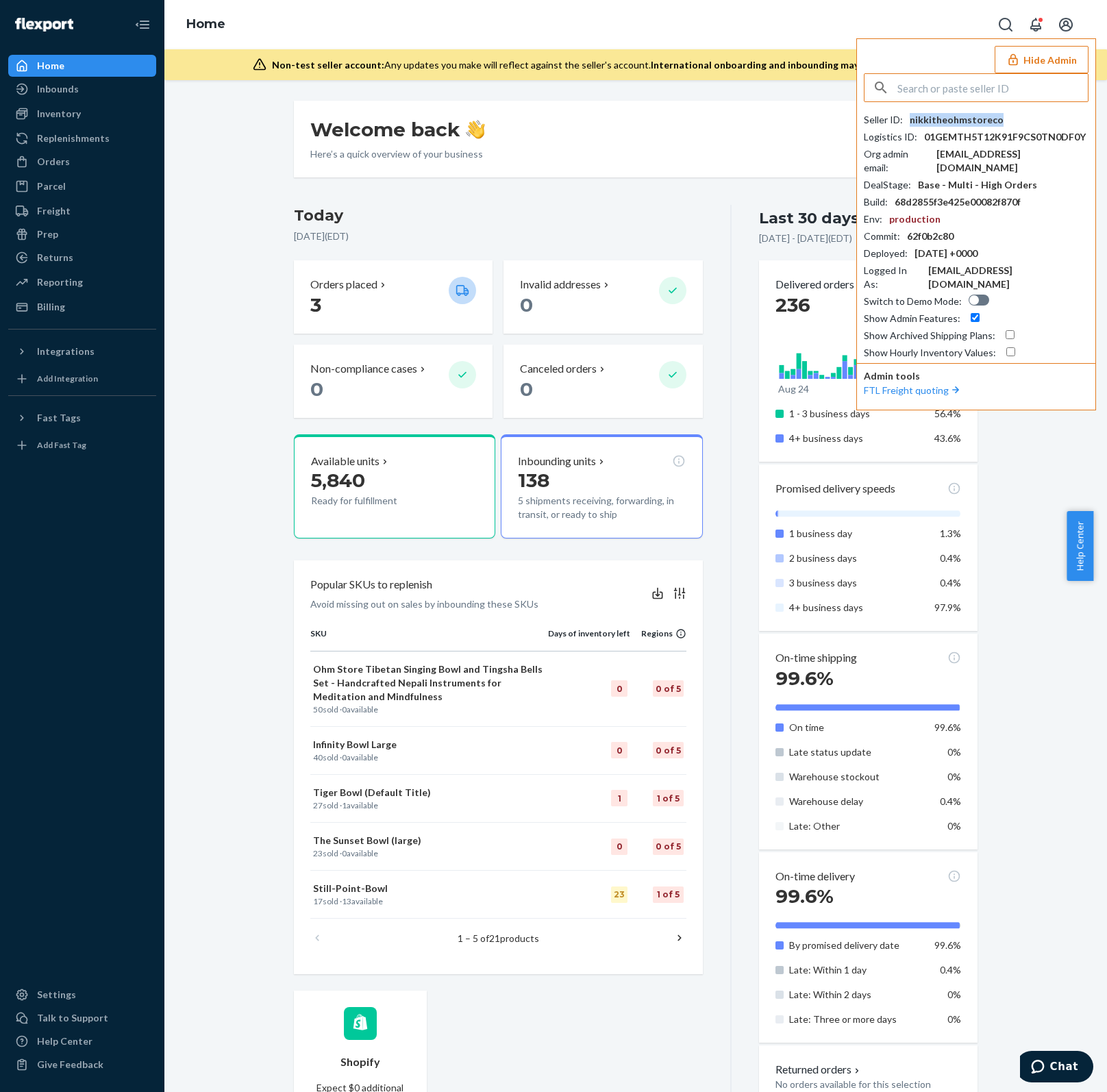
drag, startPoint x: 987, startPoint y: 87, endPoint x: 944, endPoint y: 119, distance: 53.6
click at [944, 119] on div "nikkitheohmstoreco" at bounding box center [956, 119] width 94 height 13
click at [959, 92] on input "text" at bounding box center [993, 87] width 190 height 28
paste input "[PERSON_NAME][EMAIL_ADDRESS][DOMAIN_NAME]"
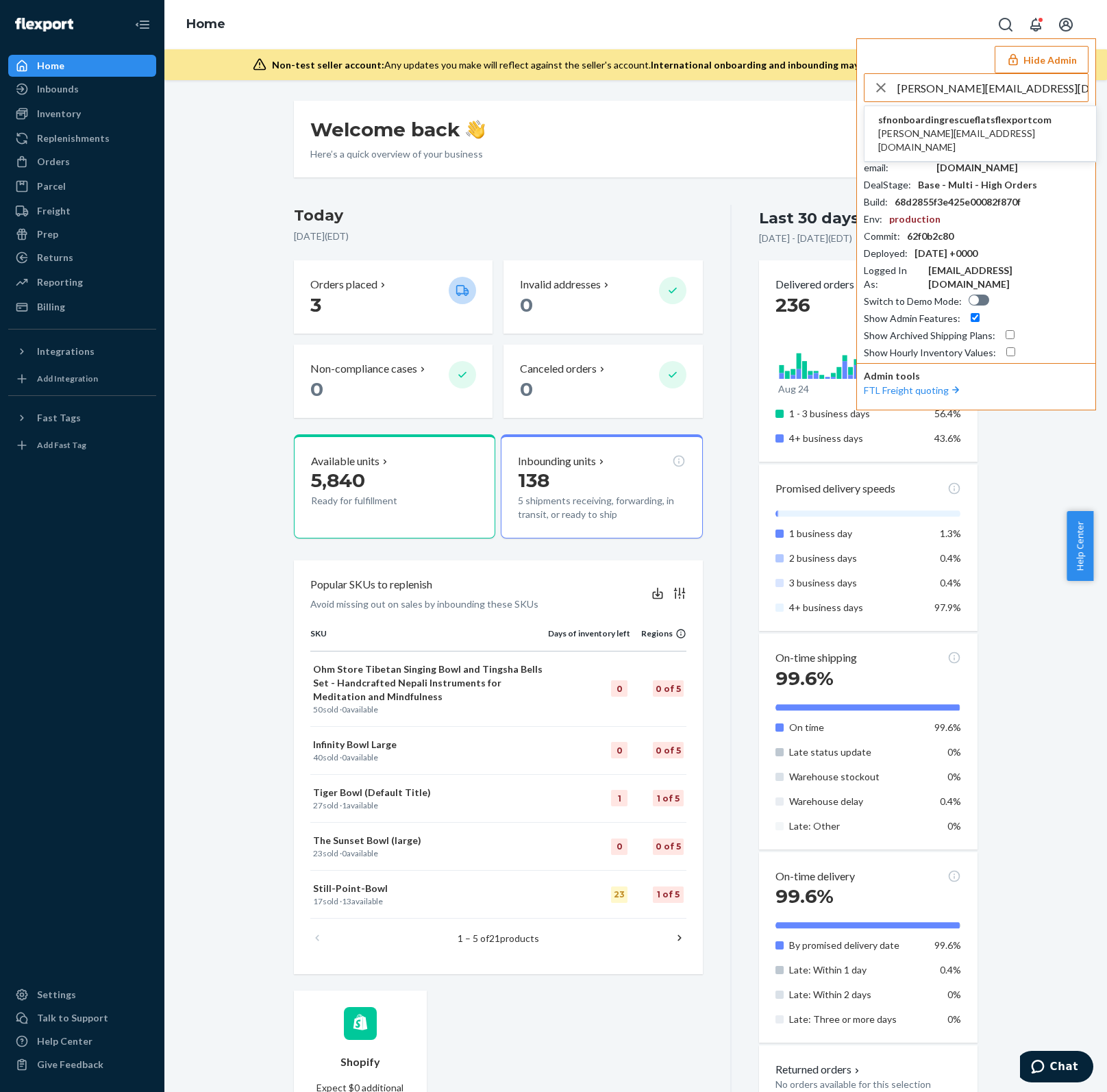
type input "[PERSON_NAME][EMAIL_ADDRESS][DOMAIN_NAME]"
click at [1015, 134] on span "[PERSON_NAME][EMAIL_ADDRESS][DOMAIN_NAME]" at bounding box center [980, 140] width 204 height 28
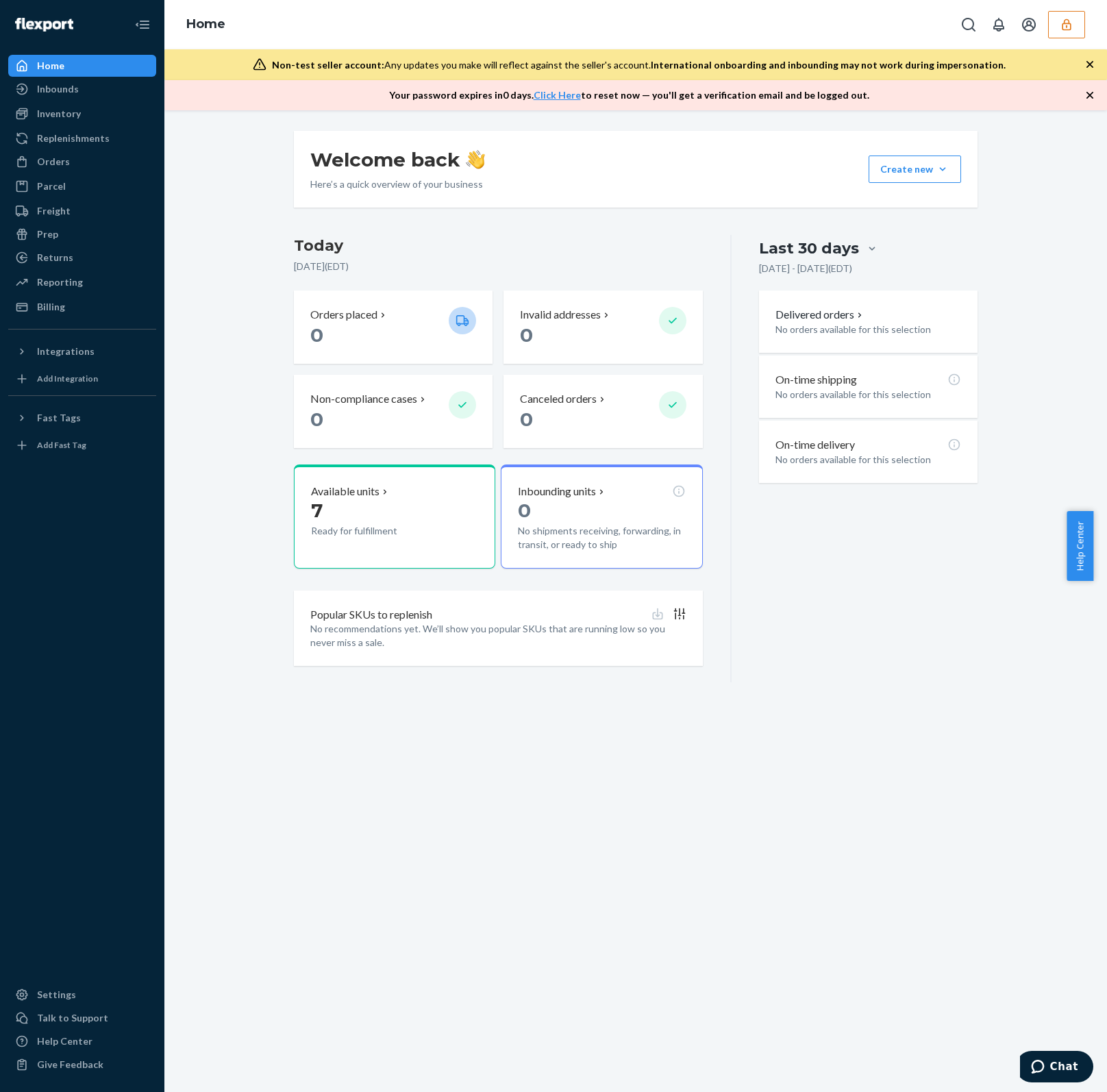
click at [1081, 31] on button "button" at bounding box center [1067, 24] width 37 height 28
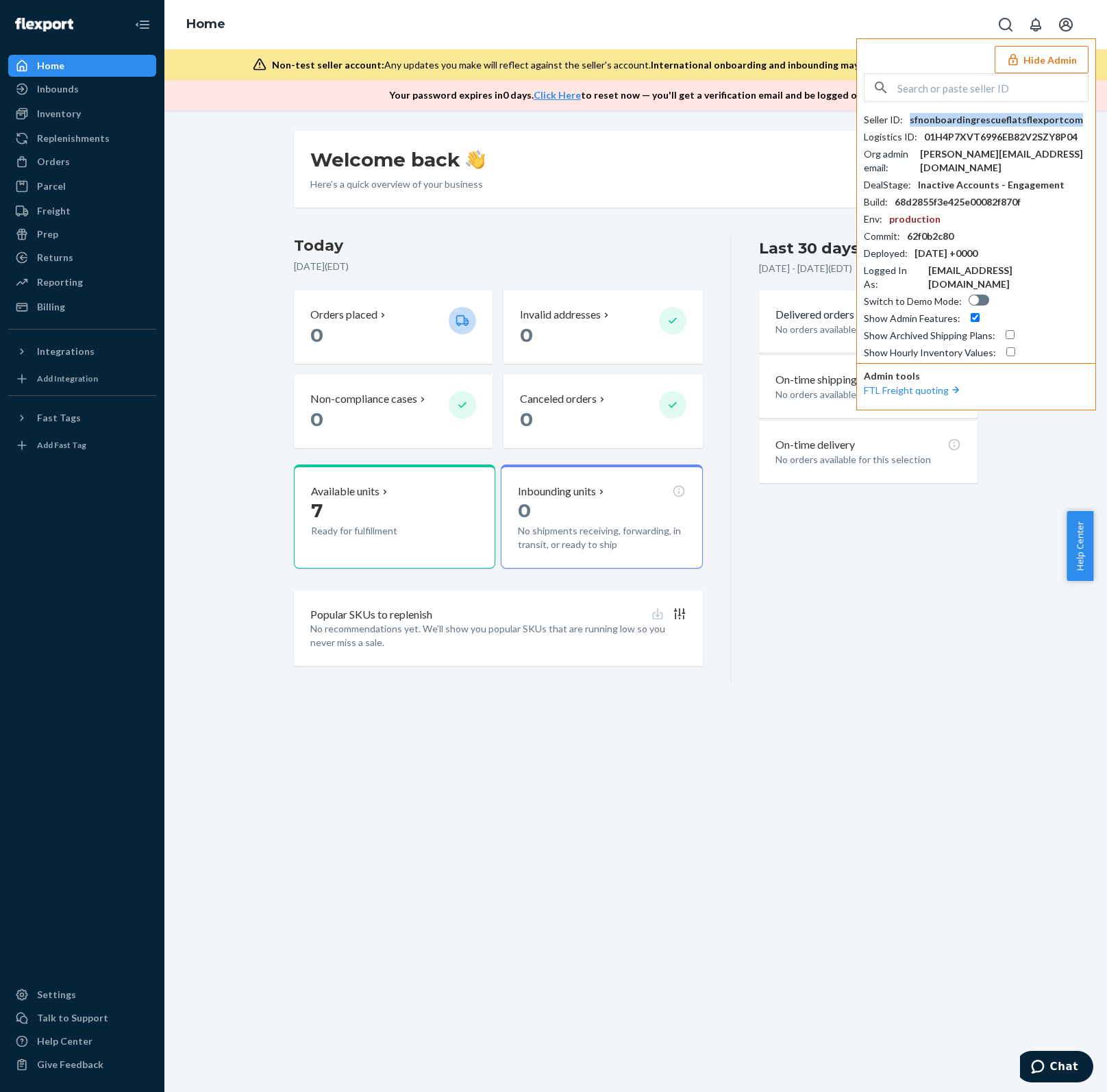
click at [1028, 119] on div "sfnonboardingrescueflatsflexportcom" at bounding box center [996, 119] width 173 height 13
copy div "sfnonboardingrescueflatsflexportcom"
click at [969, 85] on input "text" at bounding box center [993, 87] width 190 height 28
paste input "gina@ejam.com"
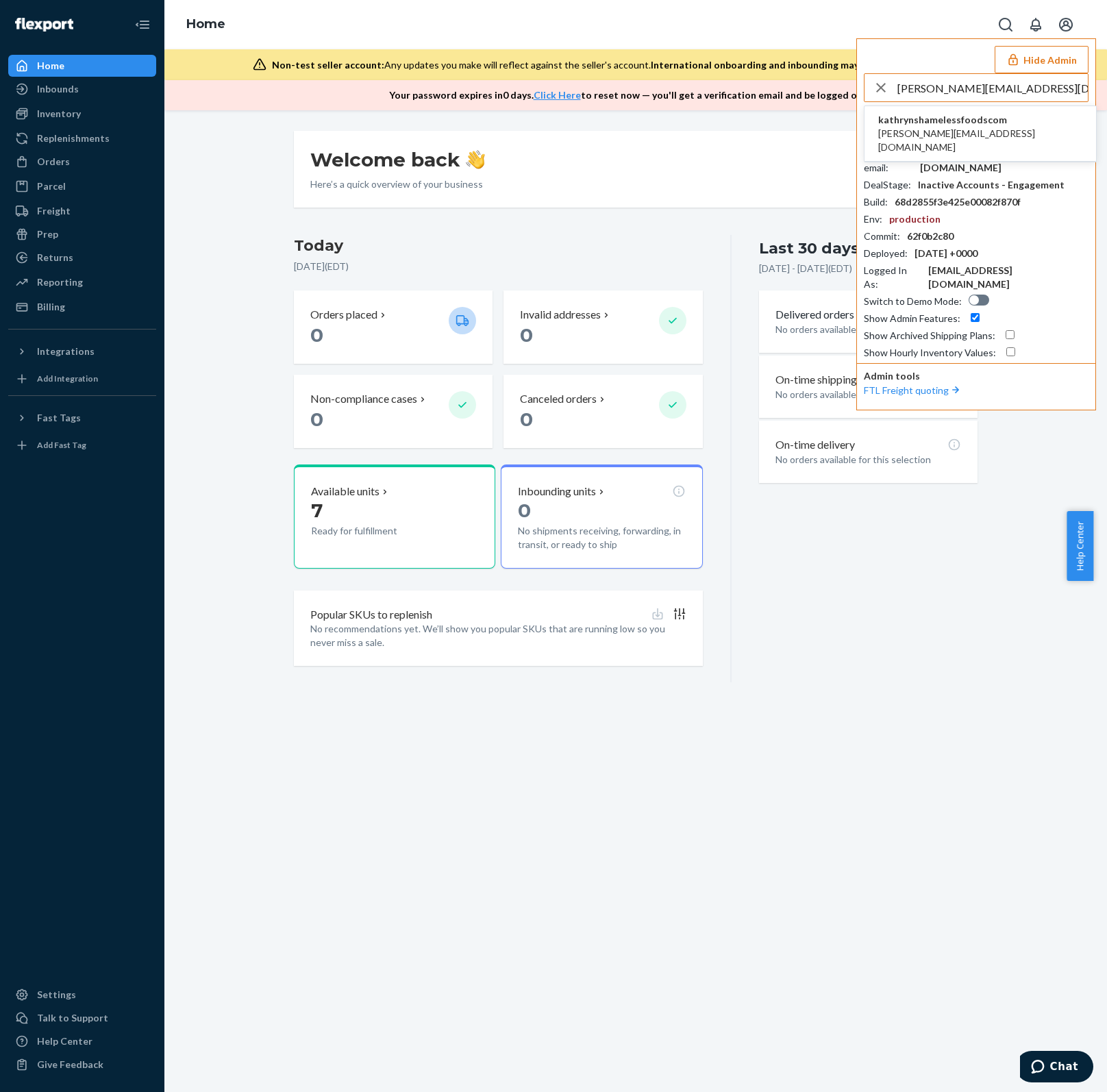
type input "gina@ejam.com"
click at [1017, 126] on li "kathrynshamelessfoodscom gina@ejam.com" at bounding box center [980, 134] width 231 height 55
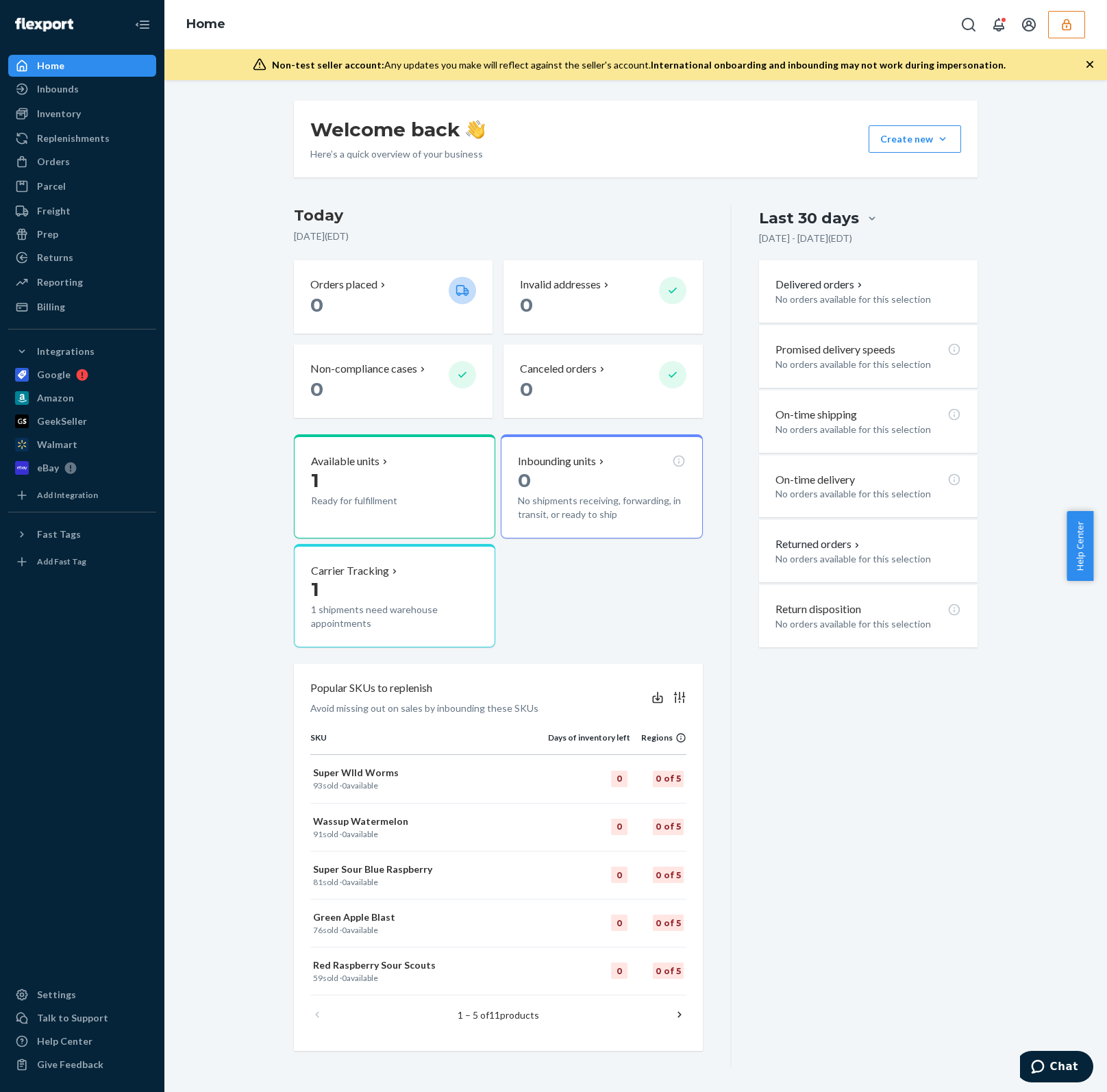
click at [1071, 26] on icon "button" at bounding box center [1066, 24] width 13 height 13
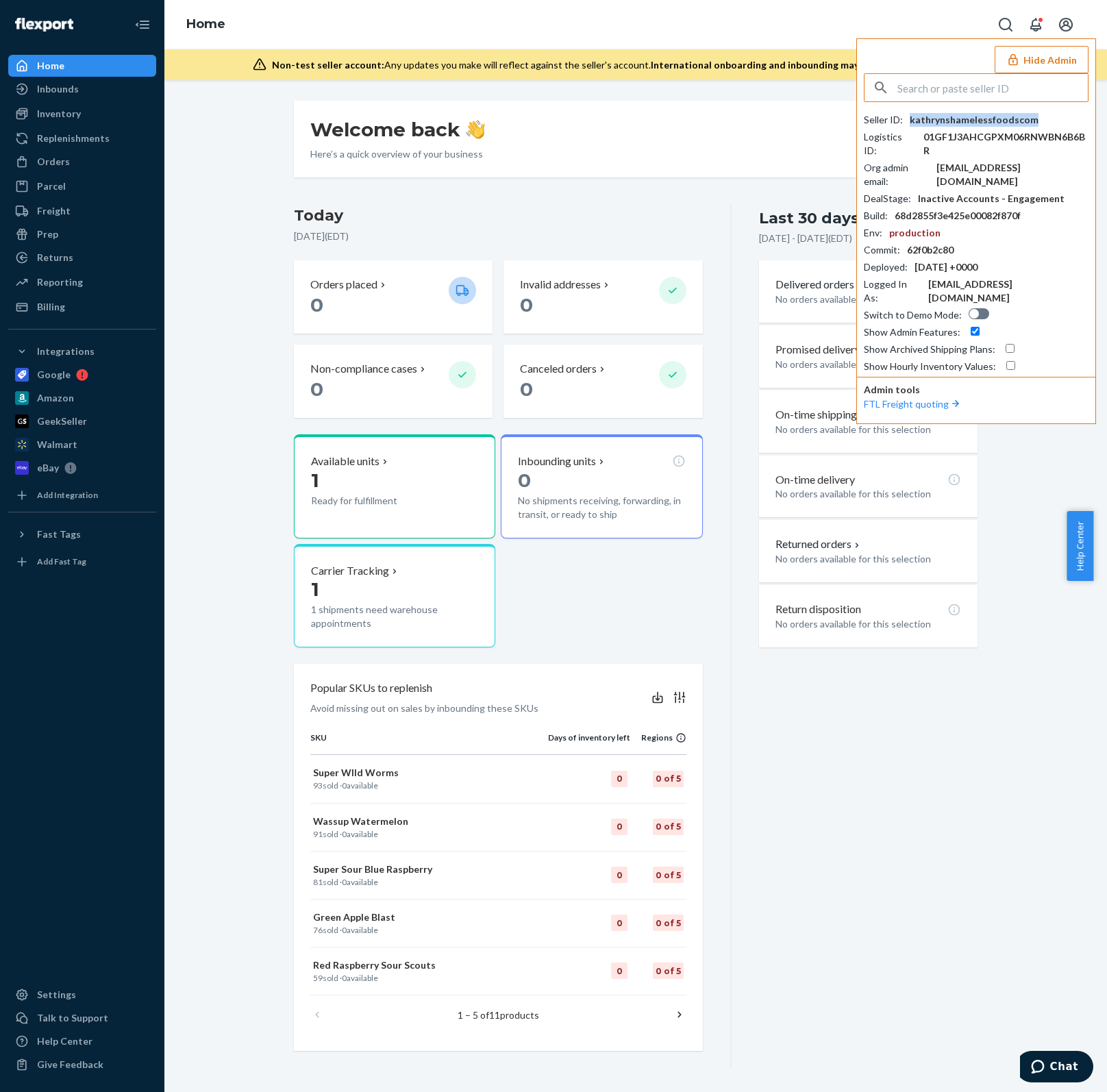
click at [976, 113] on div "kathrynshamelessfoodscom" at bounding box center [974, 119] width 129 height 13
click at [975, 113] on div "kathrynshamelessfoodscom" at bounding box center [974, 119] width 129 height 13
click at [956, 96] on input "text" at bounding box center [993, 87] width 190 height 28
paste input "accountspayable@ejam.com"
type input "[EMAIL_ADDRESS][DOMAIN_NAME]"
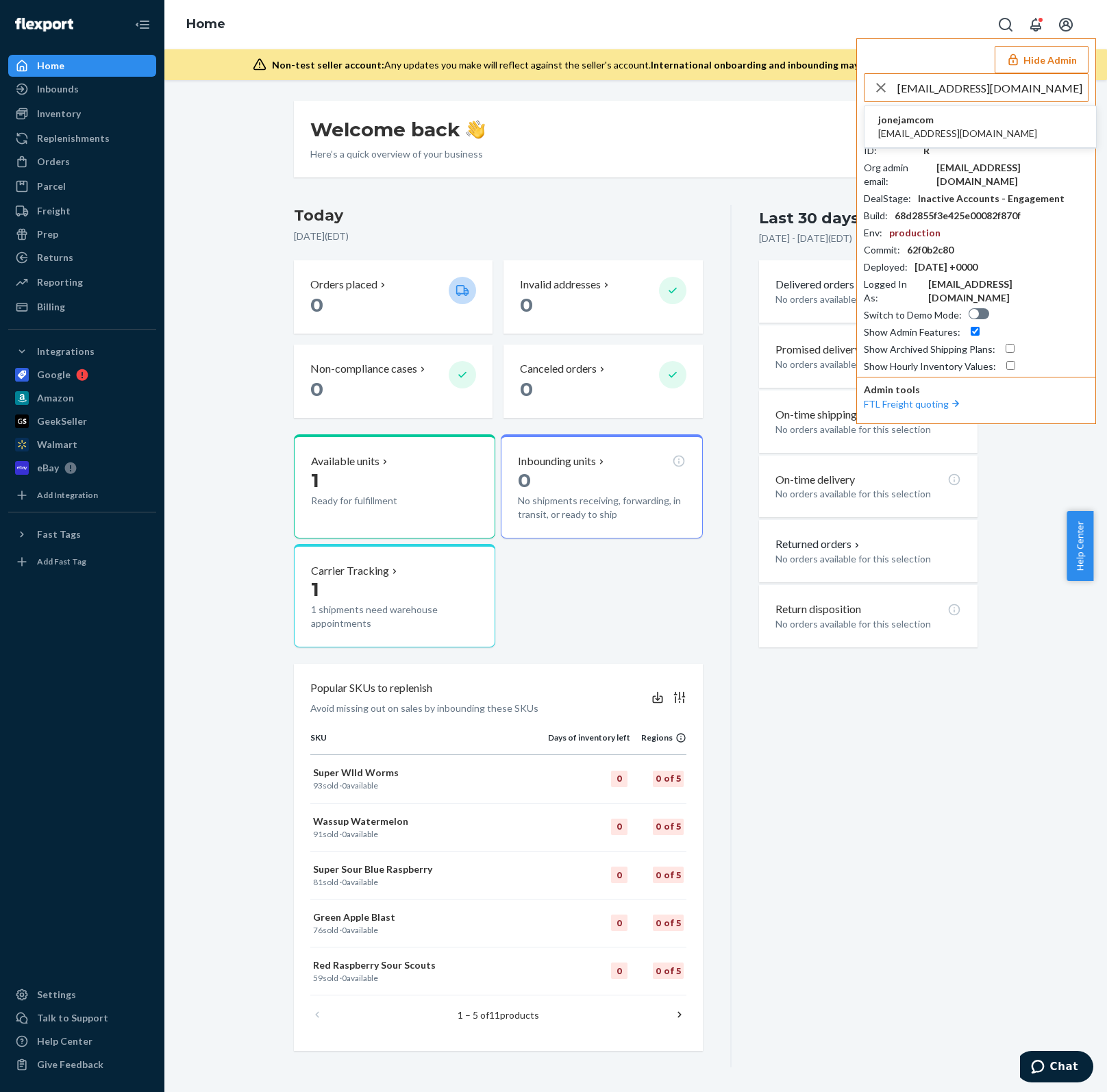
click at [991, 124] on span "jonejamcom" at bounding box center [958, 119] width 159 height 13
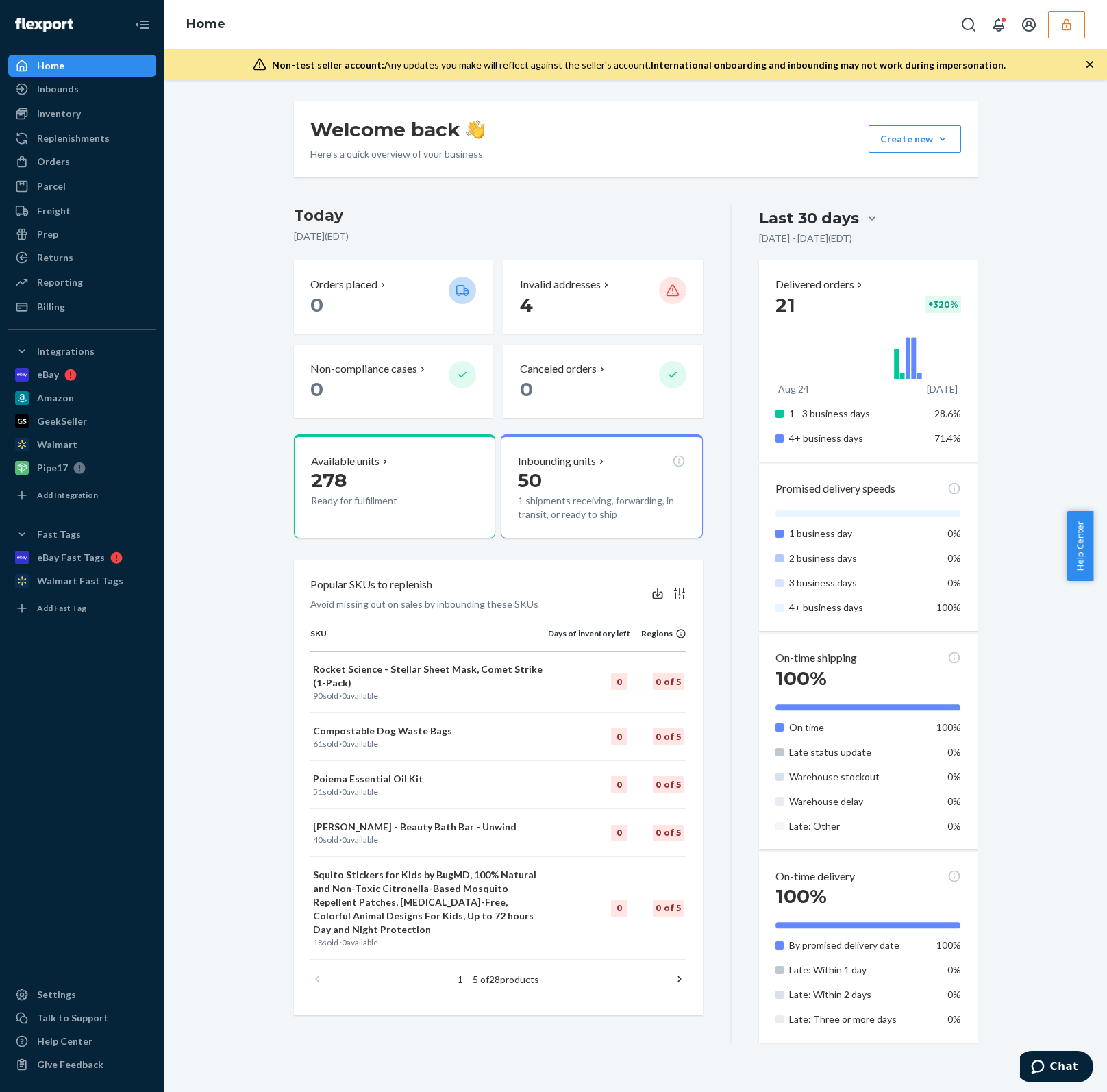
click at [1062, 27] on icon "button" at bounding box center [1066, 24] width 13 height 13
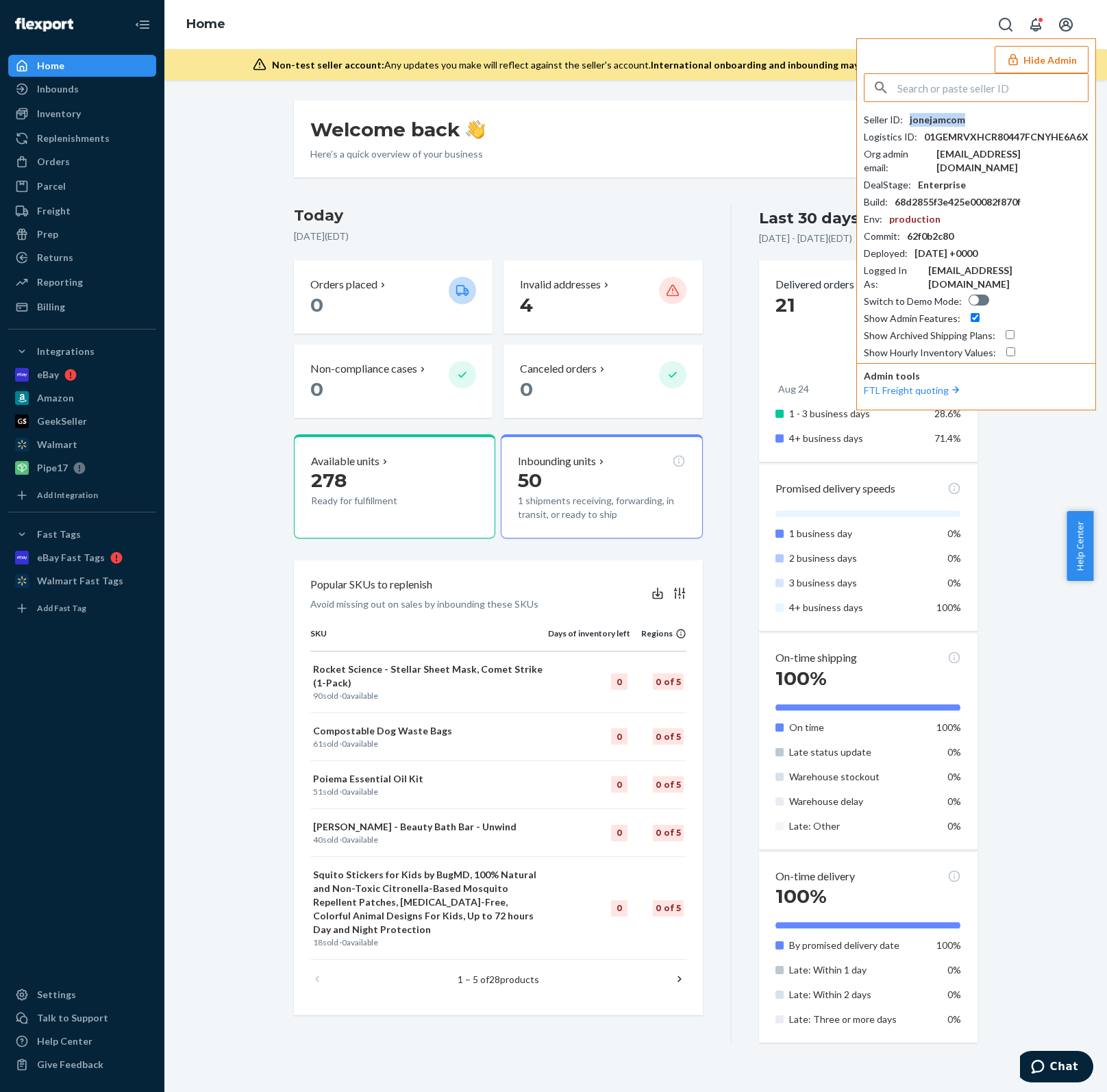
click at [942, 113] on div "jonejamcom" at bounding box center [937, 119] width 55 height 13
click at [944, 93] on input "text" at bounding box center [993, 87] width 190 height 28
paste input "[EMAIL_ADDRESS][DOMAIN_NAME]"
type input "[EMAIL_ADDRESS][DOMAIN_NAME]"
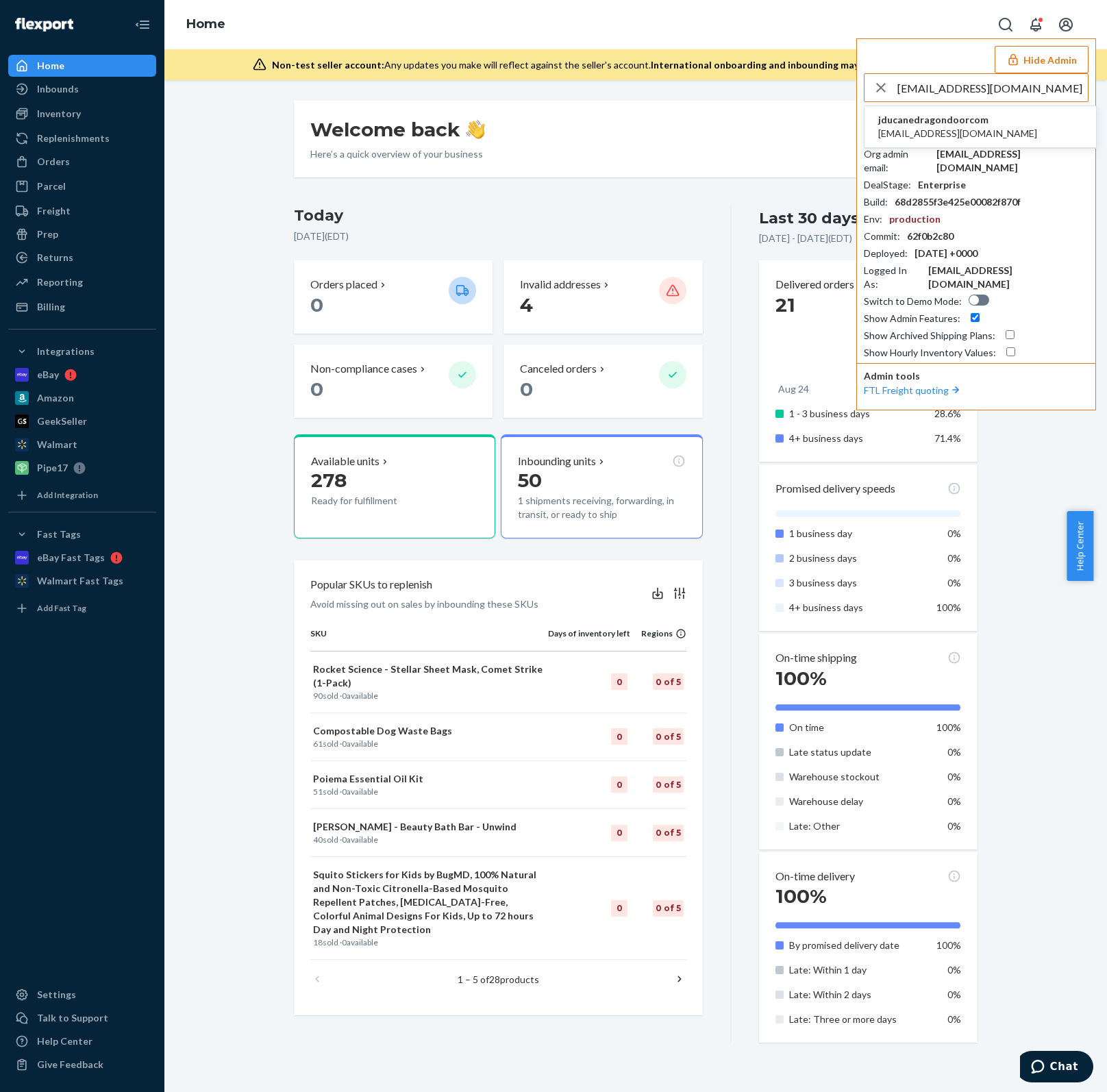
click at [959, 132] on span "[EMAIL_ADDRESS][DOMAIN_NAME]" at bounding box center [958, 133] width 159 height 13
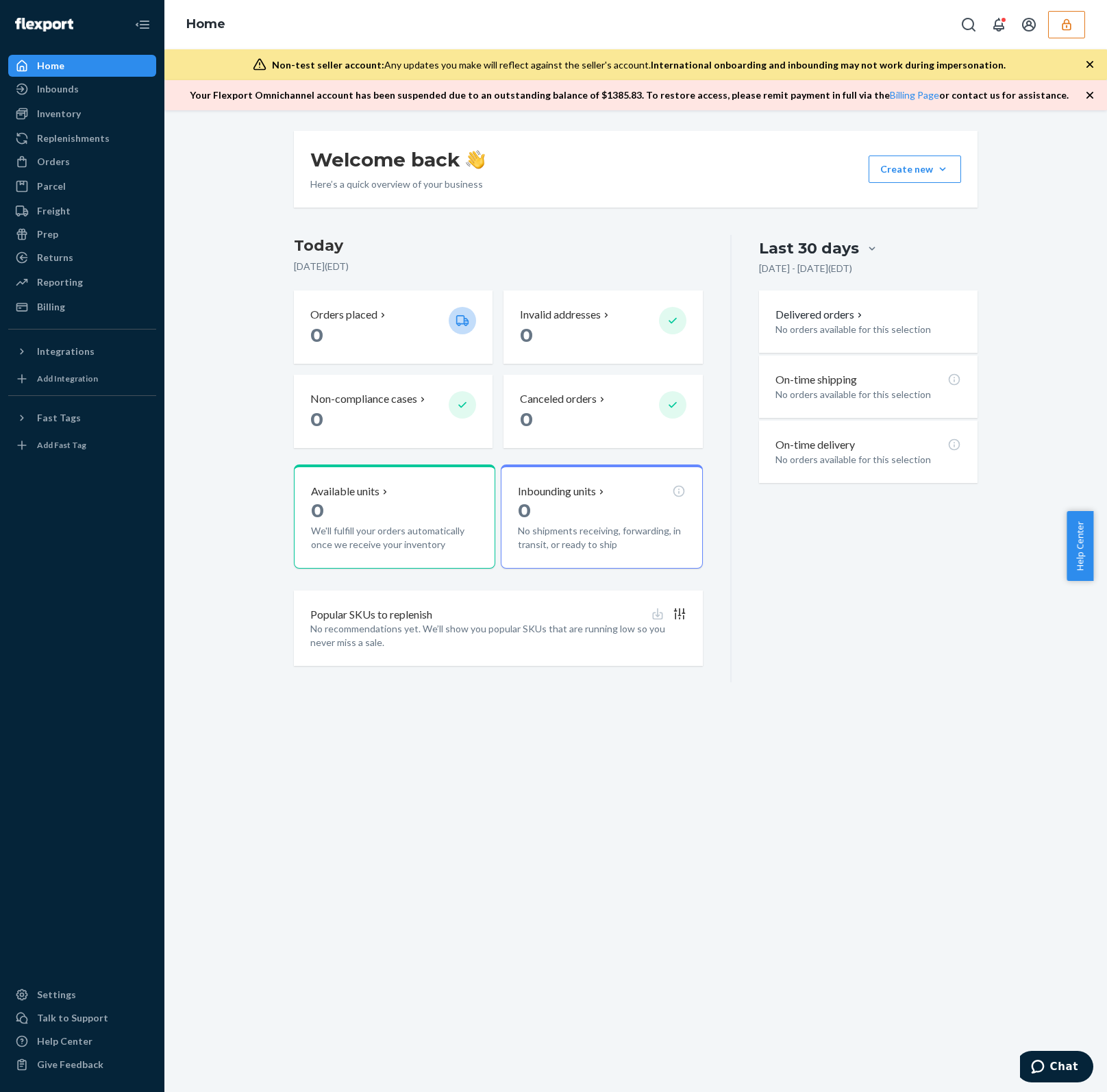
click at [1073, 33] on button "button" at bounding box center [1067, 24] width 37 height 28
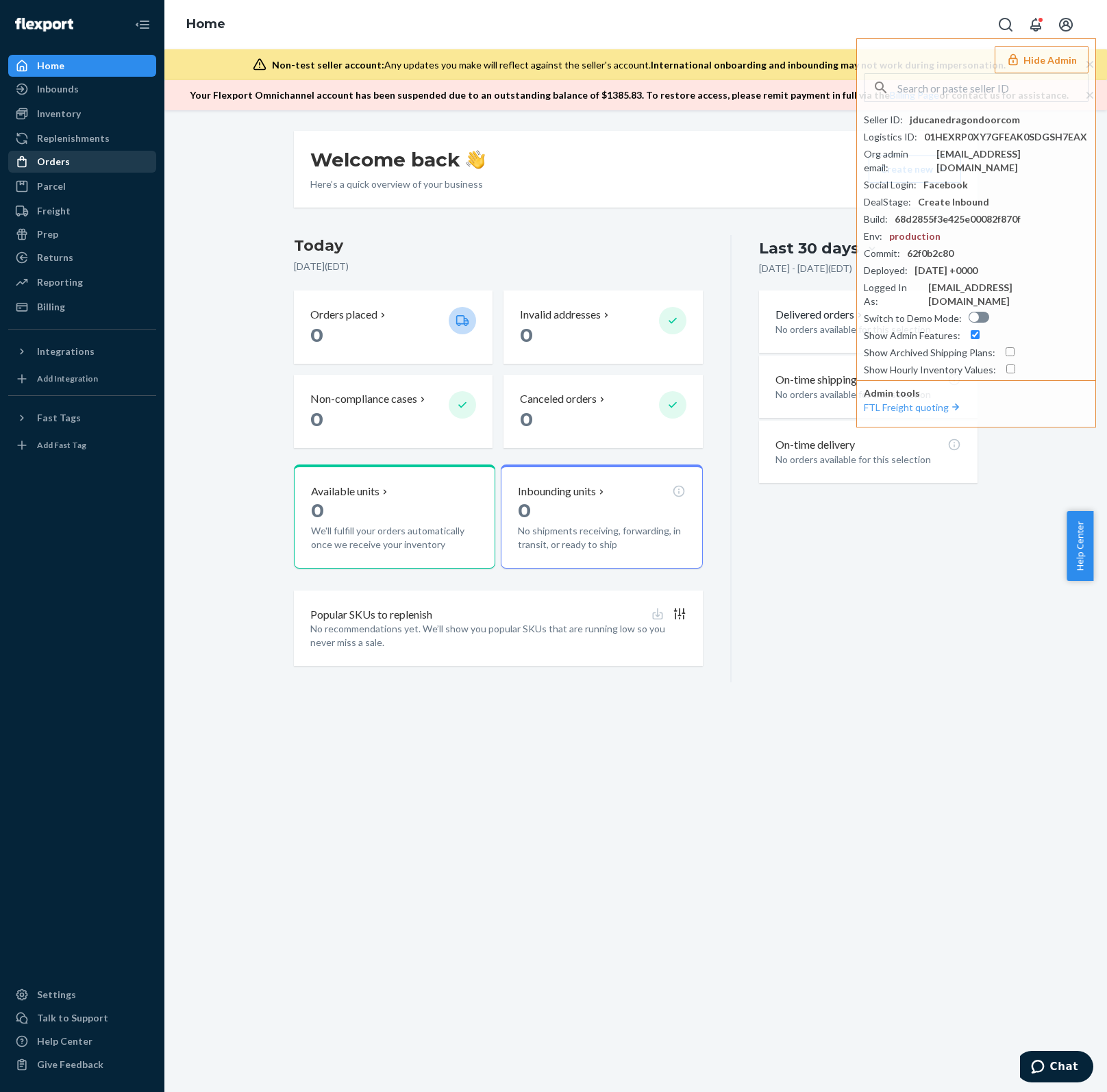
click at [35, 163] on div at bounding box center [26, 161] width 22 height 13
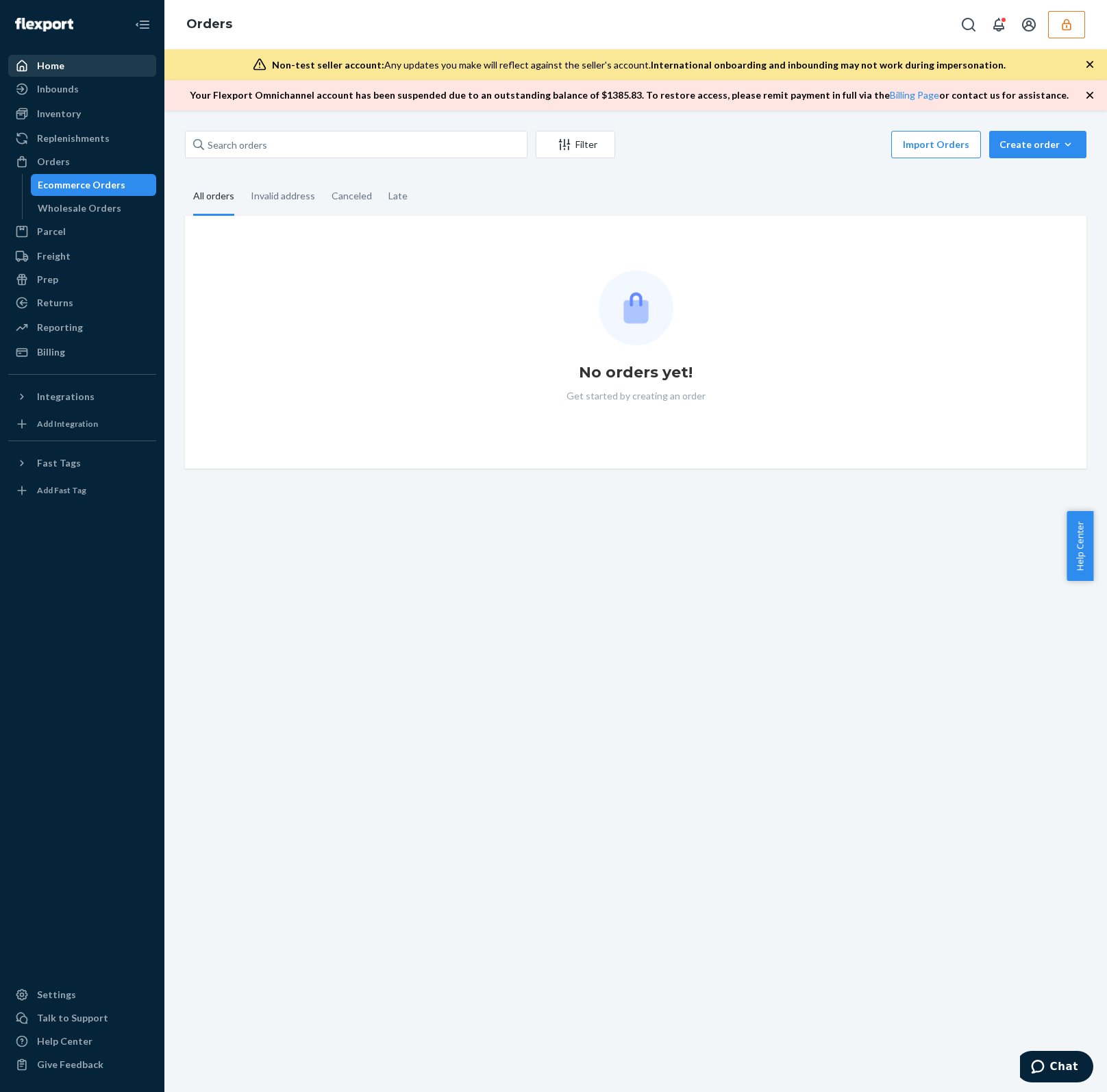
click at [51, 67] on div "Home" at bounding box center [50, 65] width 28 height 13
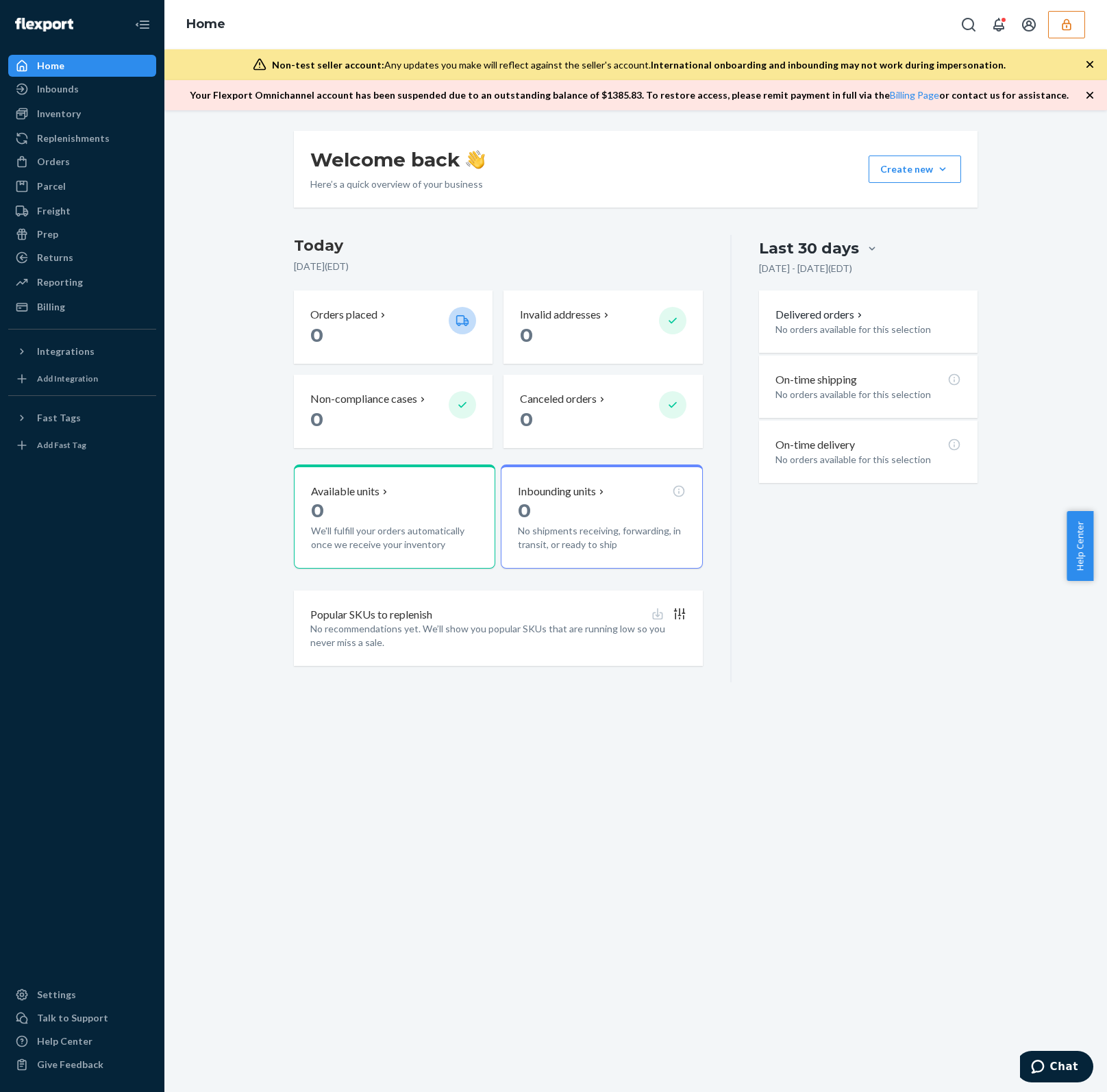
click at [1064, 25] on icon "button" at bounding box center [1066, 24] width 13 height 13
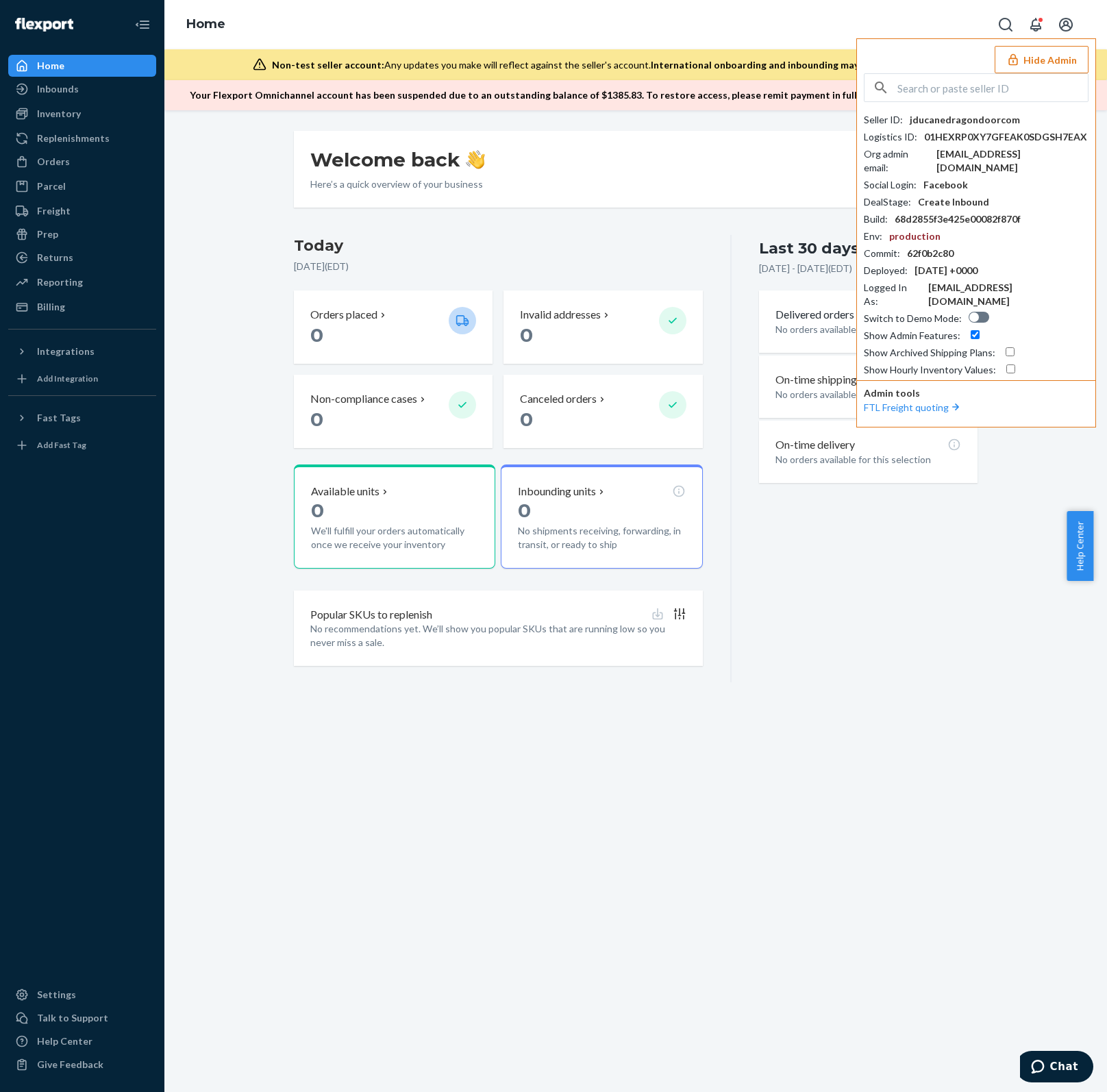
click at [925, 89] on input "text" at bounding box center [993, 87] width 190 height 28
paste input "[EMAIL_ADDRESS][DOMAIN_NAME]"
type input "[EMAIL_ADDRESS][DOMAIN_NAME]"
click at [951, 128] on span "[EMAIL_ADDRESS][DOMAIN_NAME]" at bounding box center [958, 133] width 159 height 13
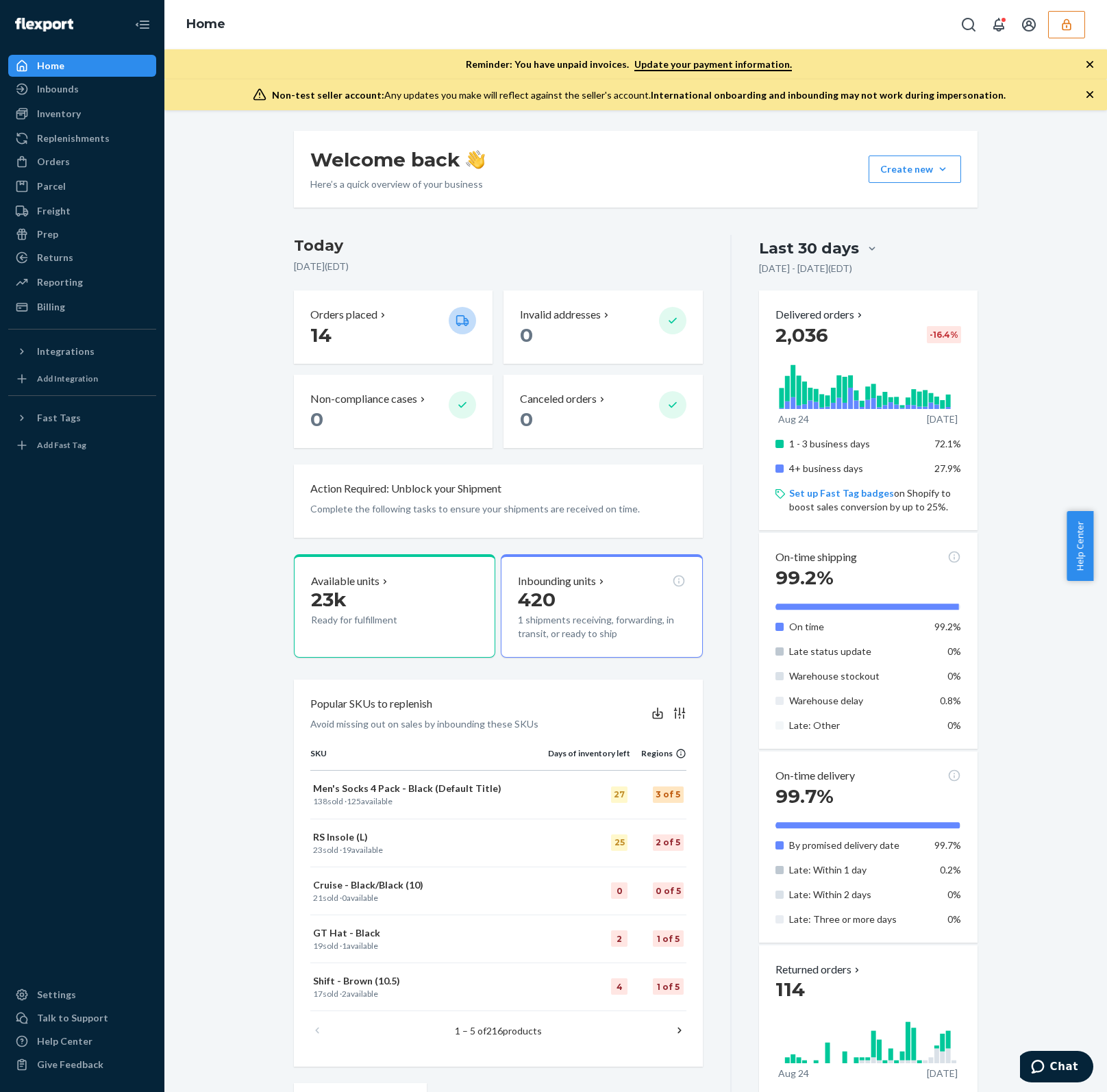
click at [1067, 35] on button "button" at bounding box center [1067, 24] width 37 height 28
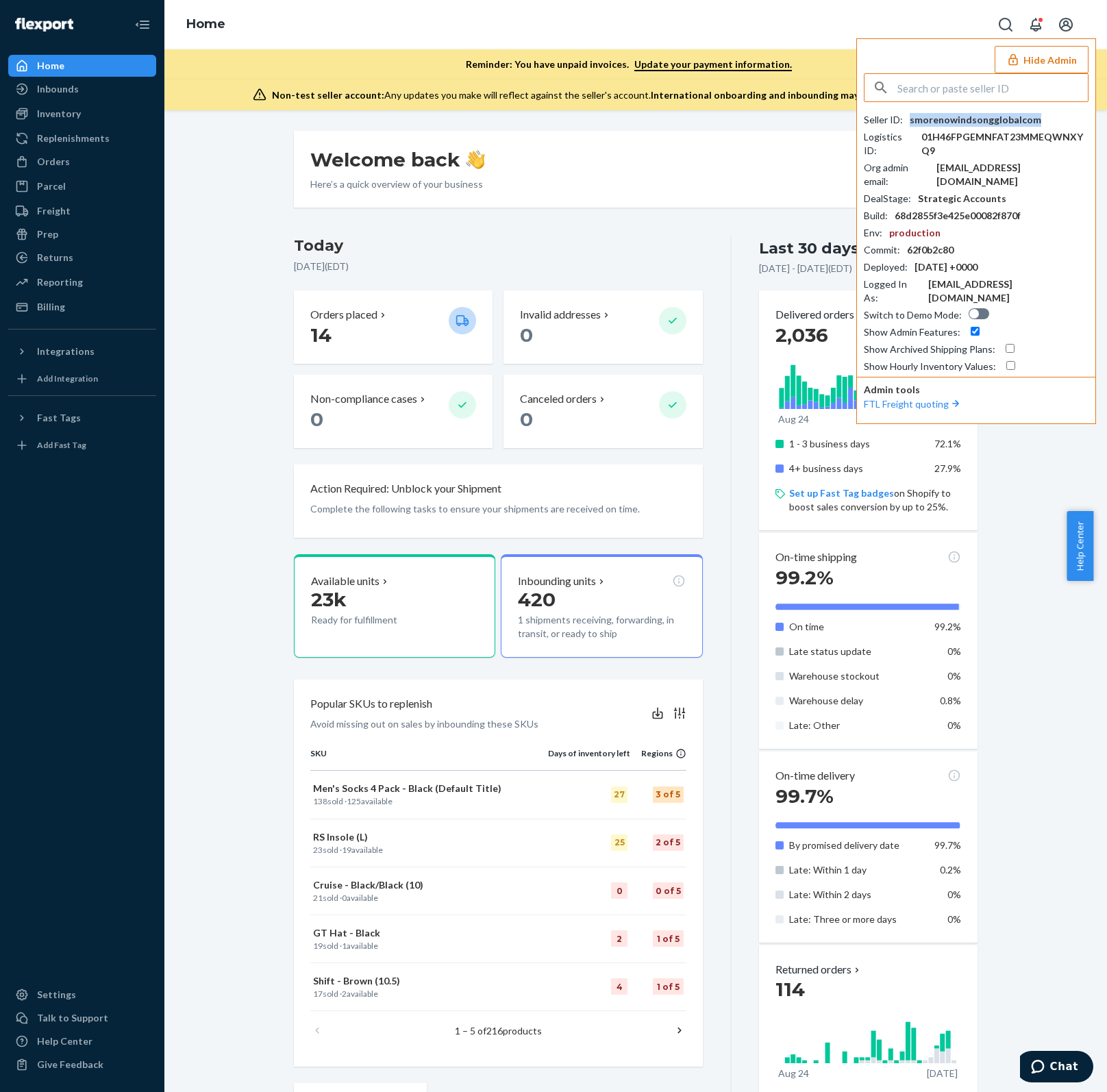
click at [1001, 118] on div "smorenowindsongglobalcom" at bounding box center [975, 119] width 131 height 13
copy div "smorenowindsongglobalcom"
paste input "smoreno@windsongglobal.com"
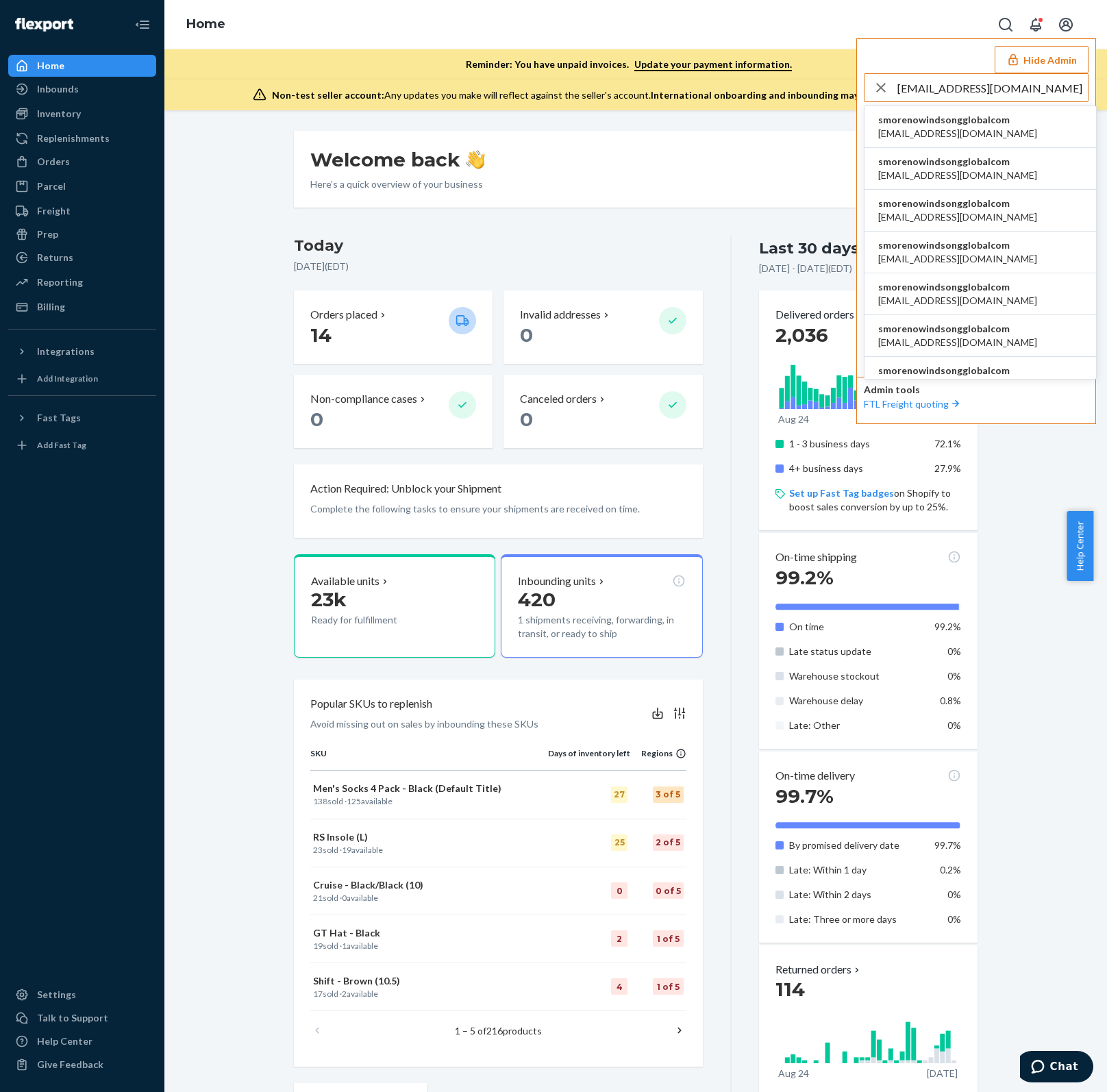
type input "smoreno@windsongglobal.com"
click at [1046, 116] on li "smorenowindsongglobalcom abarbera@daytonaapparel.com" at bounding box center [980, 127] width 231 height 42
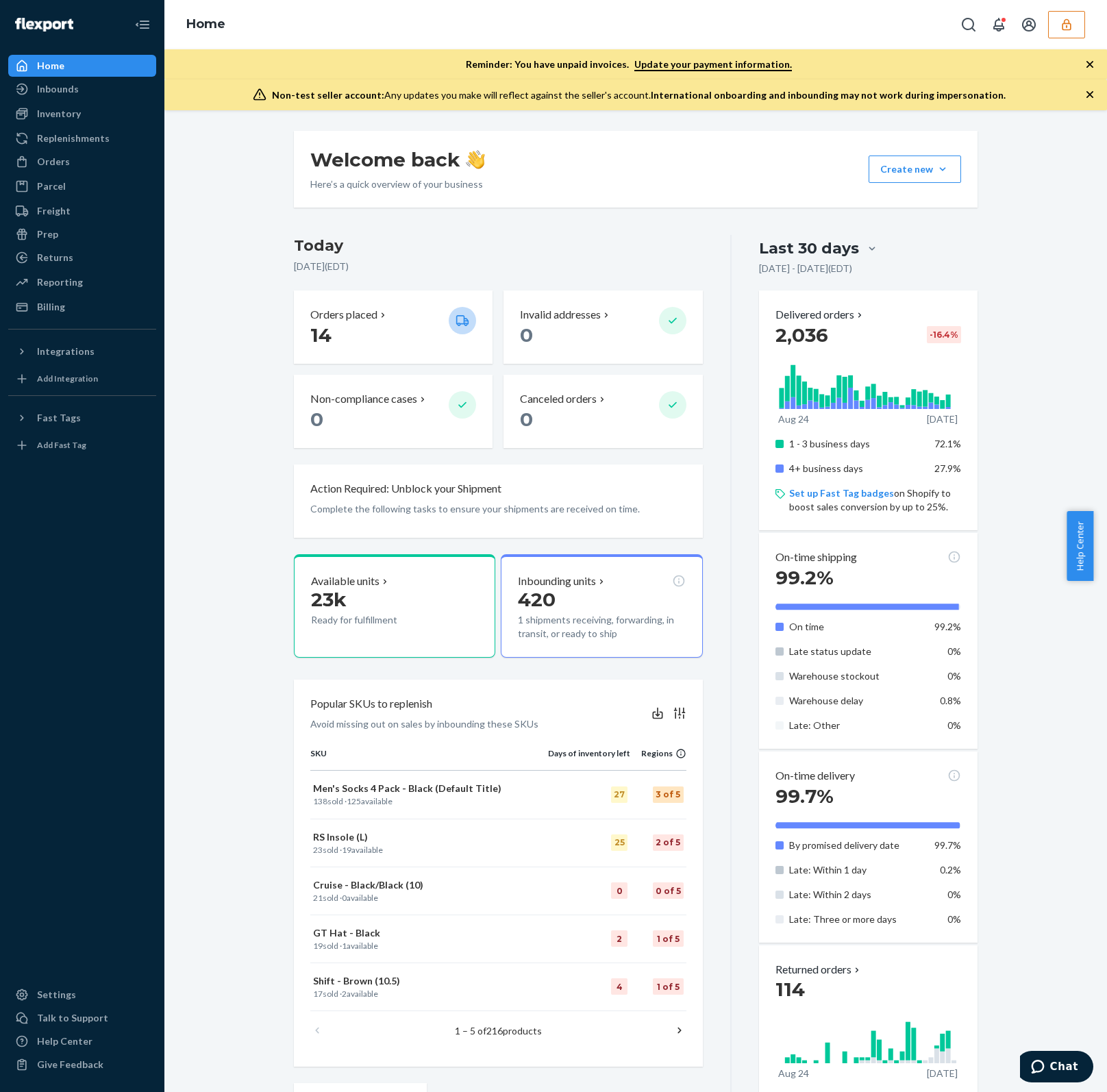
click at [1063, 33] on button "button" at bounding box center [1067, 24] width 37 height 28
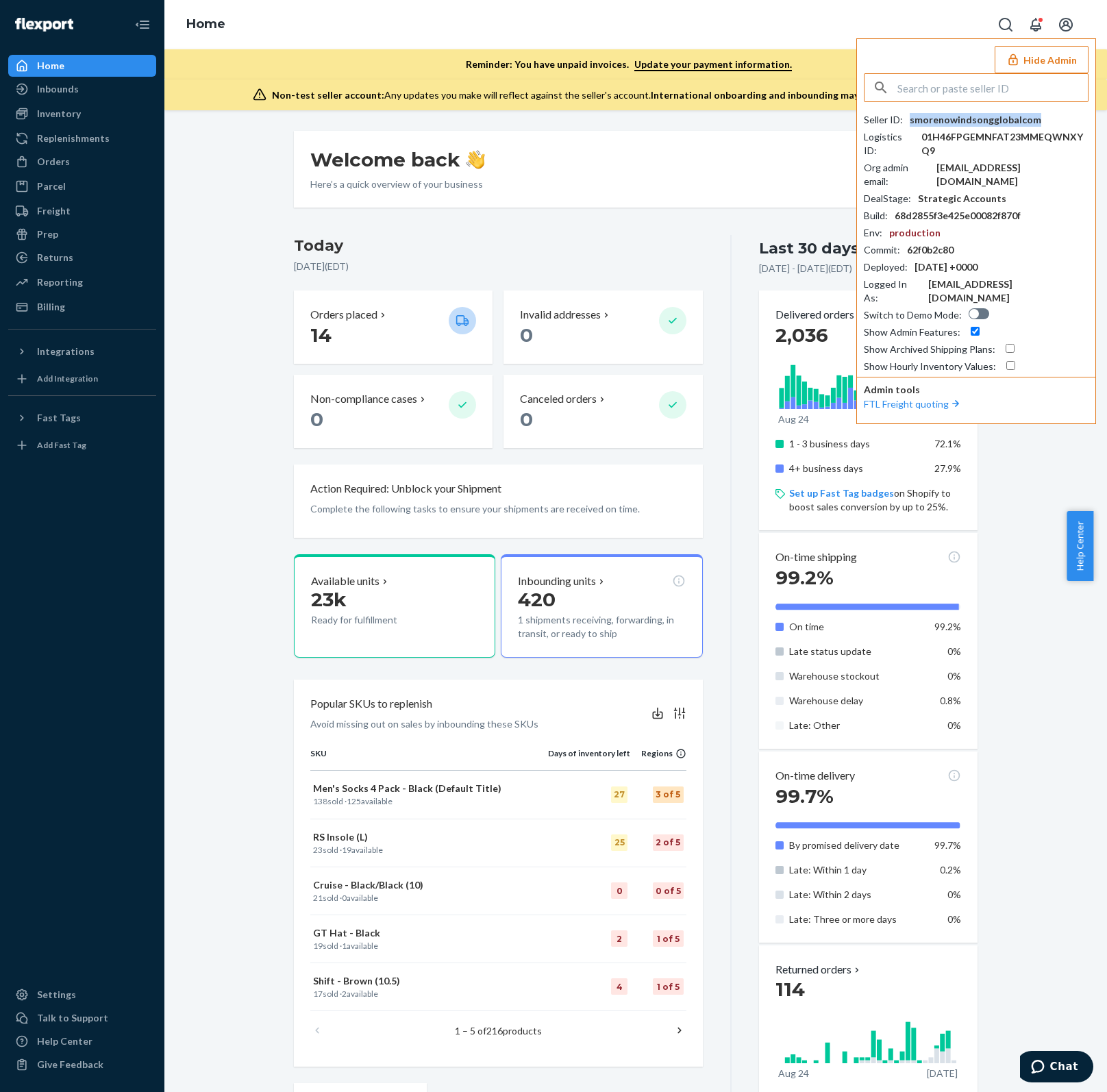
click at [950, 121] on div "smorenowindsongglobalcom" at bounding box center [975, 119] width 131 height 13
click at [942, 84] on input "text" at bounding box center [993, 87] width 190 height 28
paste input "[EMAIL_ADDRESS][DOMAIN_NAME]"
click at [1045, 89] on input "sierra@greatjonesgoods.com" at bounding box center [993, 87] width 190 height 28
click at [1060, 85] on input "sierra@greatjonesgoods.com" at bounding box center [993, 87] width 190 height 28
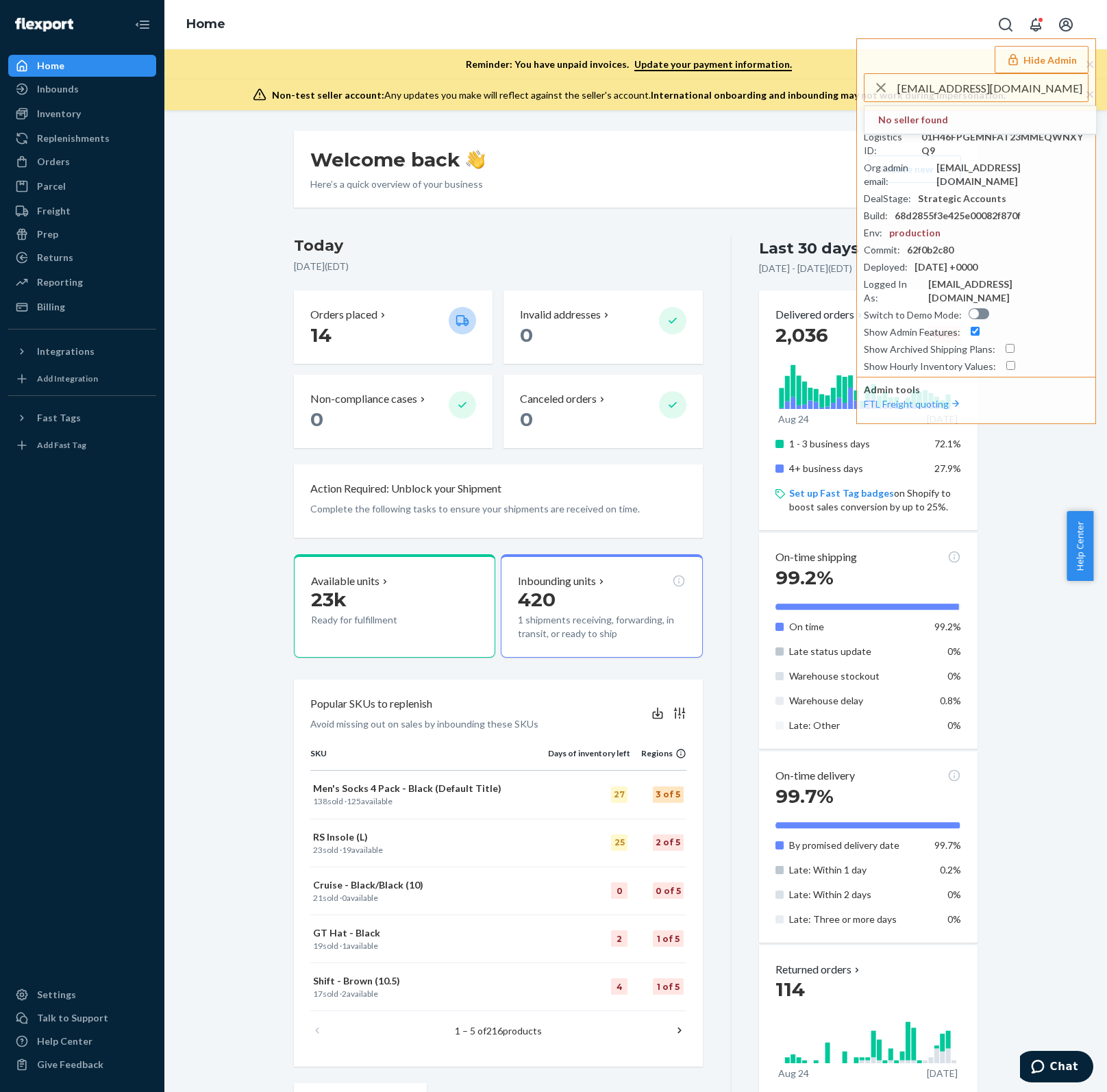
drag, startPoint x: 932, startPoint y: 91, endPoint x: 820, endPoint y: 93, distance: 112.0
click at [820, 93] on div "Home Hide Admin sierra@greatjonesgoods.com No seller found Seller ID : smorenow…" at bounding box center [636, 55] width 942 height 110
type input "greatjonesgoods.com"
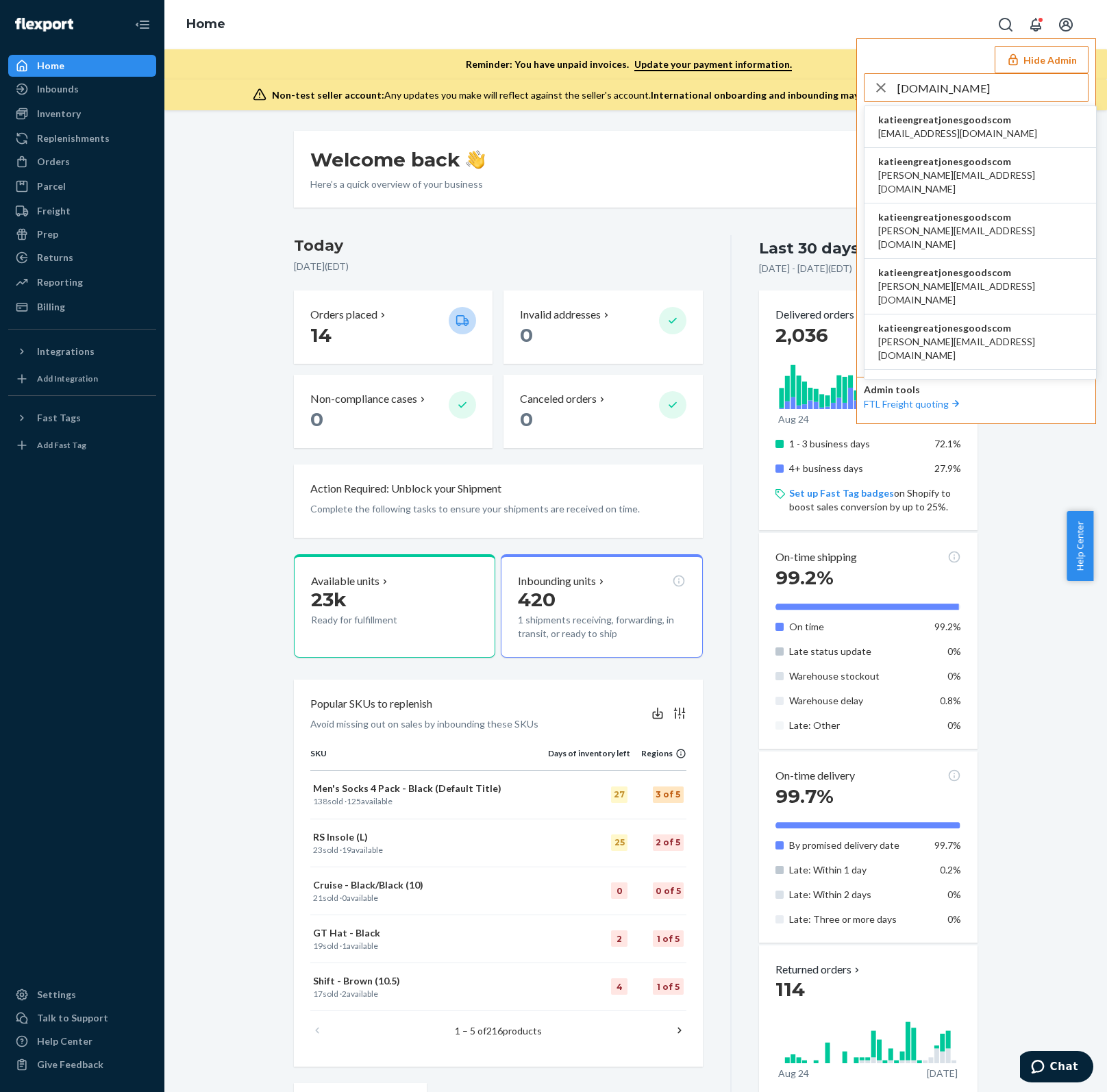
click at [928, 133] on span "accounting@greatjonesgoods.com" at bounding box center [958, 133] width 159 height 13
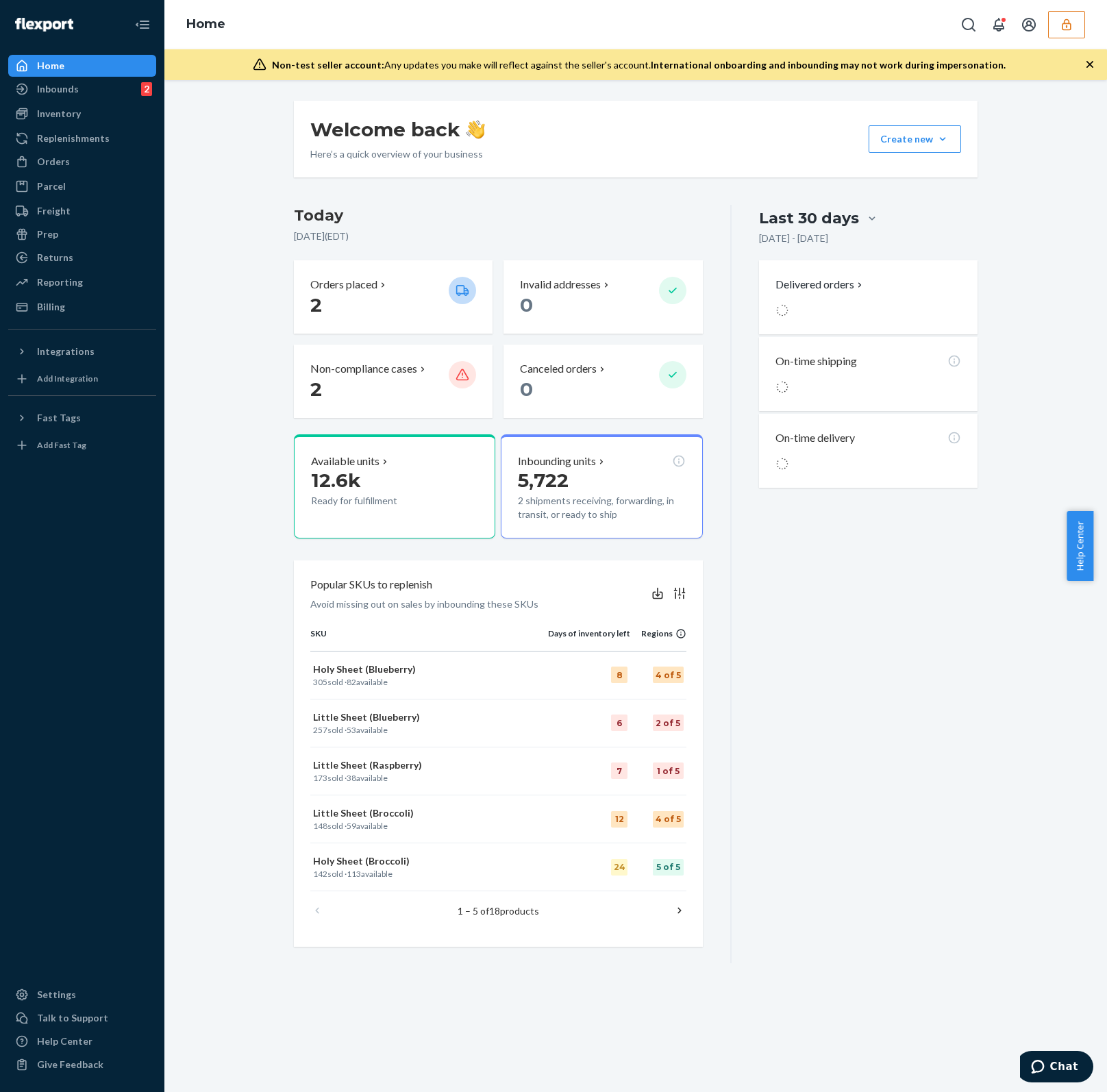
click at [1069, 28] on icon "button" at bounding box center [1066, 24] width 13 height 13
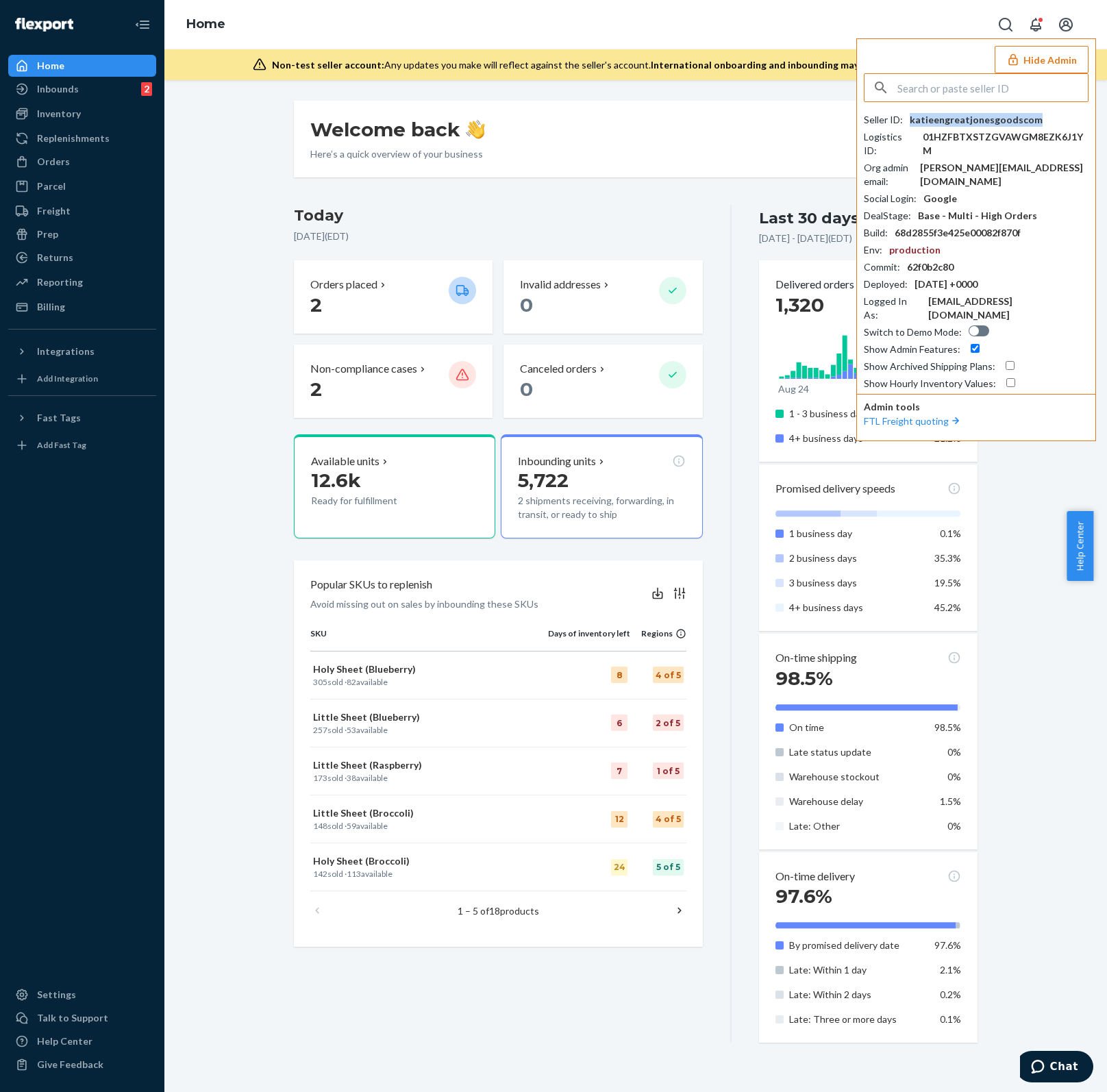
click at [950, 124] on div "katieengreatjonesgoodscom" at bounding box center [976, 119] width 133 height 13
click at [947, 78] on input "text" at bounding box center [993, 87] width 190 height 28
paste input "[EMAIL_ADDRESS][DOMAIN_NAME]"
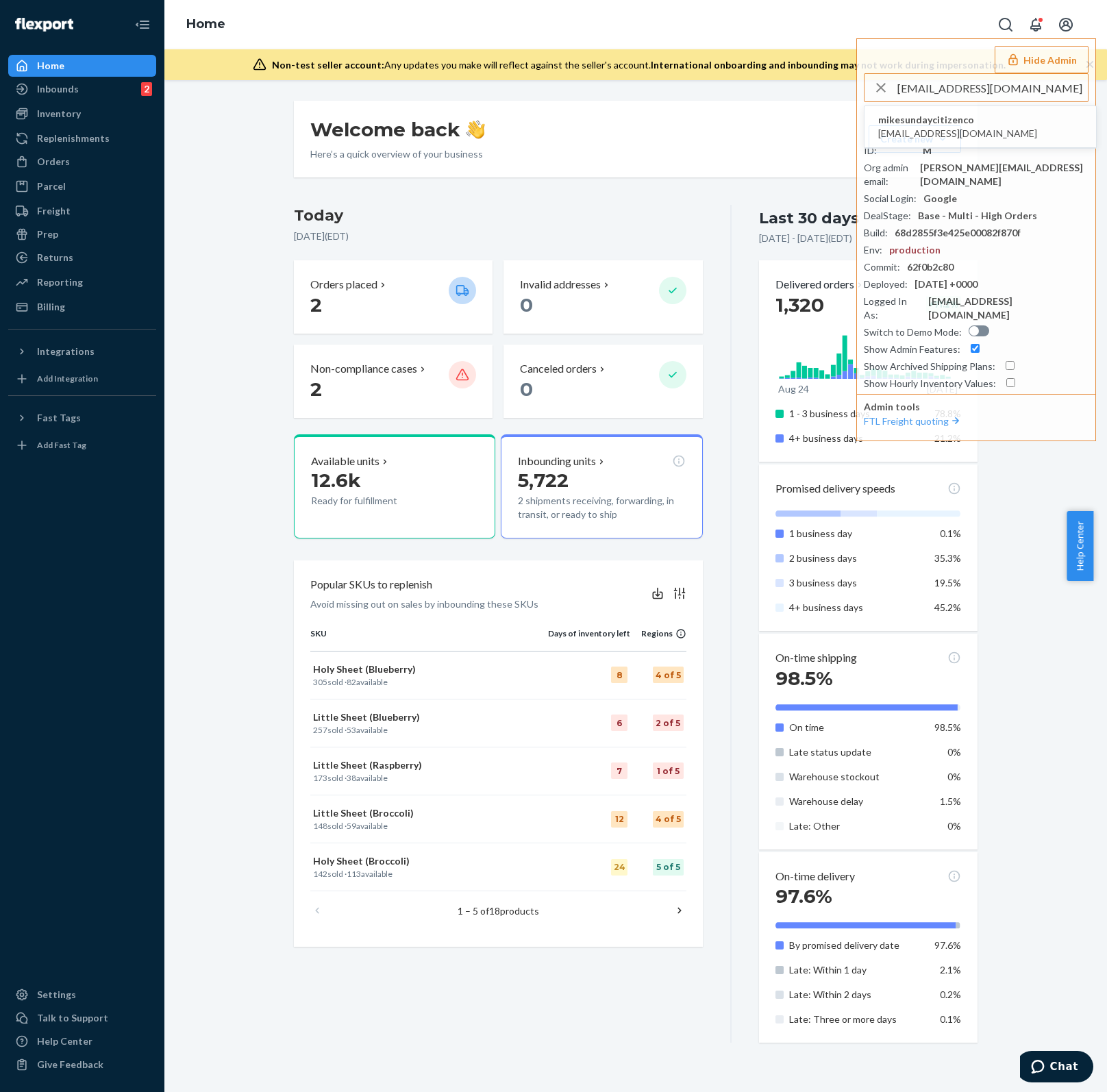
drag, startPoint x: 934, startPoint y: 85, endPoint x: 740, endPoint y: 80, distance: 194.1
click at [740, 80] on div "Home Hide Admin [EMAIL_ADDRESS][DOMAIN_NAME] mikesundaycitizenco [EMAIL_ADDRESS…" at bounding box center [636, 546] width 942 height 1092
type input "[EMAIL_ADDRESS][DOMAIN_NAME]"
click at [970, 126] on span "[EMAIL_ADDRESS][DOMAIN_NAME]" at bounding box center [958, 133] width 159 height 13
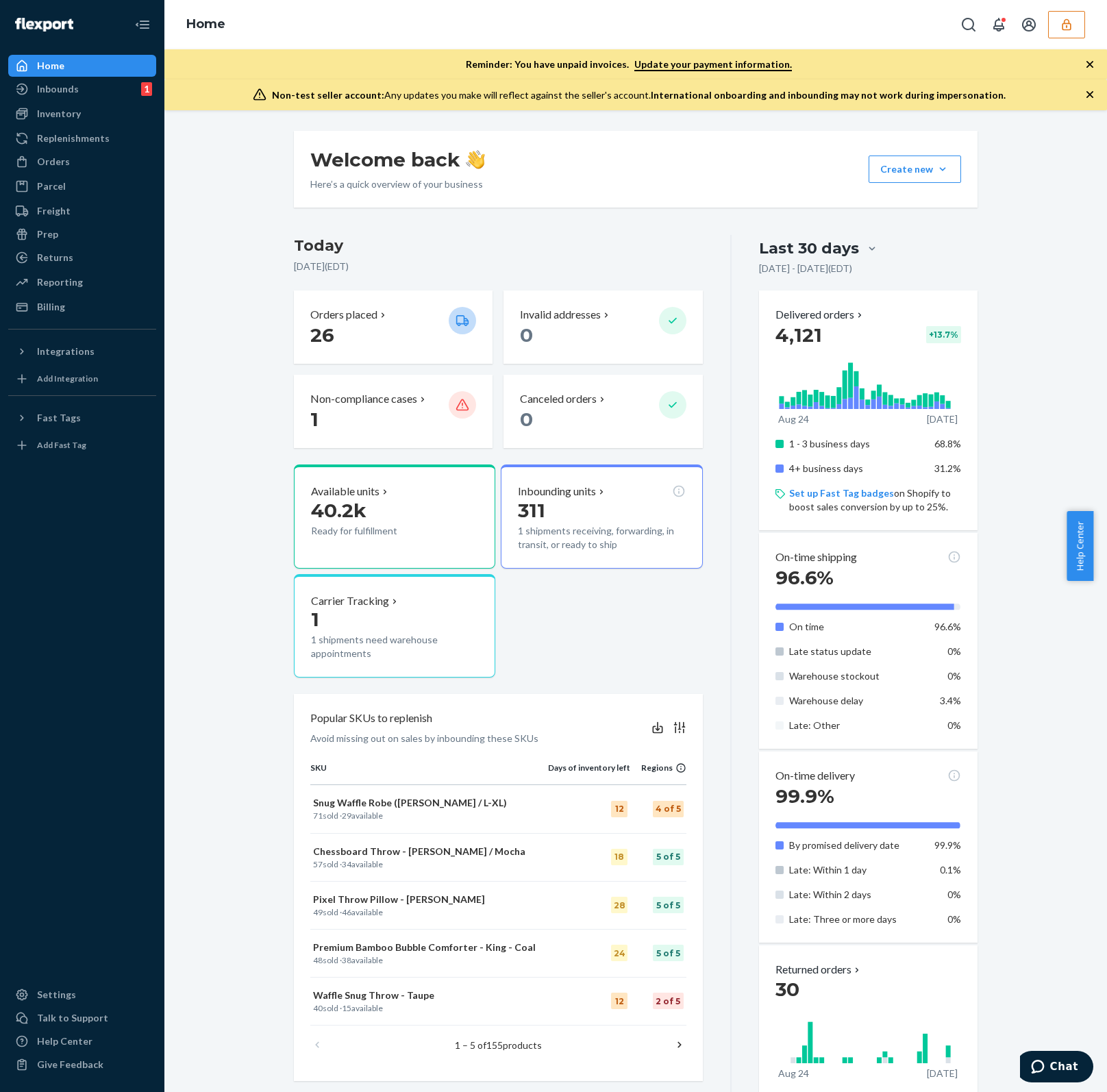
click at [1070, 28] on icon "button" at bounding box center [1066, 24] width 9 height 11
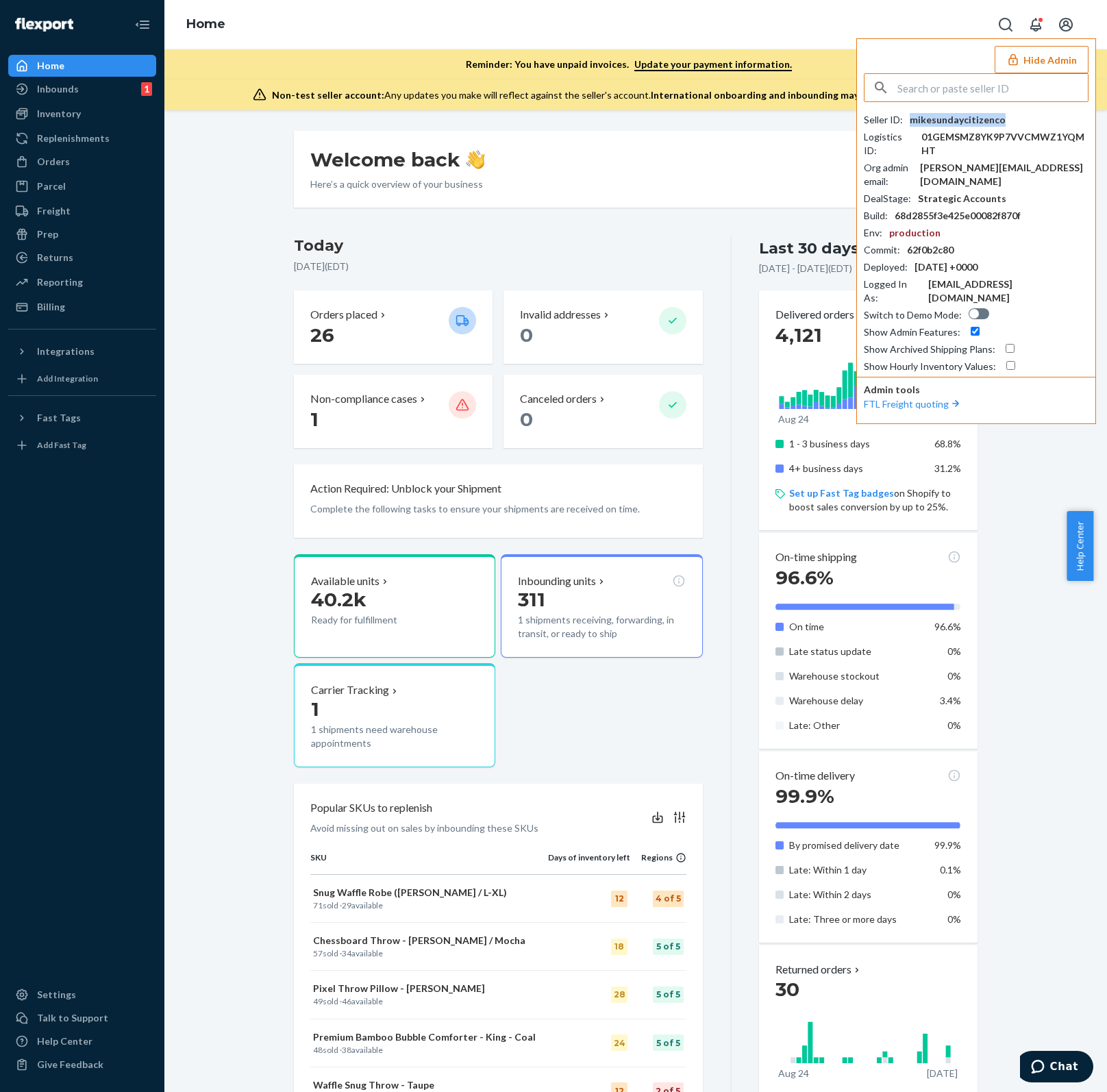
click at [977, 114] on div "mikesundaycitizenco" at bounding box center [957, 119] width 96 height 13
click at [899, 87] on input "text" at bounding box center [993, 87] width 190 height 28
paste input "general@drunk-desires.com"
type input "general@drunk-desires.com"
click at [956, 132] on span "general@drunk-desires.com" at bounding box center [970, 133] width 183 height 13
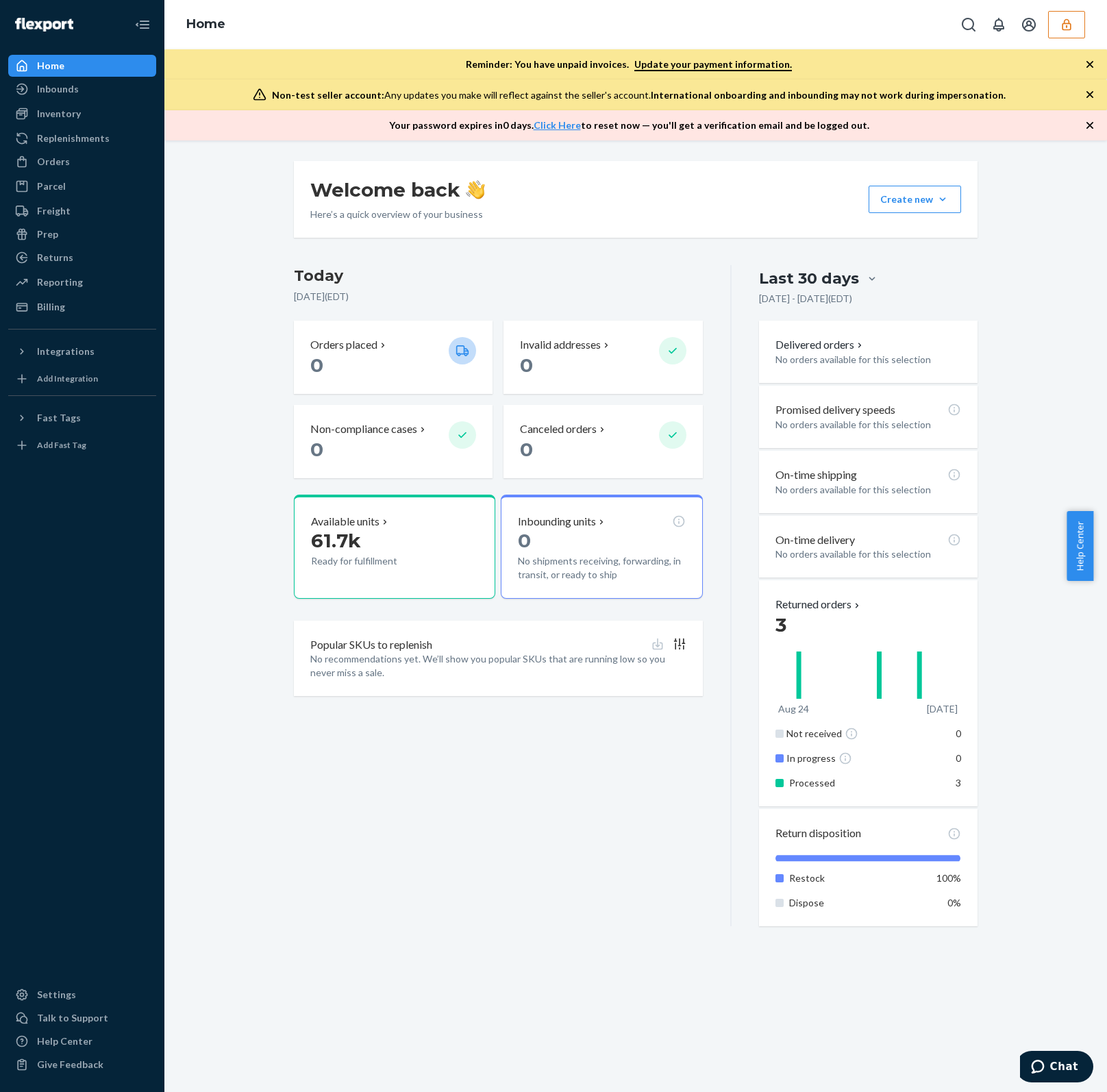
click at [1082, 30] on button "button" at bounding box center [1067, 24] width 37 height 28
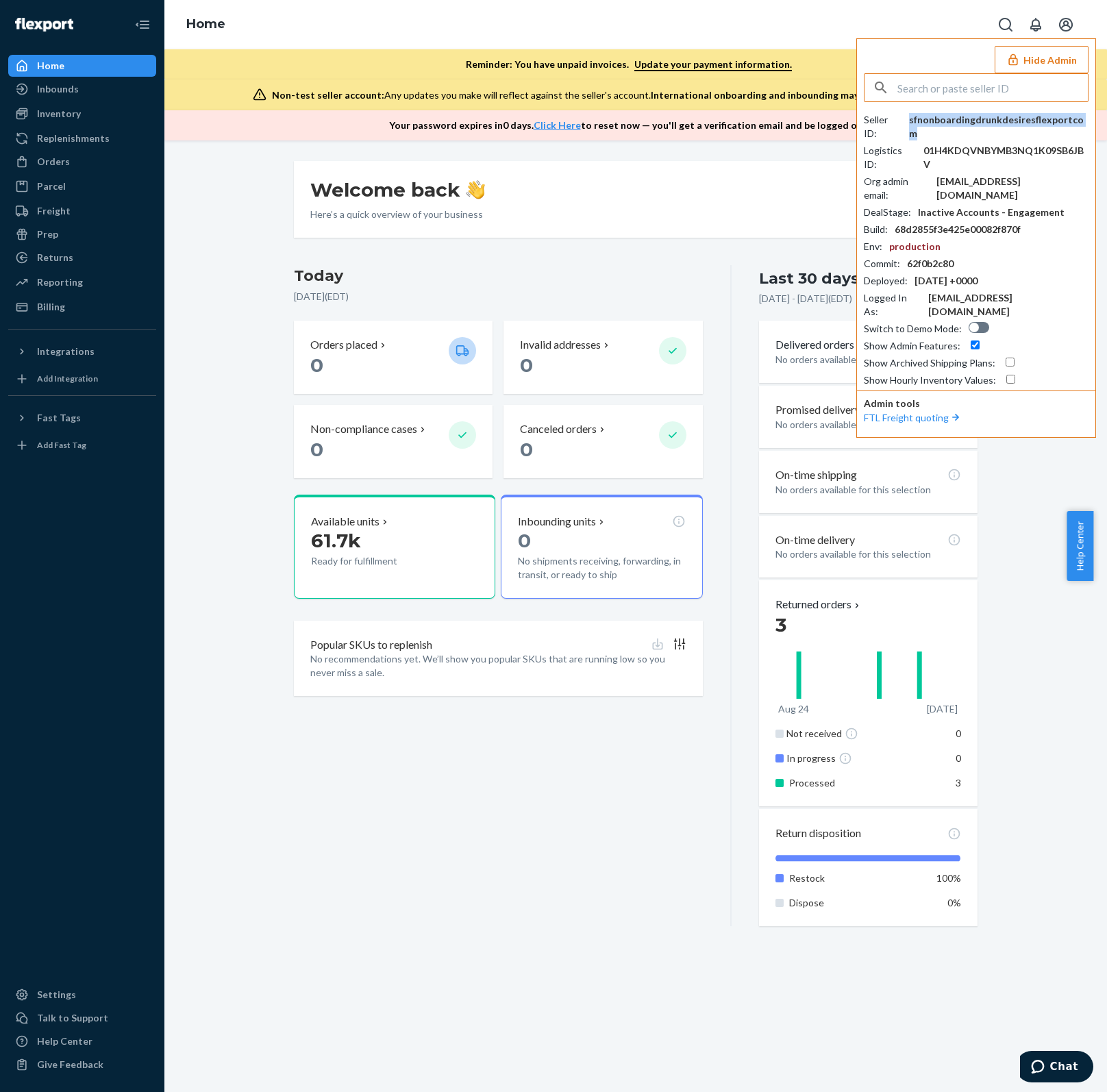
click at [991, 118] on div "sfnonboardingdrunkdesiresflexportcom" at bounding box center [998, 126] width 180 height 28
click at [953, 102] on div "Seller ID : sfnonboardingdrunkdesiresflexportcom Logistics ID : 01H4KDQVNBYMB3N…" at bounding box center [976, 230] width 224 height 314
click at [955, 93] on input "text" at bounding box center [993, 87] width 190 height 28
paste input "[EMAIL_ADDRESS][DOMAIN_NAME]"
type input "[EMAIL_ADDRESS][DOMAIN_NAME]"
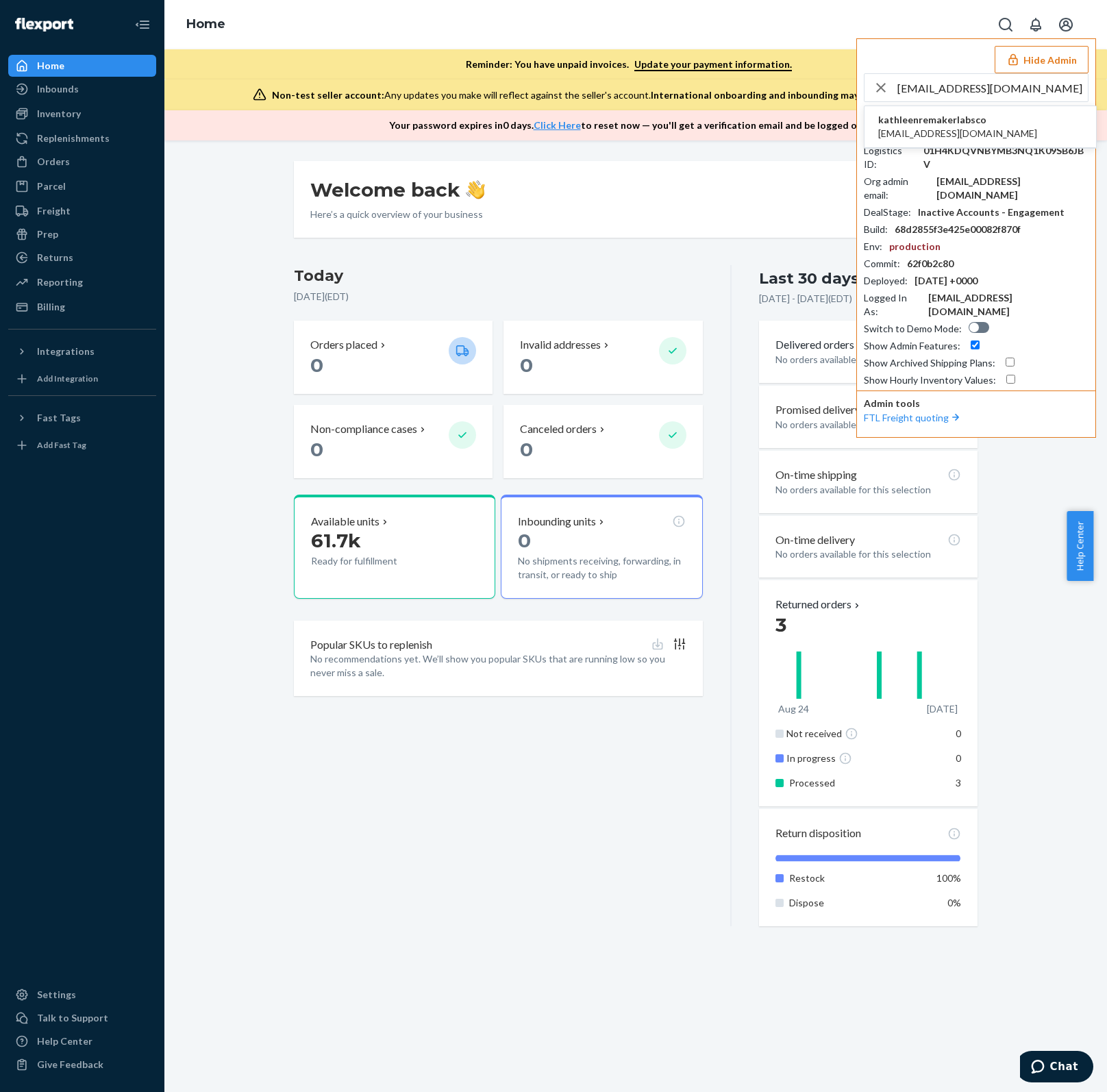
click at [987, 113] on li "kathleenremakerlabsco [EMAIL_ADDRESS][DOMAIN_NAME]" at bounding box center [980, 127] width 231 height 42
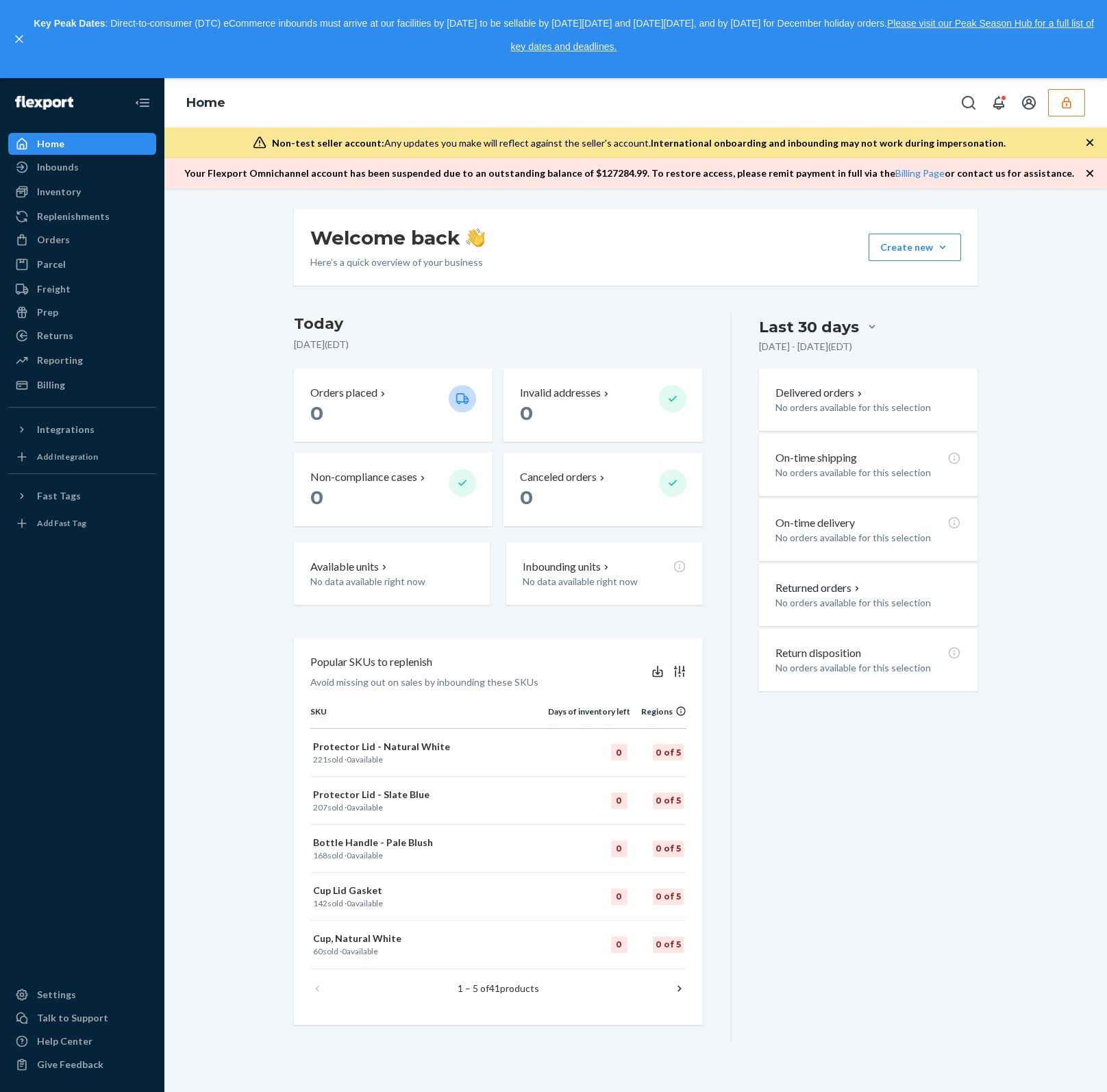
click at [1071, 107] on icon "button" at bounding box center [1066, 102] width 13 height 13
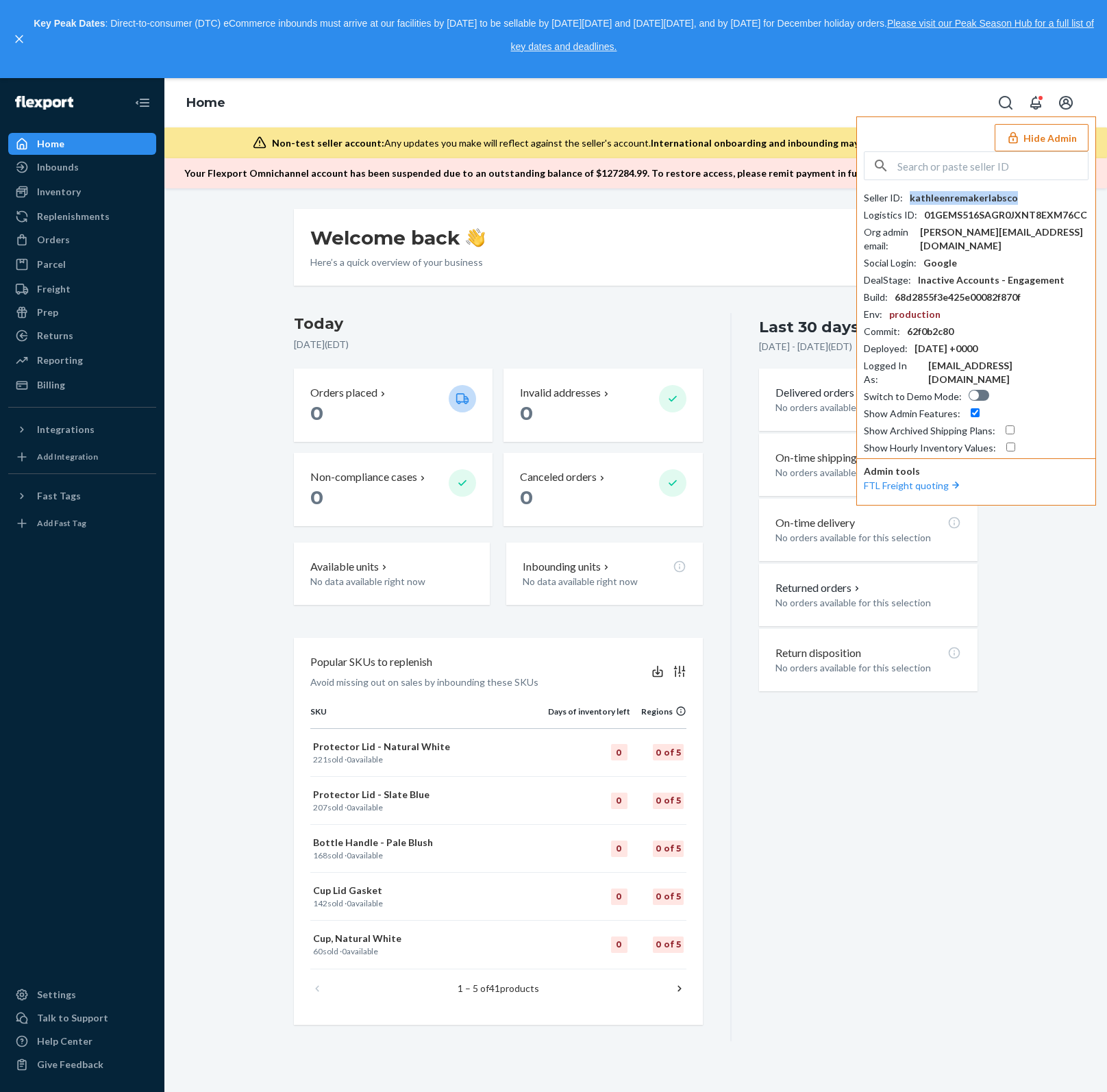
click at [971, 199] on div "kathleenremakerlabsco" at bounding box center [964, 197] width 108 height 13
click at [935, 165] on input "text" at bounding box center [993, 165] width 190 height 28
paste input "[EMAIL_ADDRESS][DOMAIN_NAME]"
type input "[EMAIL_ADDRESS][DOMAIN_NAME]"
click at [981, 200] on span "sfnonboardingmylovelyfelineflexportcom" at bounding box center [972, 197] width 187 height 13
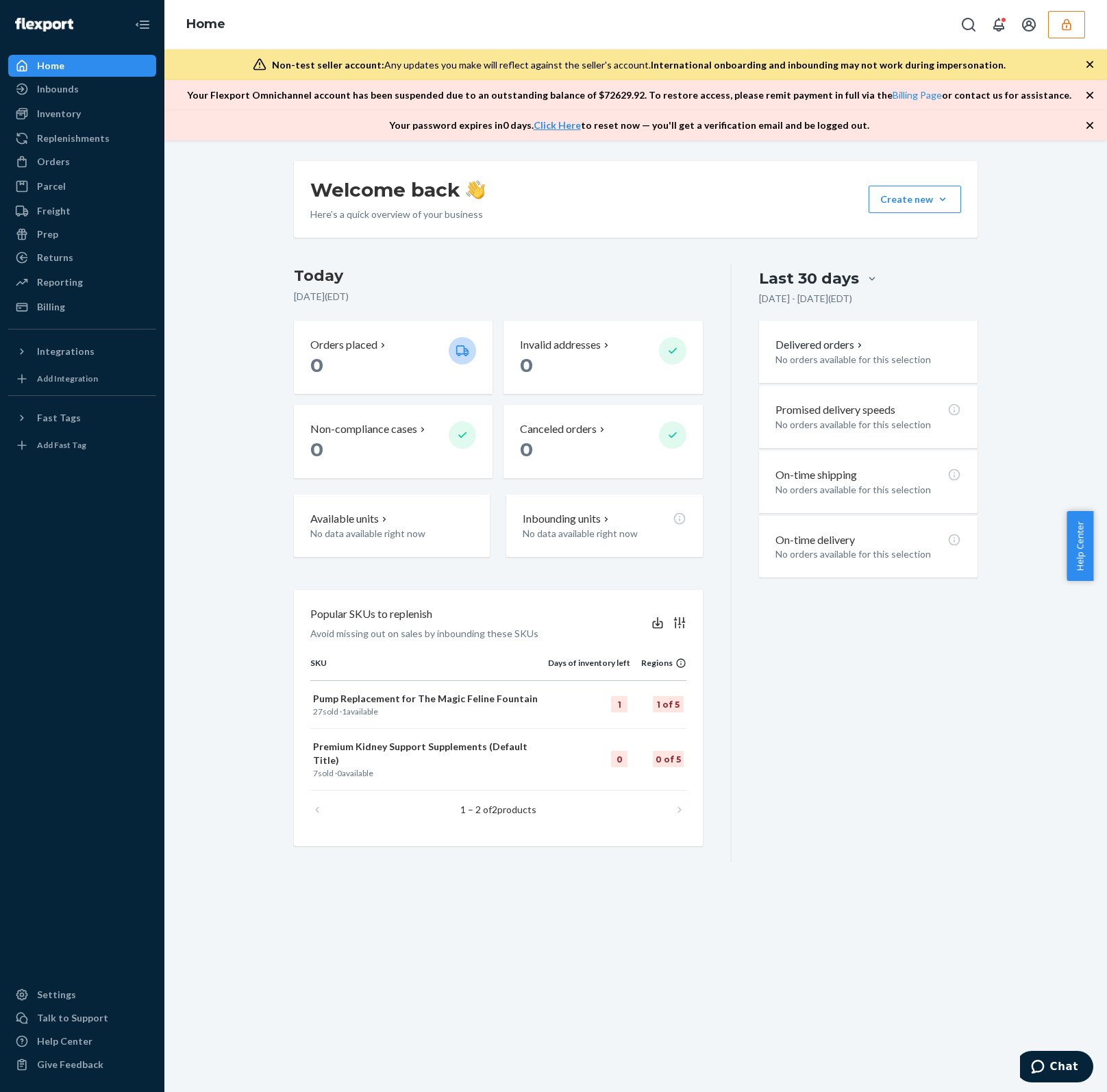
click at [1068, 23] on icon "button" at bounding box center [1066, 24] width 9 height 11
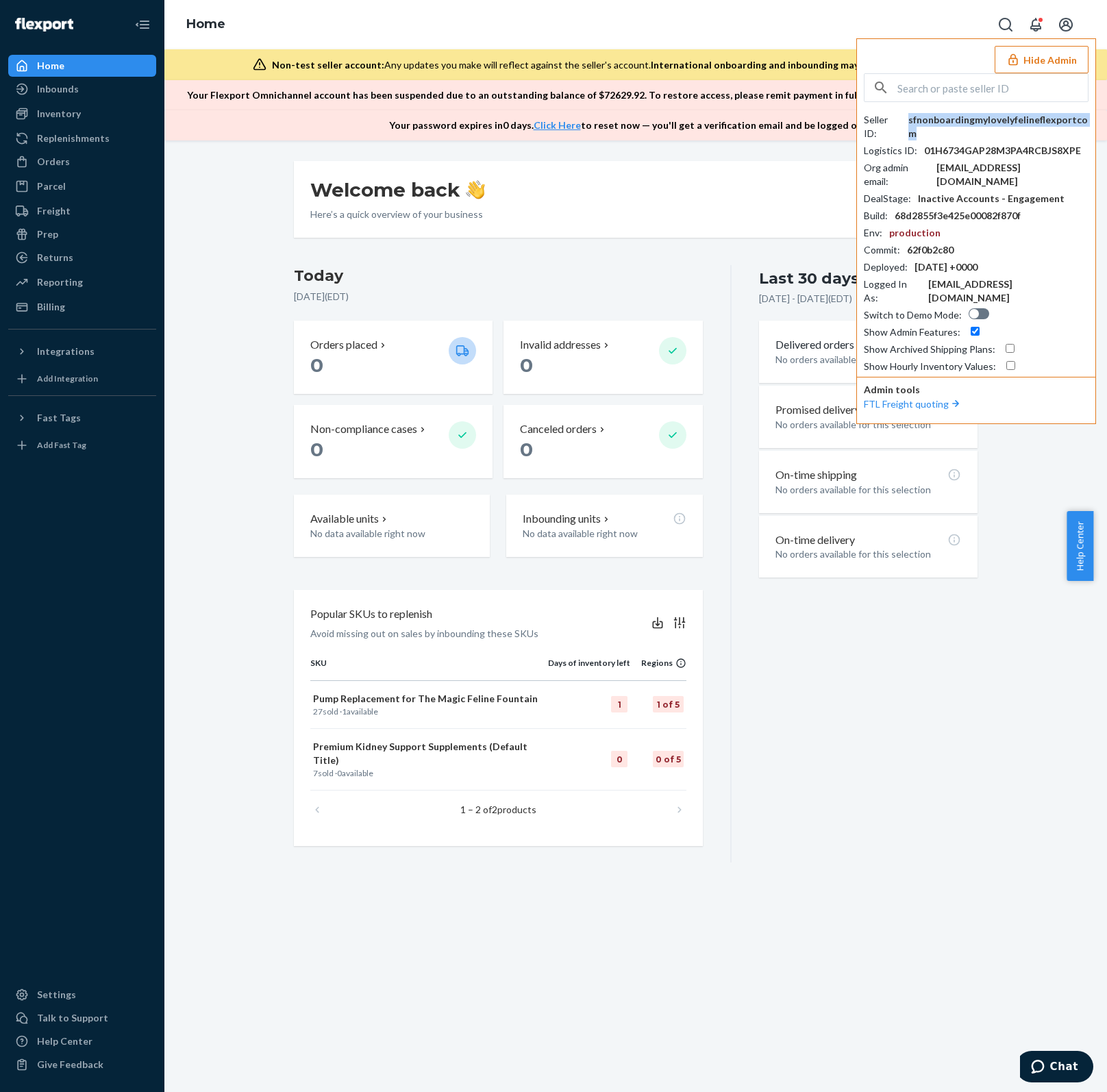
click at [956, 120] on div "sfnonboardingmylovelyfelineflexportcom" at bounding box center [998, 126] width 180 height 28
copy div "sfnonboardingmylovelyfelineflexportcom"
click at [937, 82] on input "text" at bounding box center [993, 87] width 190 height 28
paste input "[PERSON_NAME][EMAIL_ADDRESS][DOMAIN_NAME]"
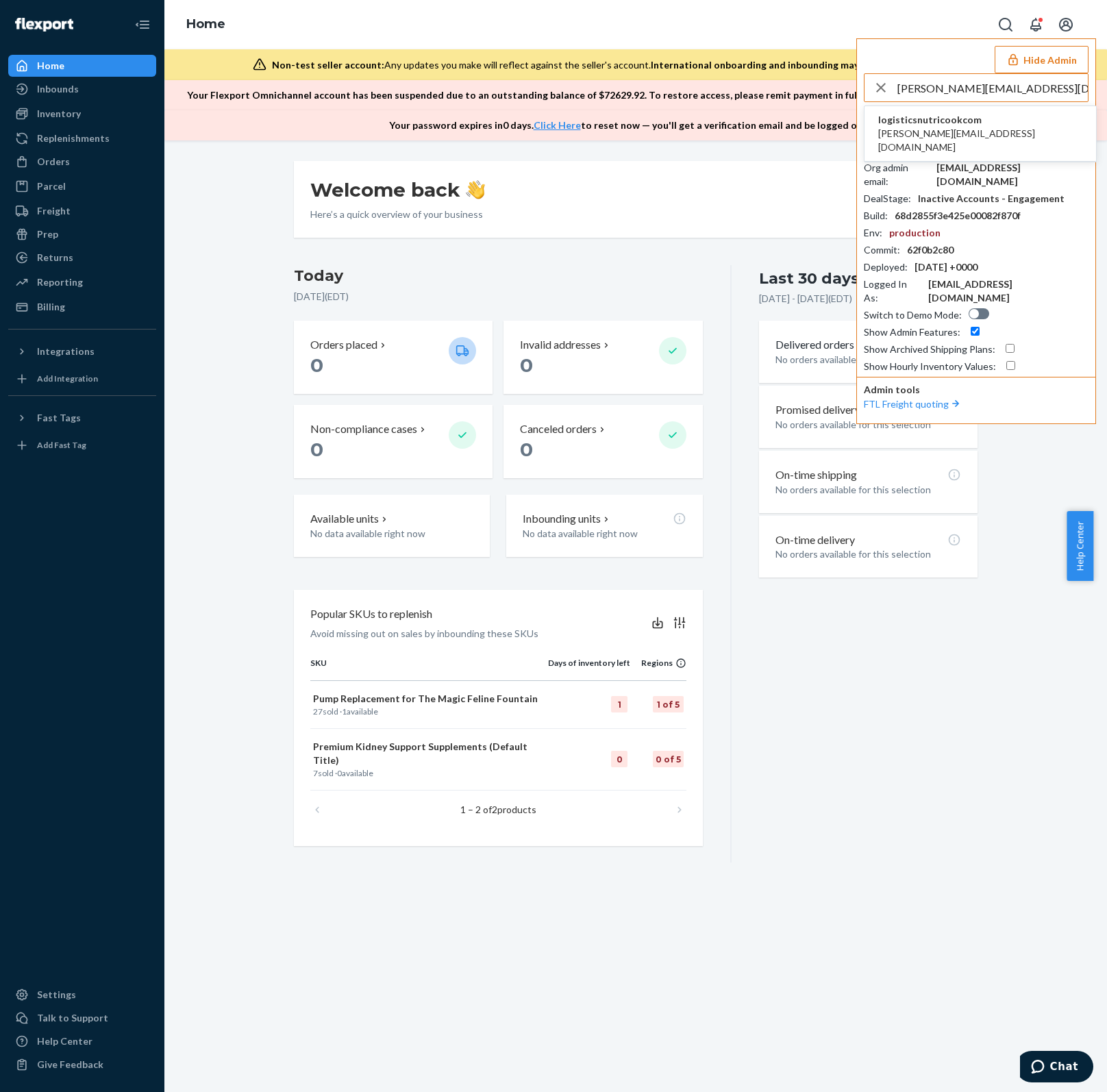
type input "[PERSON_NAME][EMAIL_ADDRESS][DOMAIN_NAME]"
click at [970, 123] on span "logisticsnutricookcom" at bounding box center [980, 119] width 204 height 13
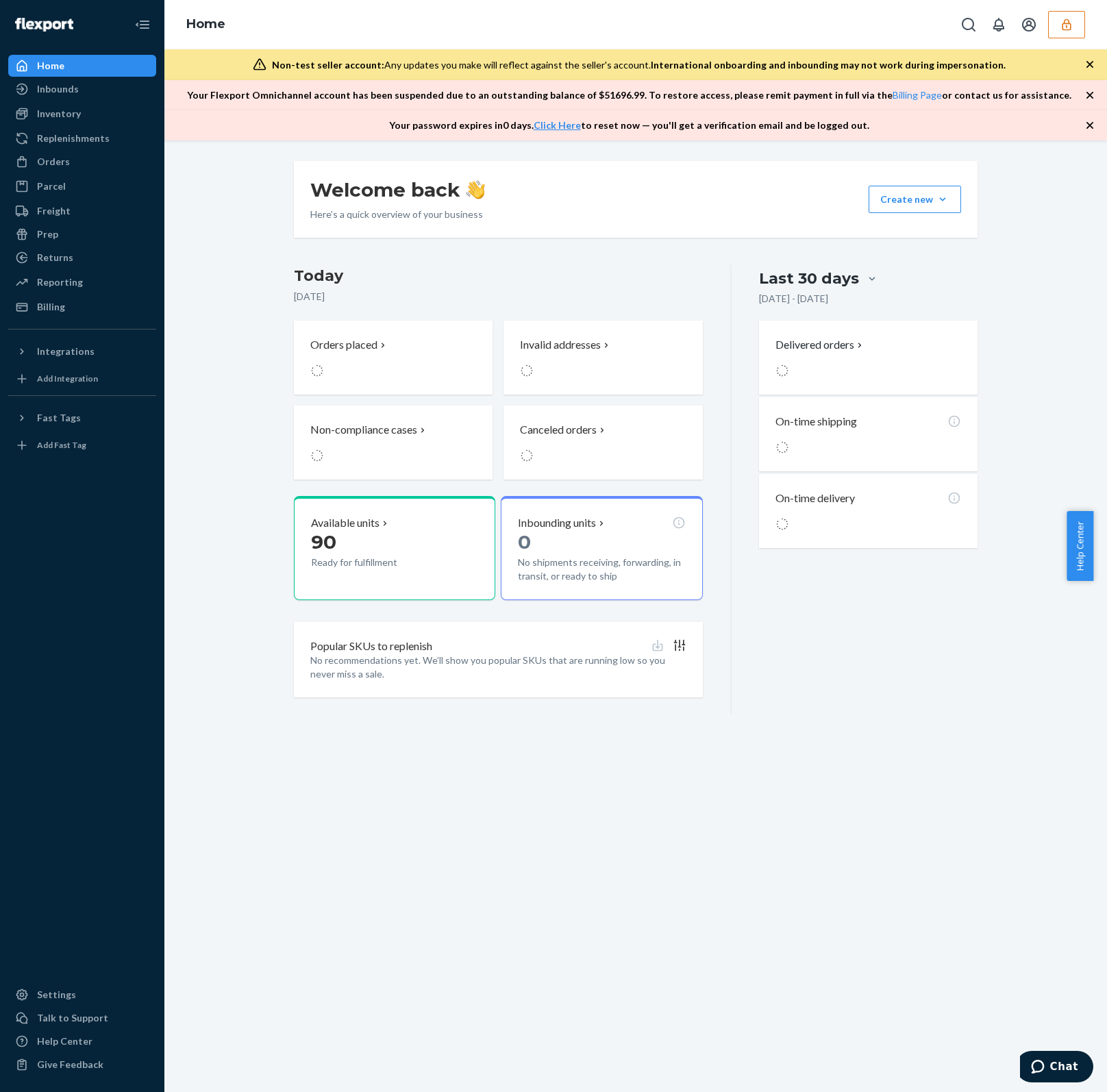
click at [1075, 36] on button "button" at bounding box center [1067, 24] width 37 height 28
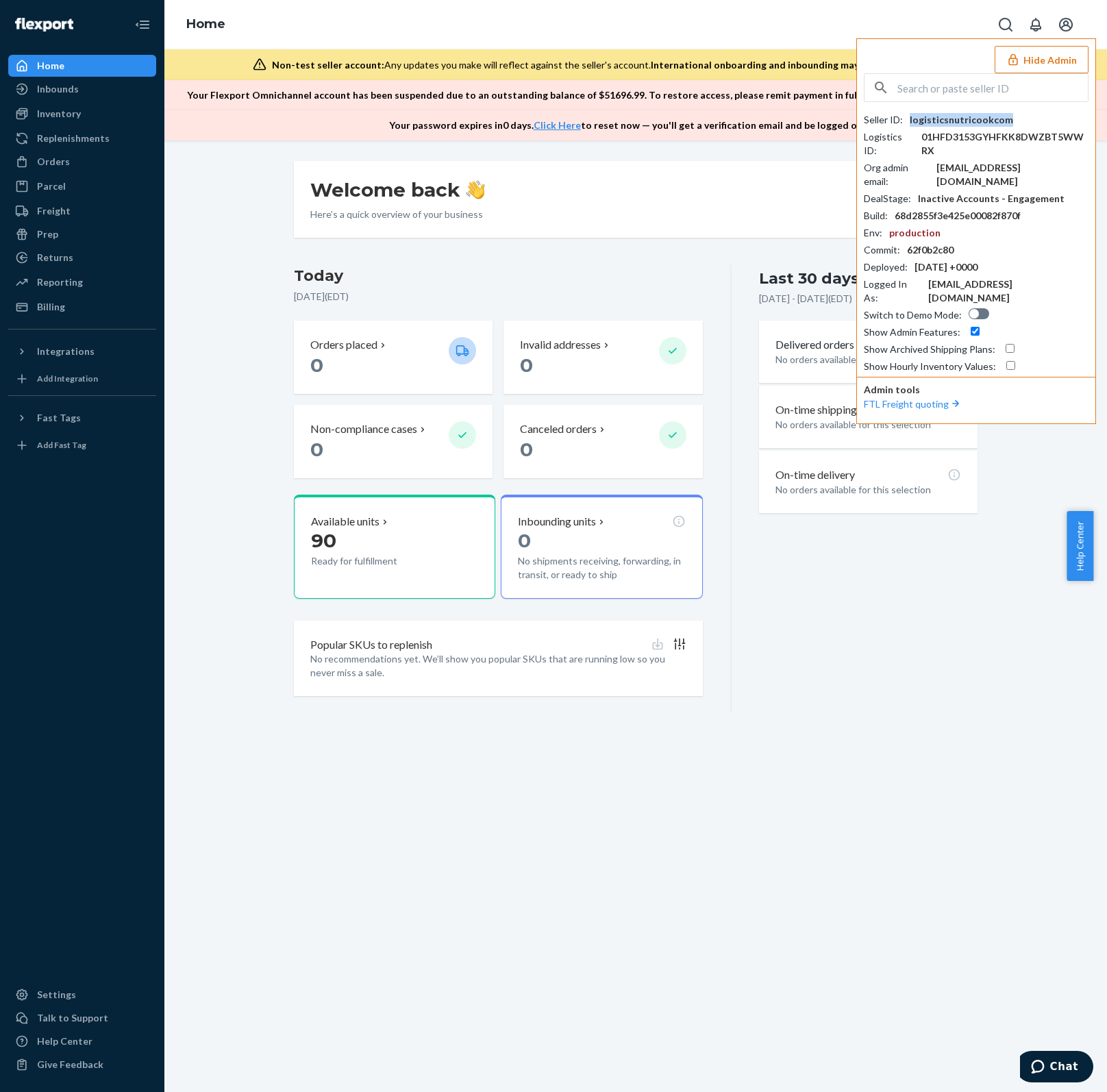
click at [984, 121] on div "logisticsnutricookcom" at bounding box center [961, 119] width 104 height 13
click at [947, 95] on input "text" at bounding box center [993, 87] width 190 height 28
paste input "[EMAIL_ADDRESS][DOMAIN_NAME]"
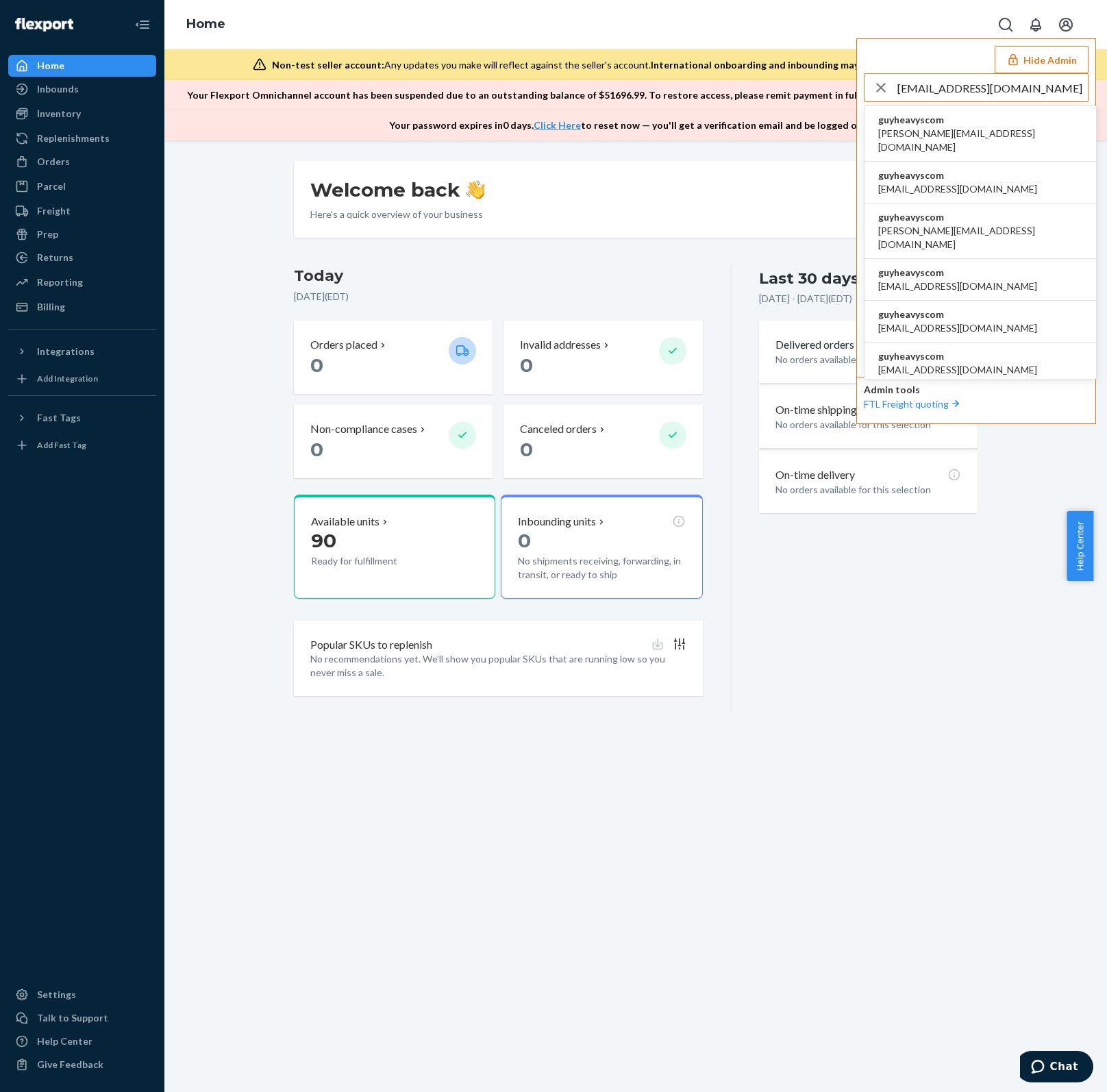
type input "[EMAIL_ADDRESS][DOMAIN_NAME]"
click at [949, 124] on span "guyheavyscom" at bounding box center [980, 119] width 204 height 13
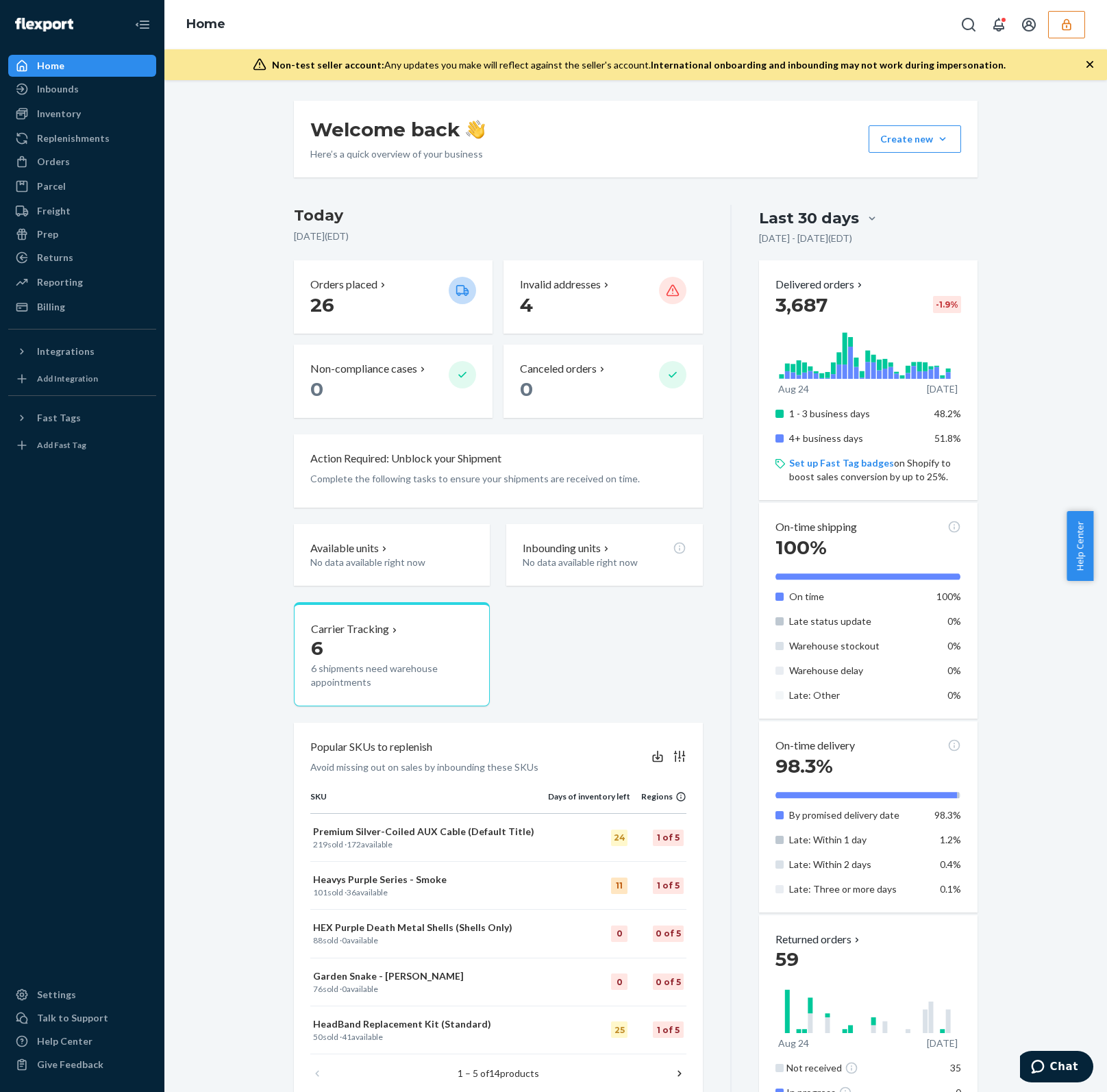
click at [1063, 30] on icon "button" at bounding box center [1066, 24] width 13 height 13
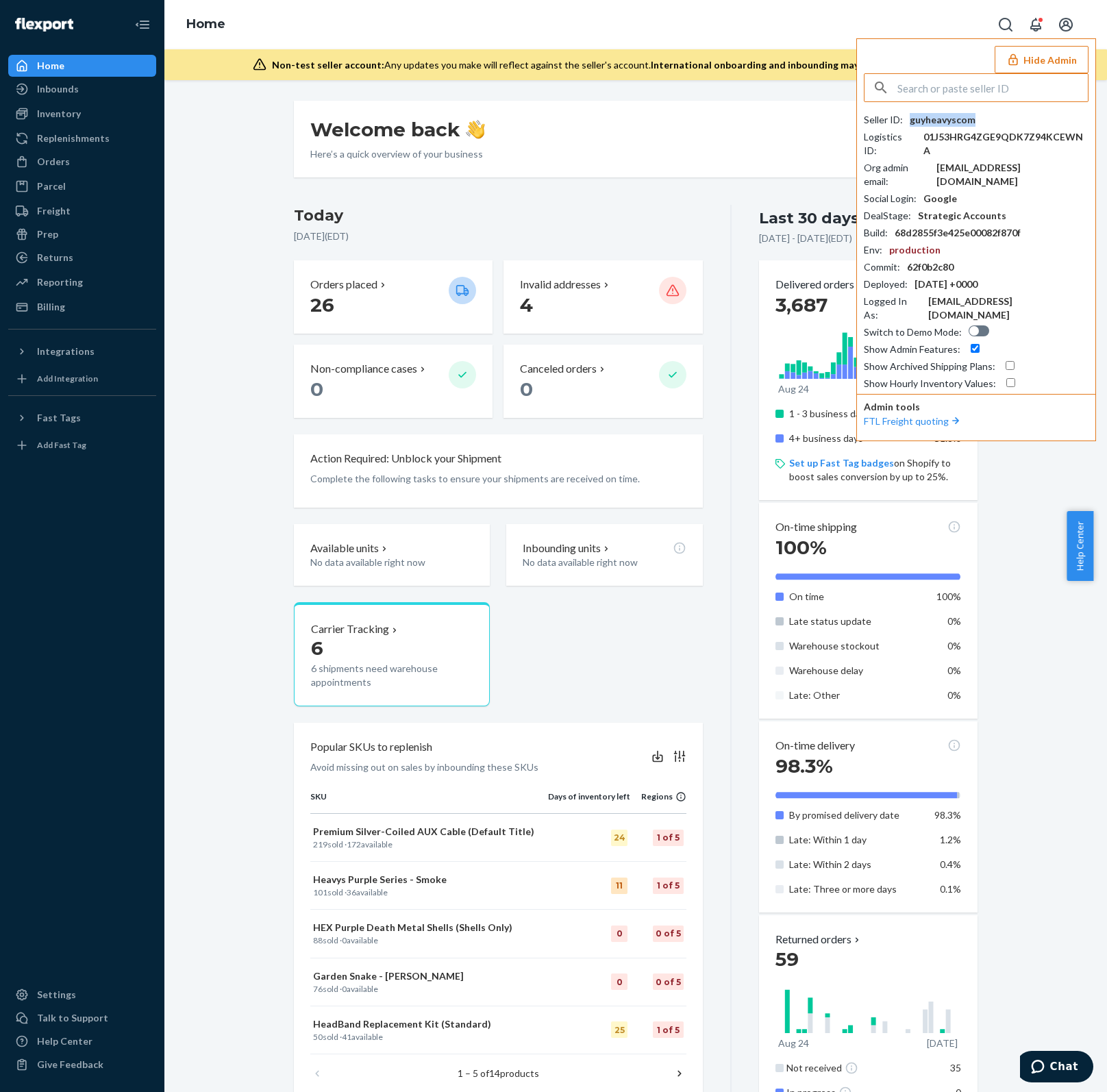
click at [956, 118] on div "guyheavyscom" at bounding box center [942, 119] width 66 height 13
click at [979, 85] on input "text" at bounding box center [993, 87] width 190 height 28
paste input "wilson@clutchcharger.com"
type input "wilson@clutchcharger.com"
click at [988, 124] on span "diegoclutchchargercom" at bounding box center [980, 119] width 204 height 13
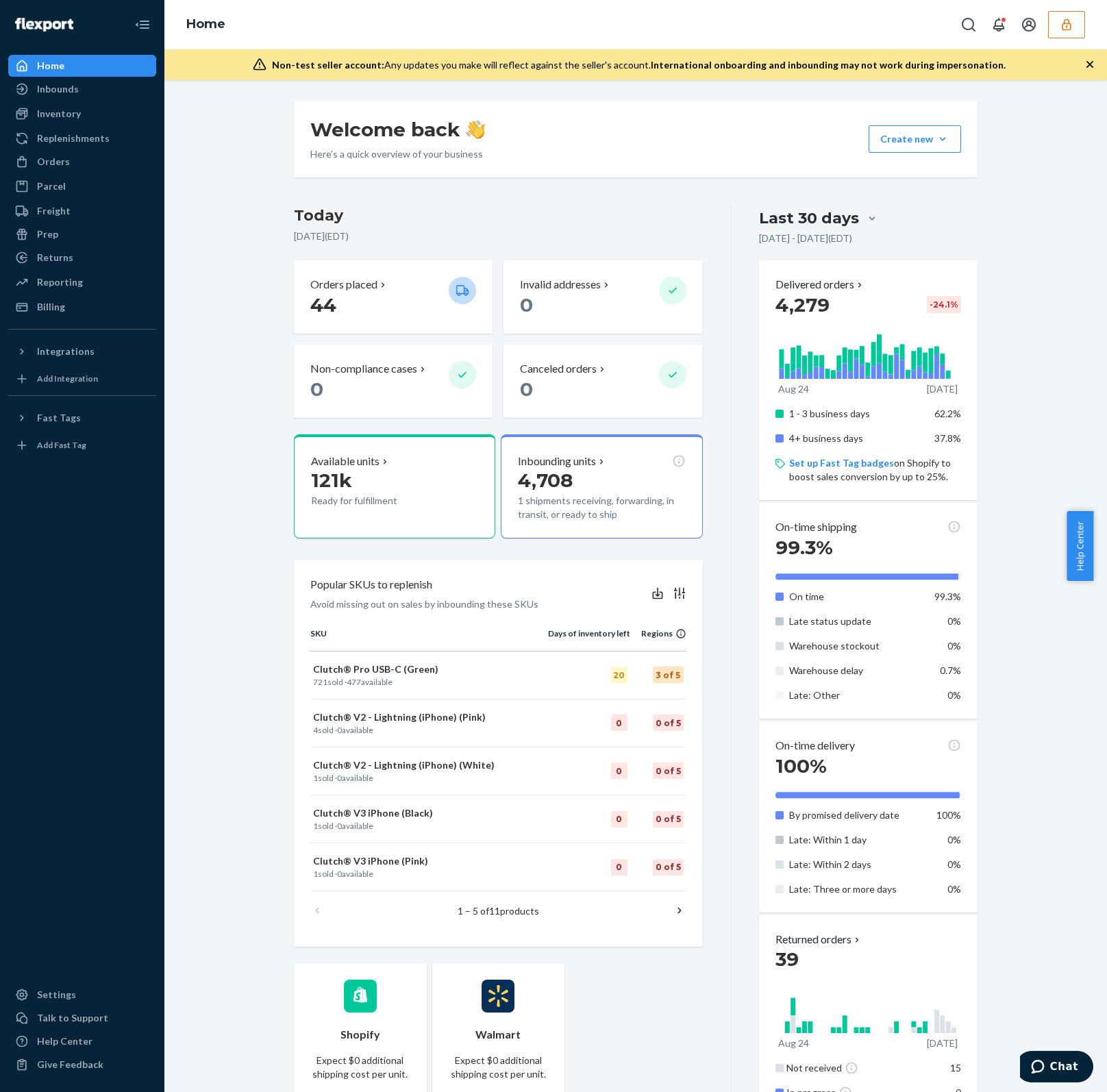
click at [1065, 26] on icon "button" at bounding box center [1066, 24] width 13 height 13
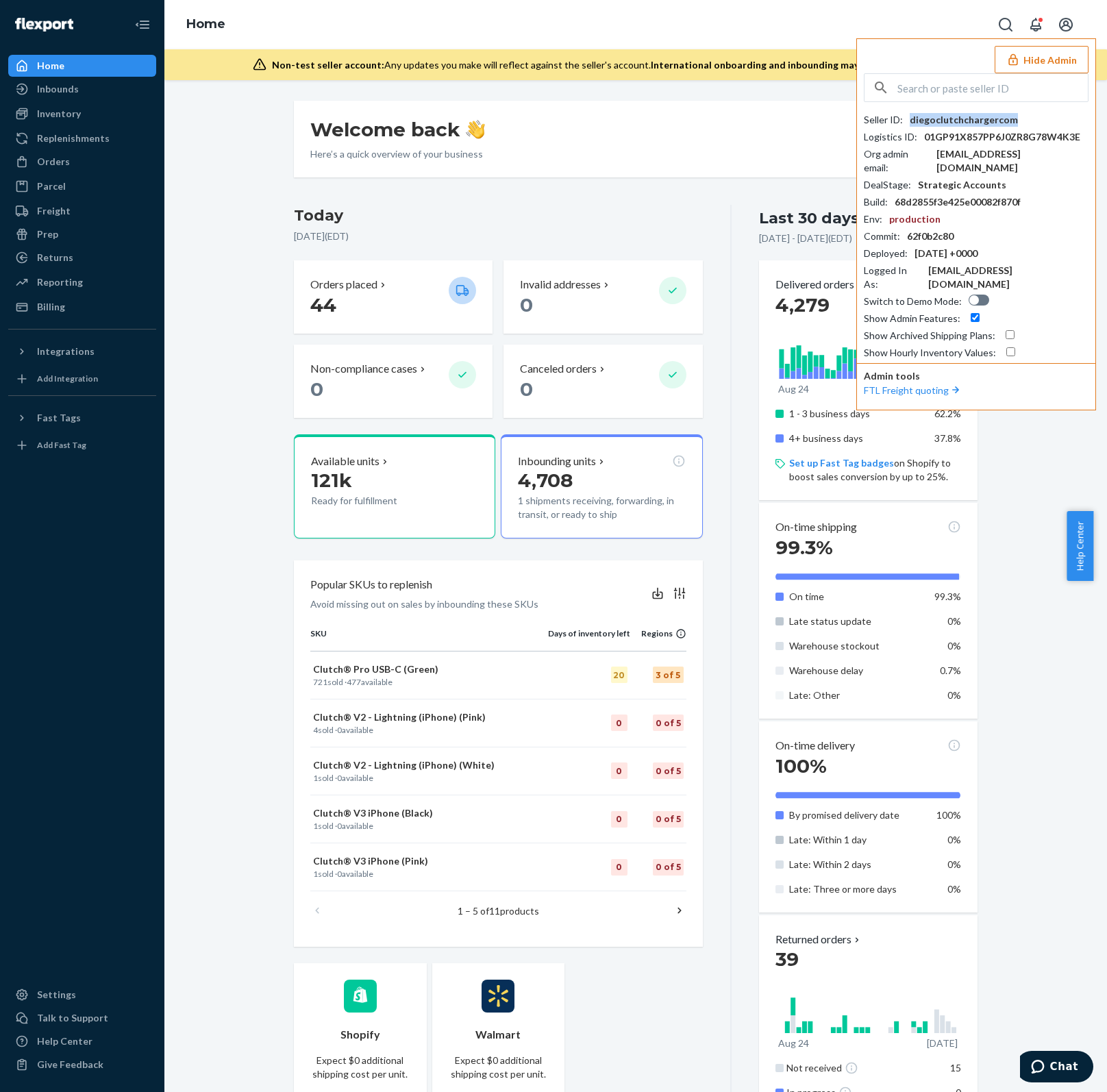
click at [981, 118] on div "diegoclutchchargercom" at bounding box center [964, 119] width 108 height 13
copy div "diegoclutchchargercom"
paste input "[PERSON_NAME][EMAIL_ADDRESS][DOMAIN_NAME]"
type input "[PERSON_NAME][EMAIL_ADDRESS][DOMAIN_NAME]"
click at [966, 128] on span "[PERSON_NAME][EMAIL_ADDRESS][DOMAIN_NAME]" at bounding box center [980, 140] width 204 height 28
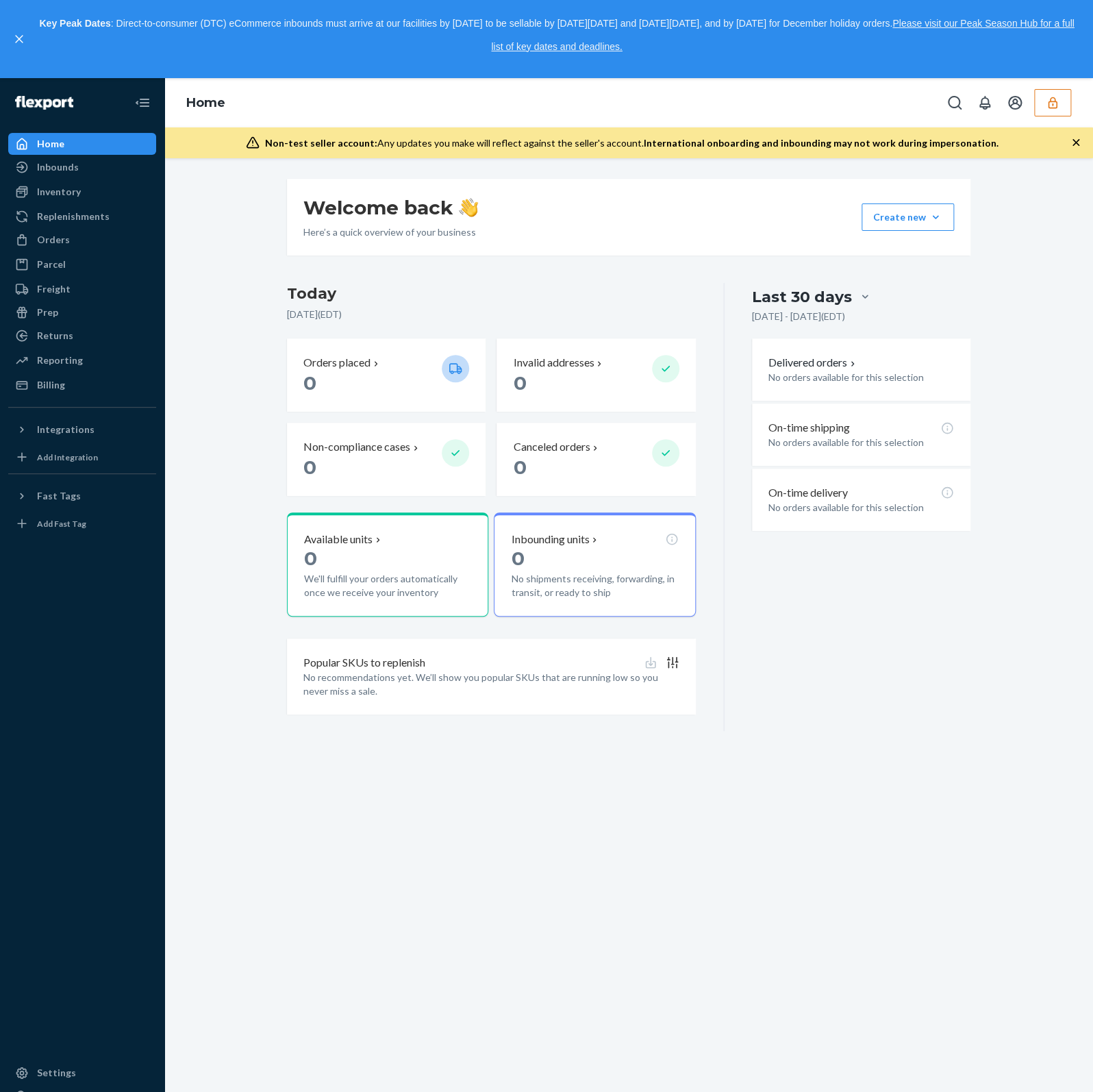
click at [1045, 109] on icon "button" at bounding box center [1052, 102] width 13 height 13
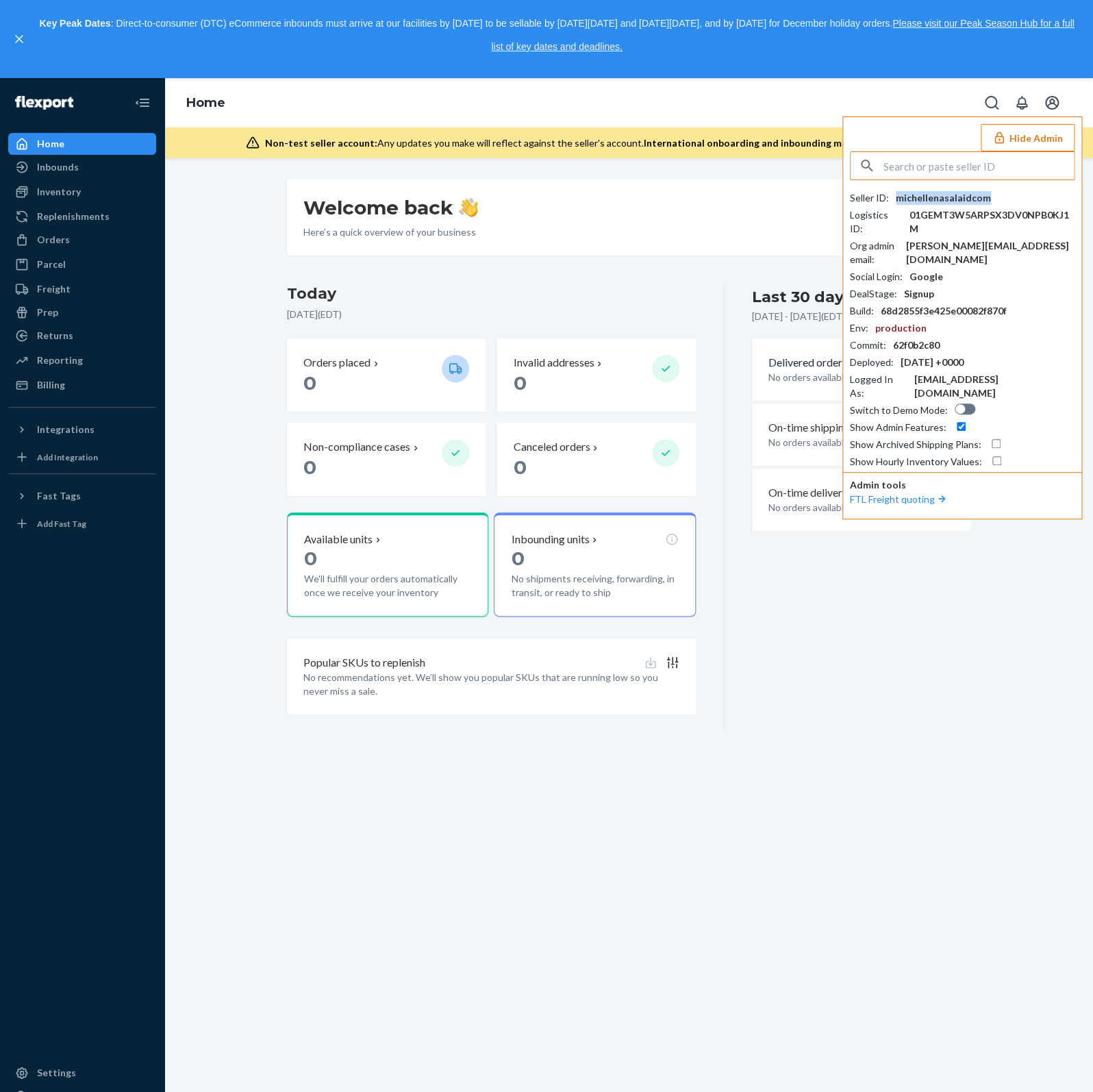
click at [952, 196] on div "michellenasalaidcom" at bounding box center [943, 197] width 95 height 13
paste input "kevin@arcturuscamo.com"
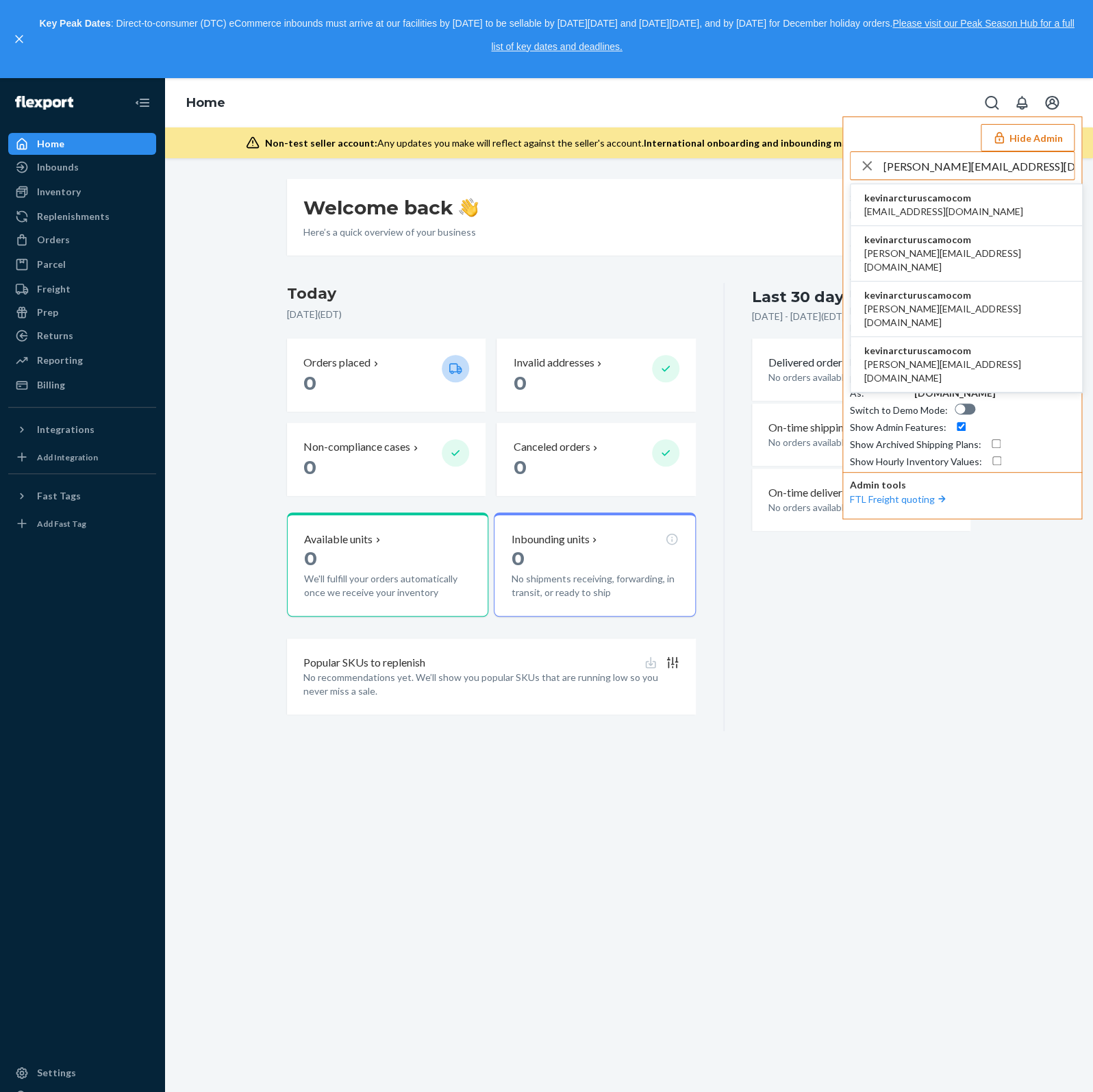
type input "kevin@arcturuscamo.com"
click at [961, 202] on span "kevinarcturuscamocom" at bounding box center [943, 197] width 159 height 13
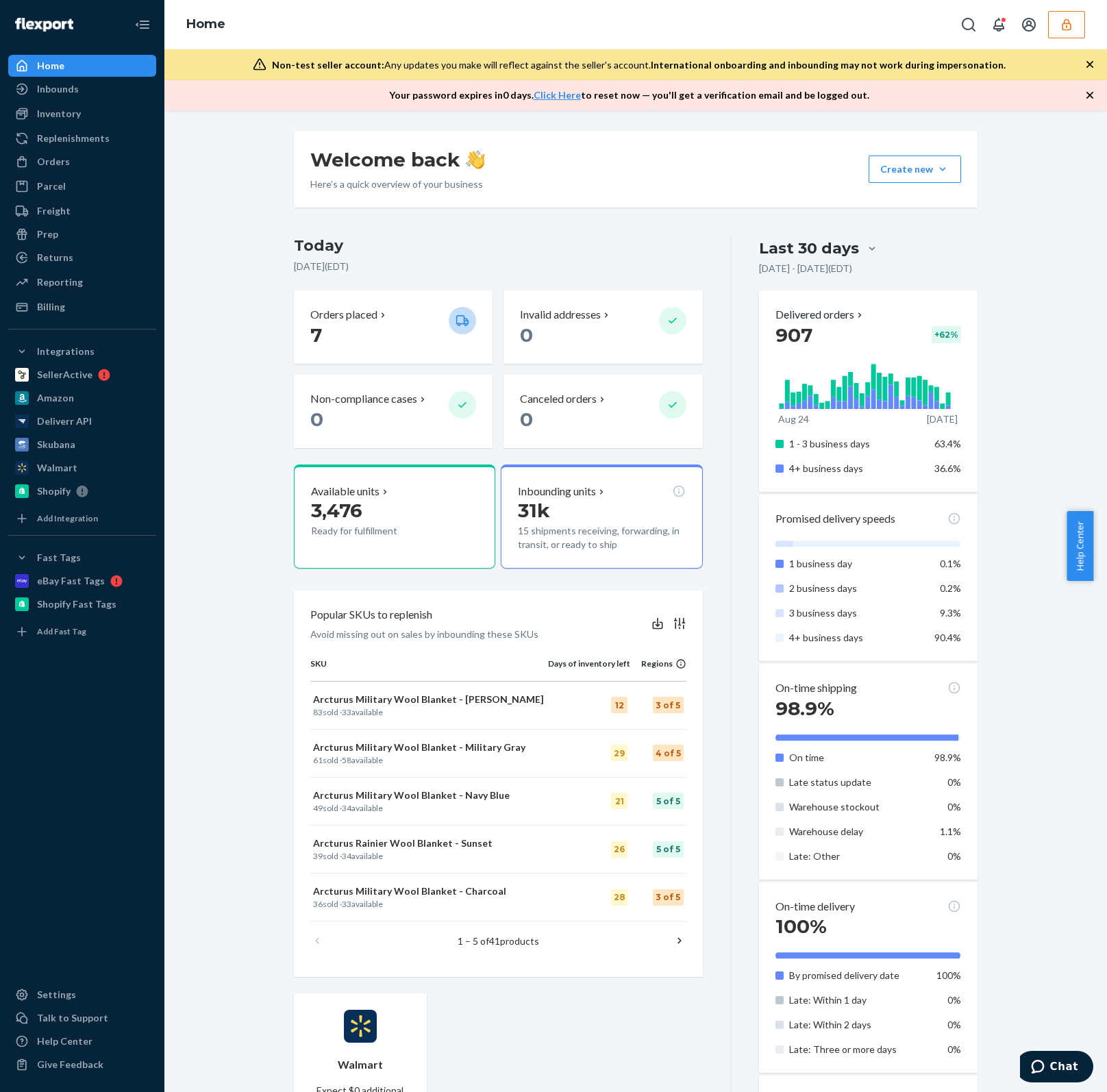
click at [1079, 31] on button "button" at bounding box center [1067, 24] width 37 height 28
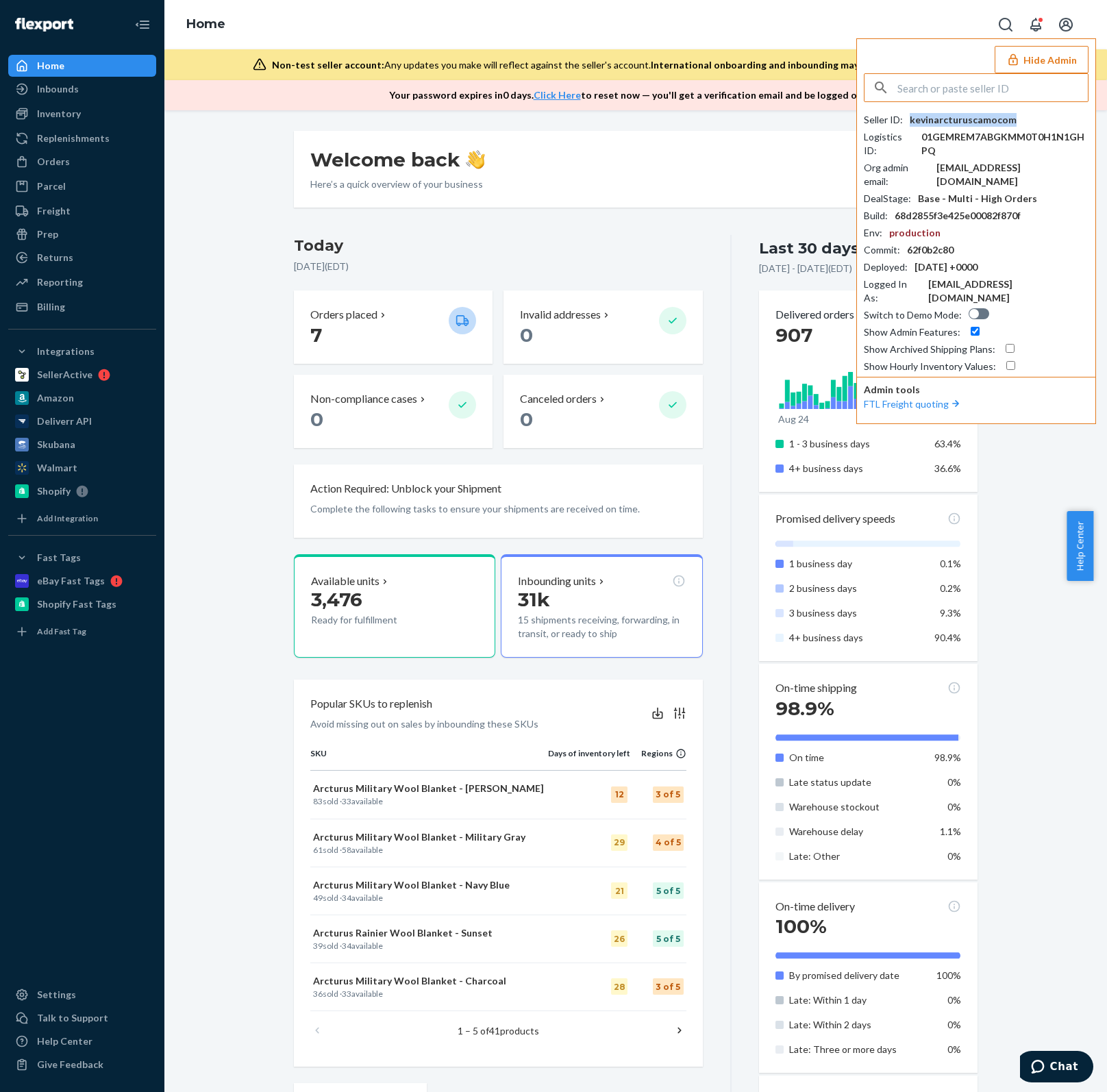
click at [953, 114] on div "kevinarcturuscamocom" at bounding box center [963, 119] width 107 height 13
paste input "[EMAIL_ADDRESS][DOMAIN_NAME]"
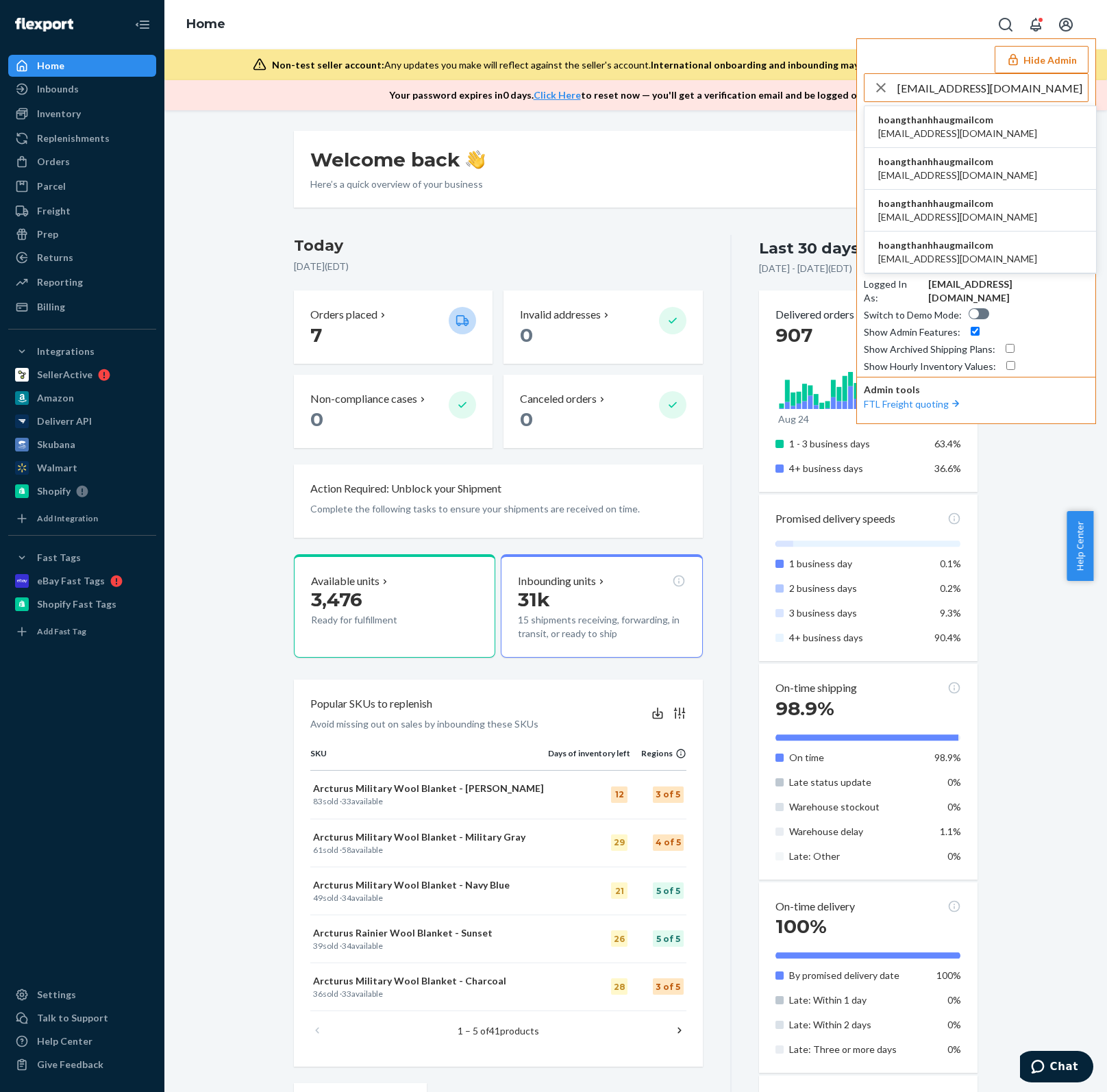
type input "[EMAIL_ADDRESS][DOMAIN_NAME]"
click at [976, 124] on span "hoangthanhhaugmailcom" at bounding box center [958, 119] width 159 height 13
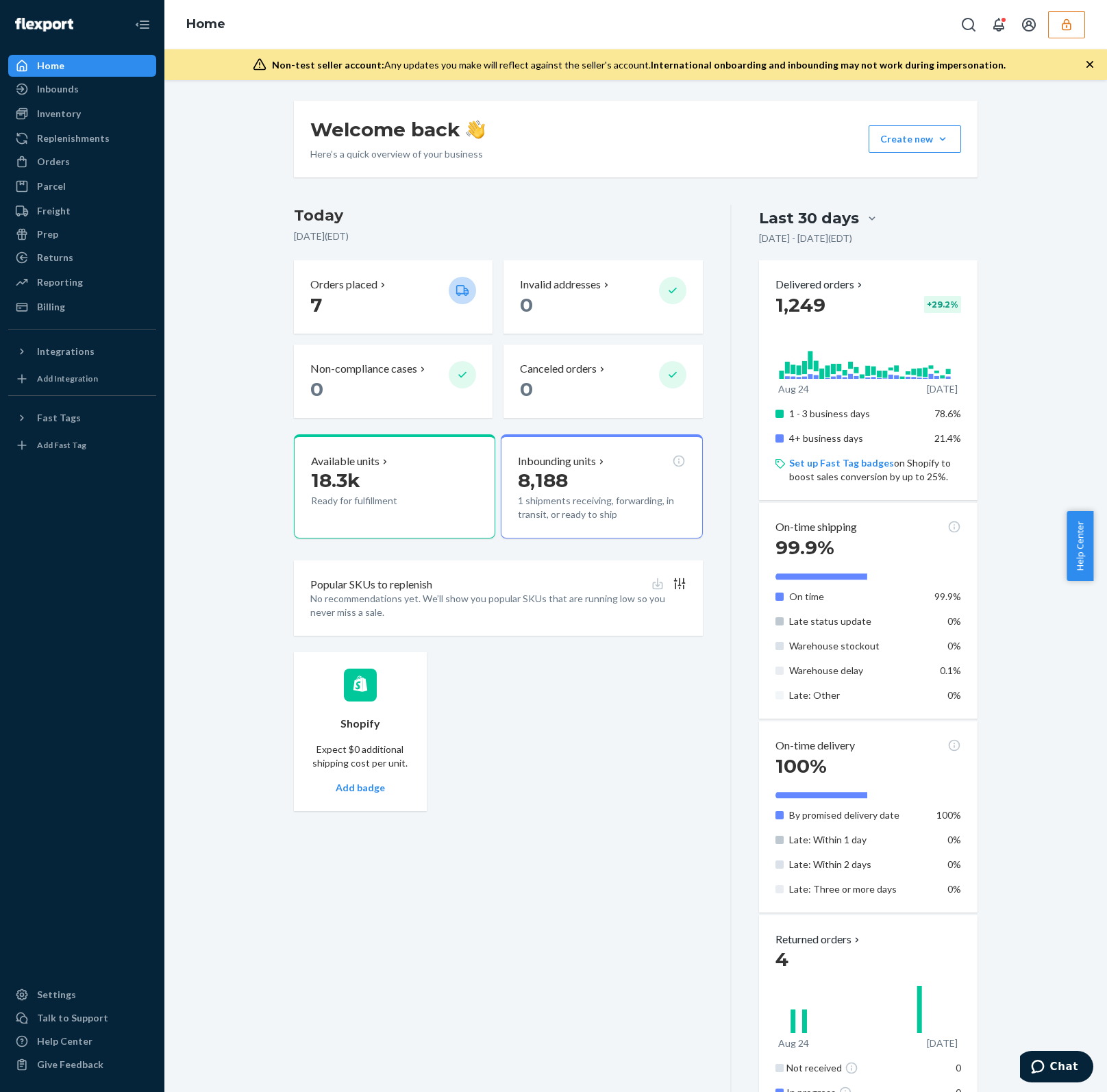
click at [1067, 34] on button "button" at bounding box center [1067, 24] width 37 height 28
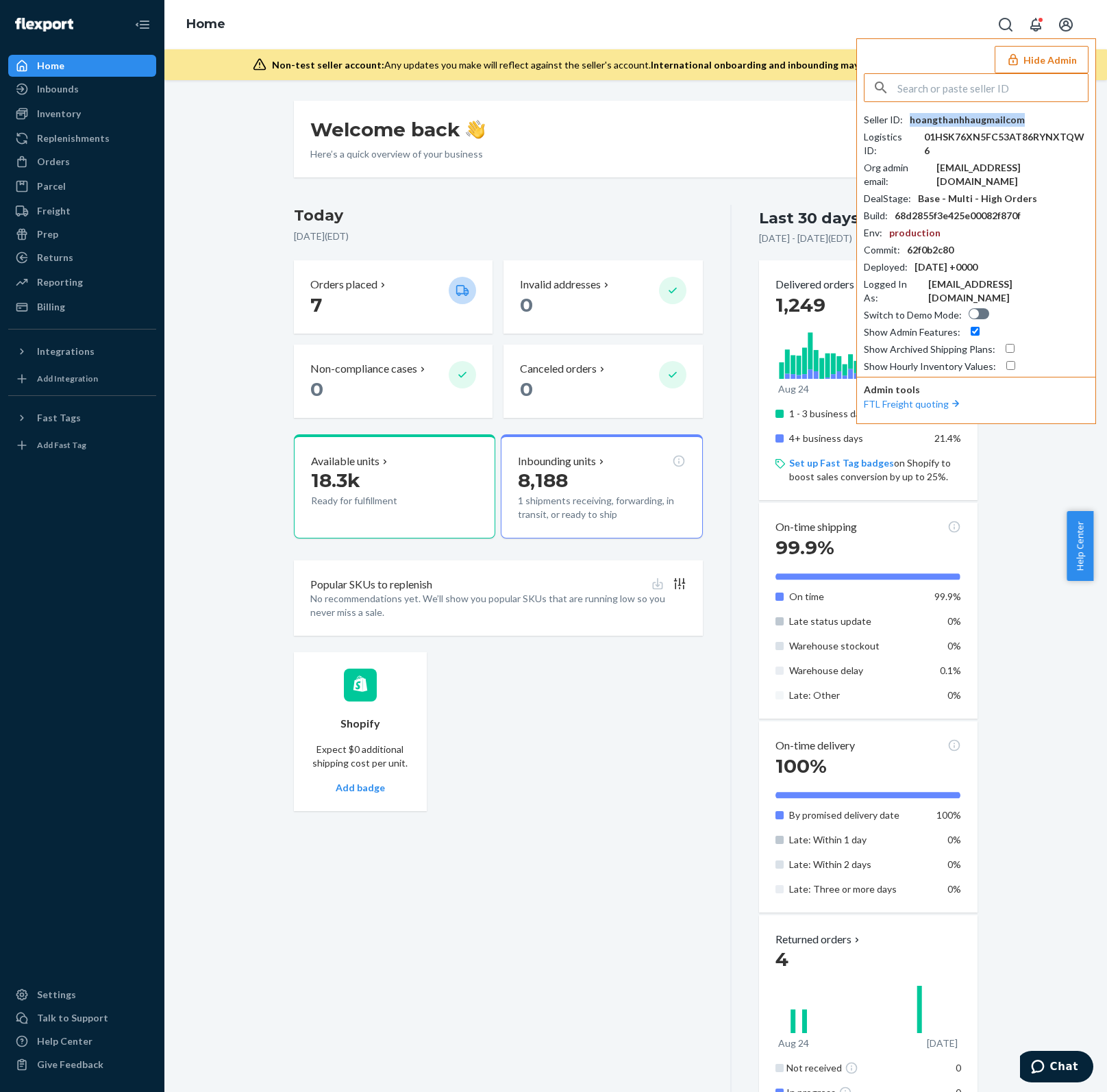
click at [998, 121] on div "hoangthanhhaugmailcom" at bounding box center [967, 119] width 115 height 13
copy div "hoangthanhhaugmailcom"
click at [941, 90] on input "text" at bounding box center [993, 87] width 190 height 28
paste input "[EMAIL_ADDRESS][DOMAIN_NAME]"
type input "[EMAIL_ADDRESS][DOMAIN_NAME]"
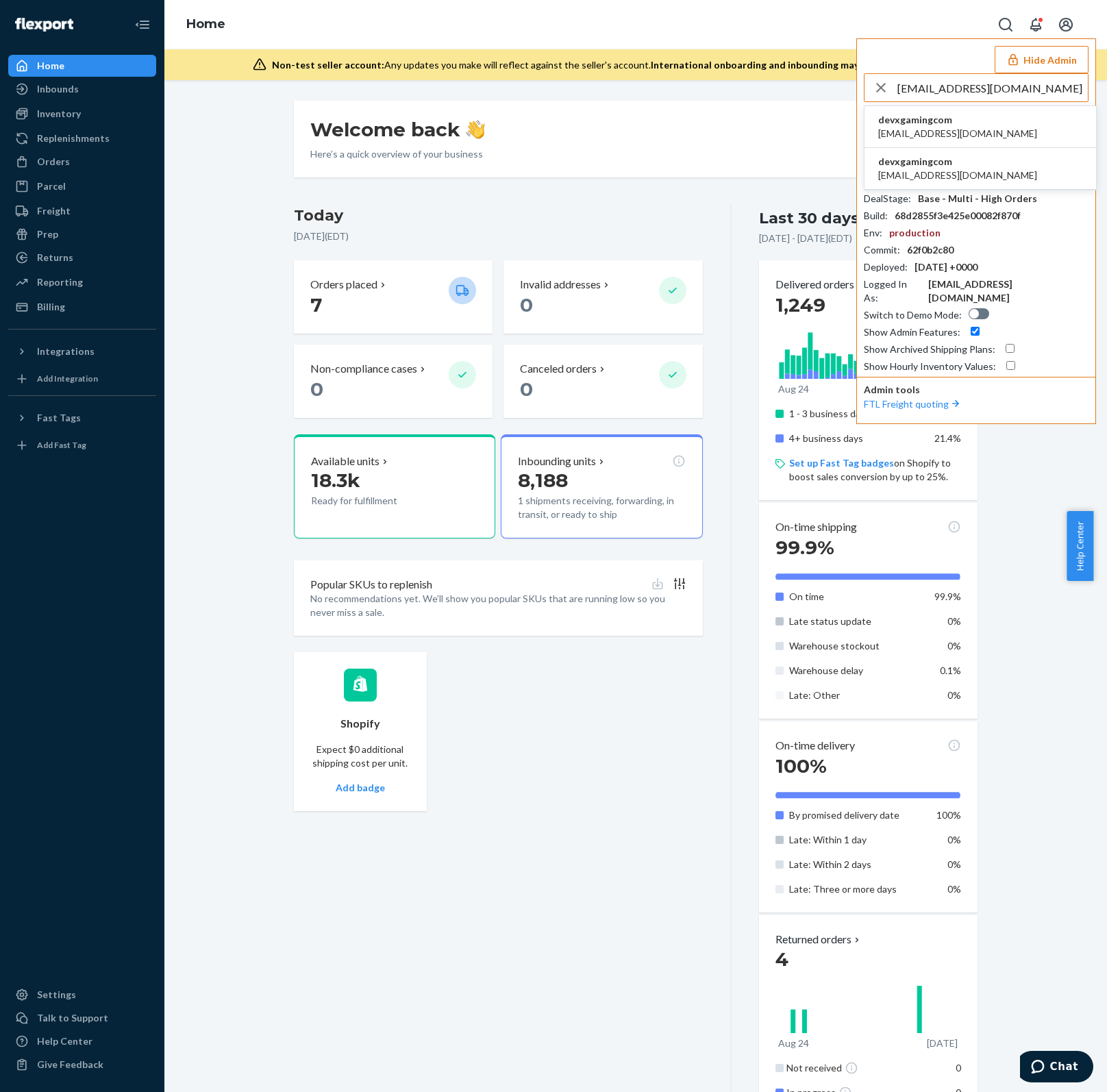
click at [976, 118] on li "devxgamingcom dev@xgaming.com" at bounding box center [980, 127] width 231 height 42
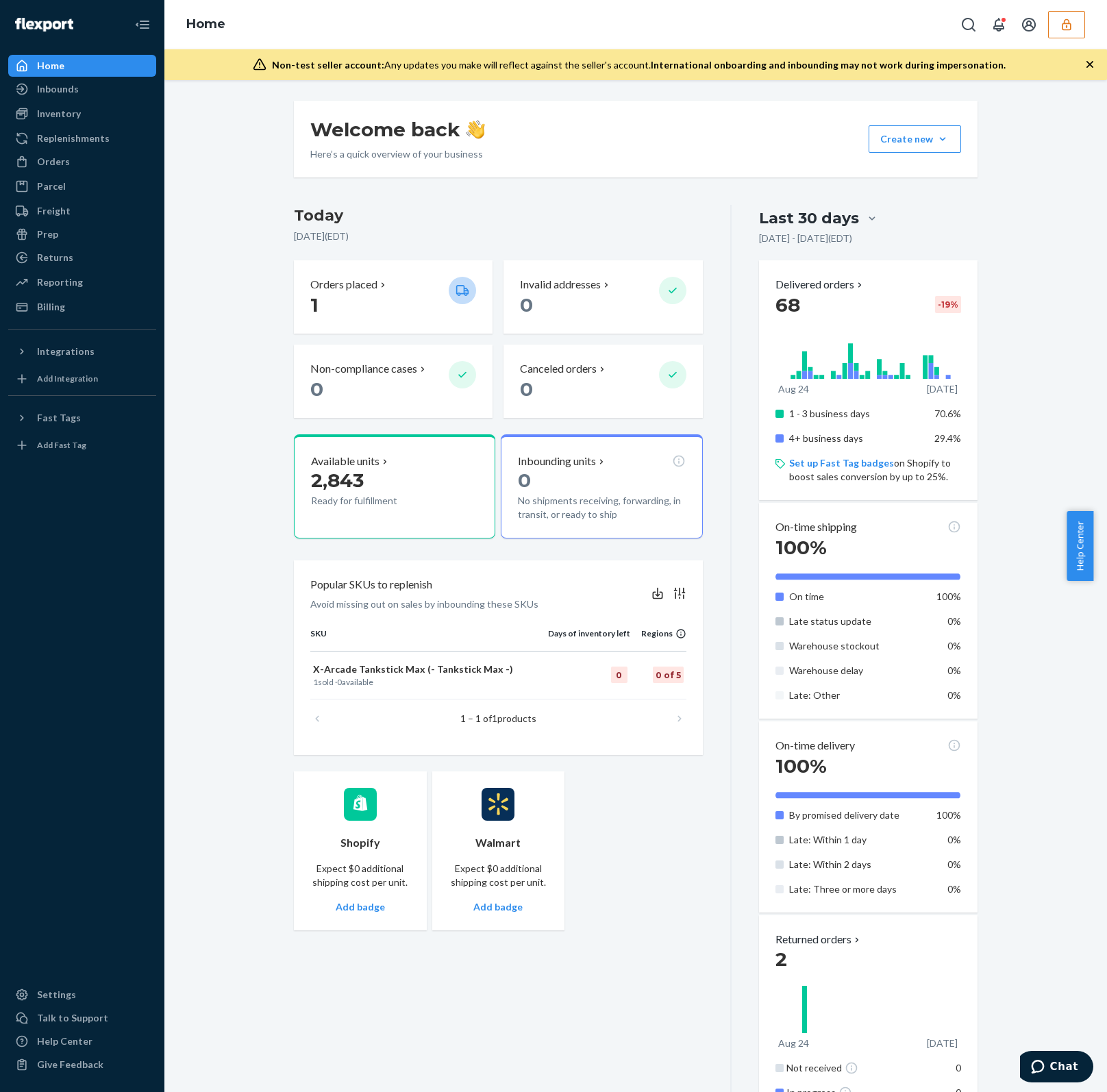
click at [1059, 27] on icon "button" at bounding box center [1066, 24] width 13 height 13
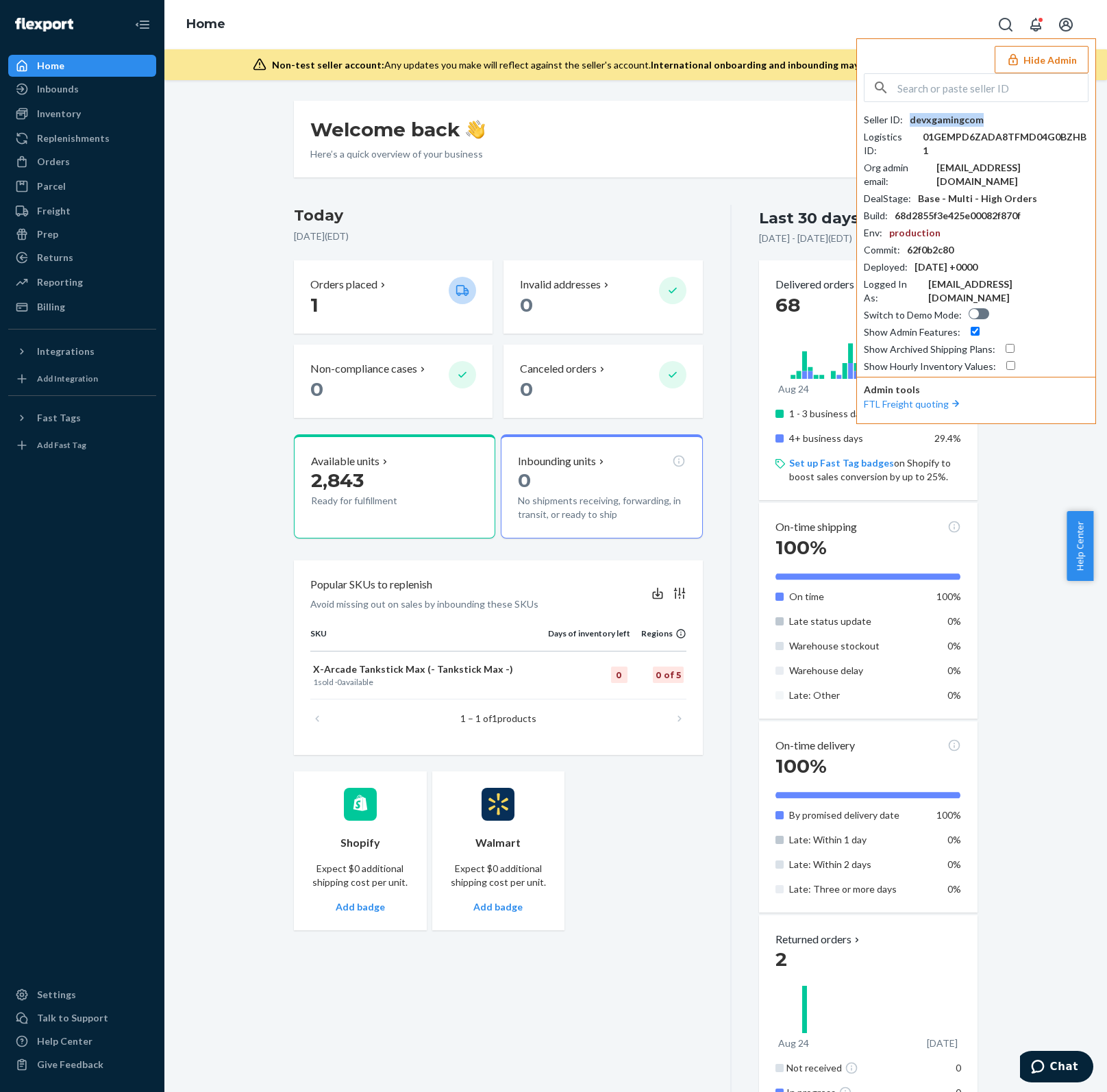
copy div "devxgamingcom"
click at [976, 97] on input "text" at bounding box center [993, 87] width 190 height 28
paste input "[EMAIL_ADDRESS][DOMAIN_NAME]"
type input "[EMAIL_ADDRESS][DOMAIN_NAME]"
click at [964, 124] on span "peoplefootwearusllcmigrationflexportcom" at bounding box center [976, 119] width 196 height 13
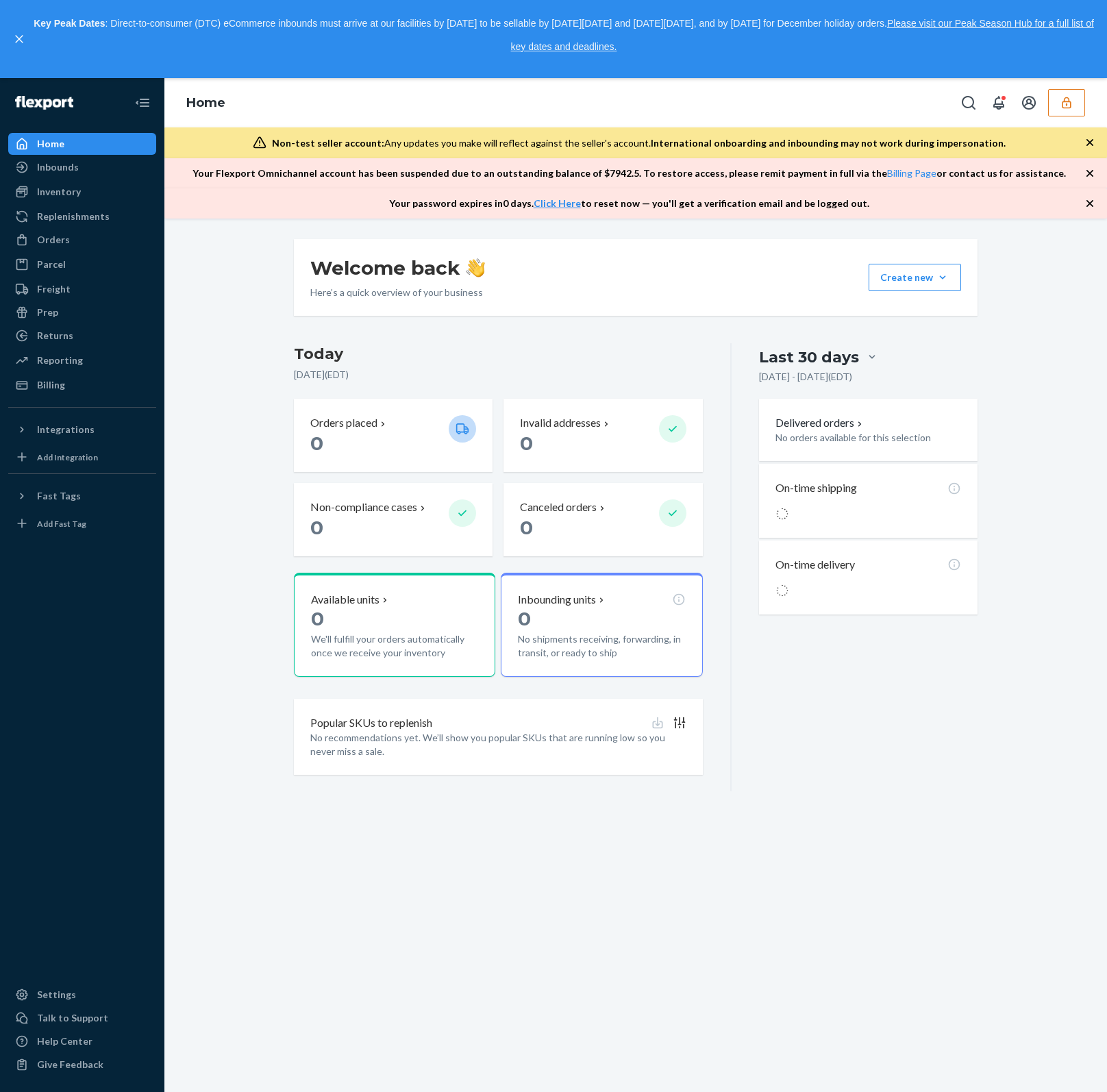
click at [1074, 112] on button "button" at bounding box center [1067, 102] width 37 height 28
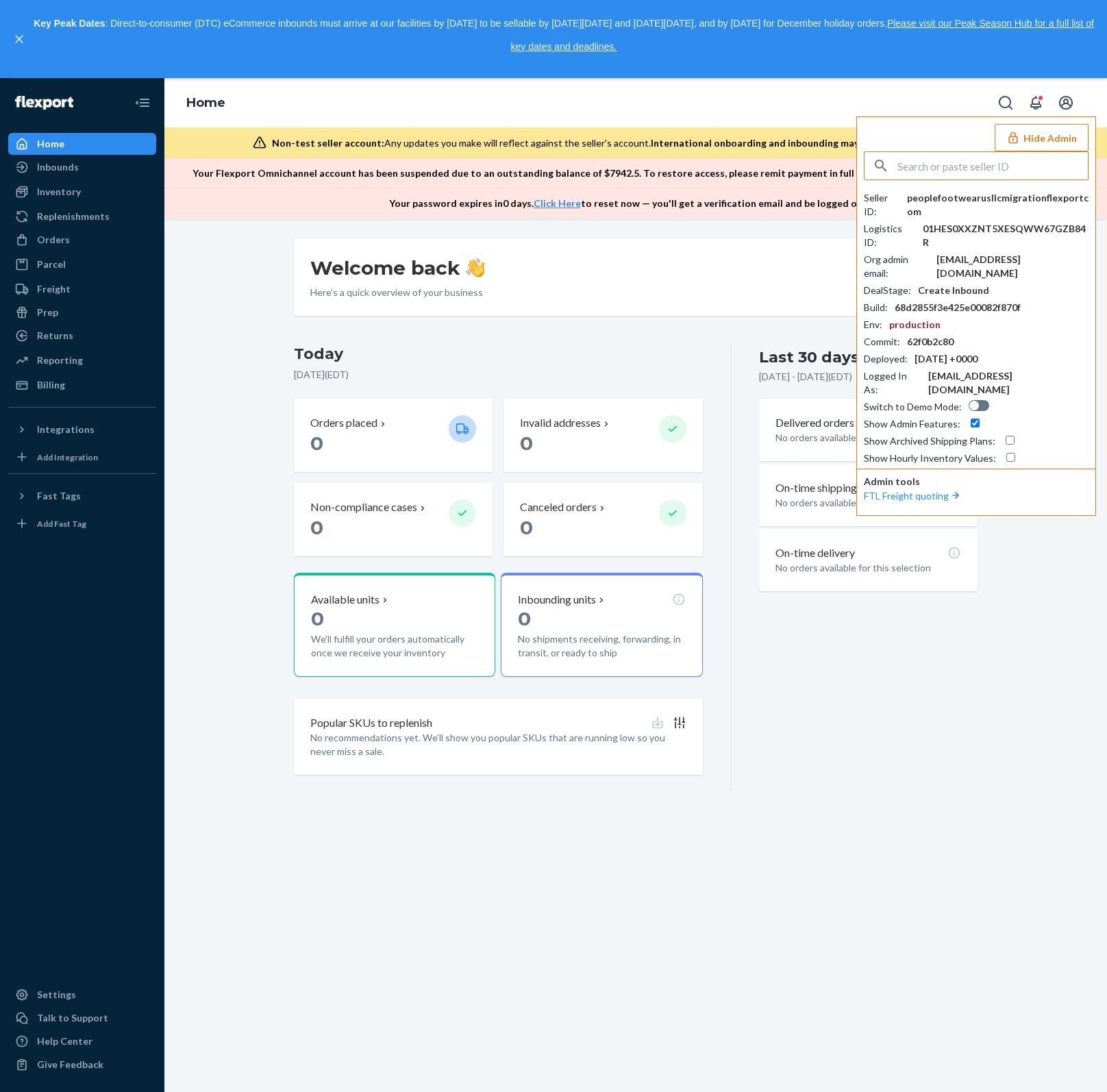
click at [946, 165] on input "text" at bounding box center [993, 165] width 190 height 28
paste input "accounting@peoplefootwear.com"
drag, startPoint x: 961, startPoint y: 165, endPoint x: 831, endPoint y: 156, distance: 130.3
click at [831, 156] on div "Home Hide Admin accounting@peoplefootwear.com peoplefootwearusllcmigrationflexp…" at bounding box center [636, 148] width 942 height 141
click at [1025, 165] on input "peoplefootwear.com" at bounding box center [993, 165] width 190 height 28
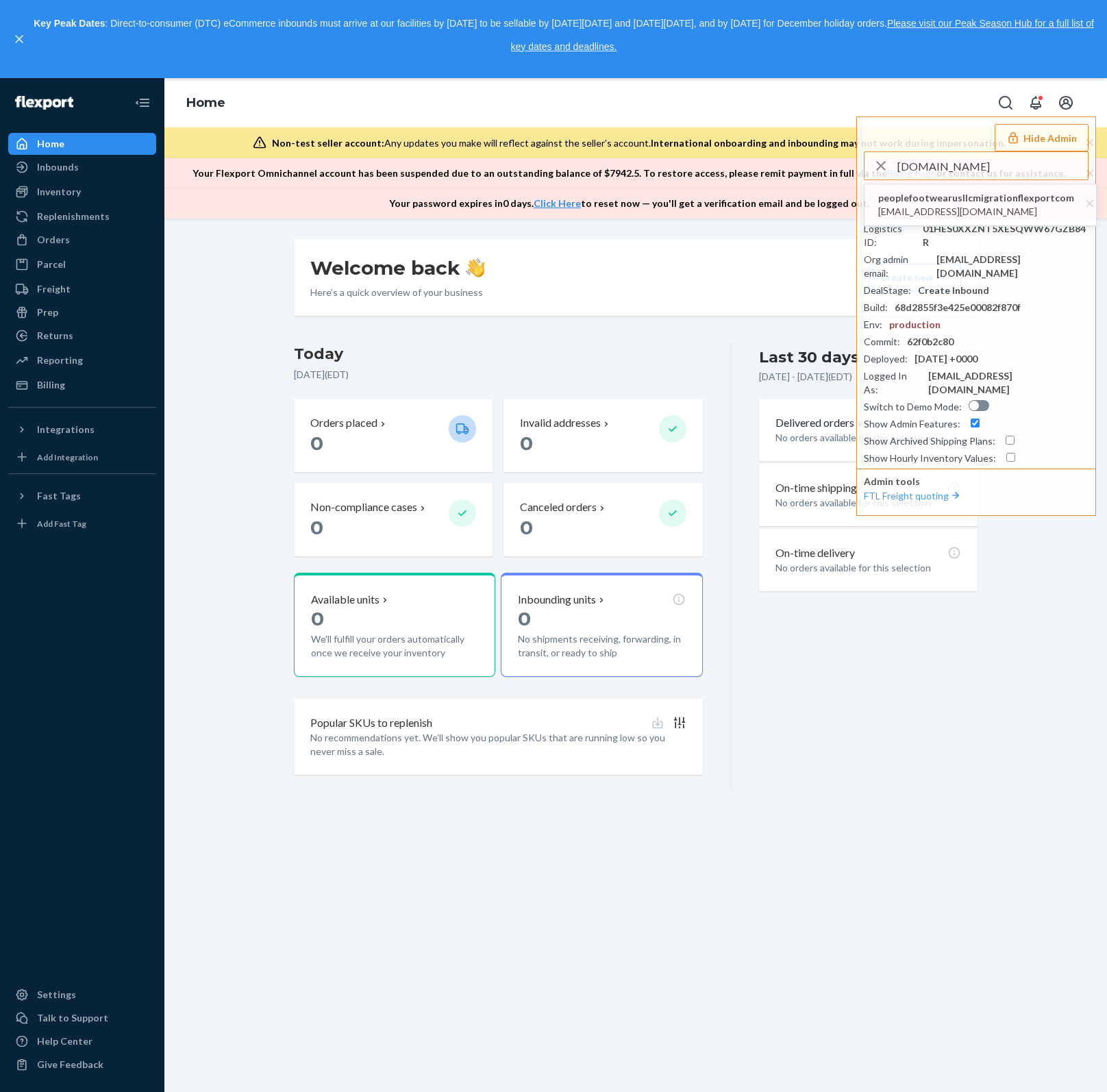
drag, startPoint x: 929, startPoint y: 165, endPoint x: 816, endPoint y: 158, distance: 113.2
click at [816, 158] on div "Home Hide Admin peoplefootwear.com peoplefootwearusllcmigrationflexportcom acco…" at bounding box center [636, 148] width 942 height 141
paste input "katelyn.baker@powersrc.net"
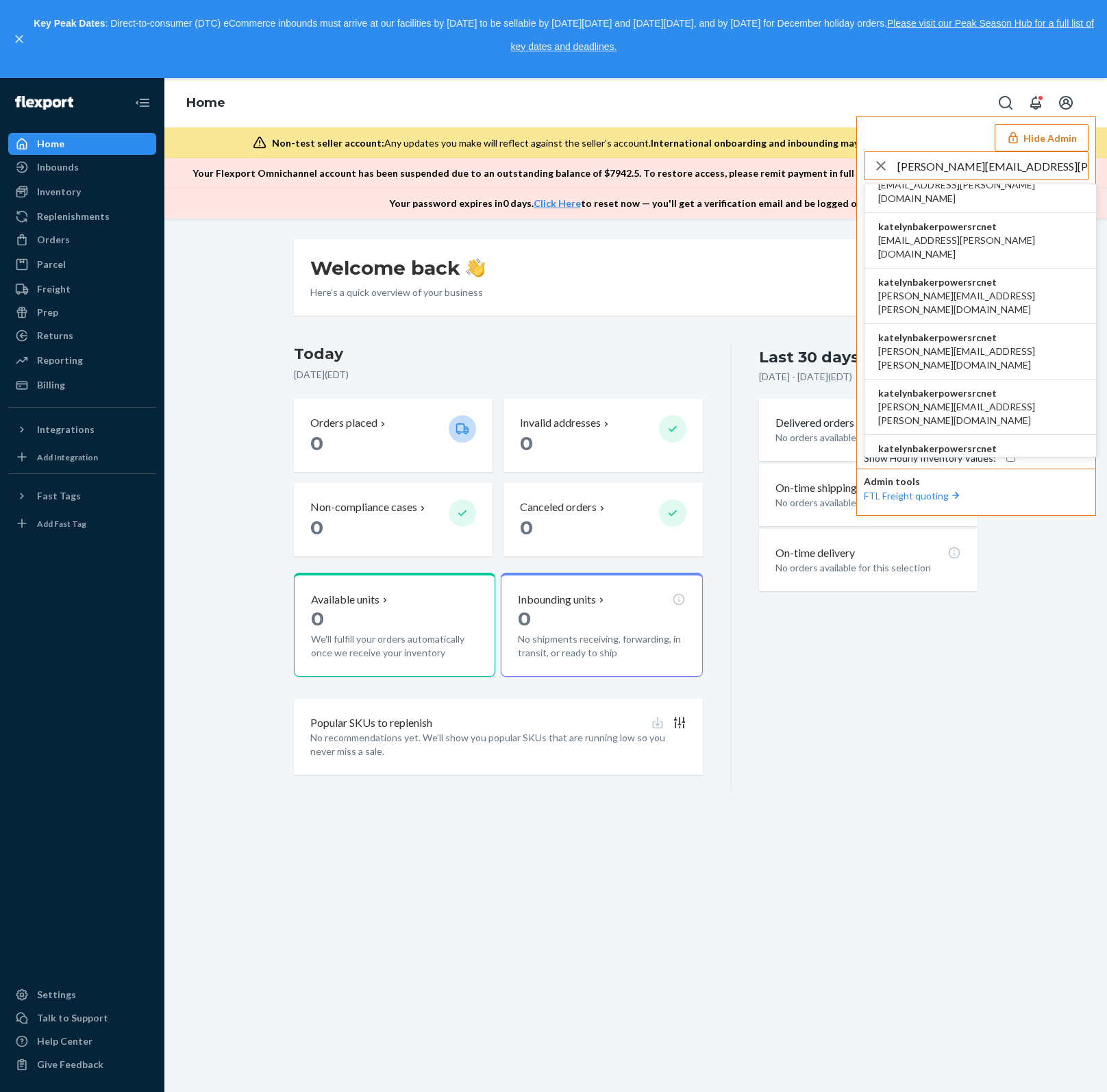
scroll to position [144, 0]
type input "katelyn.baker@powersrc.net"
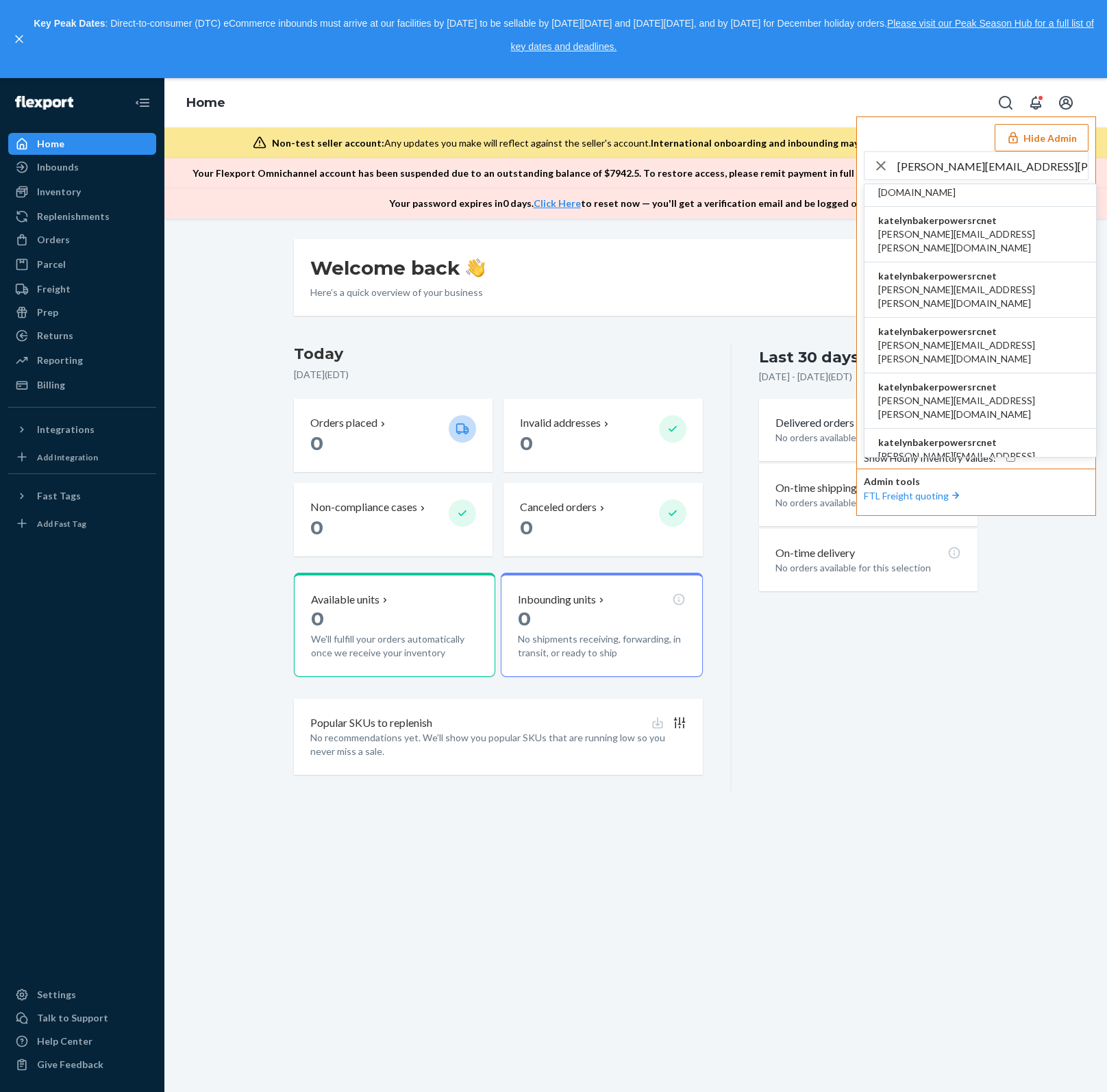
click at [1015, 318] on li "katelynbakerpowersrcnet joseph.webster@powersrc.net" at bounding box center [980, 346] width 231 height 55
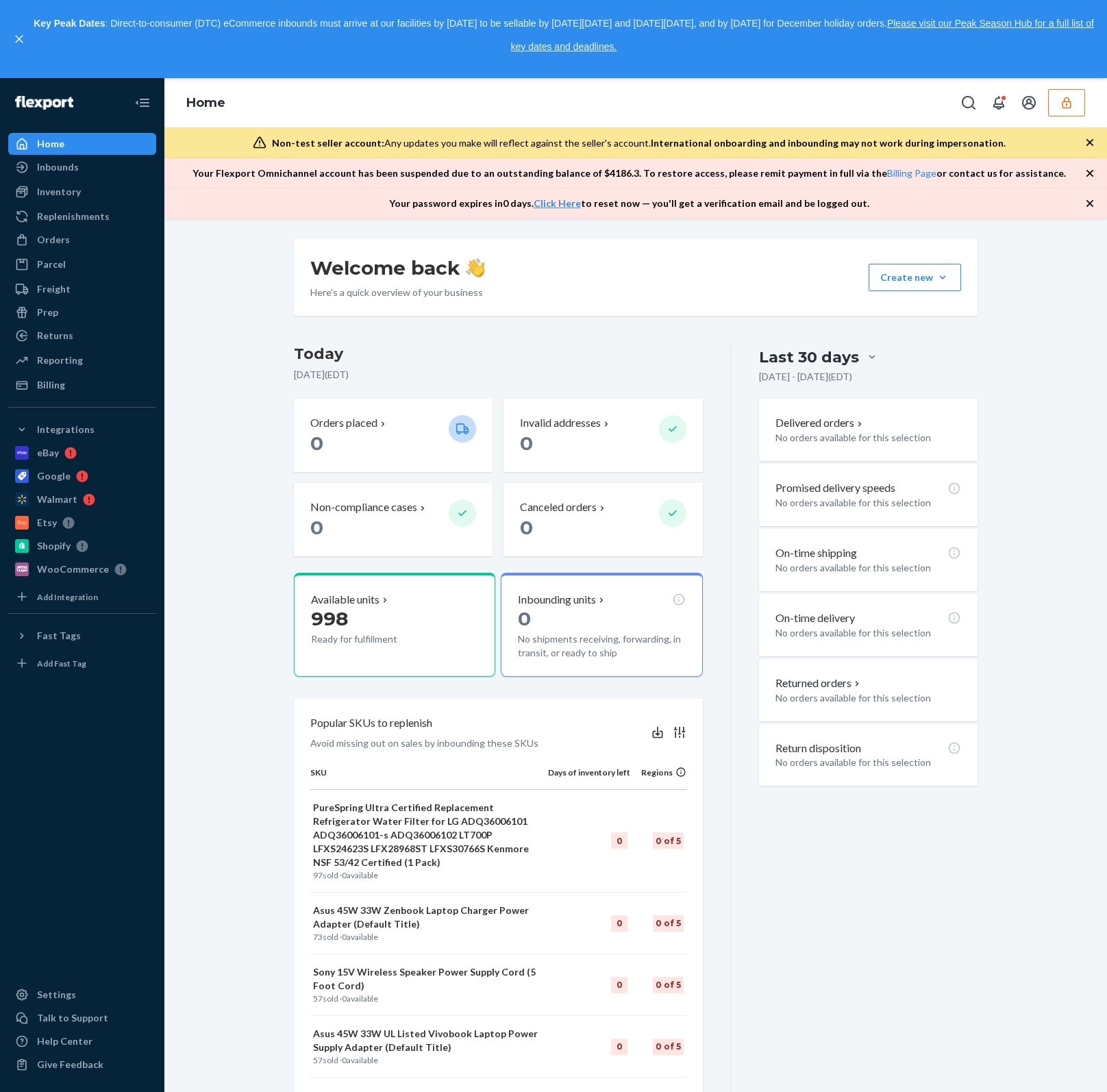
click at [1073, 102] on icon "button" at bounding box center [1066, 102] width 13 height 13
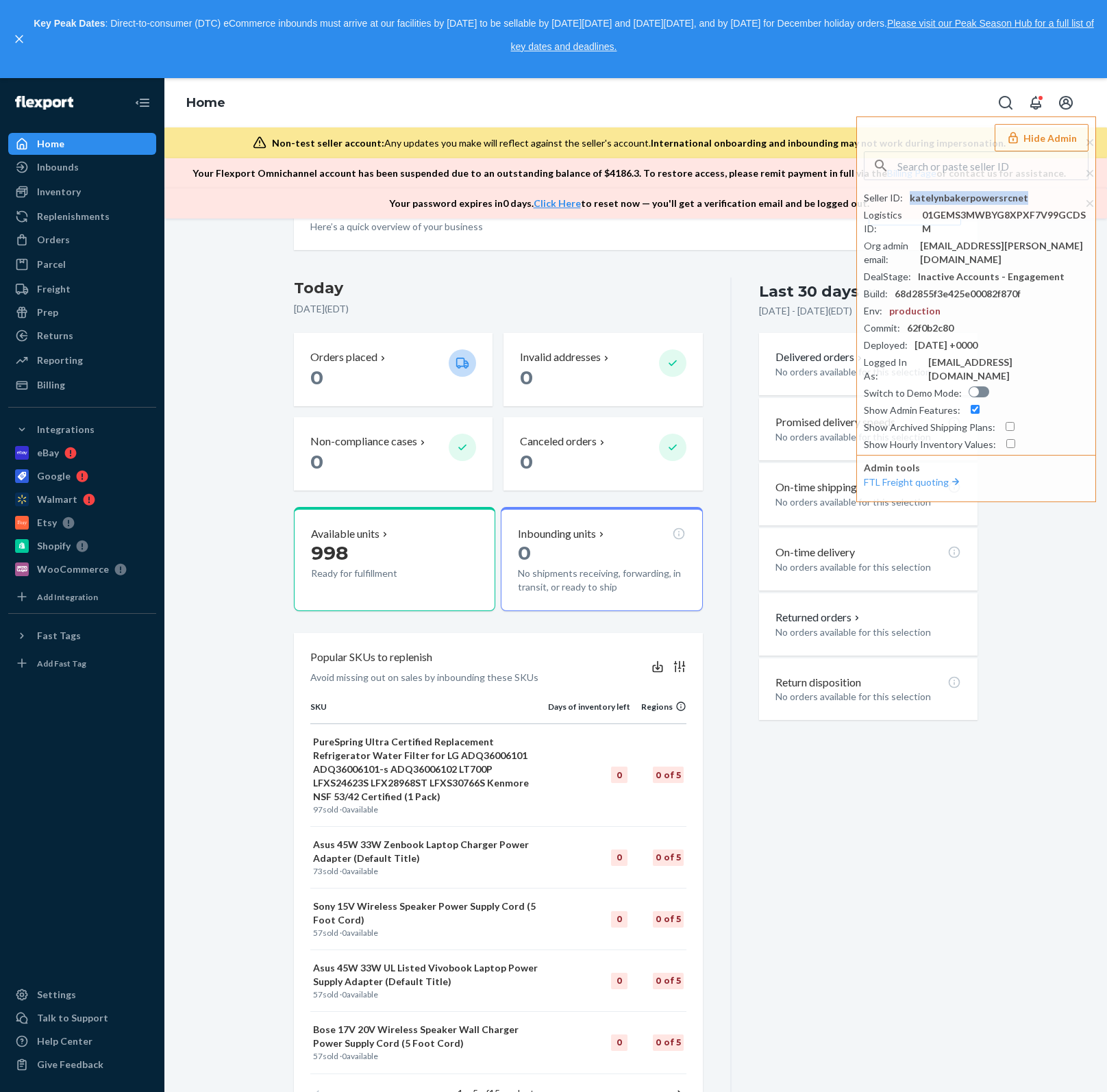
scroll to position [91, 0]
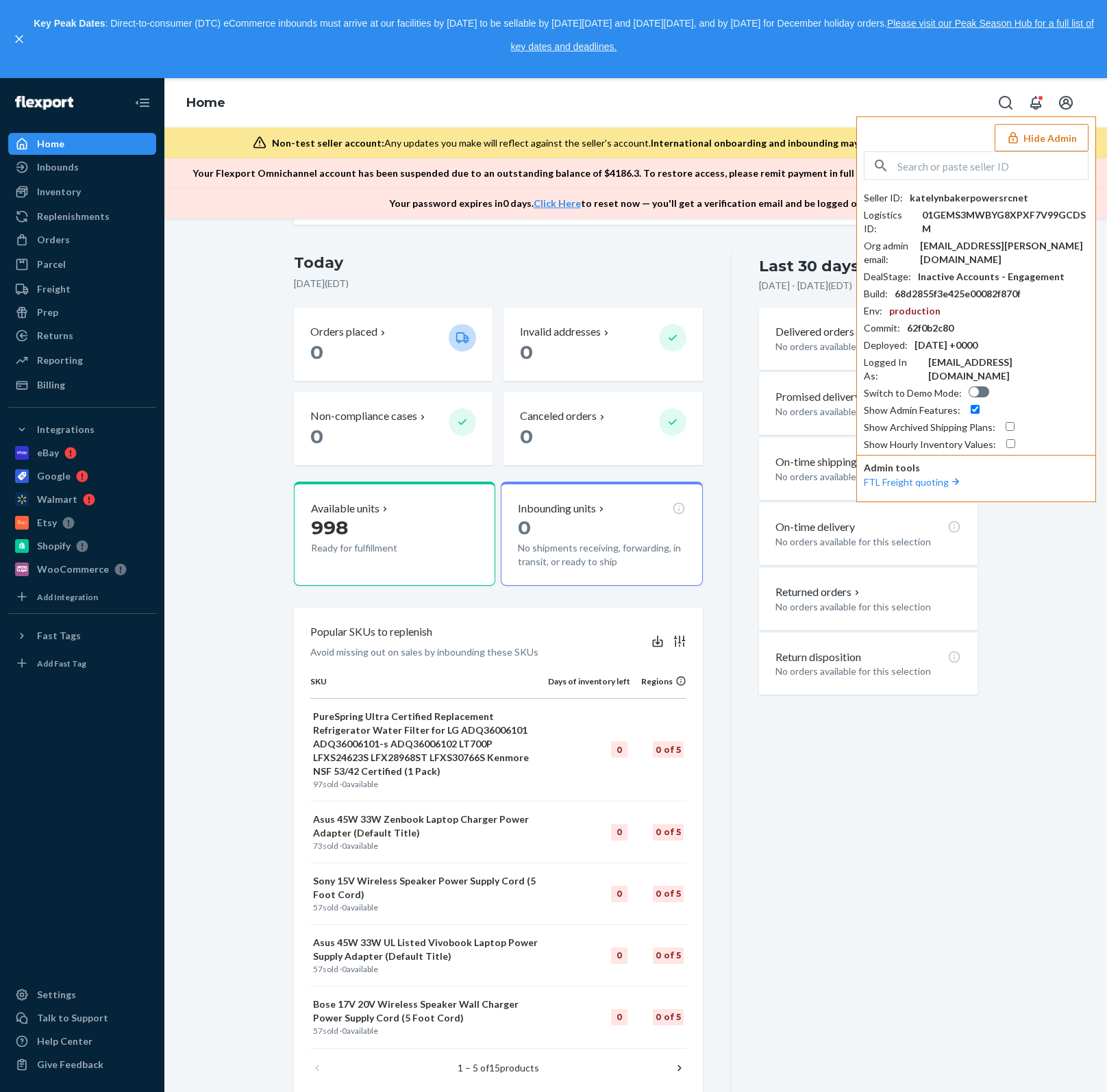
click at [986, 165] on input "text" at bounding box center [993, 165] width 190 height 28
paste input "[EMAIL_ADDRESS][DOMAIN_NAME]"
type input "[EMAIL_ADDRESS][DOMAIN_NAME]"
click at [933, 200] on span "pakssfallsmediaco" at bounding box center [958, 197] width 159 height 13
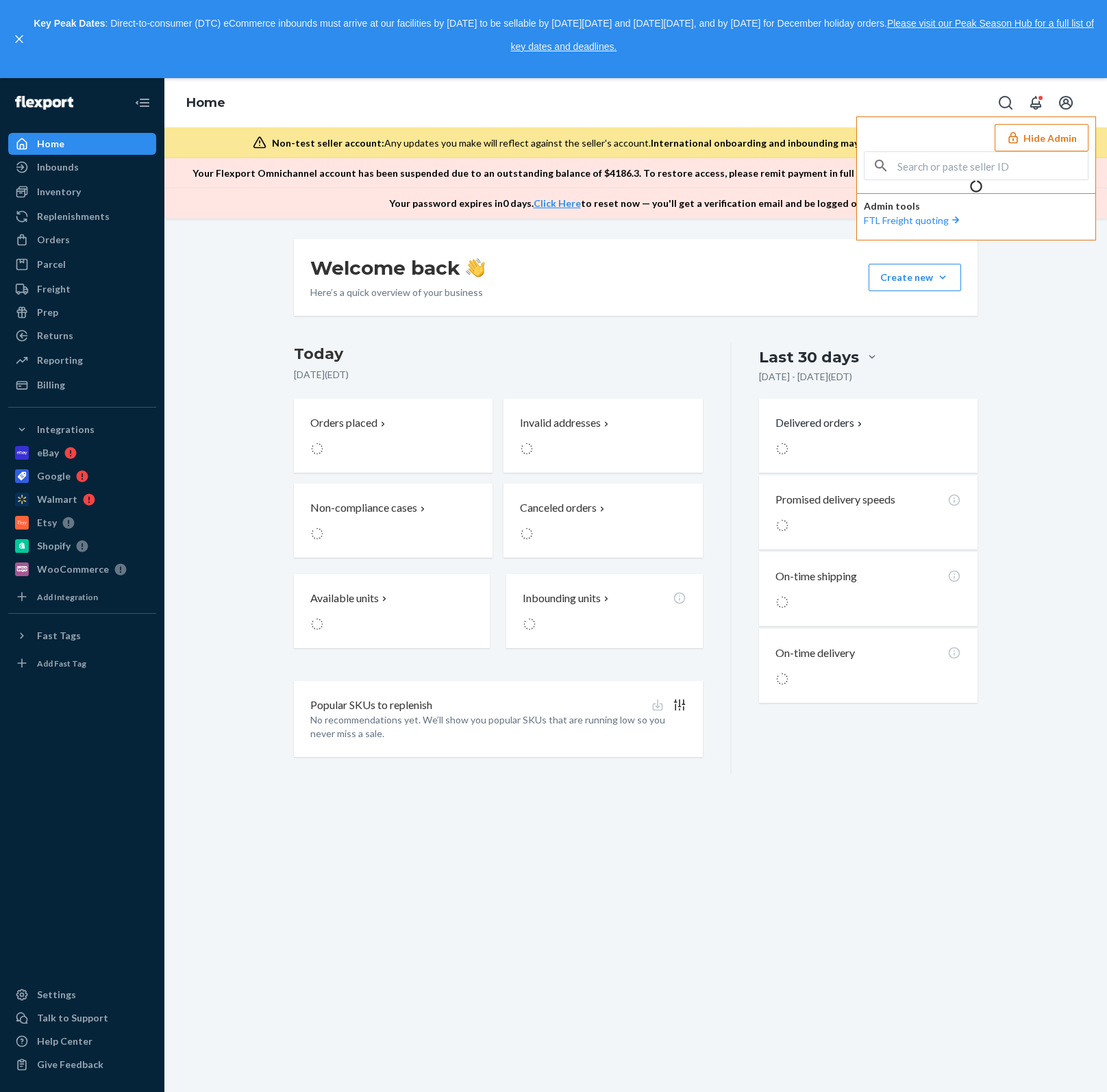
scroll to position [0, 0]
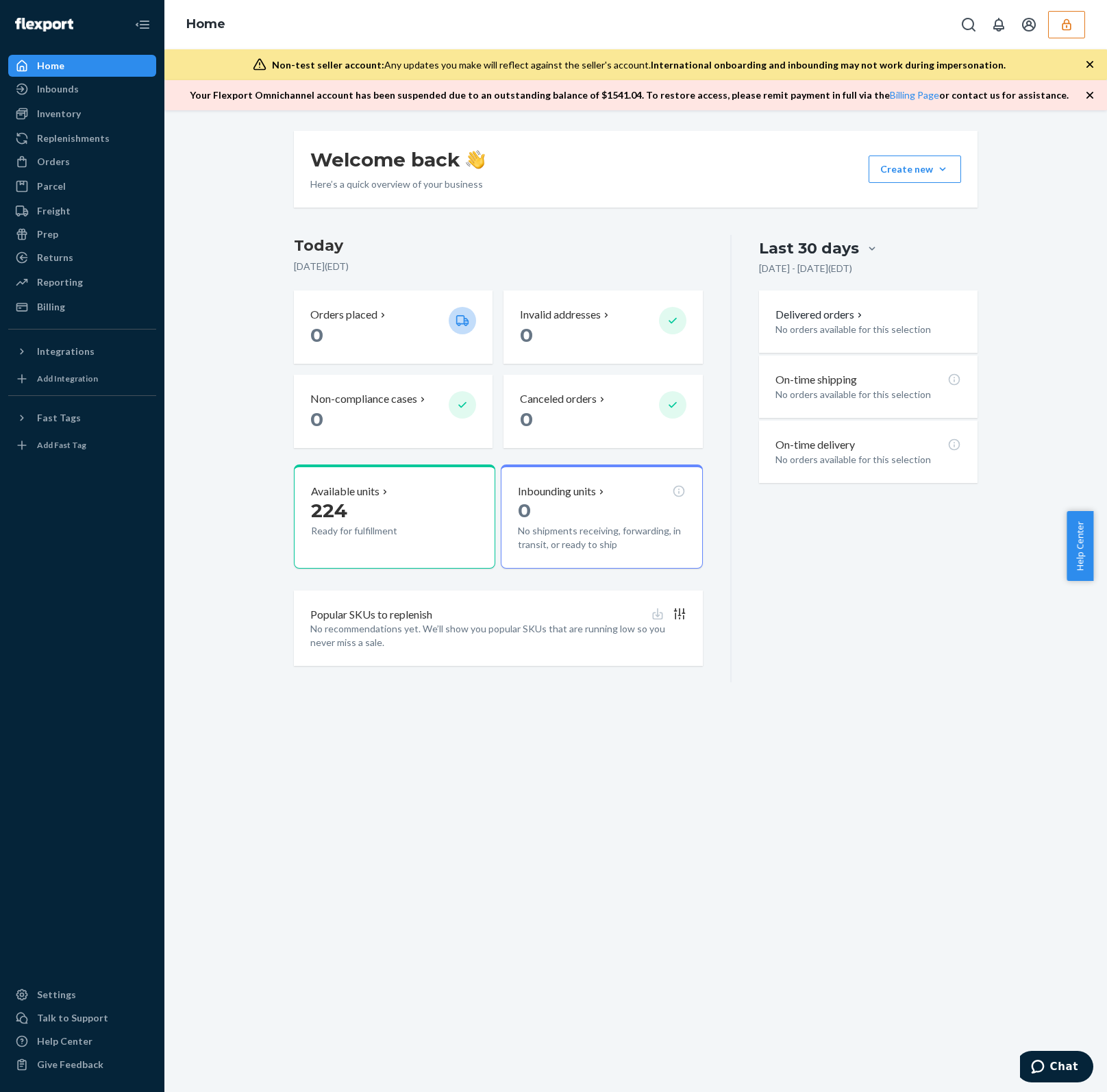
click at [1056, 28] on button "button" at bounding box center [1067, 24] width 37 height 28
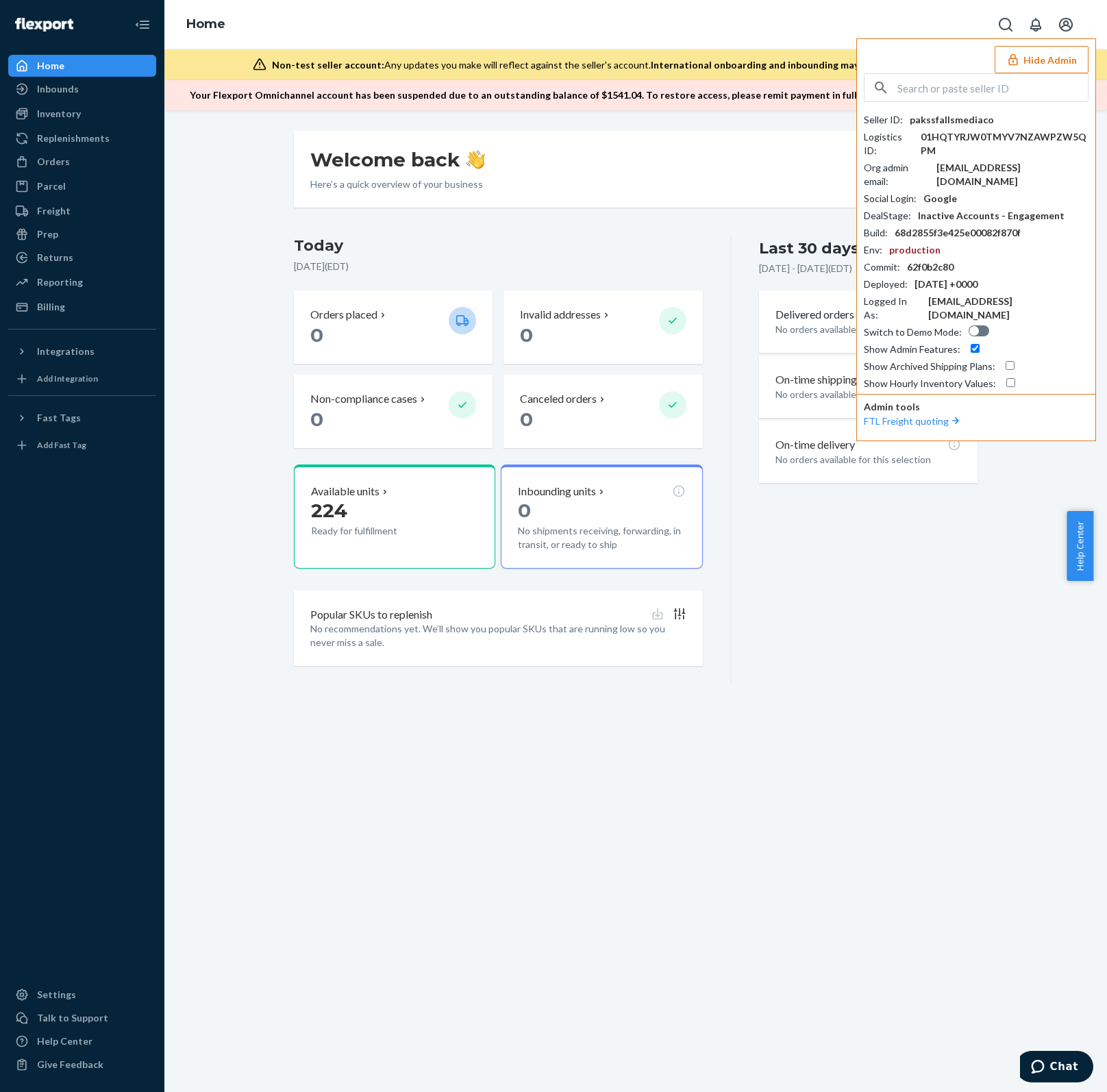
drag, startPoint x: 910, startPoint y: 77, endPoint x: 915, endPoint y: 83, distance: 7.8
click at [910, 77] on input "text" at bounding box center [993, 87] width 190 height 28
paste input "[PERSON_NAME][EMAIL_ADDRESS][DOMAIN_NAME]"
type input "[PERSON_NAME][EMAIL_ADDRESS][DOMAIN_NAME]"
click at [951, 116] on span "sfnonboardingaxwellflexportcom" at bounding box center [980, 119] width 204 height 13
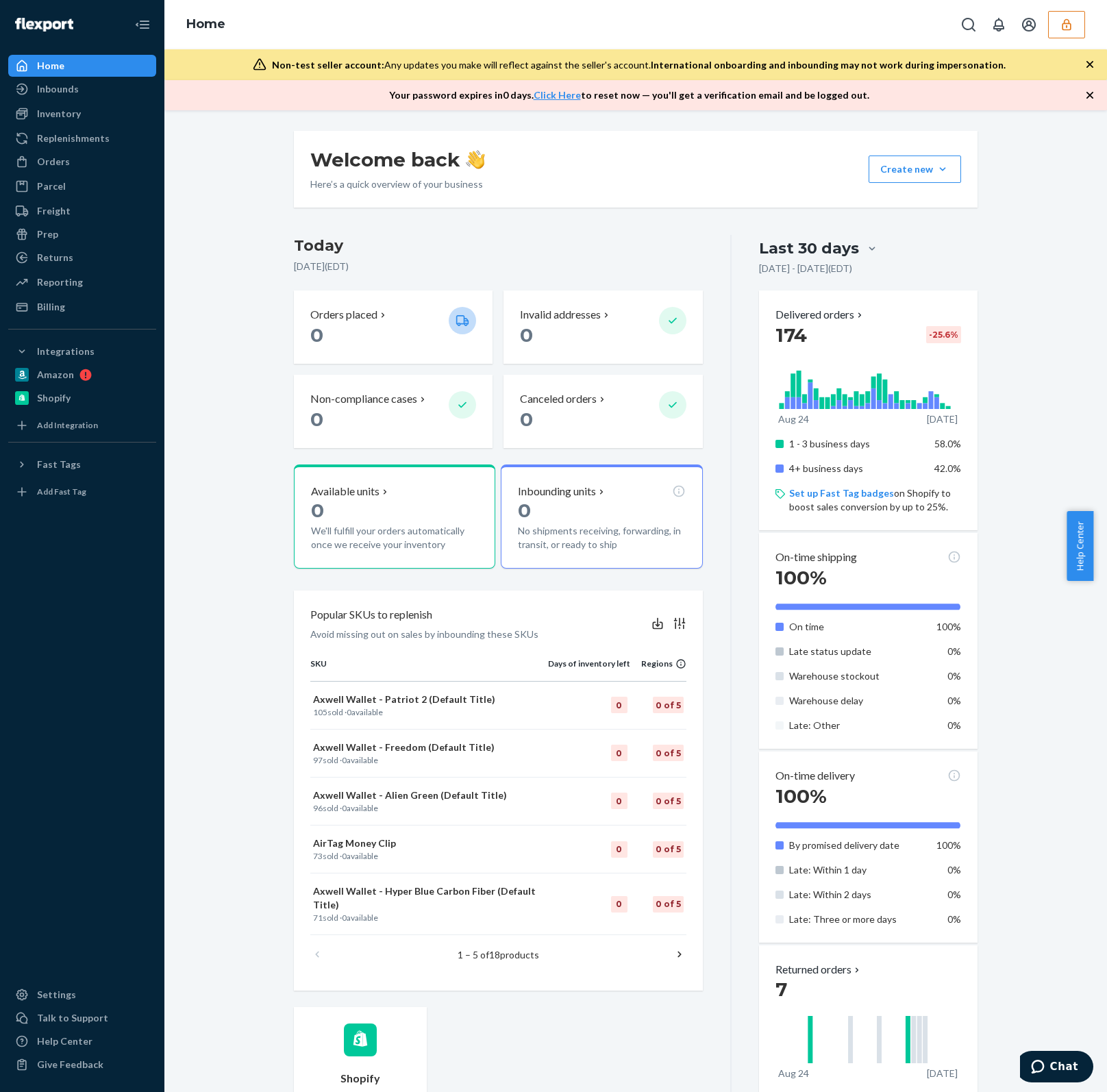
click at [1057, 27] on button "button" at bounding box center [1067, 24] width 37 height 28
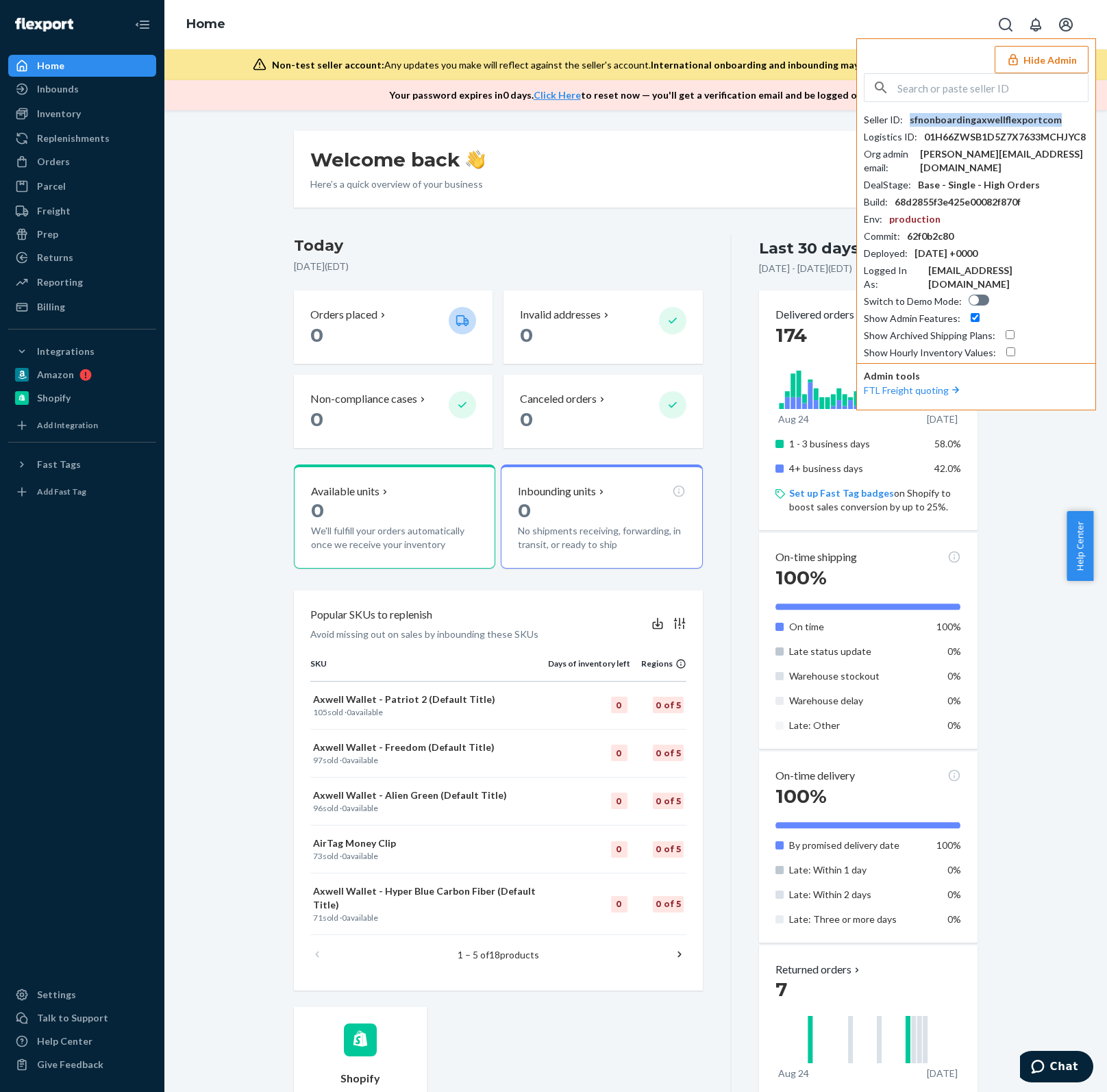
click at [971, 116] on div "sfnonboardingaxwellflexportcom" at bounding box center [986, 119] width 152 height 13
click at [1015, 98] on input "text" at bounding box center [993, 87] width 190 height 28
paste input "neil@broadoakretail.com"
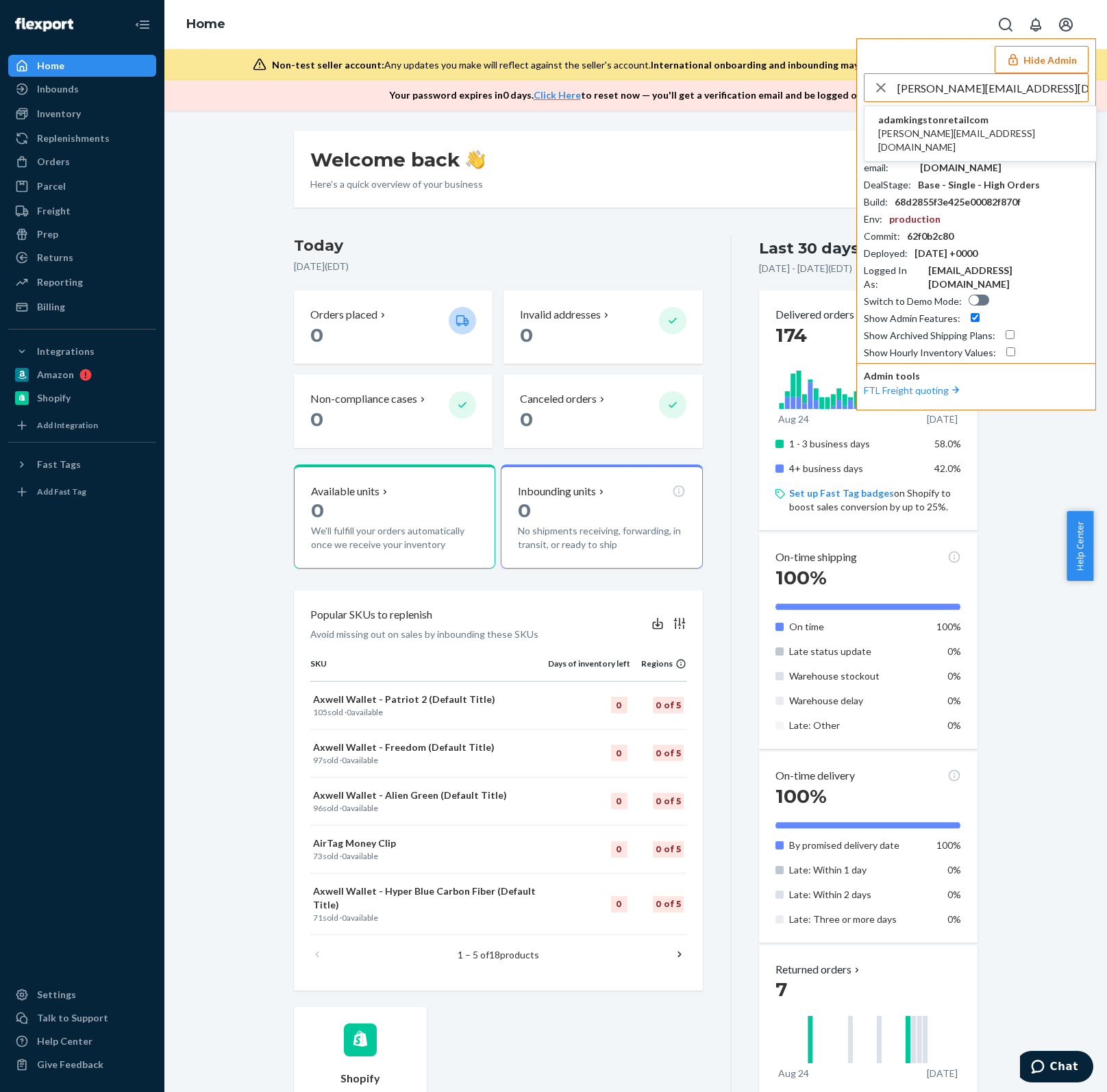
type input "neil@broadoakretail.com"
click at [1033, 124] on li "adamkingstonretailcom neil@broadoakretail.com" at bounding box center [980, 134] width 231 height 55
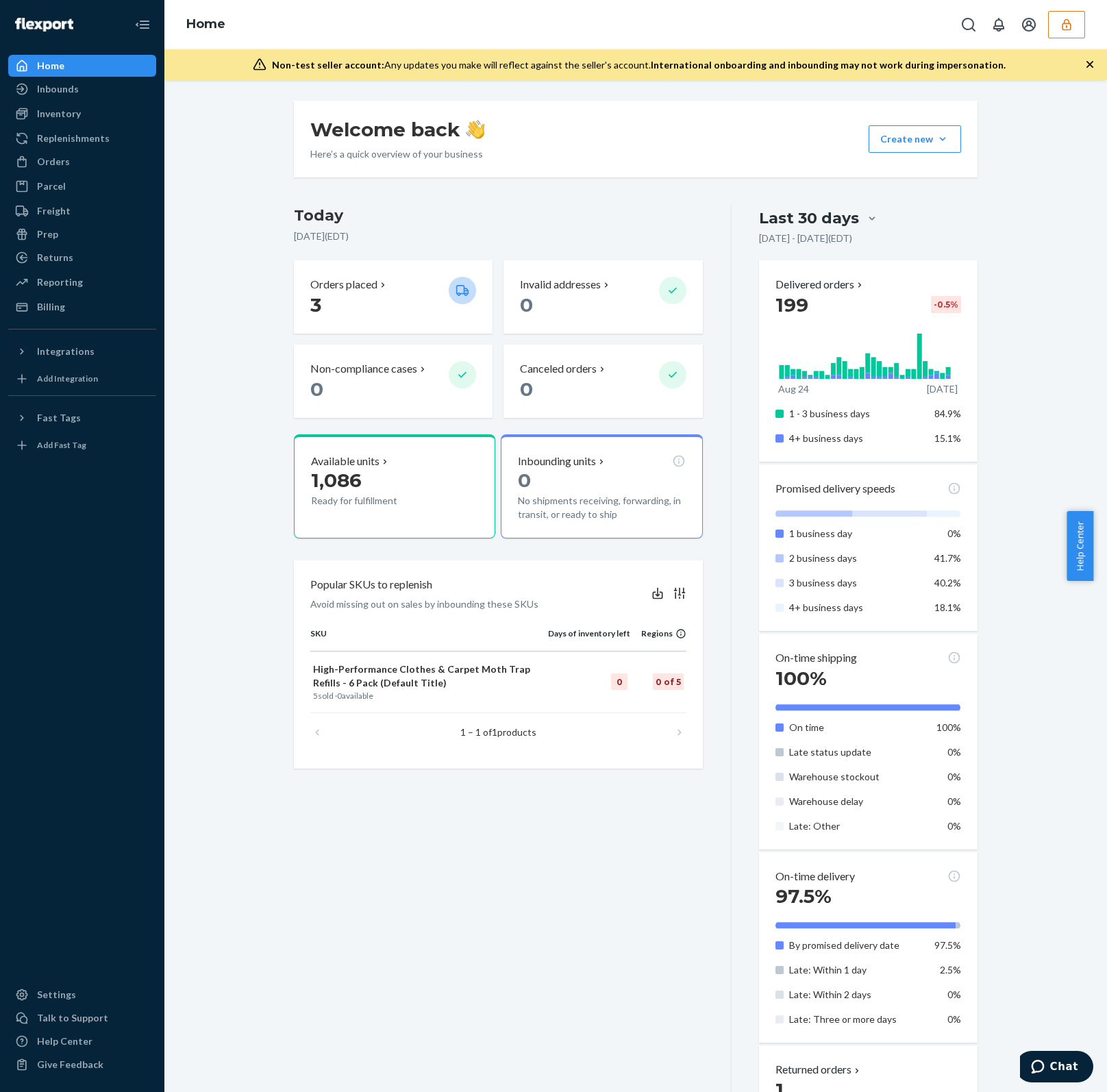
click at [1059, 26] on icon "button" at bounding box center [1066, 24] width 13 height 13
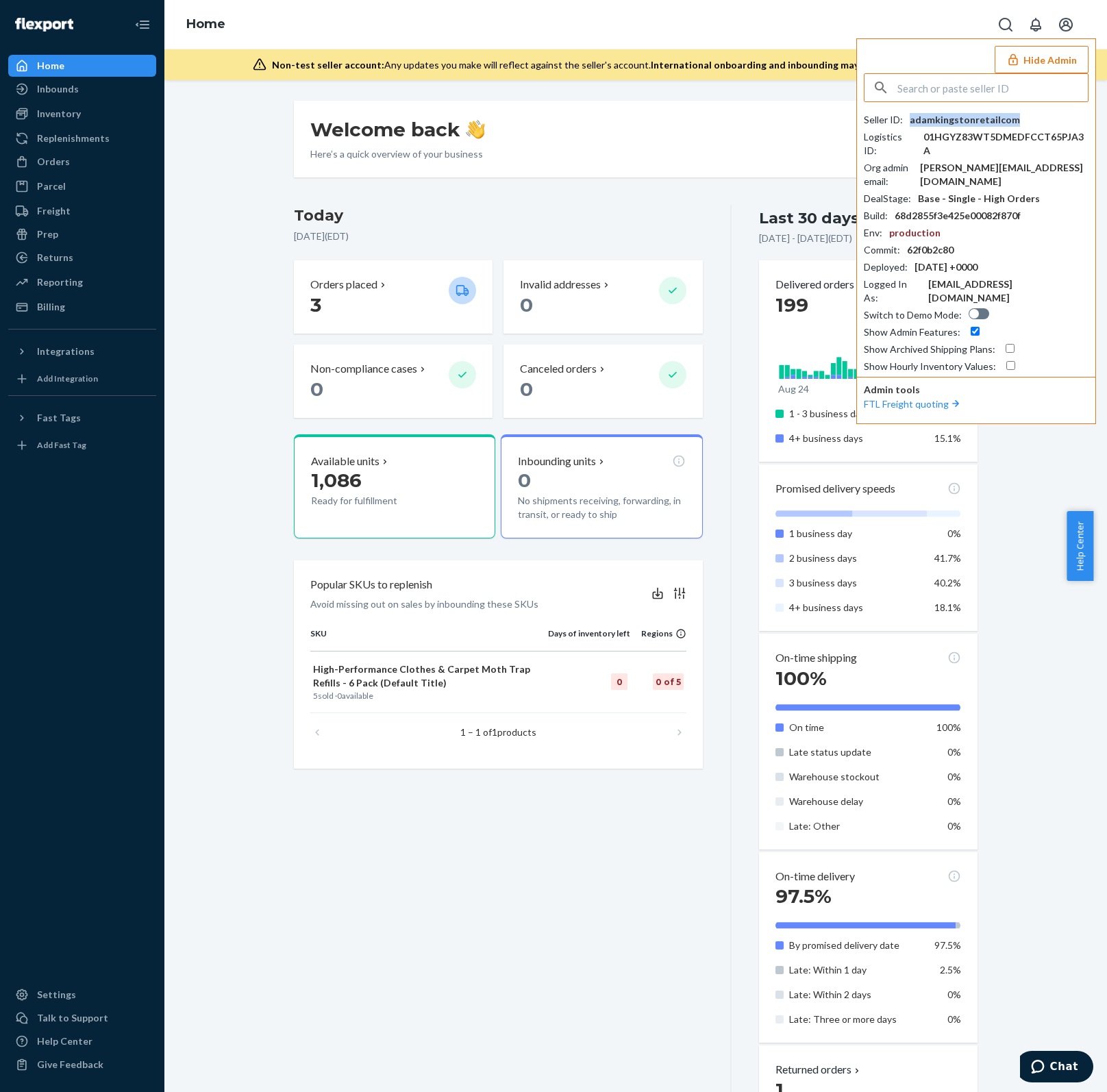
click at [982, 121] on div "adamkingstonretailcom" at bounding box center [964, 119] width 110 height 13
click at [1016, 95] on input "text" at bounding box center [993, 87] width 190 height 28
paste input "tal@cleanfin.surf"
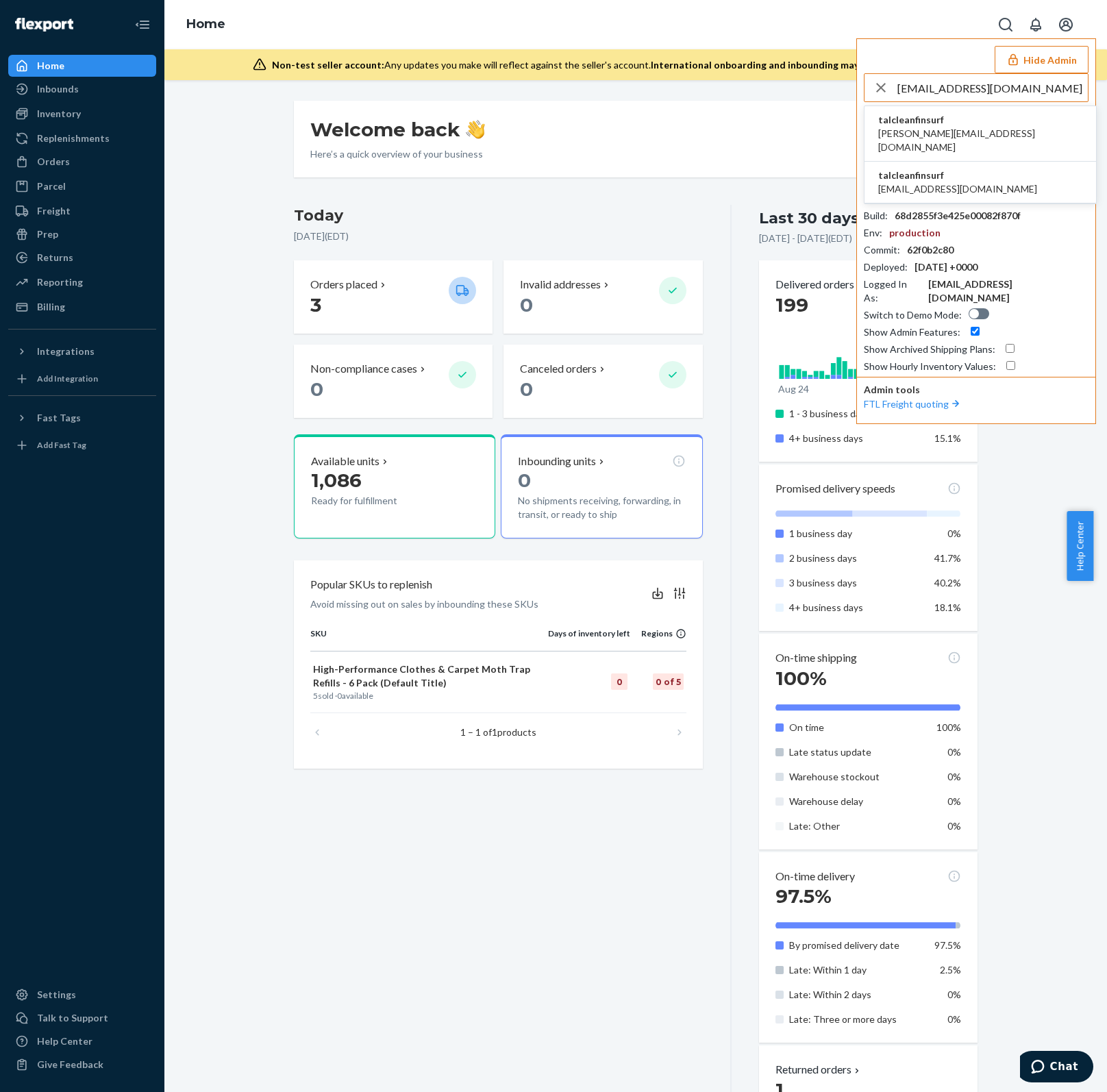
type input "tal@cleanfin.surf"
drag, startPoint x: 965, startPoint y: 129, endPoint x: 959, endPoint y: 135, distance: 8.5
click at [959, 134] on li "talcleanfinsurf dave@cleanfin.surf" at bounding box center [980, 134] width 231 height 55
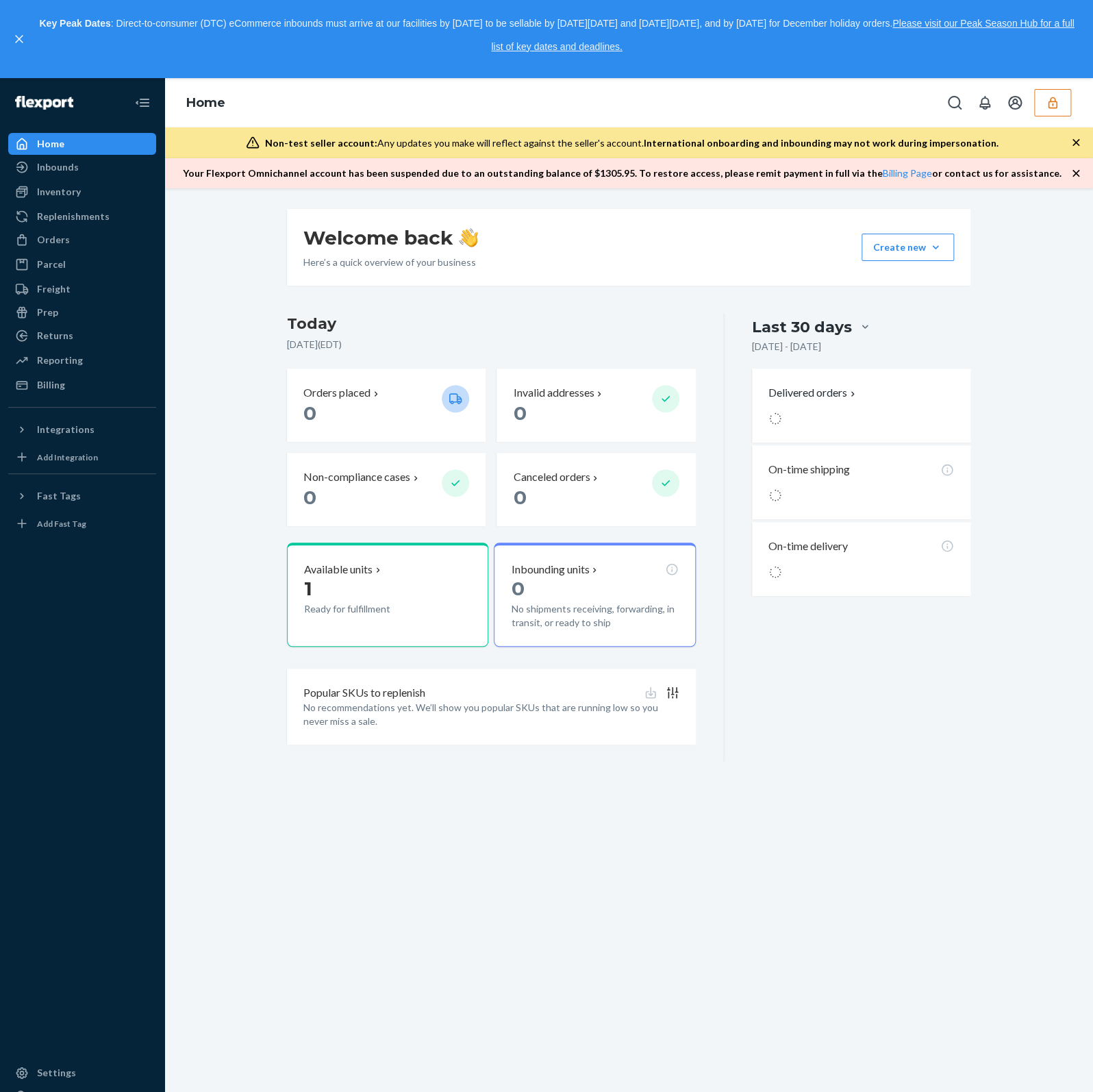
click at [1043, 102] on button "button" at bounding box center [1053, 102] width 37 height 28
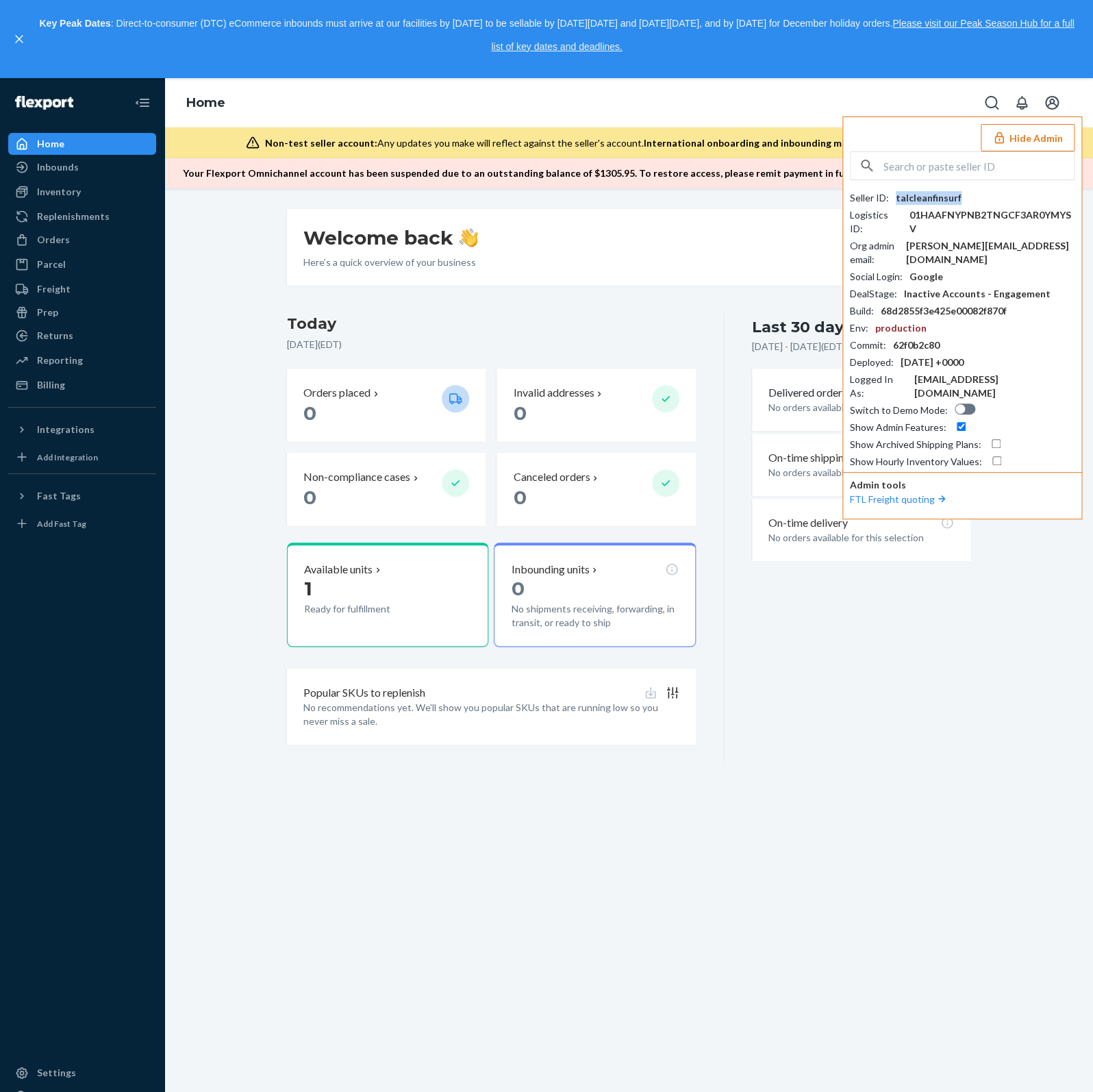
copy div "talcleanfinsurf"
click at [917, 161] on input "text" at bounding box center [978, 165] width 190 height 28
paste input "info@juvabrands.com"
type input "info@juvabrands.com"
click at [967, 199] on li "infojuvabrandscom info@juvabrands.com" at bounding box center [966, 204] width 231 height 42
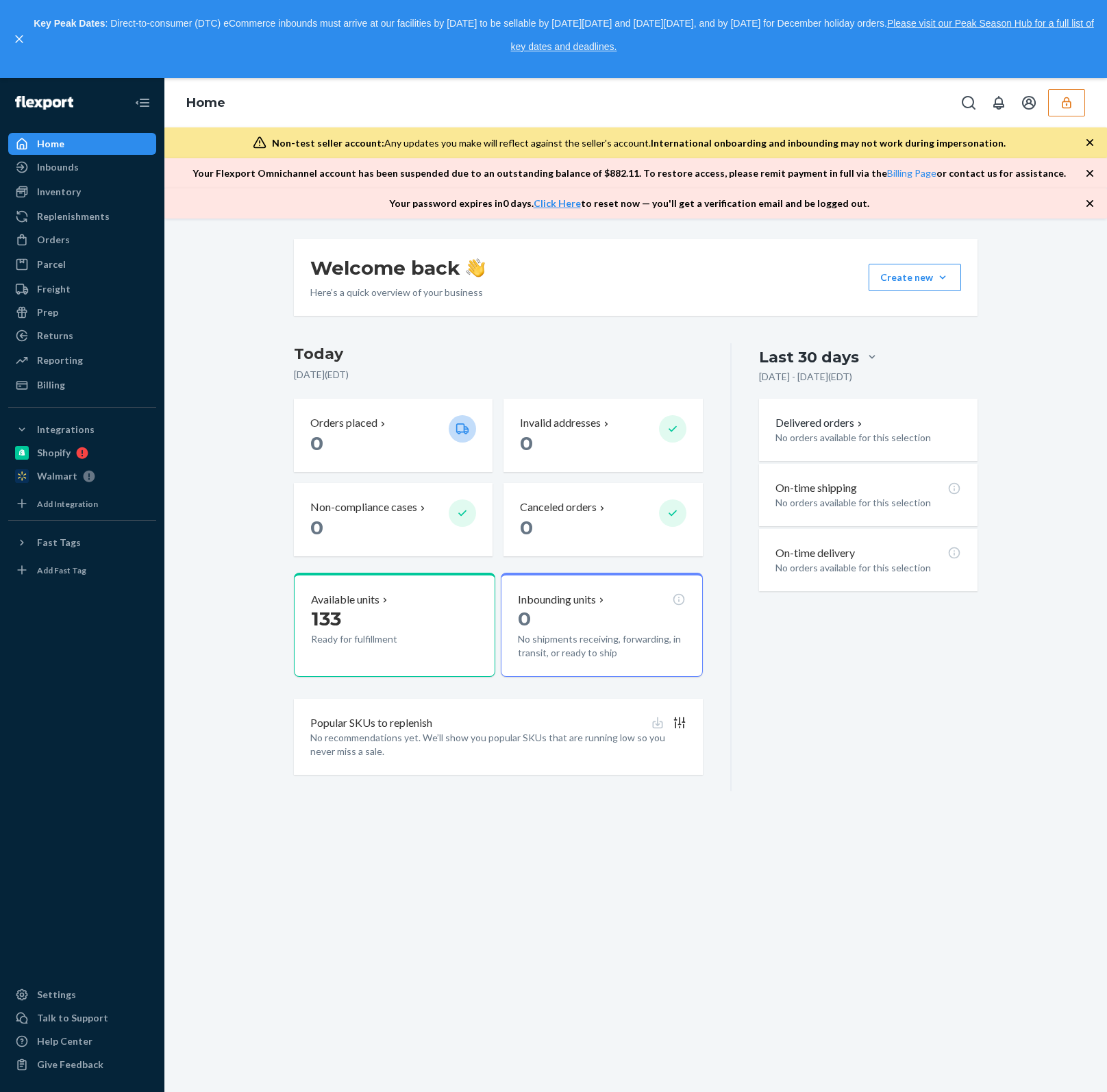
click at [1068, 104] on icon "button" at bounding box center [1066, 102] width 13 height 13
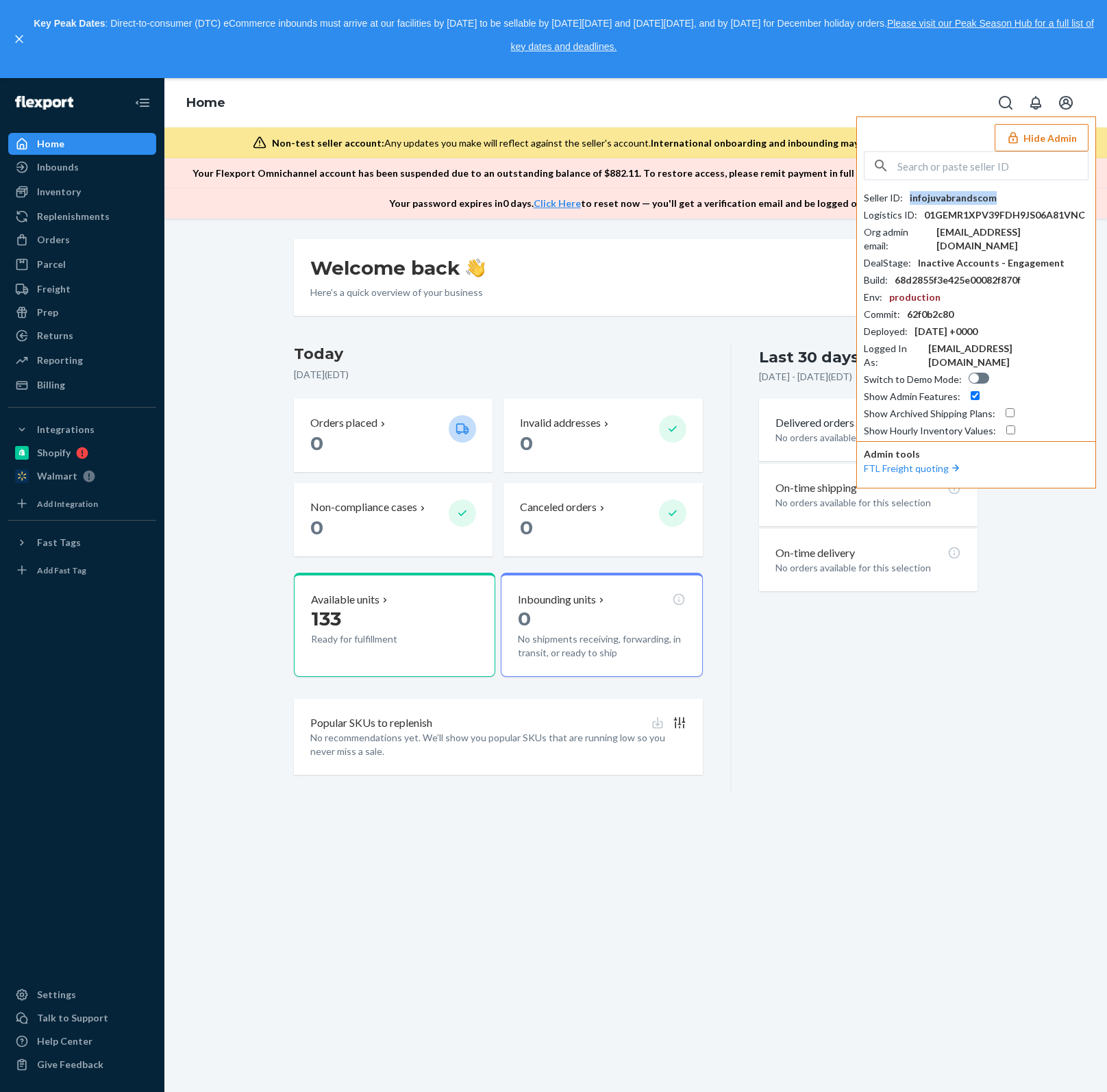
copy div "infojuvabrandscom"
drag, startPoint x: 928, startPoint y: 163, endPoint x: 920, endPoint y: 160, distance: 8.5
click at [928, 163] on input "text" at bounding box center [993, 165] width 190 height 28
paste input "brent@greenerchef.com"
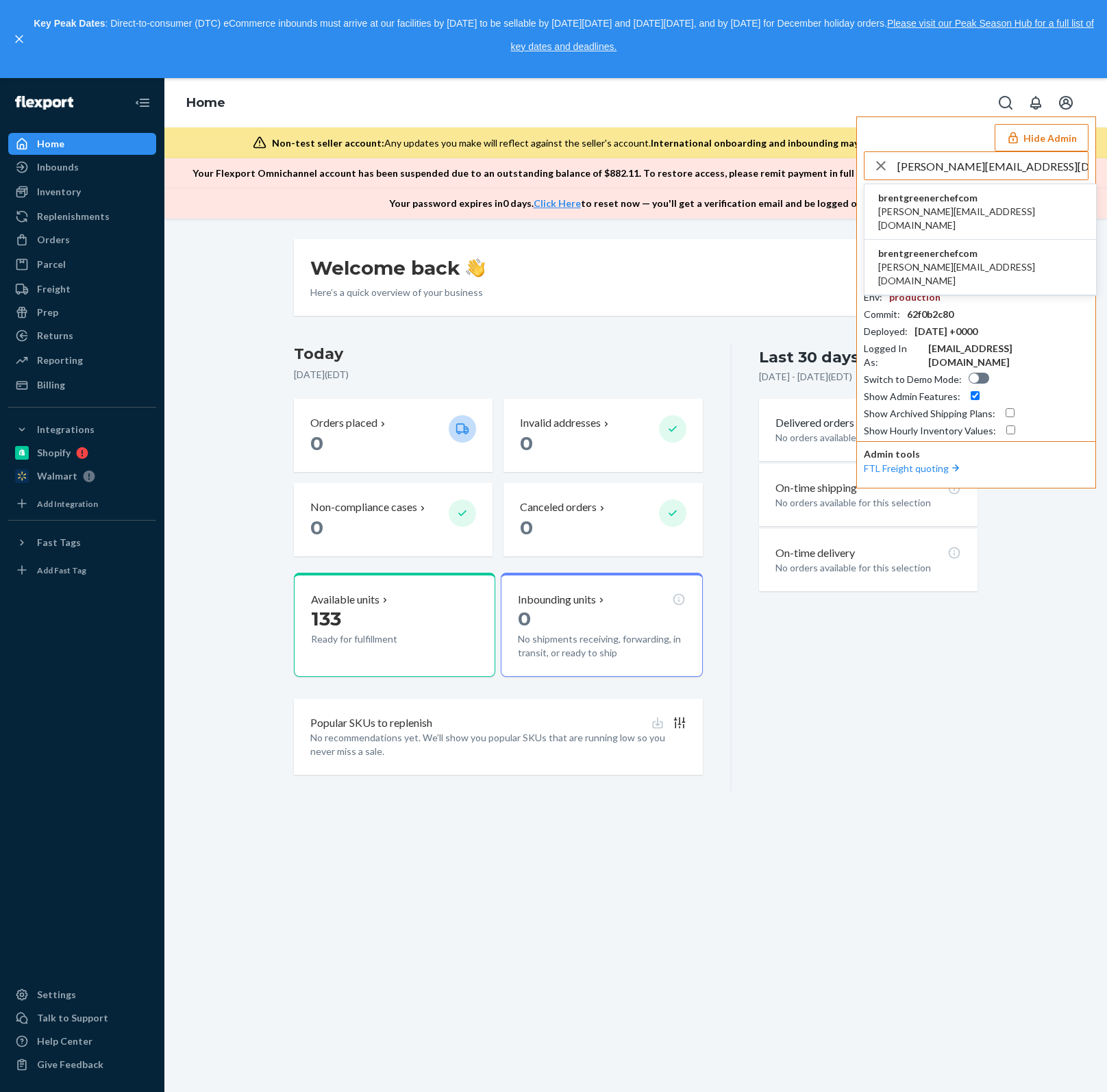
type input "brent@greenerchef.com"
click at [935, 195] on span "brentgreenerchefcom" at bounding box center [980, 197] width 204 height 13
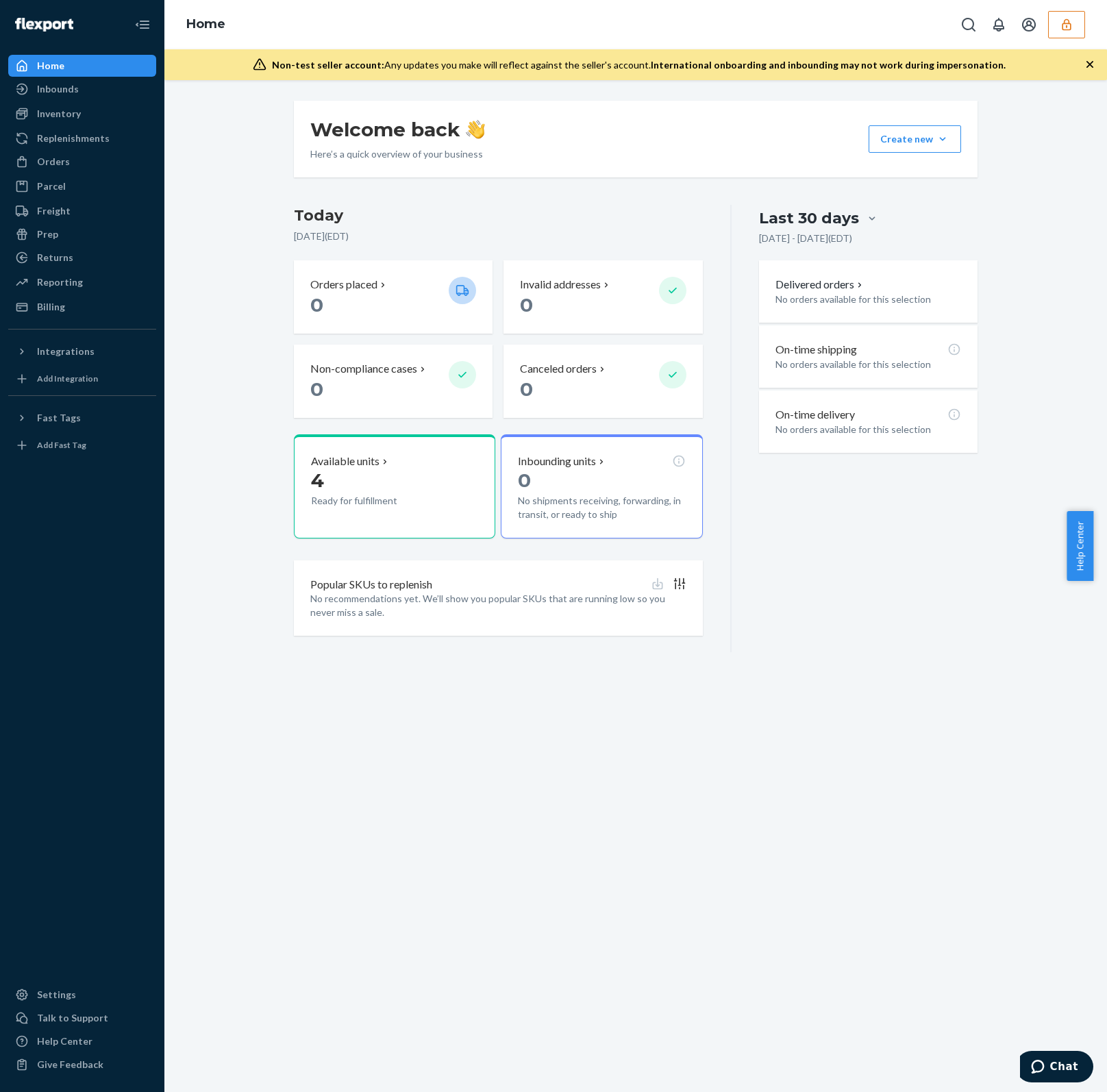
click at [1074, 38] on div "Home" at bounding box center [636, 24] width 942 height 49
click at [1056, 22] on button "button" at bounding box center [1067, 24] width 37 height 28
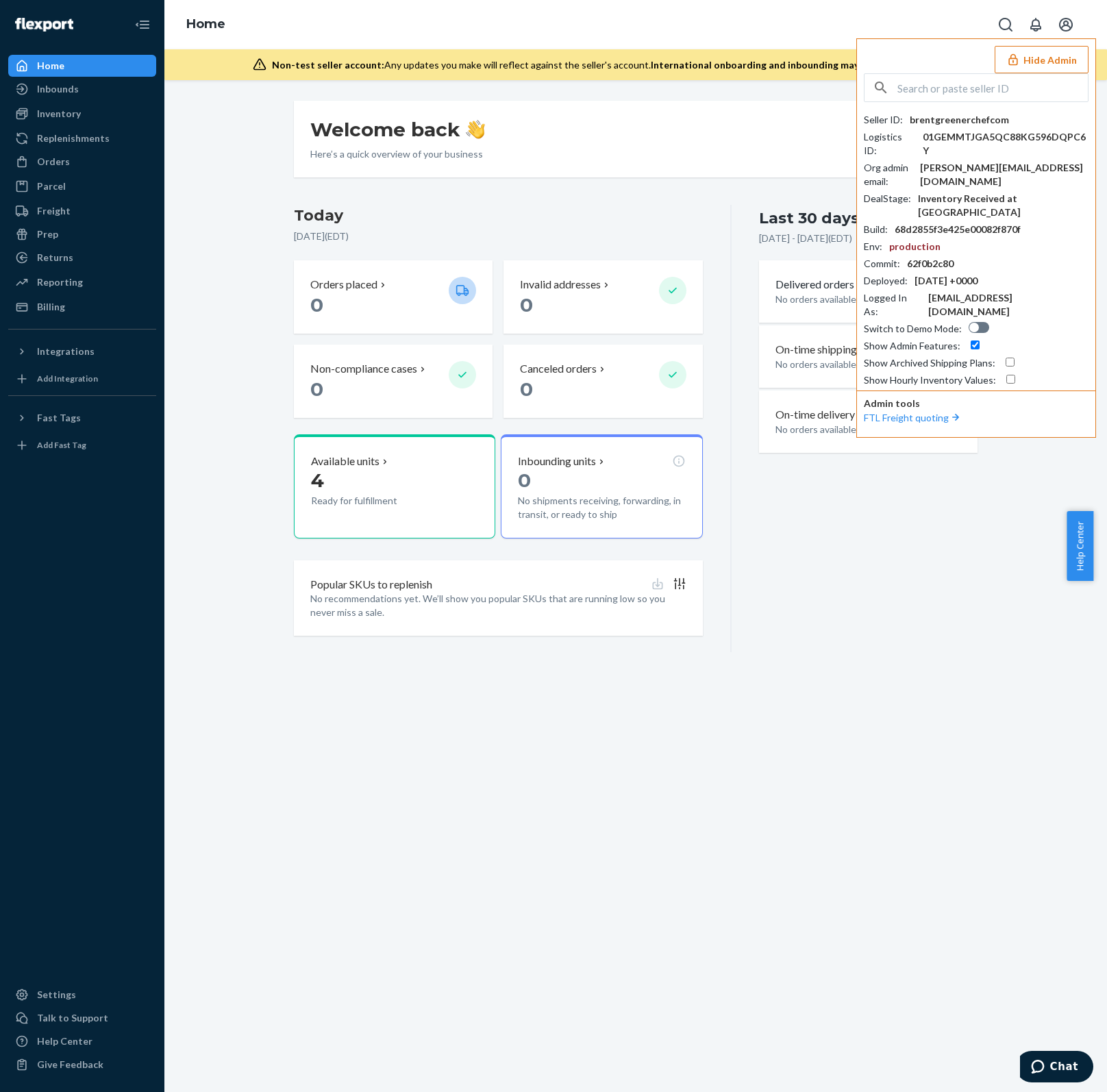
click at [986, 100] on input "text" at bounding box center [993, 87] width 190 height 28
paste input "ap@coldwatercreek.com"
drag, startPoint x: 920, startPoint y: 88, endPoint x: 779, endPoint y: 99, distance: 141.4
click at [780, 99] on div "Home Hide Admin ap@coldwatercreek.com No seller found Seller ID : brentgreenerc…" at bounding box center [636, 546] width 942 height 1092
type input "coldwatercreek.com"
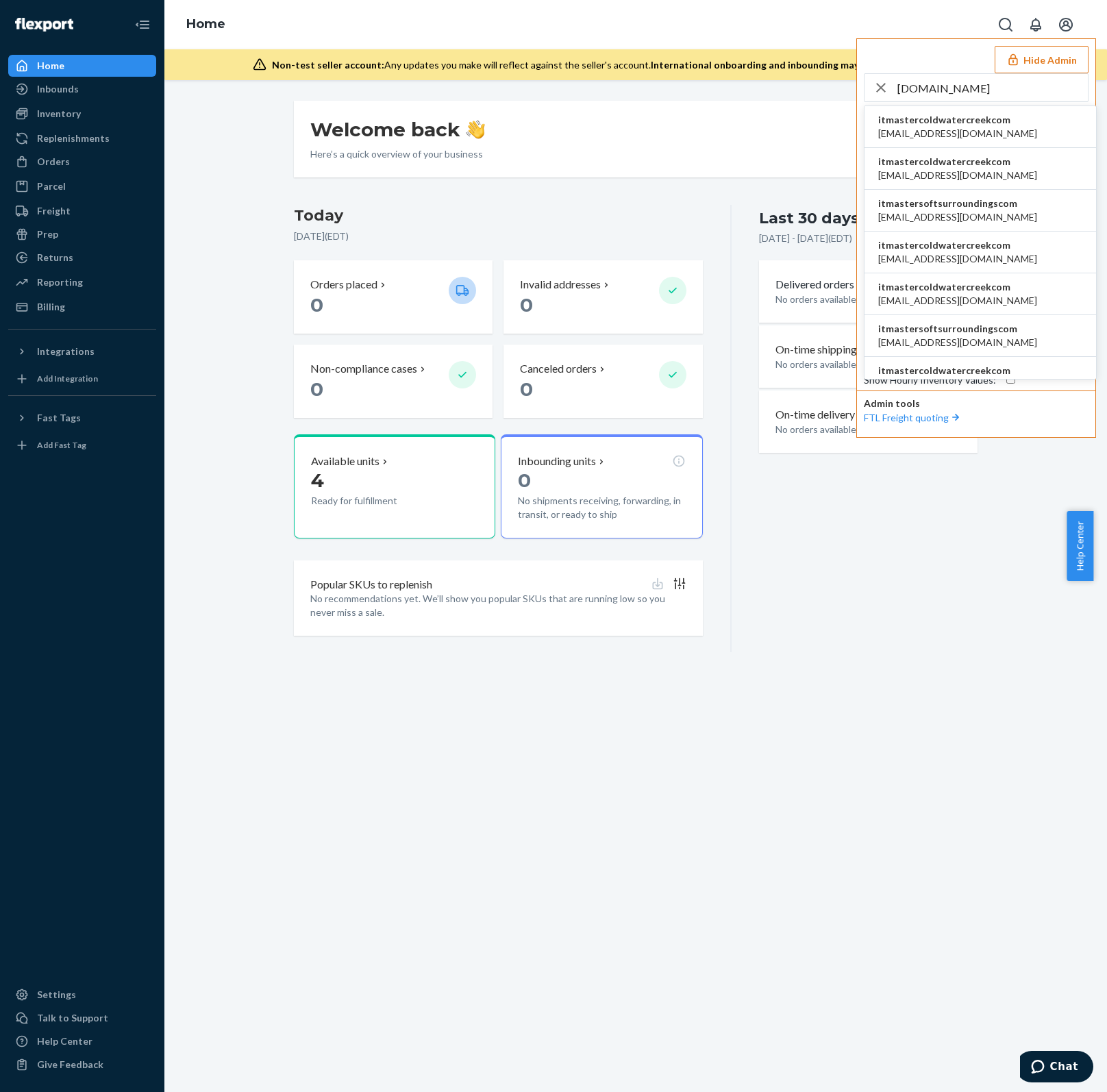
click at [1029, 134] on span "amonaco+cwiproduction@coldwatercreek.com" at bounding box center [958, 133] width 159 height 13
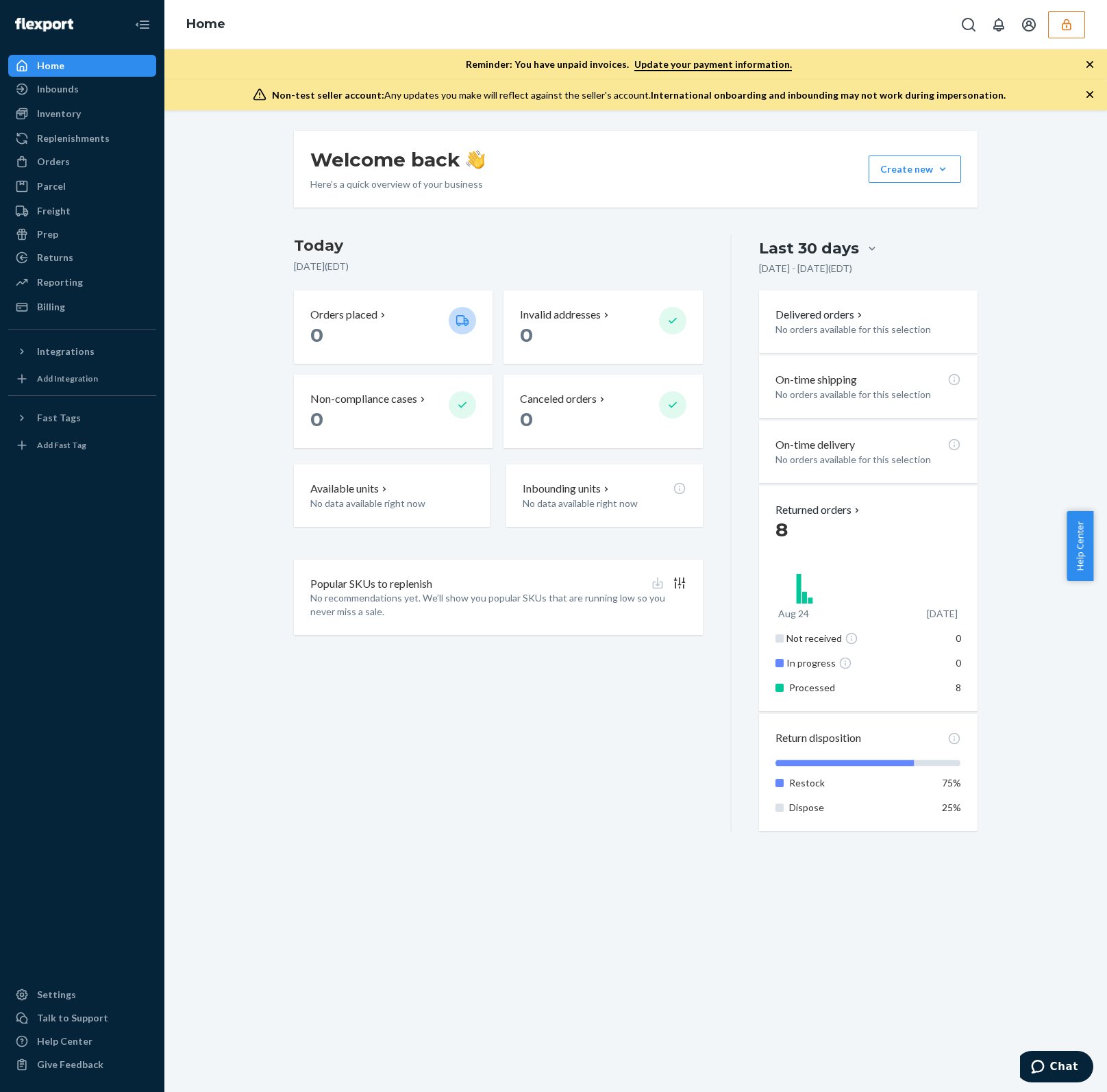
click at [1069, 29] on icon "button" at bounding box center [1066, 24] width 9 height 11
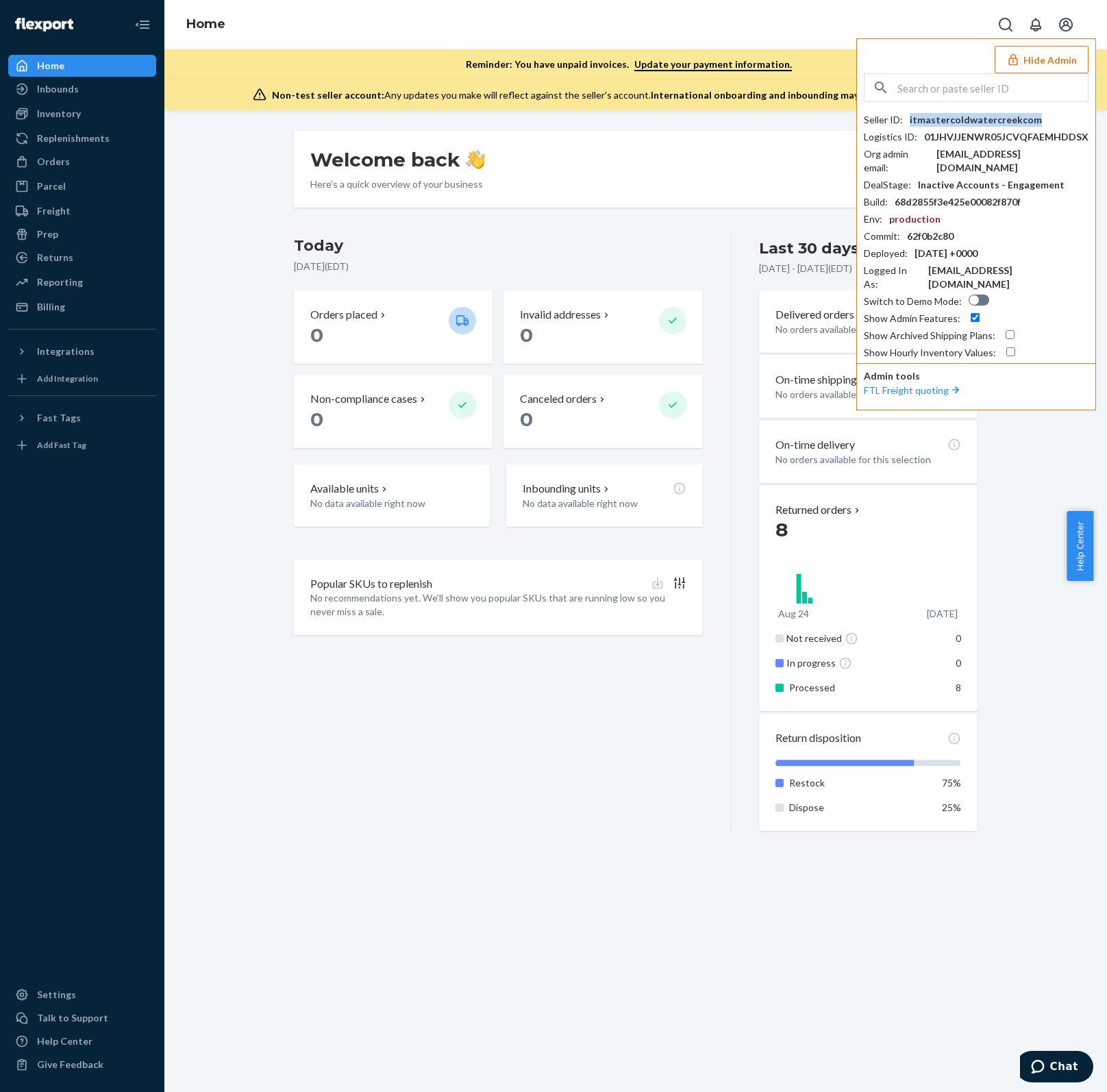
click at [1002, 121] on div "itmastercoldwatercreekcom" at bounding box center [976, 119] width 132 height 13
copy div "itmastercoldwatercreekcom"
click at [937, 85] on input "text" at bounding box center [993, 87] width 190 height 28
paste input "[PERSON_NAME][EMAIL_ADDRESS][DOMAIN_NAME]"
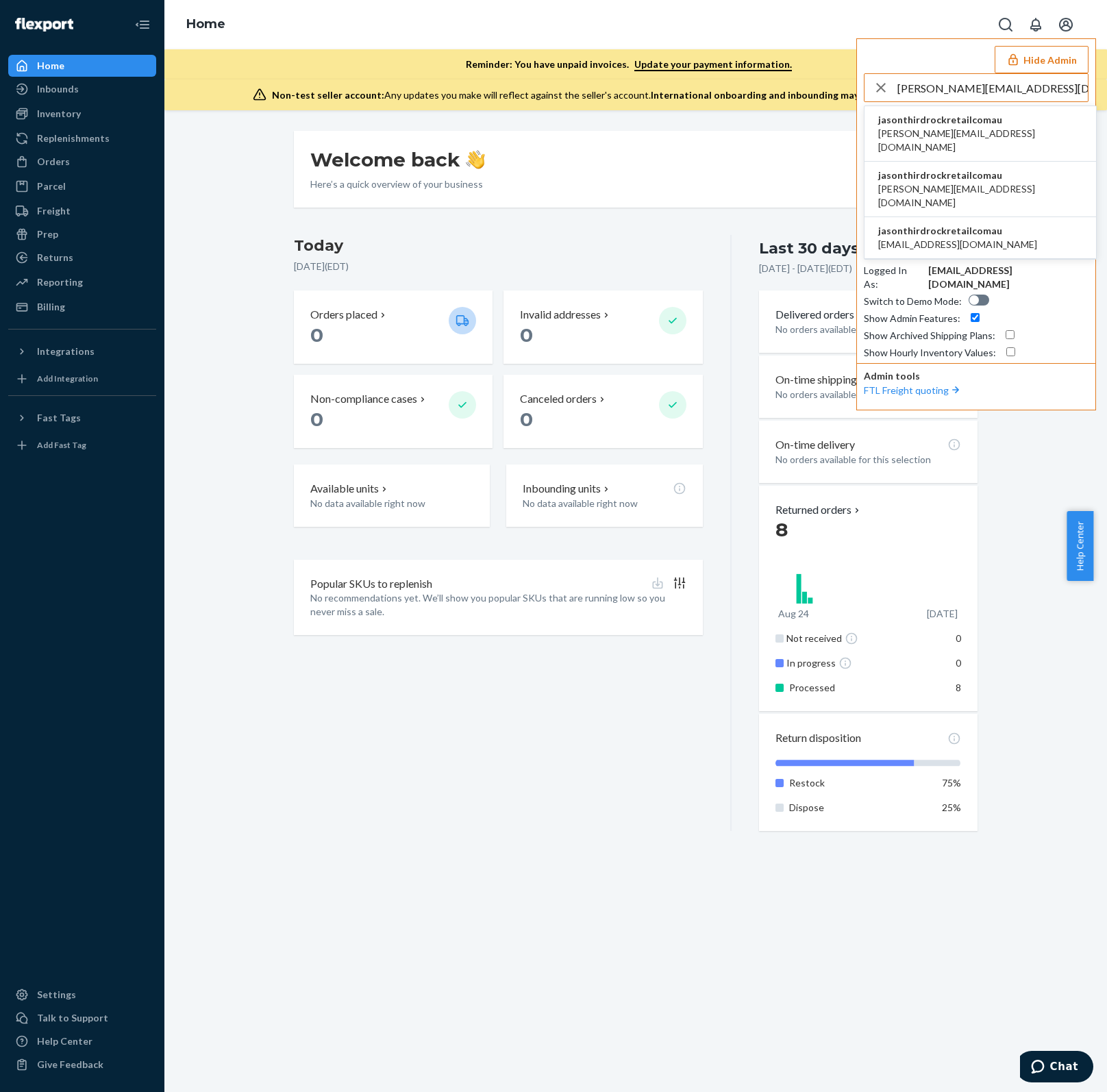
type input "[PERSON_NAME][EMAIL_ADDRESS][DOMAIN_NAME]"
click at [1003, 125] on span "jasonthirdrockretailcomau" at bounding box center [980, 119] width 204 height 13
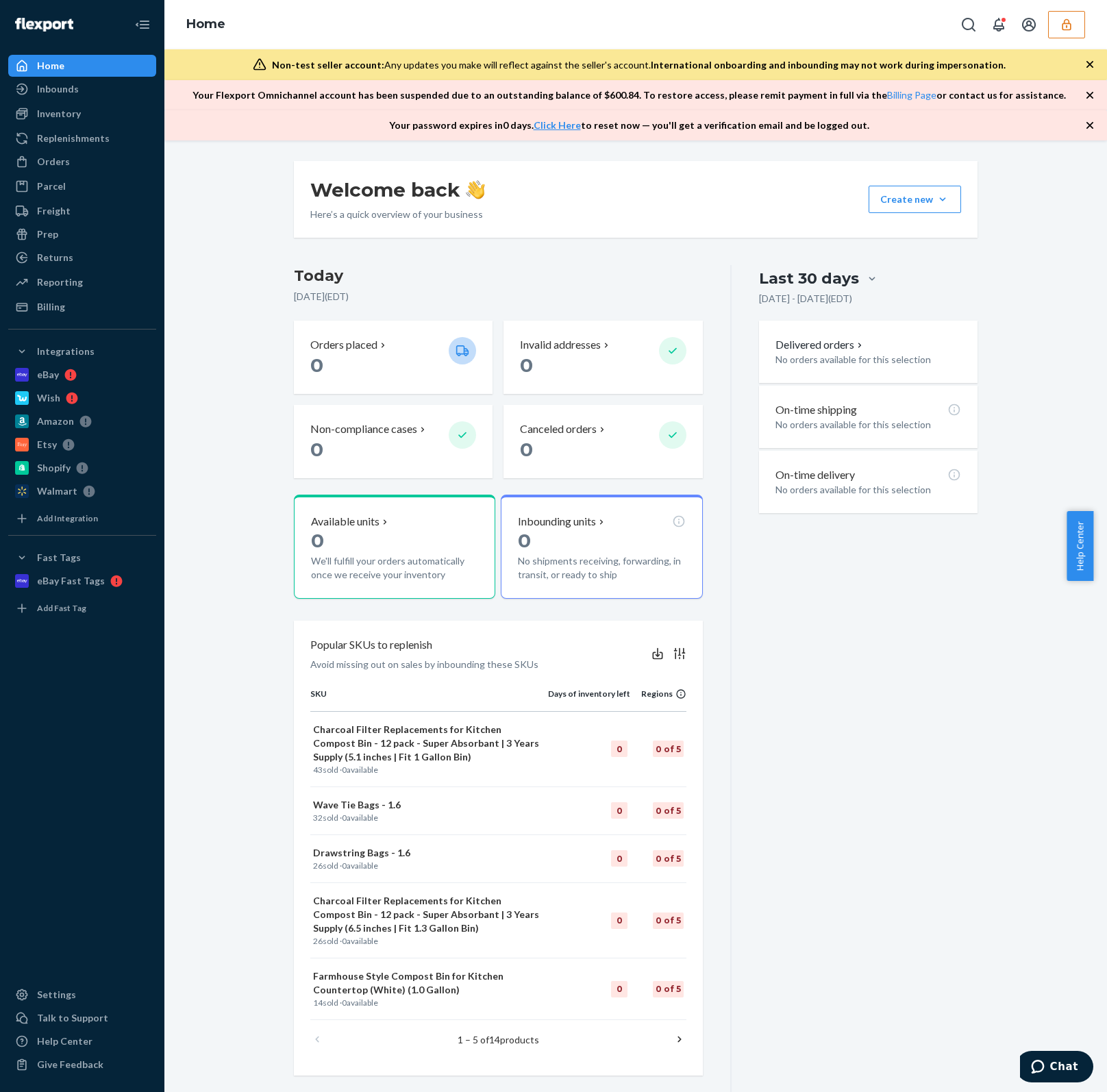
click at [1059, 26] on icon "button" at bounding box center [1066, 24] width 13 height 13
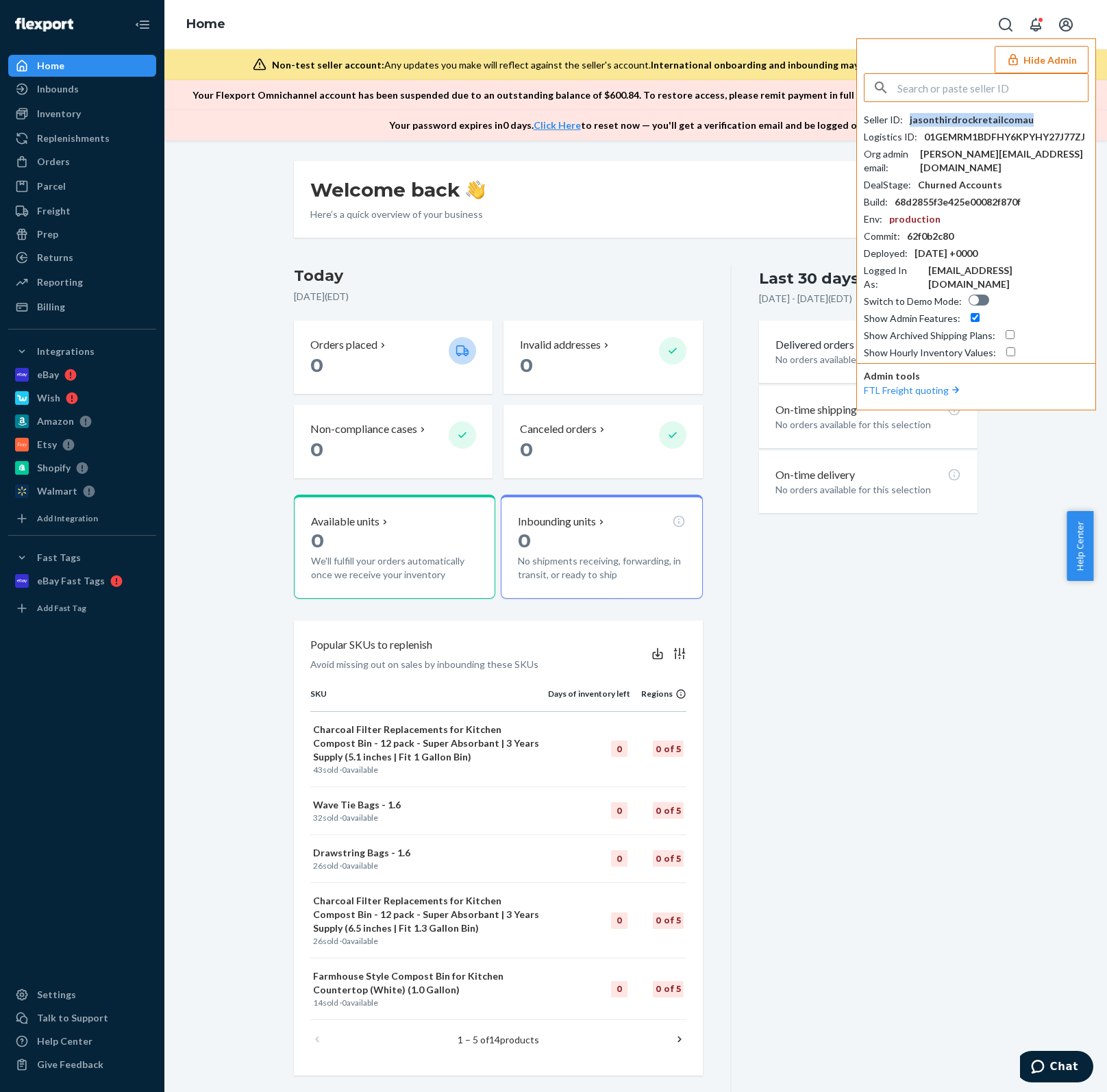
click at [950, 124] on div "jasonthirdrockretailcomau" at bounding box center [971, 119] width 124 height 13
paste input "[EMAIL_ADDRESS][DOMAIN_NAME]"
type input "[EMAIL_ADDRESS][DOMAIN_NAME]"
click at [954, 133] on span "[EMAIL_ADDRESS][DOMAIN_NAME]" at bounding box center [972, 133] width 187 height 13
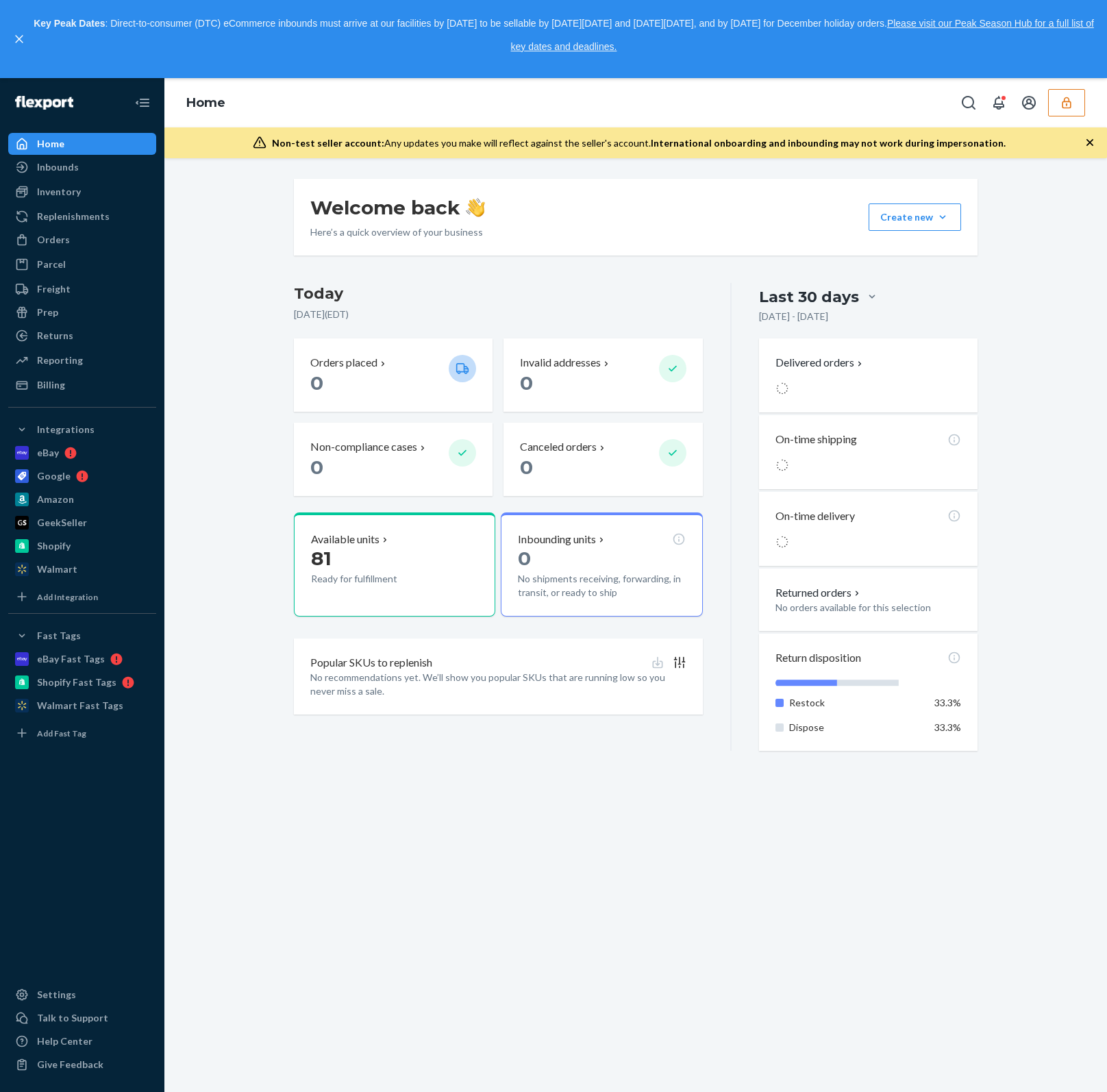
click at [1069, 96] on icon "button" at bounding box center [1066, 102] width 13 height 13
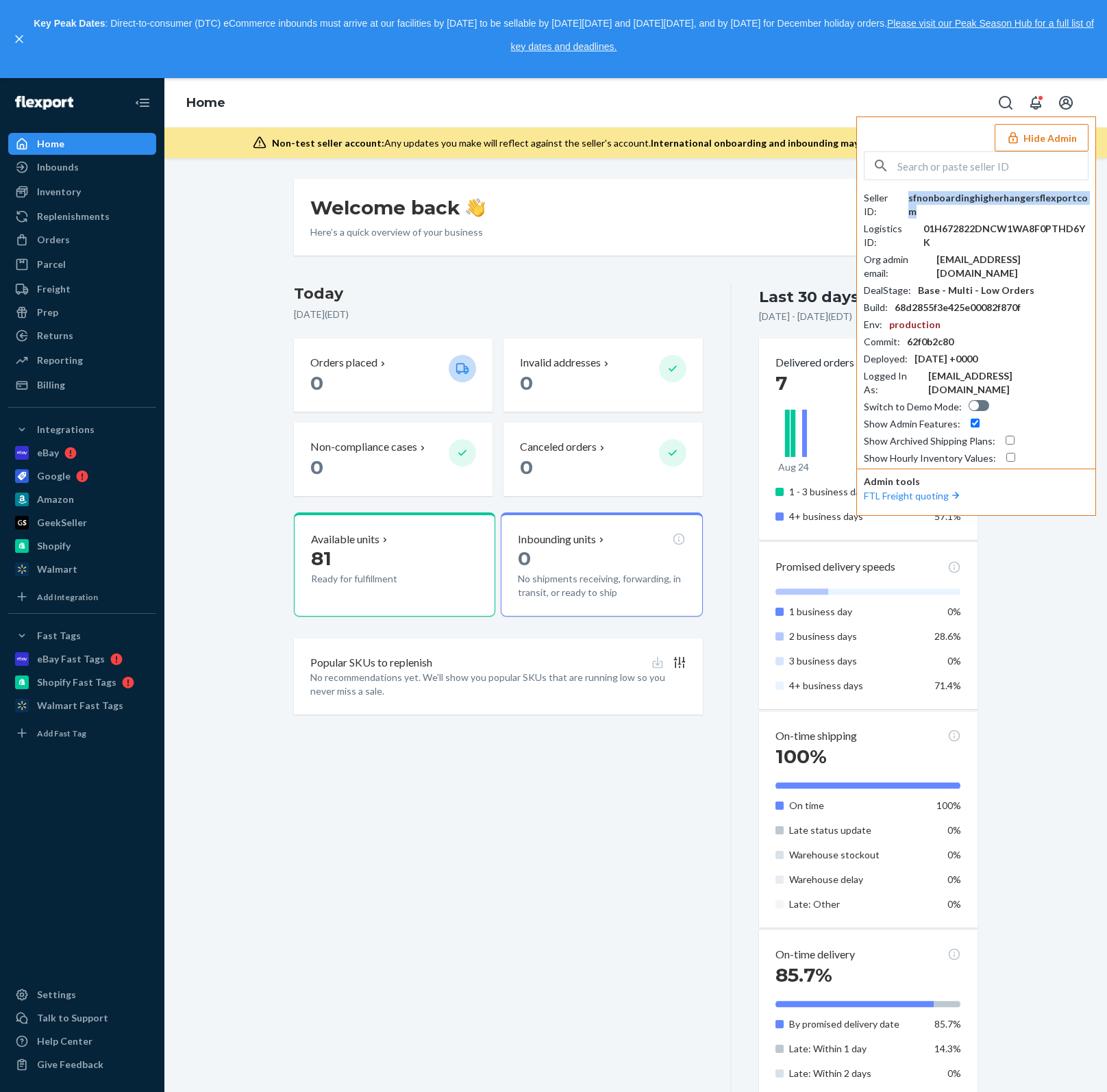
copy div "sfnonboardinghigherhangersflexportcom"
paste input "bahij@fulament.com"
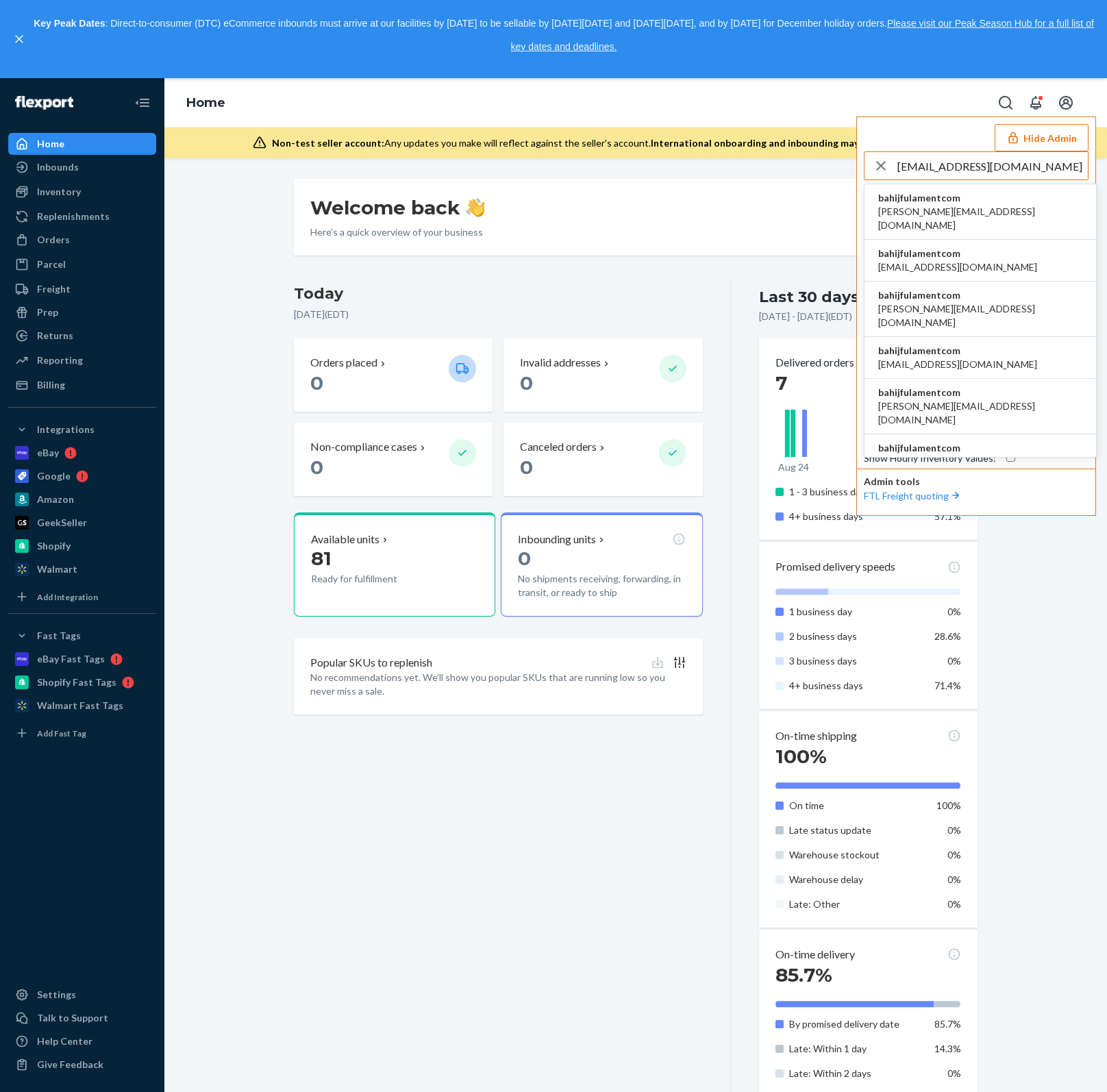
type input "bahij@fulament.com"
click at [1008, 211] on li "bahijfulamentcom andrew@fulament.com" at bounding box center [980, 212] width 231 height 55
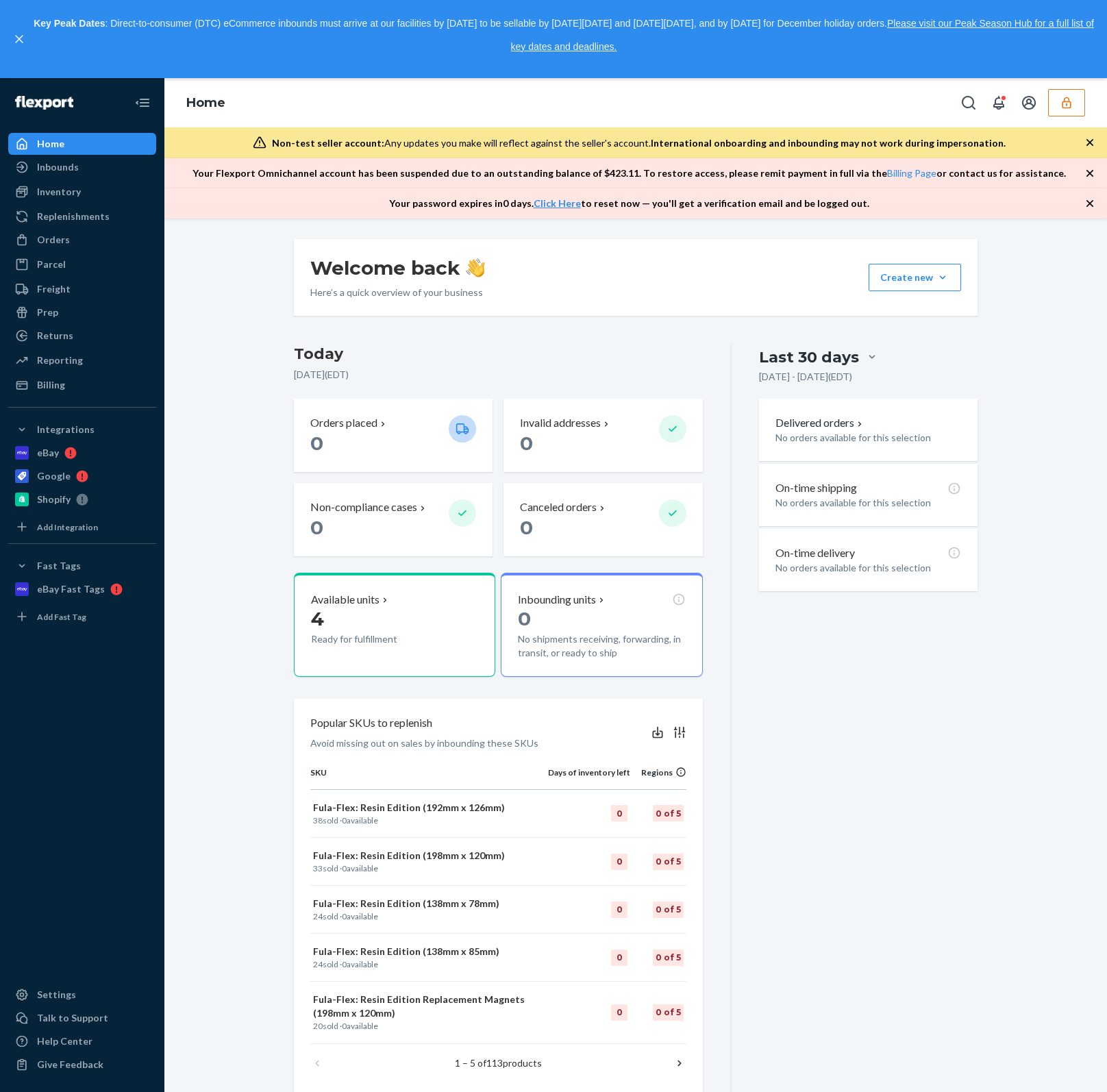
click at [1069, 104] on icon "button" at bounding box center [1066, 102] width 13 height 13
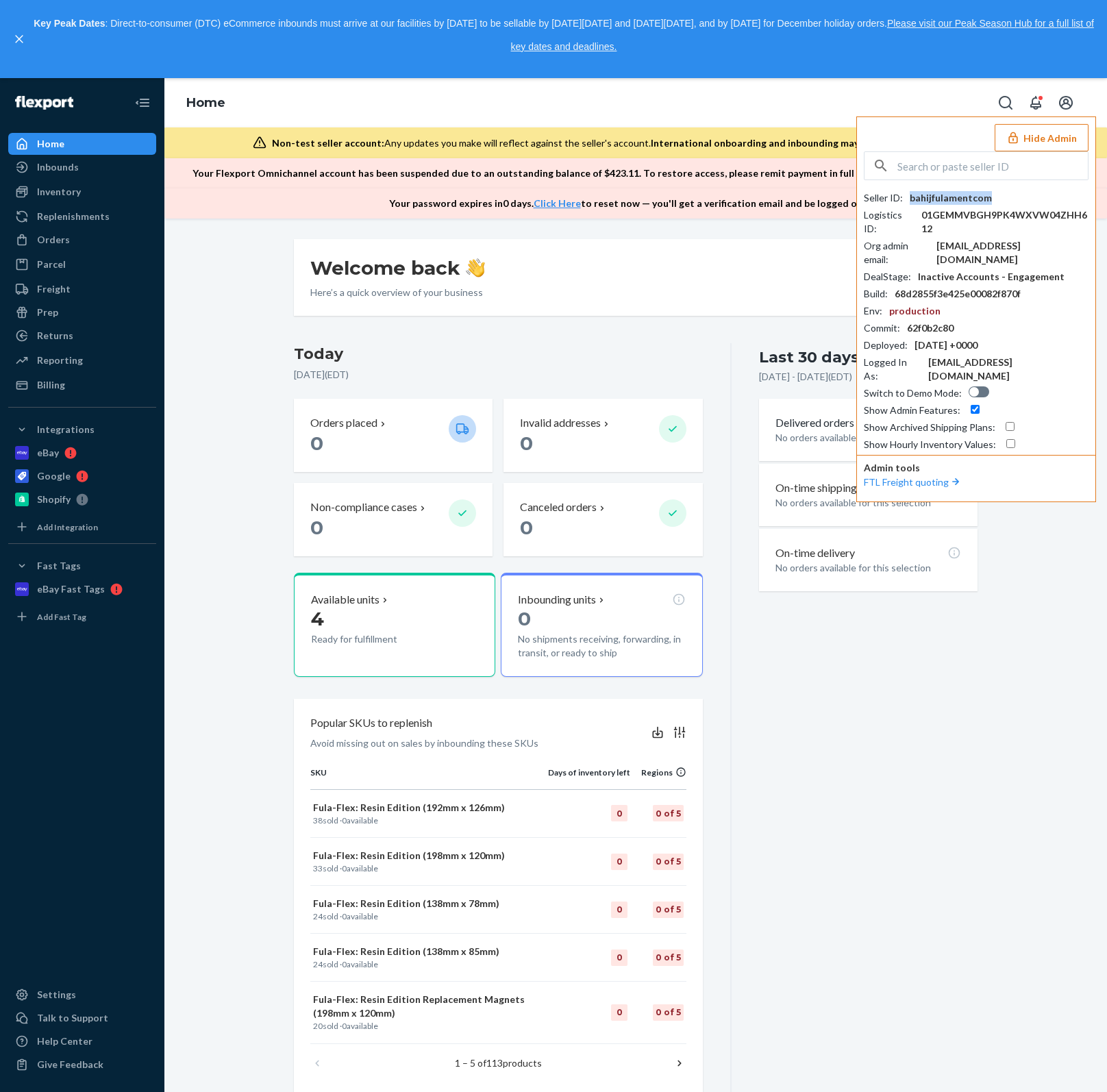
copy div "bahijfulamentcom"
click at [958, 157] on input "text" at bounding box center [993, 165] width 190 height 28
paste input "[PERSON_NAME][EMAIL_ADDRESS][DOMAIN_NAME]"
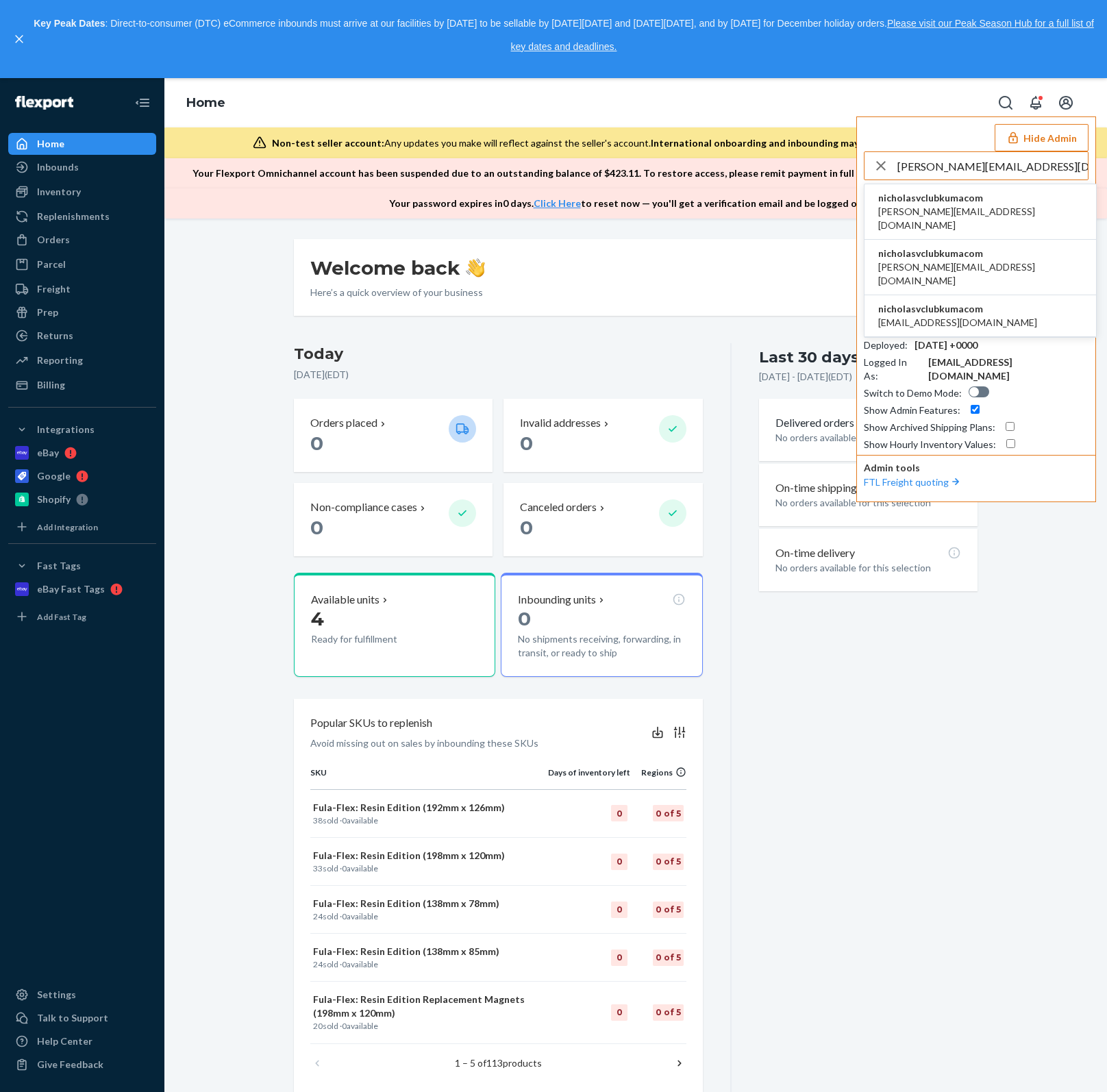
type input "[PERSON_NAME][EMAIL_ADDRESS][DOMAIN_NAME]"
click at [947, 205] on span "[PERSON_NAME][EMAIL_ADDRESS][DOMAIN_NAME]" at bounding box center [980, 218] width 204 height 28
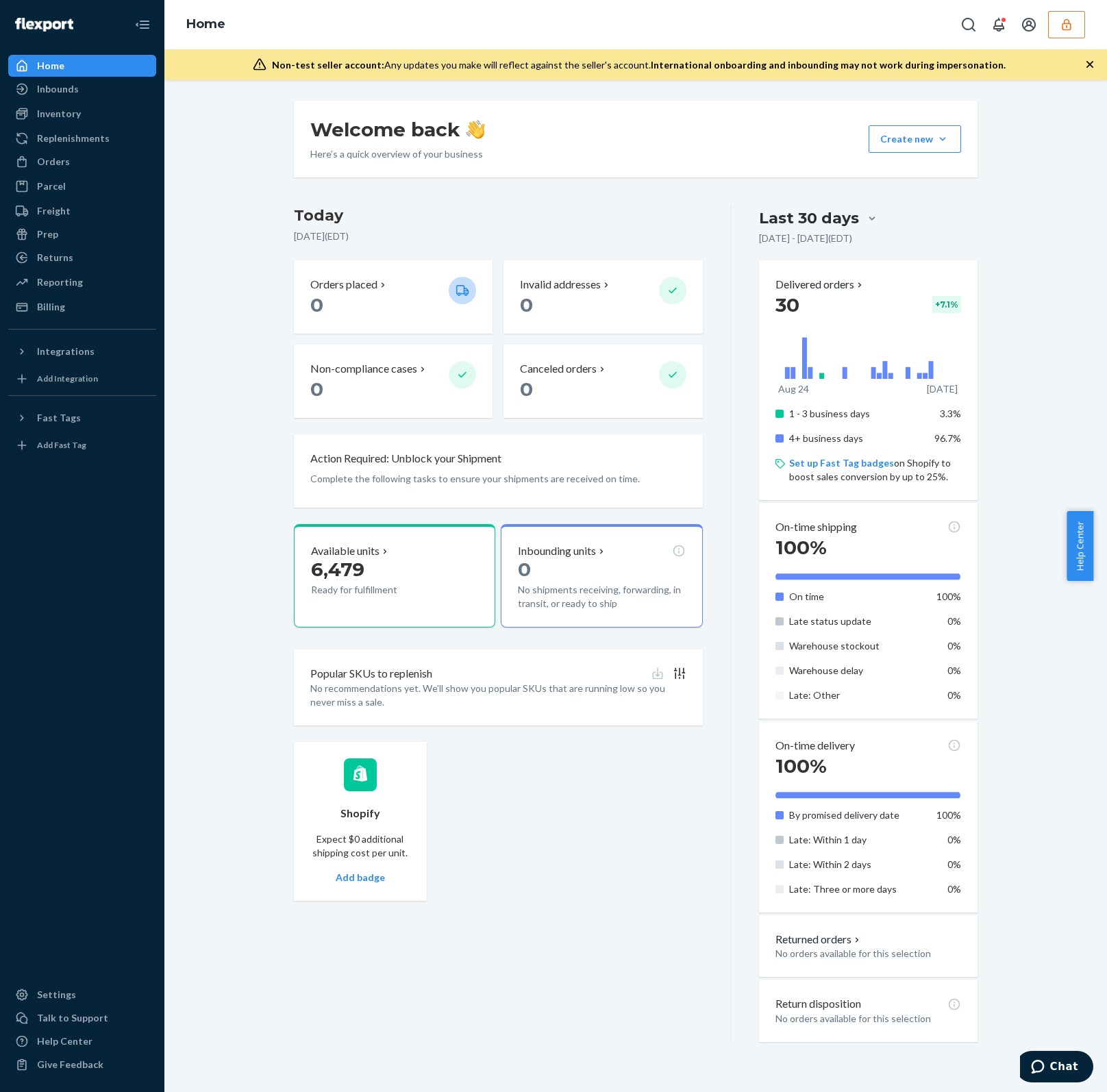
click at [1081, 36] on button "button" at bounding box center [1067, 24] width 37 height 28
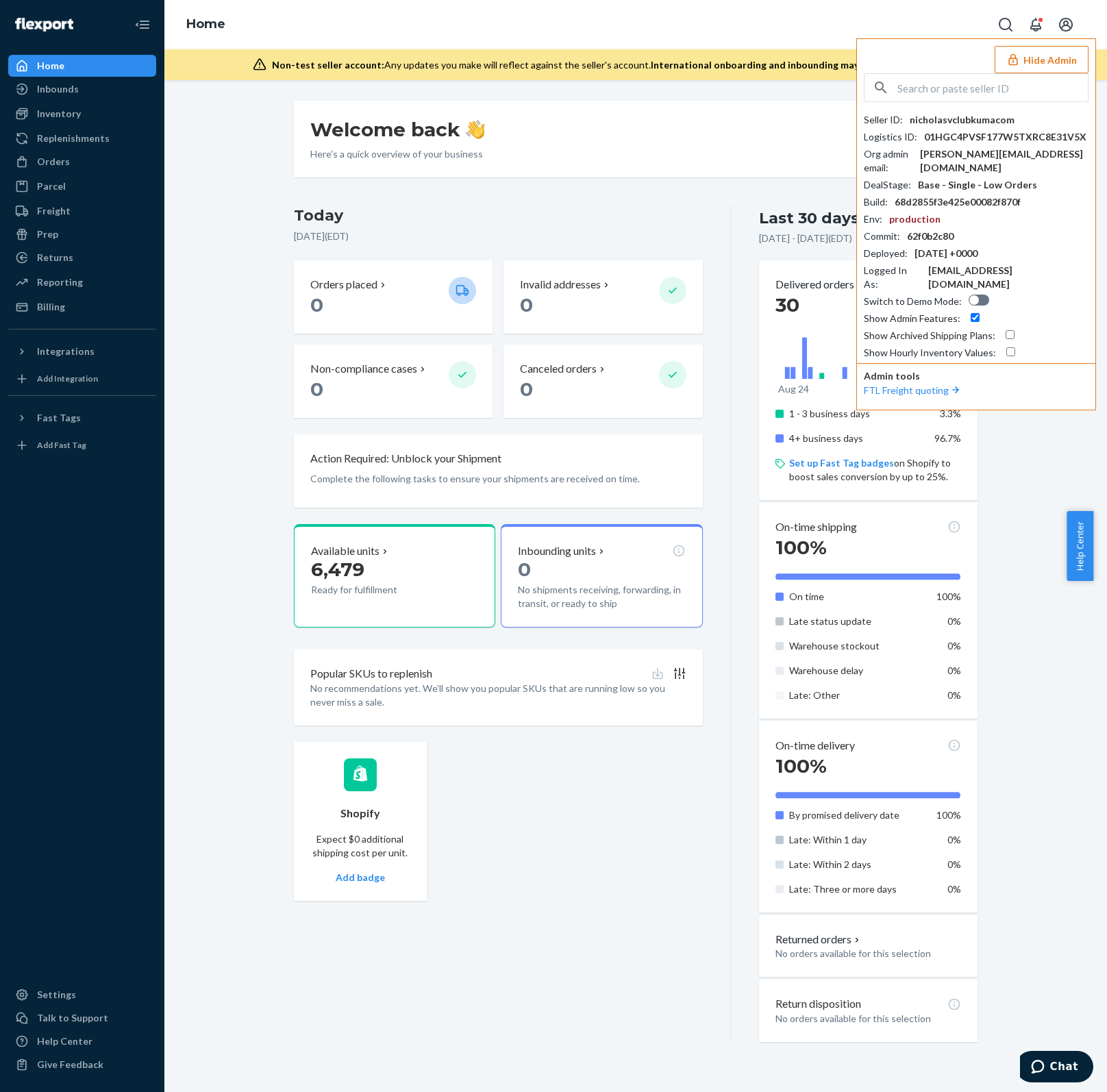
click at [971, 79] on input "text" at bounding box center [993, 87] width 190 height 28
paste input "[EMAIL_ADDRESS][DOMAIN_NAME]"
type input "[EMAIL_ADDRESS][DOMAIN_NAME]"
click at [964, 122] on li "yitzg22gmailcom [EMAIL_ADDRESS][DOMAIN_NAME]" at bounding box center [980, 127] width 231 height 42
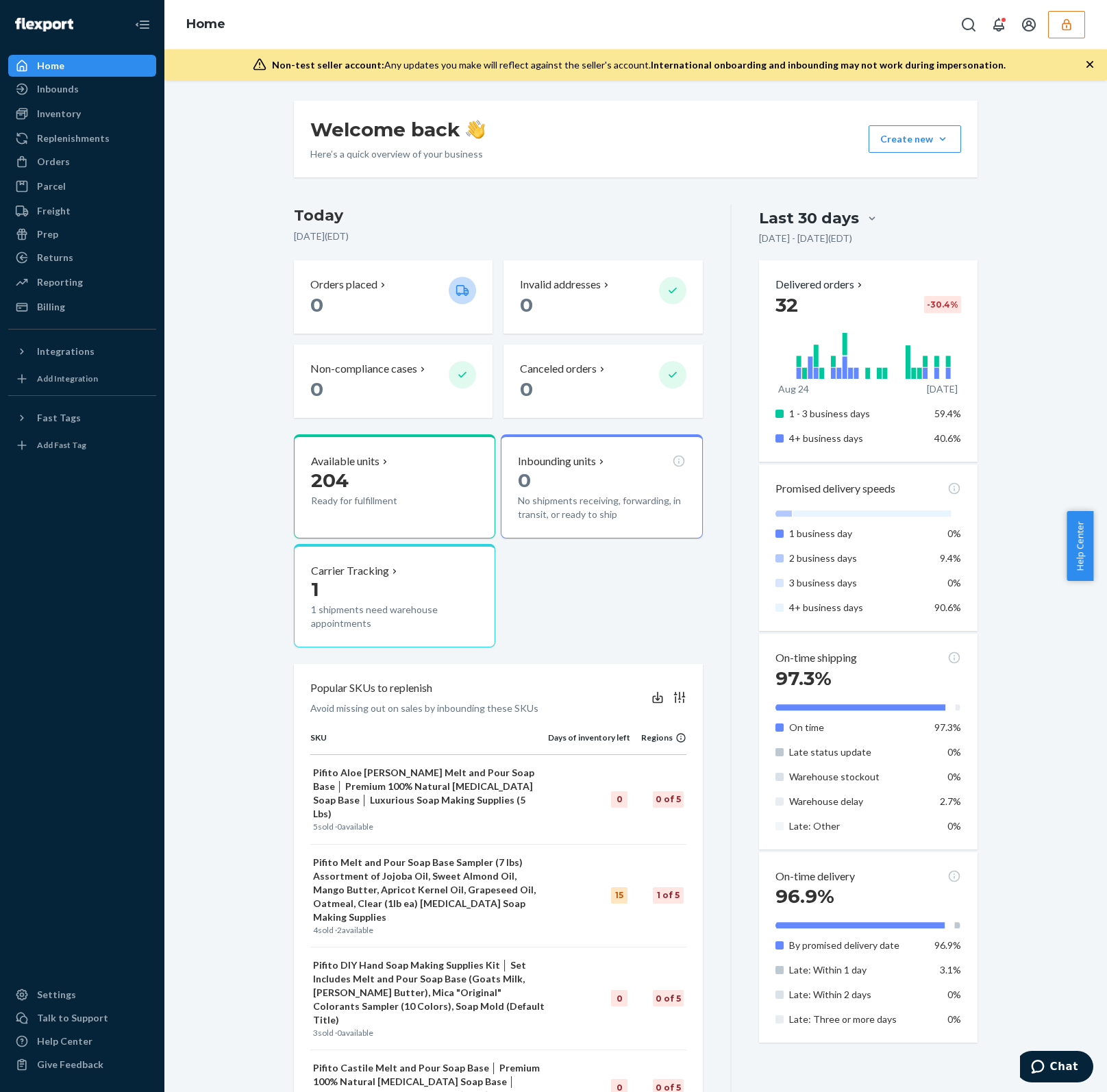
click at [1063, 30] on icon "button" at bounding box center [1066, 24] width 13 height 13
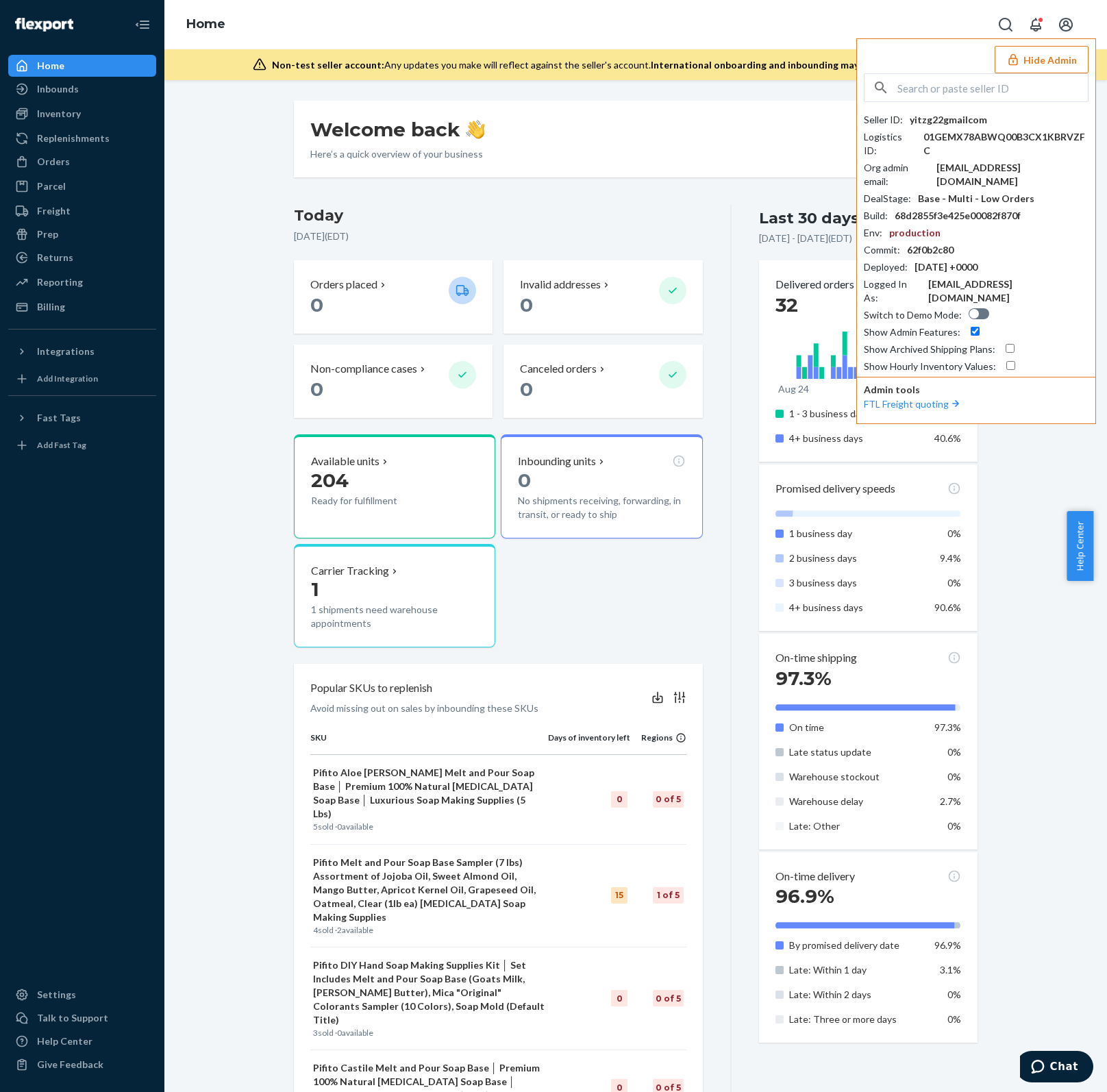
drag, startPoint x: 910, startPoint y: 67, endPoint x: 910, endPoint y: 81, distance: 14.0
click at [910, 69] on div "Hide Admin Seller ID : yitzg22gmailcom Logistics ID : 01GEMX78ABWQ00B3CX1KBRVZF…" at bounding box center [976, 231] width 240 height 386
paste input "[PERSON_NAME][EMAIL_ADDRESS][DOMAIN_NAME]"
type input "[PERSON_NAME][EMAIL_ADDRESS][DOMAIN_NAME]"
click at [944, 131] on span "[PERSON_NAME][EMAIL_ADDRESS][DOMAIN_NAME]" at bounding box center [980, 140] width 204 height 28
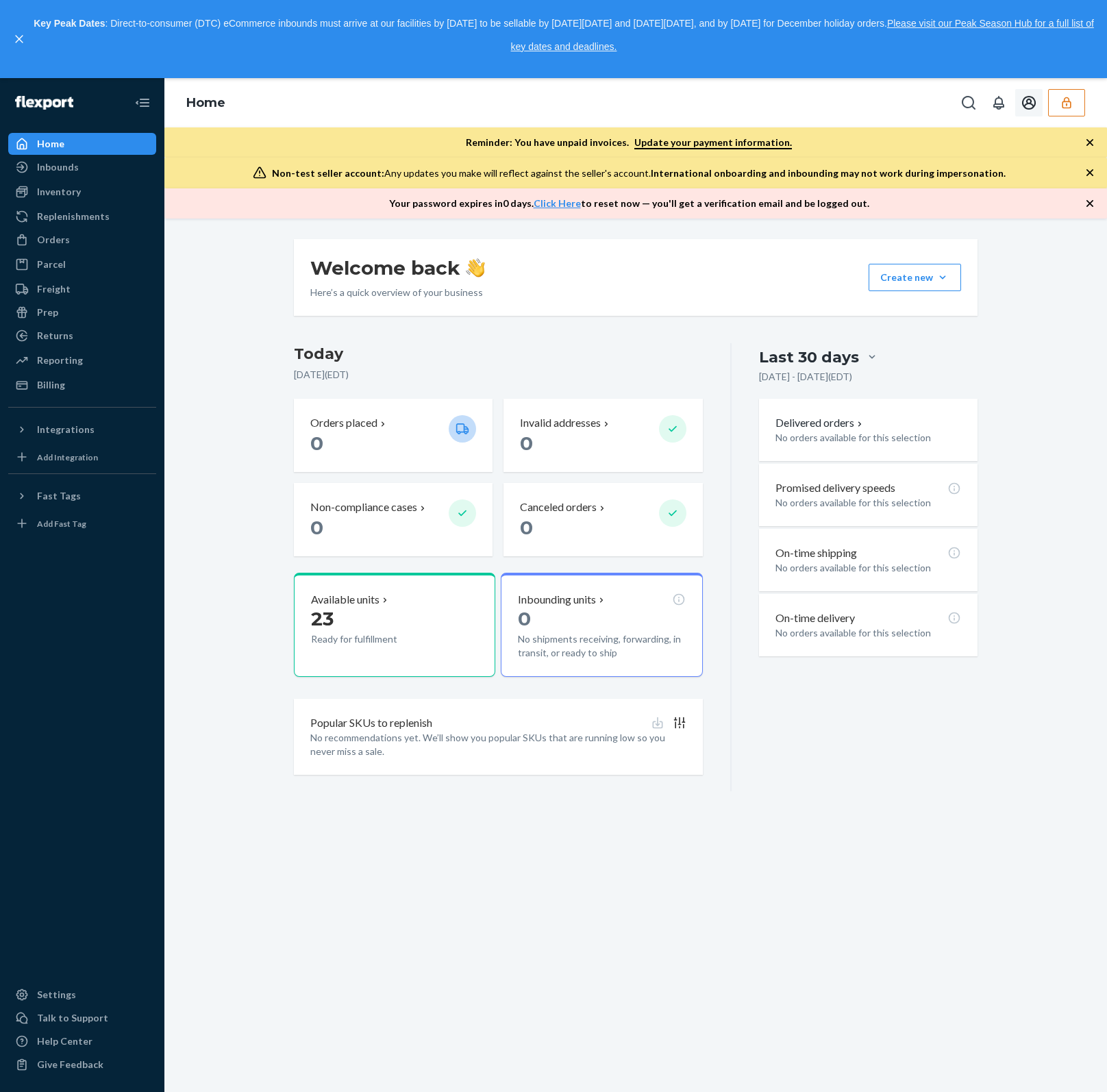
click at [1071, 101] on icon "button" at bounding box center [1066, 102] width 13 height 13
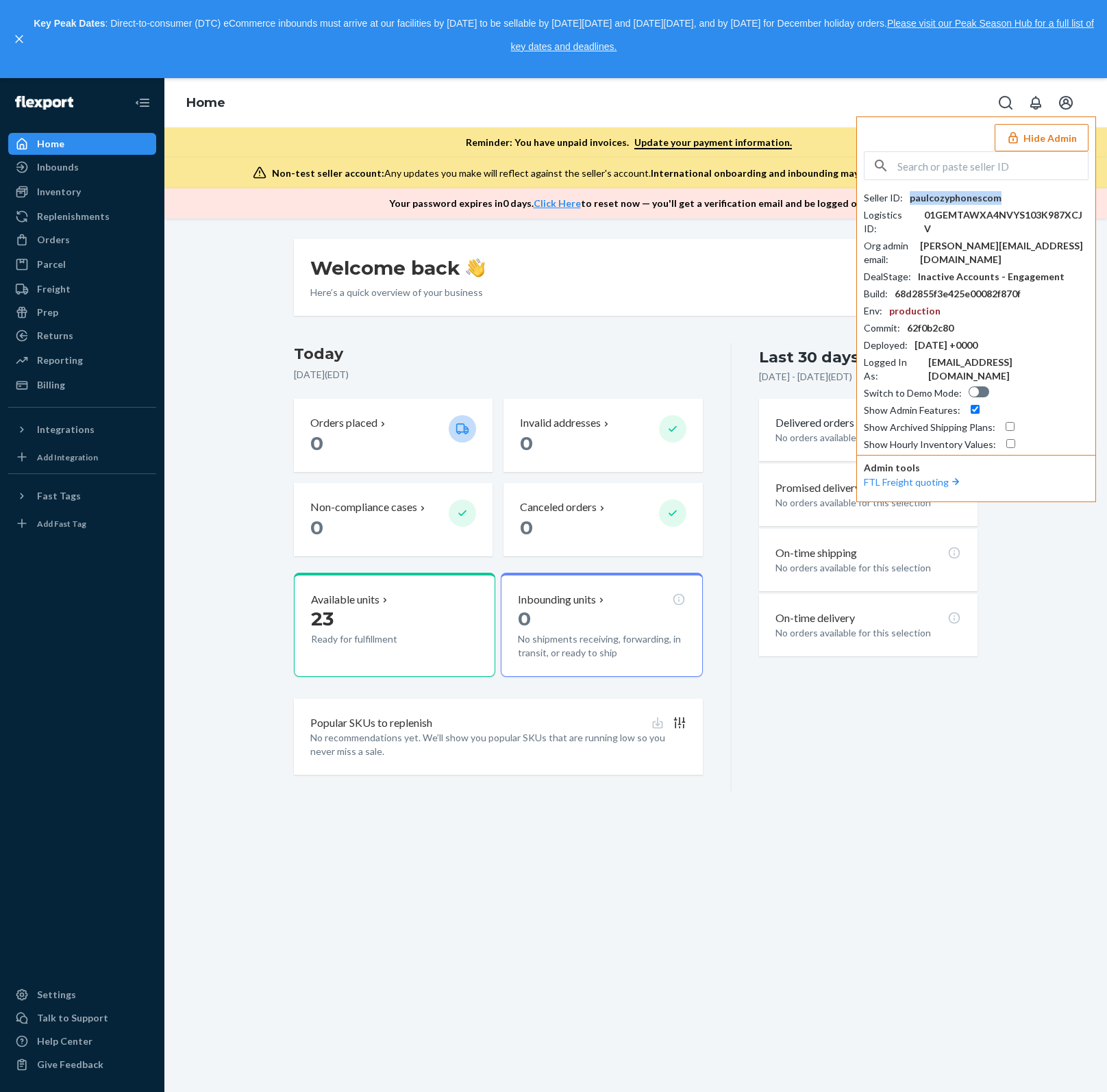
copy div "paulcozyphonescom"
click at [927, 163] on input "text" at bounding box center [993, 165] width 190 height 28
paste input "[EMAIL_ADDRESS][DOMAIN_NAME]"
type input "[EMAIL_ADDRESS][DOMAIN_NAME]"
click at [906, 207] on span "bilgi@icedesigntr.com" at bounding box center [958, 211] width 159 height 13
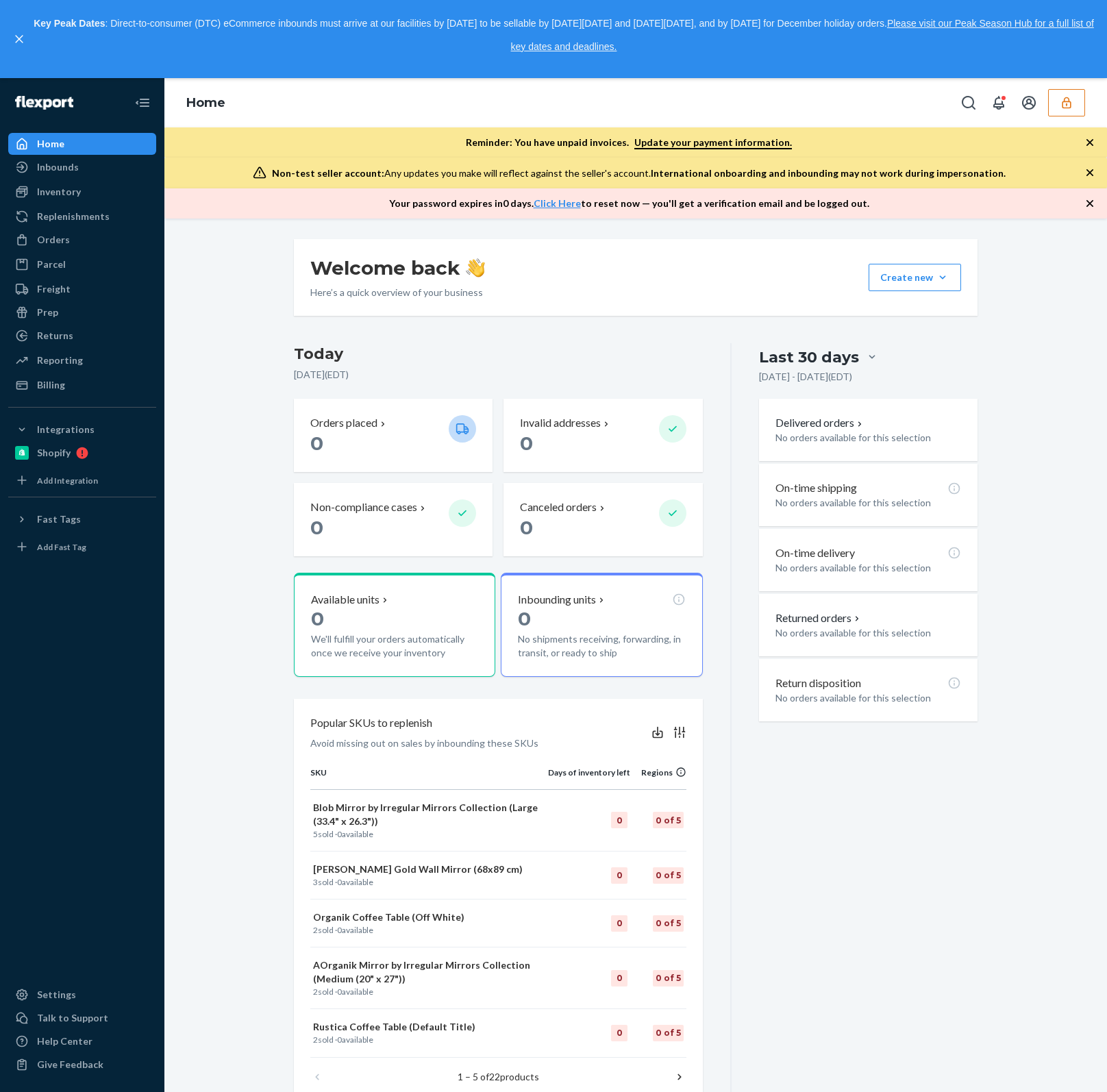
click at [1057, 102] on button "button" at bounding box center [1067, 102] width 37 height 28
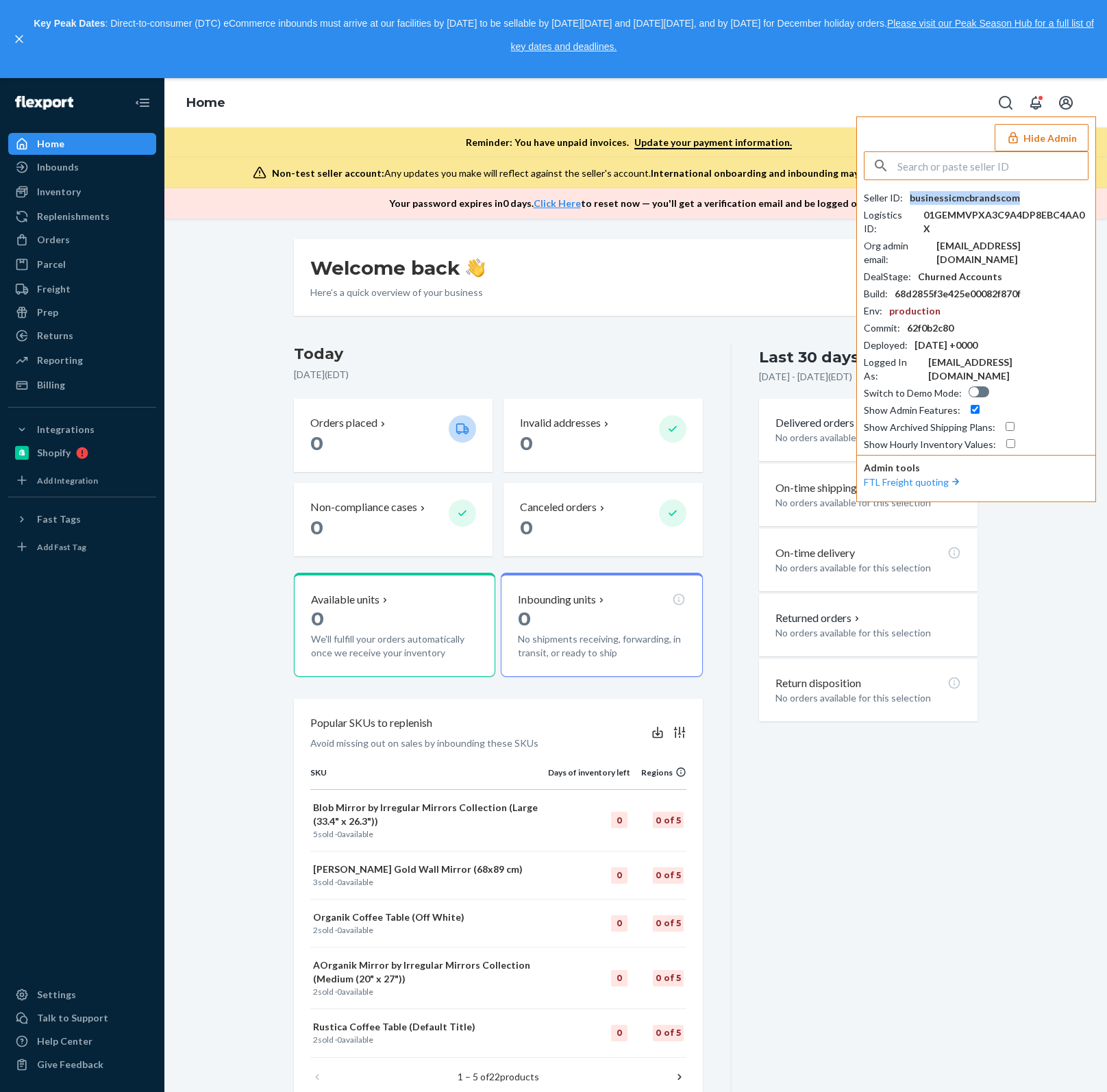
click at [974, 200] on div "businessicmcbrandscom" at bounding box center [964, 197] width 110 height 13
click at [1013, 171] on input "text" at bounding box center [993, 165] width 190 height 28
paste input "[EMAIL_ADDRESS][PERSON_NAME][DOMAIN_NAME]"
click at [1074, 164] on input "[EMAIL_ADDRESS][PERSON_NAME][DOMAIN_NAME]" at bounding box center [993, 165] width 190 height 28
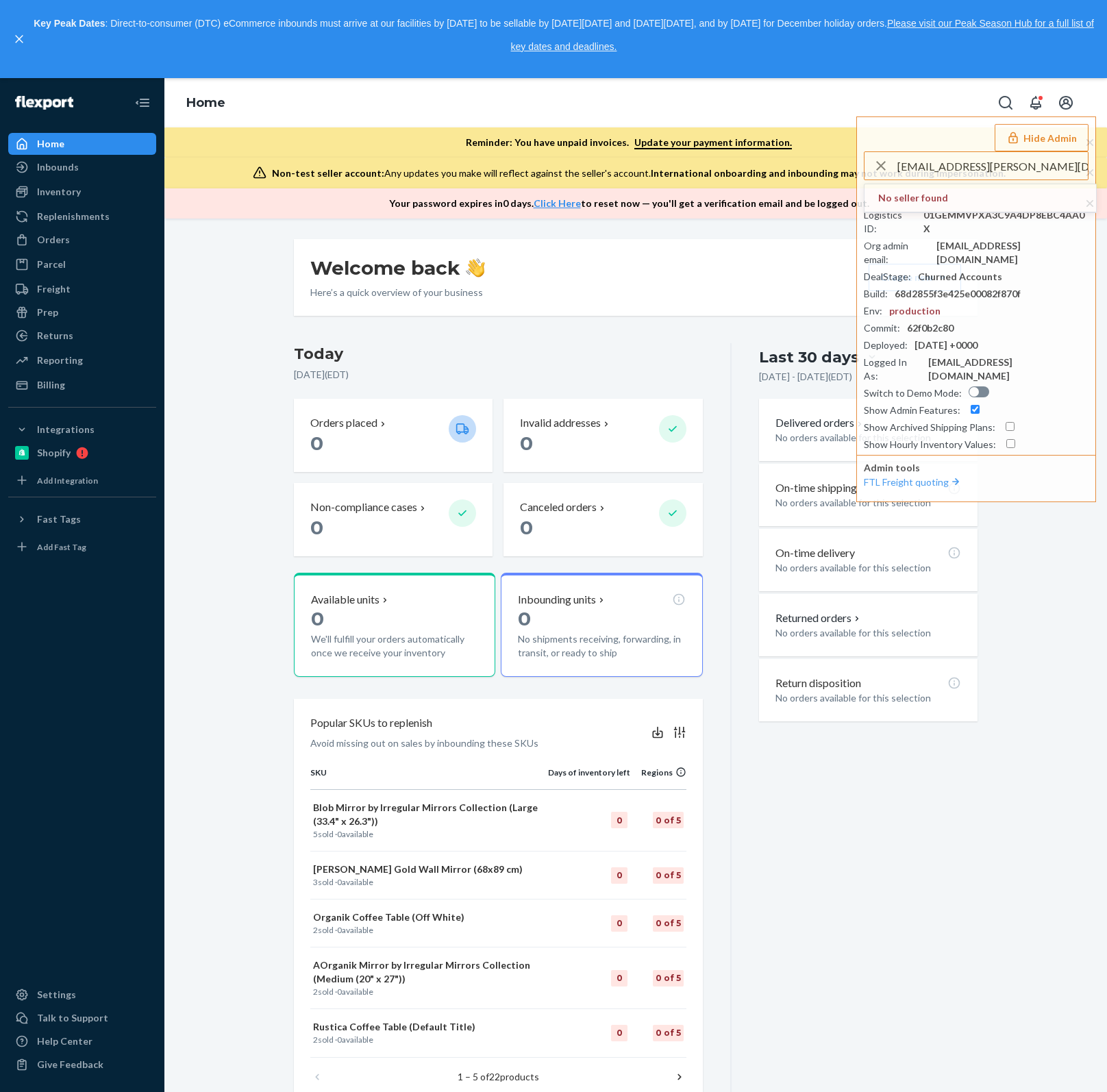
drag, startPoint x: 969, startPoint y: 167, endPoint x: 814, endPoint y: 163, distance: 155.1
click at [814, 163] on div "Home Hide Admin mark.oneacre@haute-decor.com No seller found Seller ID : busine…" at bounding box center [636, 148] width 942 height 141
type input "haute-decor.com"
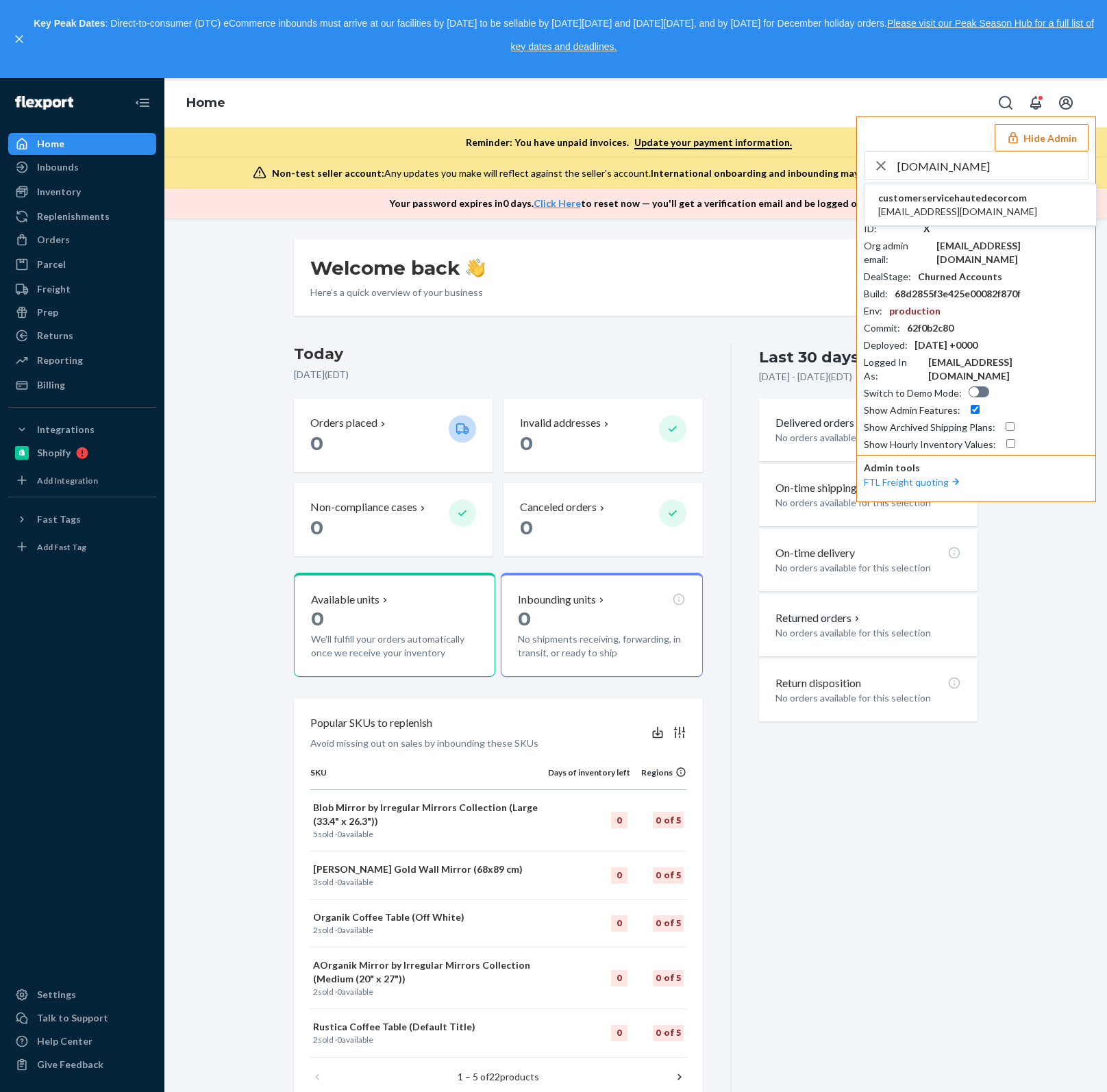
click at [994, 195] on span "customerservicehautedecorcom" at bounding box center [958, 197] width 159 height 13
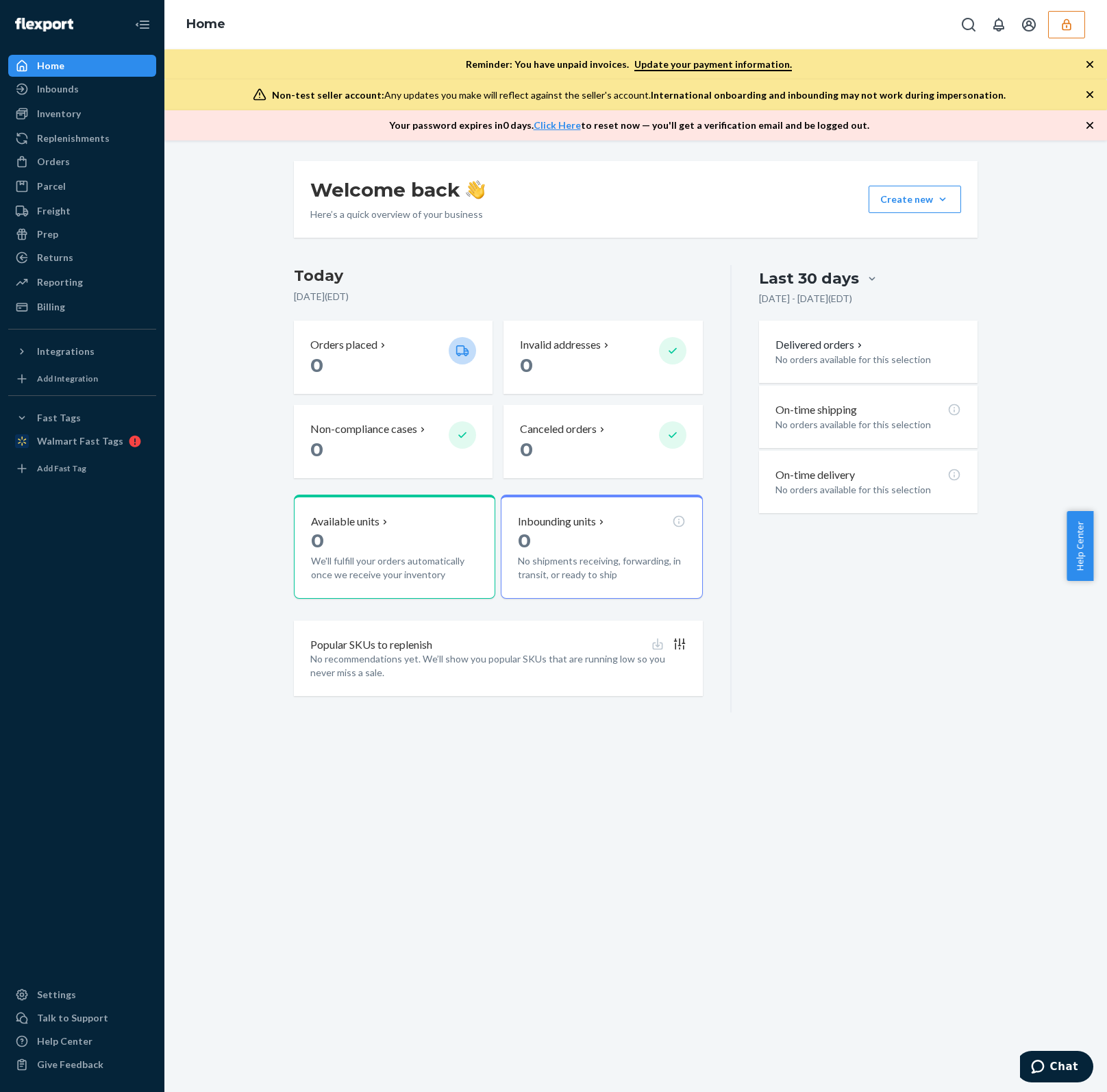
click at [1067, 30] on icon "button" at bounding box center [1066, 24] width 13 height 13
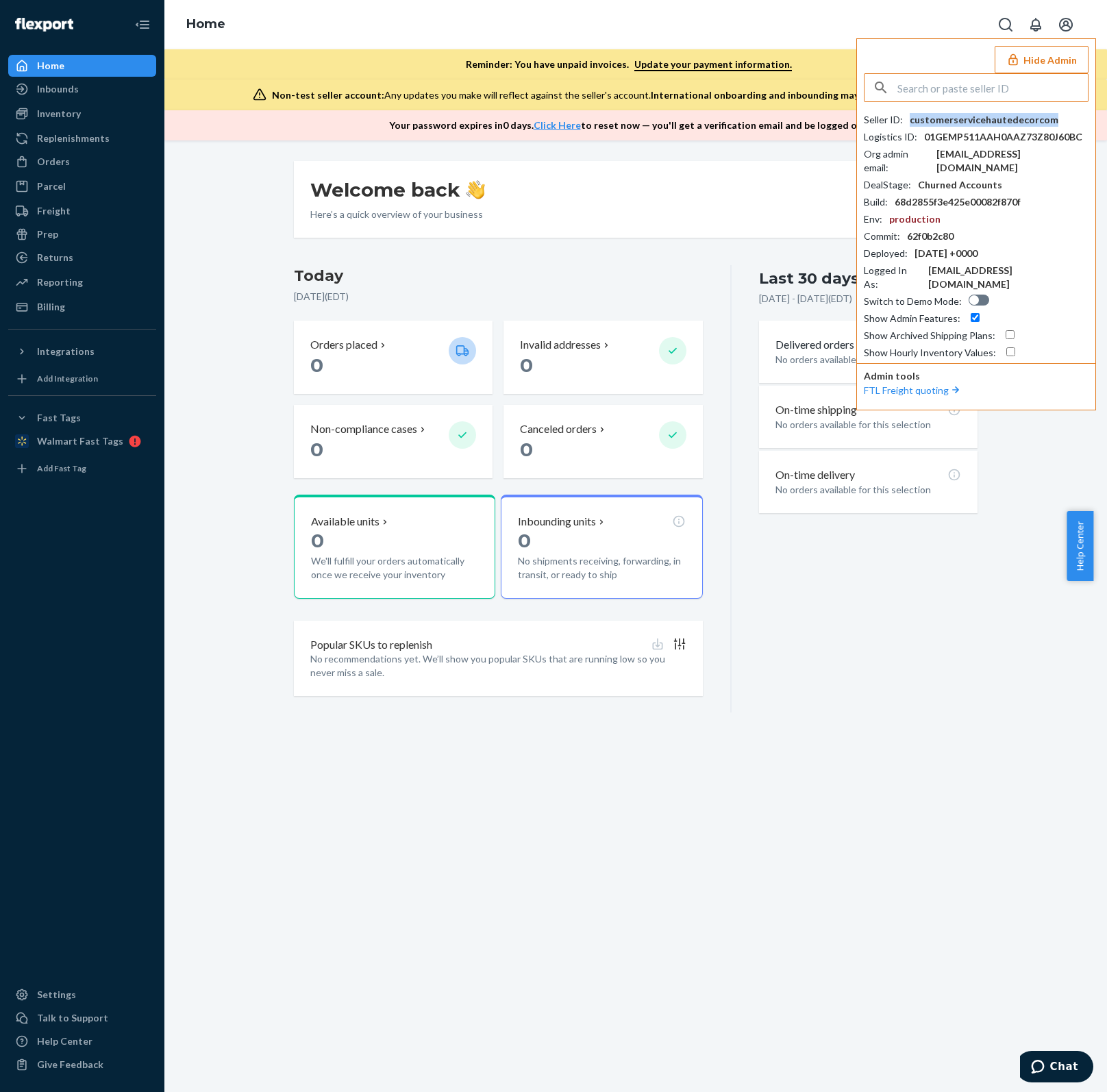
click at [999, 115] on div "customerservicehautedecorcom" at bounding box center [983, 119] width 148 height 13
paste input "[EMAIL_ADDRESS][PERSON_NAME][DOMAIN_NAME]"
click at [969, 87] on input "[EMAIL_ADDRESS][PERSON_NAME][DOMAIN_NAME]" at bounding box center [993, 87] width 190 height 28
drag, startPoint x: 1068, startPoint y: 89, endPoint x: 887, endPoint y: 84, distance: 181.1
click at [854, 81] on div "Home Hide Admin [EMAIL_ADDRESS][PERSON_NAME][DOMAIN_NAME] No seller found Selle…" at bounding box center [636, 70] width 942 height 141
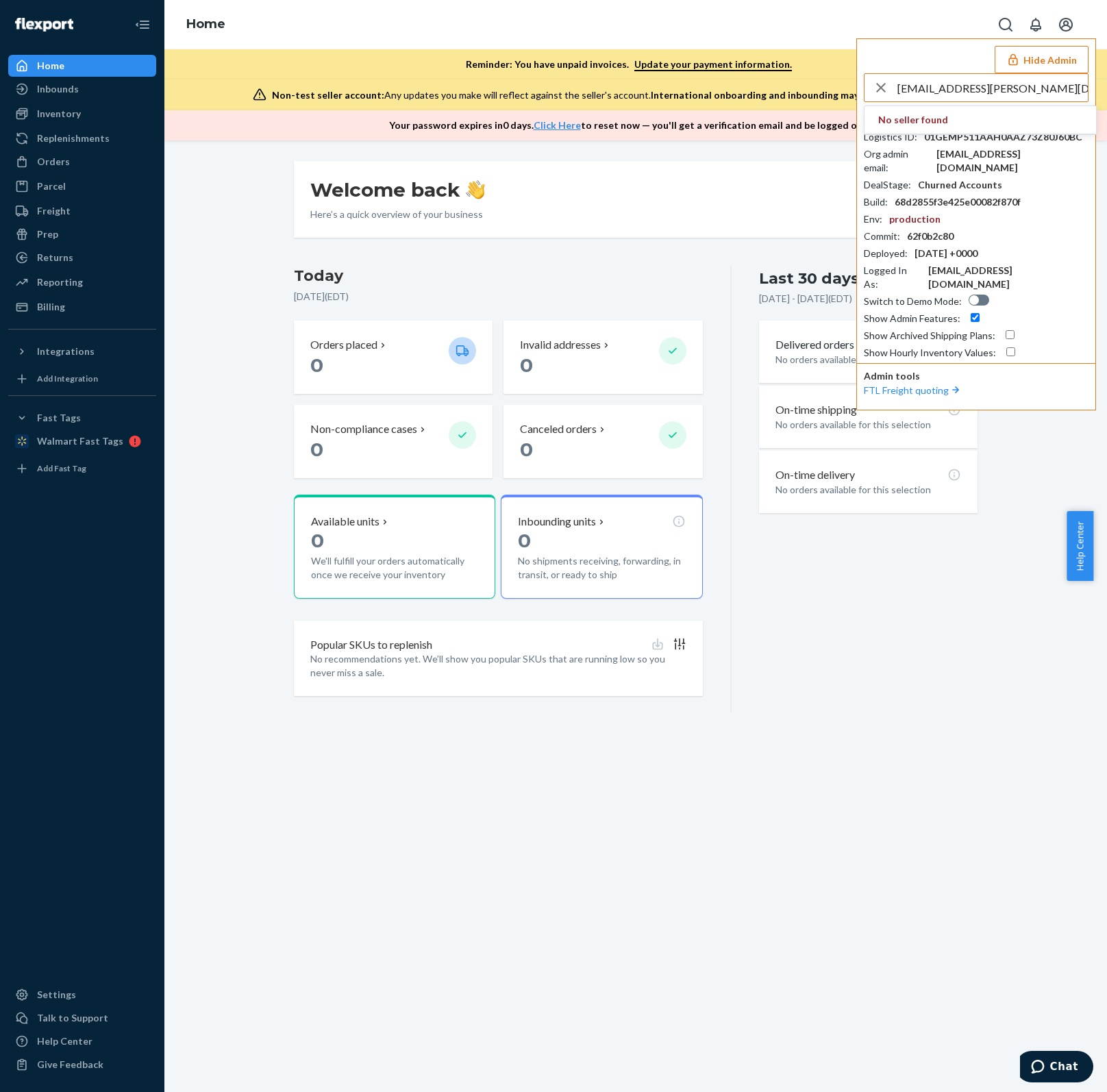
paste input "ayo@firebellytea"
type input "ayo@firebellytea.com"
click at [1000, 131] on span "ayo@firebellytea.com" at bounding box center [971, 133] width 185 height 13
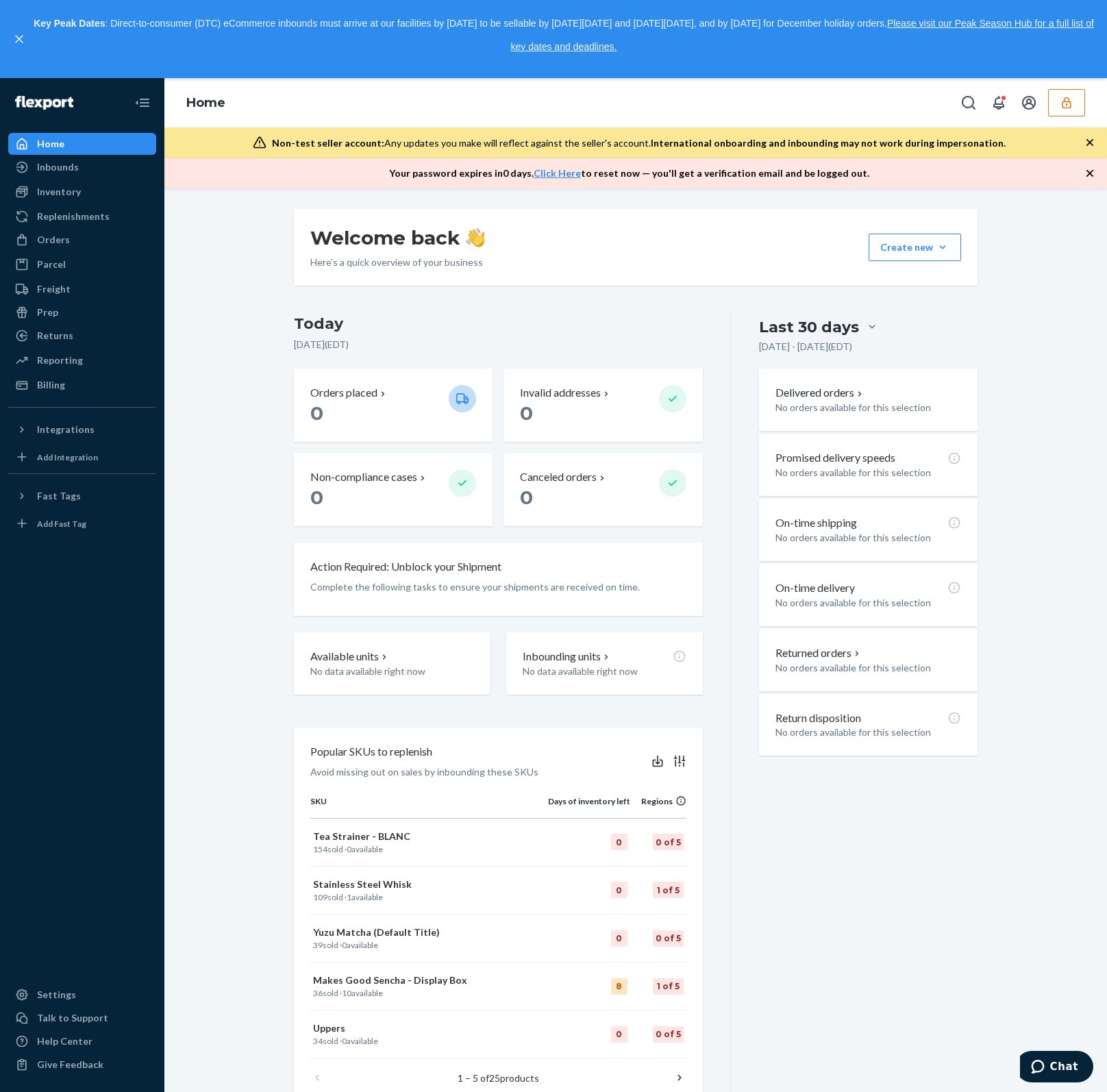
click at [1078, 102] on button "button" at bounding box center [1067, 102] width 37 height 28
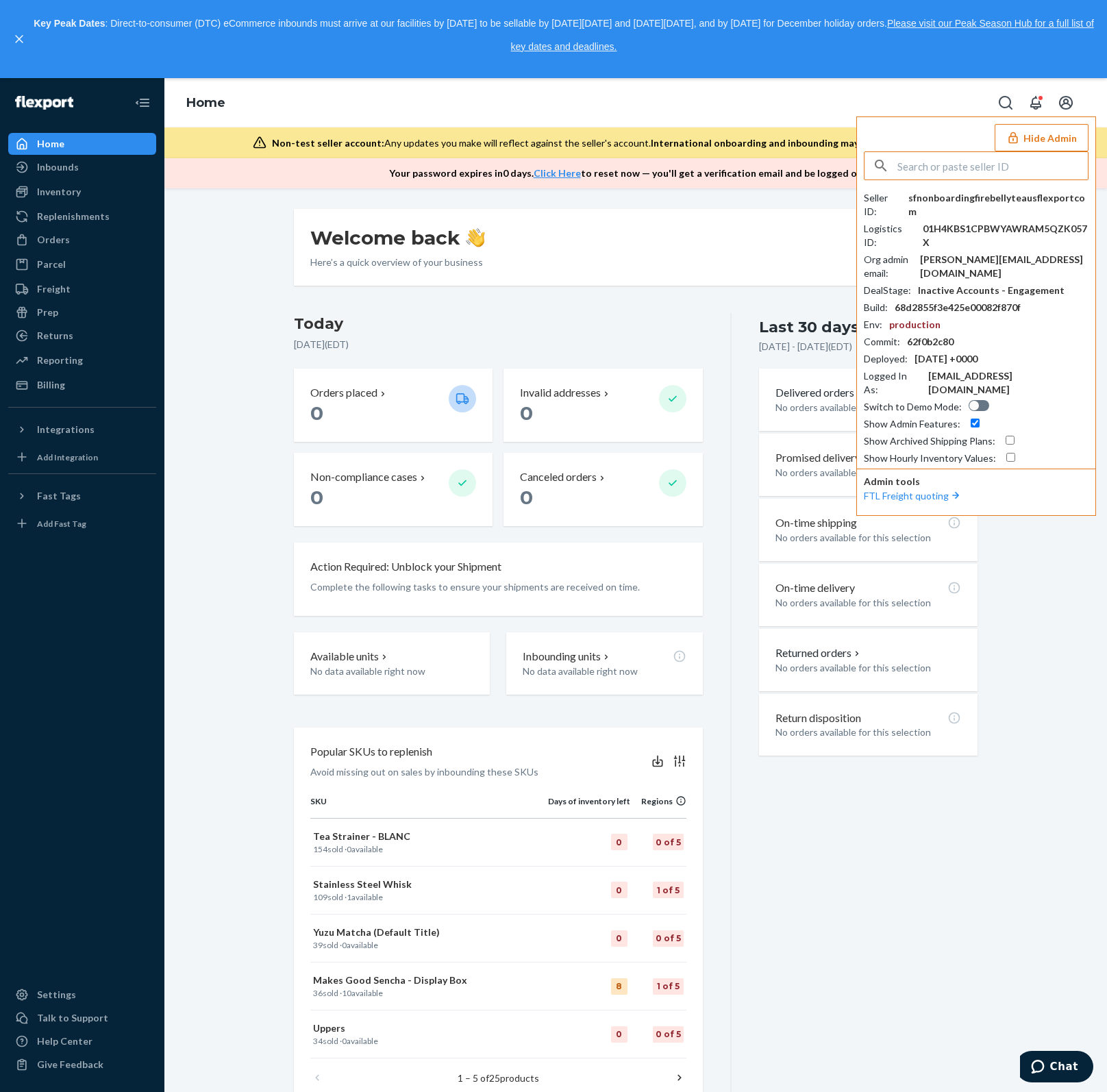
click at [966, 170] on input "text" at bounding box center [993, 165] width 190 height 28
paste input "[EMAIL_ADDRESS][DOMAIN_NAME]"
type input "[EMAIL_ADDRESS][DOMAIN_NAME]"
click at [969, 201] on span "infohashtradingcom" at bounding box center [958, 197] width 159 height 13
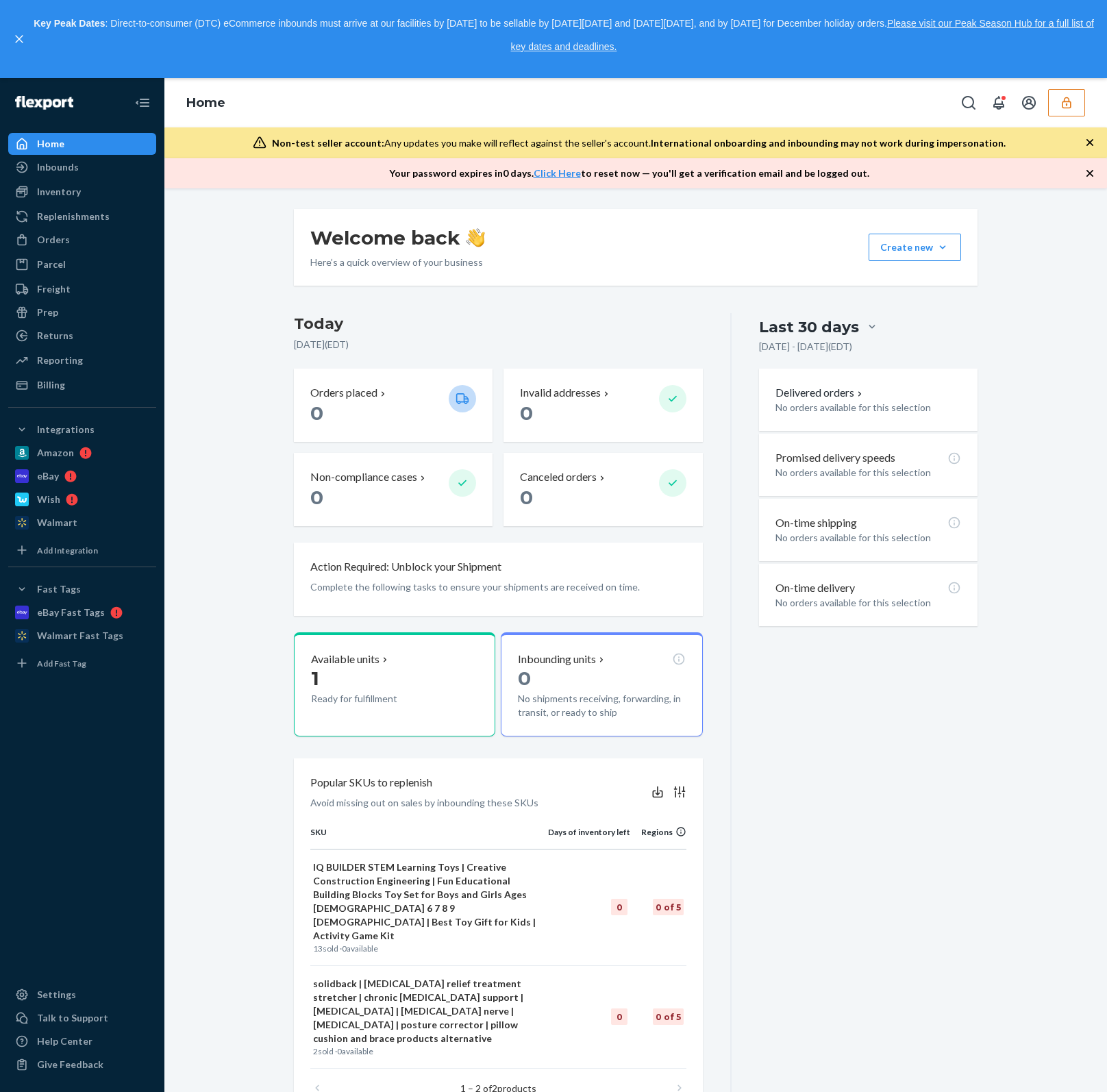
click at [1082, 112] on button "button" at bounding box center [1067, 102] width 37 height 28
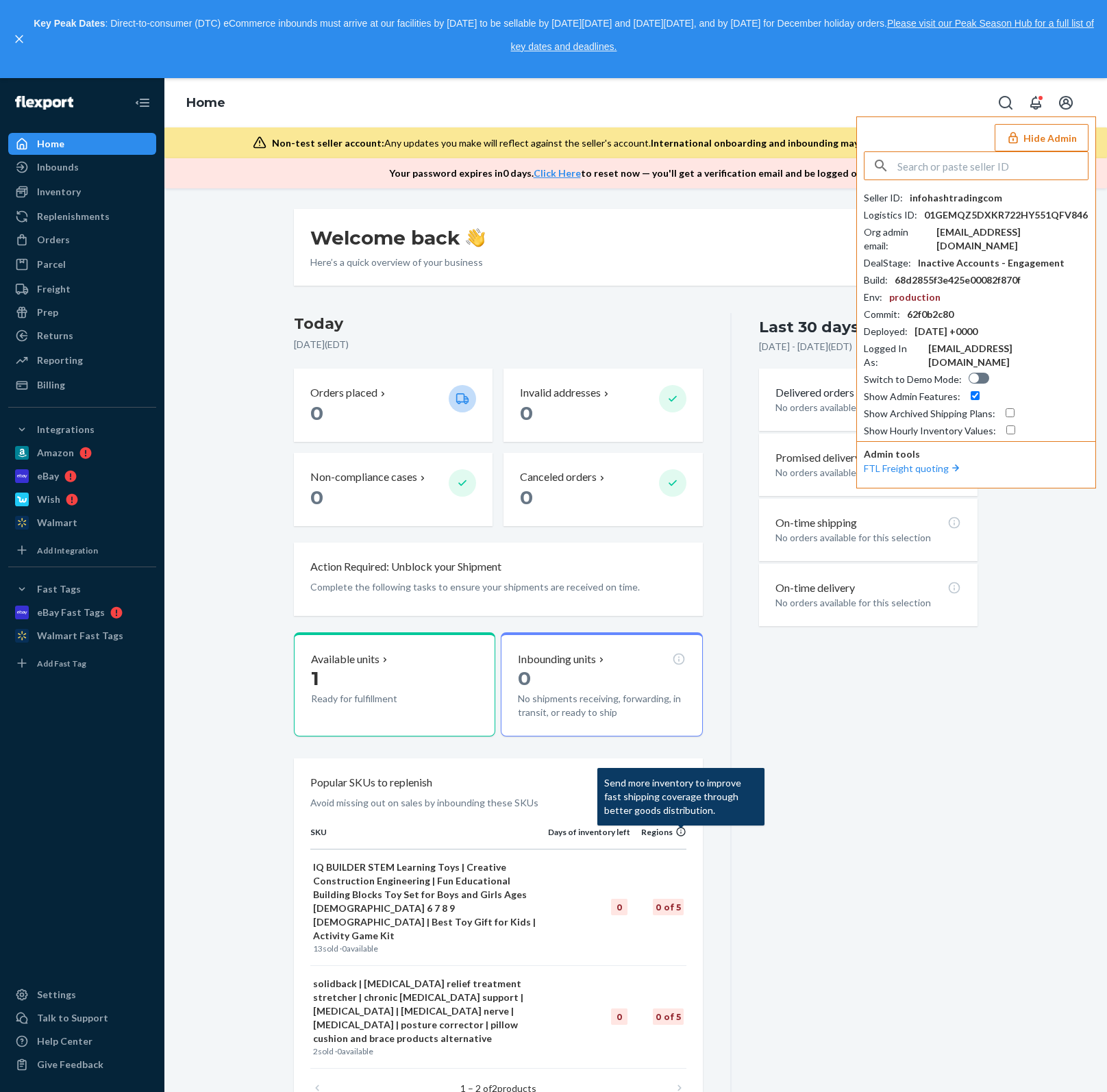
drag, startPoint x: 949, startPoint y: 186, endPoint x: 942, endPoint y: 166, distance: 21.2
paste input "[EMAIL_ADDRESS][DOMAIN_NAME]"
drag, startPoint x: 944, startPoint y: 168, endPoint x: 832, endPoint y: 167, distance: 112.0
click at [832, 167] on div "Home Hide Admin lynetteg@united-ortho.com No seller found Seller ID : infohasht…" at bounding box center [636, 133] width 942 height 110
type input "united-ortho.com"
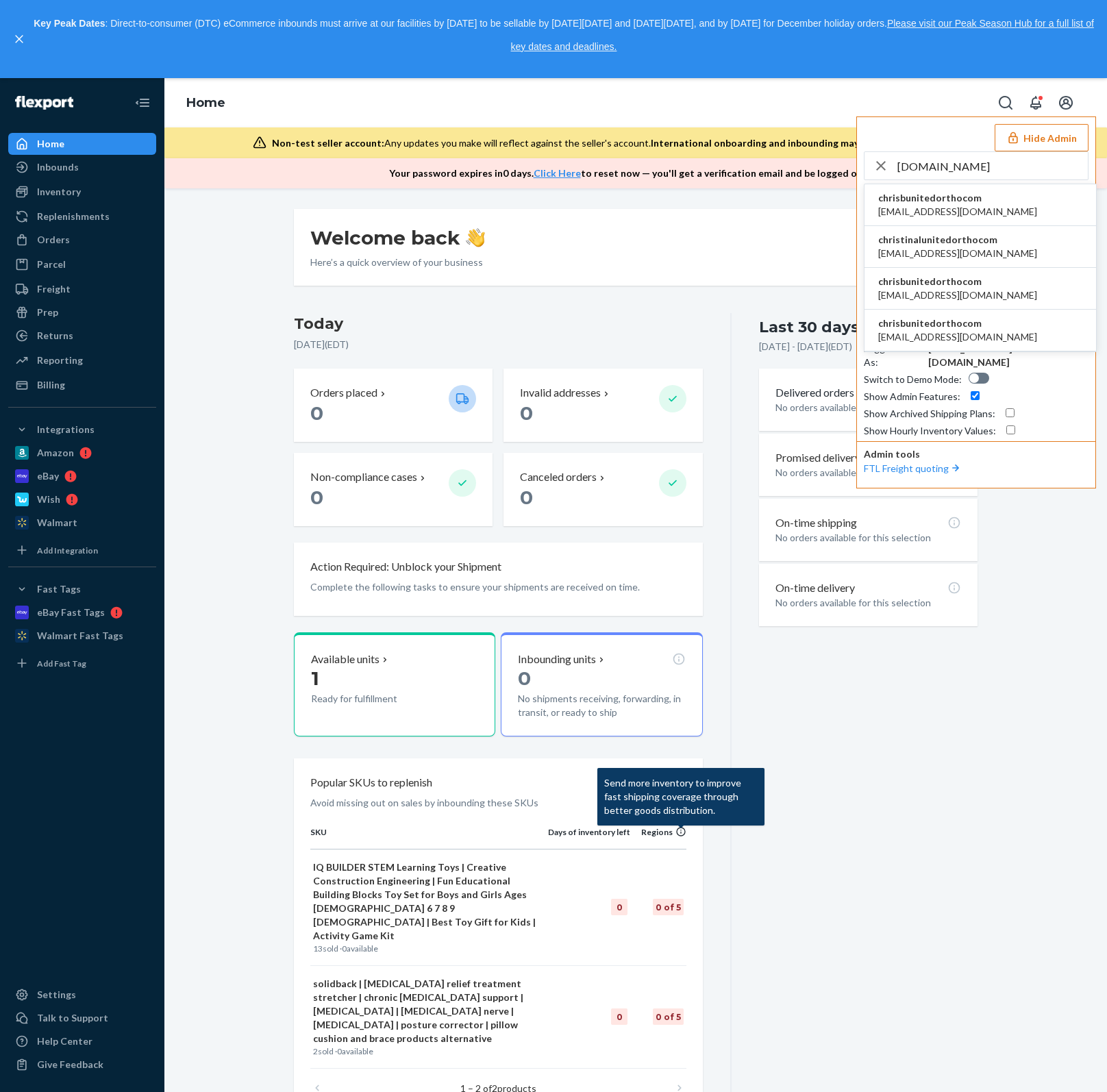
click at [904, 191] on span "chrisbunitedorthocom" at bounding box center [958, 197] width 159 height 13
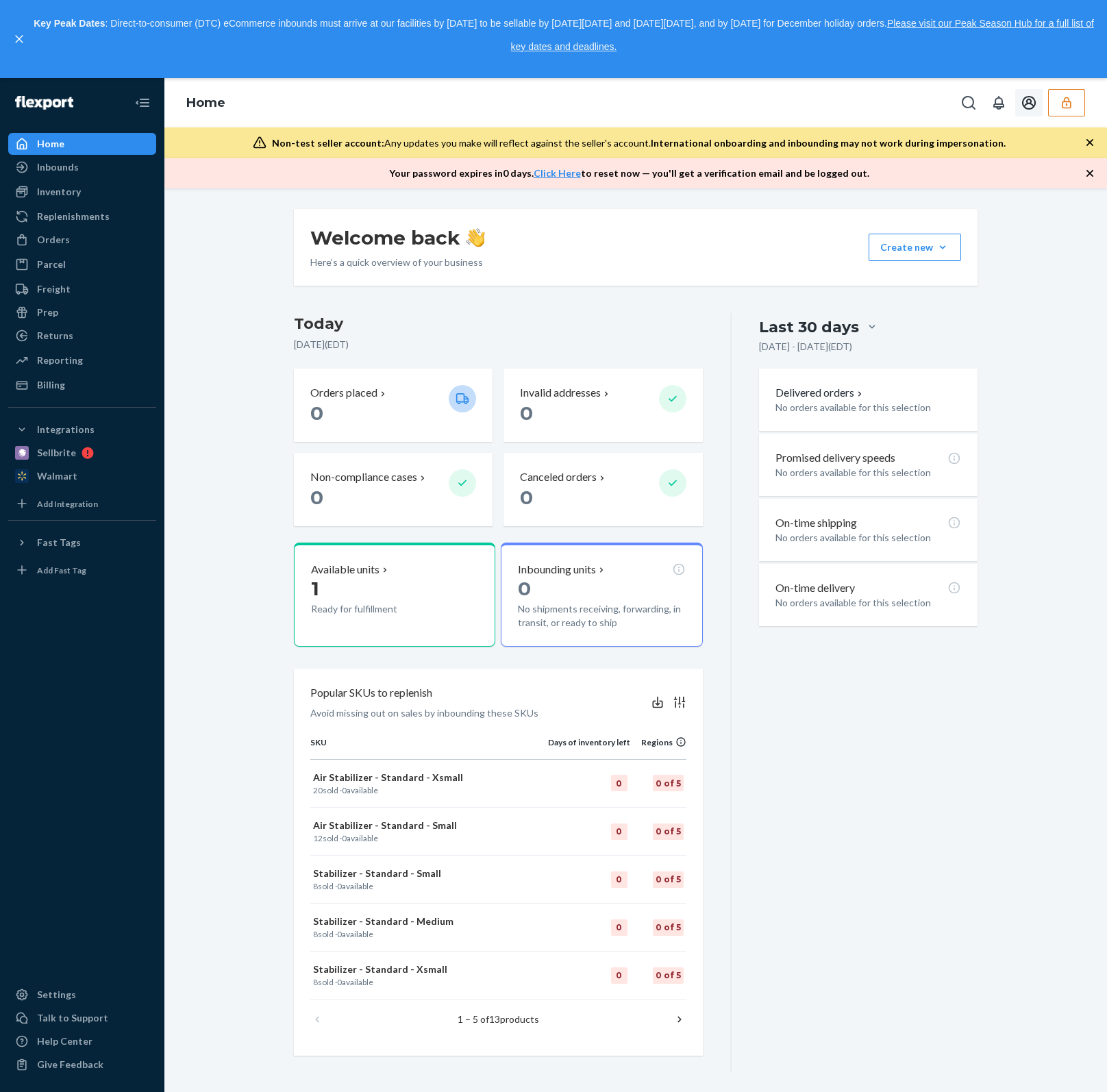
click at [1069, 112] on button "button" at bounding box center [1067, 102] width 37 height 28
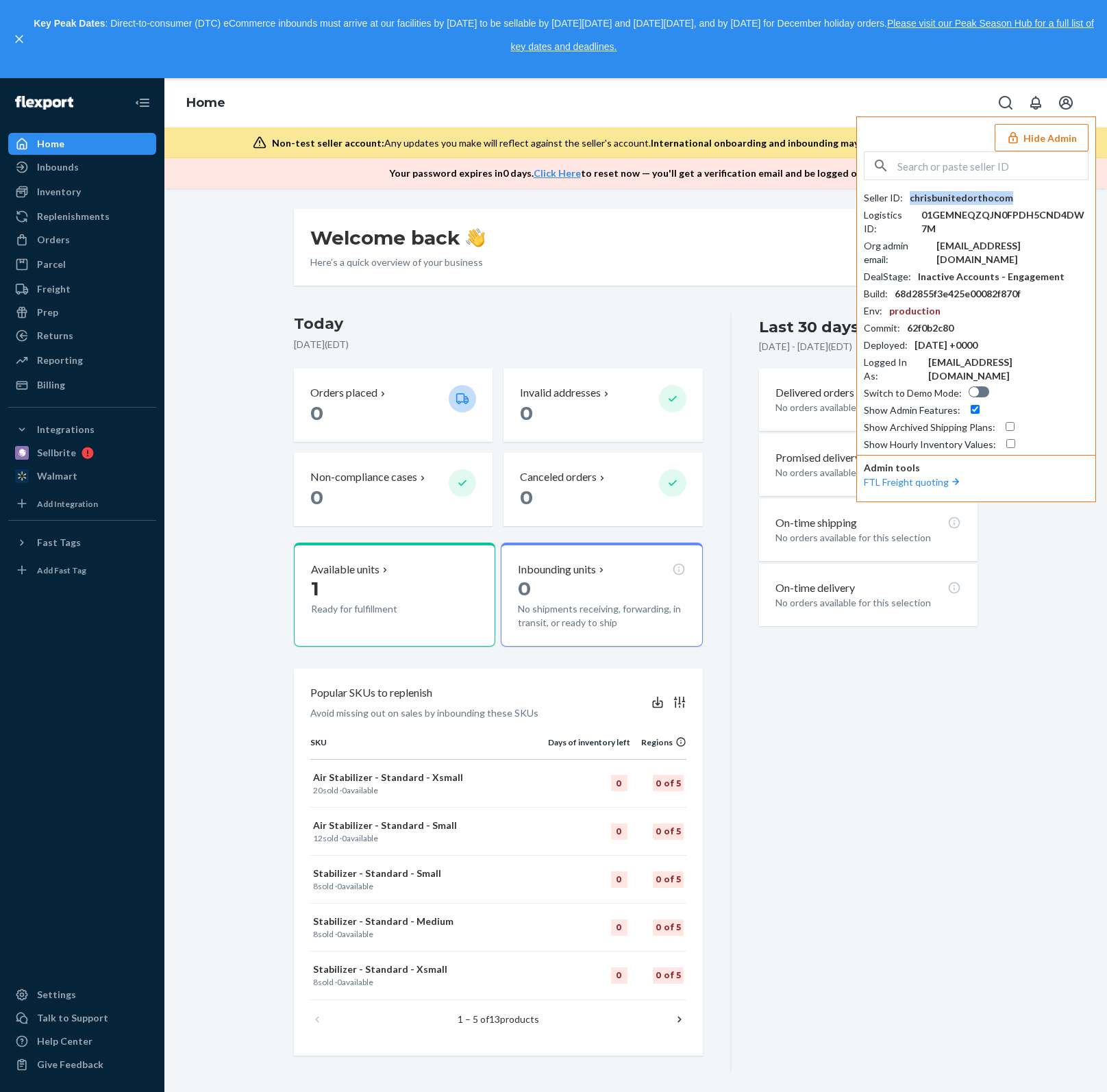
click at [981, 198] on div "chrisbunitedorthocom" at bounding box center [961, 197] width 104 height 13
paste input "[EMAIL_ADDRESS][PERSON_NAME][DOMAIN_NAME]"
type input "[EMAIL_ADDRESS][PERSON_NAME][DOMAIN_NAME]"
click at [1008, 204] on span "[EMAIL_ADDRESS][PERSON_NAME][DOMAIN_NAME]" at bounding box center [980, 218] width 204 height 28
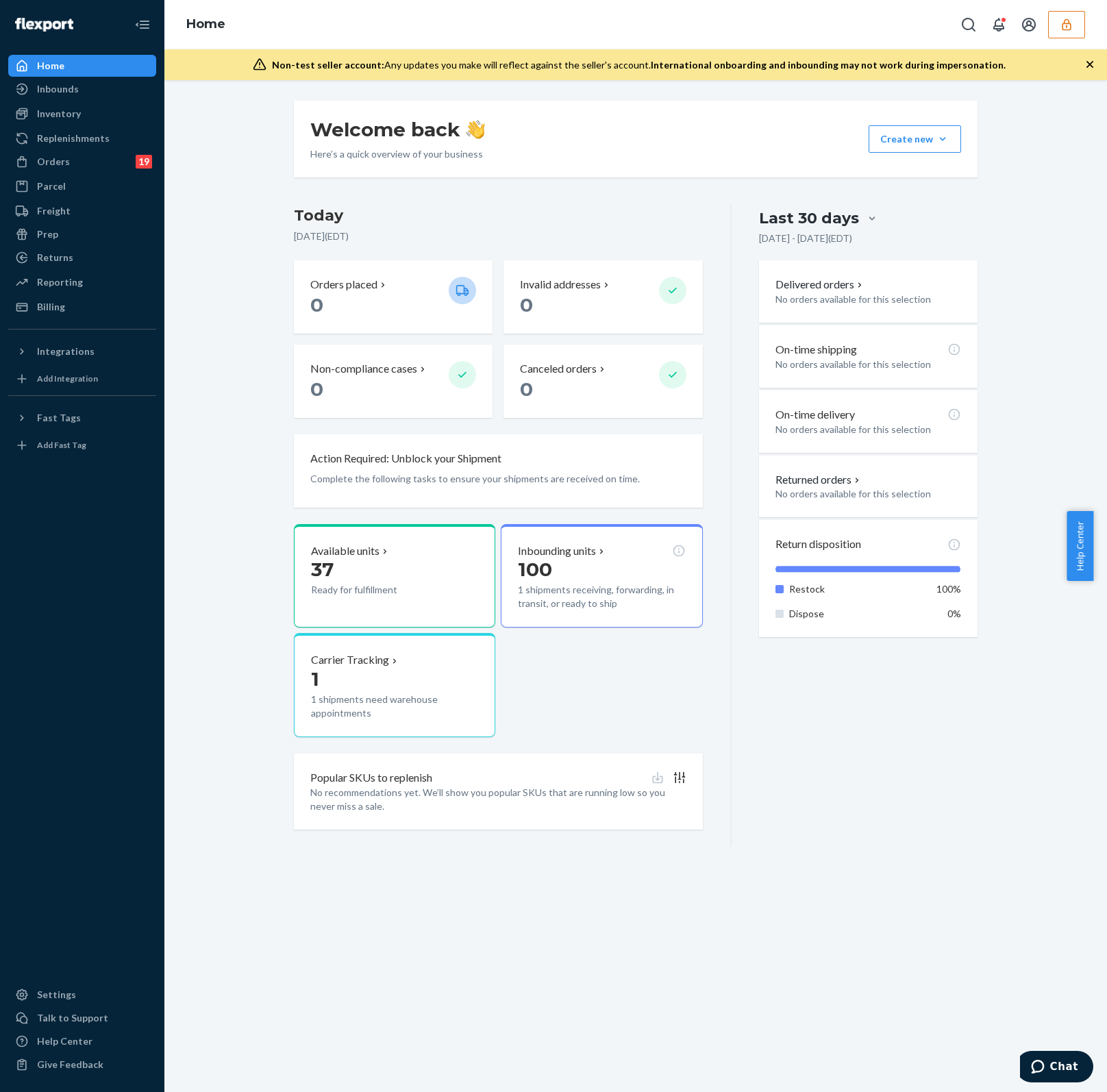
click at [1069, 26] on icon "button" at bounding box center [1066, 24] width 13 height 13
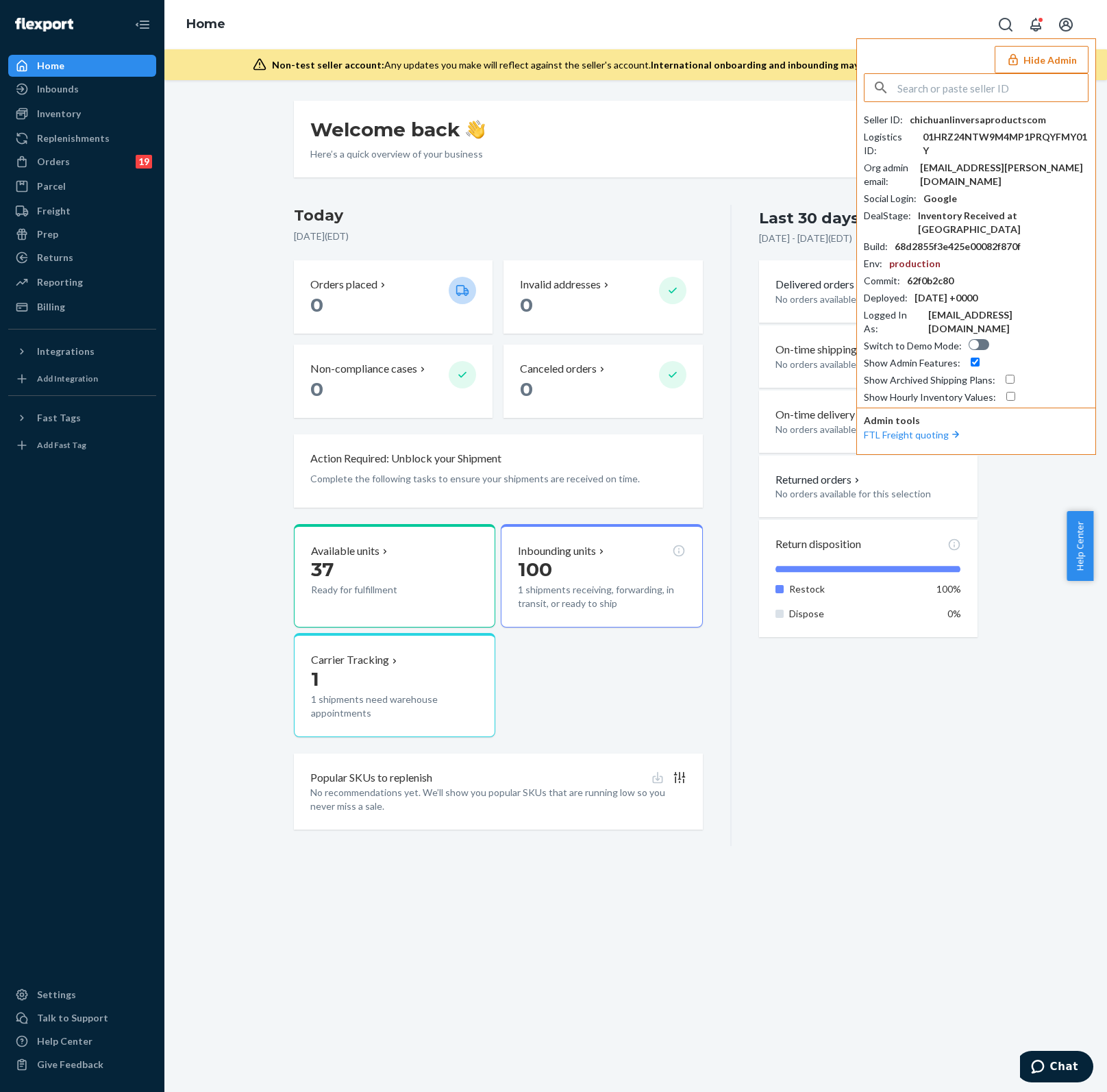
click at [966, 101] on input "text" at bounding box center [993, 87] width 190 height 28
paste input "kyle@goodr.com"
type input "kyle@goodr.com"
click at [971, 126] on li "jonathangoodrcom kyle@goodr.com" at bounding box center [980, 134] width 231 height 55
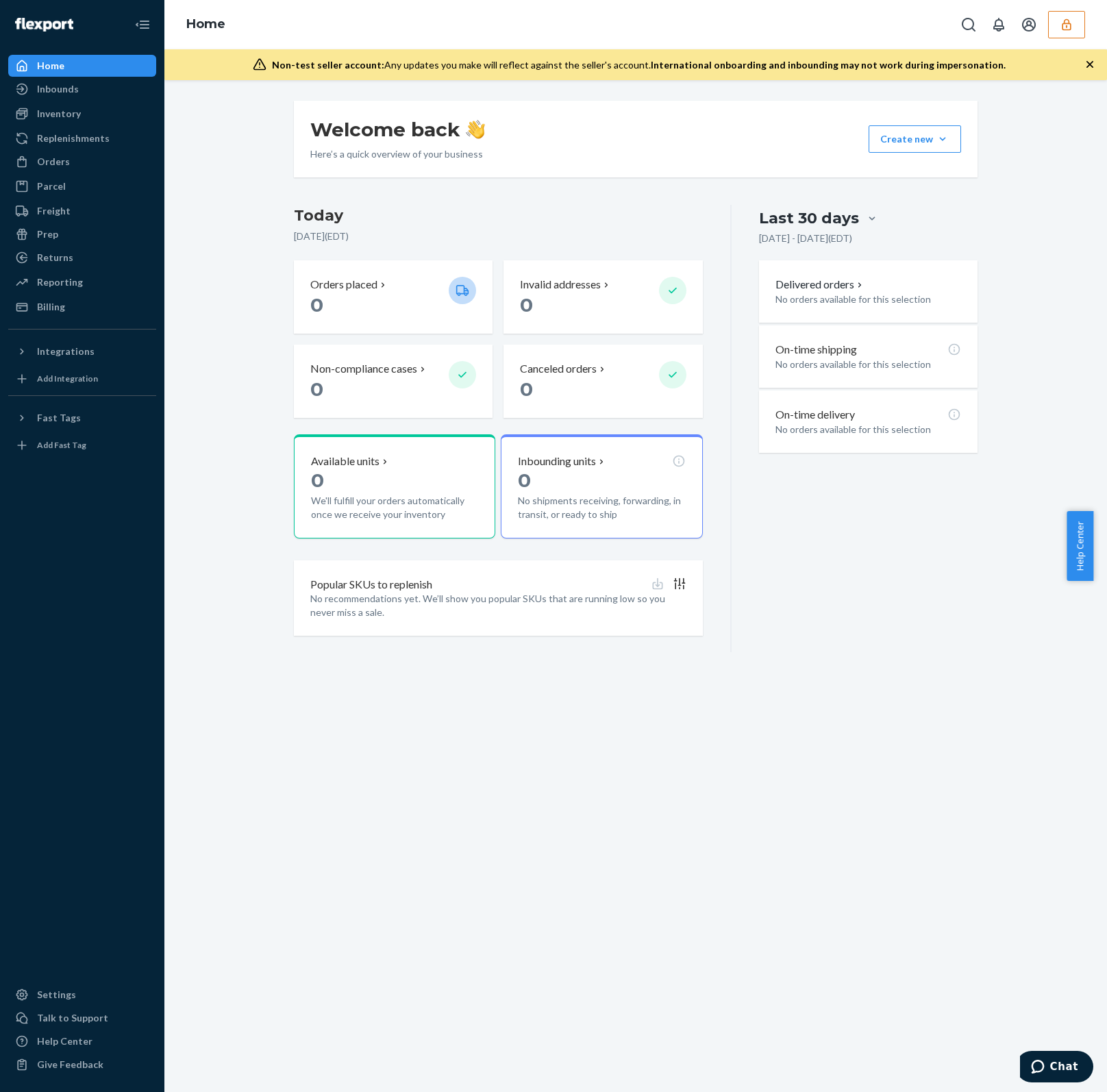
click at [1062, 33] on button "button" at bounding box center [1067, 24] width 37 height 28
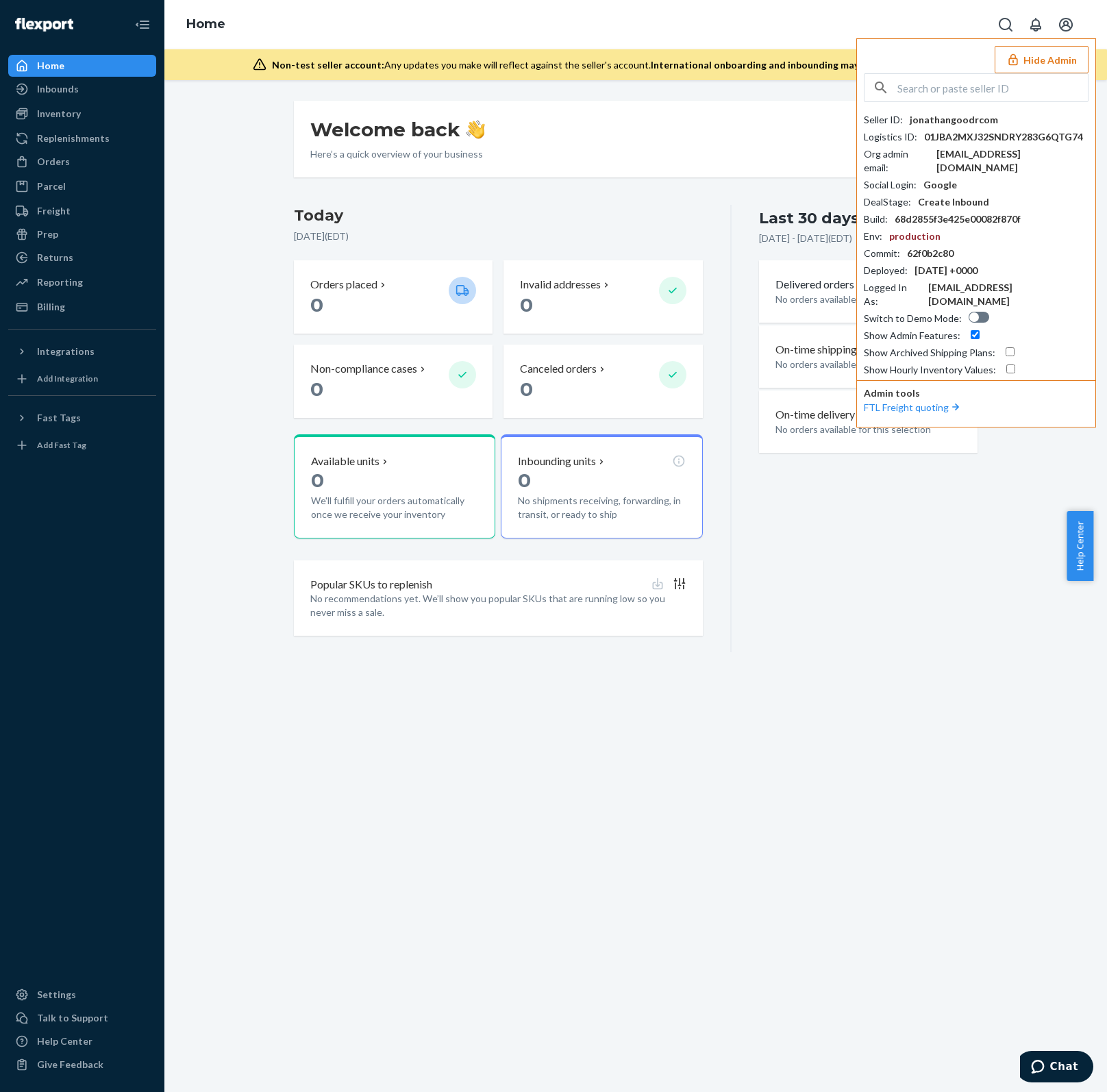
click at [944, 84] on input "text" at bounding box center [993, 87] width 190 height 28
paste input "brett@modkat.com"
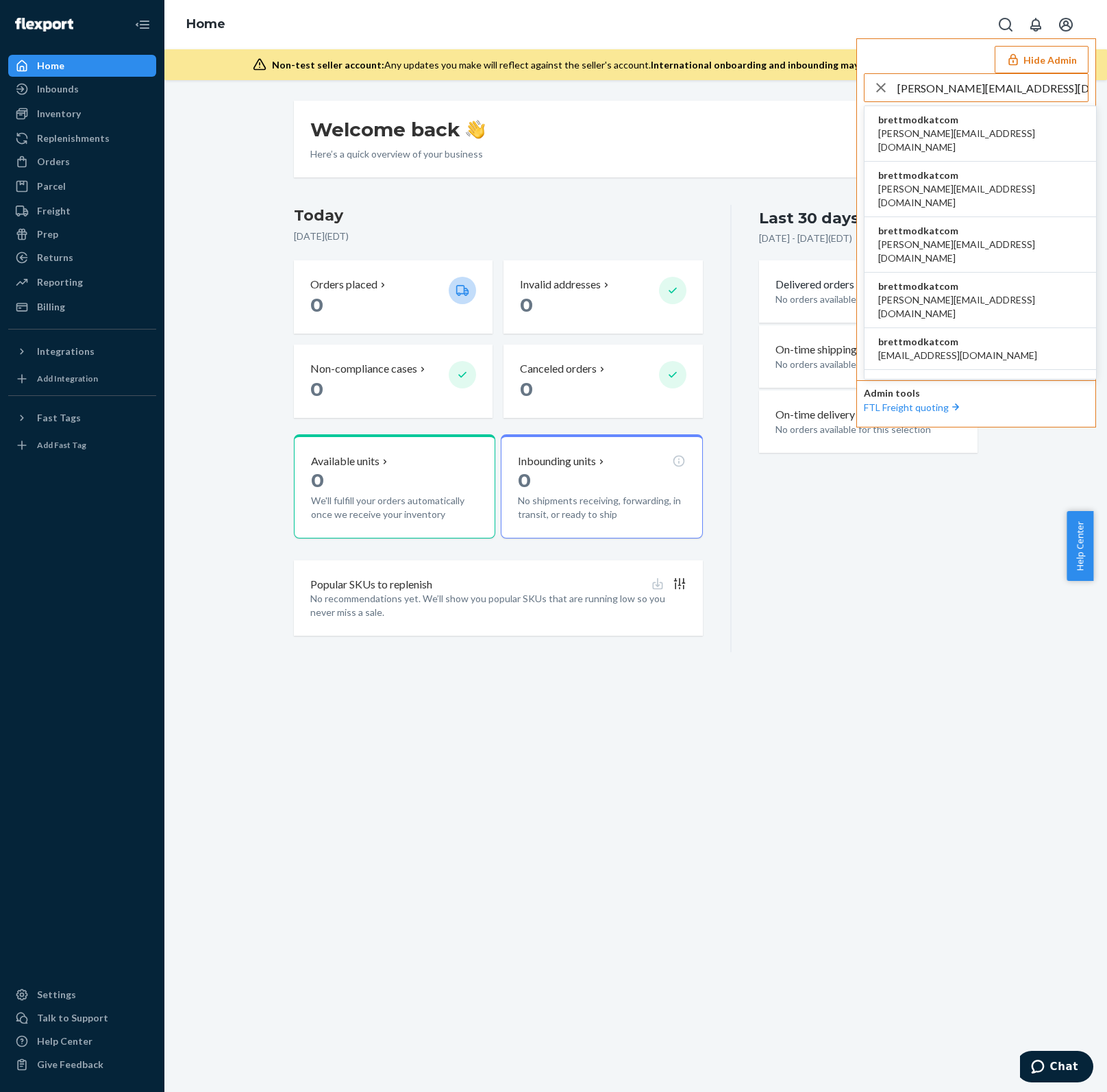
type input "brett@modkat.com"
click at [984, 123] on li "brettmodkatcom anna@modkat.com" at bounding box center [980, 134] width 231 height 55
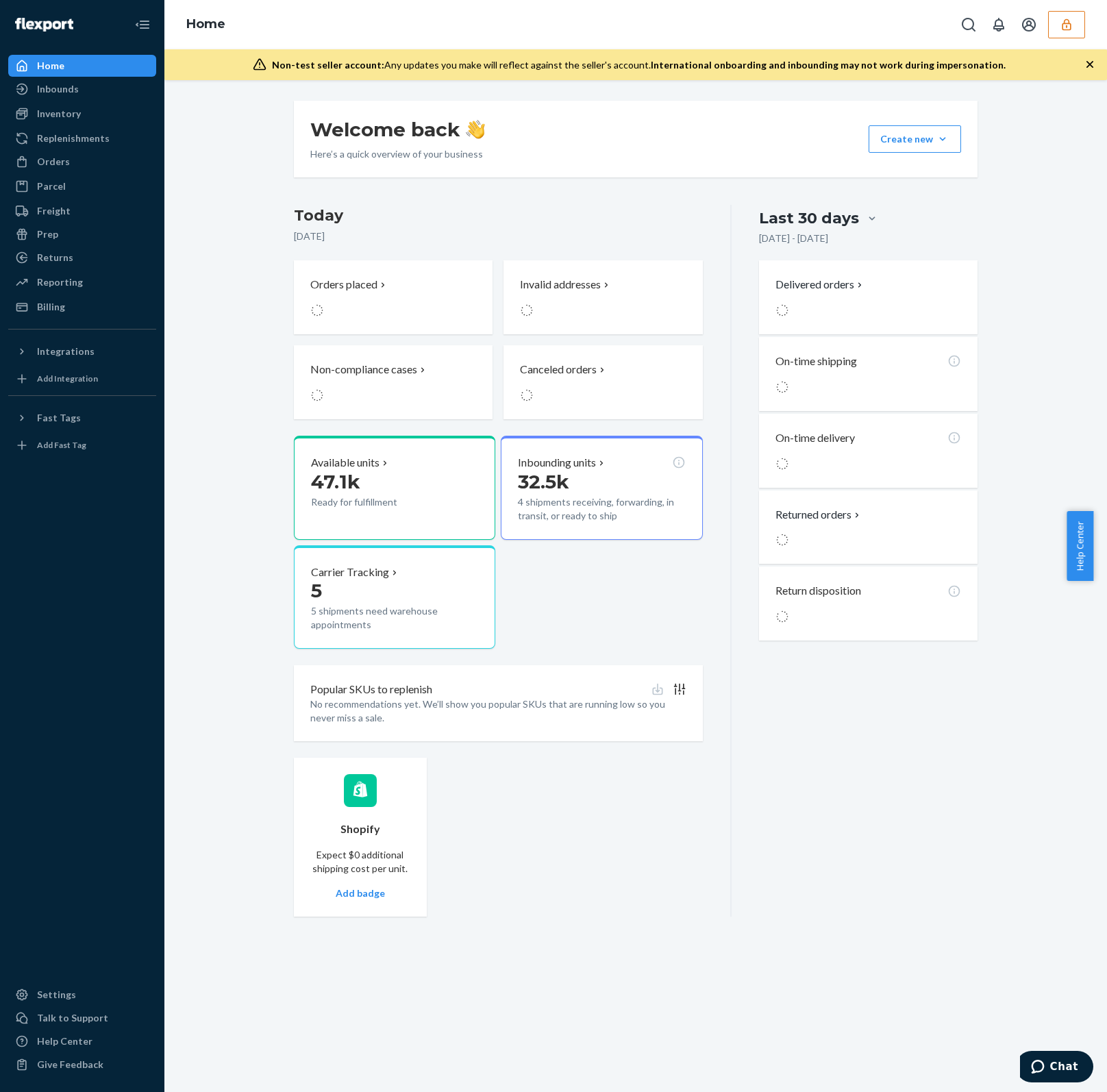
click at [1066, 29] on icon "button" at bounding box center [1066, 24] width 9 height 11
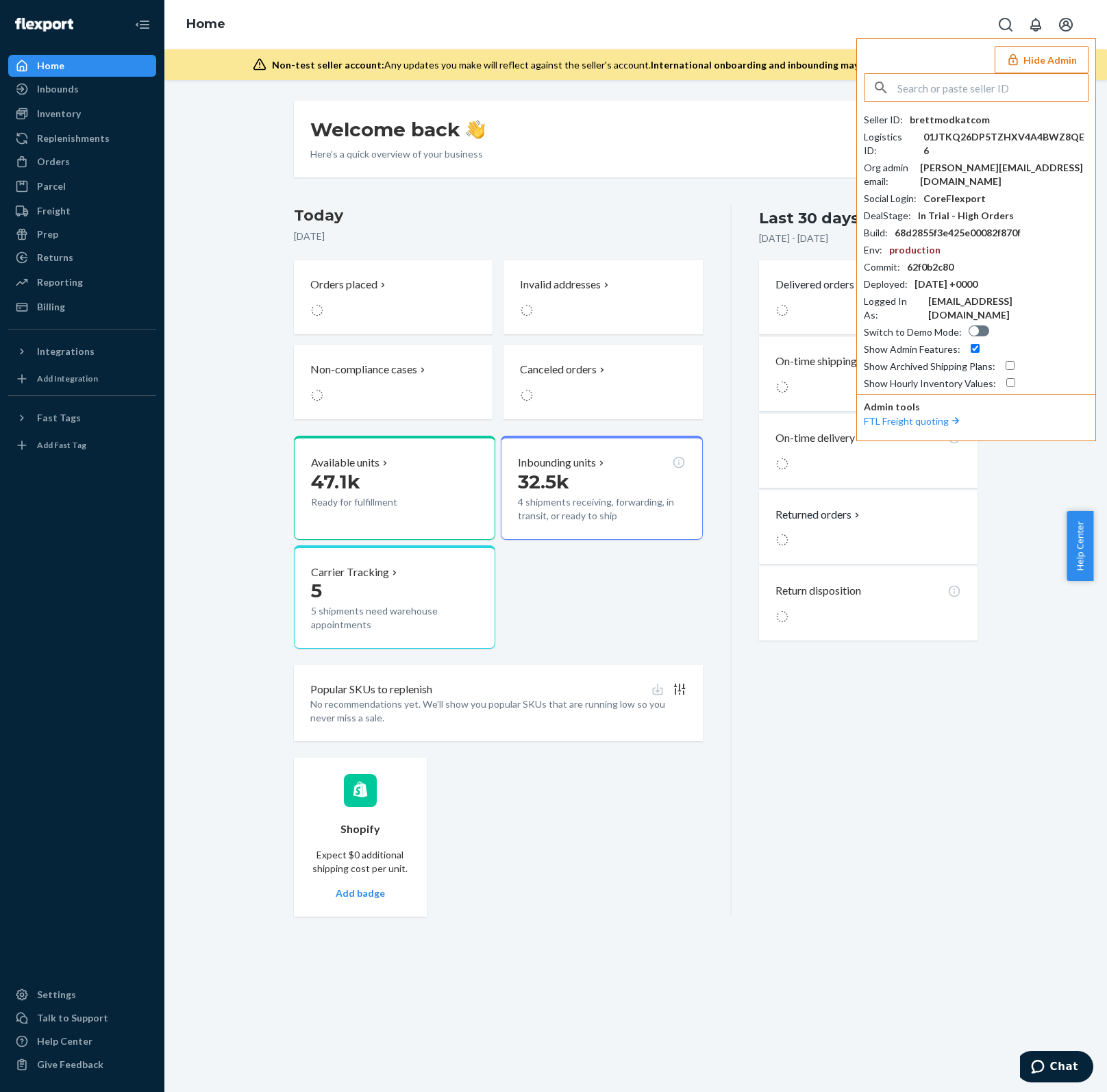
click at [932, 109] on div "Seller ID : brettmodkatcom Logistics ID : 01JTKQ26DP5TZHXV4A4BWZ8QE6 Org admin …" at bounding box center [976, 231] width 224 height 317
click at [936, 118] on div "brettmodkatcom" at bounding box center [949, 119] width 80 height 13
copy div "brettmodkatcom"
